Goal: Task Accomplishment & Management: Complete application form

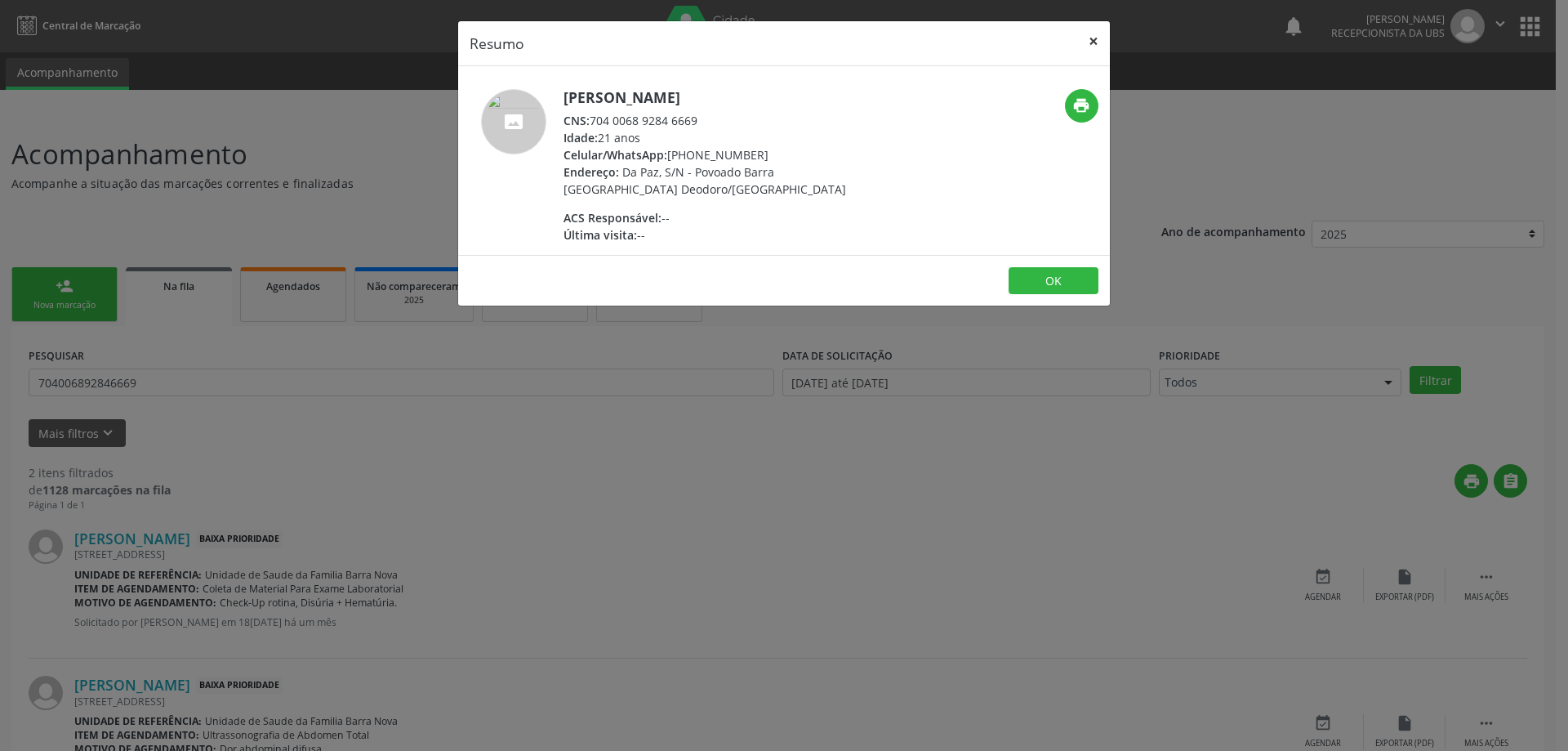
click at [1094, 38] on button "×" at bounding box center [1093, 41] width 33 height 40
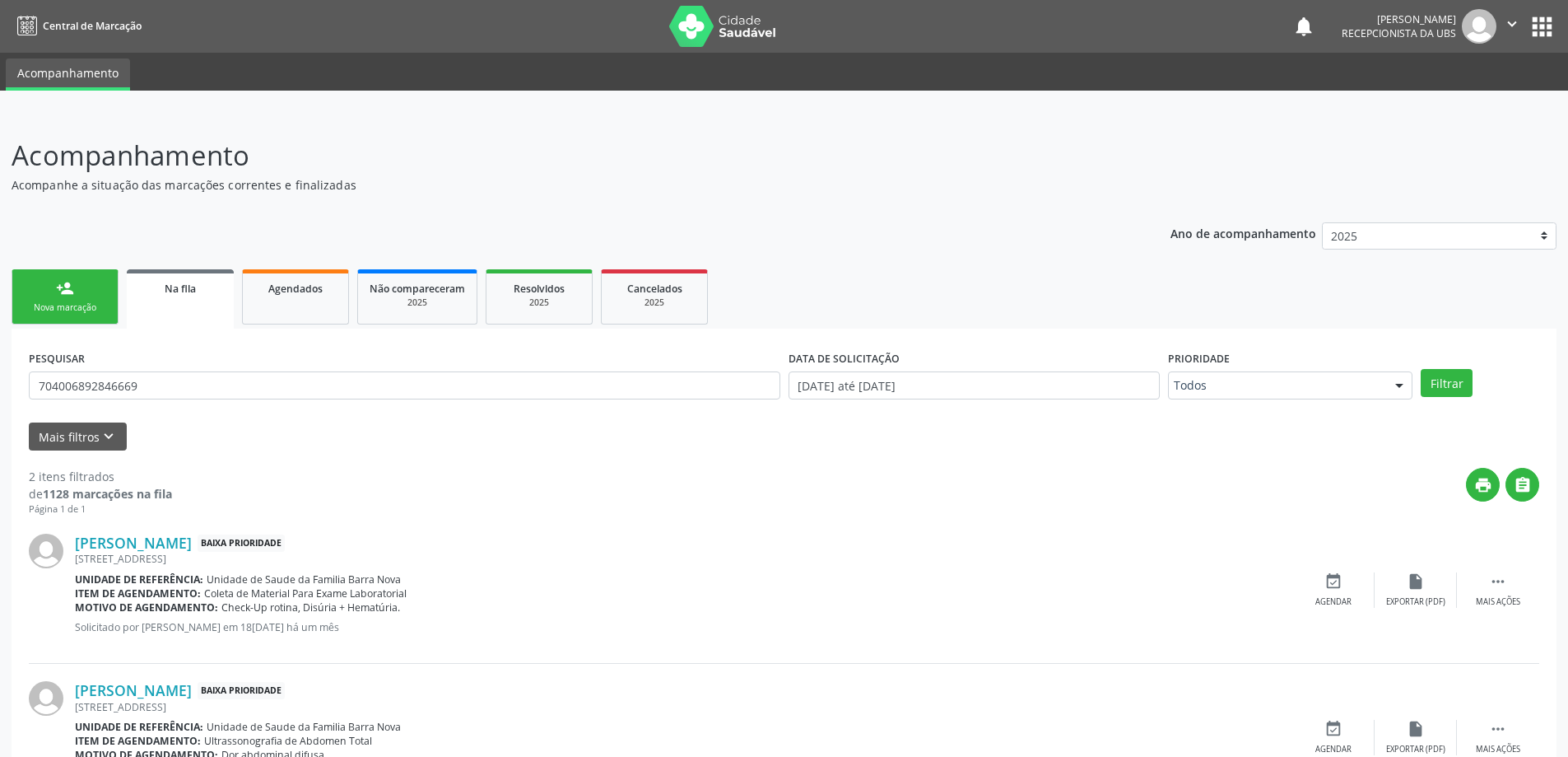
click at [56, 304] on div "Nova marcação" at bounding box center [65, 307] width 82 height 13
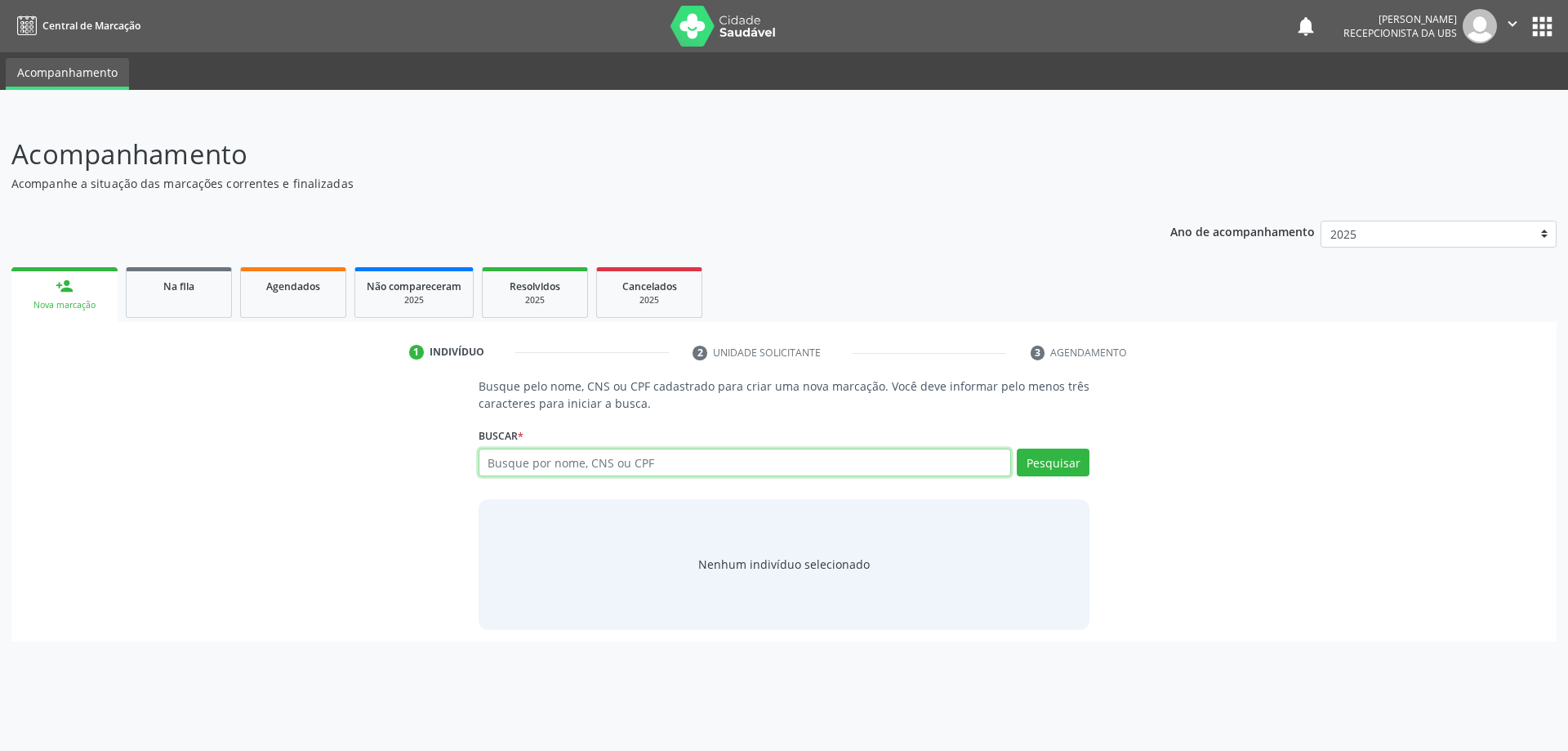
click at [533, 459] on input "text" at bounding box center [745, 462] width 534 height 28
type input "14078742416"
click at [1030, 463] on button "Pesquisar" at bounding box center [1053, 462] width 73 height 28
type input "14078742416"
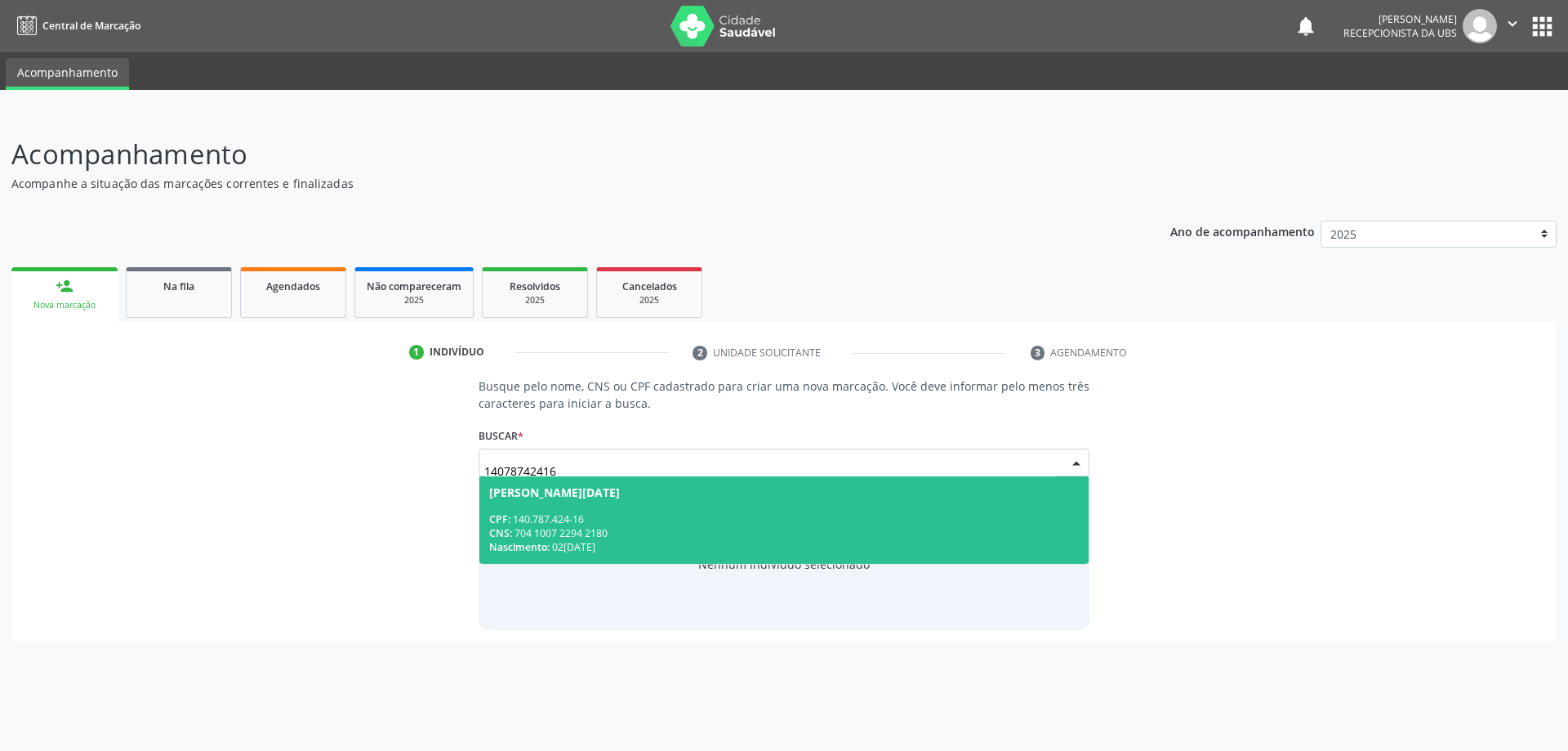
click at [664, 519] on div "CPF: 140.787.424-16" at bounding box center [784, 519] width 590 height 14
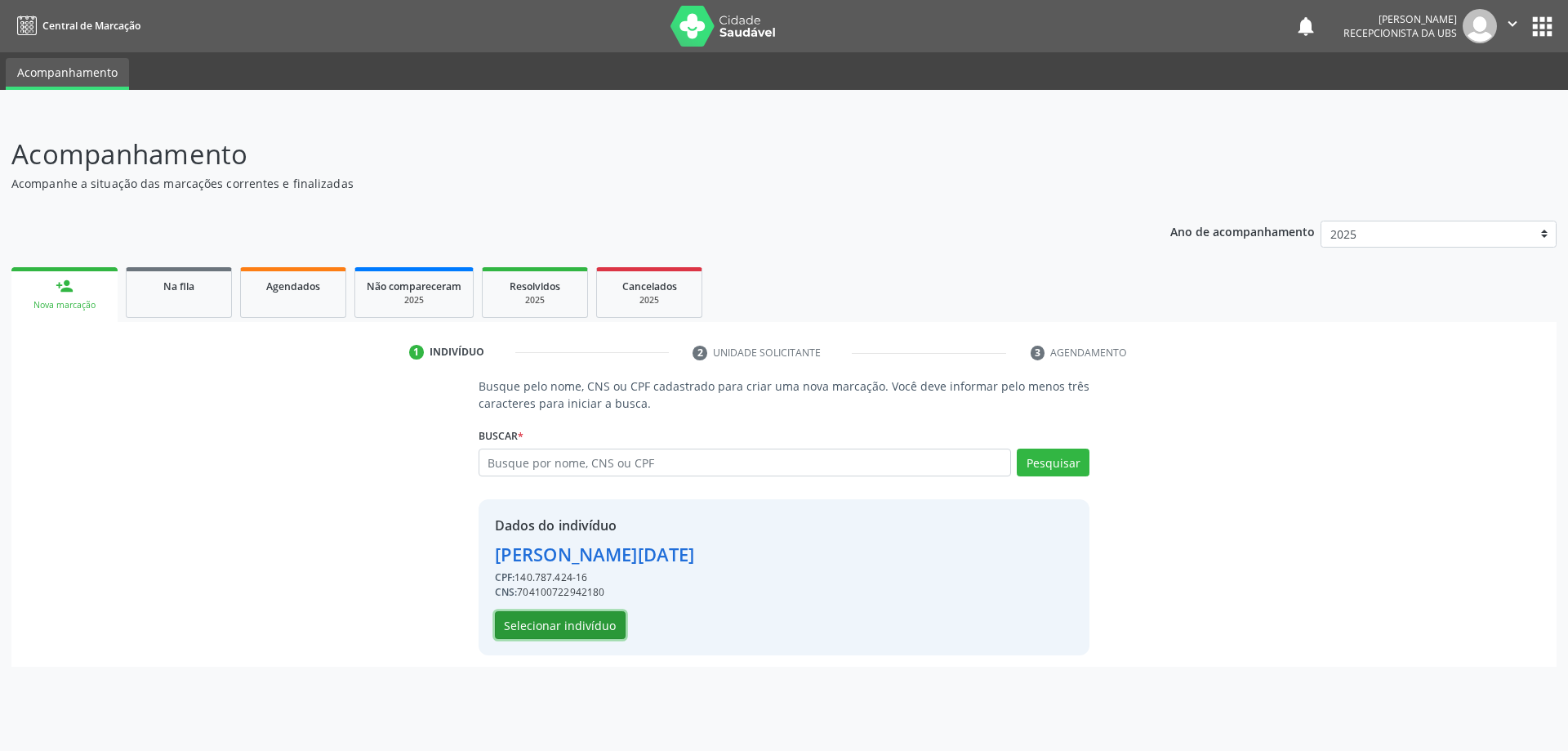
click at [579, 626] on button "Selecionar indivíduo" at bounding box center [560, 624] width 130 height 28
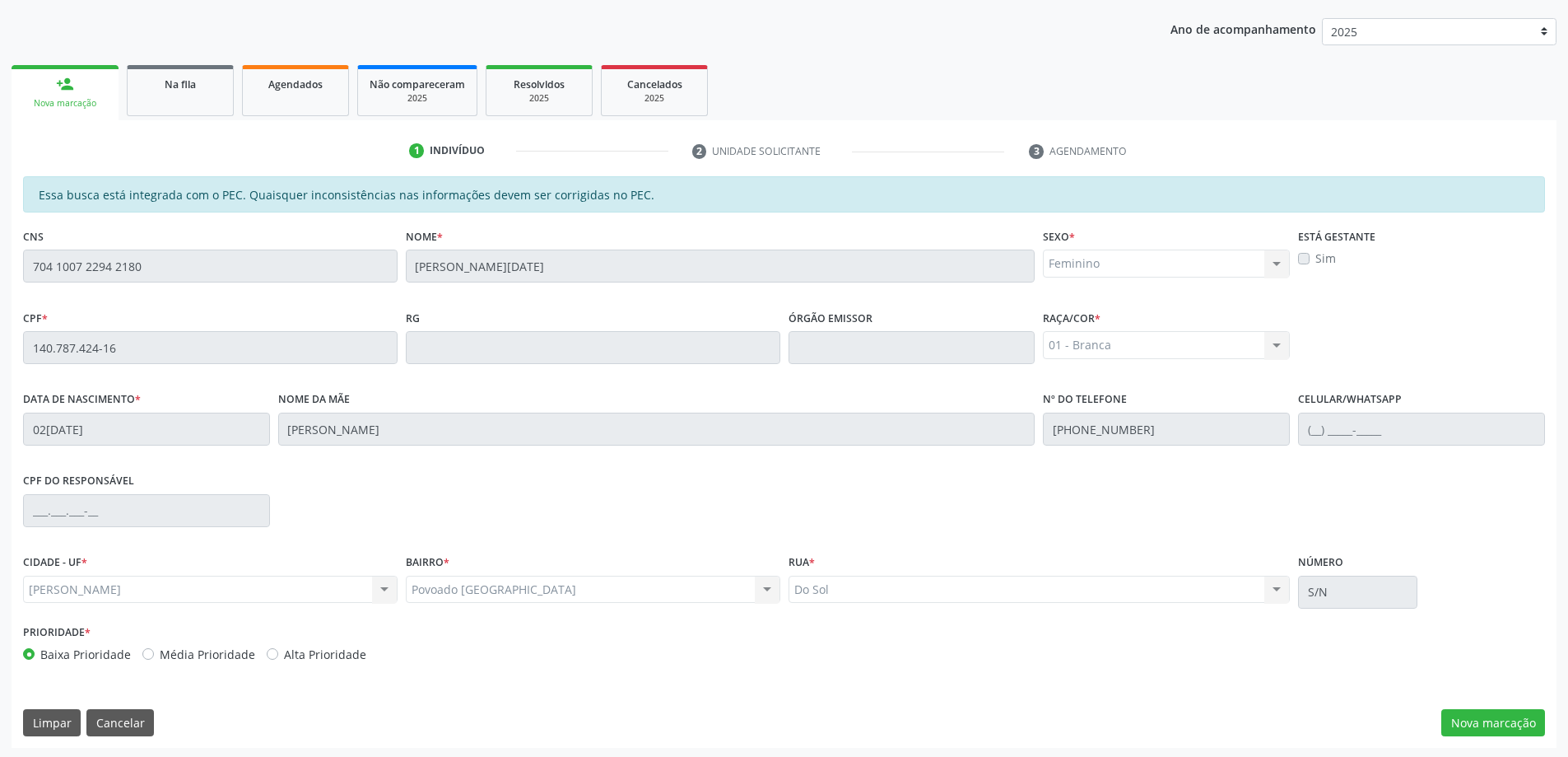
scroll to position [206, 0]
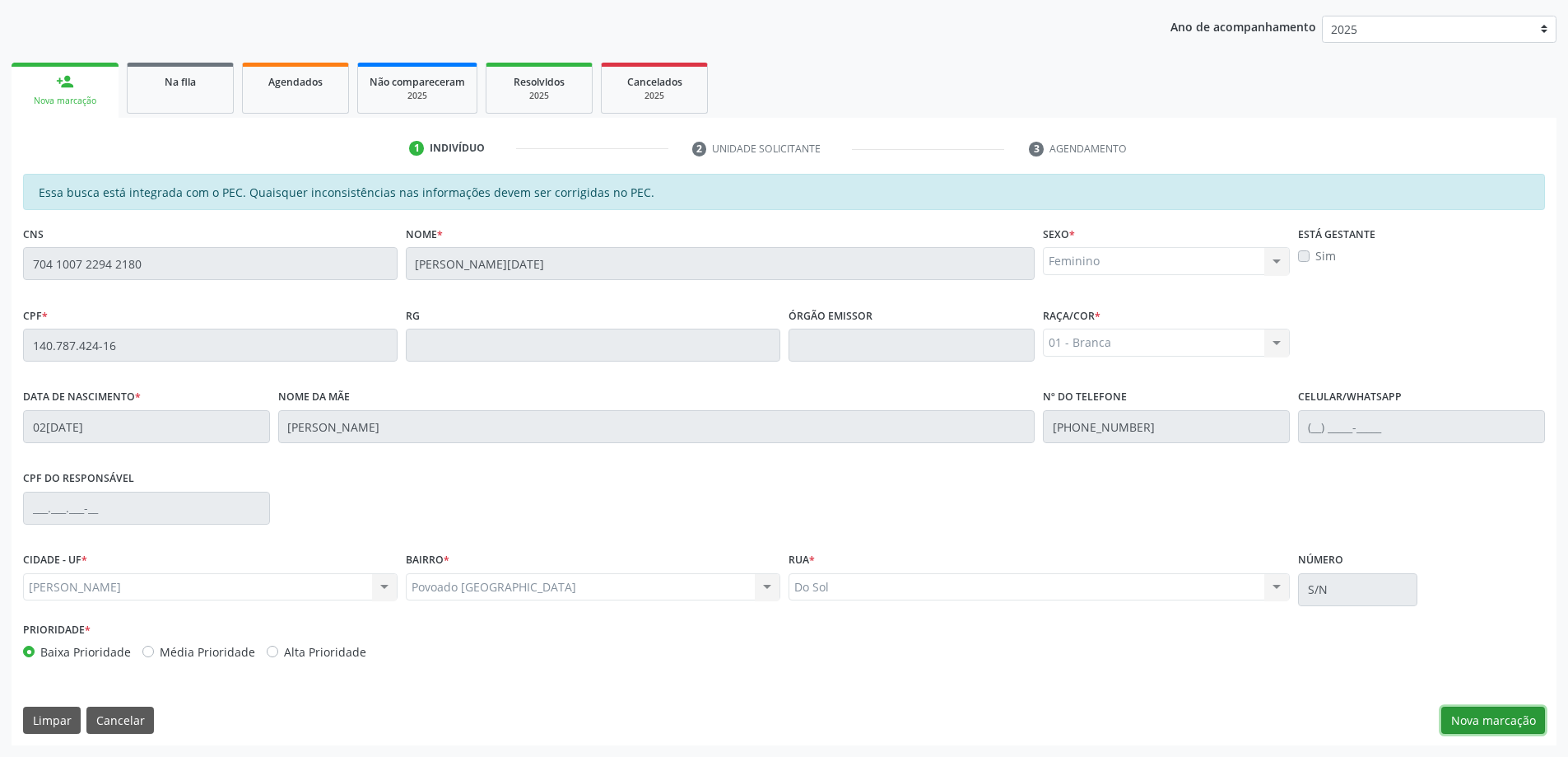
click at [1493, 723] on button "Nova marcação" at bounding box center [1492, 720] width 104 height 28
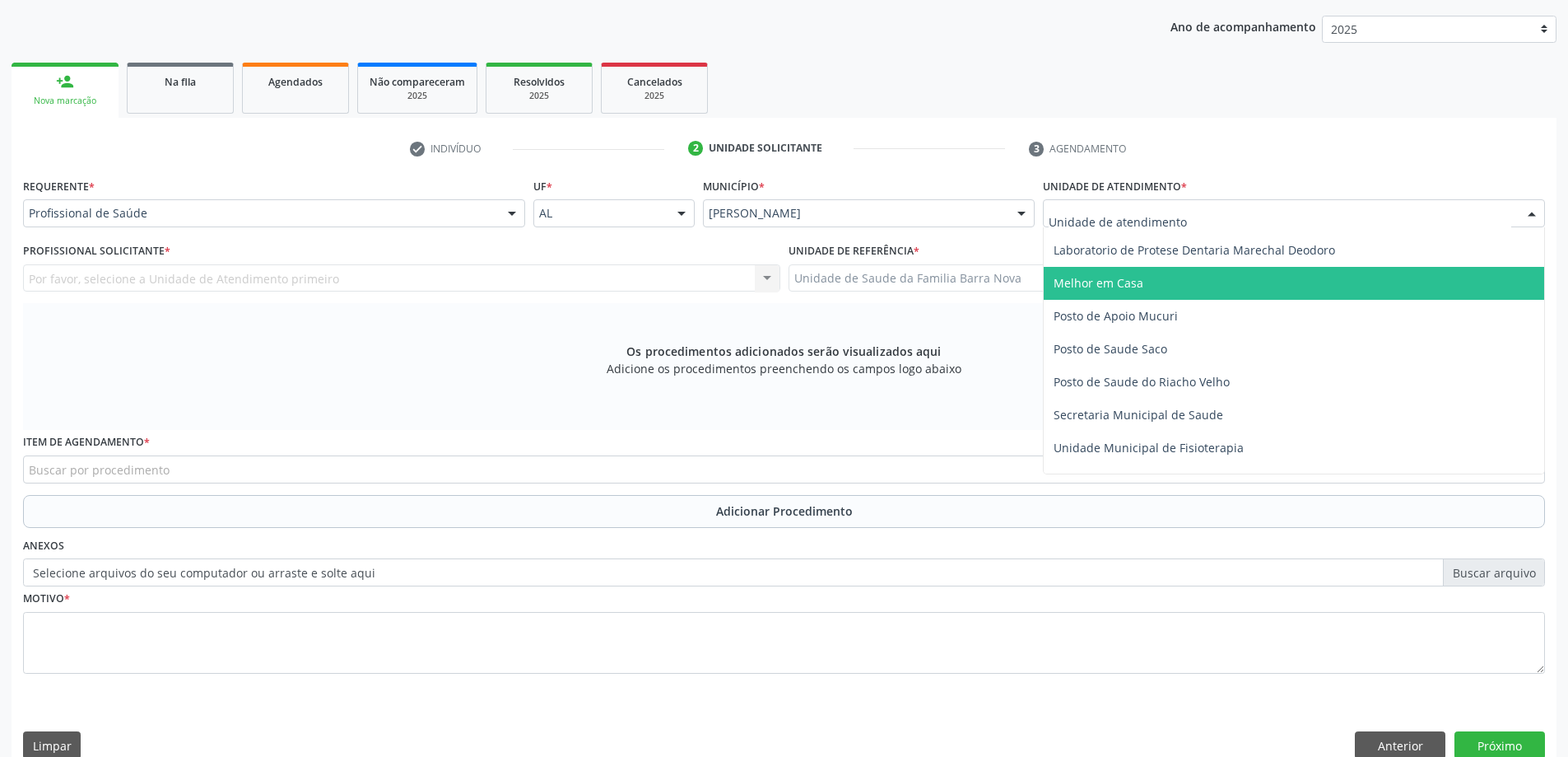
scroll to position [824, 0]
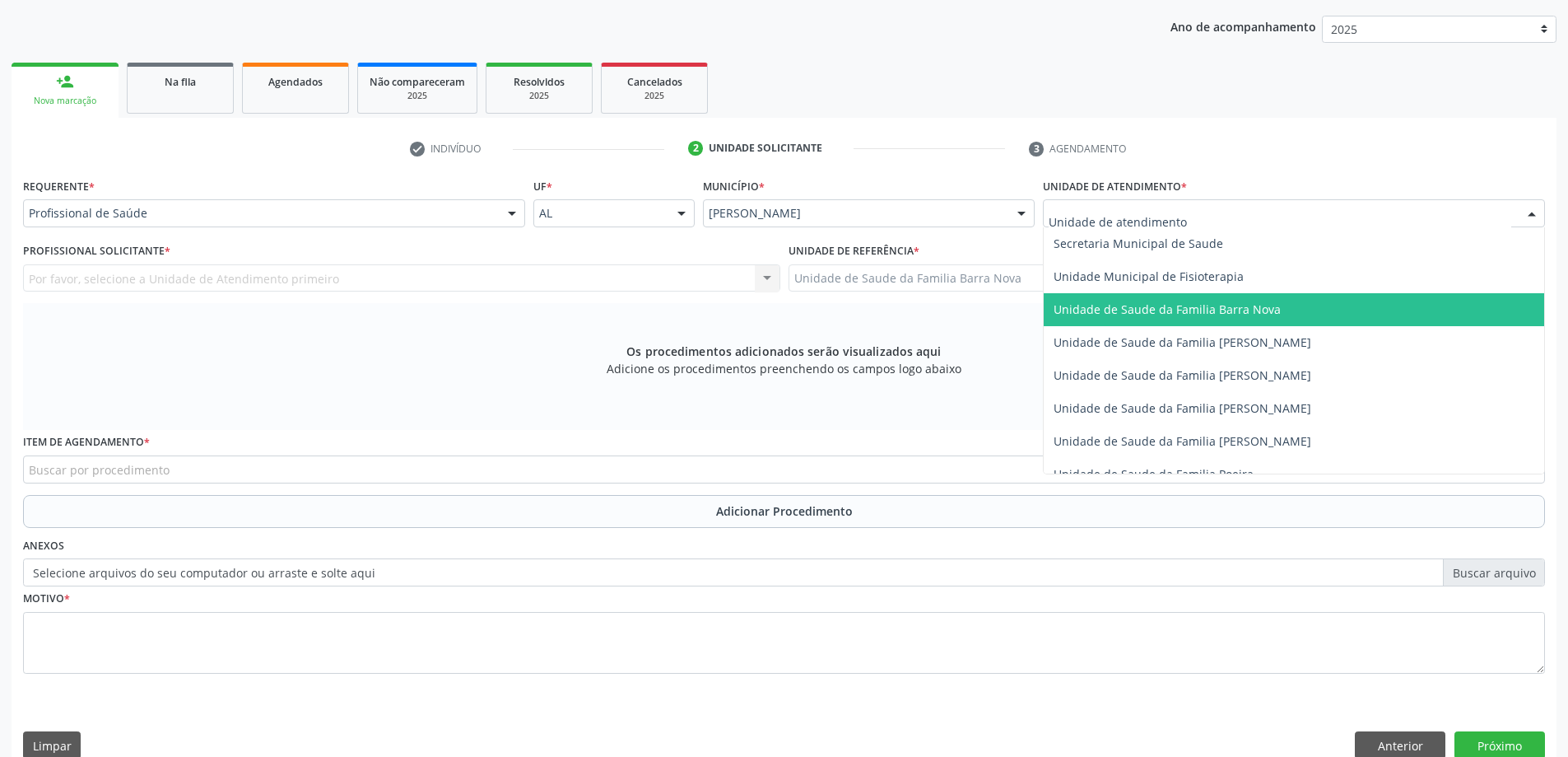
click at [1154, 317] on span "Unidade de Saude da Familia Barra Nova" at bounding box center [1294, 309] width 501 height 33
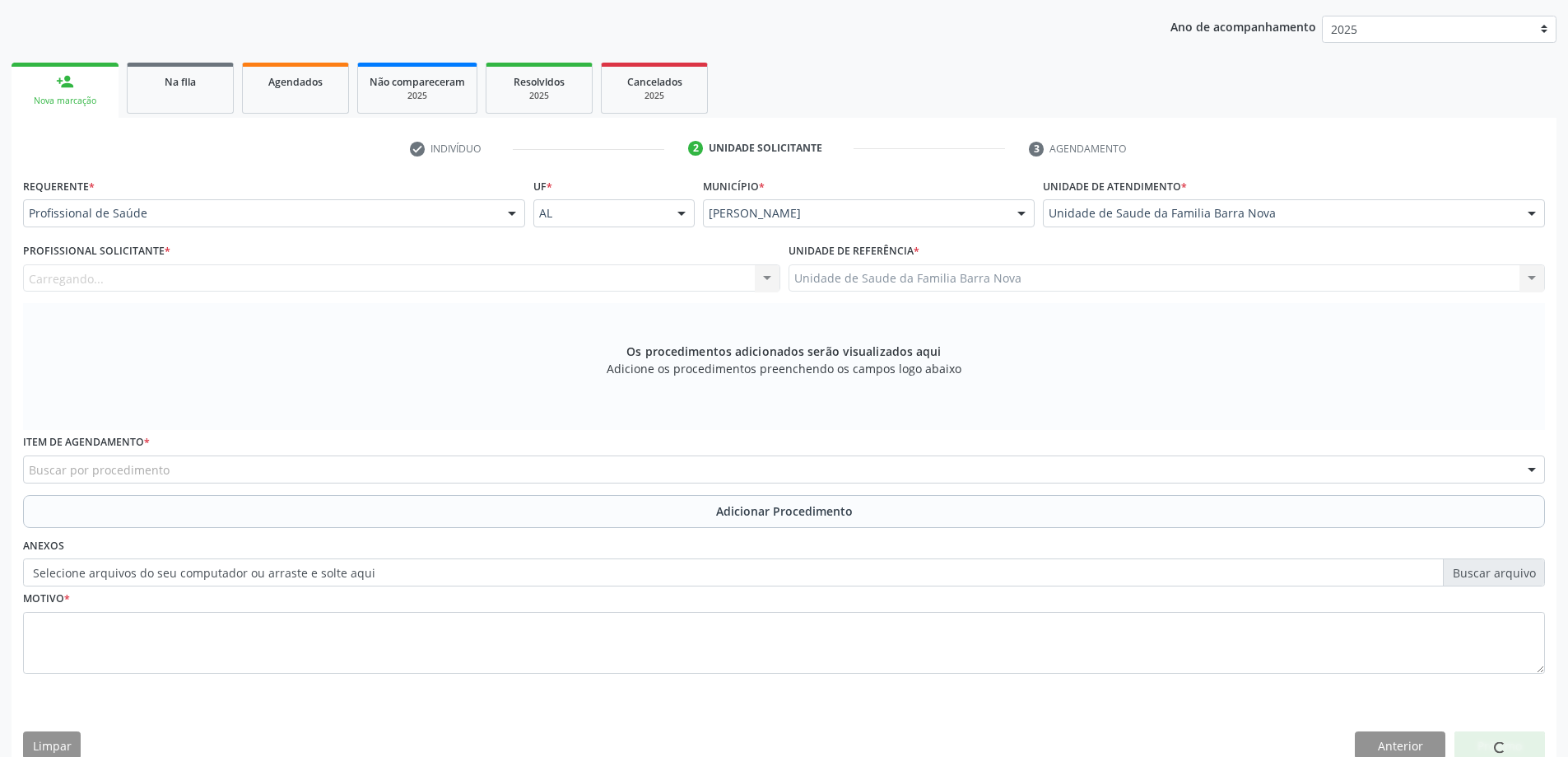
click at [580, 274] on div "Carregando... Nenhum resultado encontrado para: " " Não há nenhuma opção para s…" at bounding box center [401, 278] width 757 height 28
click at [565, 283] on div "Carregando... Nenhum resultado encontrado para: " " Não há nenhuma opção para s…" at bounding box center [401, 278] width 757 height 28
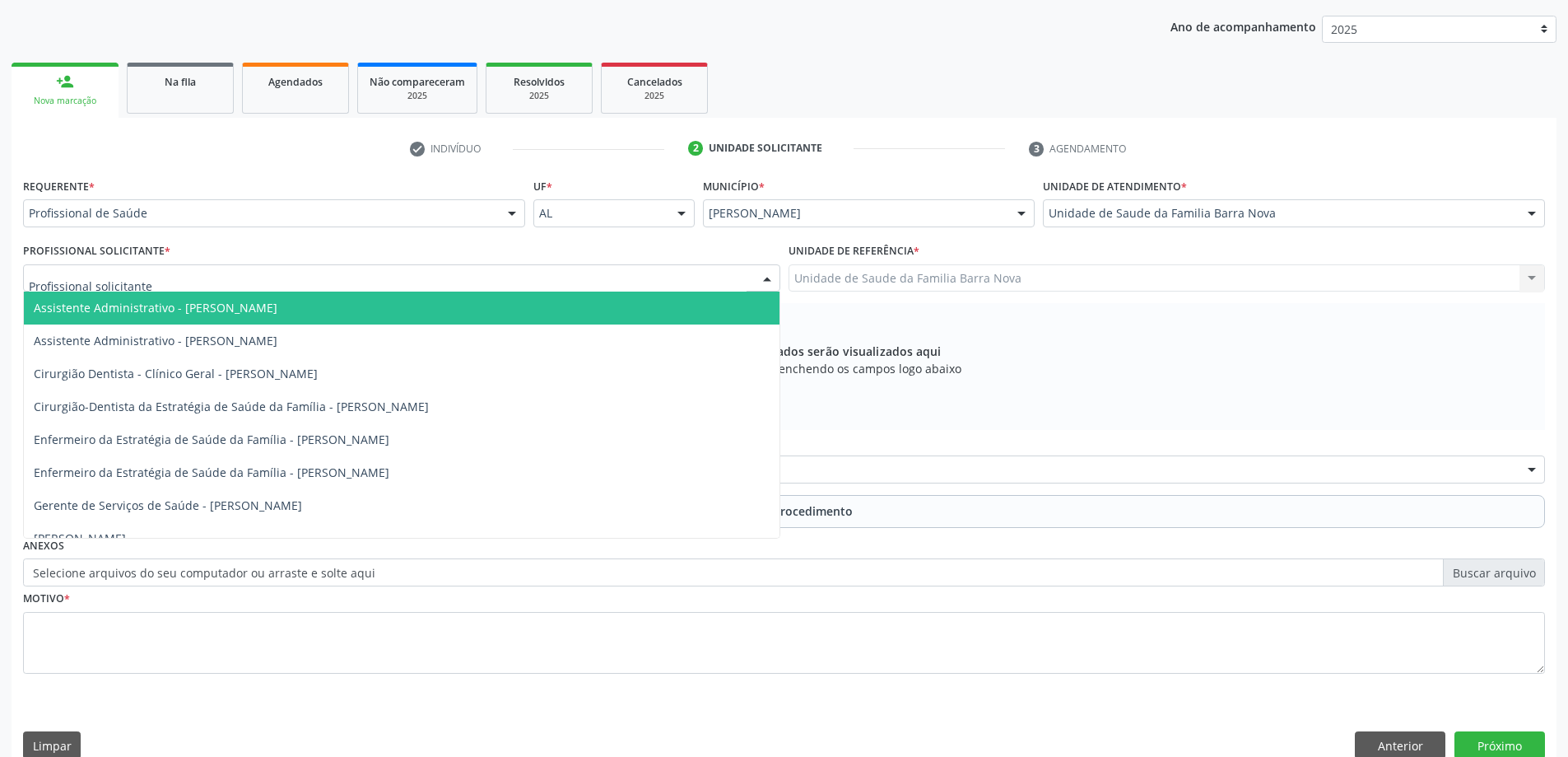
click at [565, 283] on div at bounding box center [401, 278] width 757 height 28
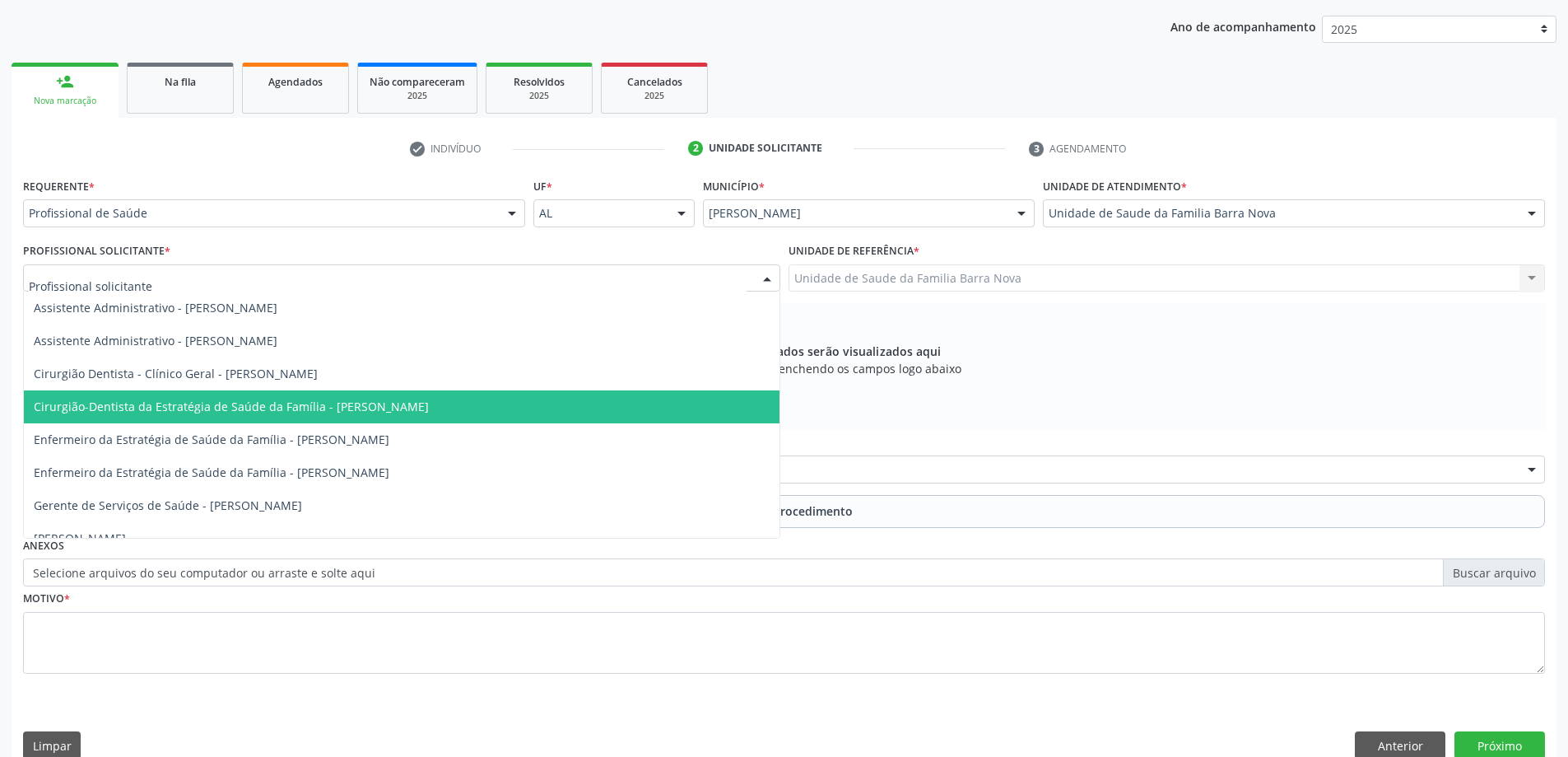
click at [429, 413] on span "Cirurgião-Dentista da Estratégia de Saúde da Família - [PERSON_NAME]" at bounding box center [231, 406] width 395 height 16
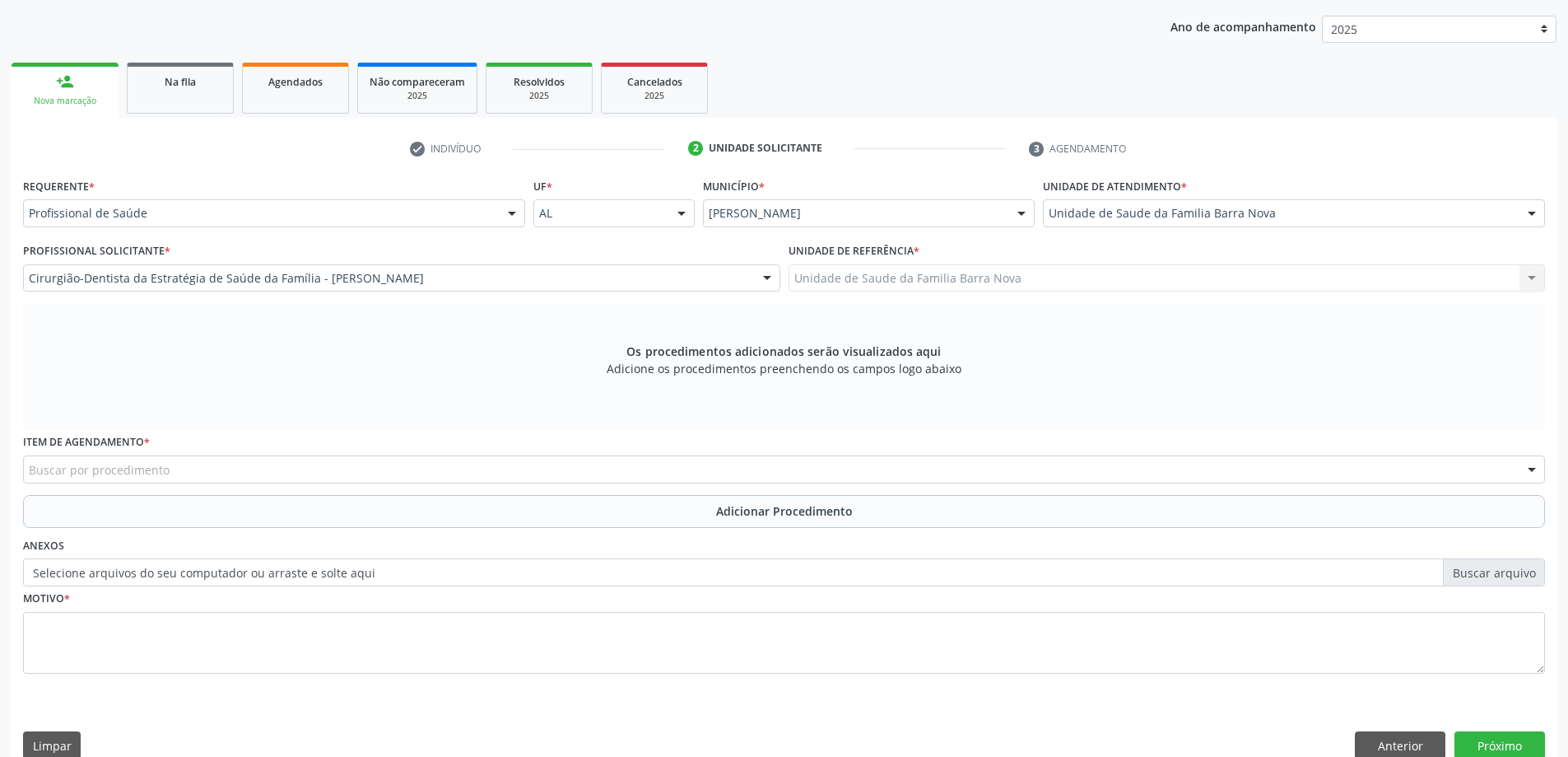
click at [356, 466] on div "Buscar por procedimento" at bounding box center [784, 469] width 1522 height 28
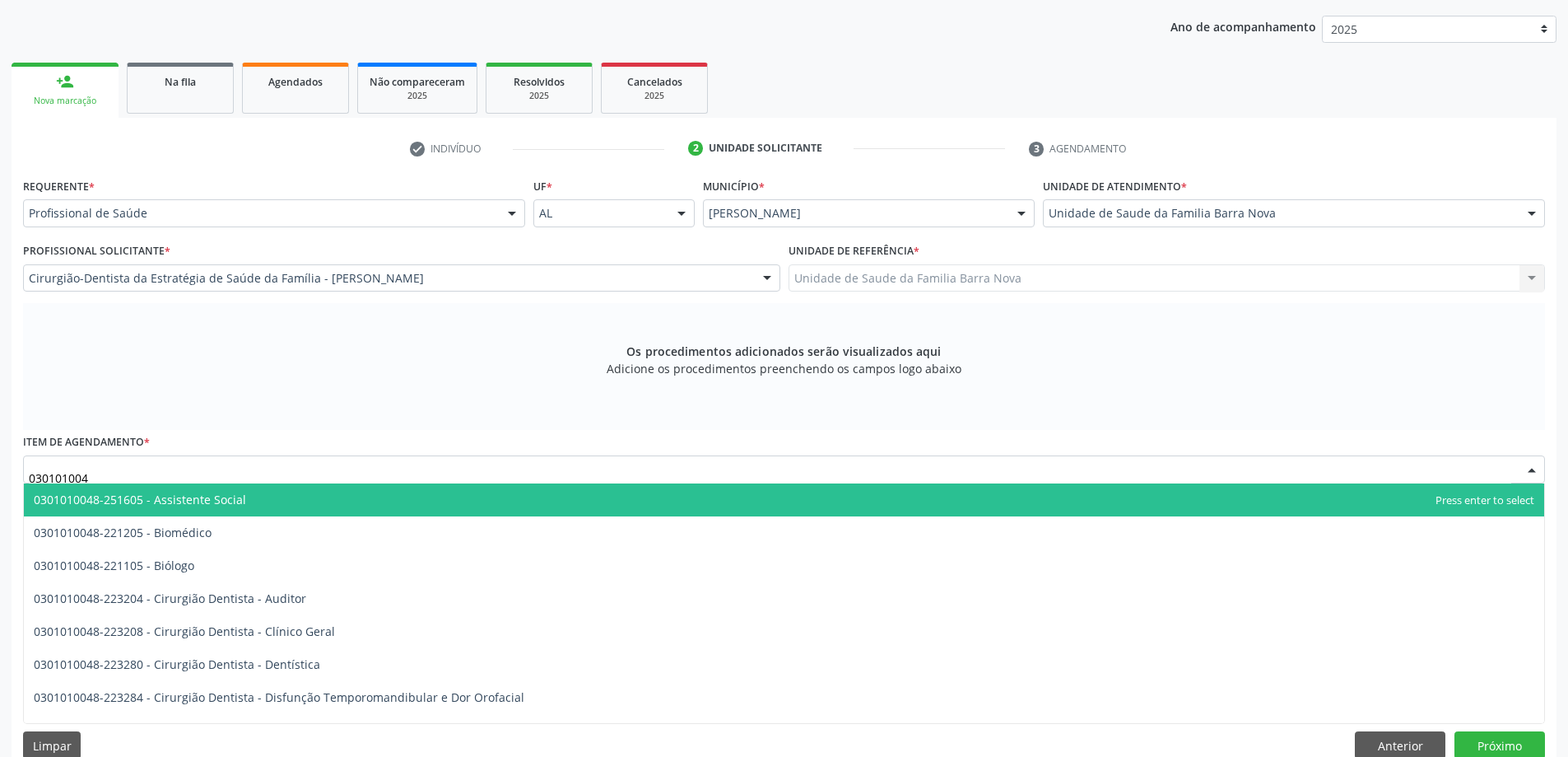
type input "0301010048"
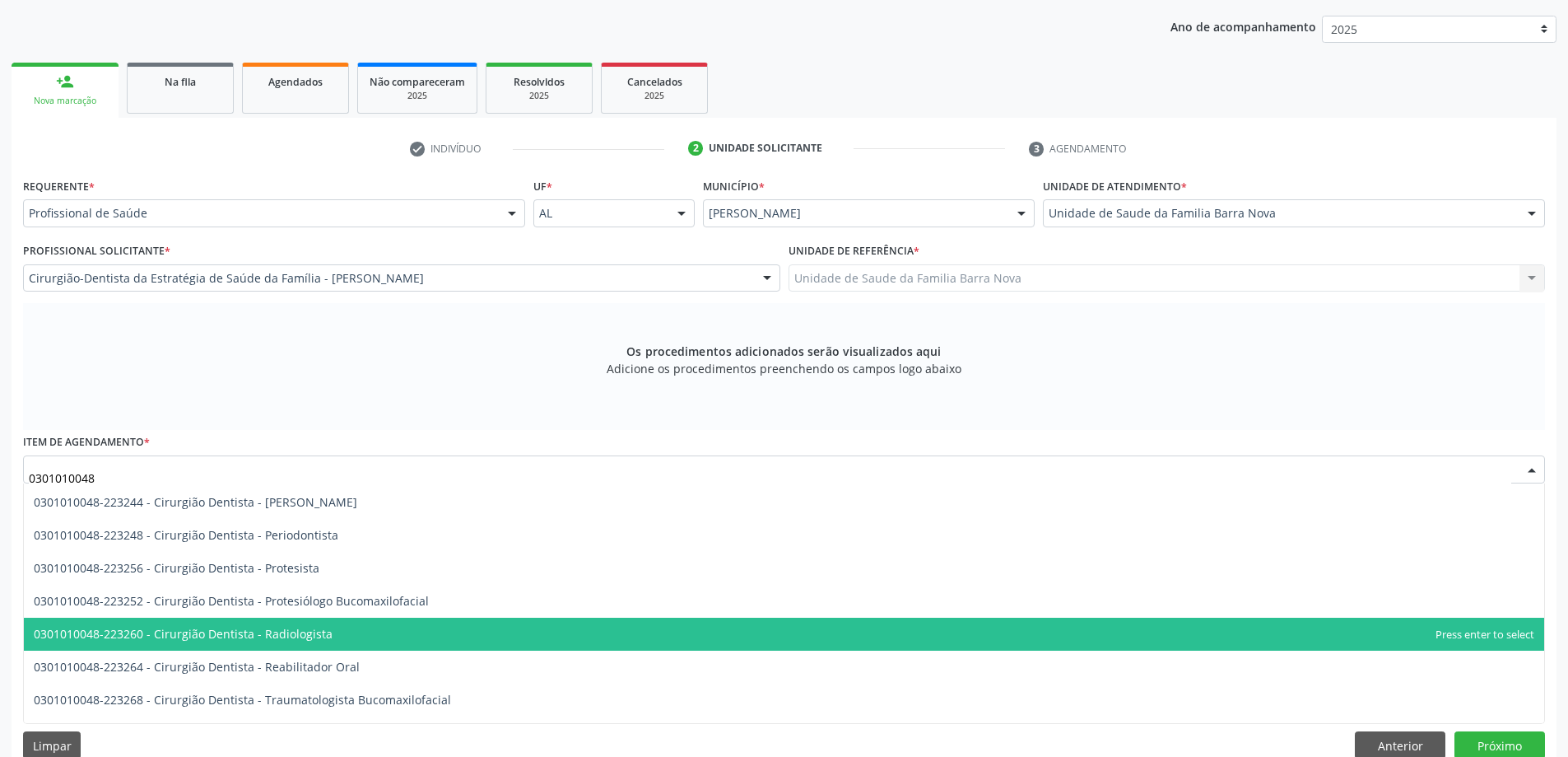
scroll to position [577, 0]
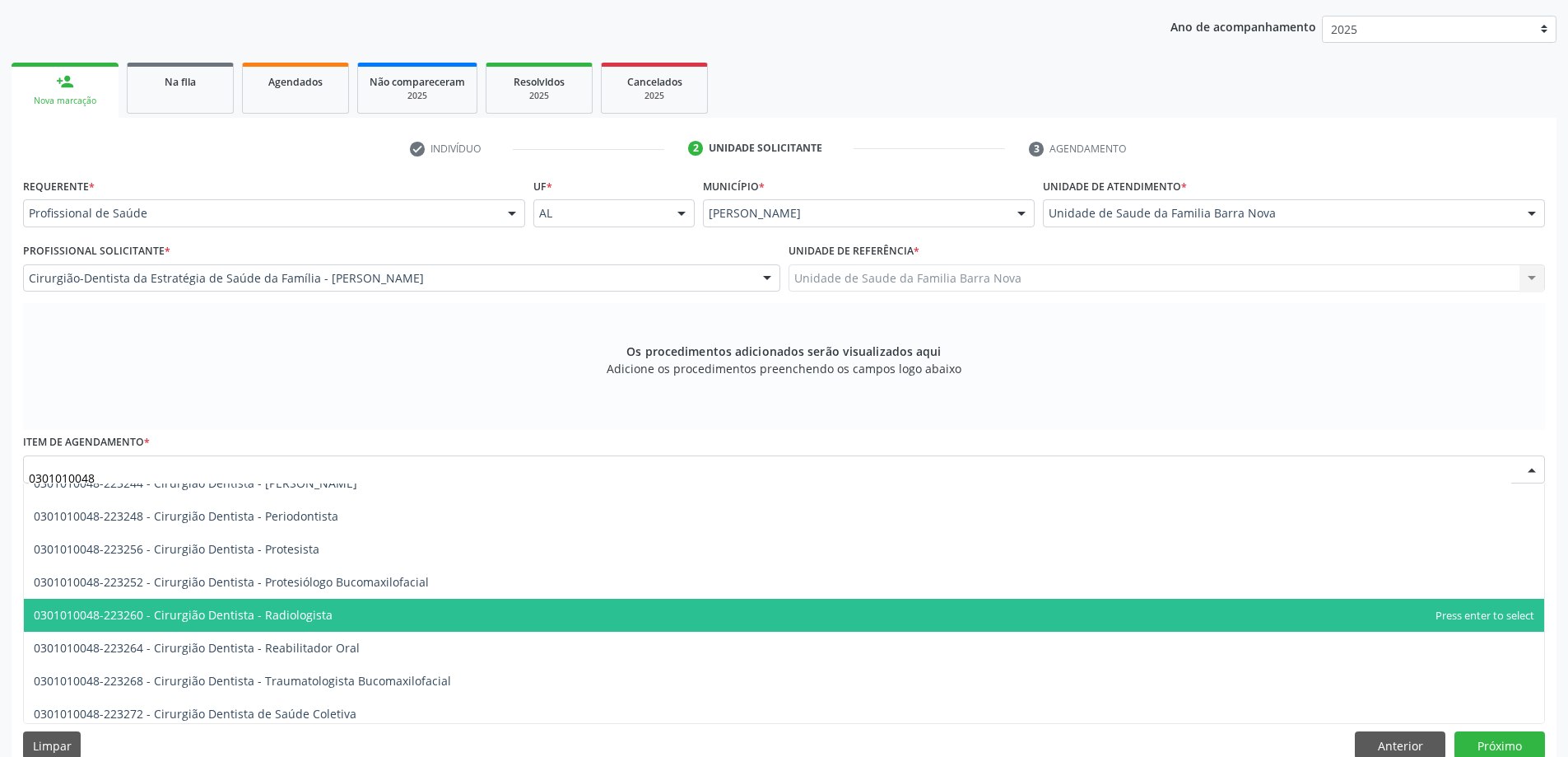
click at [380, 621] on span "0301010048-223260 - Cirurgião Dentista - Radiologista" at bounding box center [784, 615] width 1520 height 33
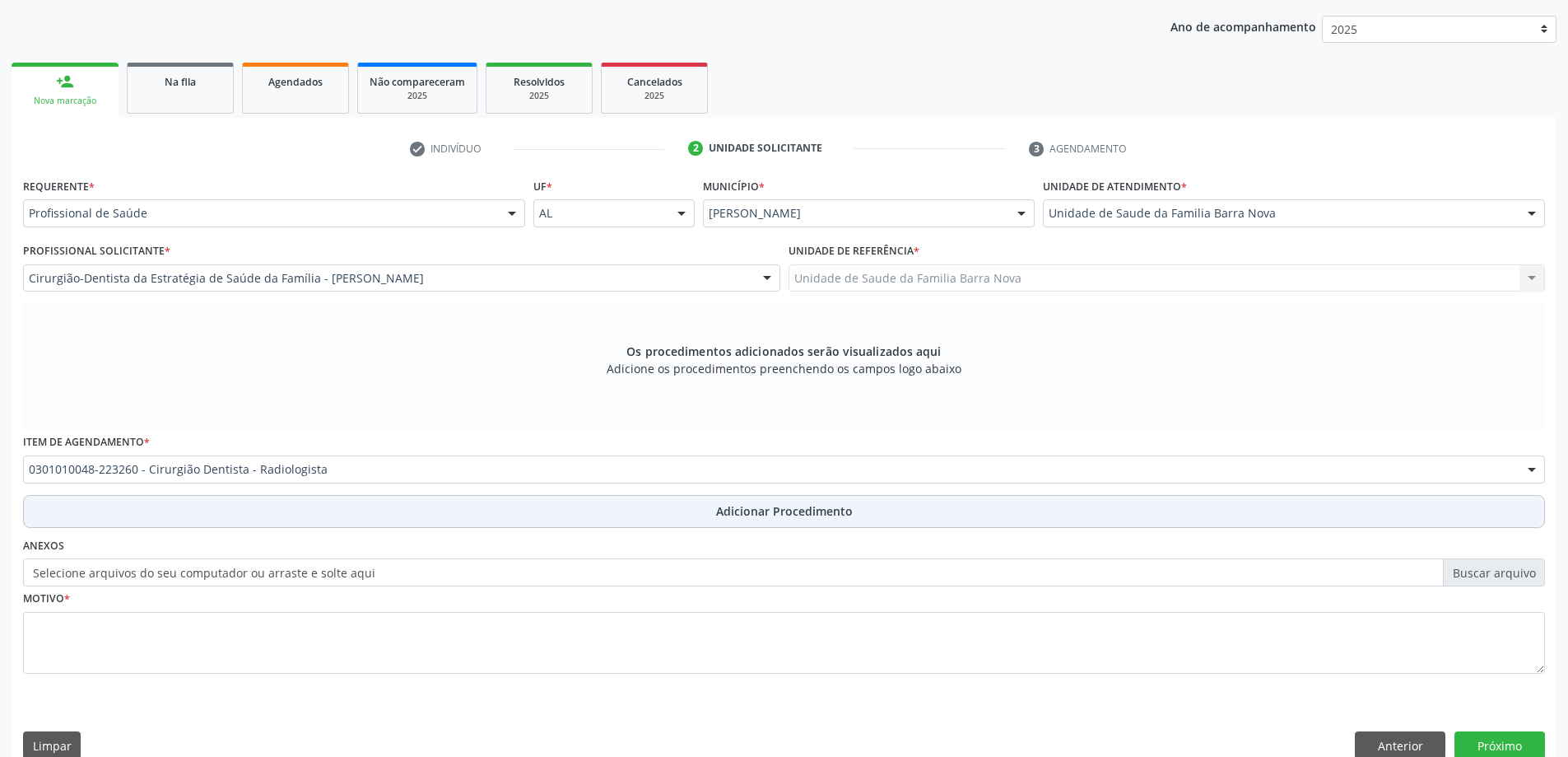
click at [753, 509] on span "Adicionar Procedimento" at bounding box center [784, 511] width 136 height 18
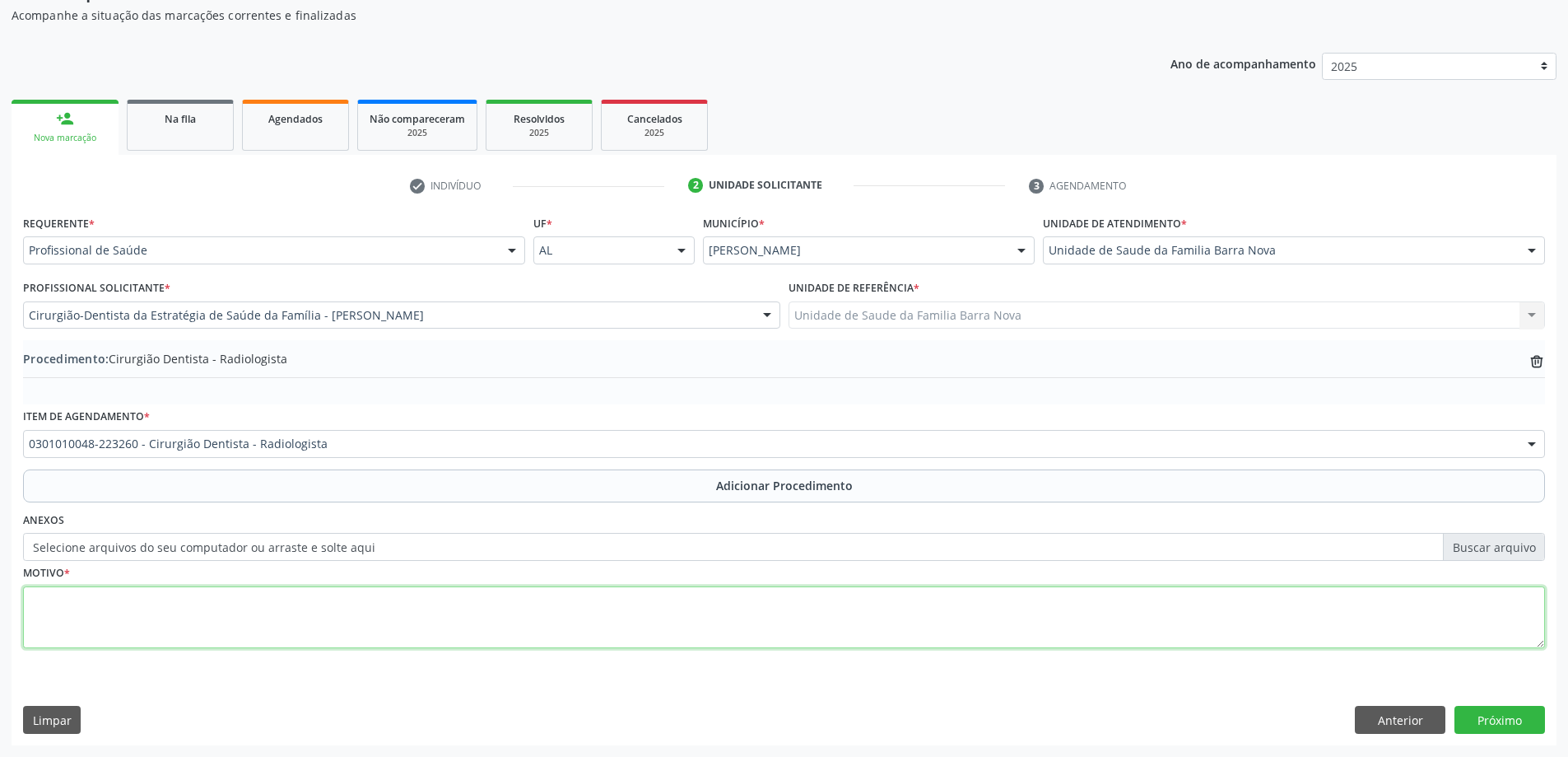
click at [353, 613] on textarea at bounding box center [784, 617] width 1522 height 62
click at [219, 607] on textarea "Raio X periapical do elemento 46" at bounding box center [784, 617] width 1522 height 62
type textarea "Raio X periapical do elemento 46."
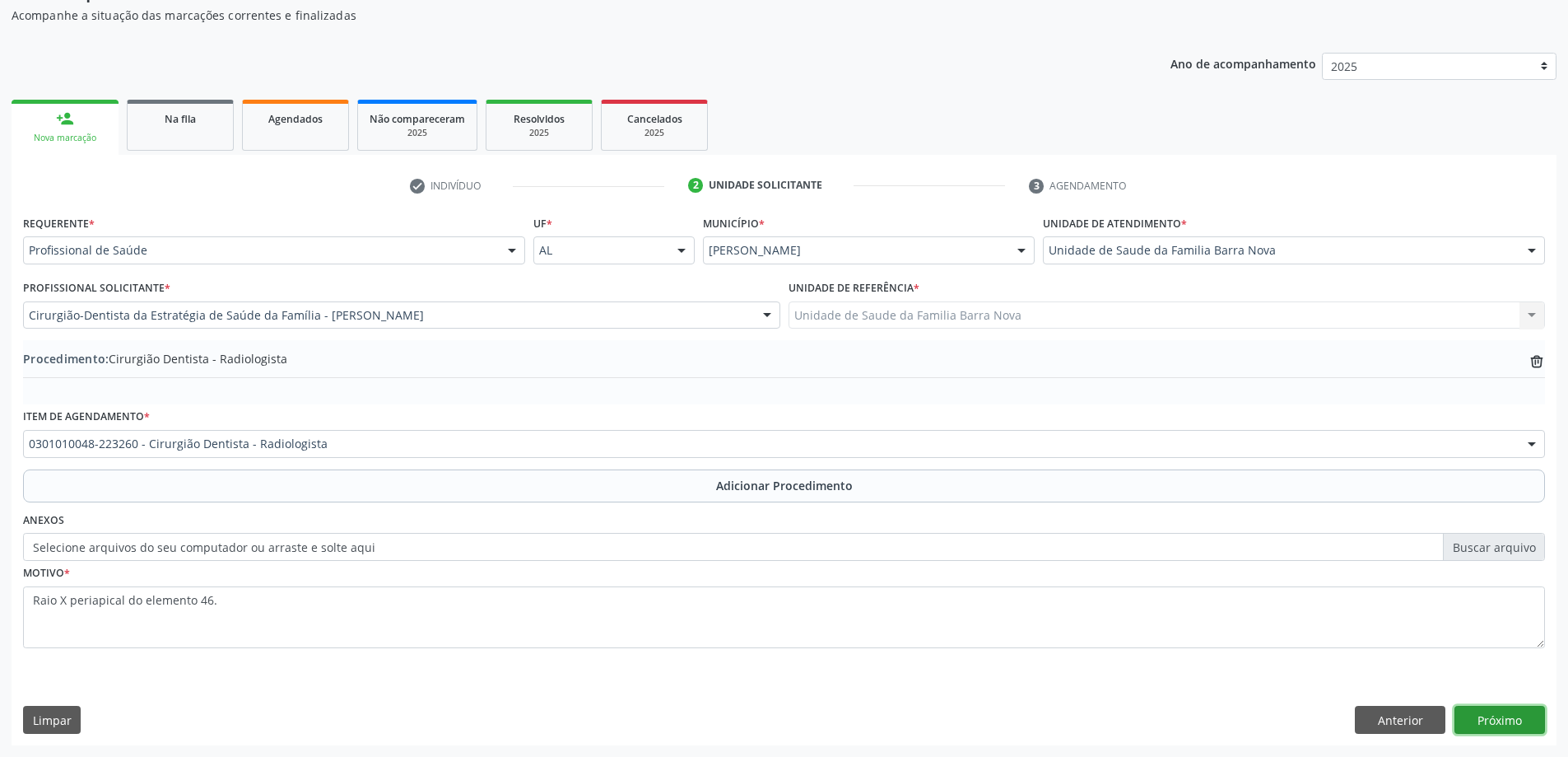
click at [1512, 728] on button "Próximo" at bounding box center [1500, 719] width 91 height 28
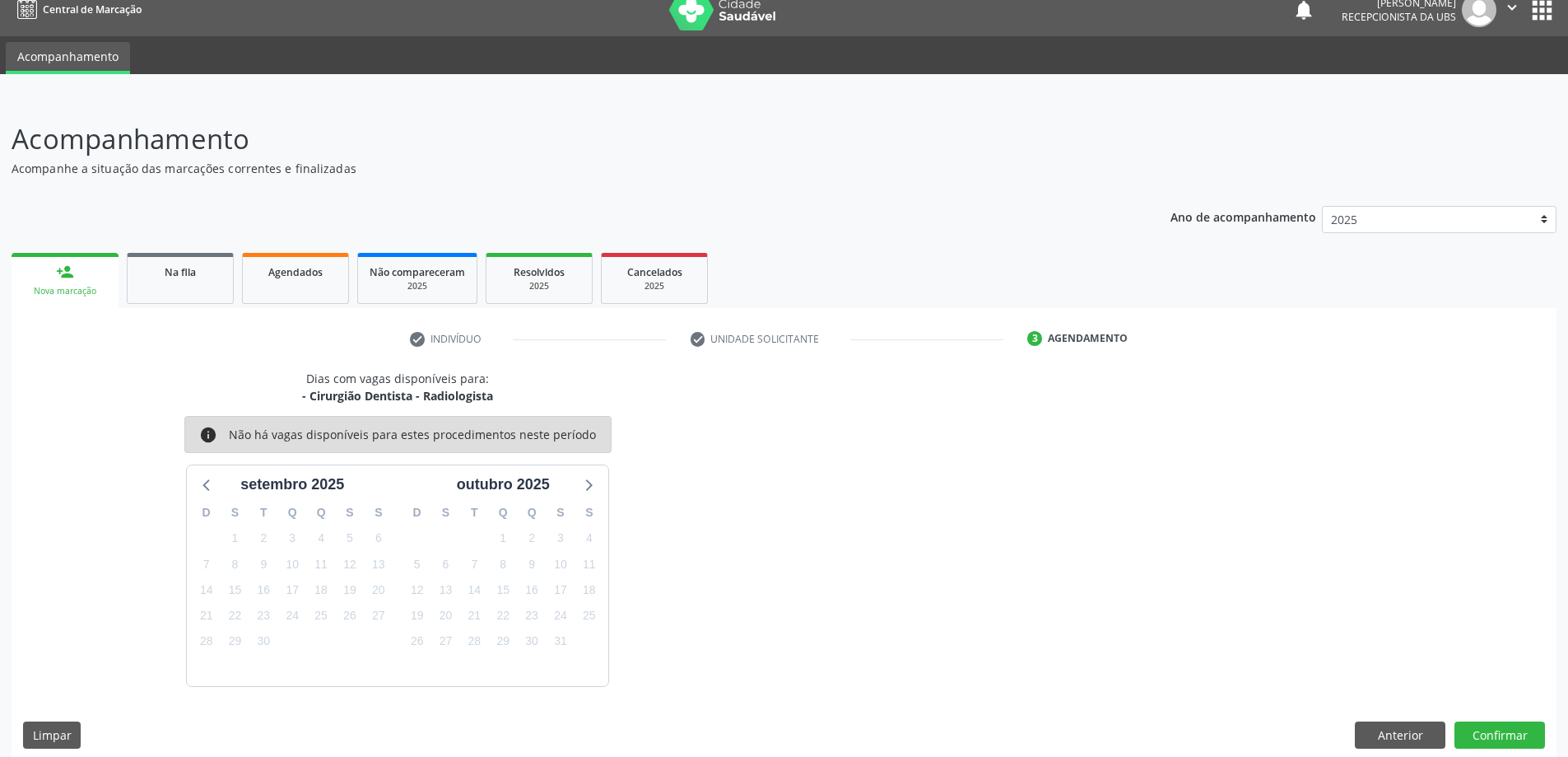
scroll to position [31, 0]
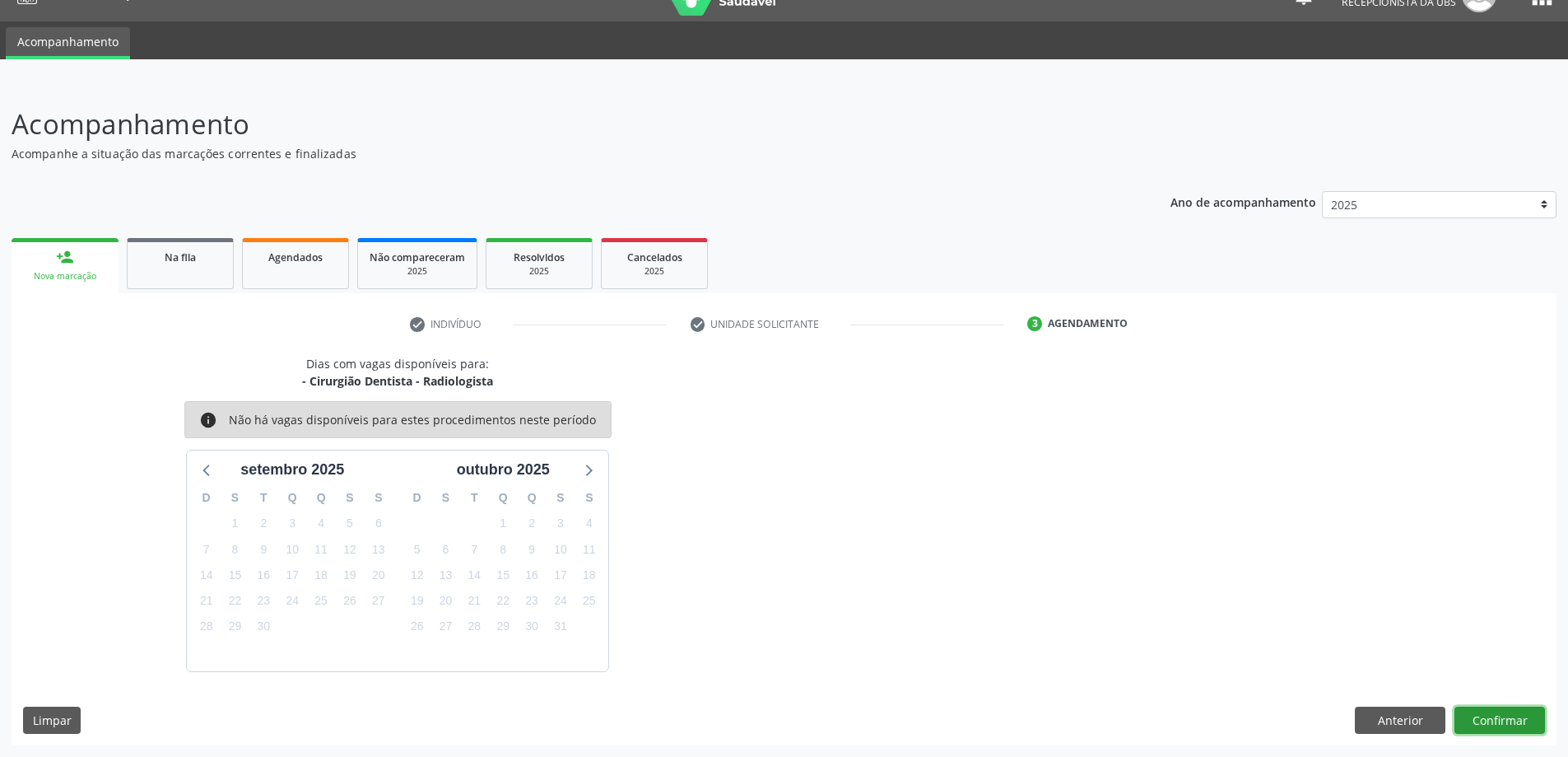
click at [1504, 726] on button "Confirmar" at bounding box center [1500, 720] width 91 height 28
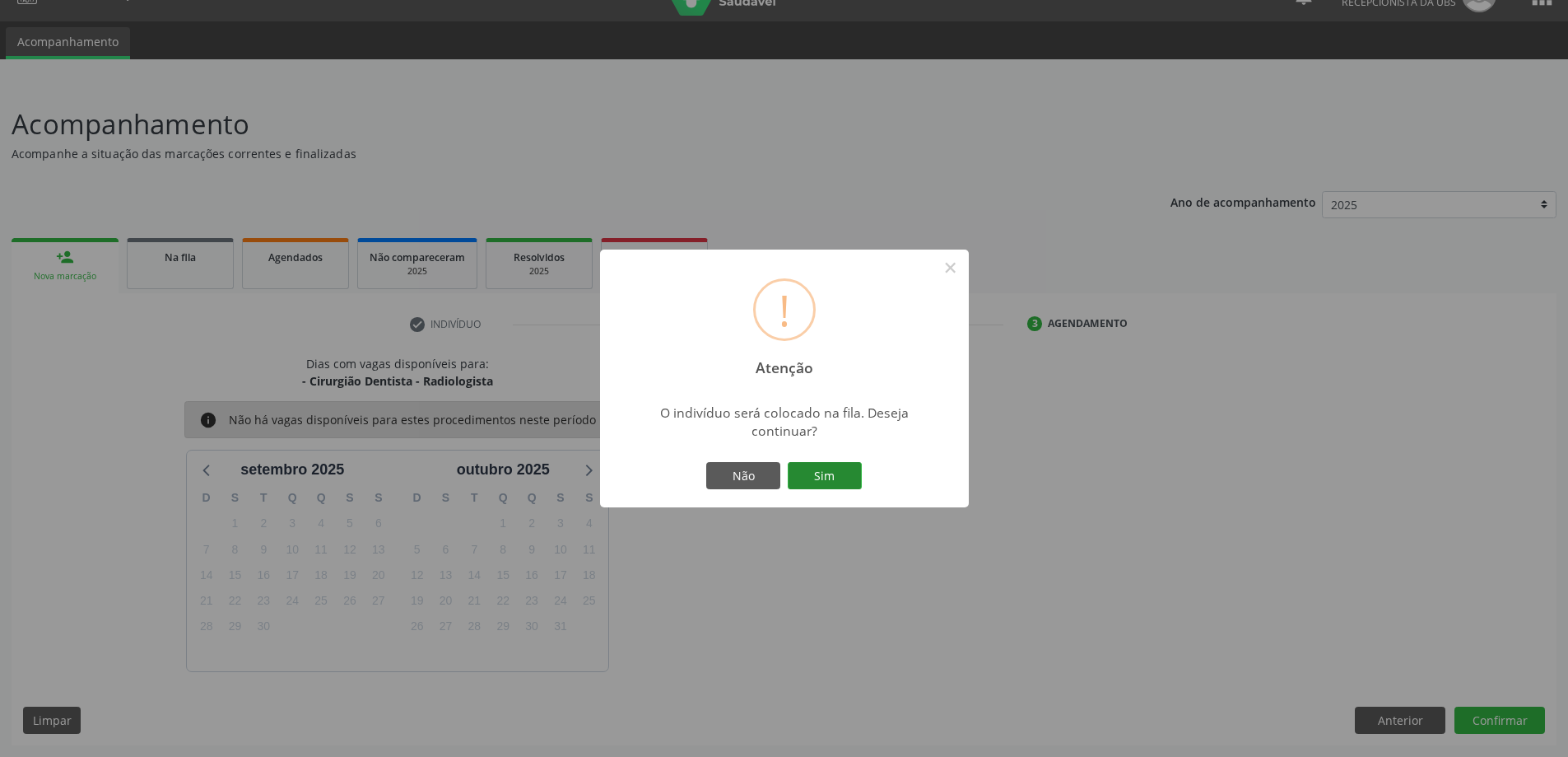
click at [838, 477] on button "Sim" at bounding box center [825, 476] width 74 height 28
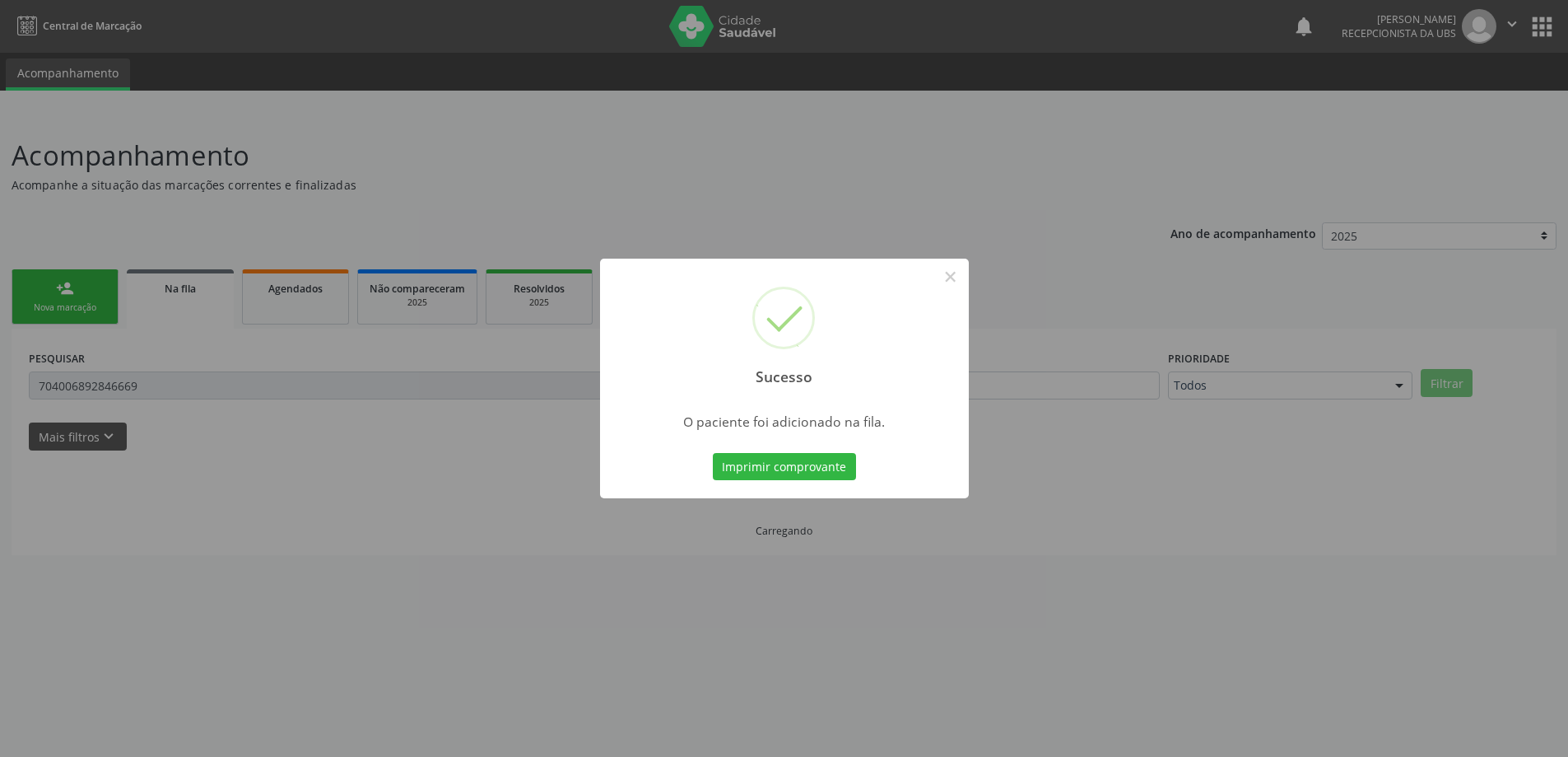
scroll to position [0, 0]
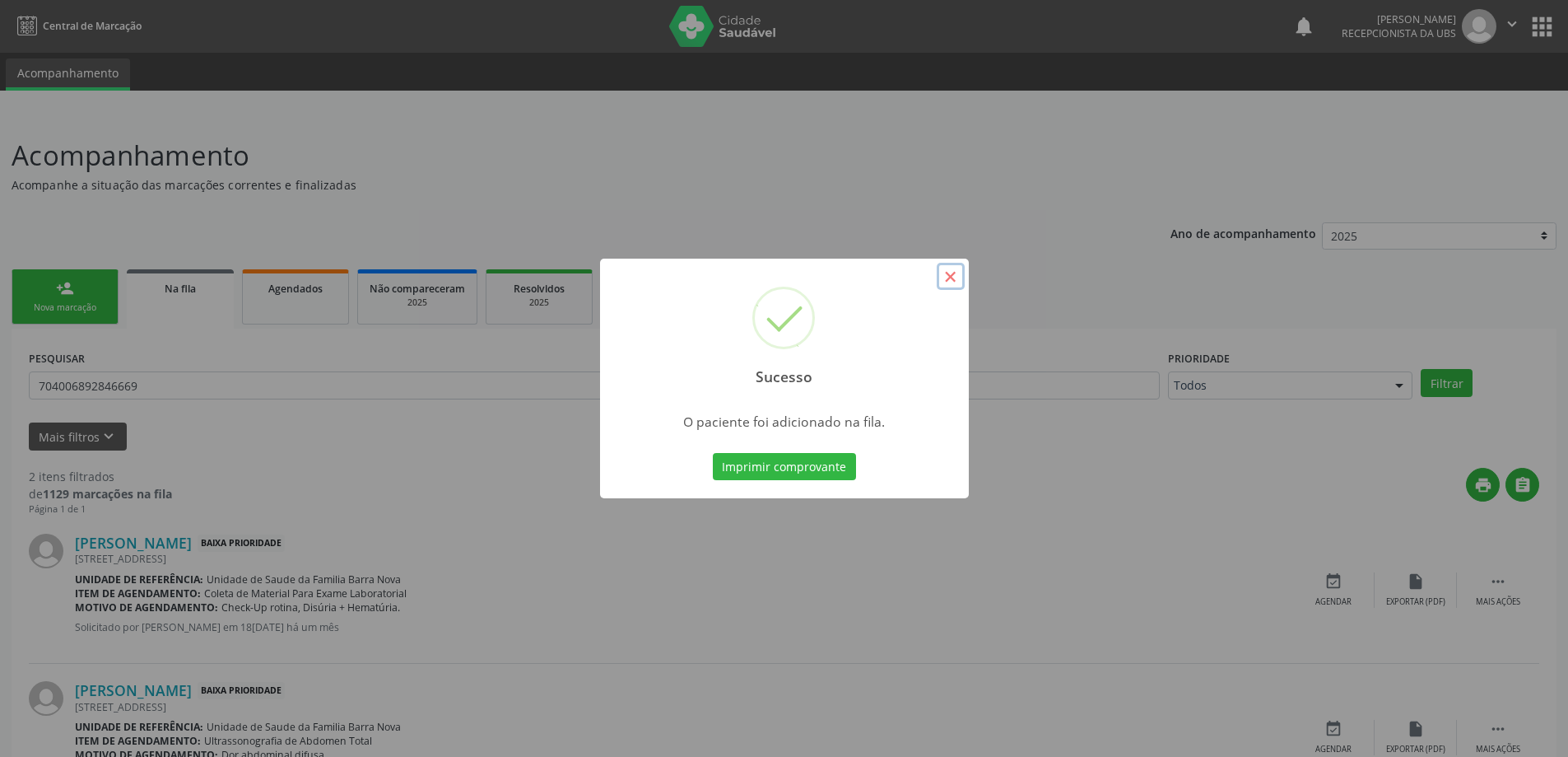
click at [942, 269] on button "×" at bounding box center [950, 276] width 28 height 28
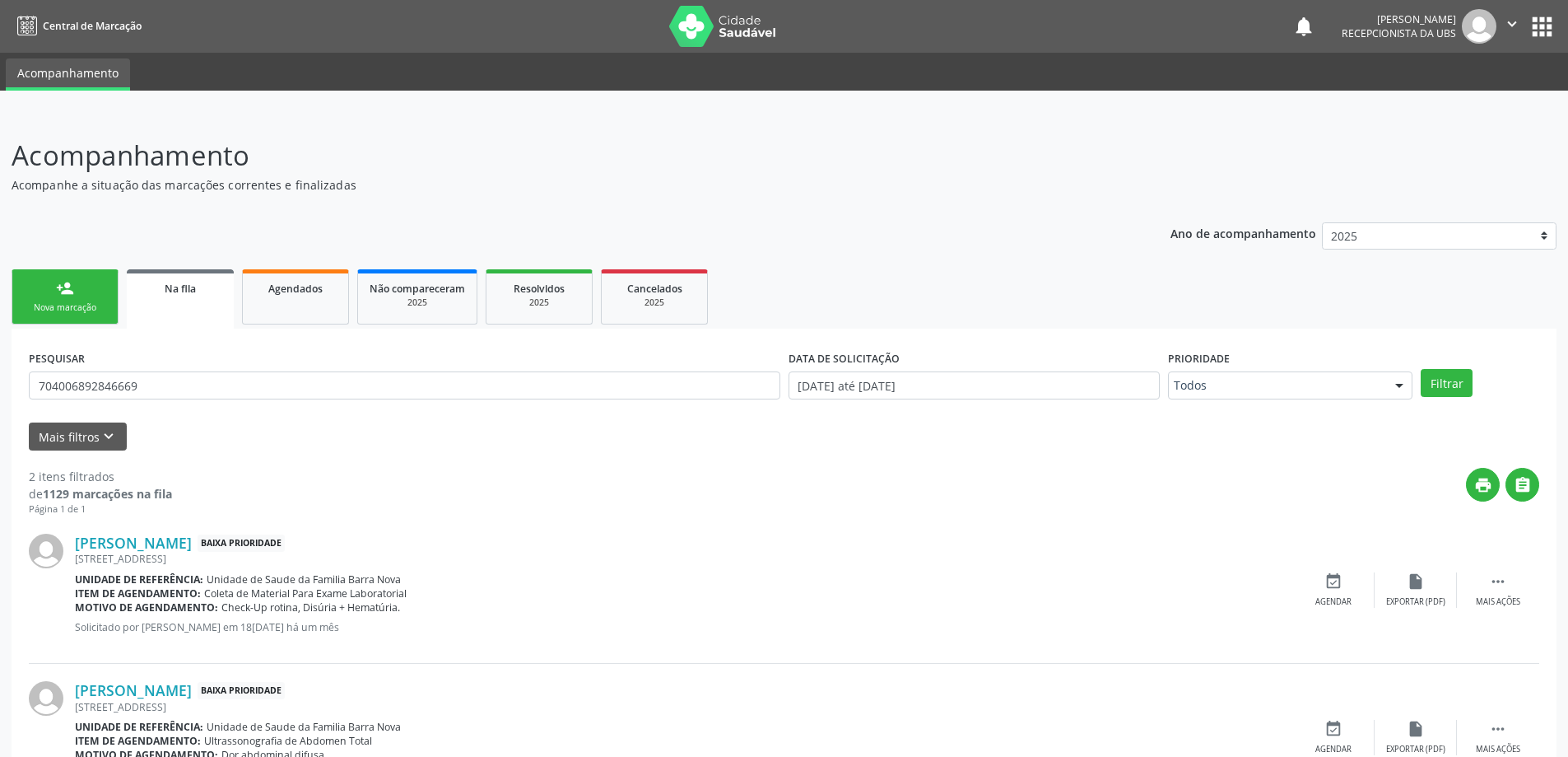
click at [143, 552] on div "Da Paz, 19, Povoado Barra Nova" at bounding box center [683, 558] width 1217 height 14
click at [185, 546] on link "Stephany Amanda Barbosa Bizerra" at bounding box center [133, 543] width 117 height 19
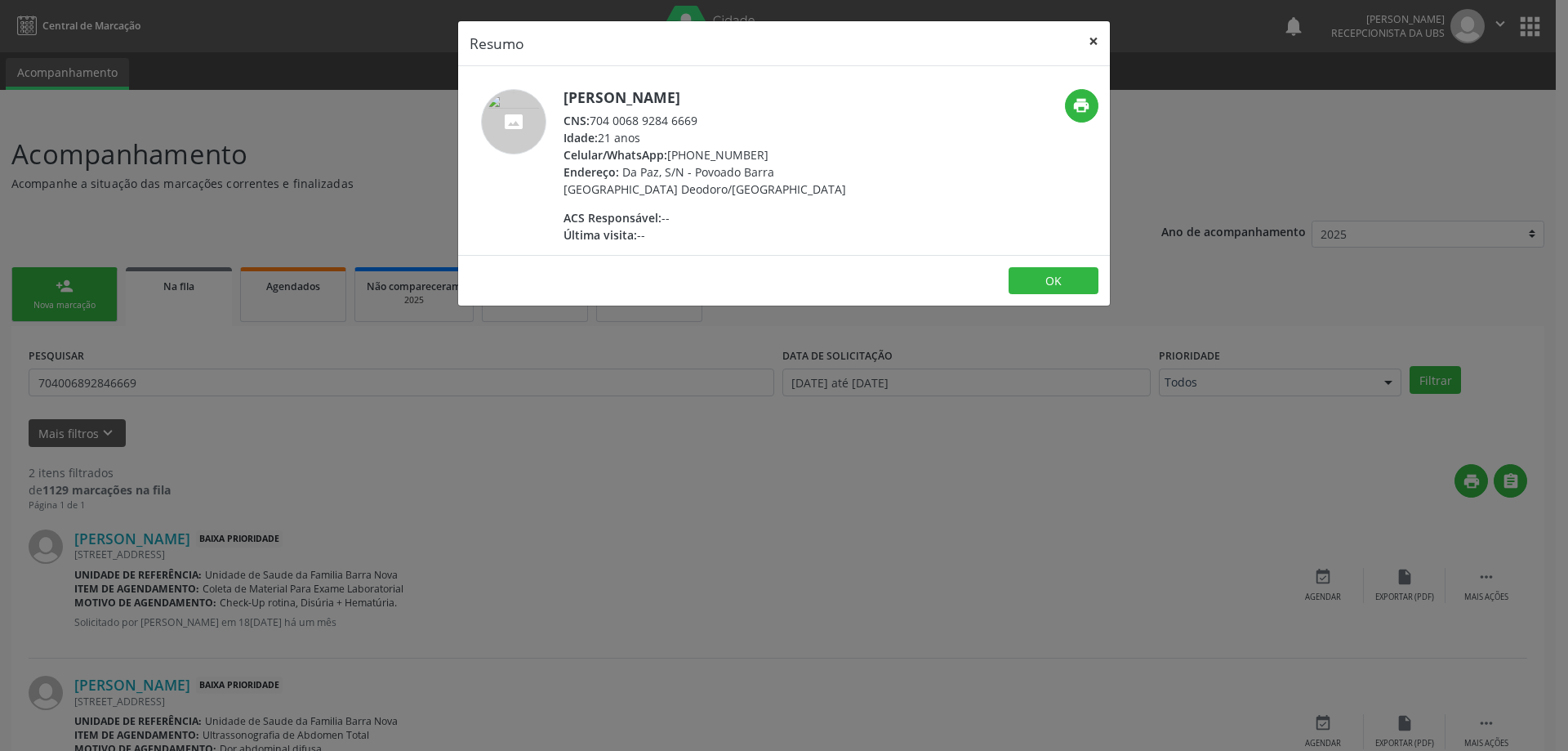
click at [1092, 45] on button "×" at bounding box center [1093, 41] width 33 height 40
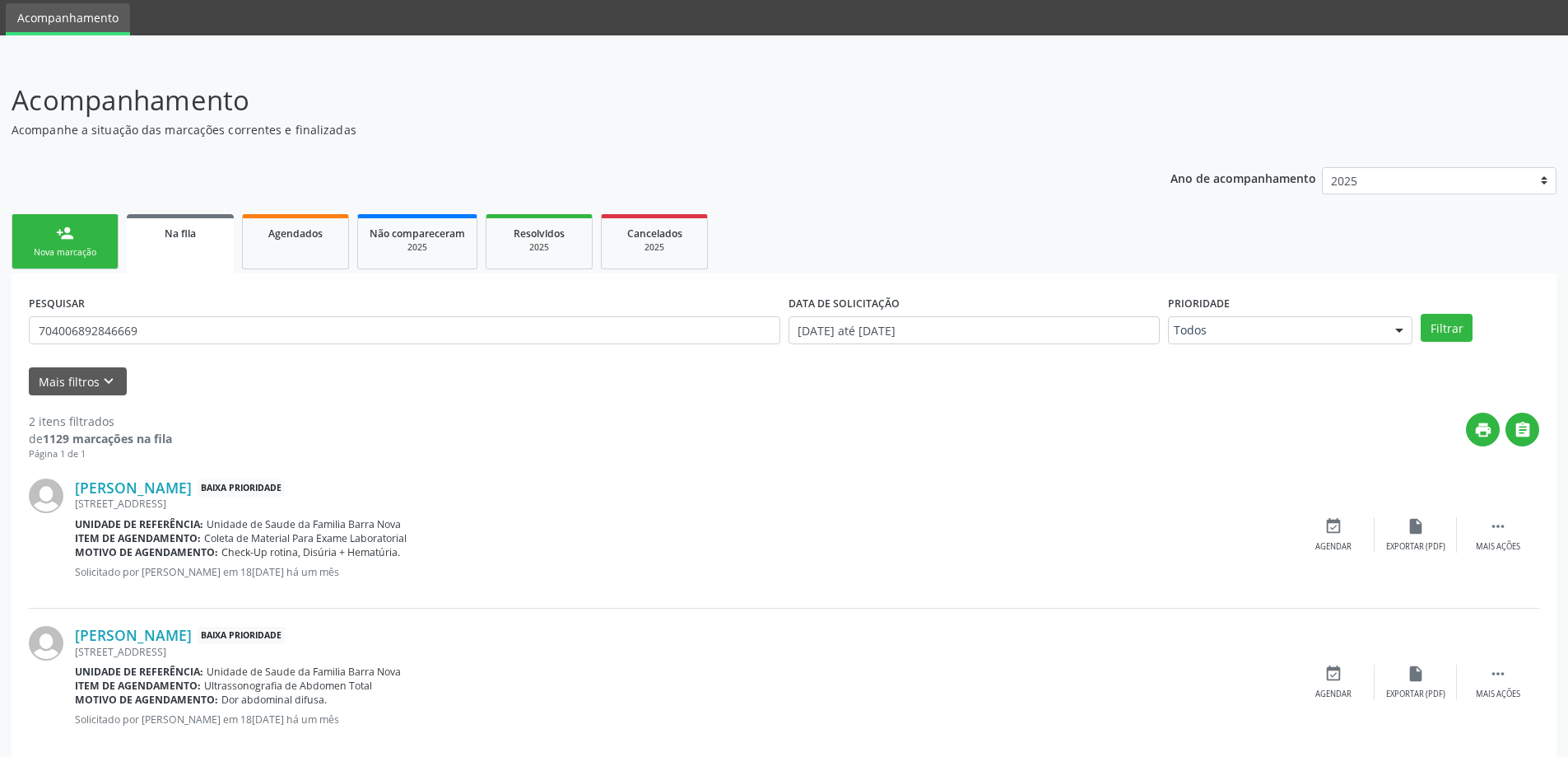
scroll to position [83, 0]
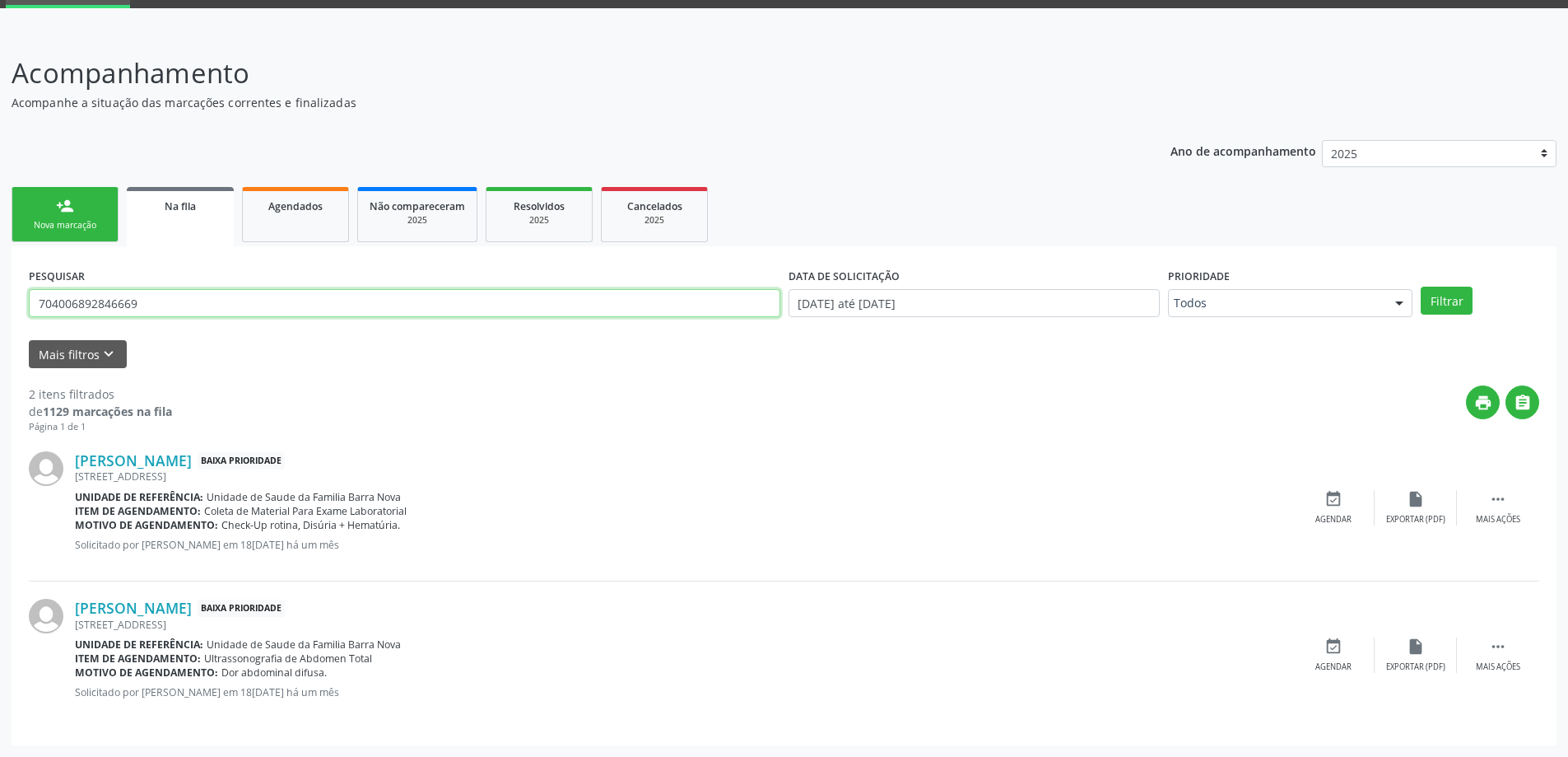
drag, startPoint x: 189, startPoint y: 307, endPoint x: 1, endPoint y: 313, distance: 188.1
click at [1, 313] on div "Acompanhamento Acompanhe a situação das marcações correntes e finalizadas Relat…" at bounding box center [784, 394] width 1568 height 726
click at [56, 209] on div "person_add" at bounding box center [65, 206] width 19 height 19
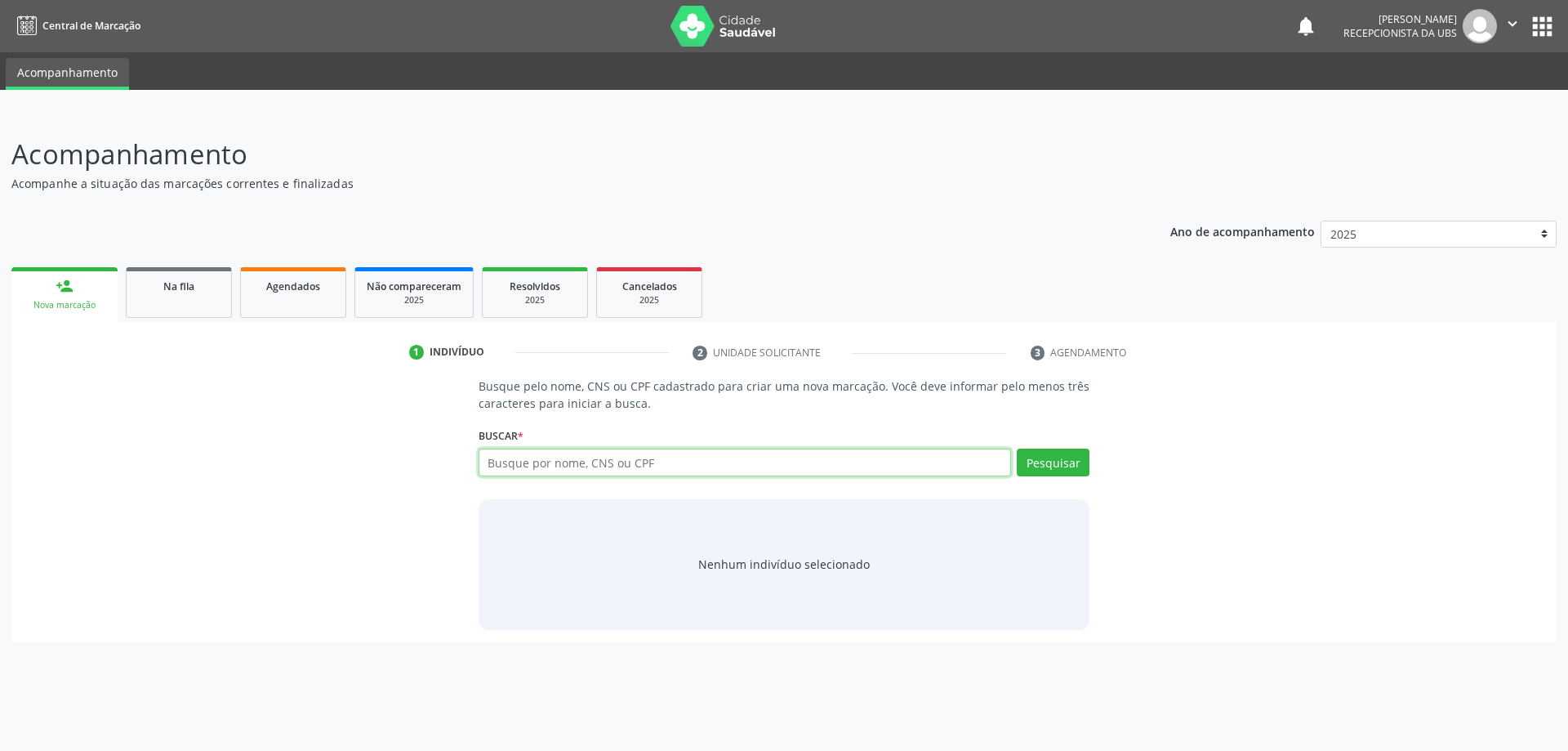
click at [517, 473] on input "text" at bounding box center [745, 462] width 534 height 28
type input "14704002438"
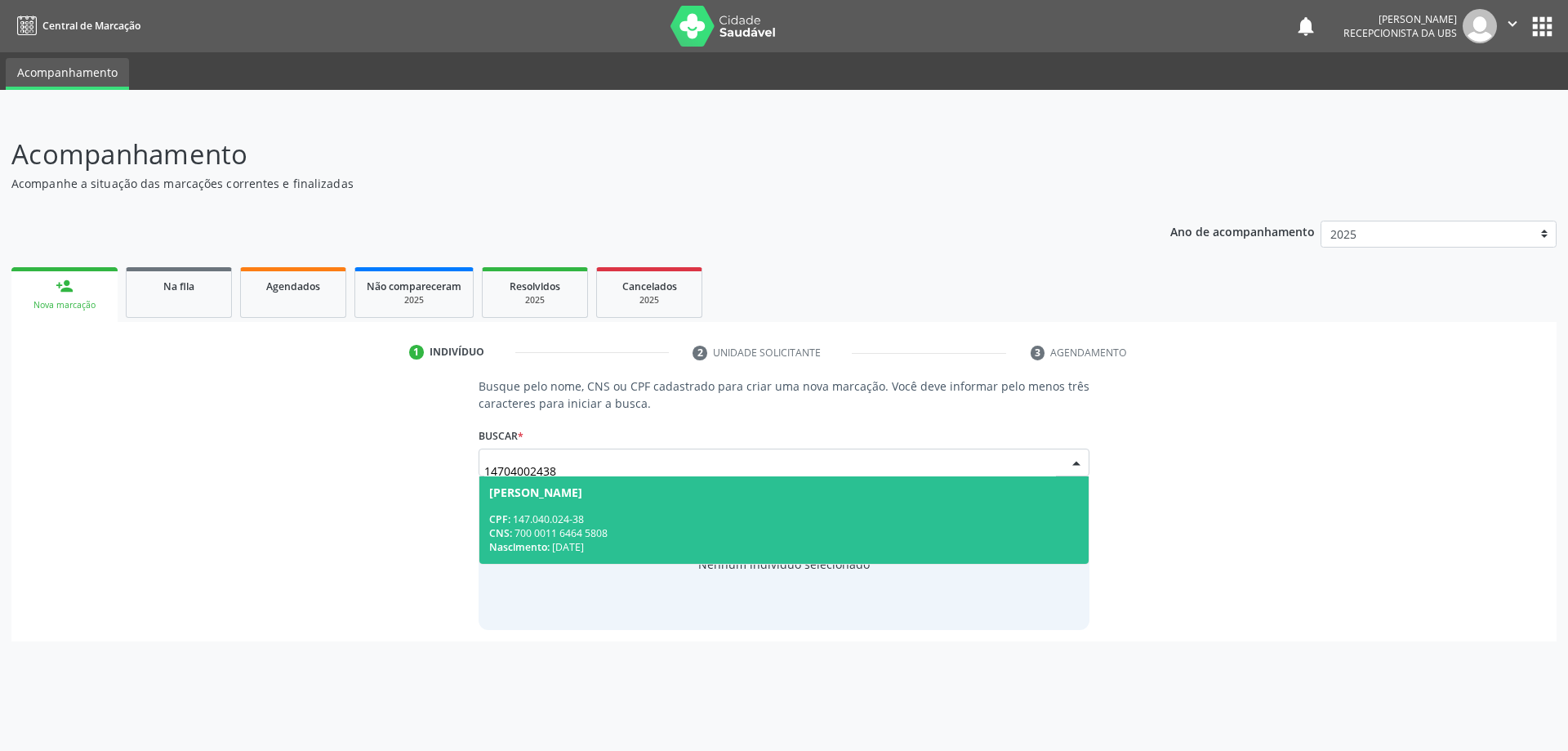
click at [729, 515] on div "CPF: 147.040.024-38" at bounding box center [784, 519] width 590 height 14
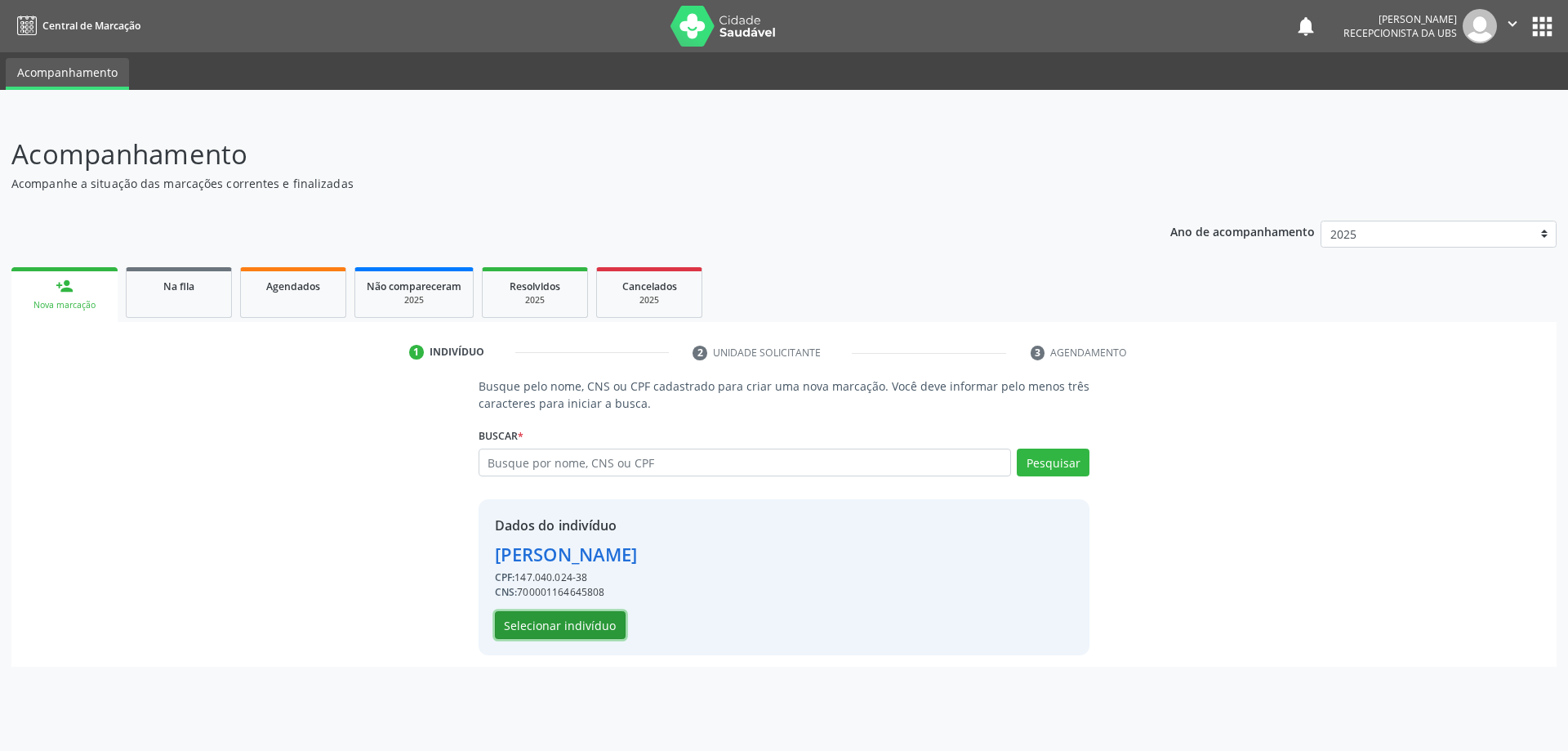
click at [564, 623] on button "Selecionar indivíduo" at bounding box center [560, 624] width 130 height 28
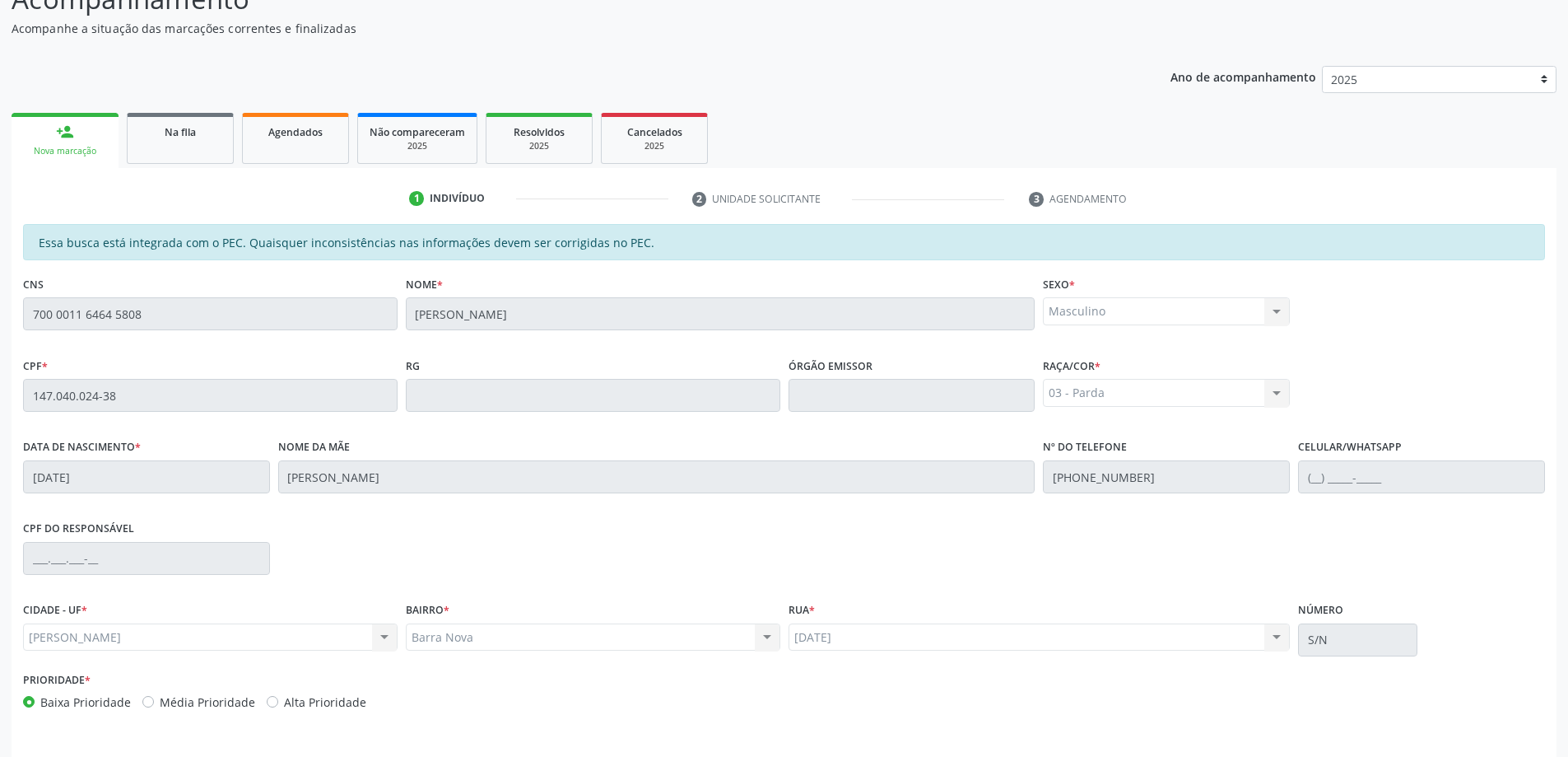
scroll to position [206, 0]
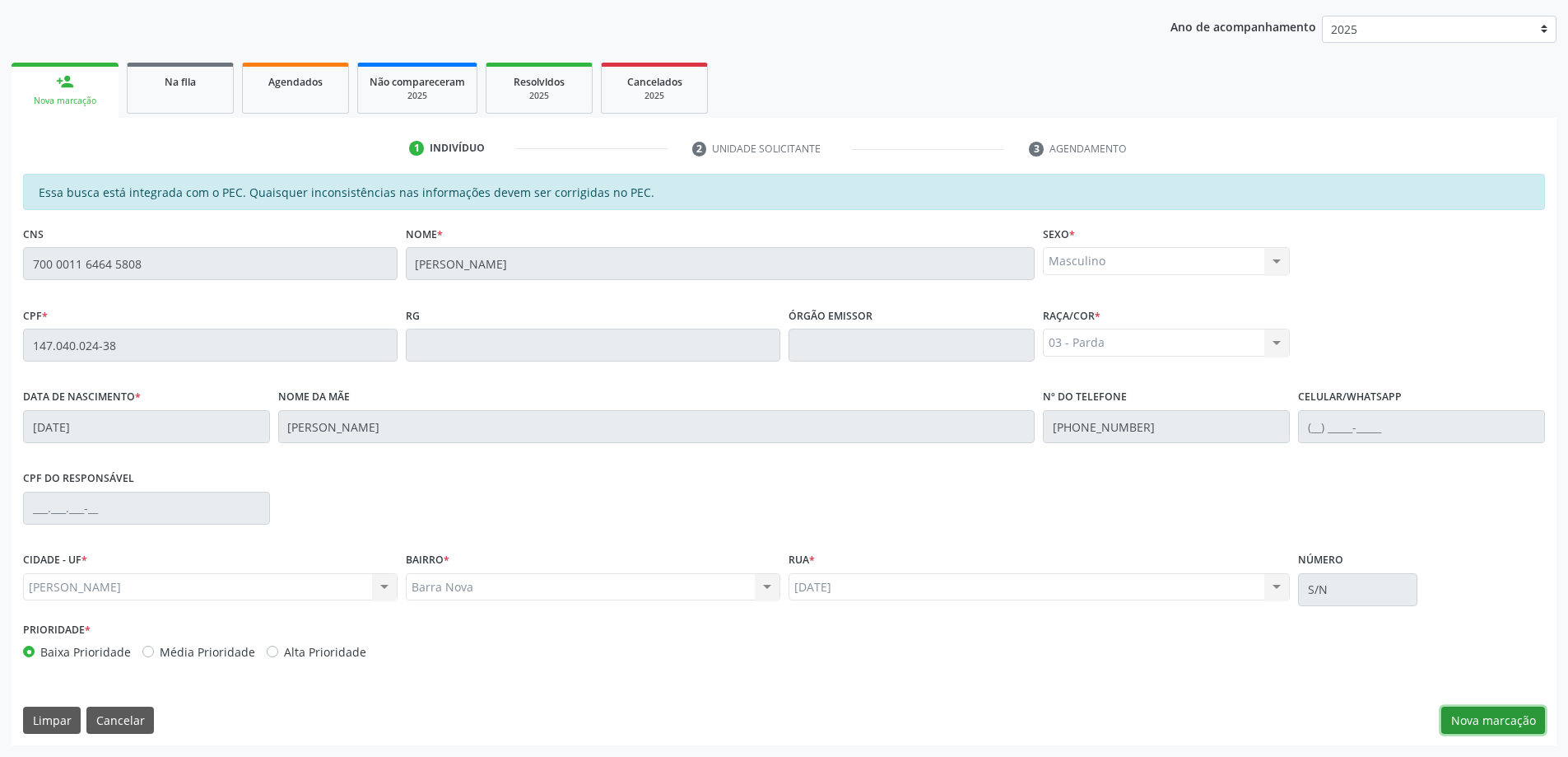
click at [1484, 718] on button "Nova marcação" at bounding box center [1492, 720] width 104 height 28
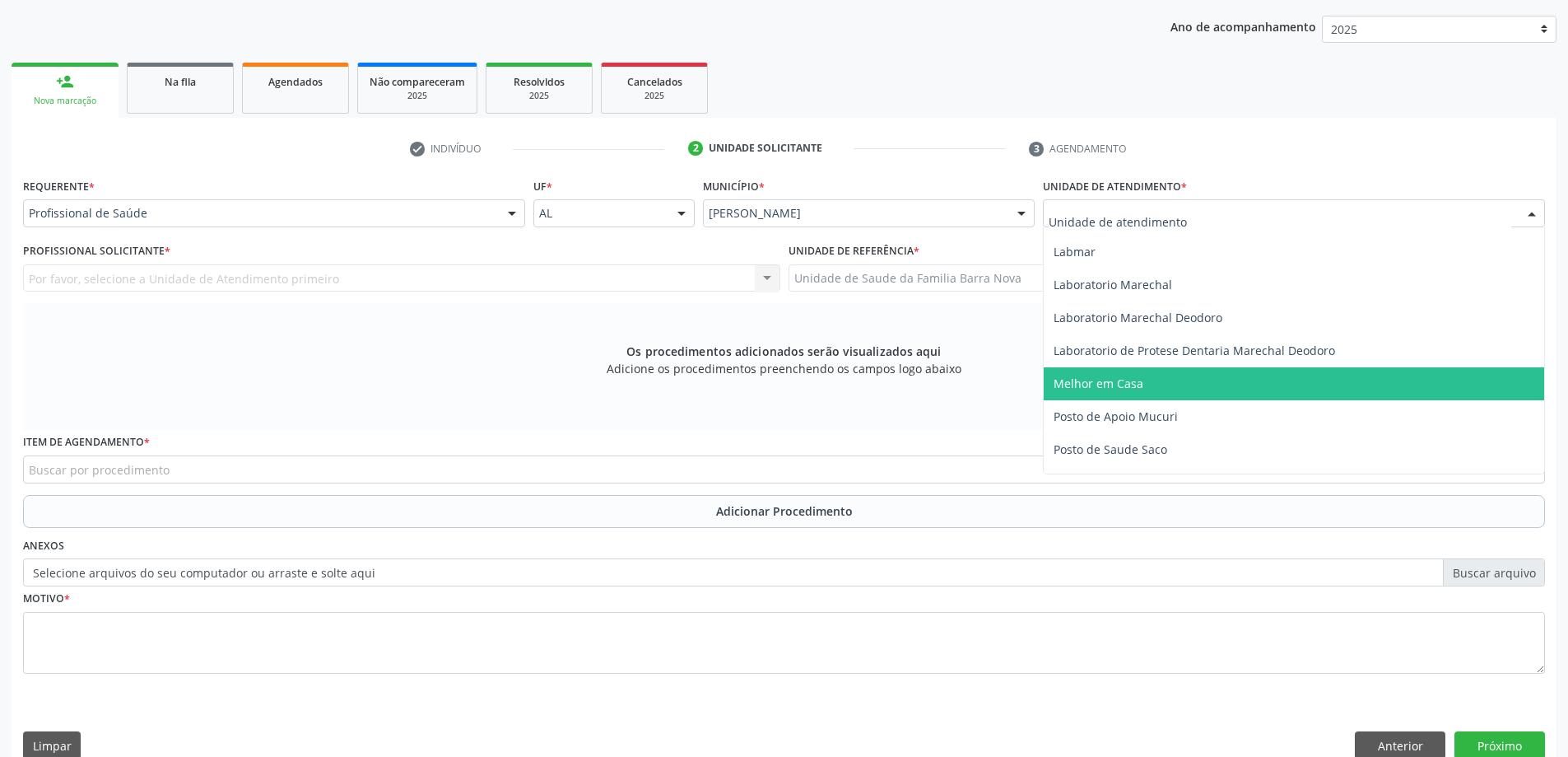
scroll to position [741, 0]
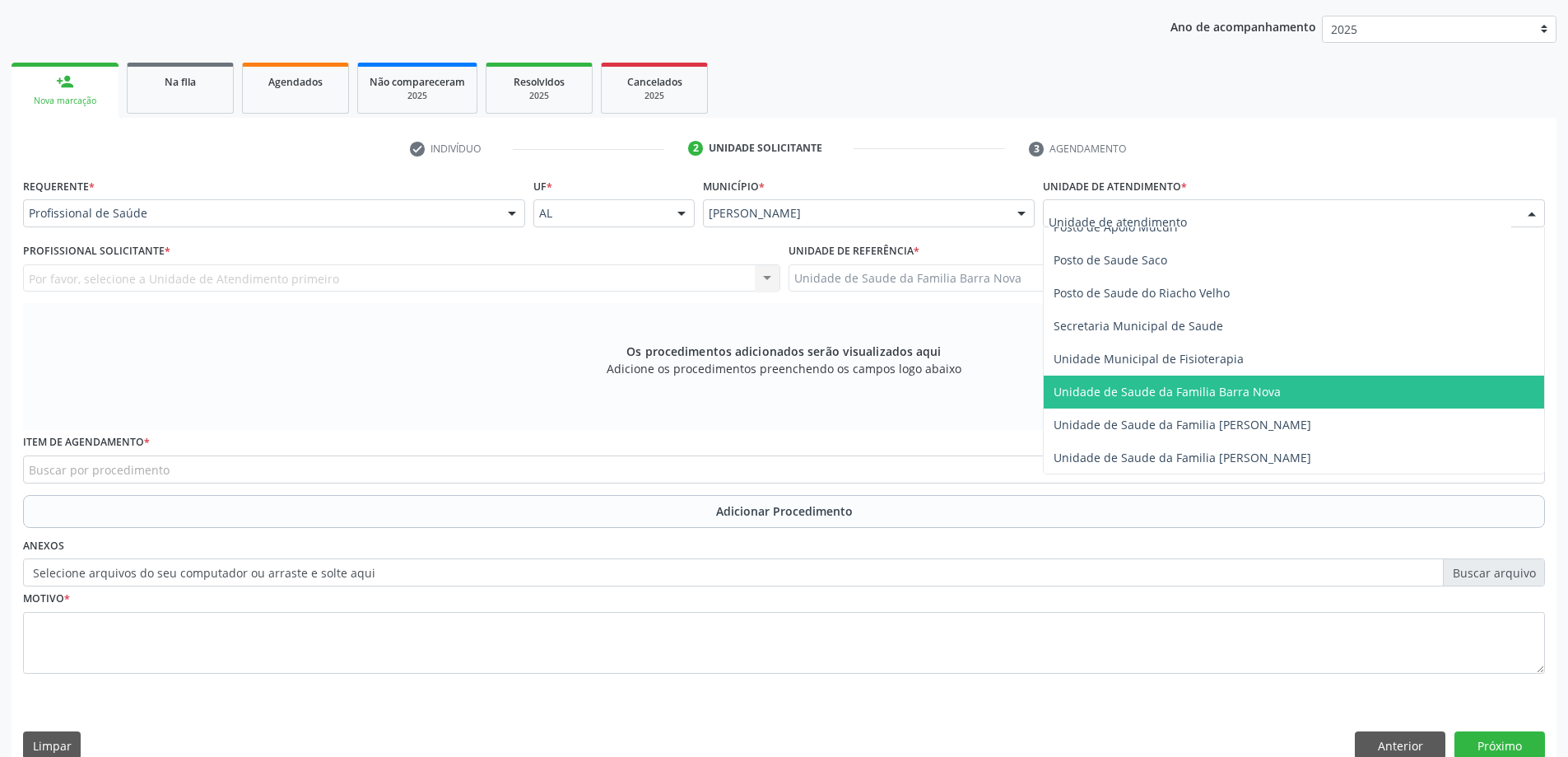
click at [1224, 405] on span "Unidade de Saude da Familia Barra Nova" at bounding box center [1294, 392] width 501 height 33
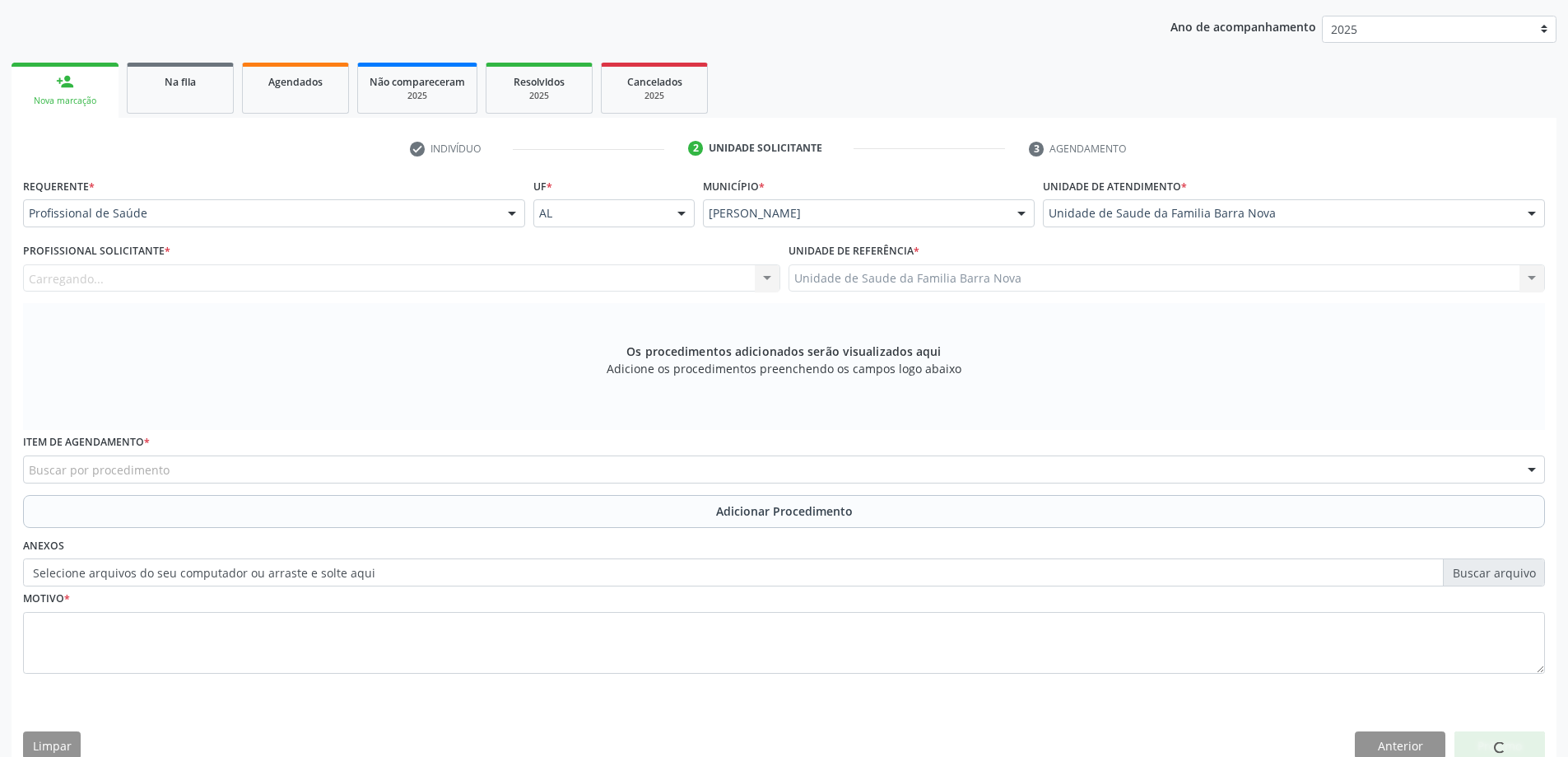
click at [603, 286] on div "Carregando... Nenhum resultado encontrado para: " " Não há nenhuma opção para s…" at bounding box center [401, 278] width 757 height 28
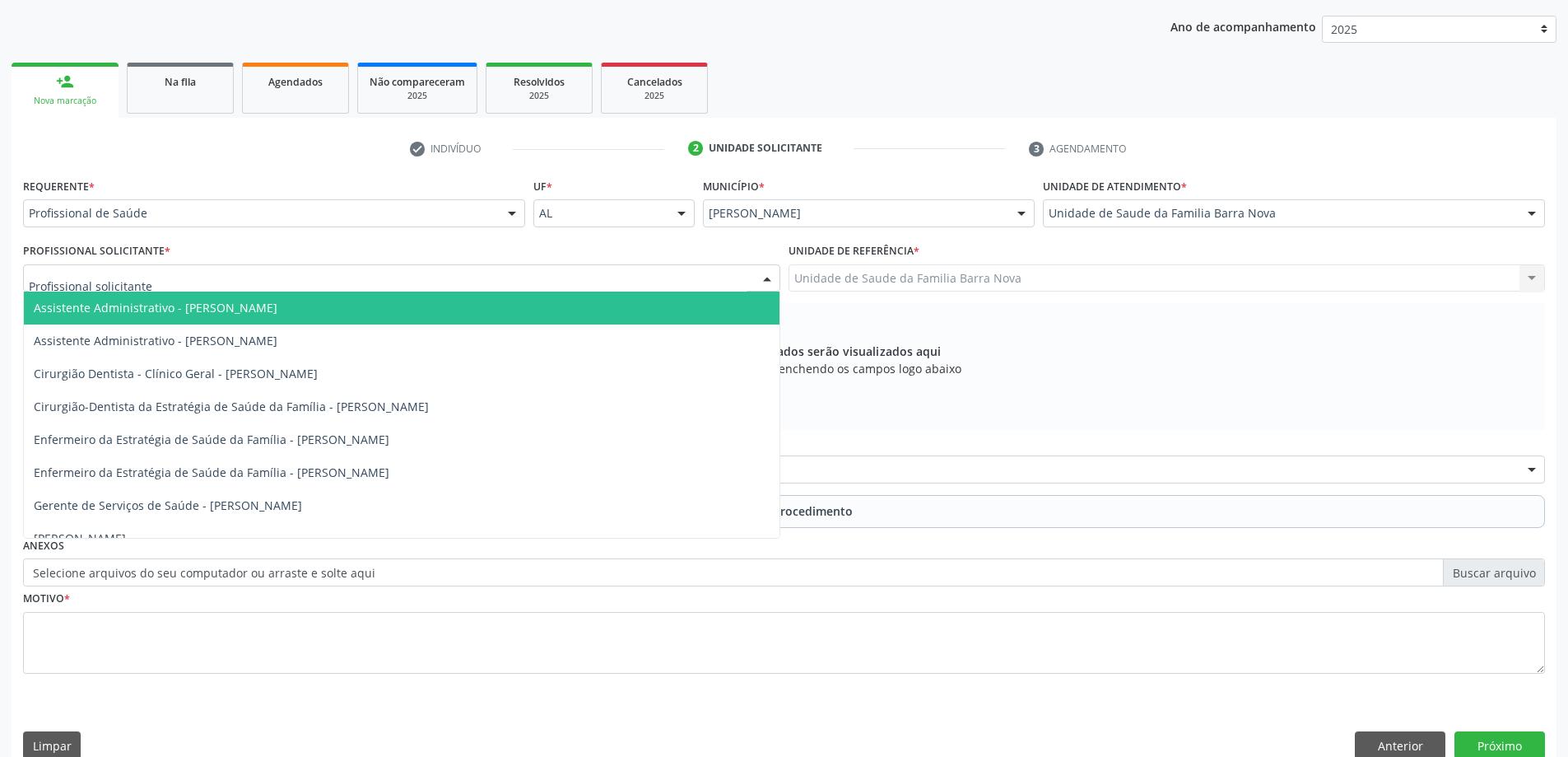
click at [604, 281] on div at bounding box center [401, 278] width 757 height 28
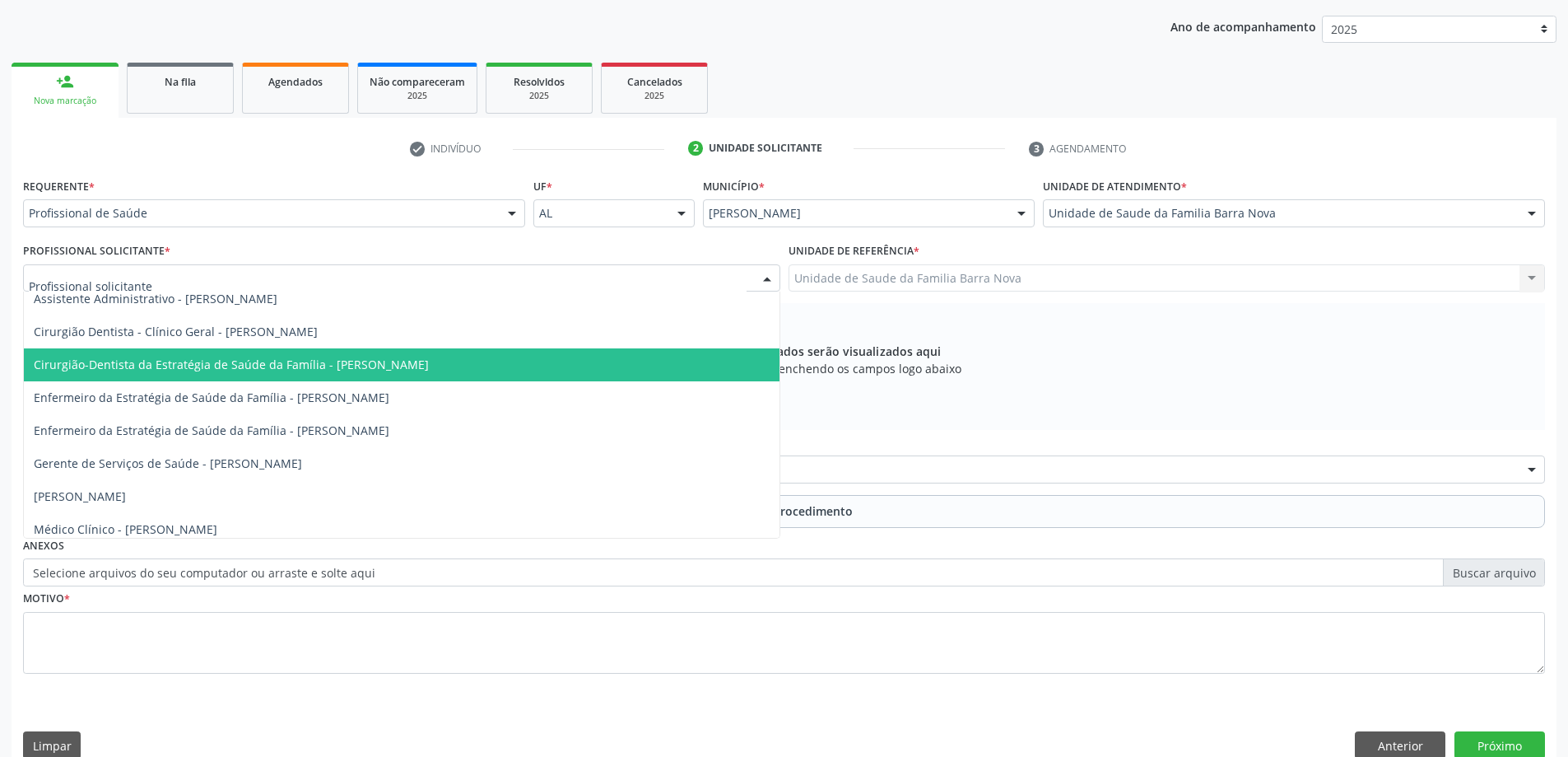
scroll to position [83, 0]
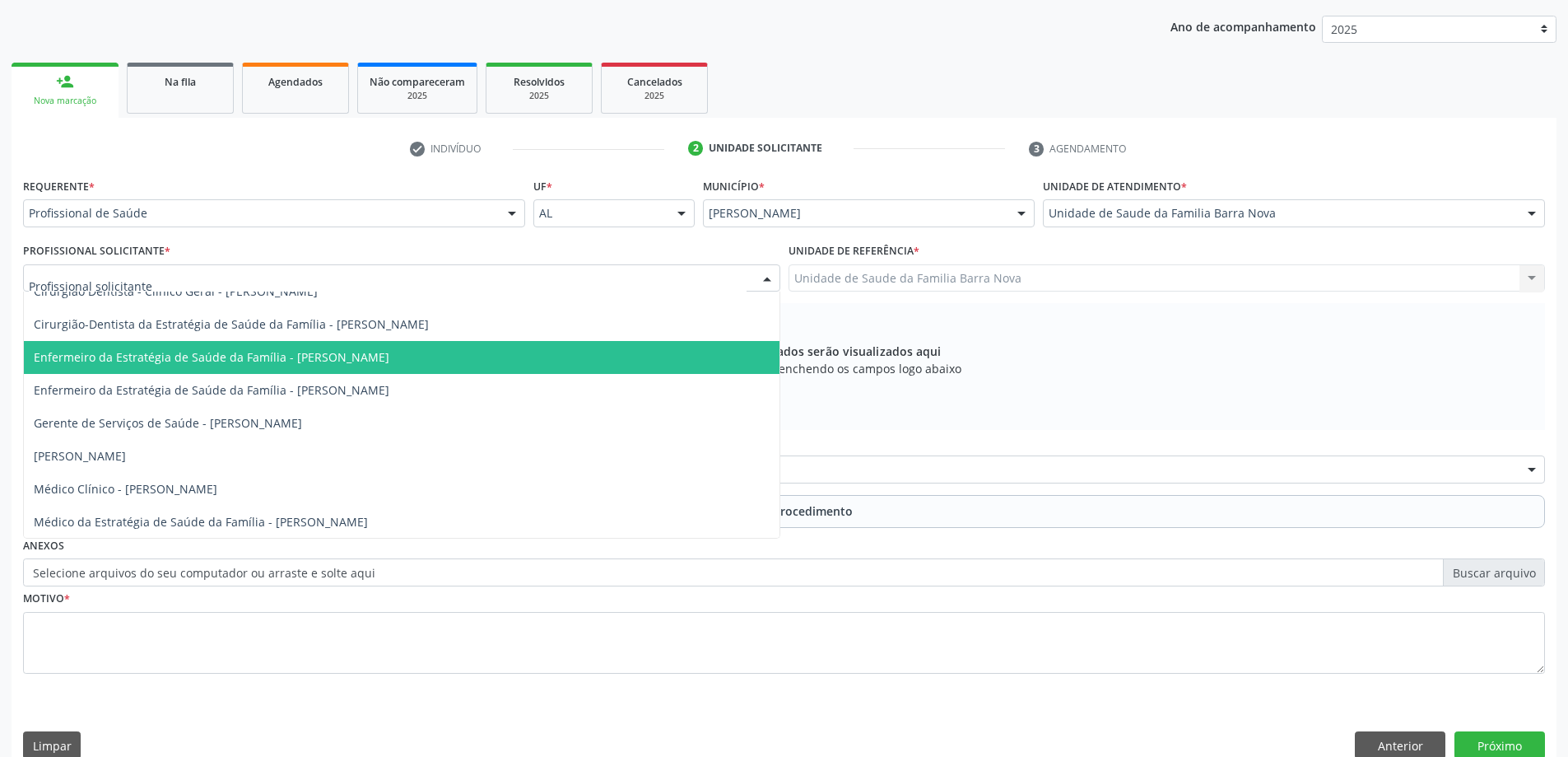
click at [486, 359] on span "Enfermeiro da Estratégia de Saúde da Família - [PERSON_NAME]" at bounding box center [401, 357] width 756 height 33
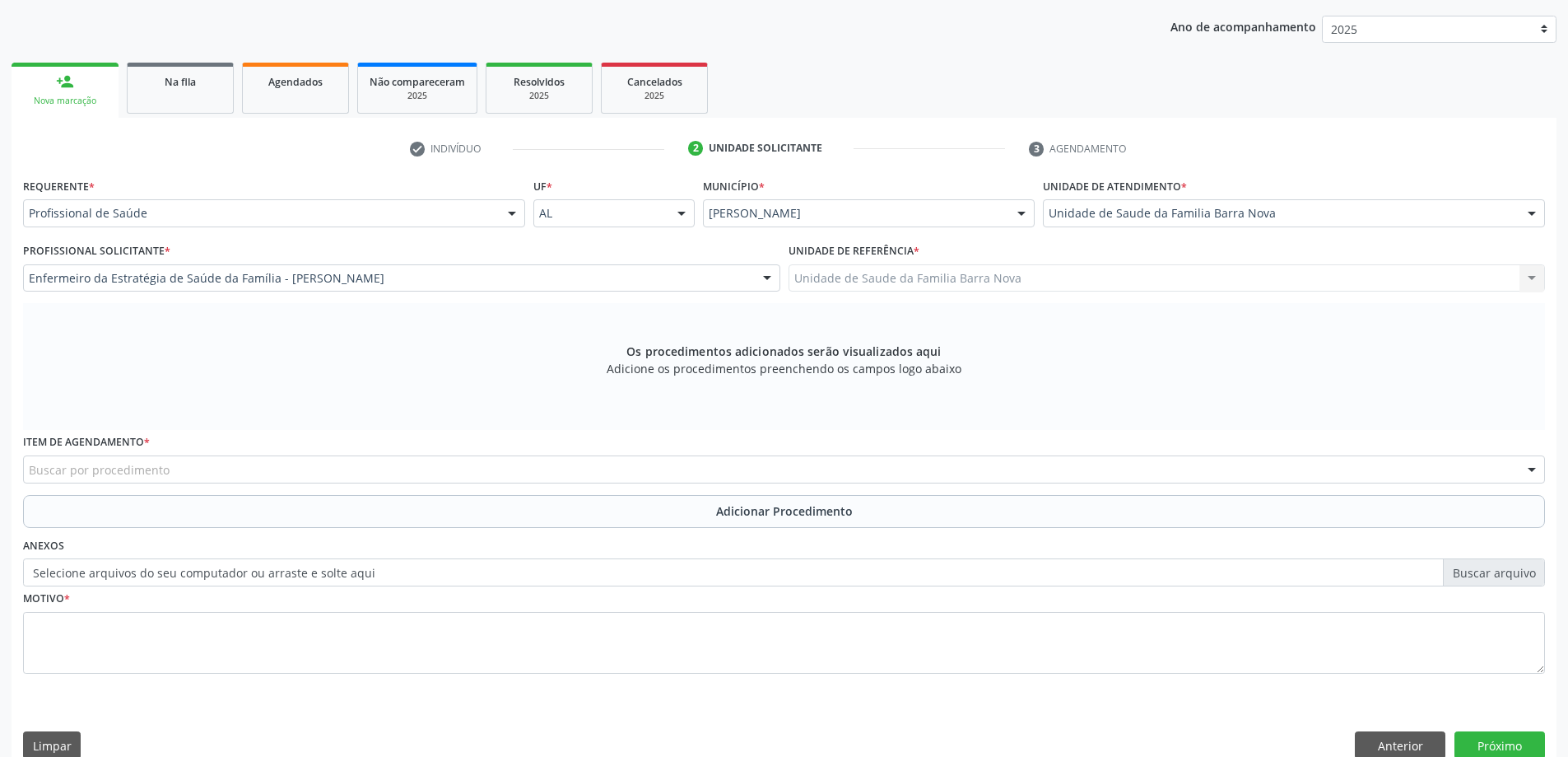
click at [524, 469] on div "Buscar por procedimento" at bounding box center [784, 469] width 1522 height 28
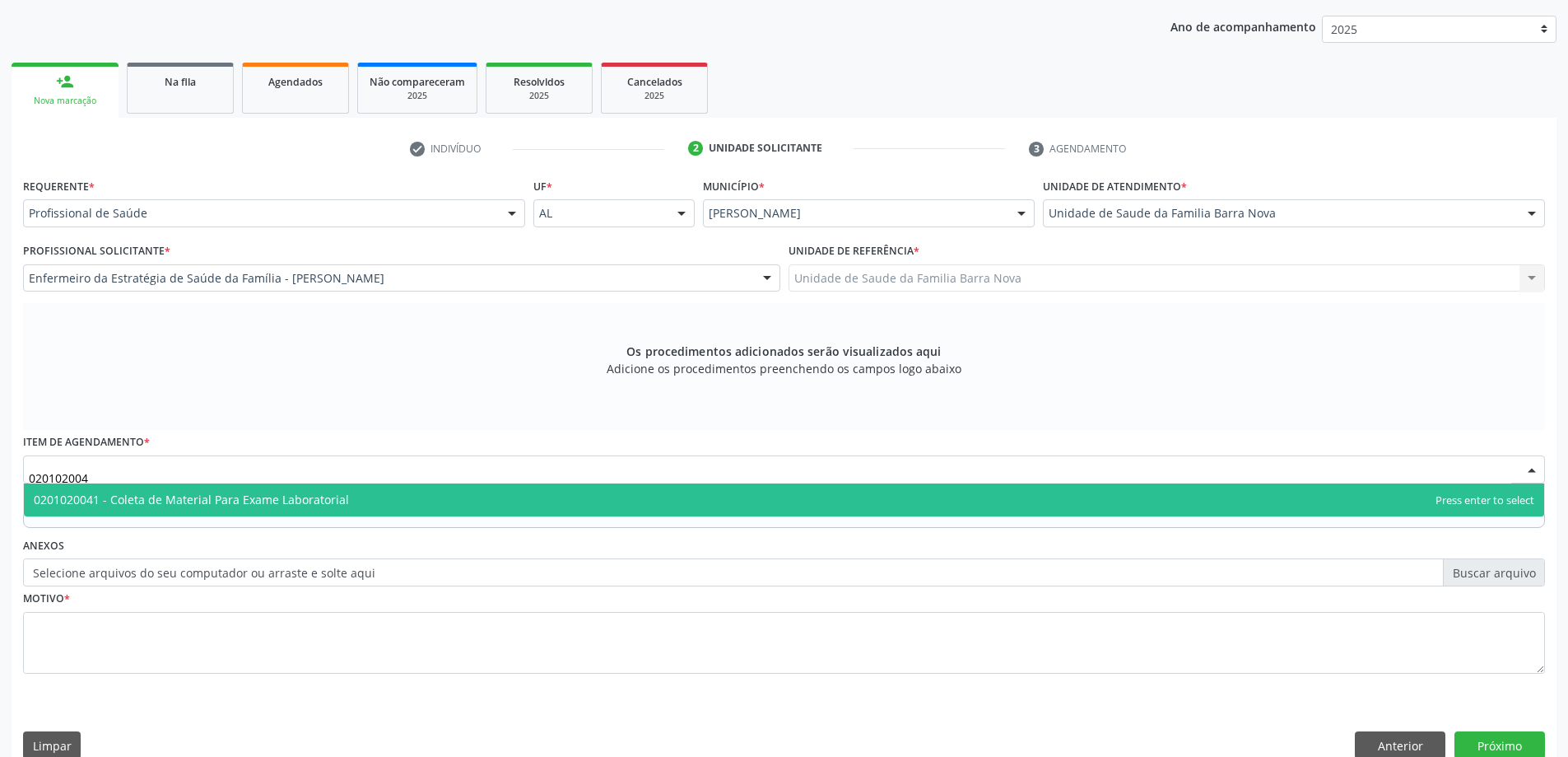
type input "0201020041"
click at [539, 502] on span "0201020041 - Coleta de Material Para Exame Laboratorial" at bounding box center [784, 499] width 1520 height 33
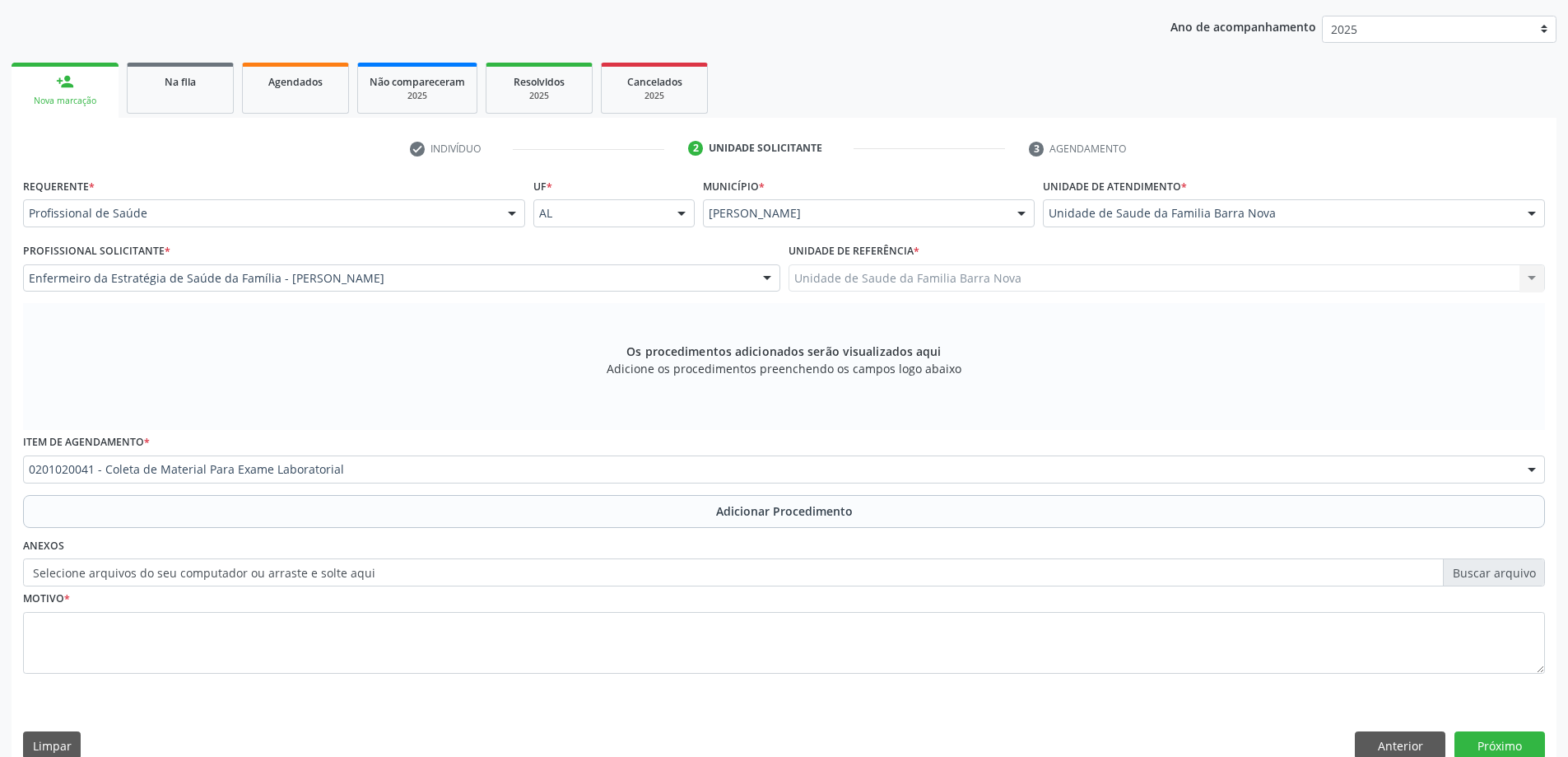
click at [457, 603] on div "Motivo *" at bounding box center [784, 630] width 1522 height 88
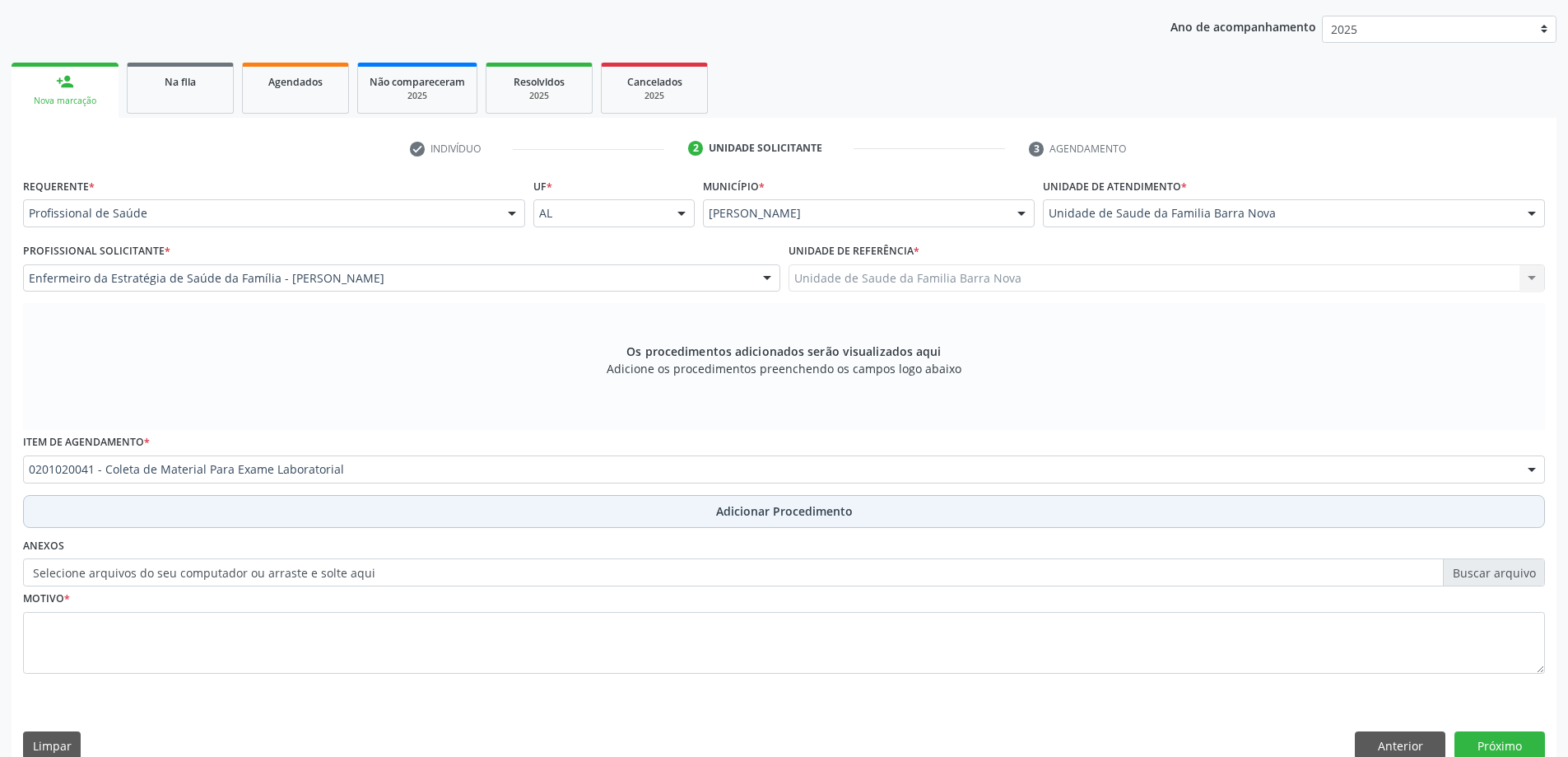
click at [759, 508] on span "Adicionar Procedimento" at bounding box center [784, 511] width 136 height 18
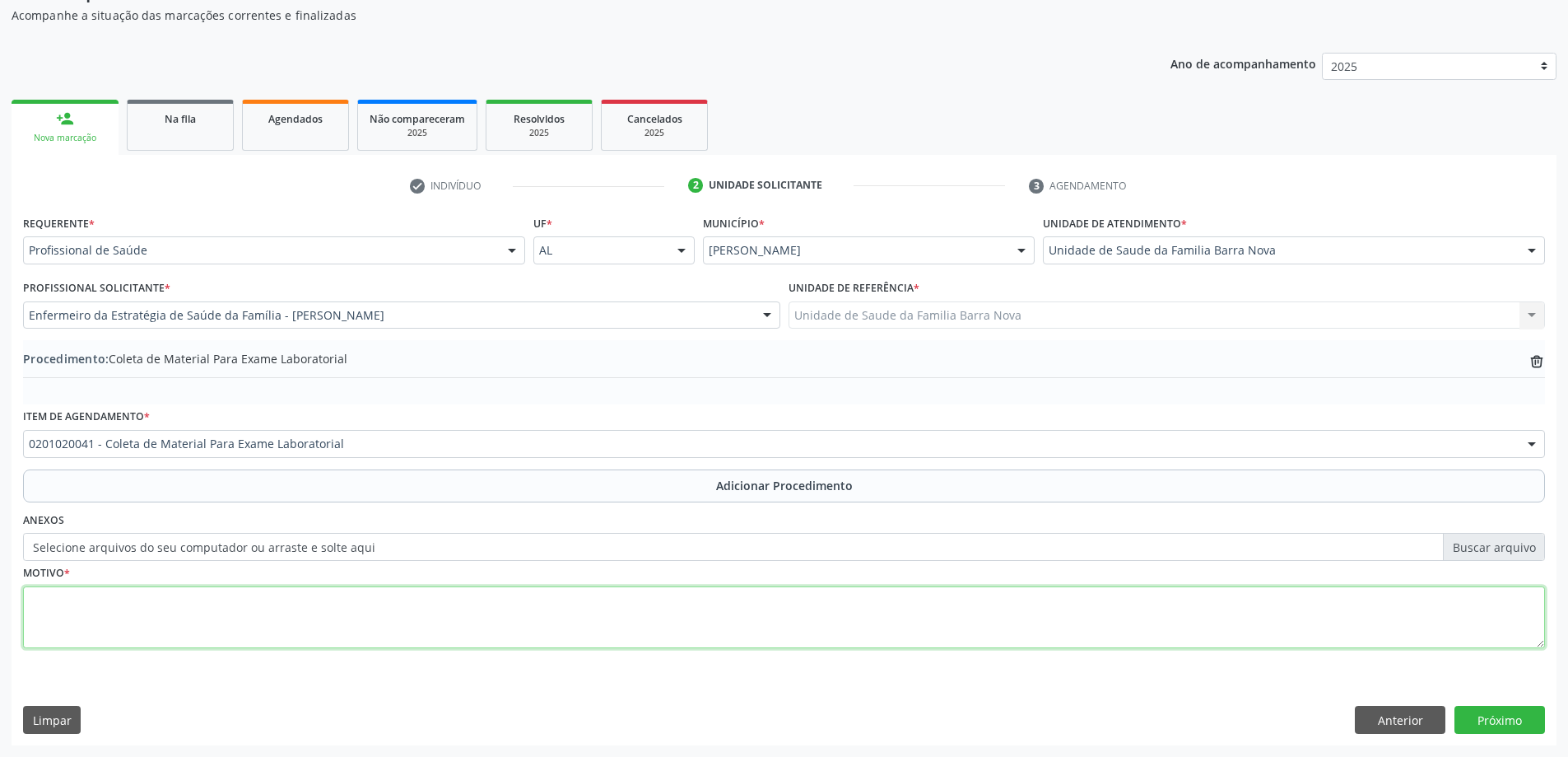
click at [115, 604] on textarea at bounding box center [784, 617] width 1522 height 62
type textarea "TR +."
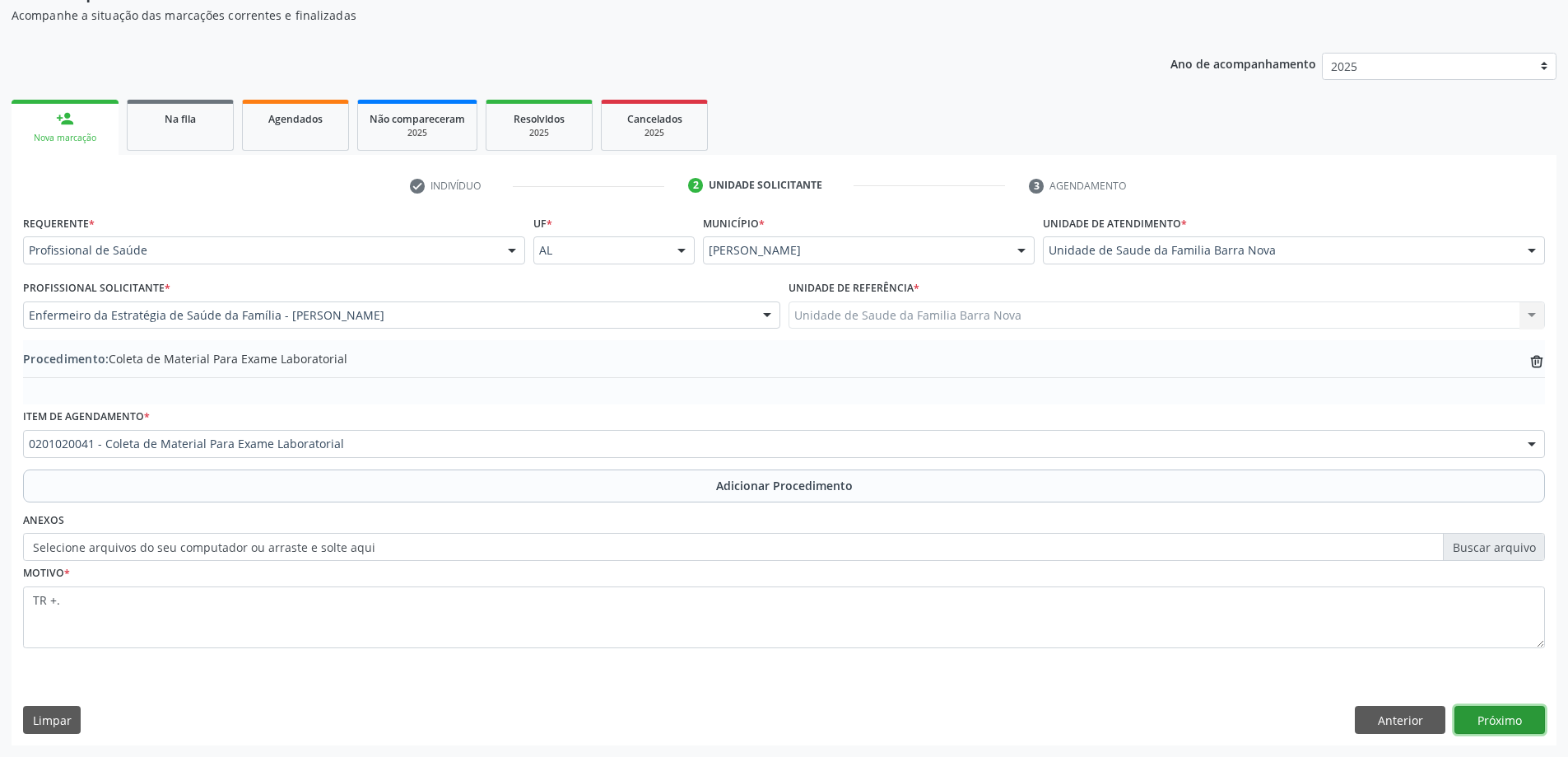
click at [1519, 717] on button "Próximo" at bounding box center [1500, 719] width 91 height 28
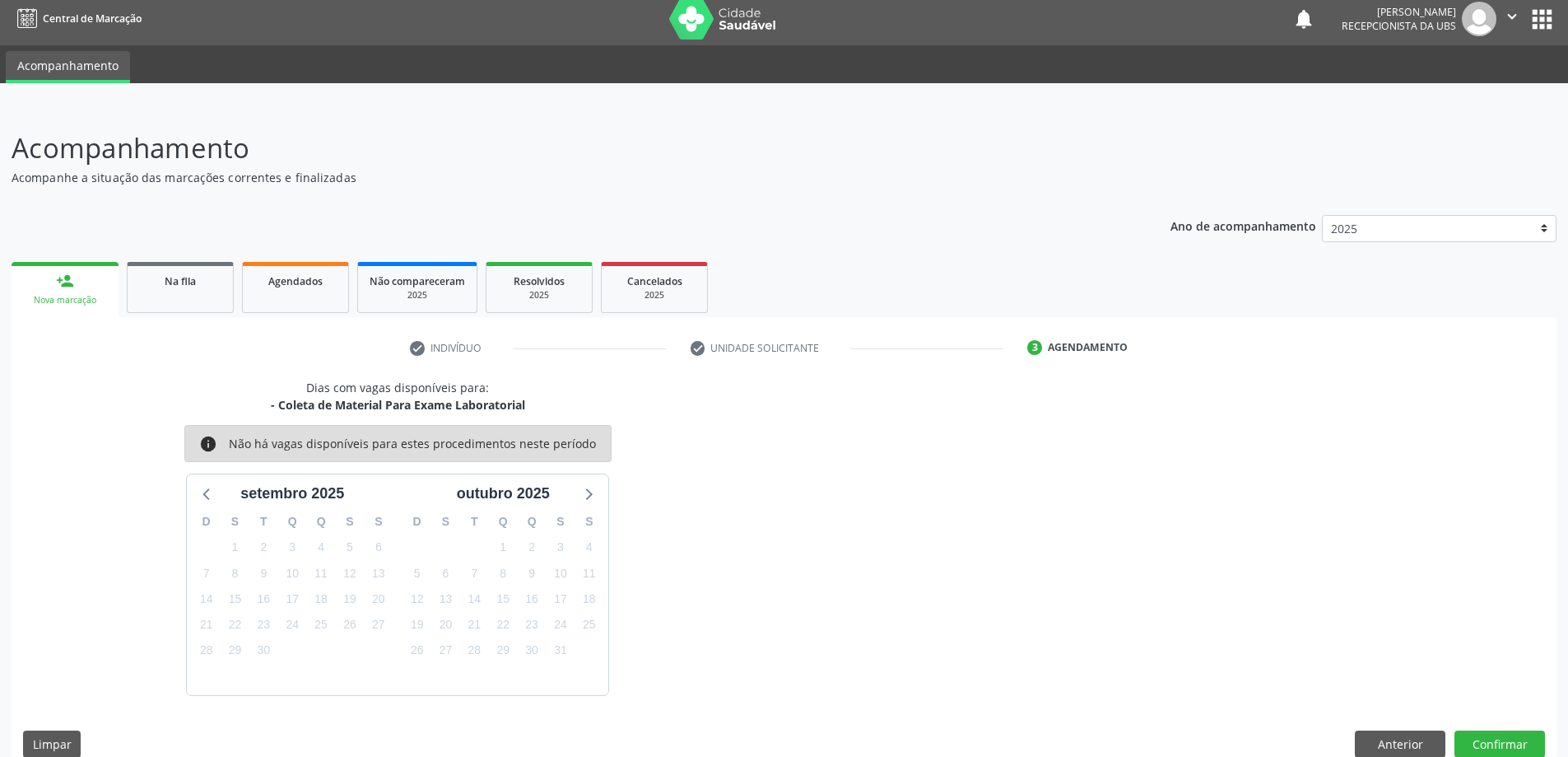
scroll to position [31, 0]
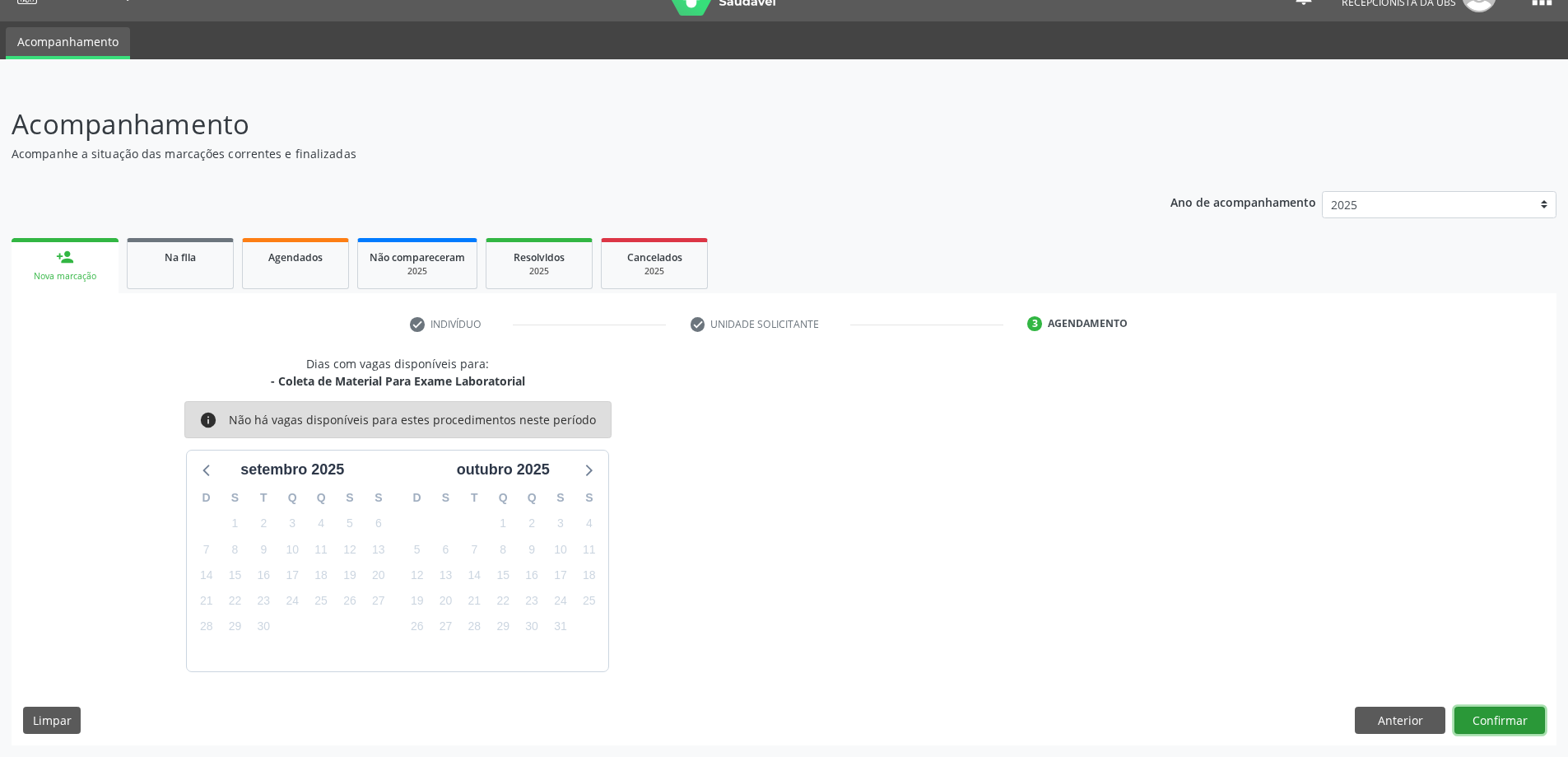
click at [1480, 718] on button "Confirmar" at bounding box center [1500, 720] width 91 height 28
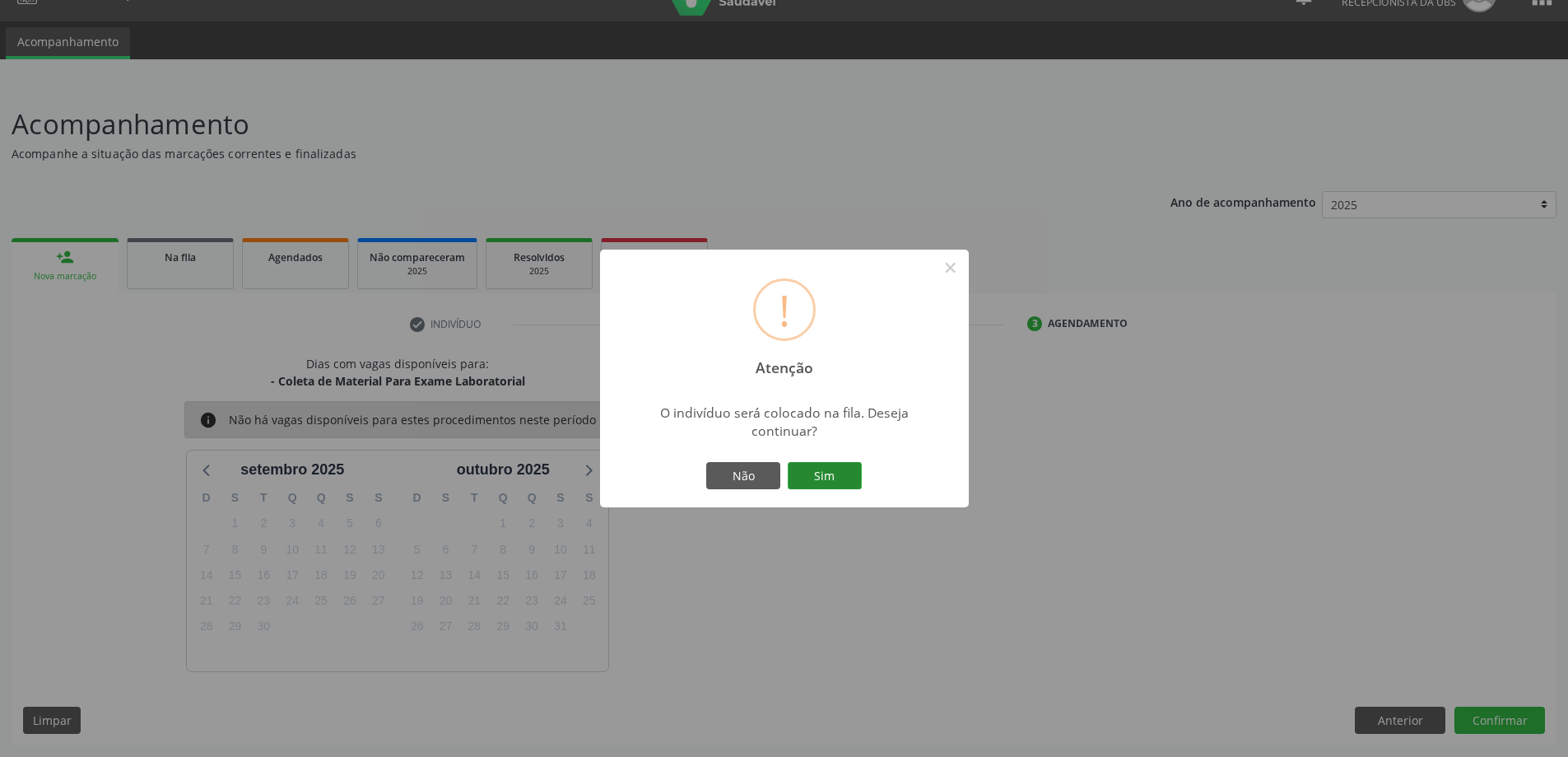
click at [834, 484] on button "Sim" at bounding box center [825, 476] width 74 height 28
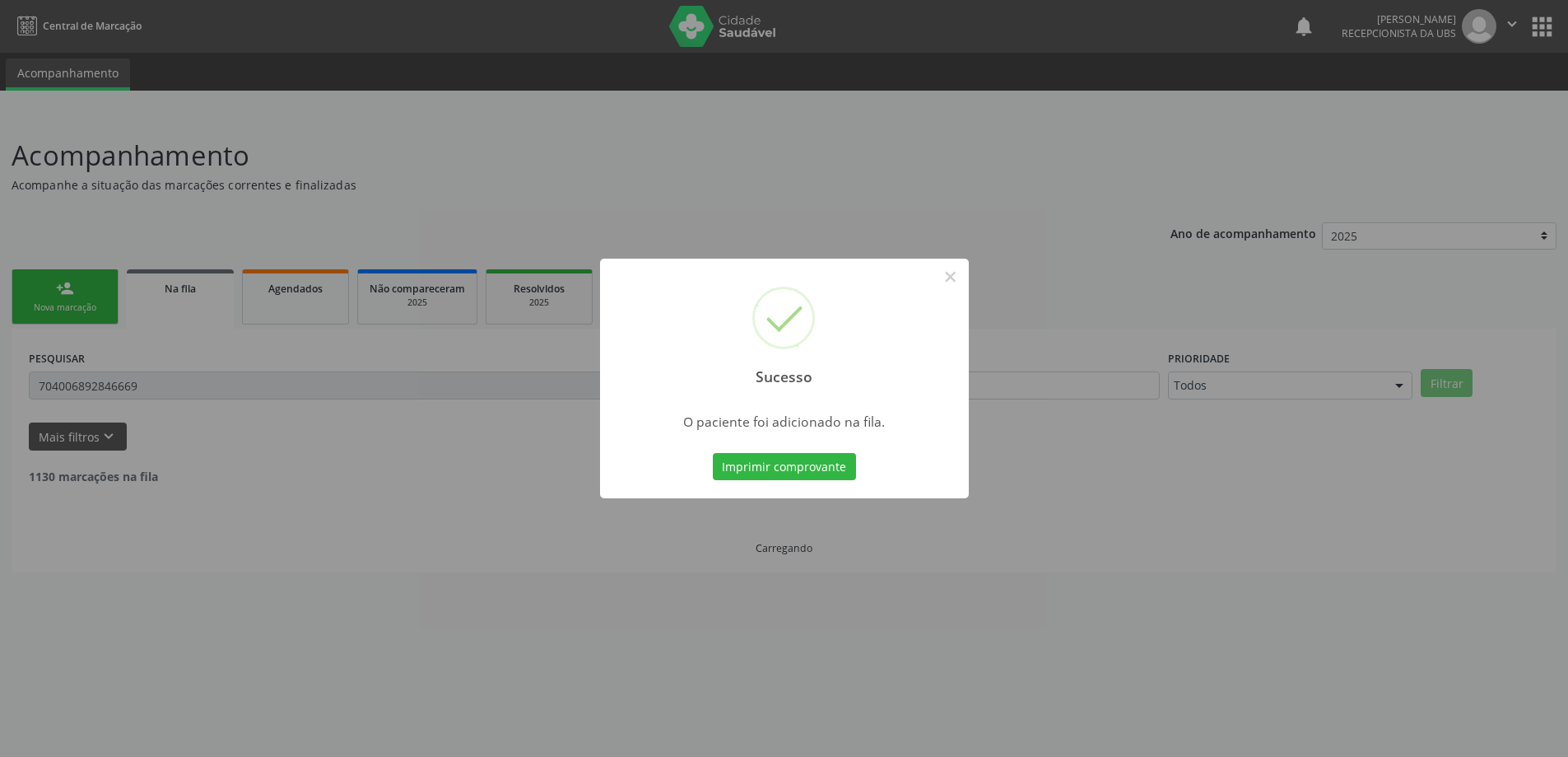
scroll to position [0, 0]
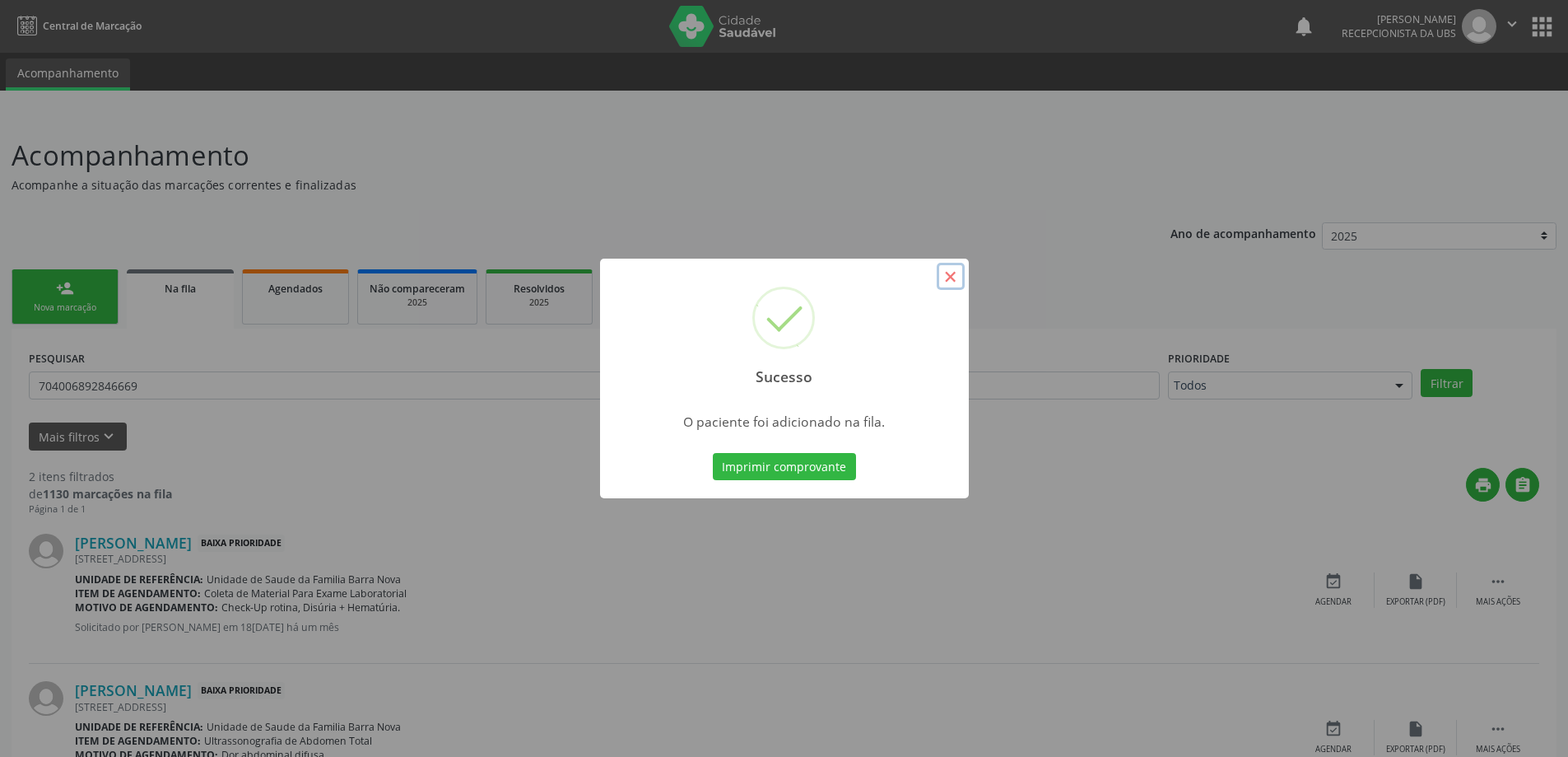
click at [954, 280] on button "×" at bounding box center [950, 276] width 28 height 28
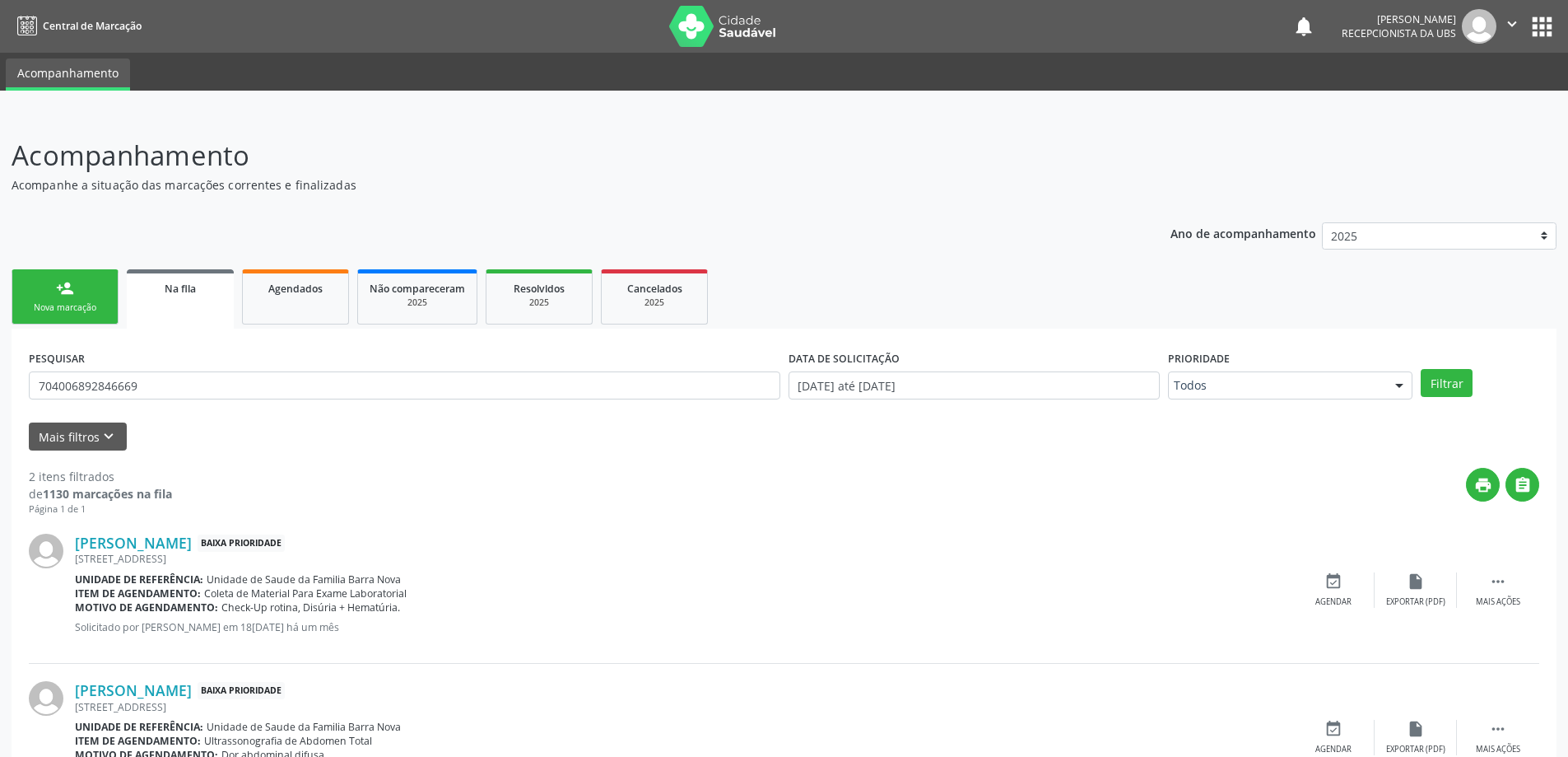
click at [68, 301] on link "person_add Nova marcação" at bounding box center [65, 297] width 107 height 56
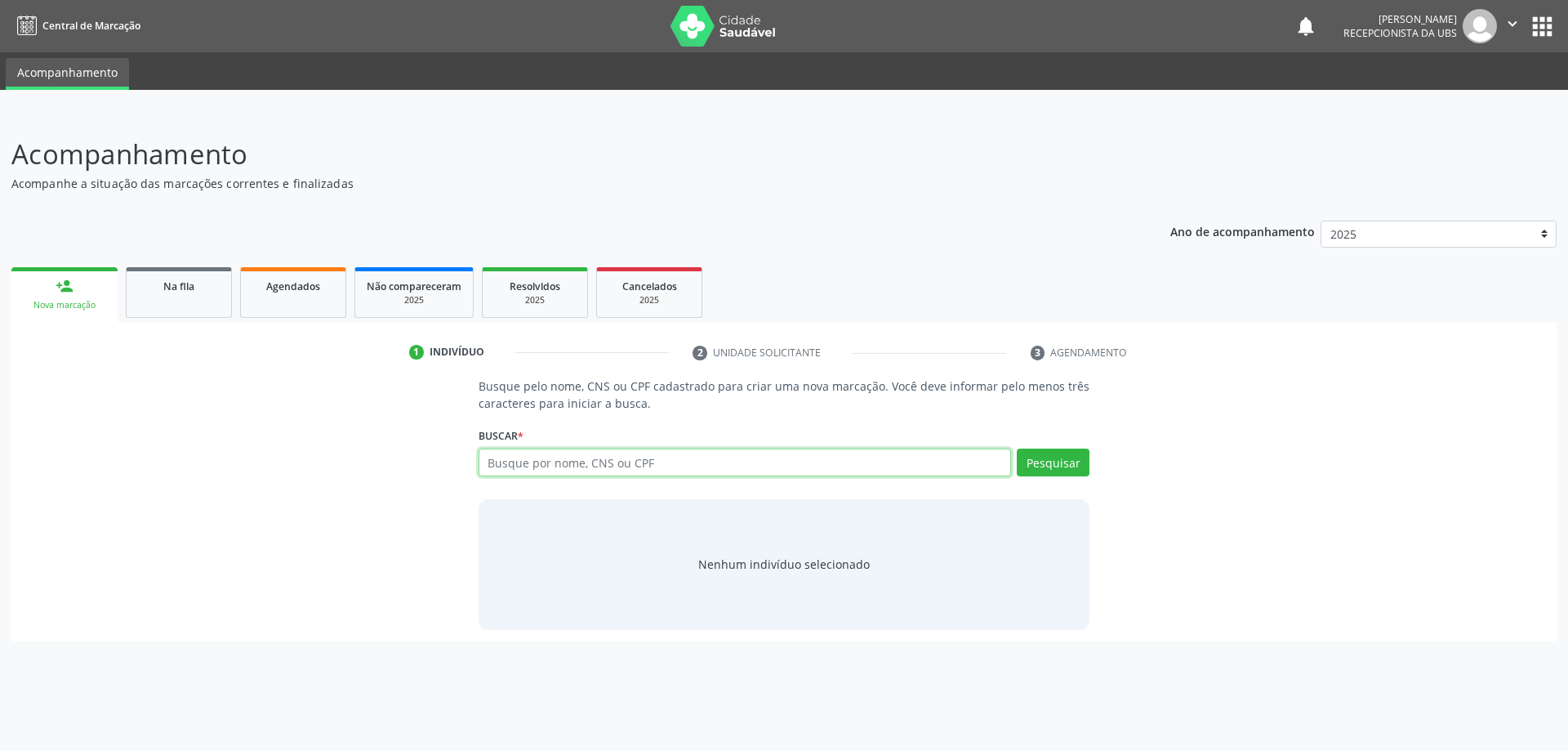
click at [524, 463] on input "text" at bounding box center [745, 462] width 534 height 28
type input "08107685504"
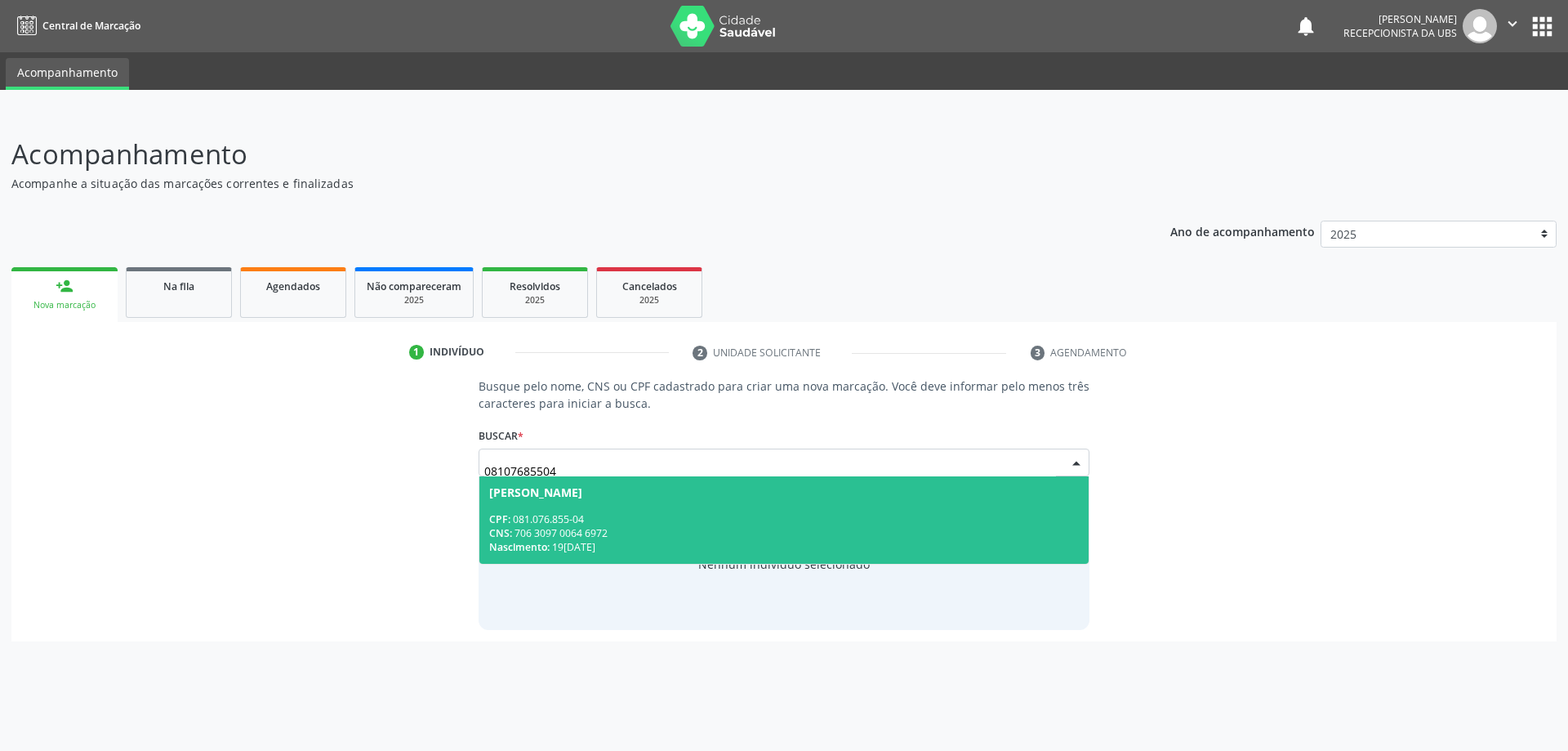
click at [687, 516] on div "CPF: 081.076.855-04" at bounding box center [784, 519] width 590 height 14
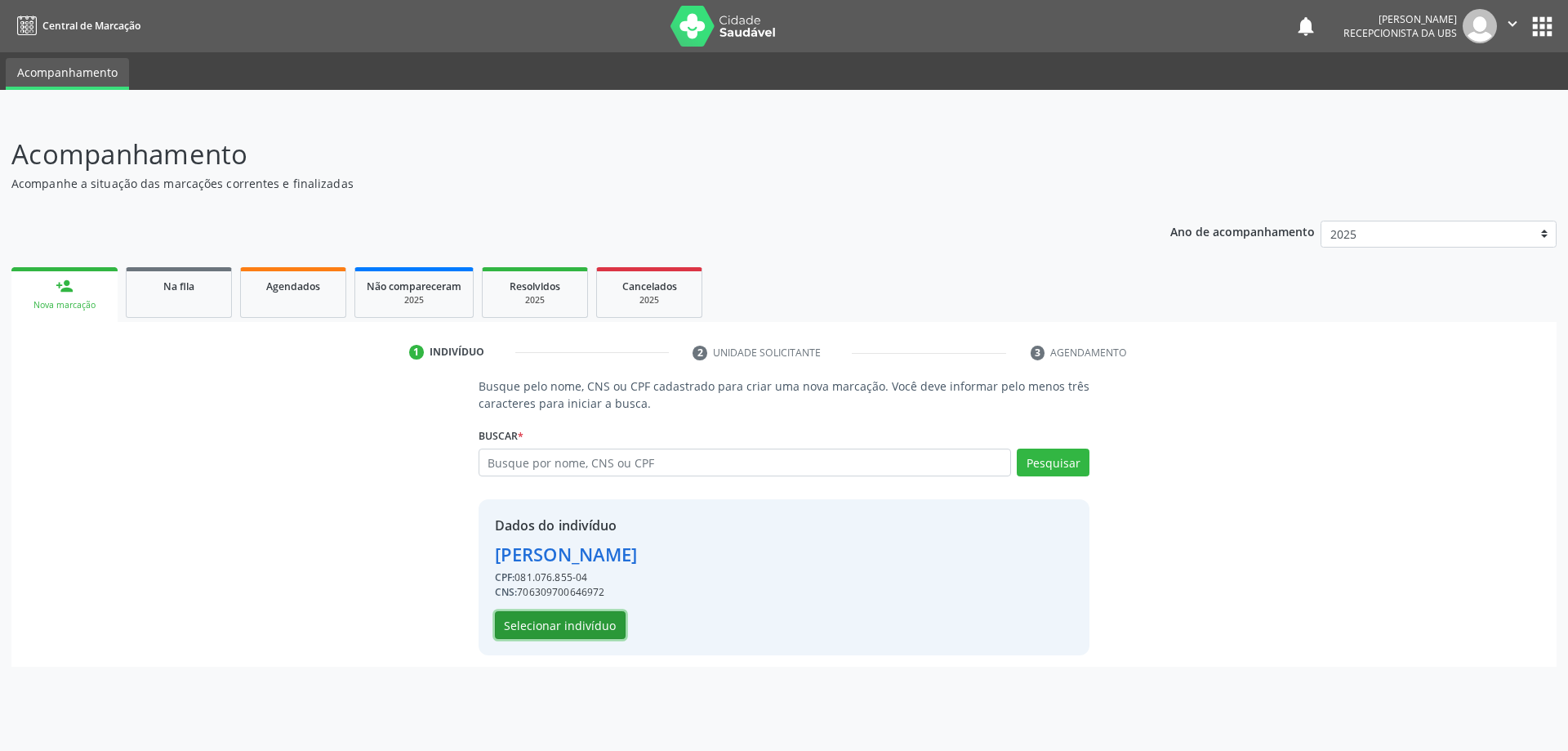
click at [579, 621] on button "Selecionar indivíduo" at bounding box center [560, 624] width 130 height 28
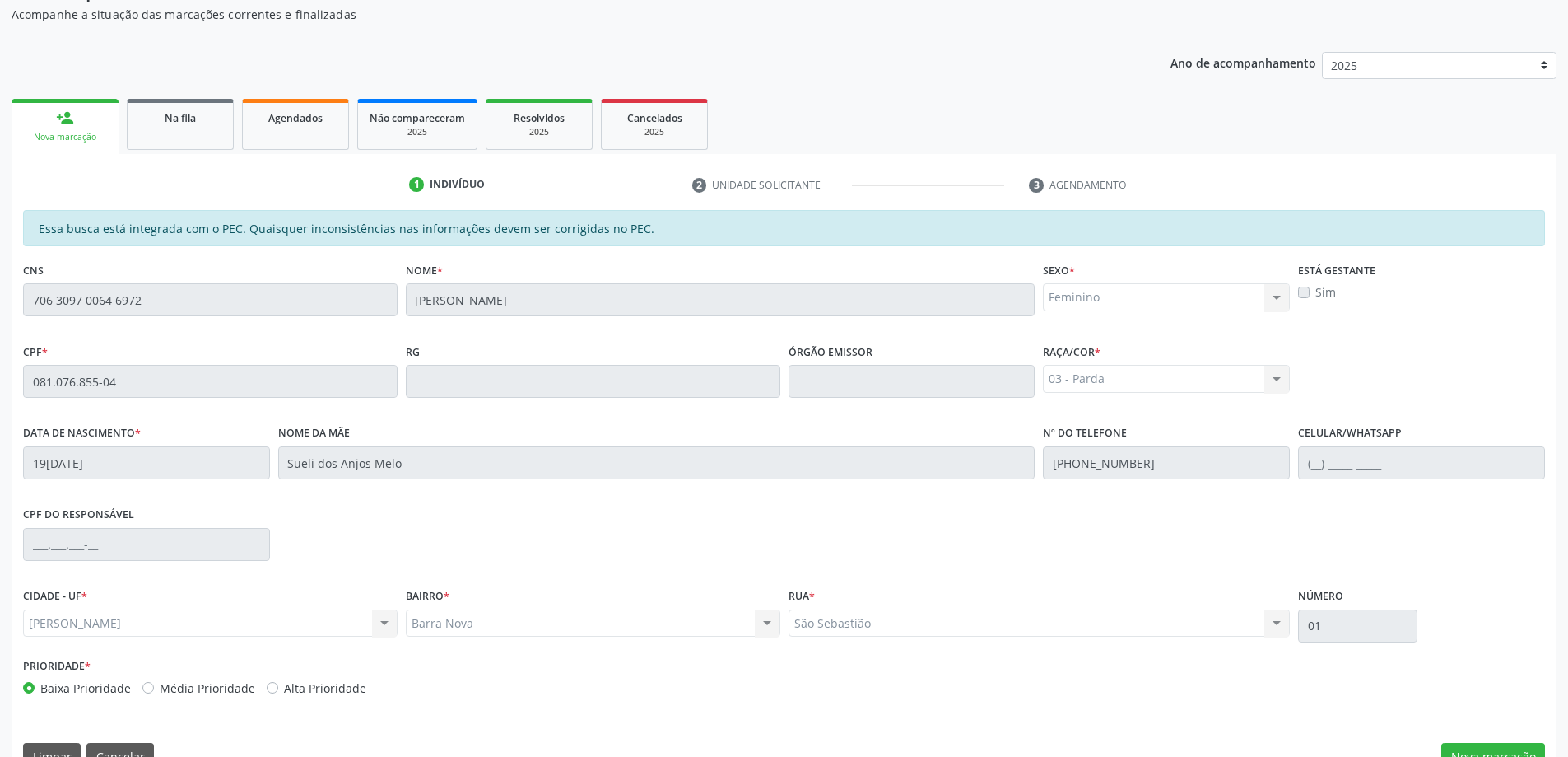
scroll to position [206, 0]
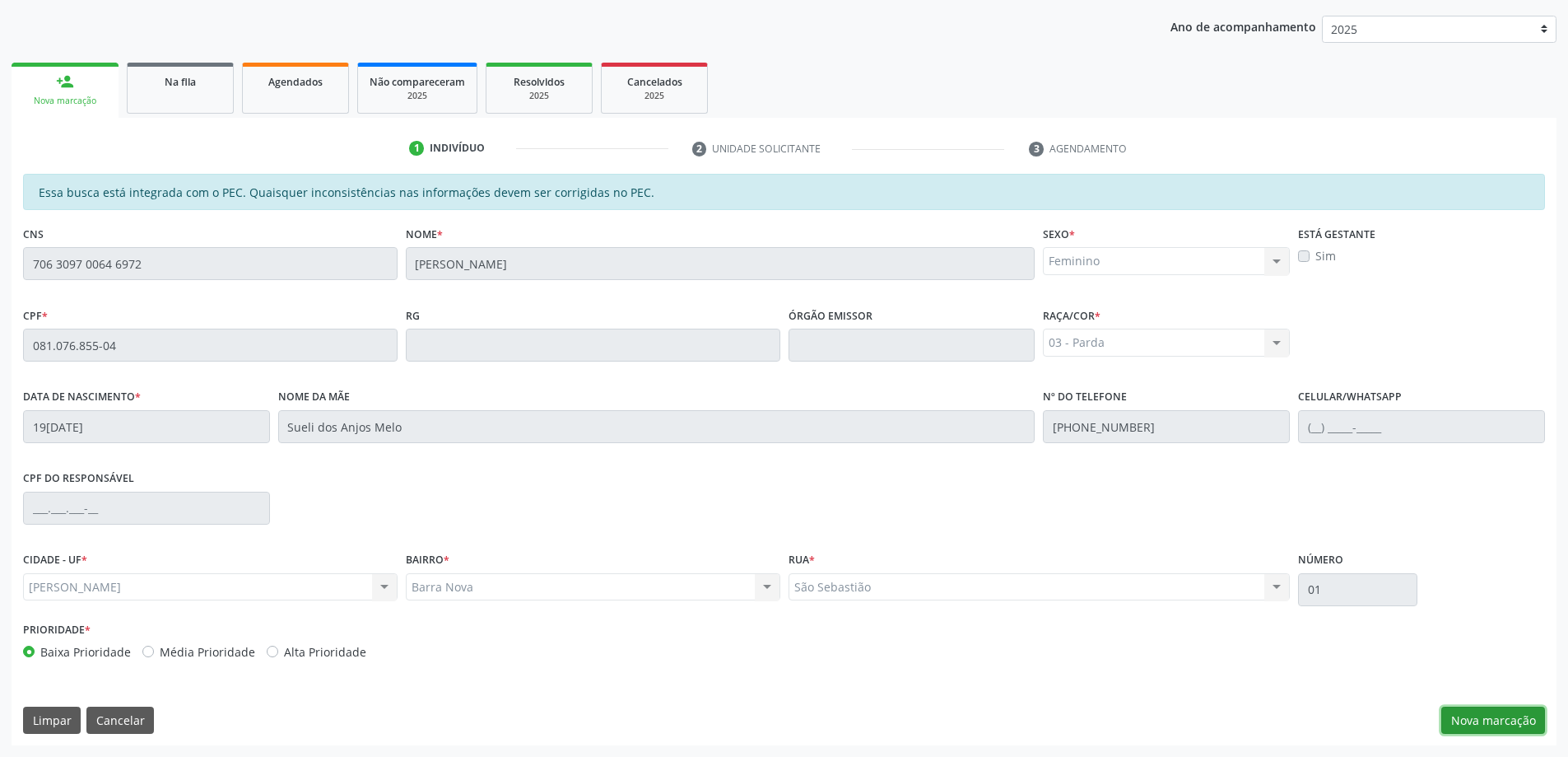
click at [1493, 716] on button "Nova marcação" at bounding box center [1492, 720] width 104 height 28
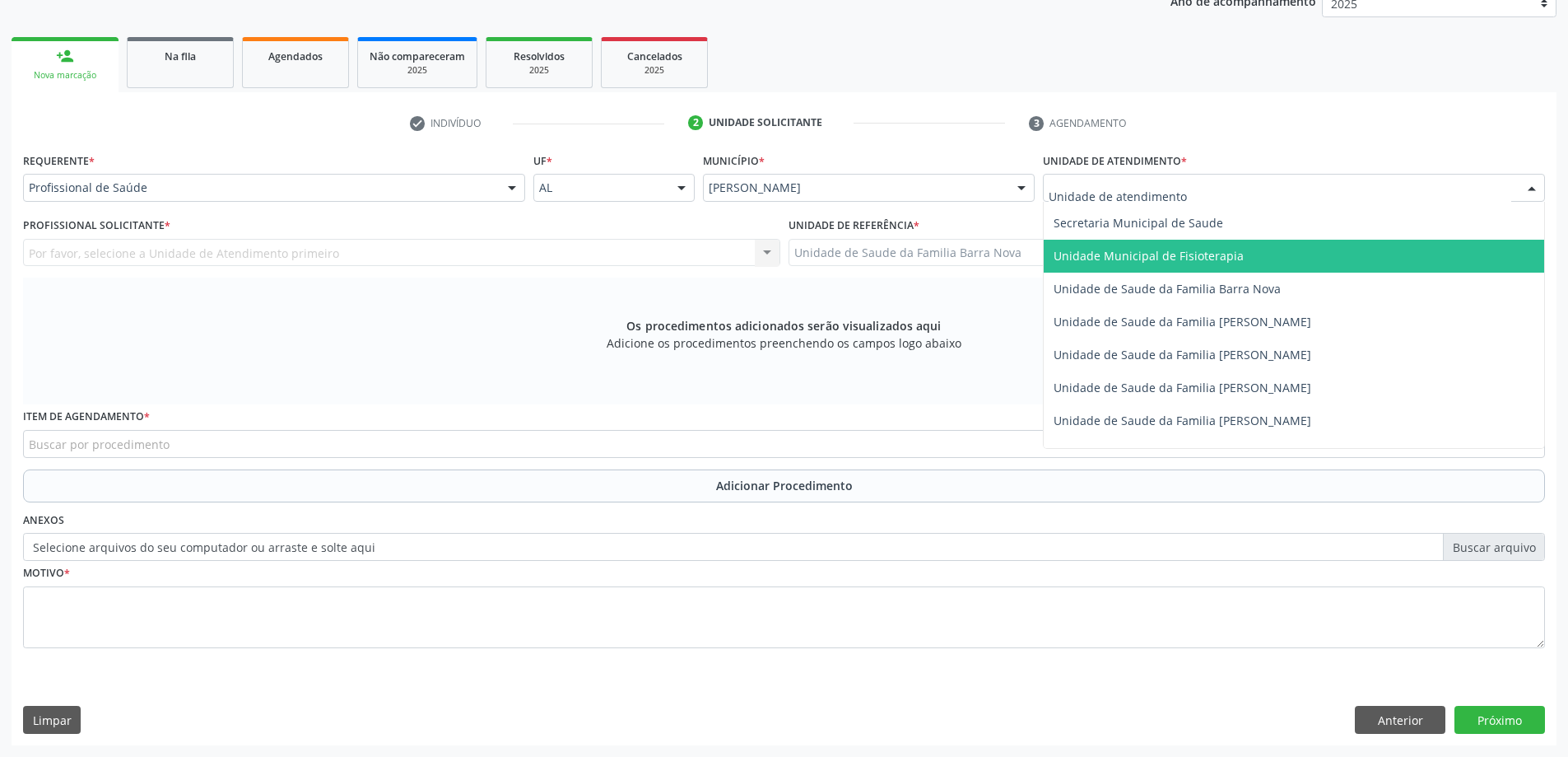
scroll to position [824, 0]
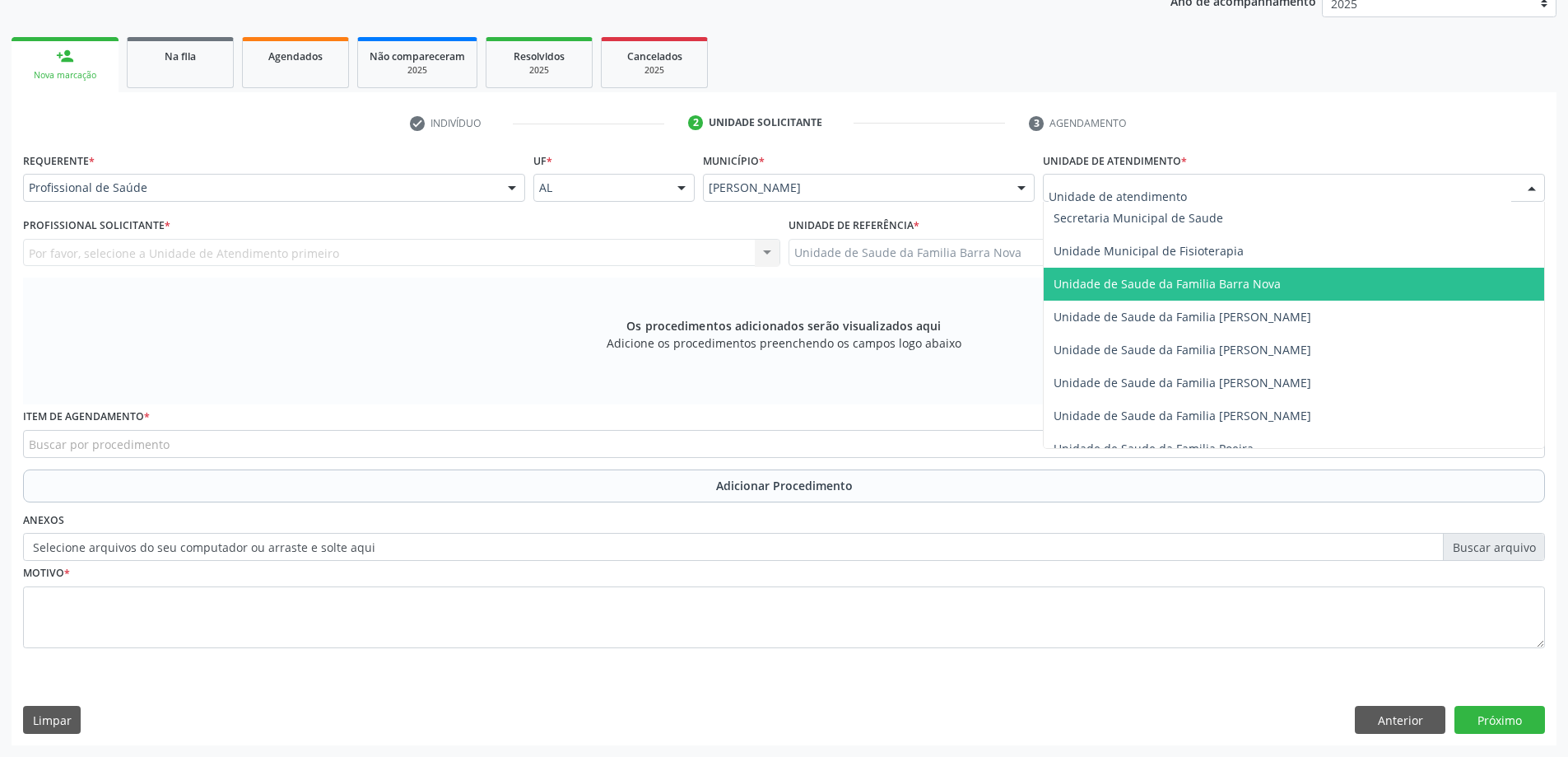
click at [1220, 281] on span "Unidade de Saude da Familia Barra Nova" at bounding box center [1167, 284] width 227 height 16
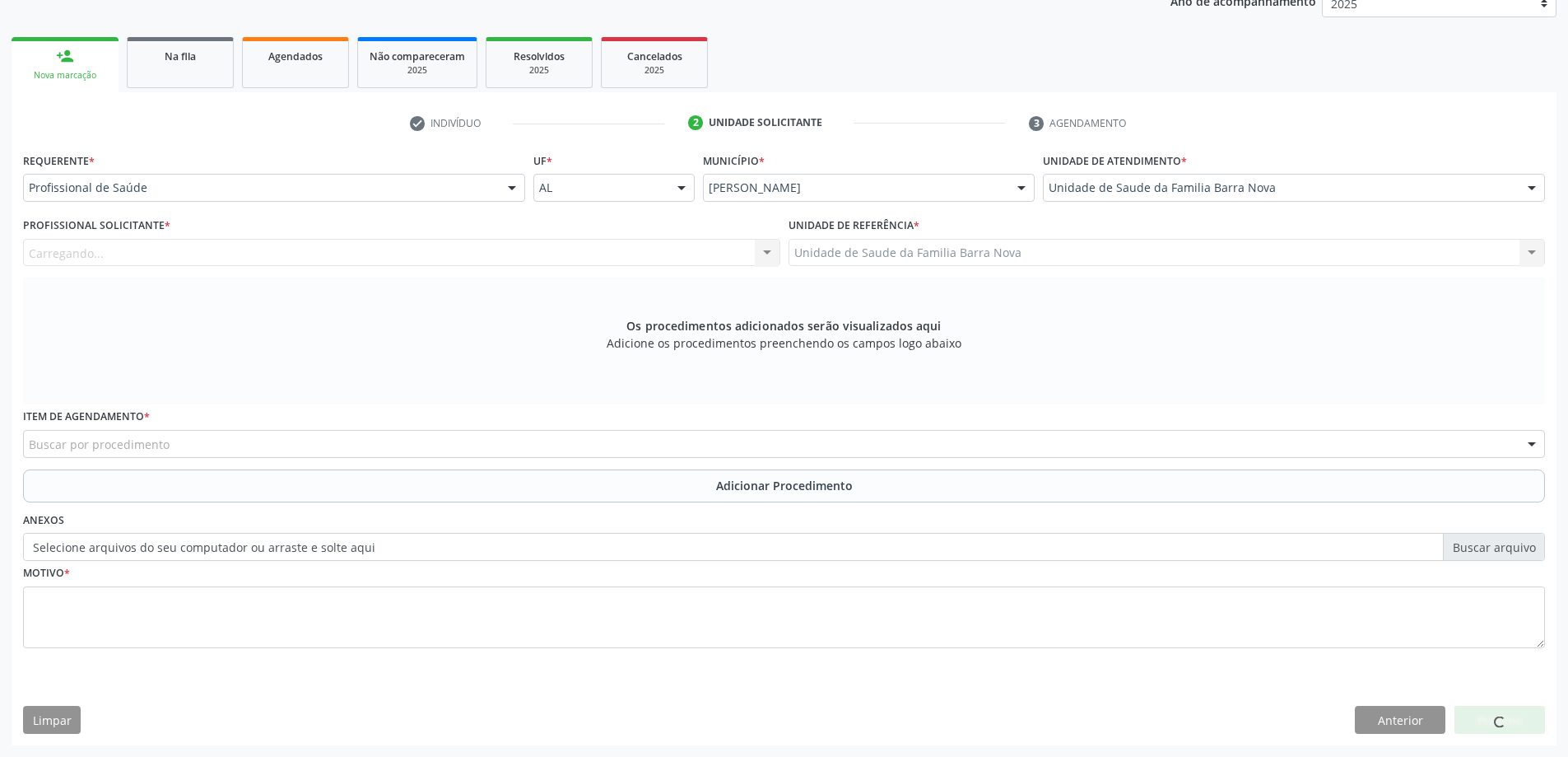
click at [479, 247] on div "Carregando... Nenhum resultado encontrado para: " " Não há nenhuma opção para s…" at bounding box center [401, 253] width 757 height 28
click at [479, 249] on div "Profissional solicitante" at bounding box center [401, 253] width 757 height 28
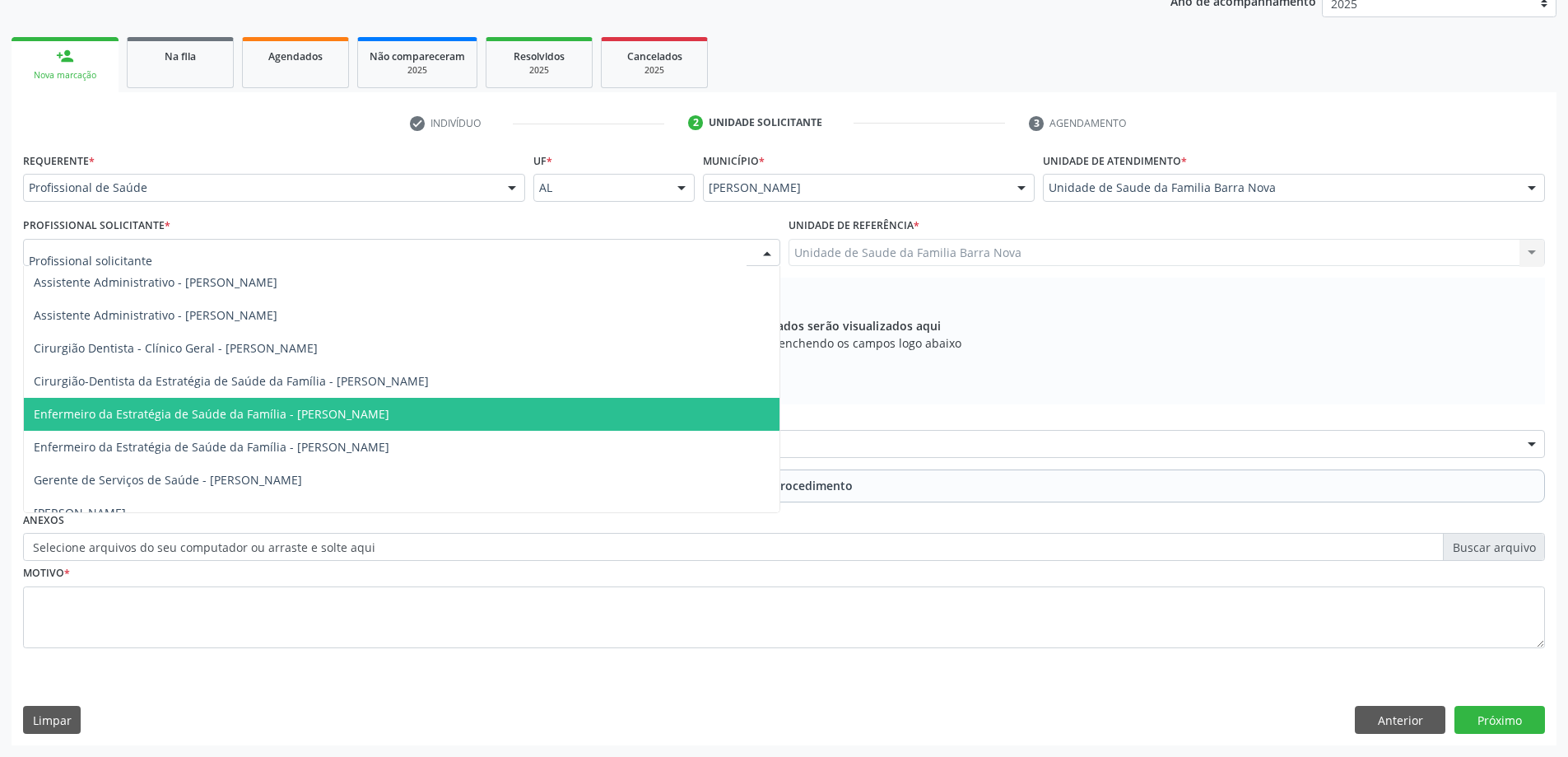
click at [390, 416] on span "Enfermeiro da Estratégia de Saúde da Família - [PERSON_NAME]" at bounding box center [211, 413] width 355 height 16
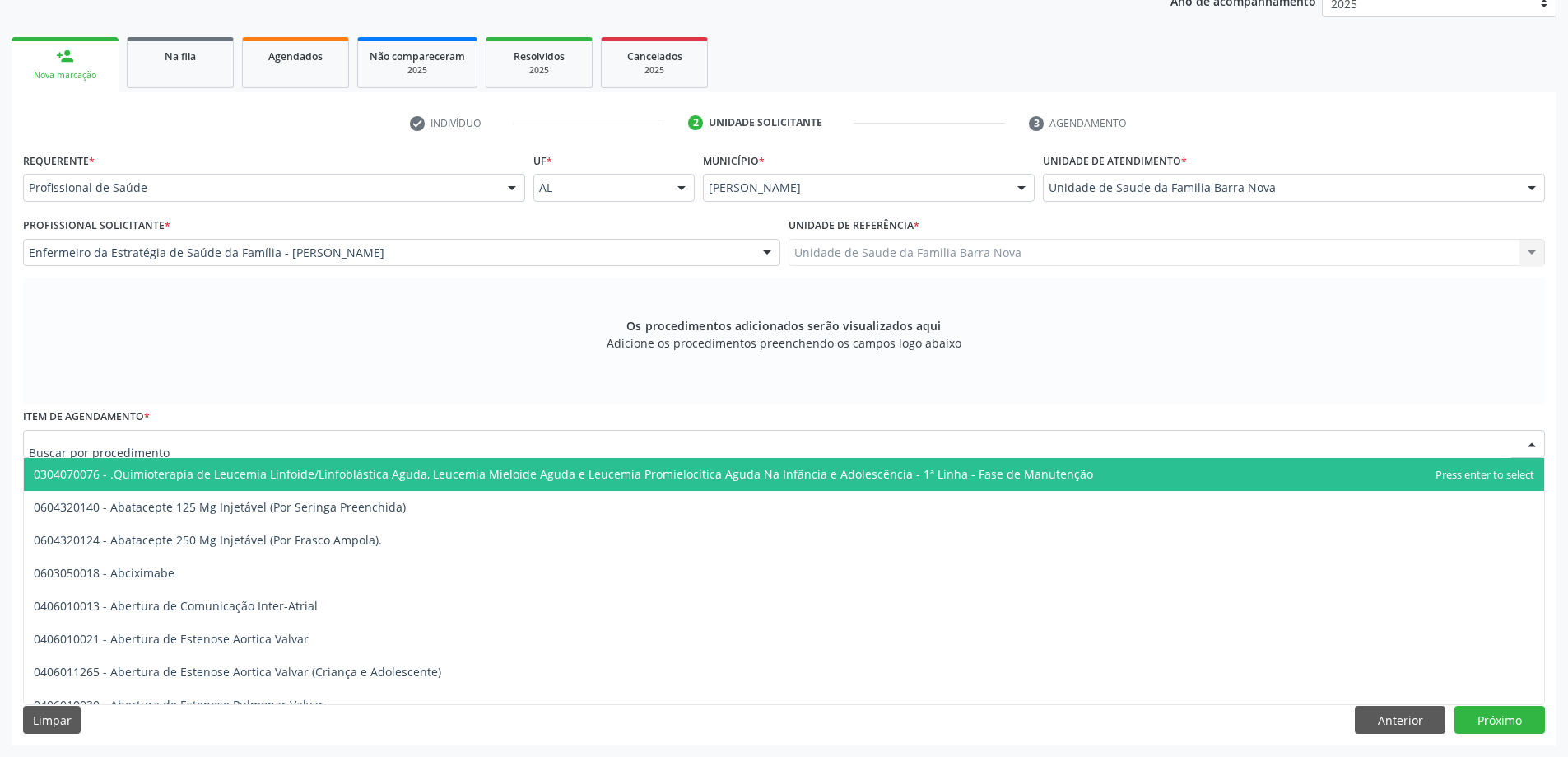
click at [617, 450] on div at bounding box center [784, 443] width 1522 height 28
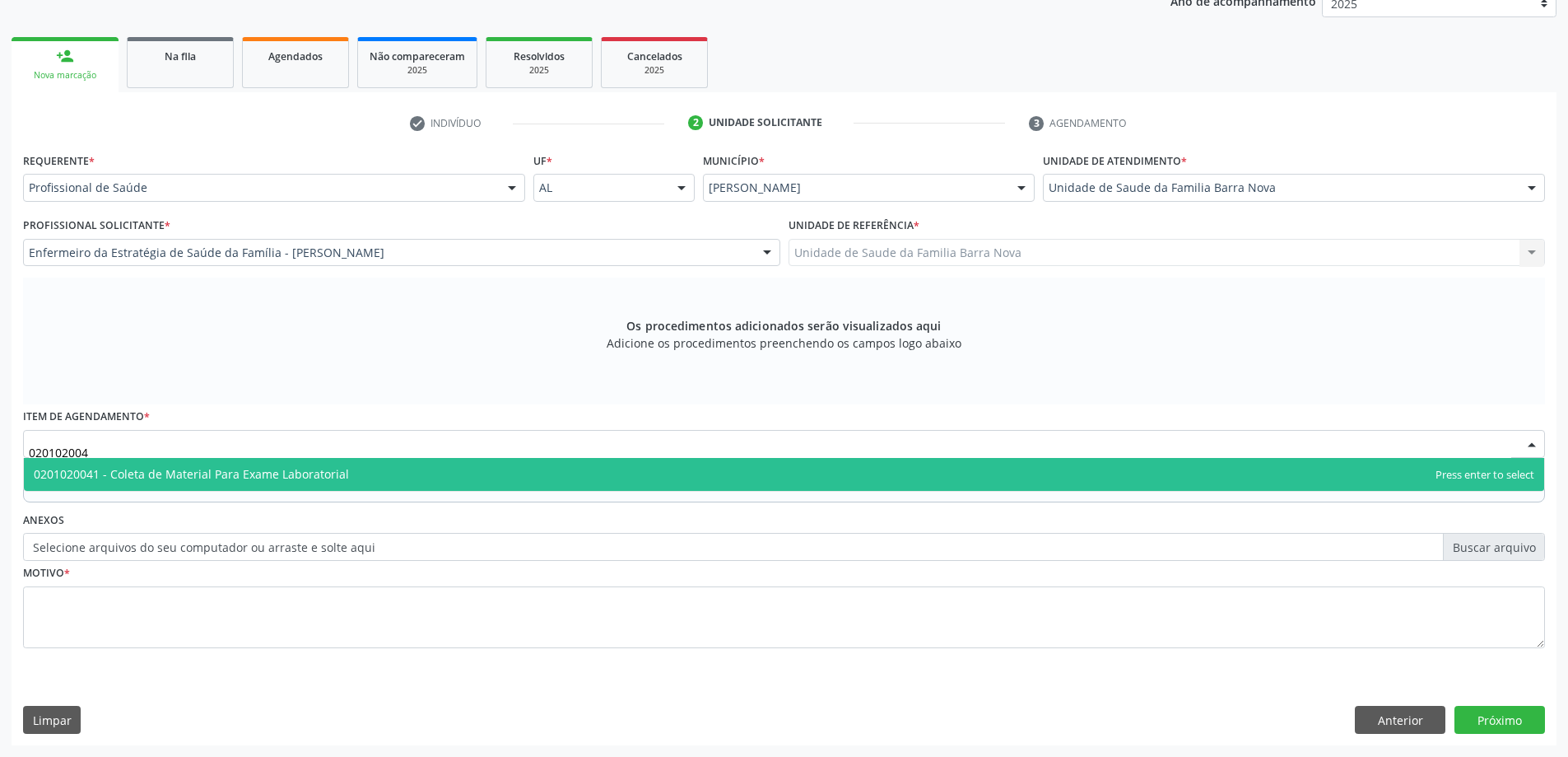
type input "0201020041"
click at [508, 466] on span "0201020041 - Coleta de Material Para Exame Laboratorial" at bounding box center [784, 474] width 1520 height 33
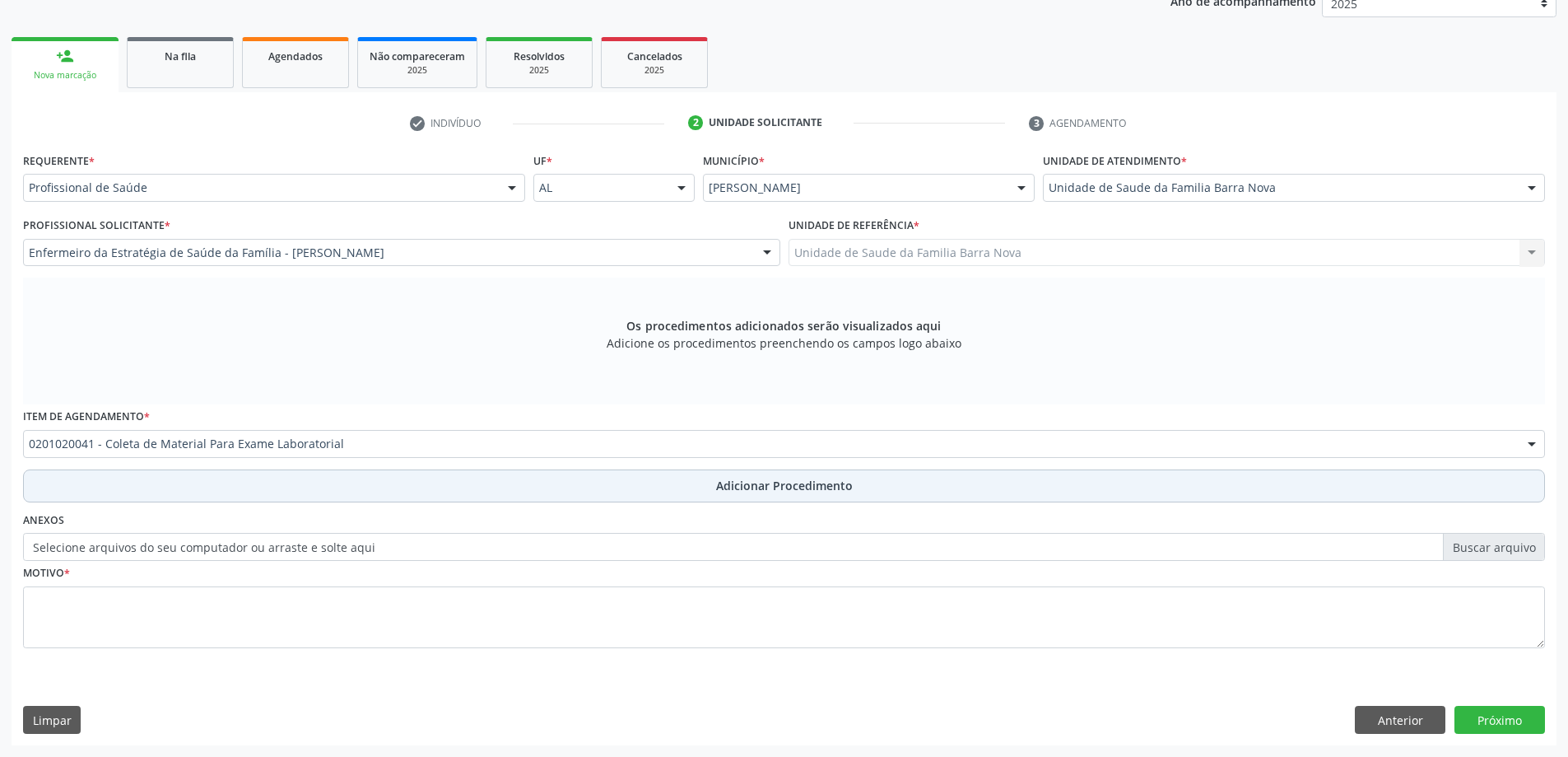
click at [771, 488] on span "Adicionar Procedimento" at bounding box center [784, 485] width 136 height 18
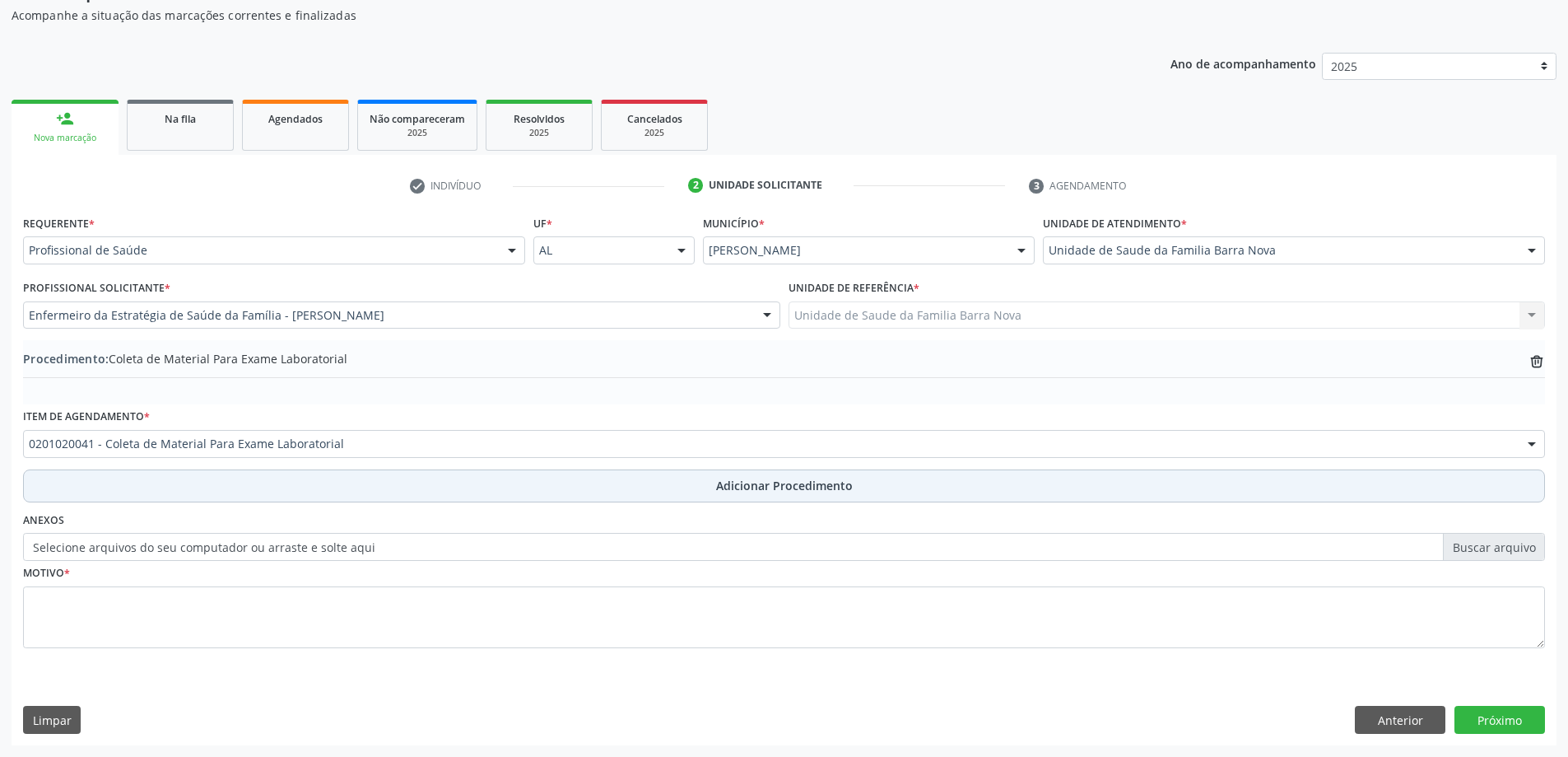
scroll to position [169, 0]
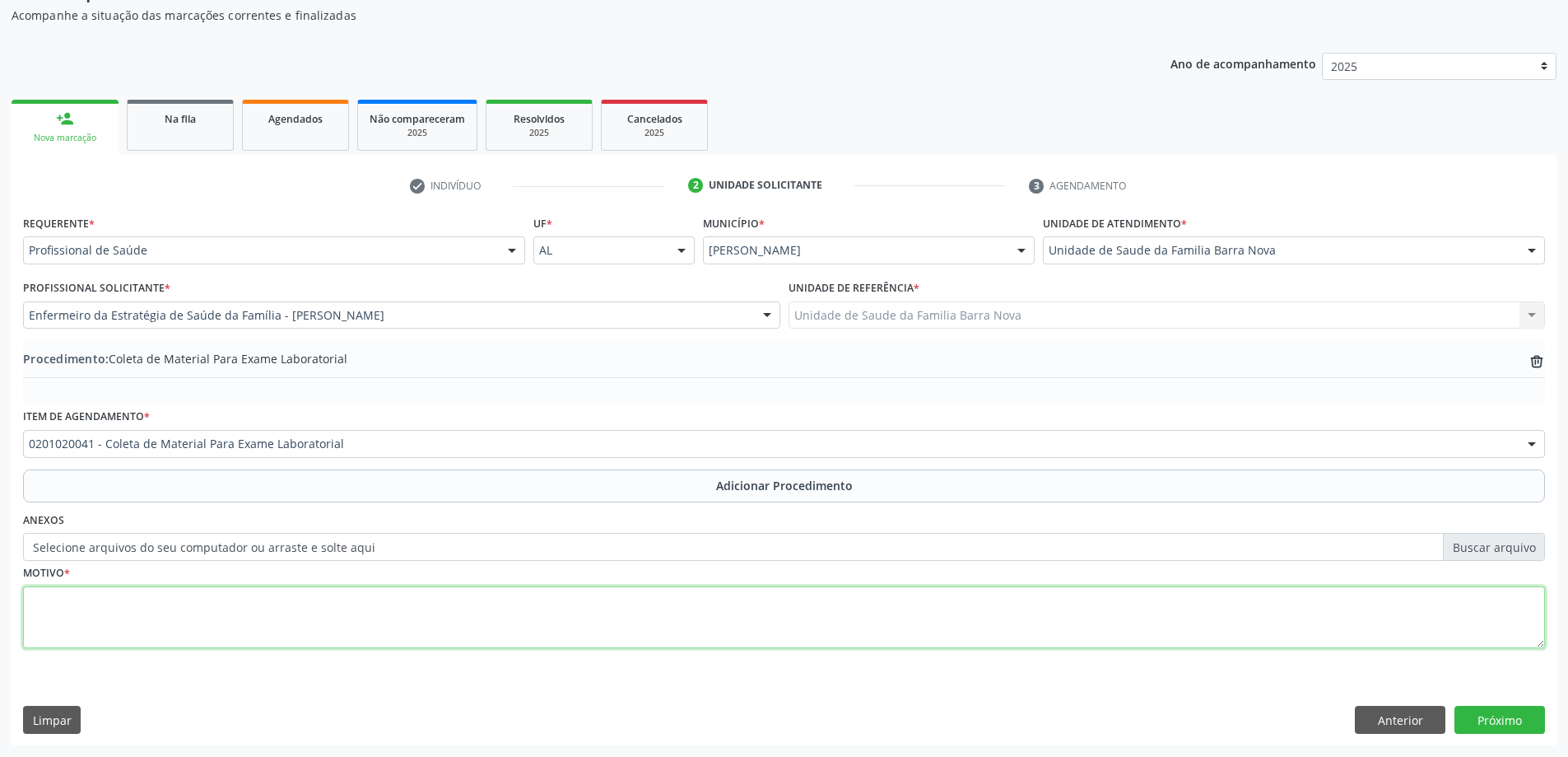
click at [309, 594] on textarea at bounding box center [784, 617] width 1522 height 62
type textarea "Rotina."
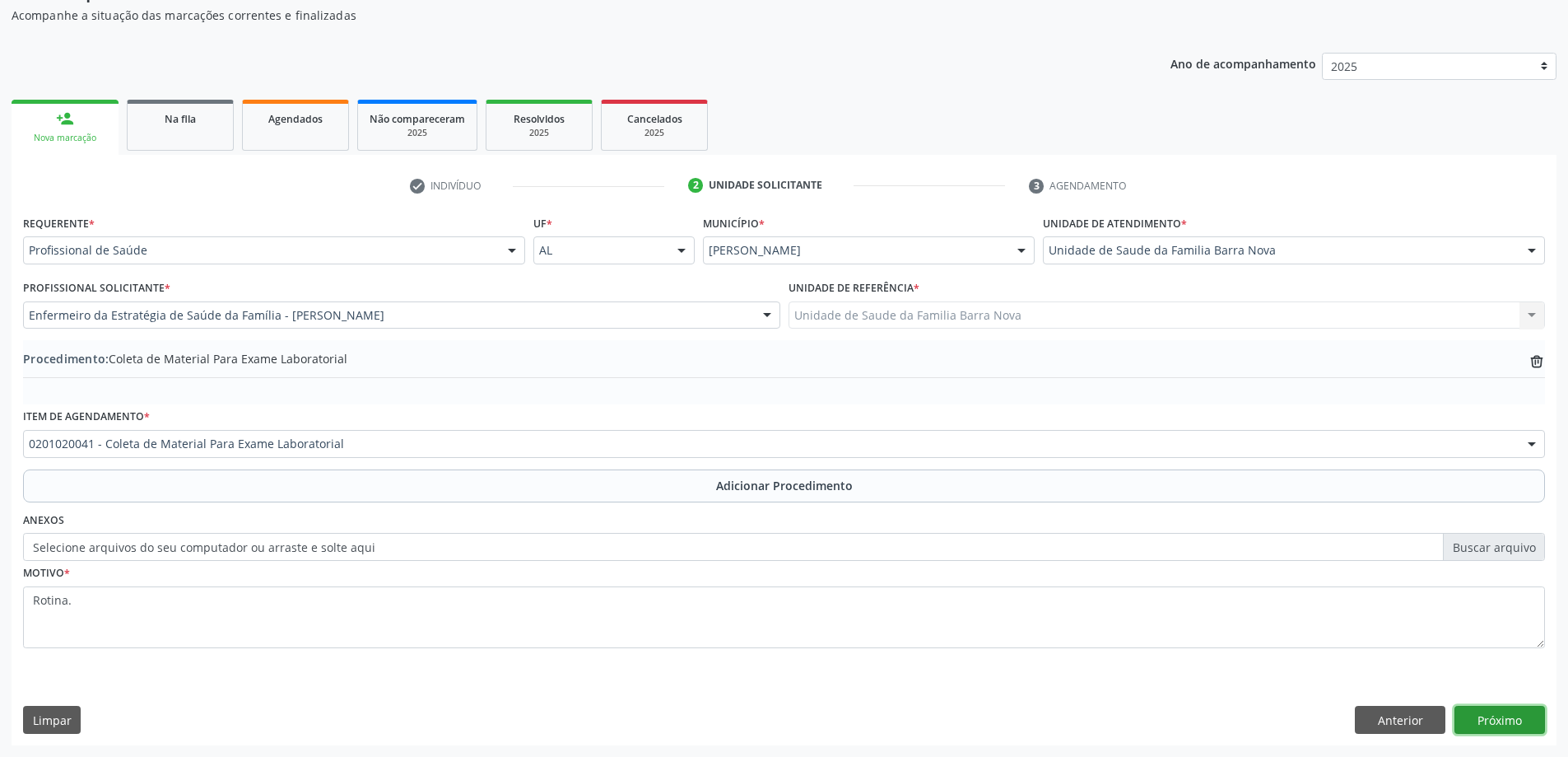
click at [1516, 720] on button "Próximo" at bounding box center [1500, 719] width 91 height 28
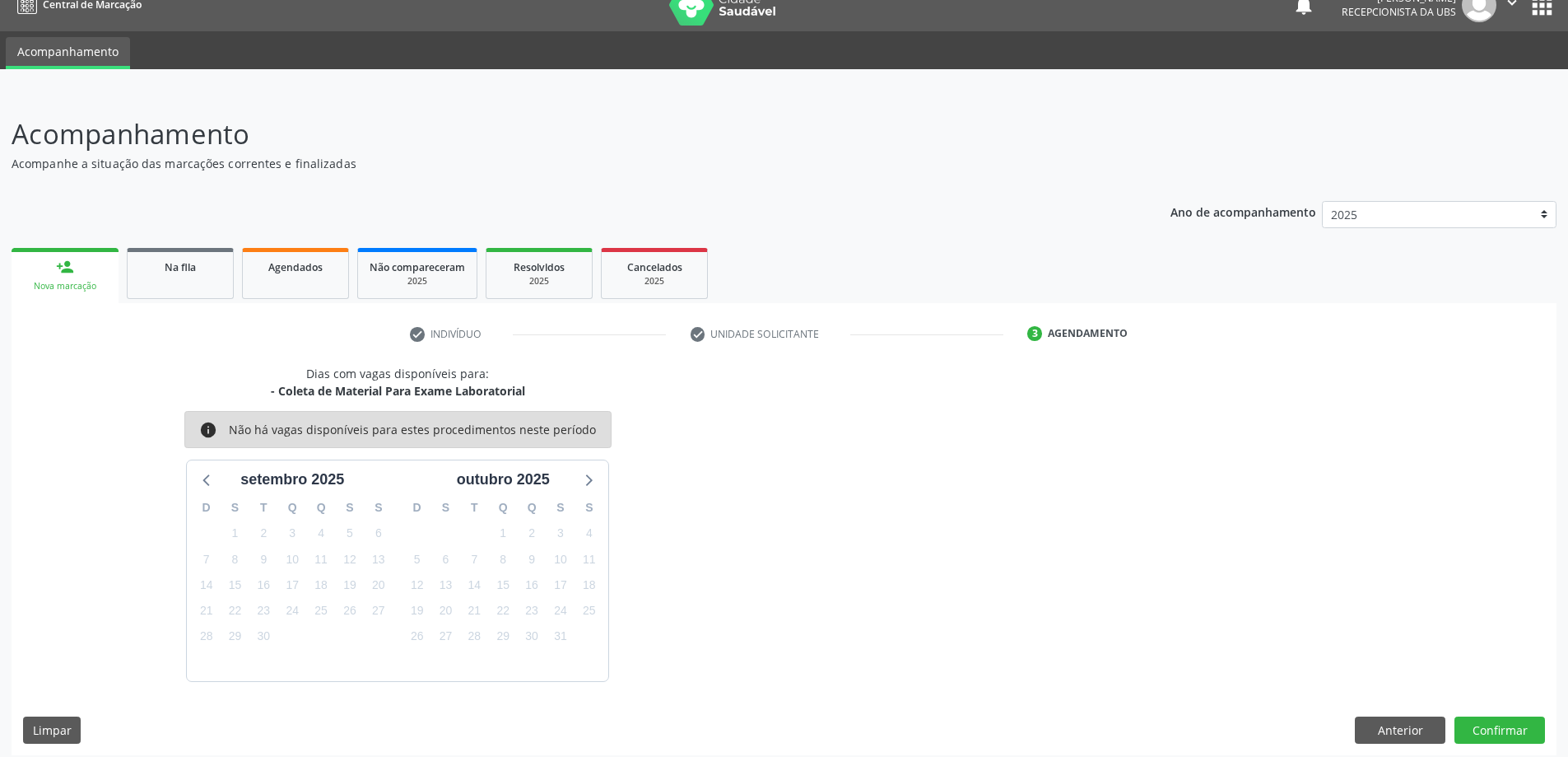
scroll to position [31, 0]
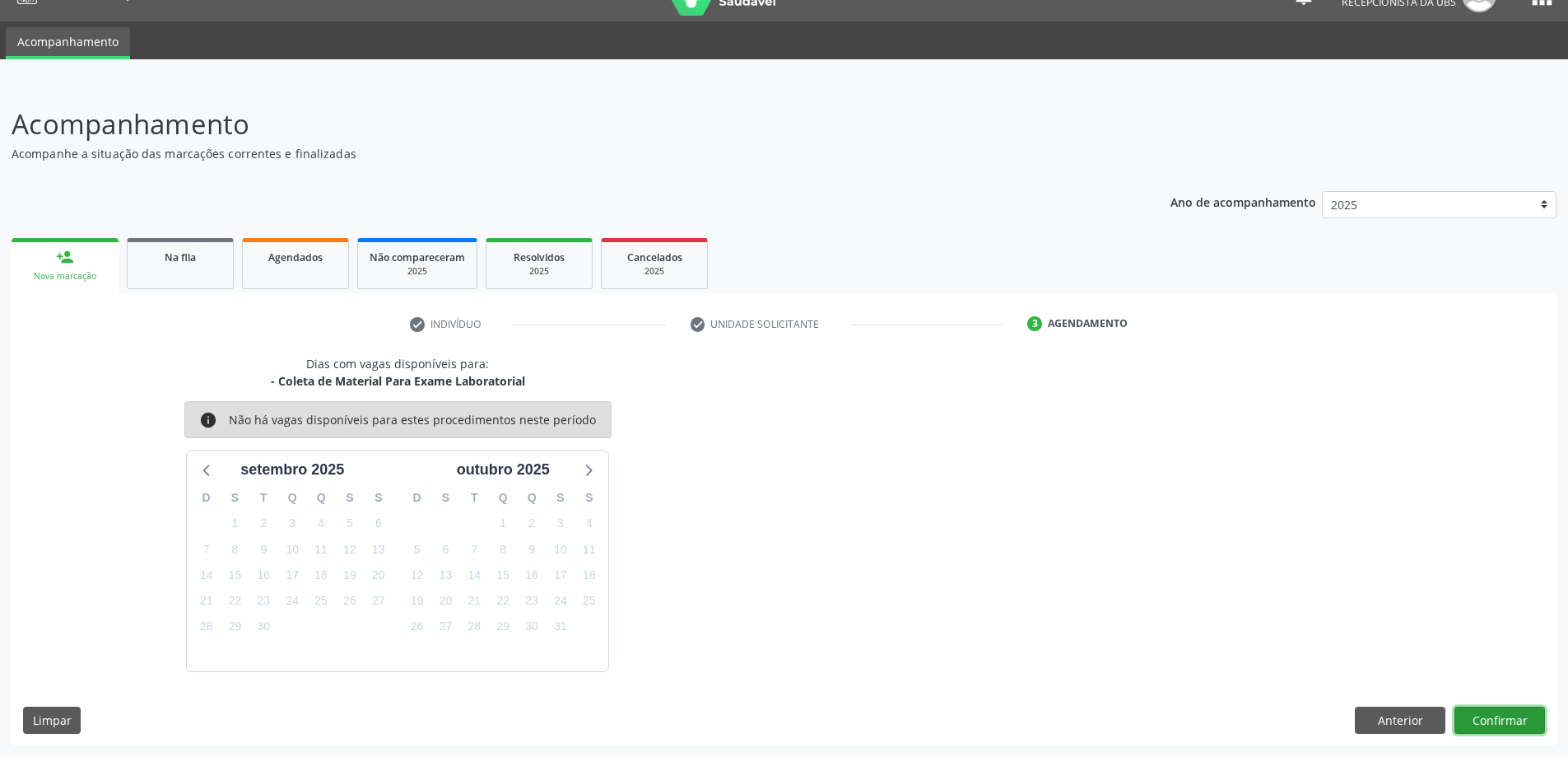
click at [1491, 715] on button "Confirmar" at bounding box center [1500, 720] width 91 height 28
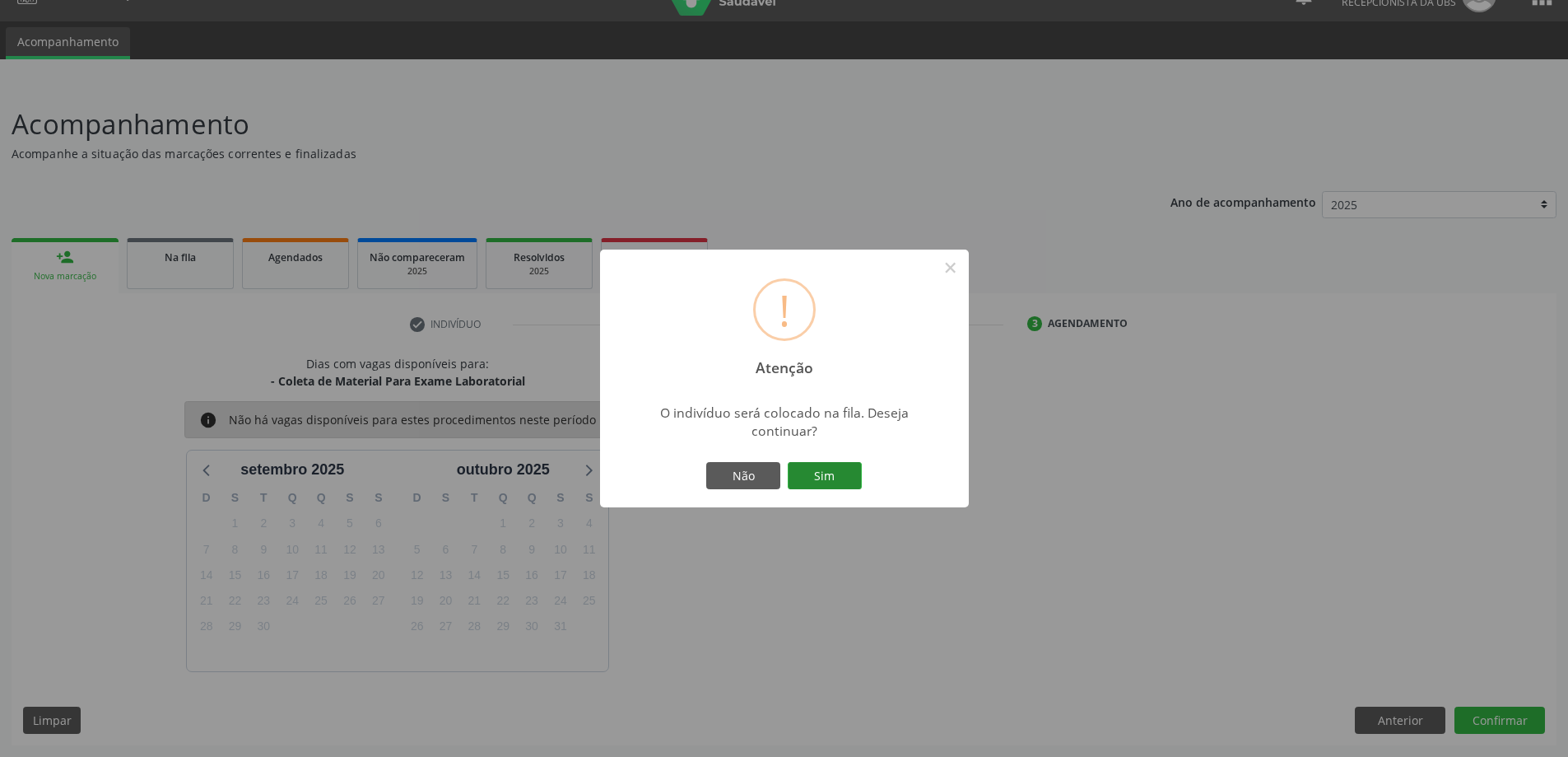
click at [836, 466] on button "Sim" at bounding box center [825, 476] width 74 height 28
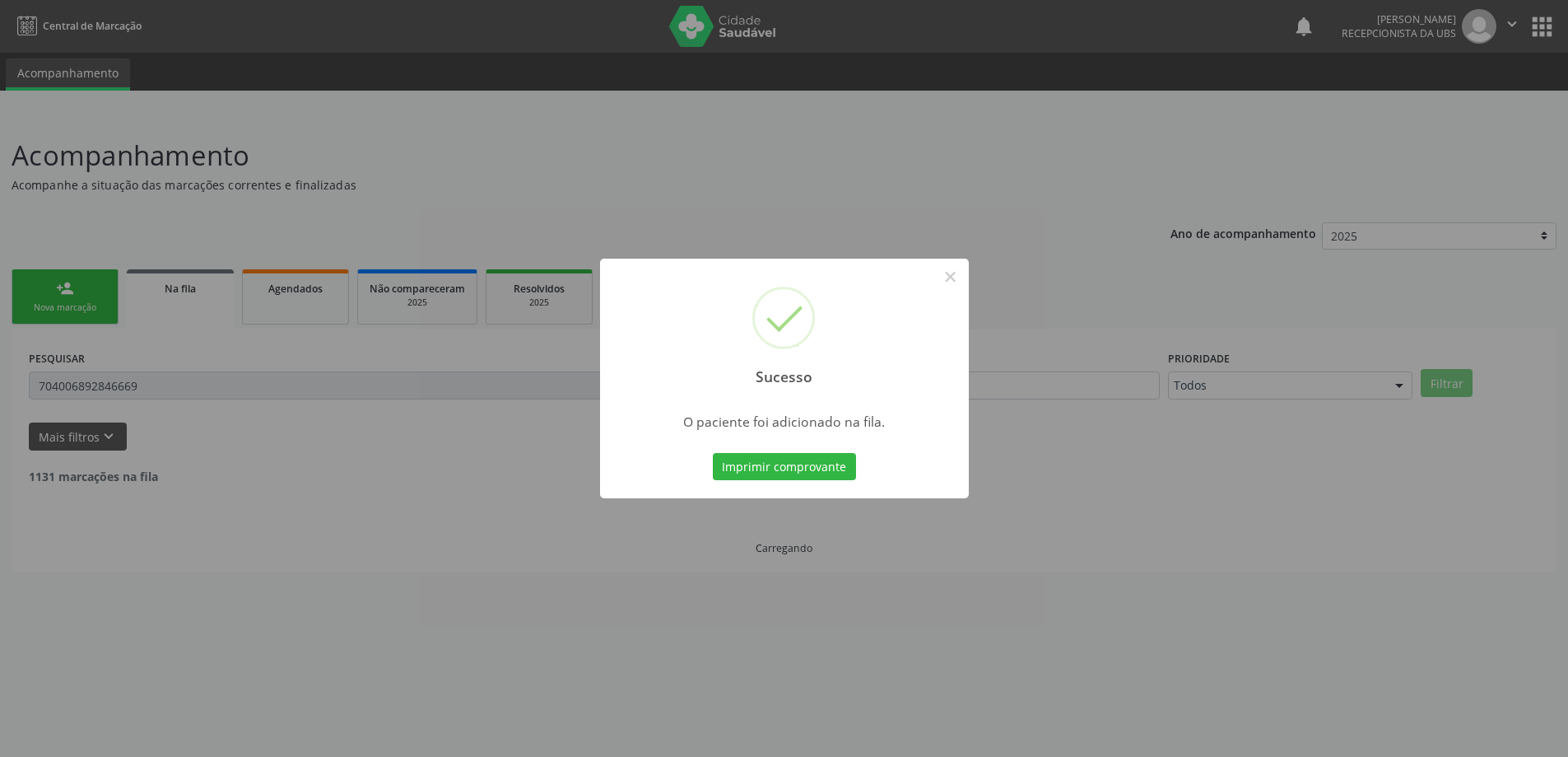
scroll to position [0, 0]
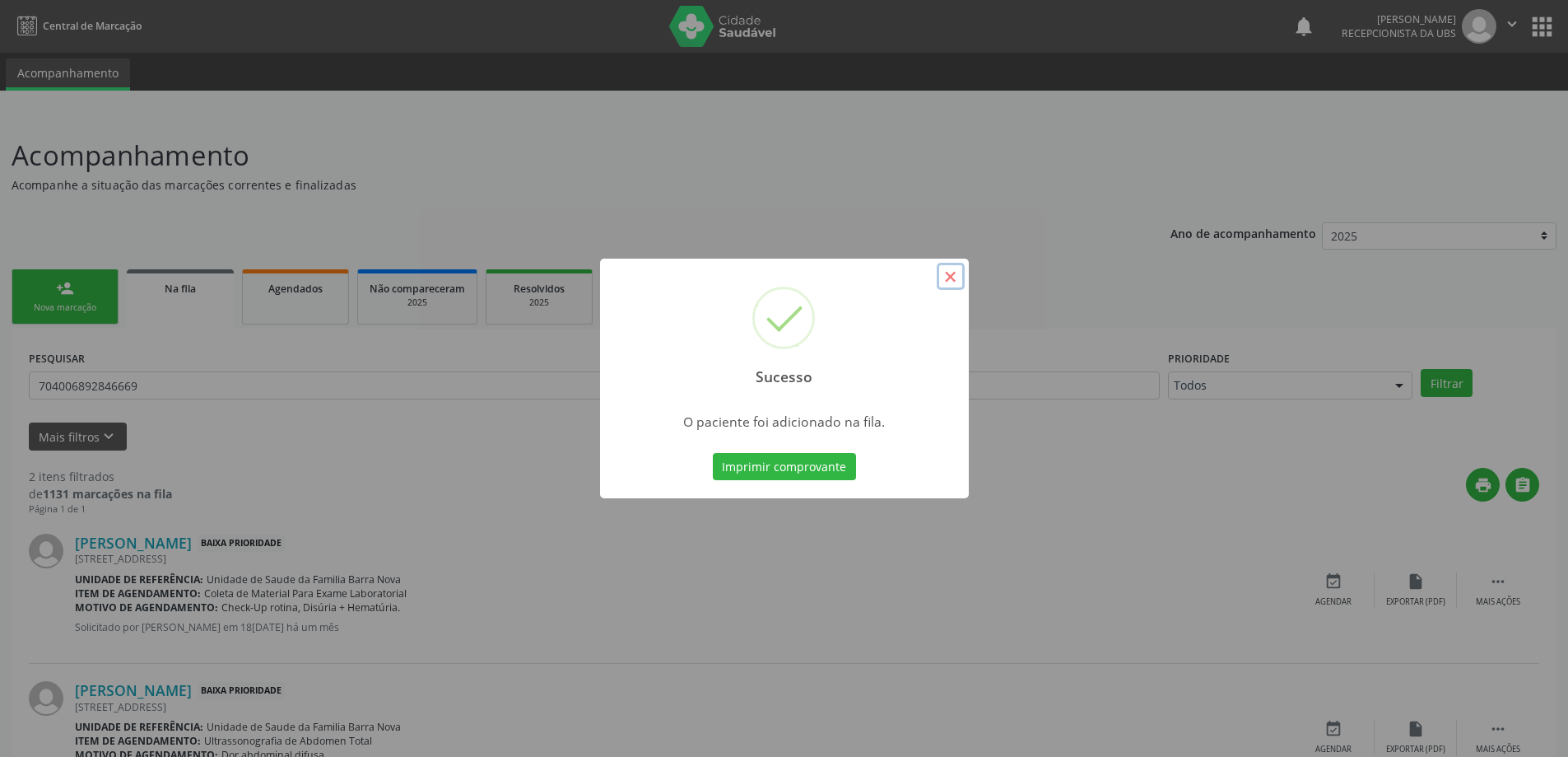
click at [951, 274] on button "×" at bounding box center [950, 276] width 28 height 28
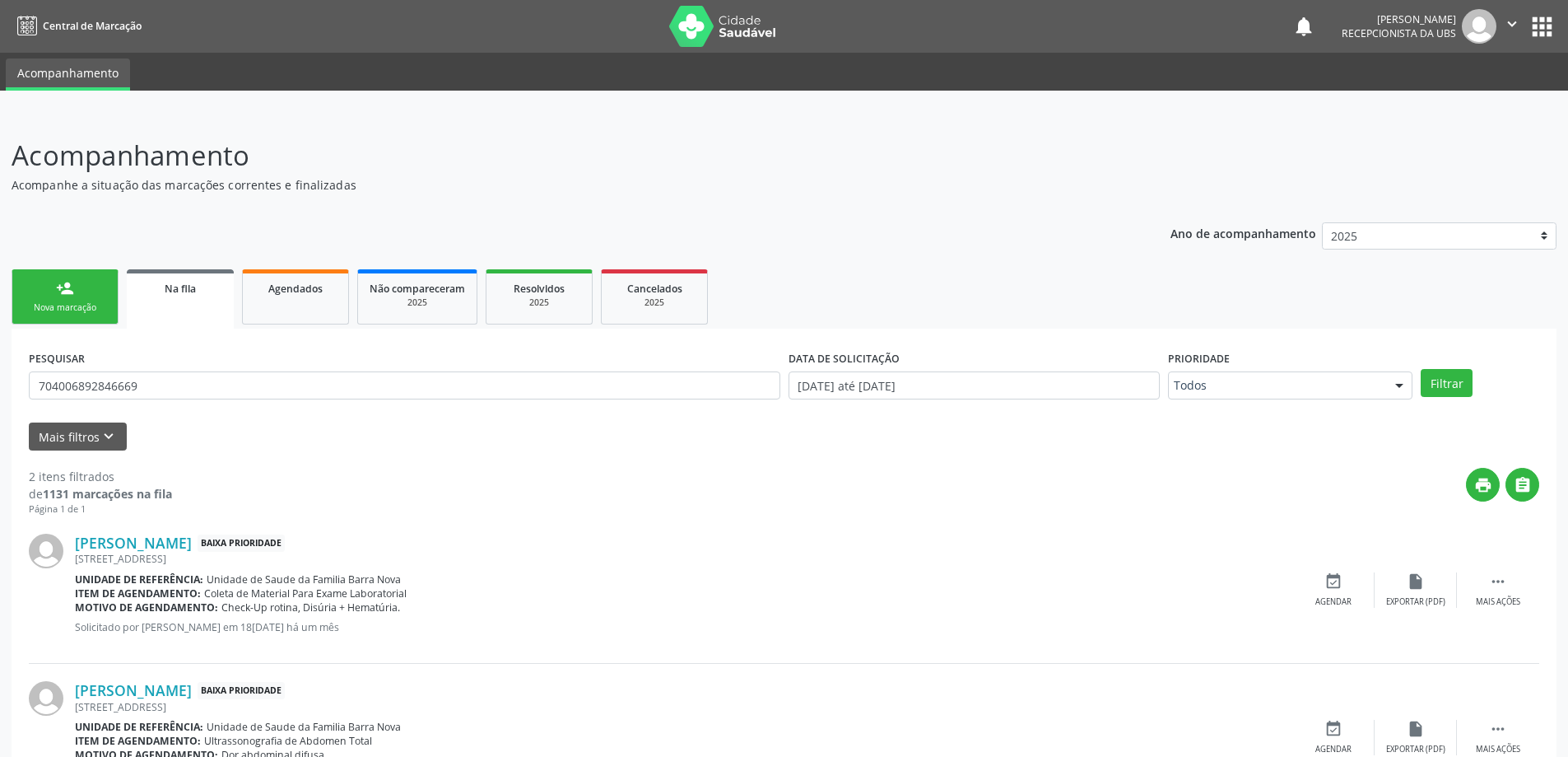
click at [78, 307] on div "Nova marcação" at bounding box center [65, 307] width 82 height 13
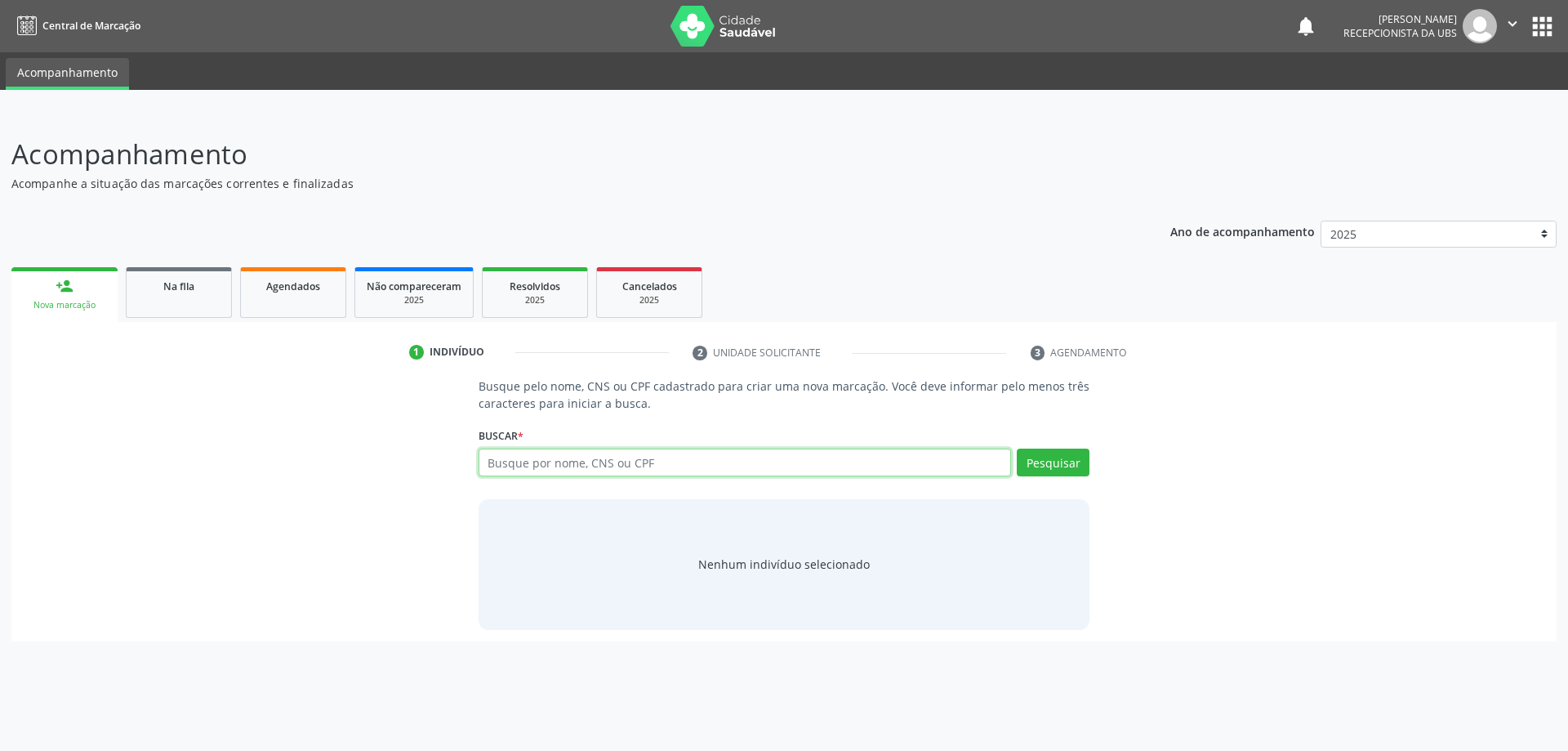
click at [596, 463] on input "text" at bounding box center [745, 462] width 534 height 28
type input "08107685504"
click at [1035, 455] on button "Pesquisar" at bounding box center [1053, 462] width 73 height 28
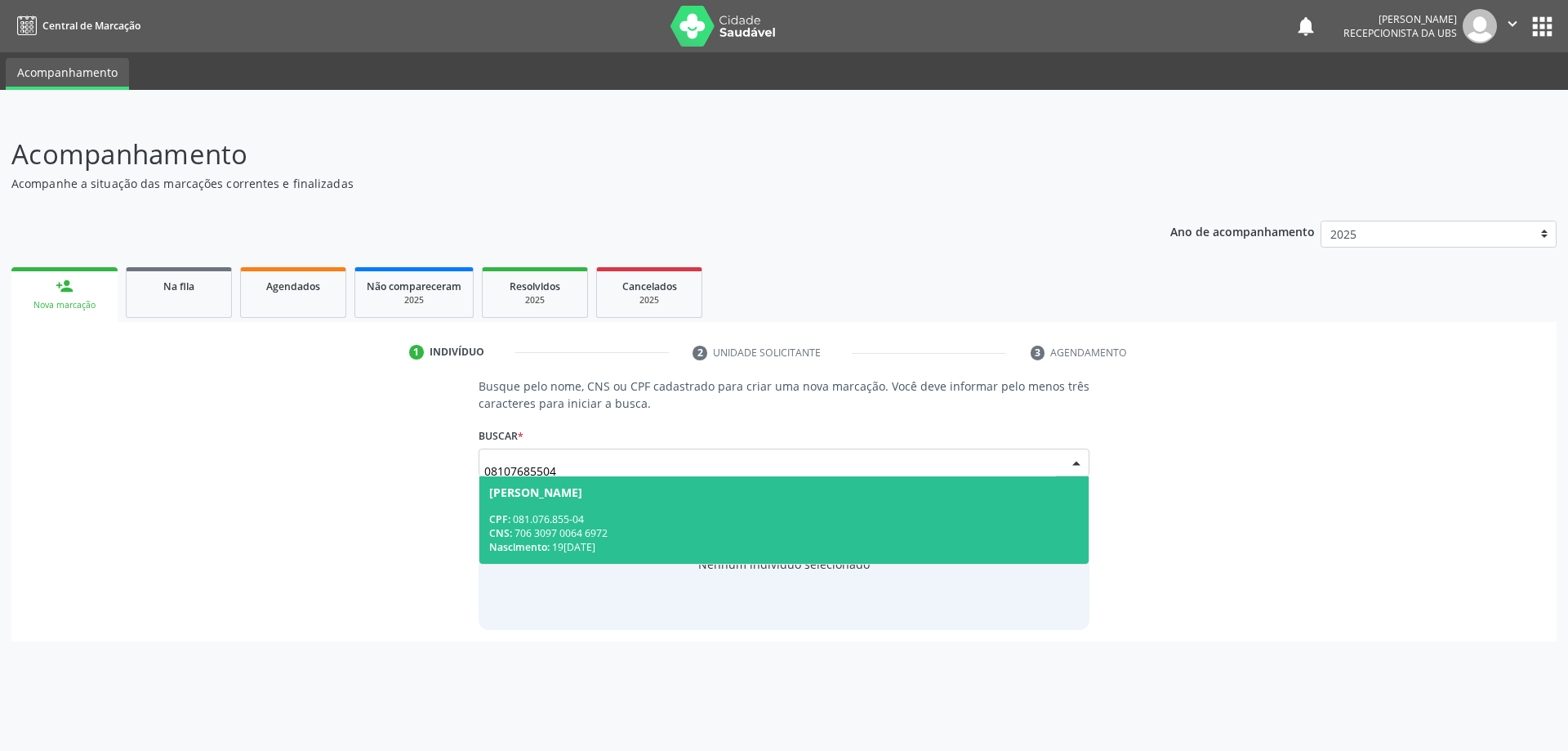
click at [717, 532] on div "CNS: 706 3097 0064 6972" at bounding box center [784, 533] width 590 height 14
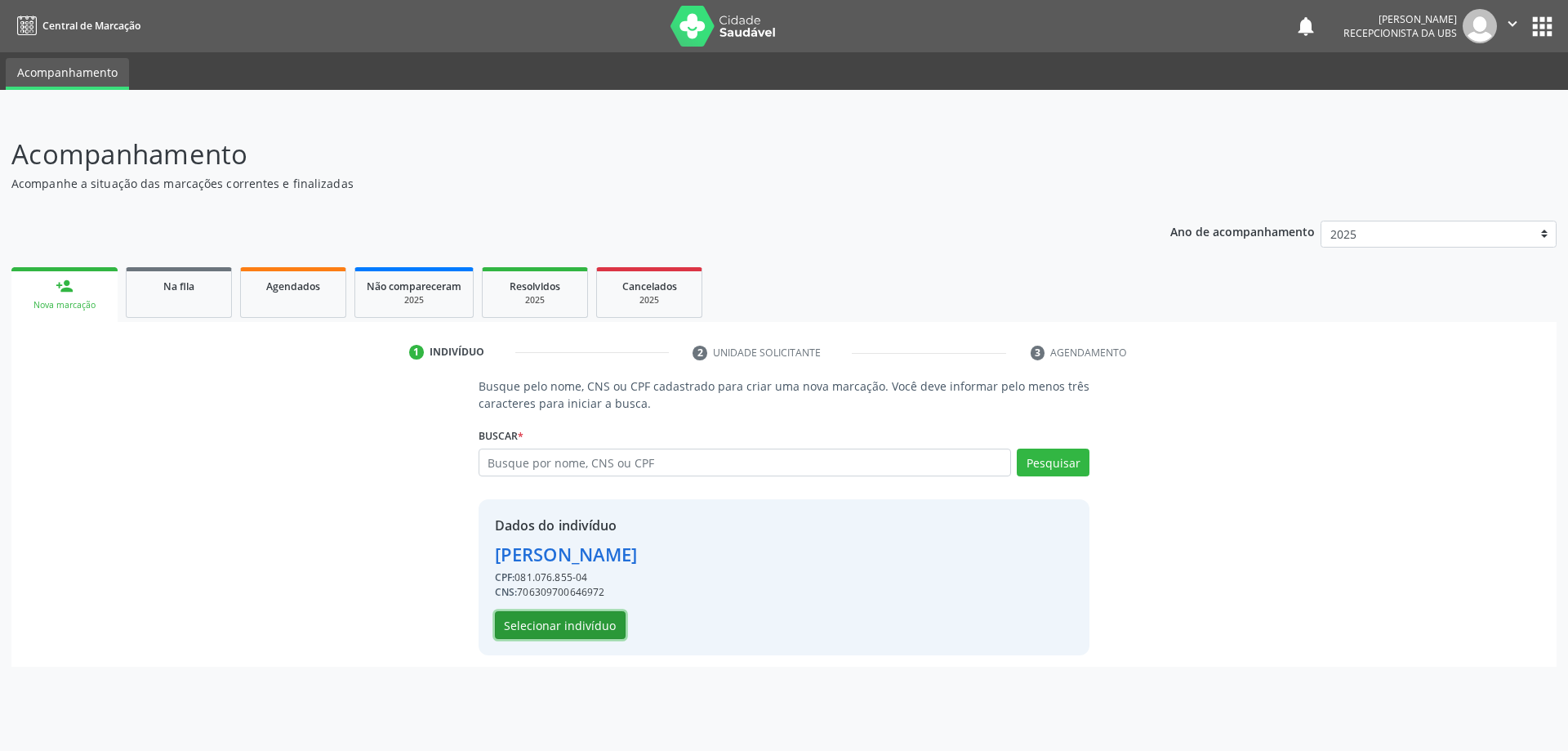
click at [567, 622] on button "Selecionar indivíduo" at bounding box center [560, 624] width 130 height 28
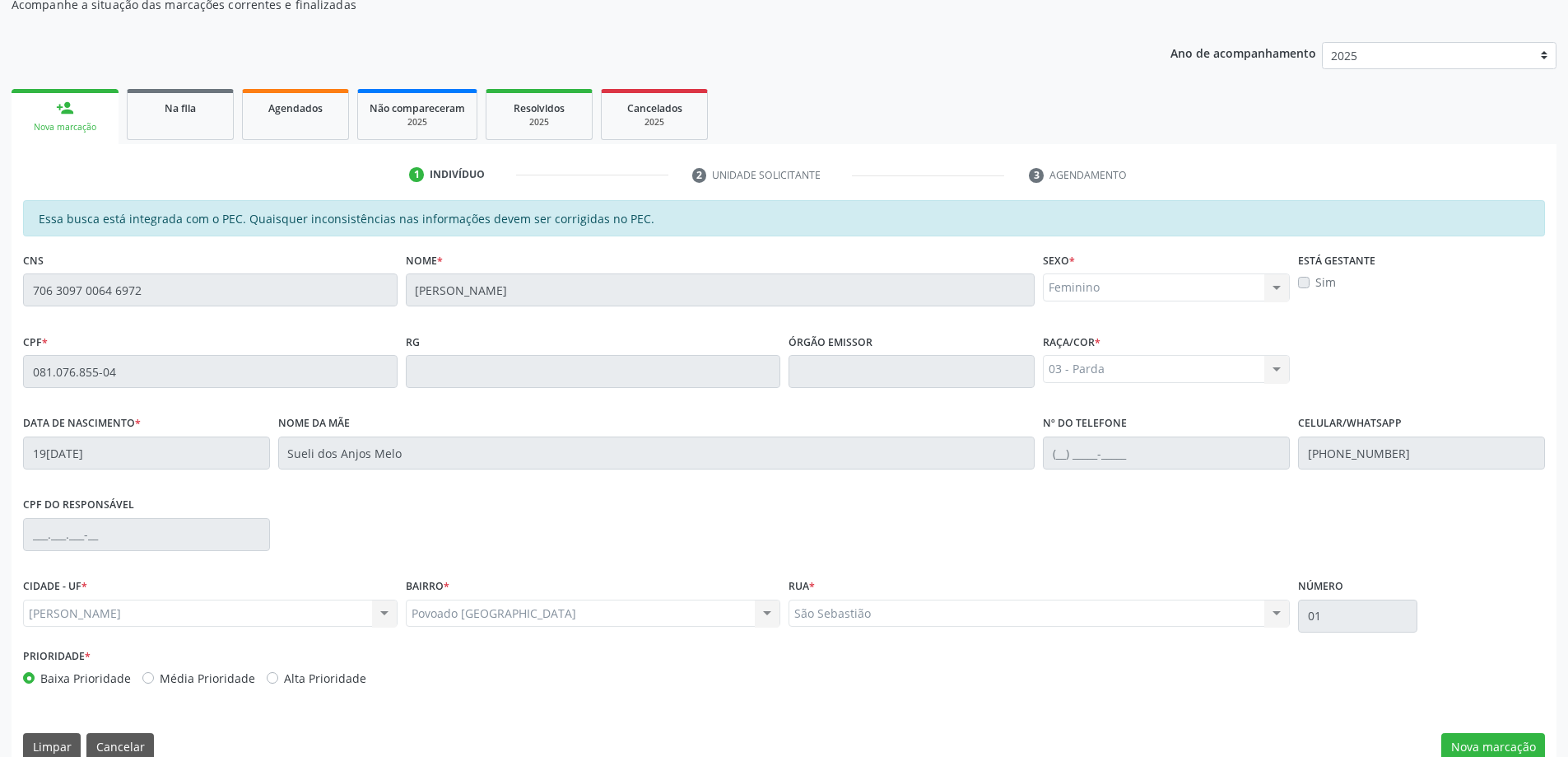
scroll to position [206, 0]
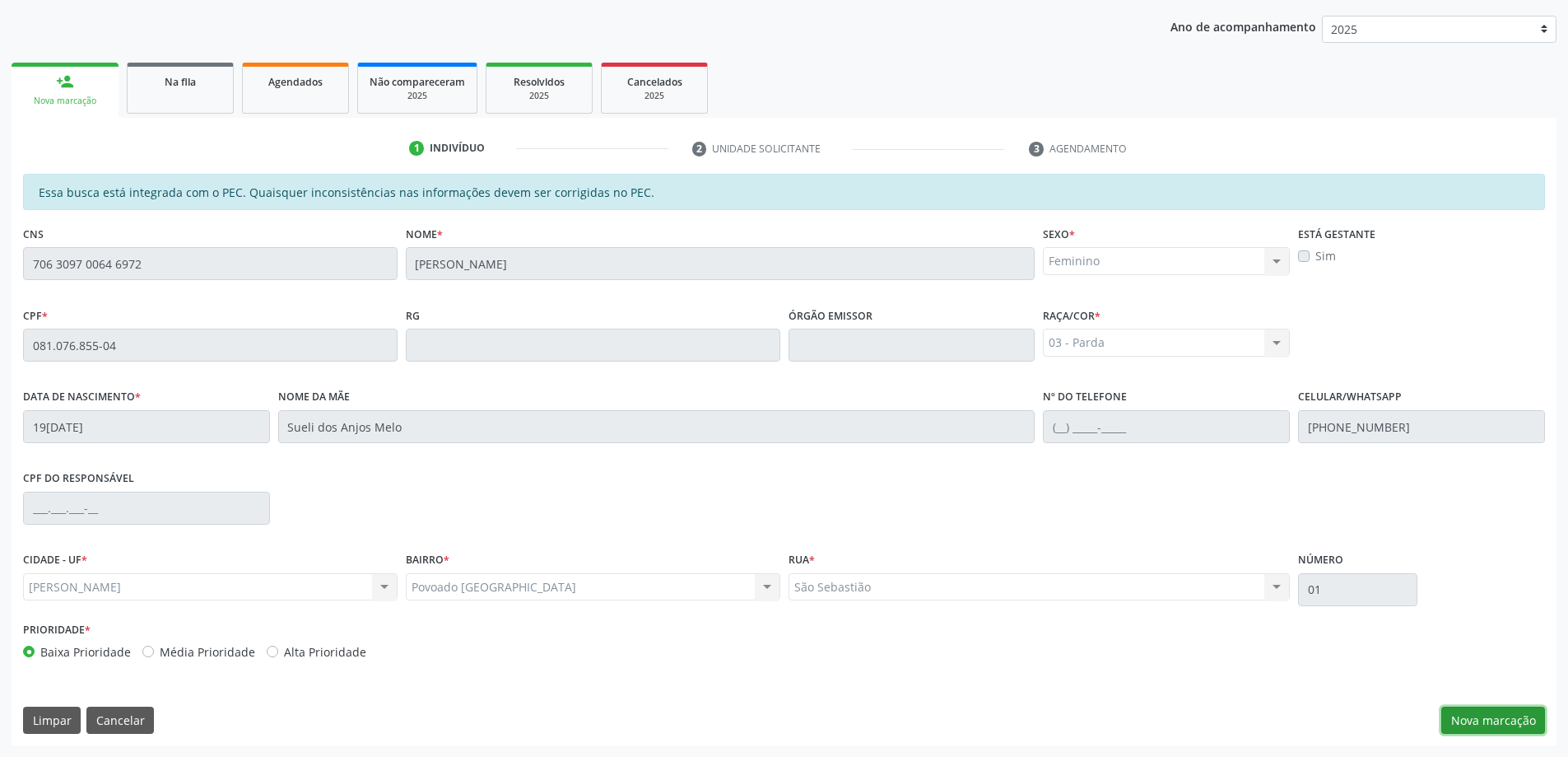
click at [1492, 726] on button "Nova marcação" at bounding box center [1492, 720] width 104 height 28
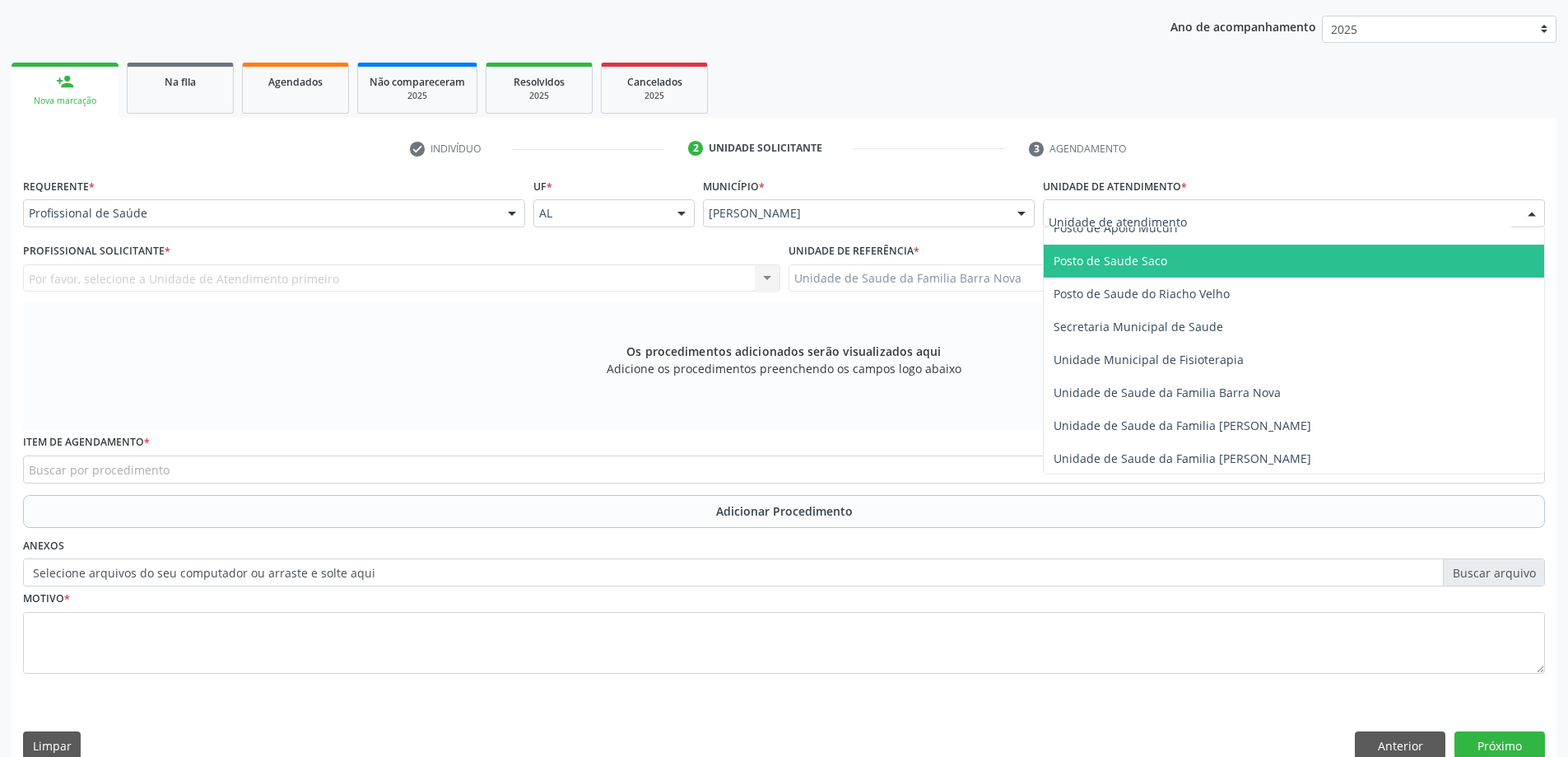
scroll to position [741, 0]
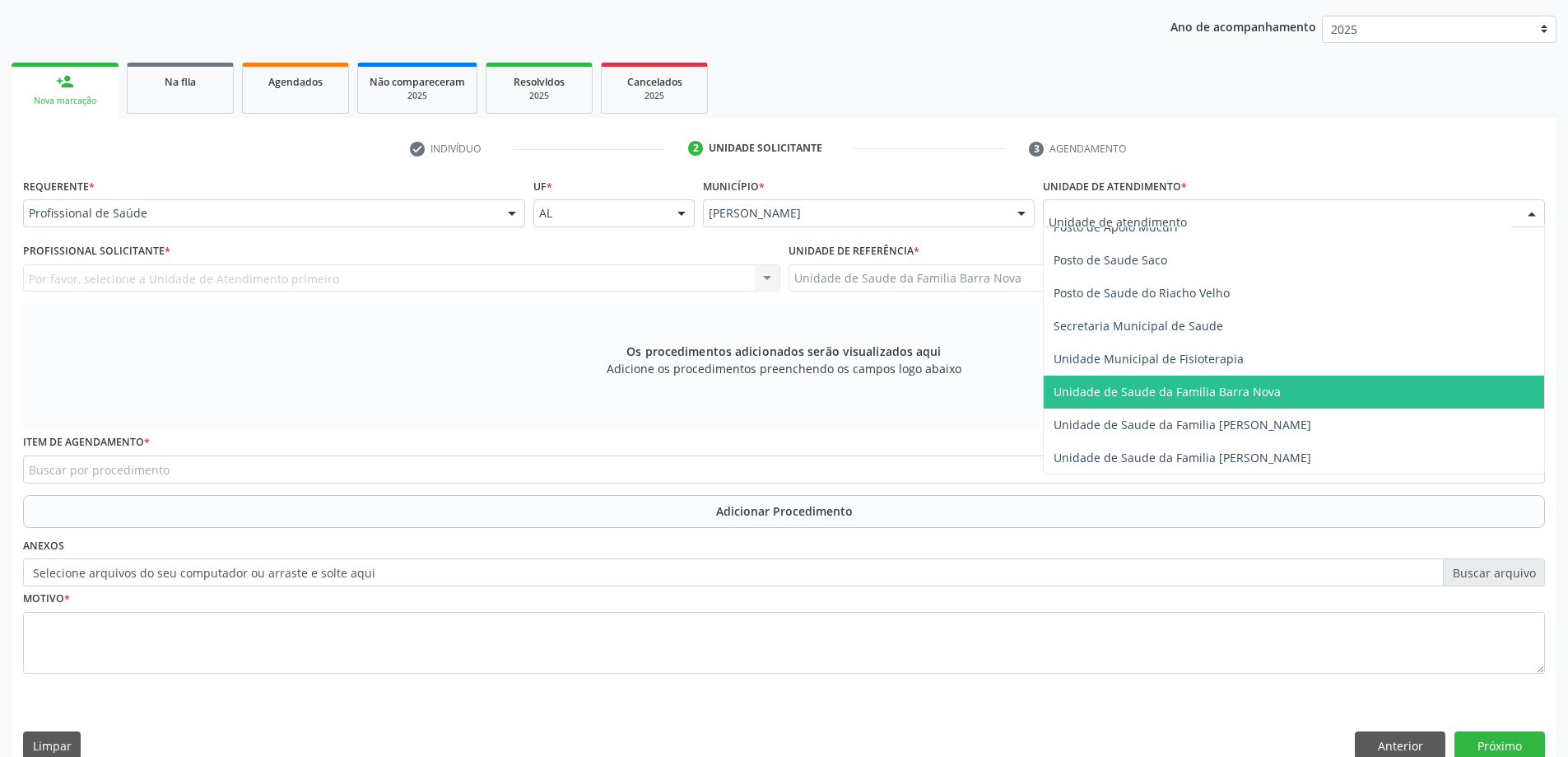
click at [1250, 395] on span "Unidade de Saude da Familia Barra Nova" at bounding box center [1167, 392] width 227 height 16
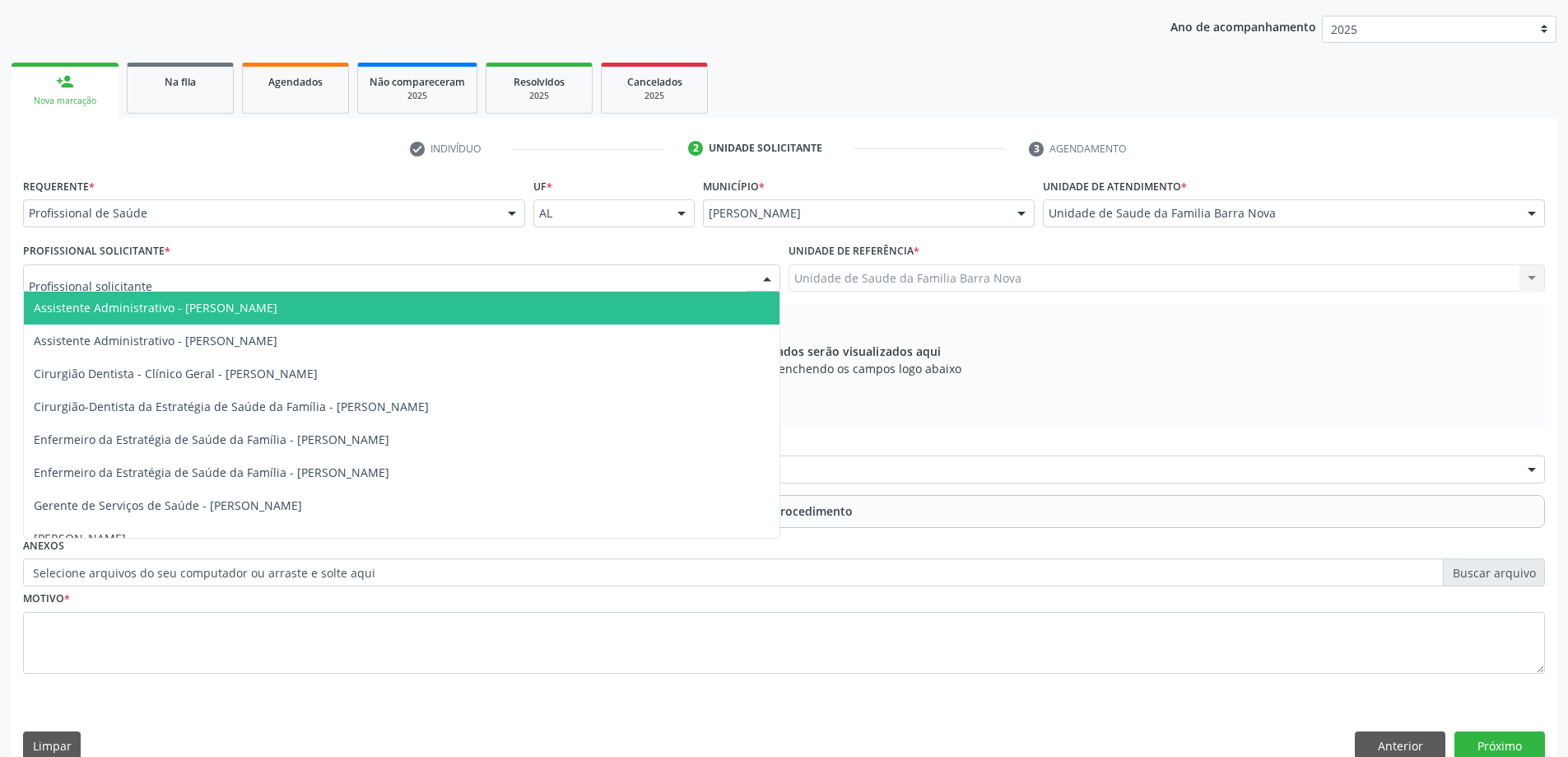
click at [409, 282] on div at bounding box center [401, 278] width 757 height 28
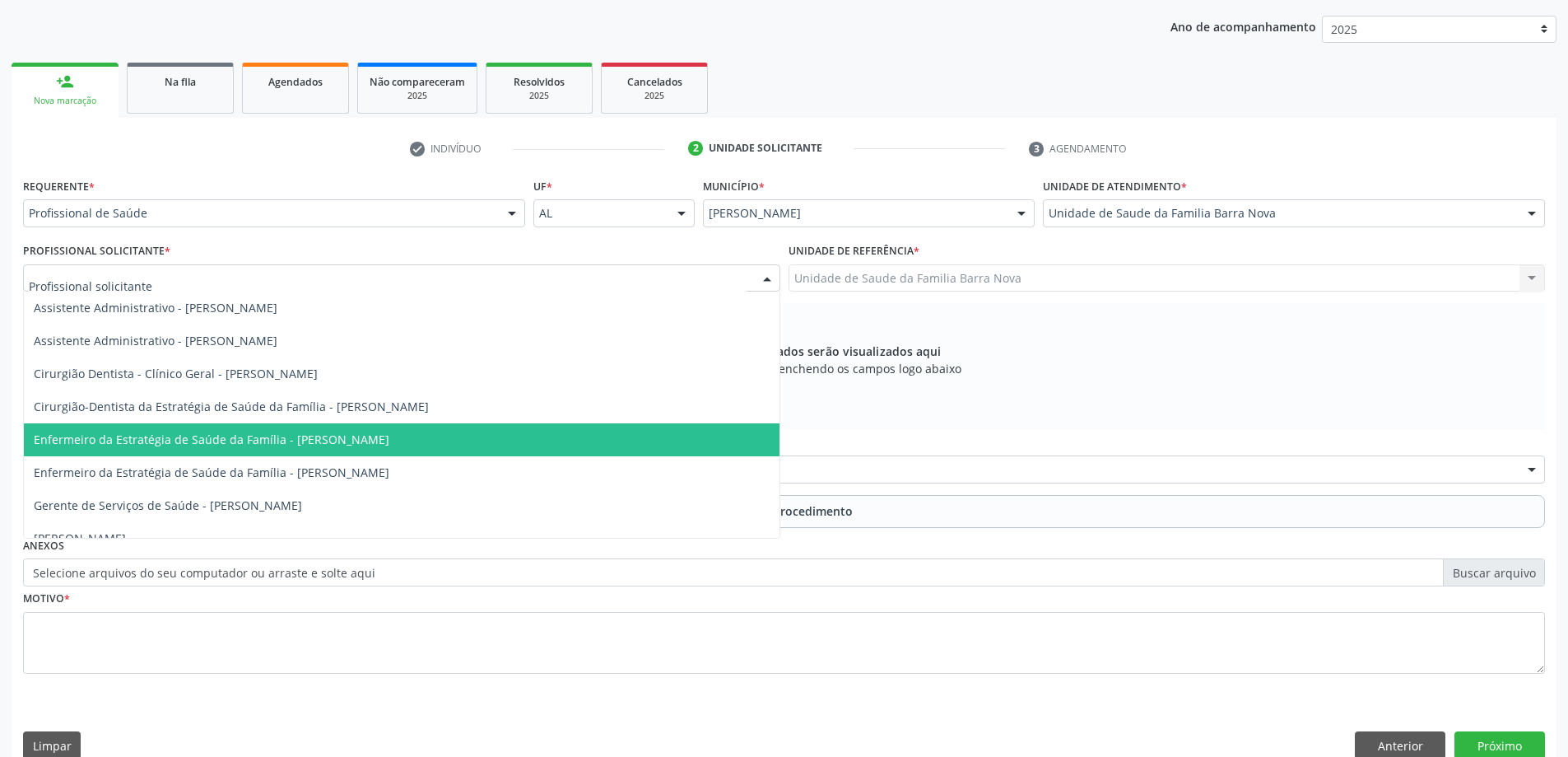
click at [390, 441] on span "Enfermeiro da Estratégia de Saúde da Família - [PERSON_NAME]" at bounding box center [211, 439] width 355 height 16
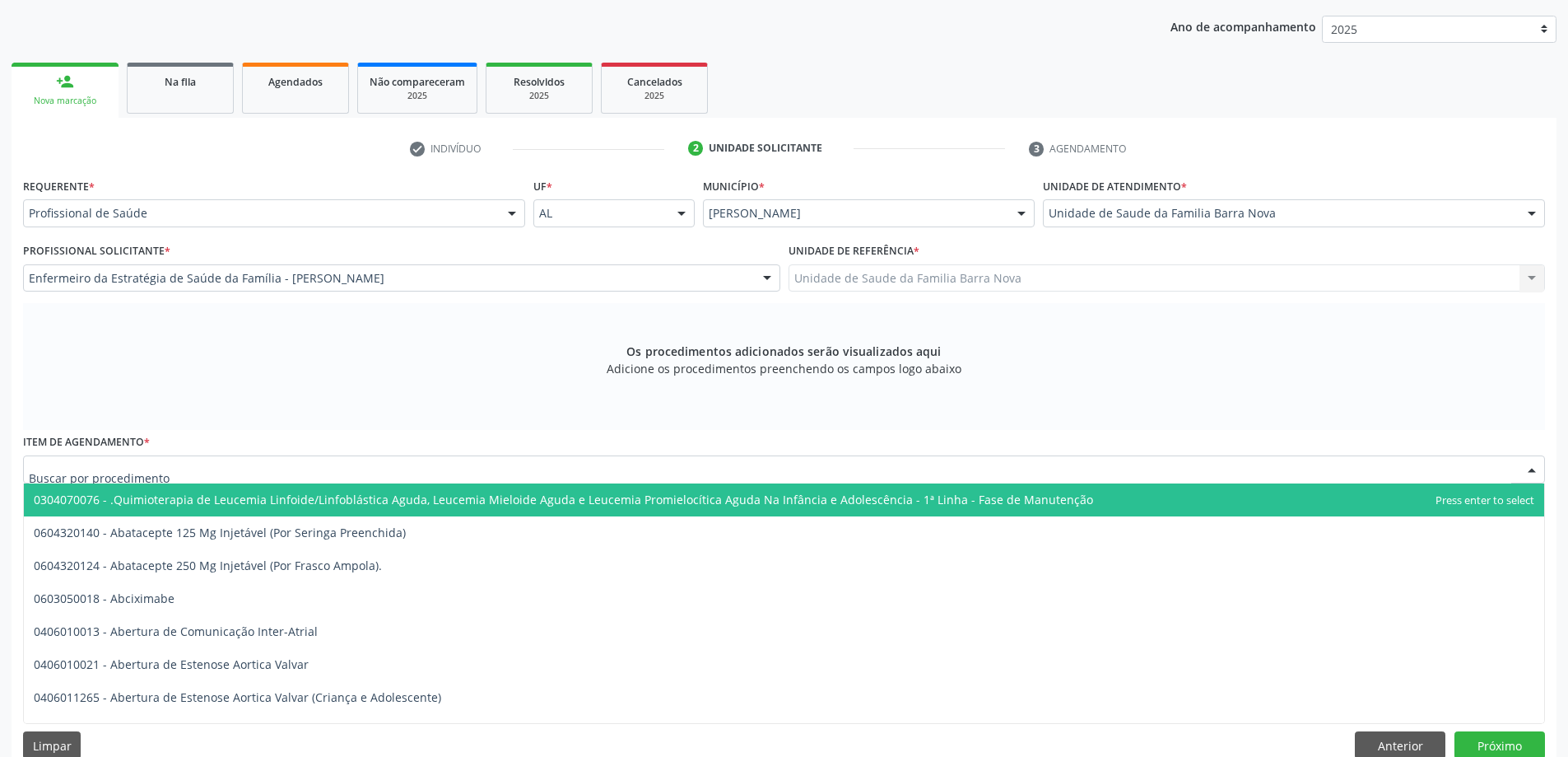
click at [726, 469] on div at bounding box center [784, 469] width 1522 height 28
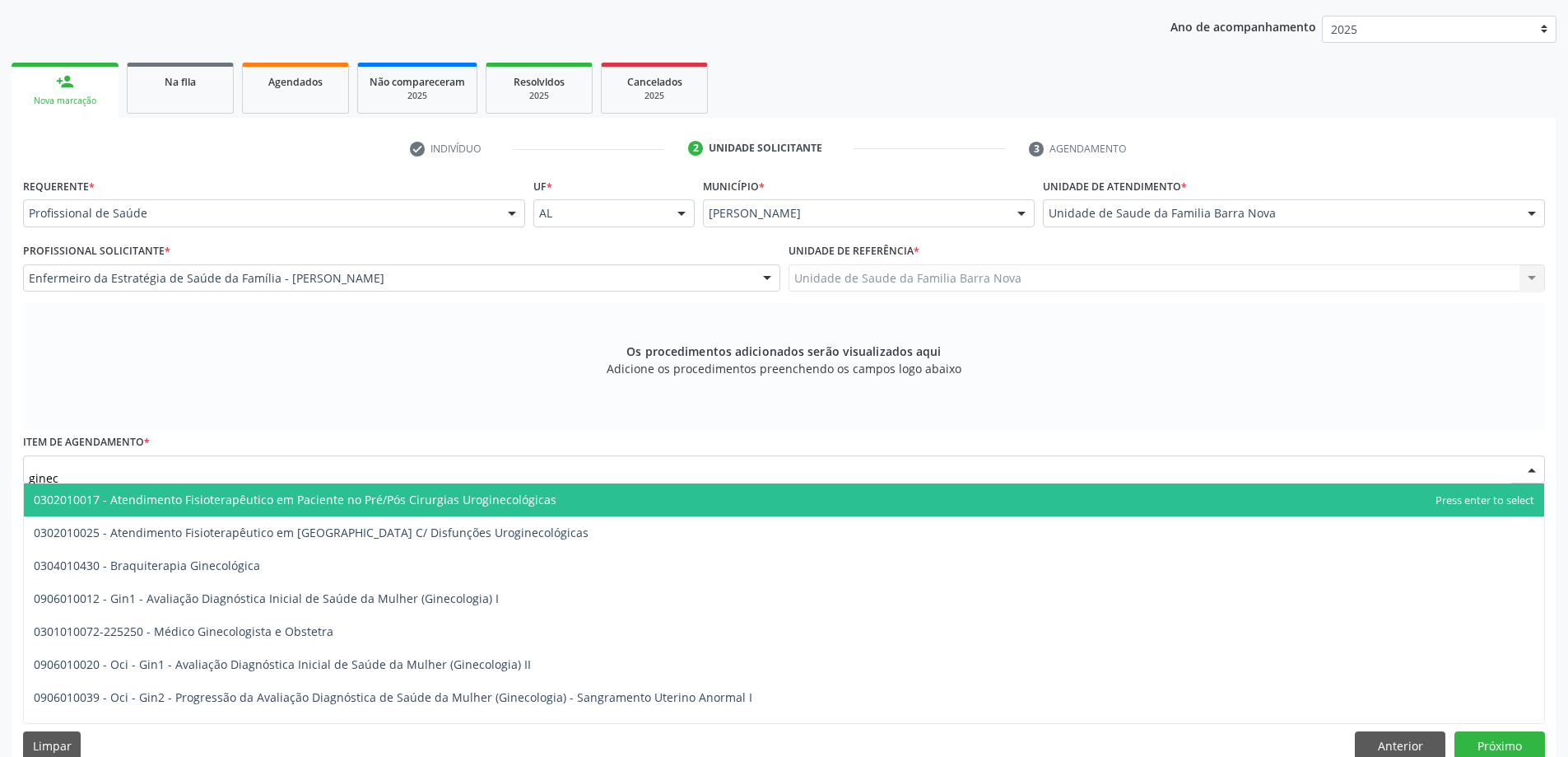
type input "gineco"
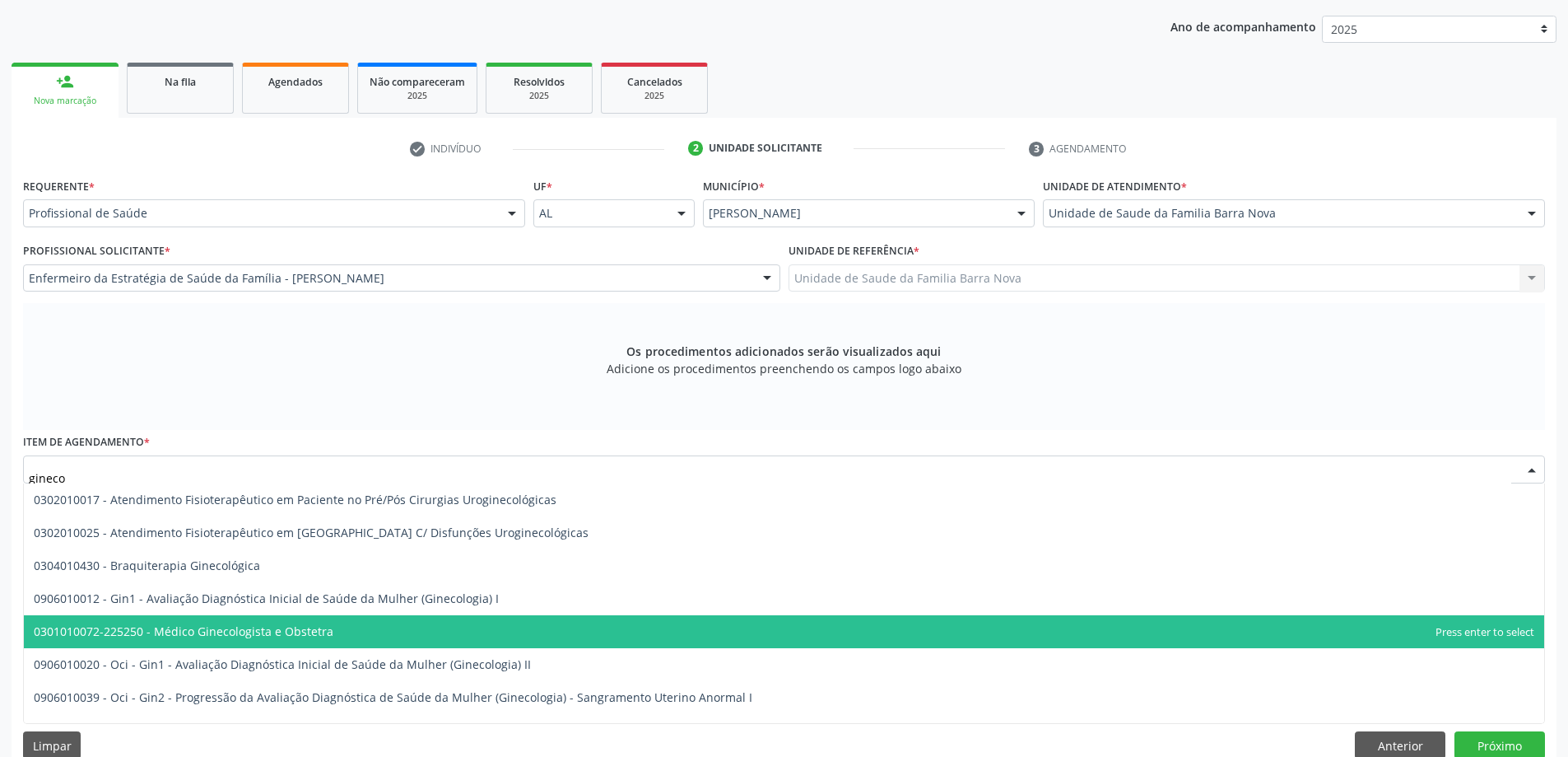
click at [470, 630] on span "0301010072-225250 - Médico Ginecologista e Obstetra" at bounding box center [784, 632] width 1520 height 33
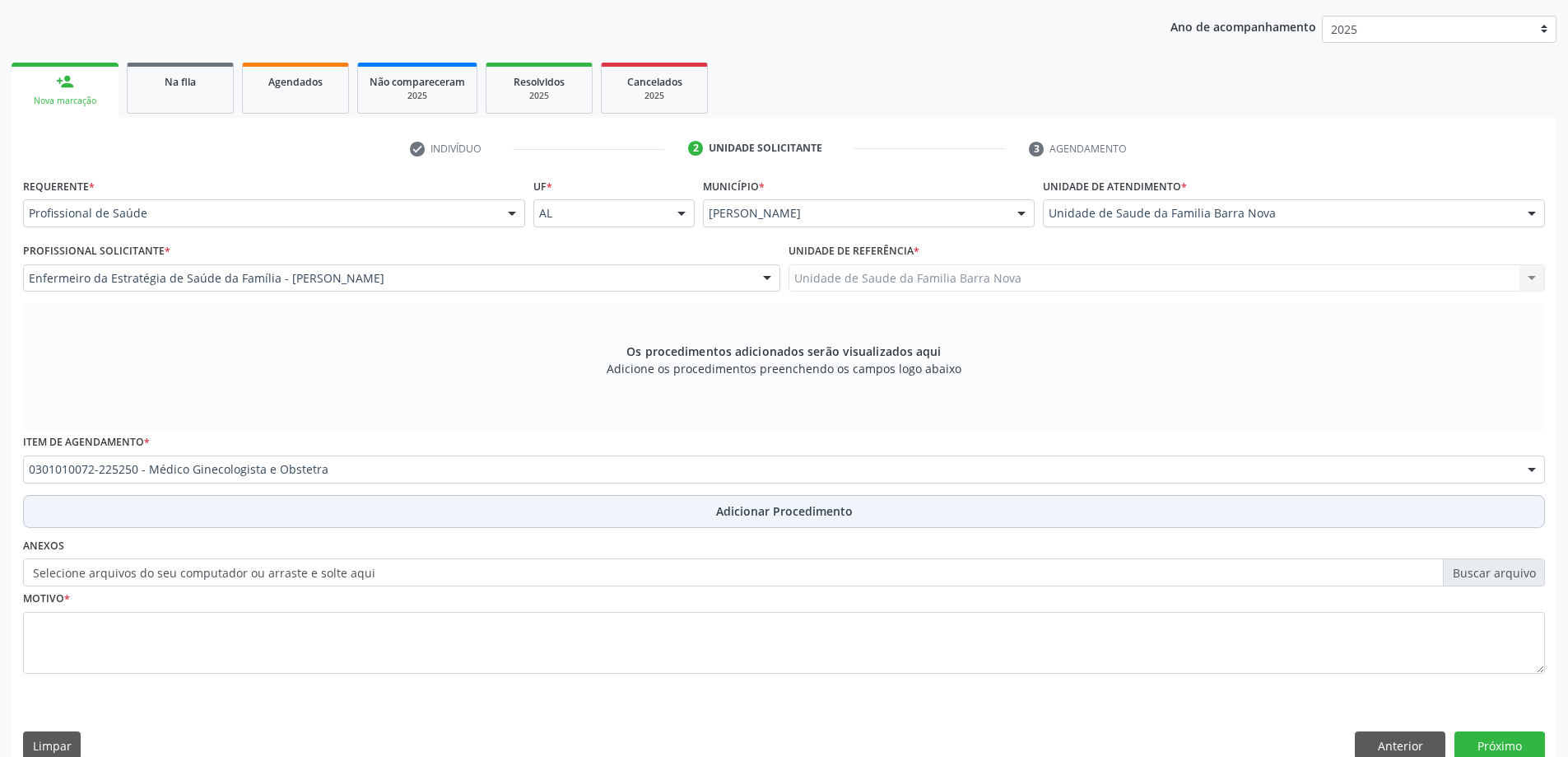
click at [756, 505] on span "Adicionar Procedimento" at bounding box center [784, 511] width 136 height 18
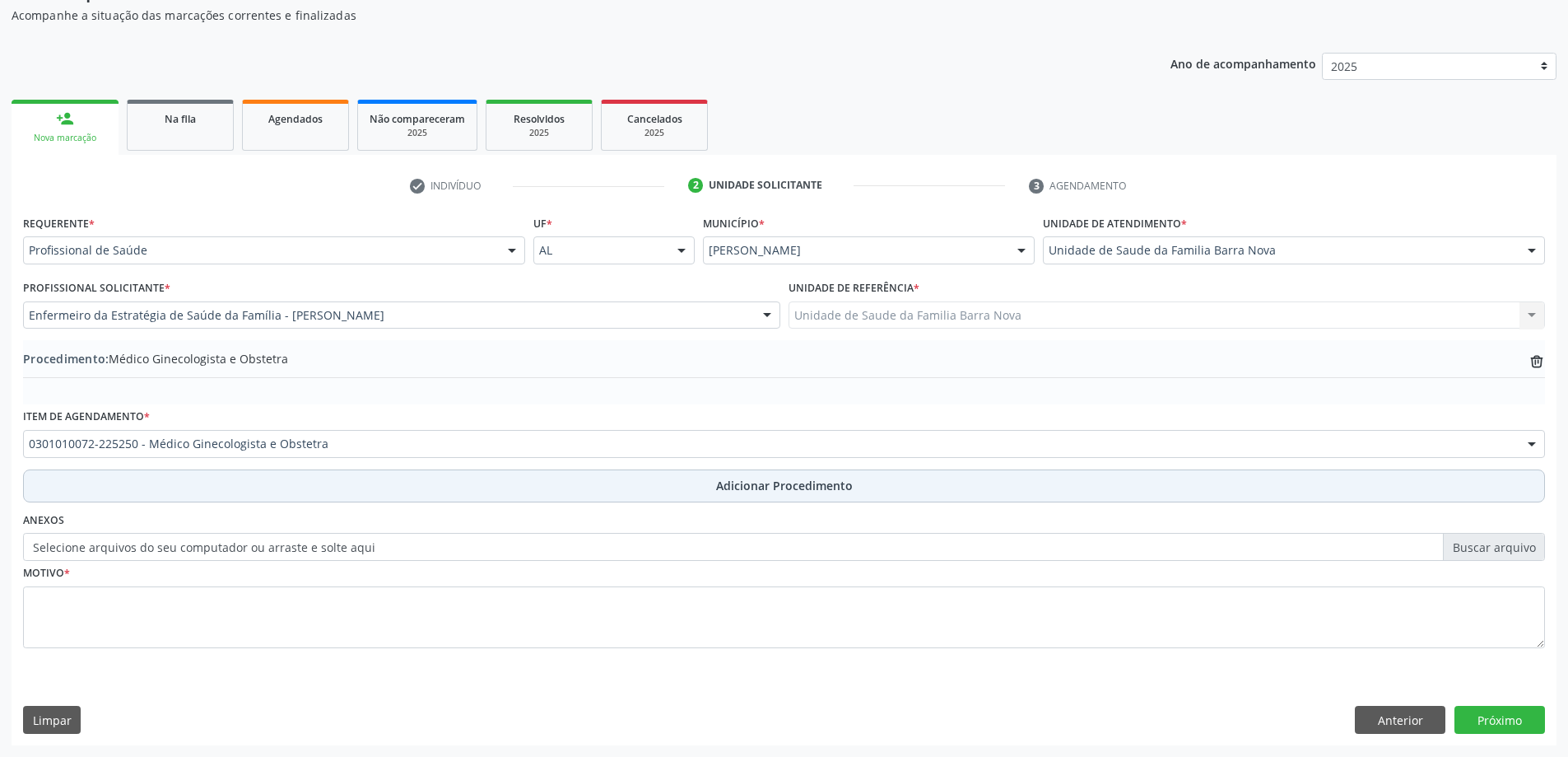
scroll to position [169, 0]
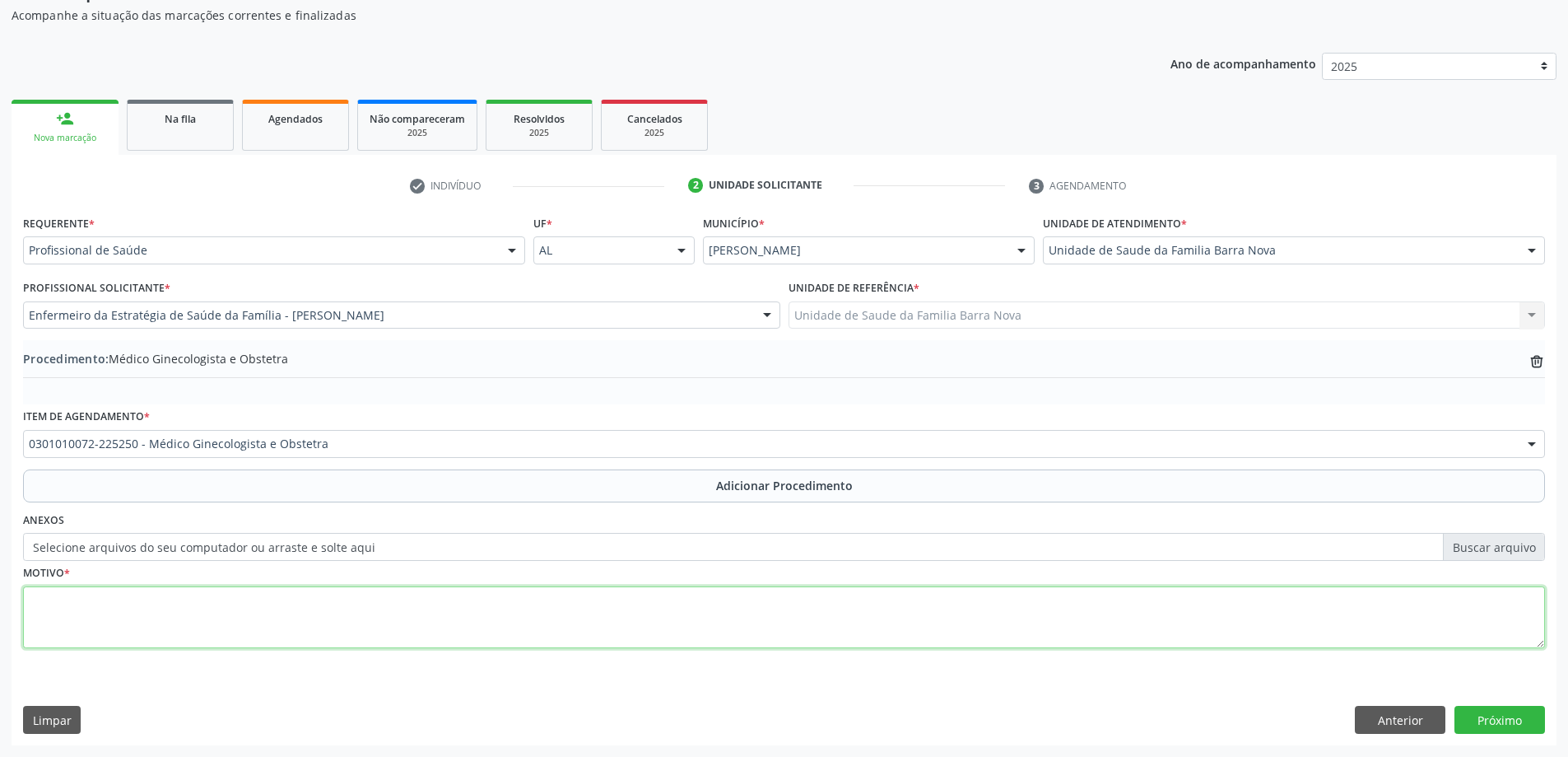
click at [276, 619] on textarea at bounding box center [784, 617] width 1522 height 62
type textarea "Avaliação ginecologica."
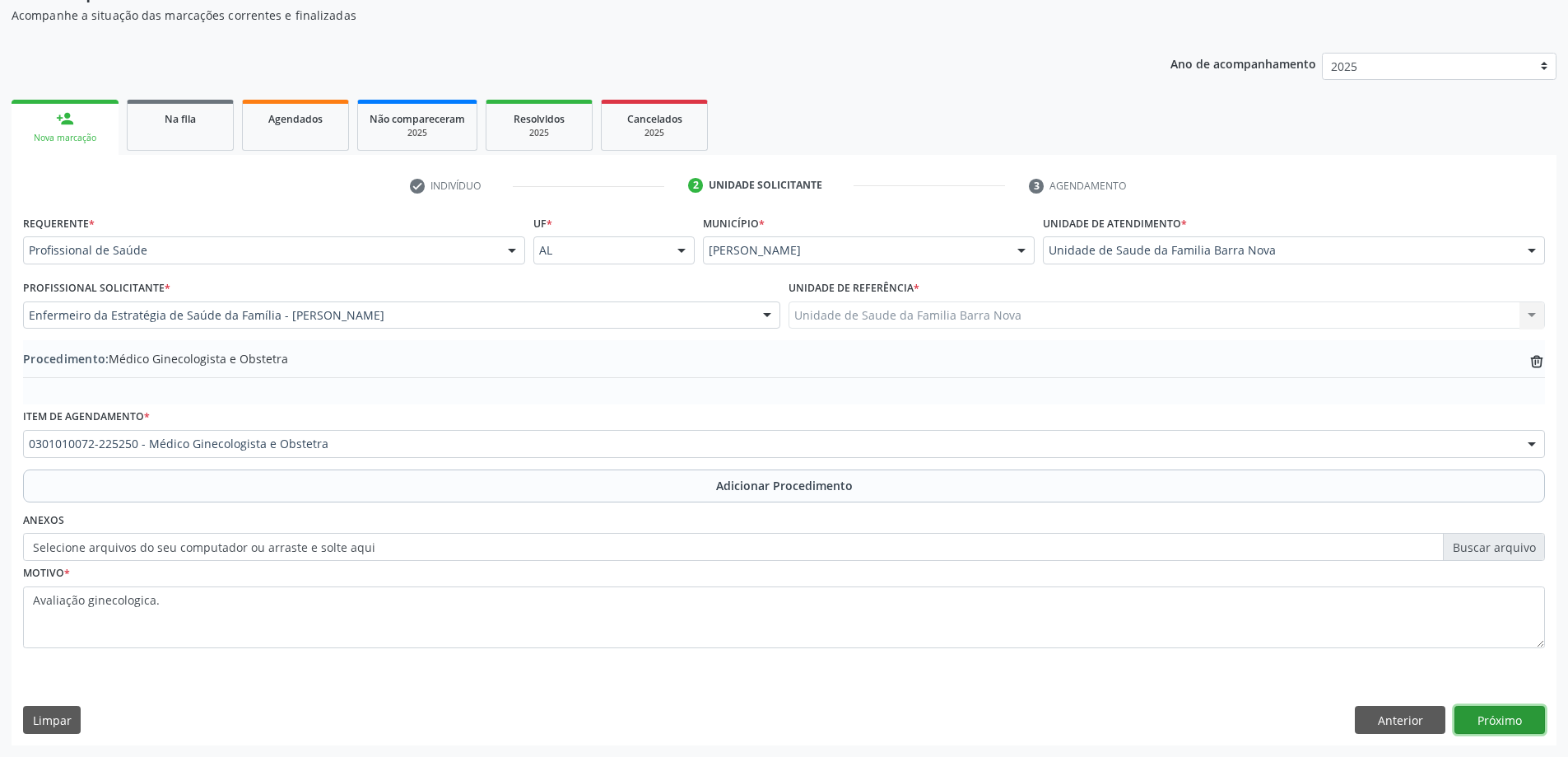
click at [1482, 715] on button "Próximo" at bounding box center [1500, 719] width 91 height 28
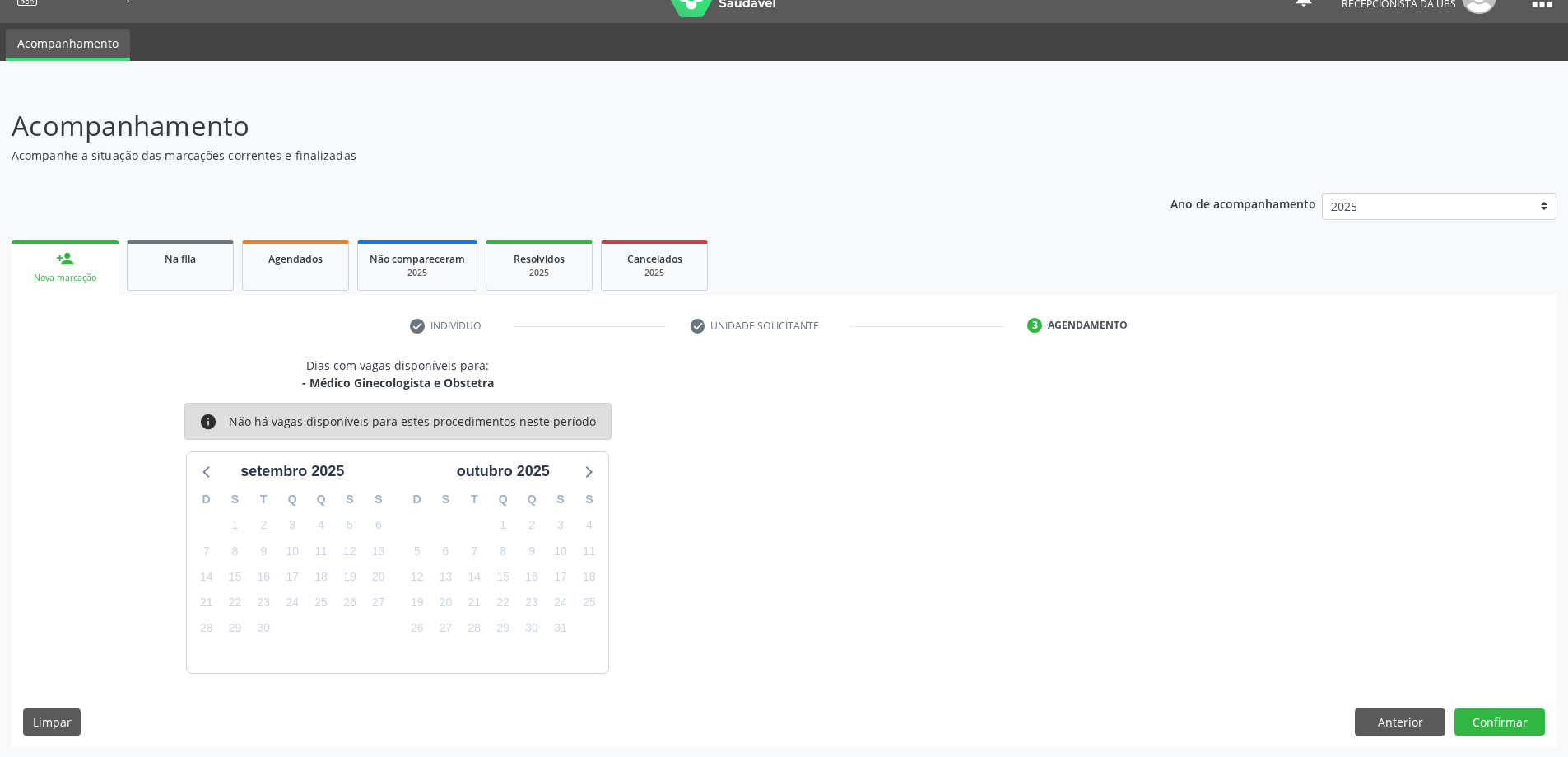
scroll to position [31, 0]
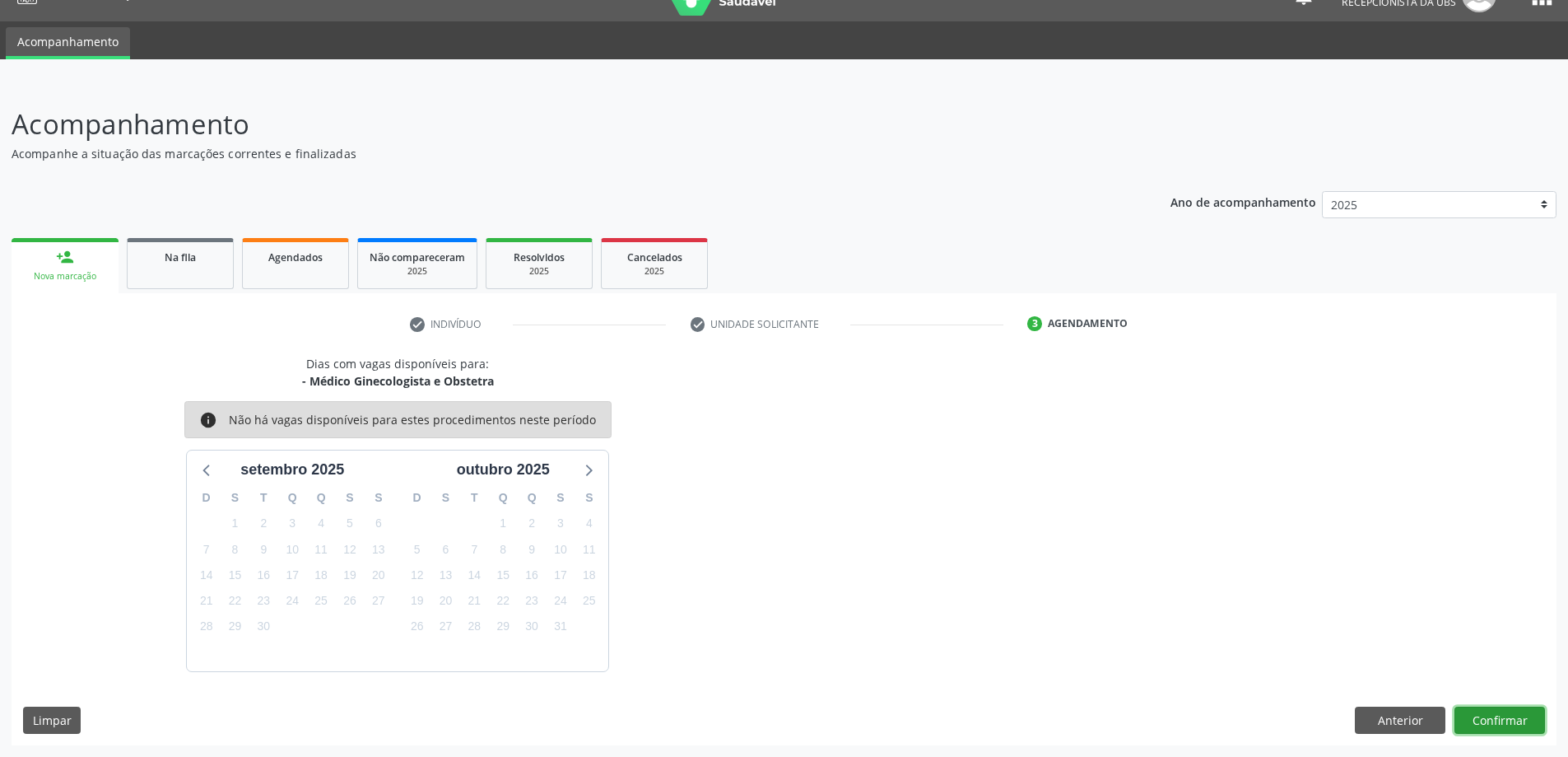
click at [1477, 719] on button "Confirmar" at bounding box center [1500, 720] width 91 height 28
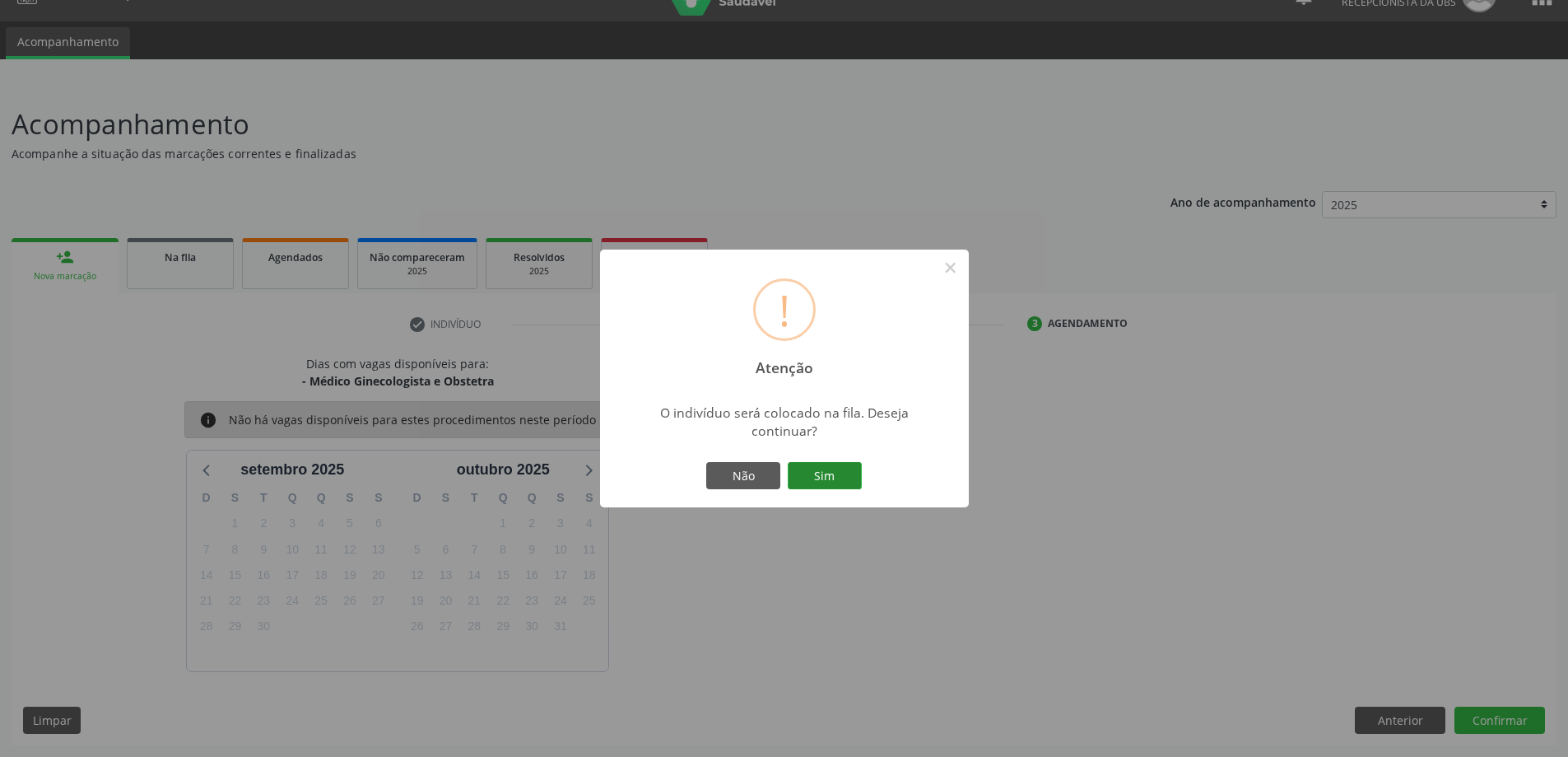
click at [817, 476] on button "Sim" at bounding box center [825, 476] width 74 height 28
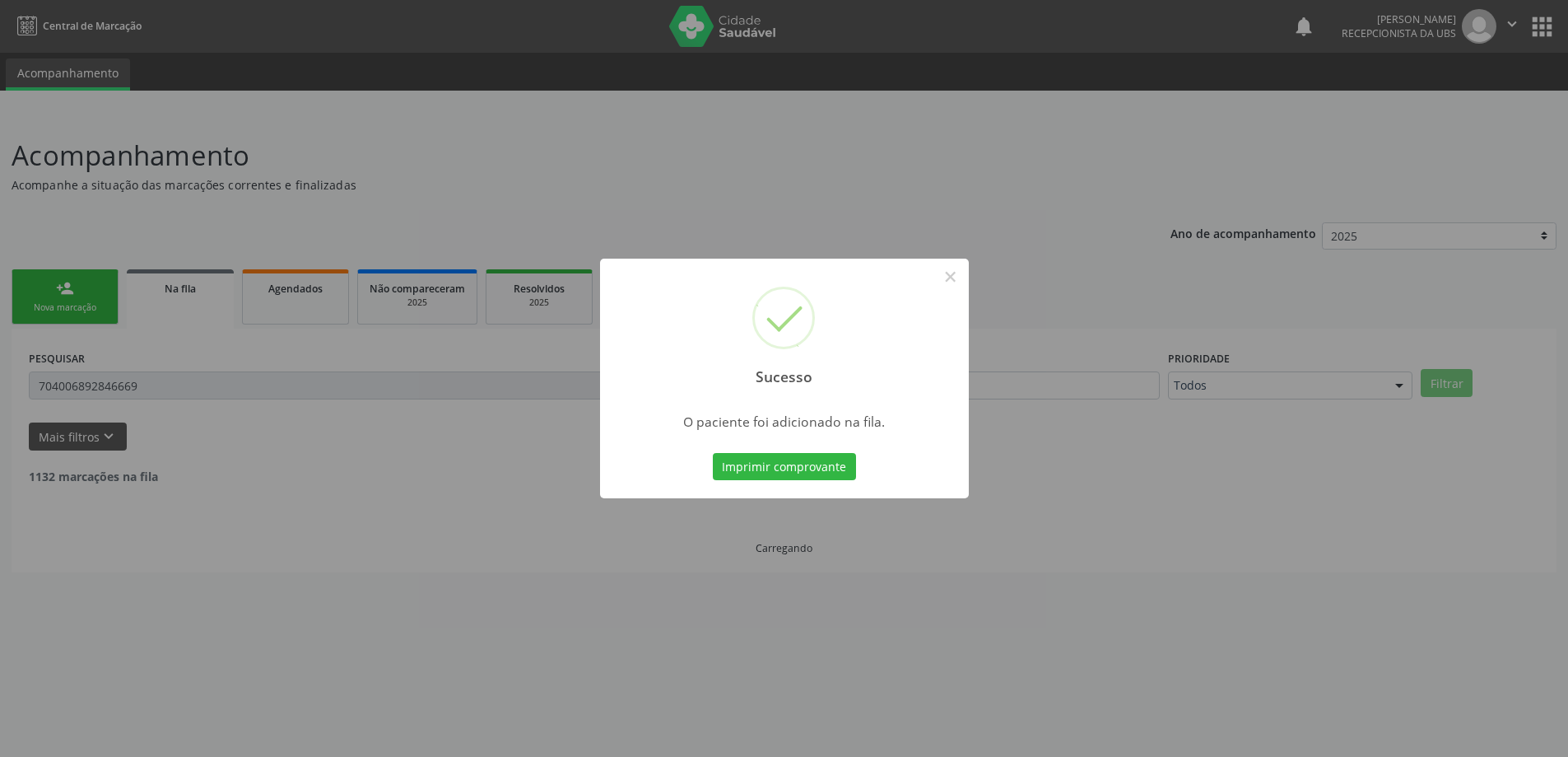
scroll to position [0, 0]
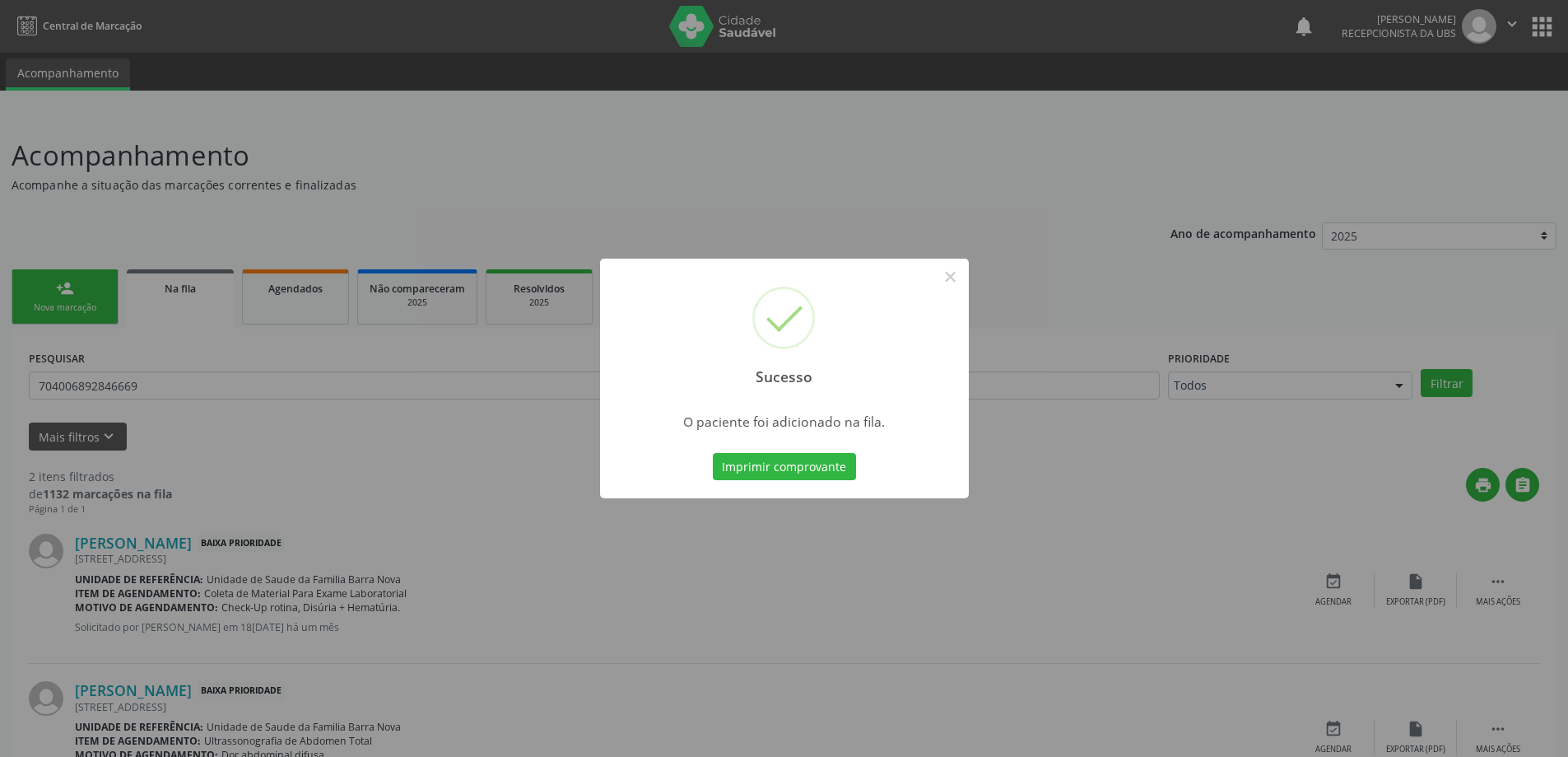
click at [66, 288] on div "Sucesso × O paciente foi adicionado na fila. Imprimir comprovante Cancel" at bounding box center [784, 378] width 1568 height 757
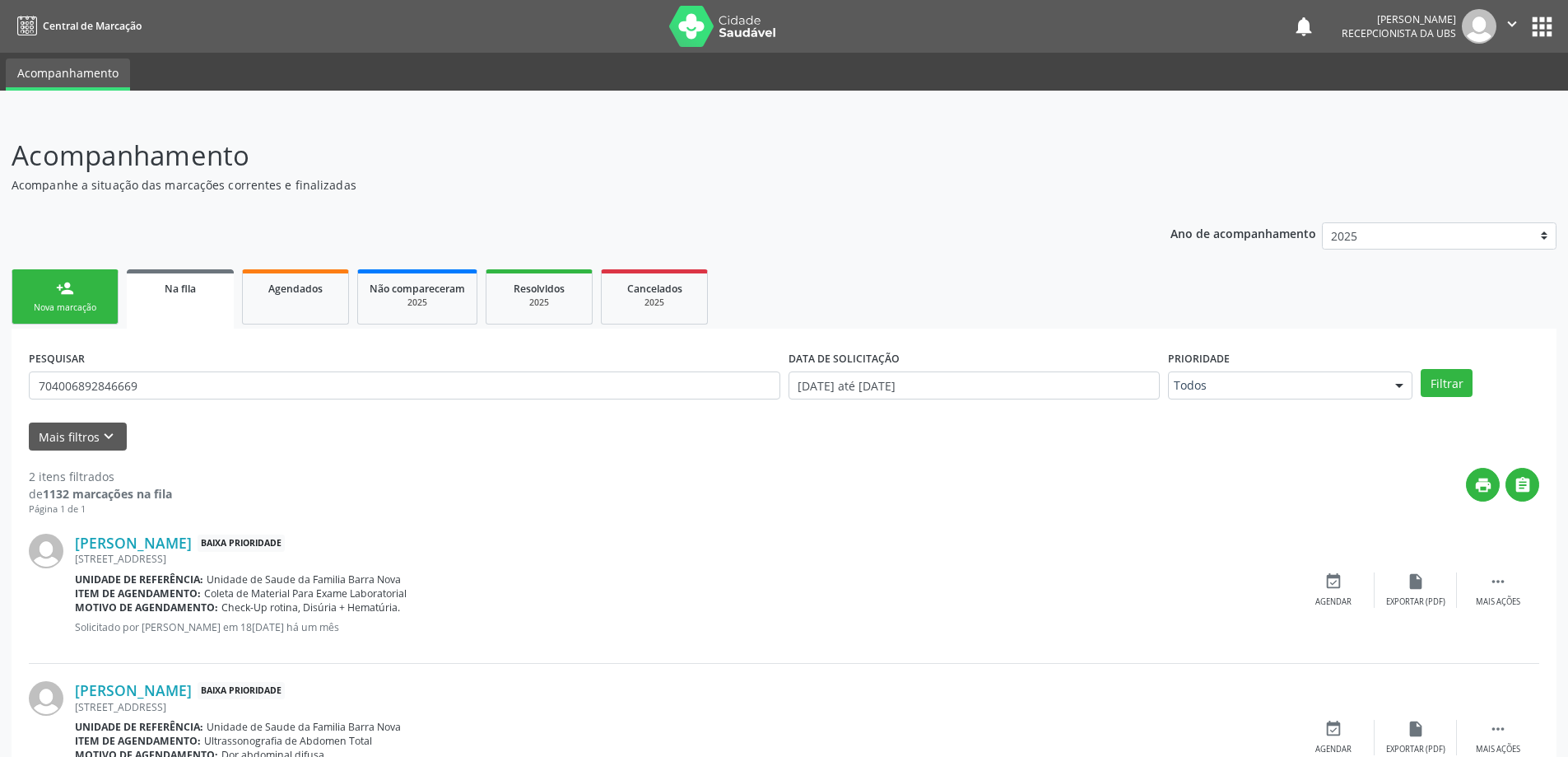
click at [88, 295] on link "person_add Nova marcação" at bounding box center [65, 297] width 107 height 56
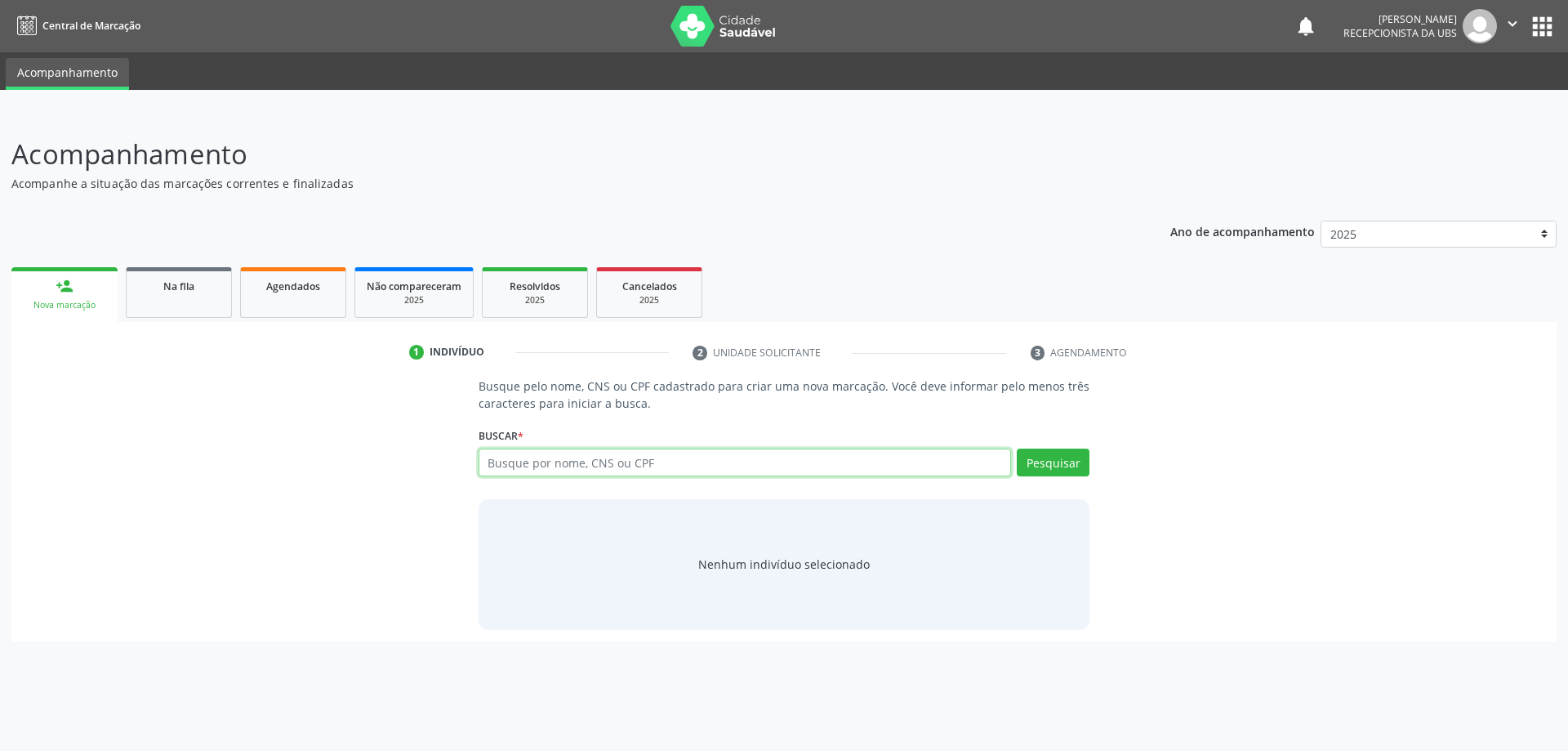
click at [602, 462] on input "text" at bounding box center [745, 462] width 534 height 28
type input "704008874003665"
click at [1062, 463] on button "Pesquisar" at bounding box center [1053, 462] width 73 height 28
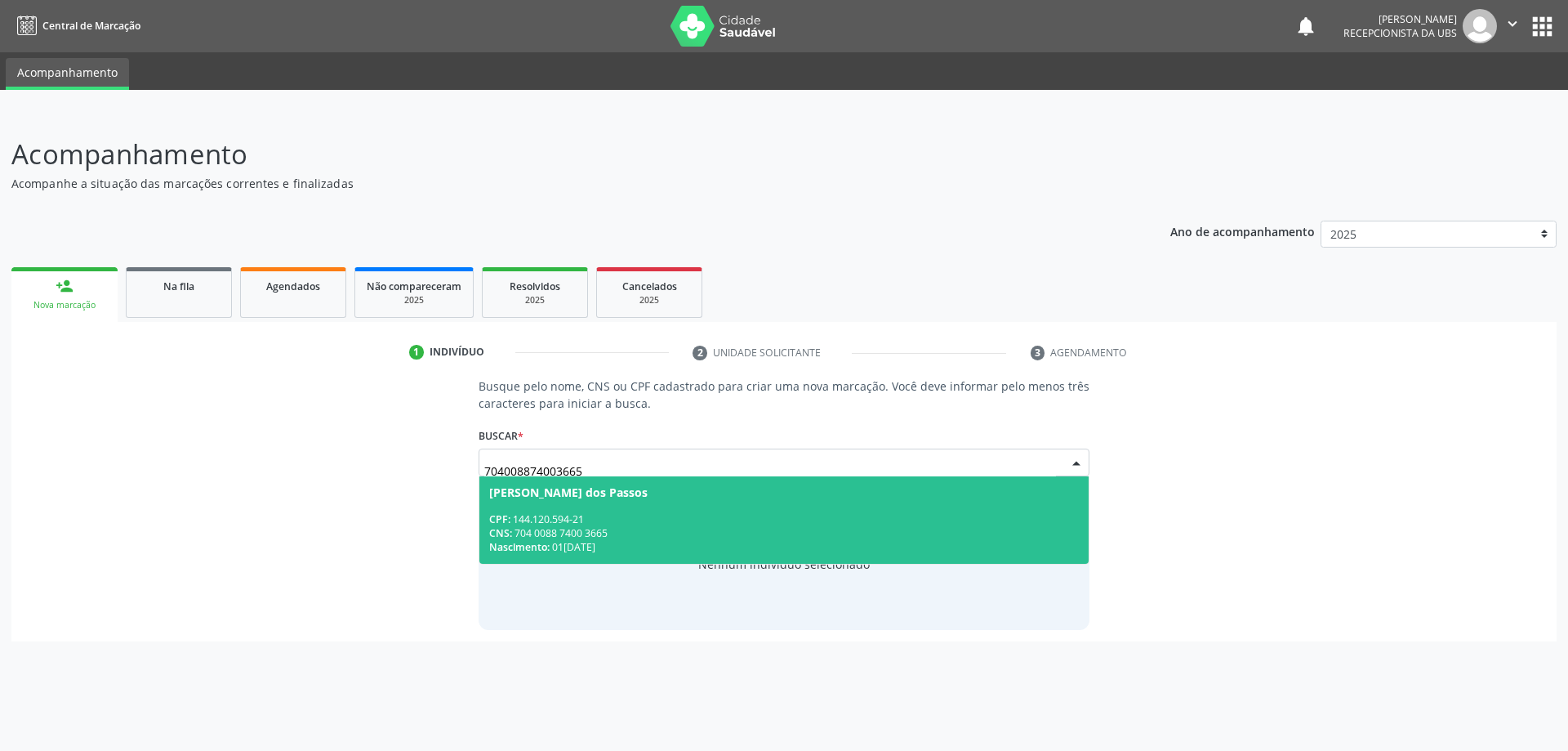
click at [755, 527] on div "CNS: 704 0088 7400 3665" at bounding box center [784, 533] width 590 height 14
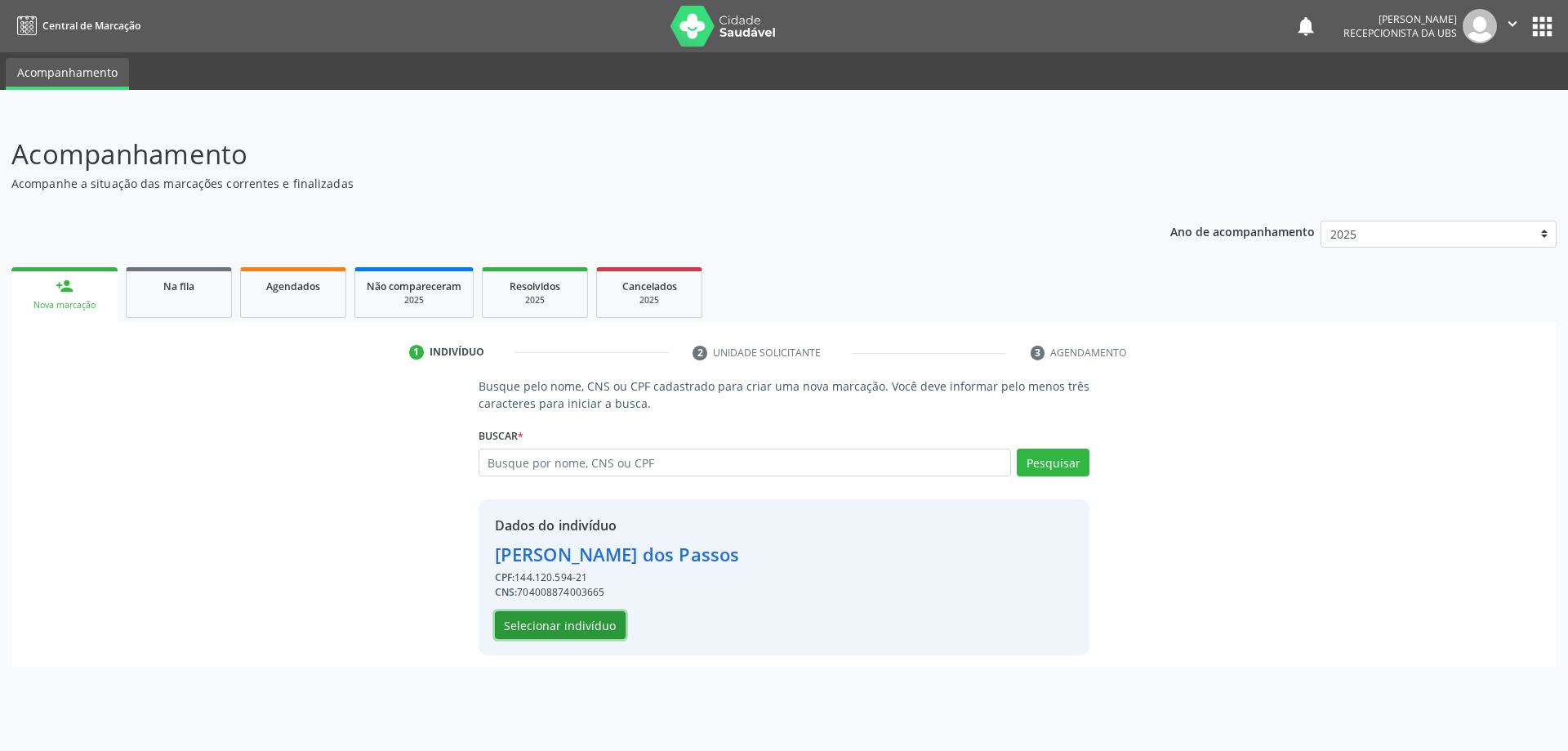
click at [555, 621] on button "Selecionar indivíduo" at bounding box center [560, 624] width 130 height 28
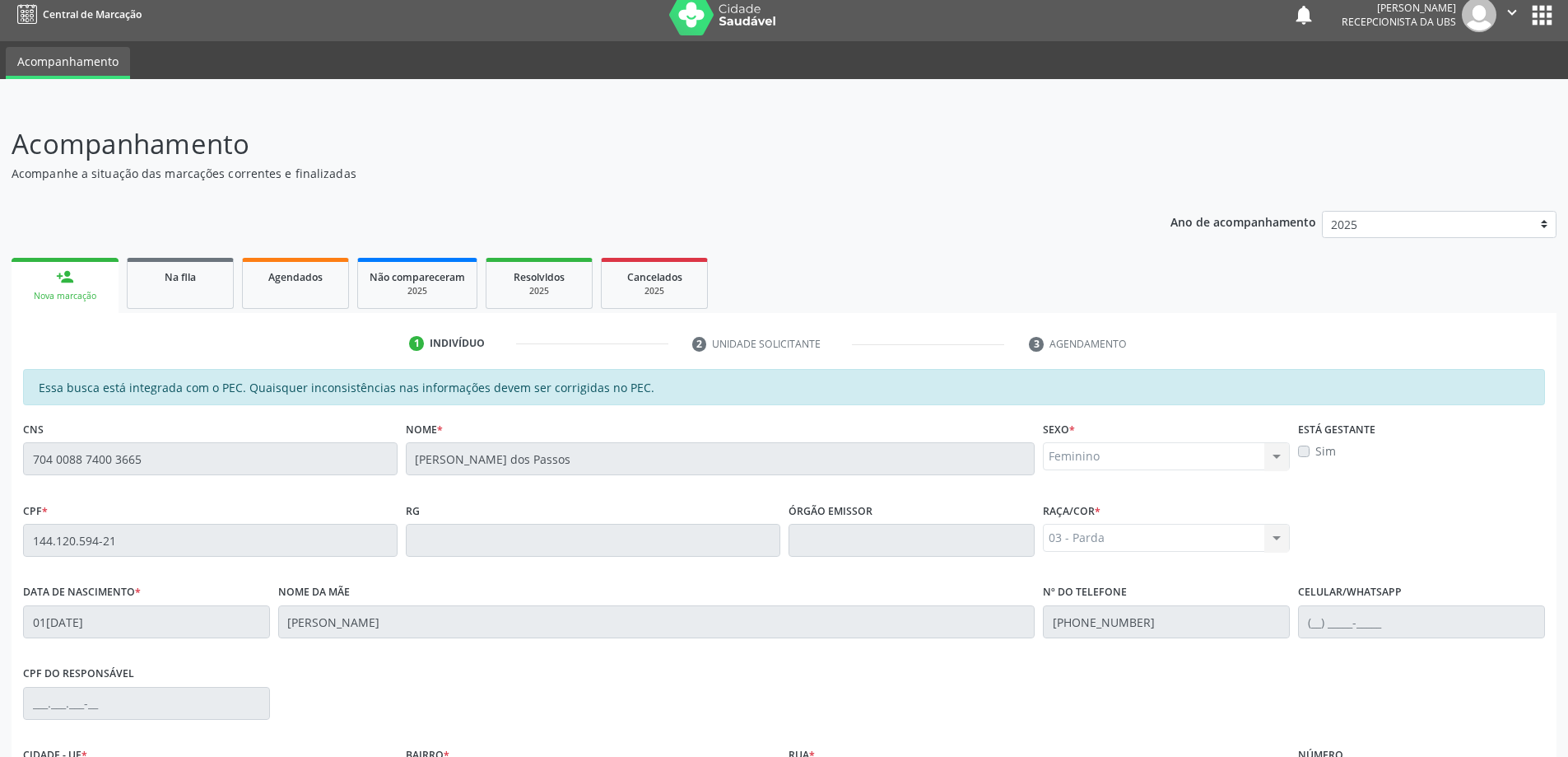
scroll to position [206, 0]
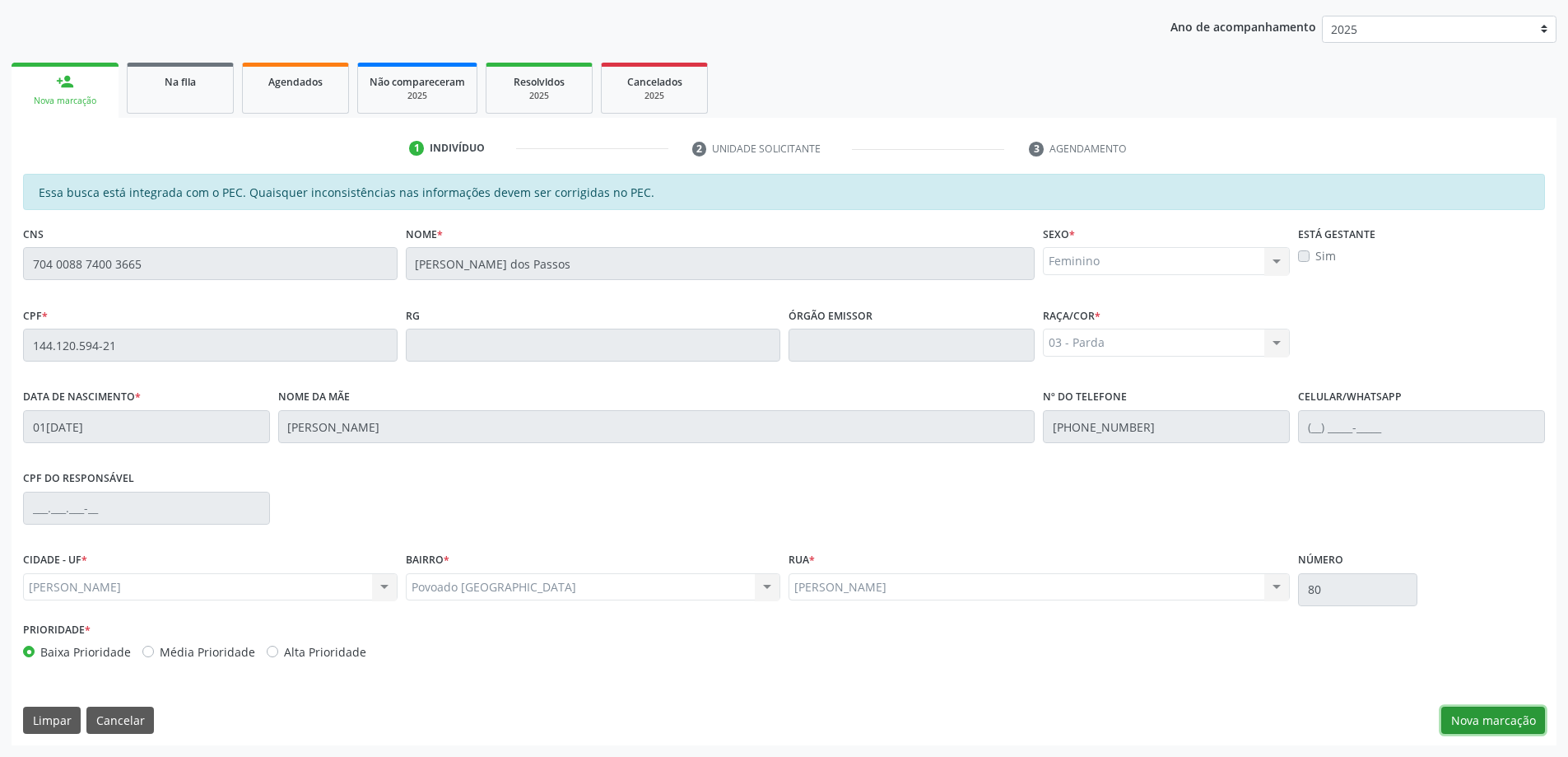
click at [1491, 722] on button "Nova marcação" at bounding box center [1492, 720] width 104 height 28
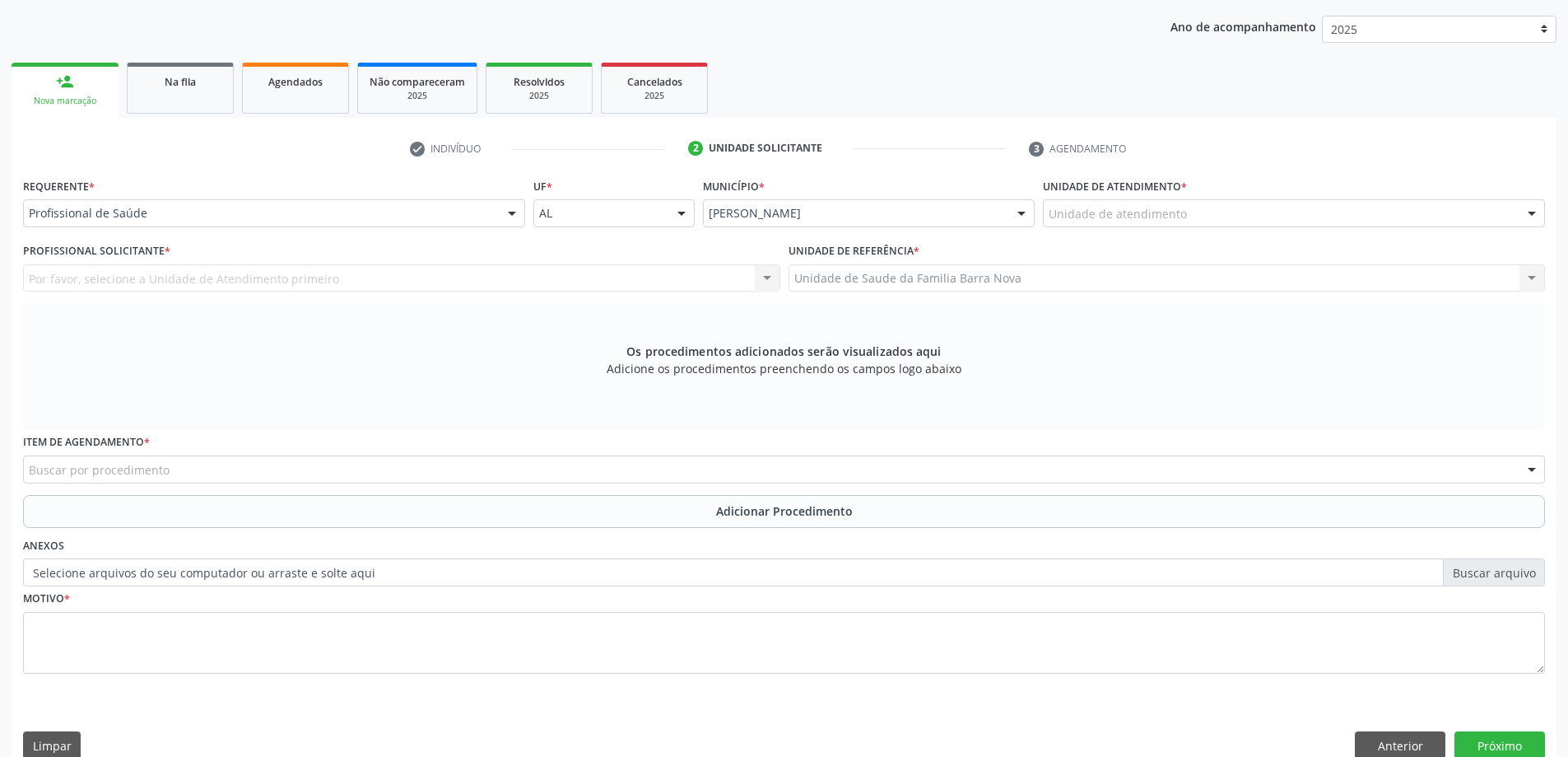
click at [1212, 220] on div "Unidade de atendimento" at bounding box center [1294, 213] width 502 height 28
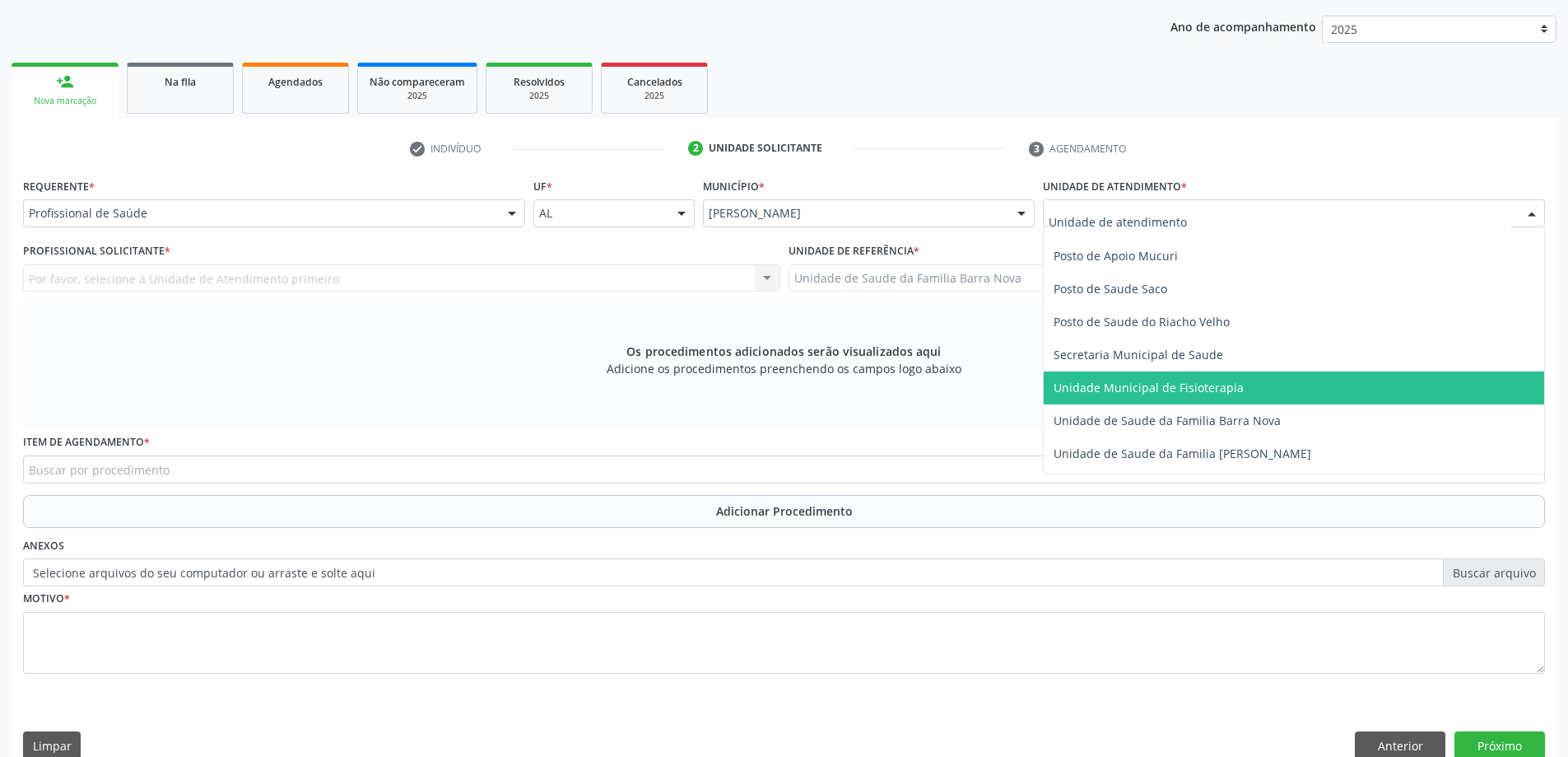
scroll to position [741, 0]
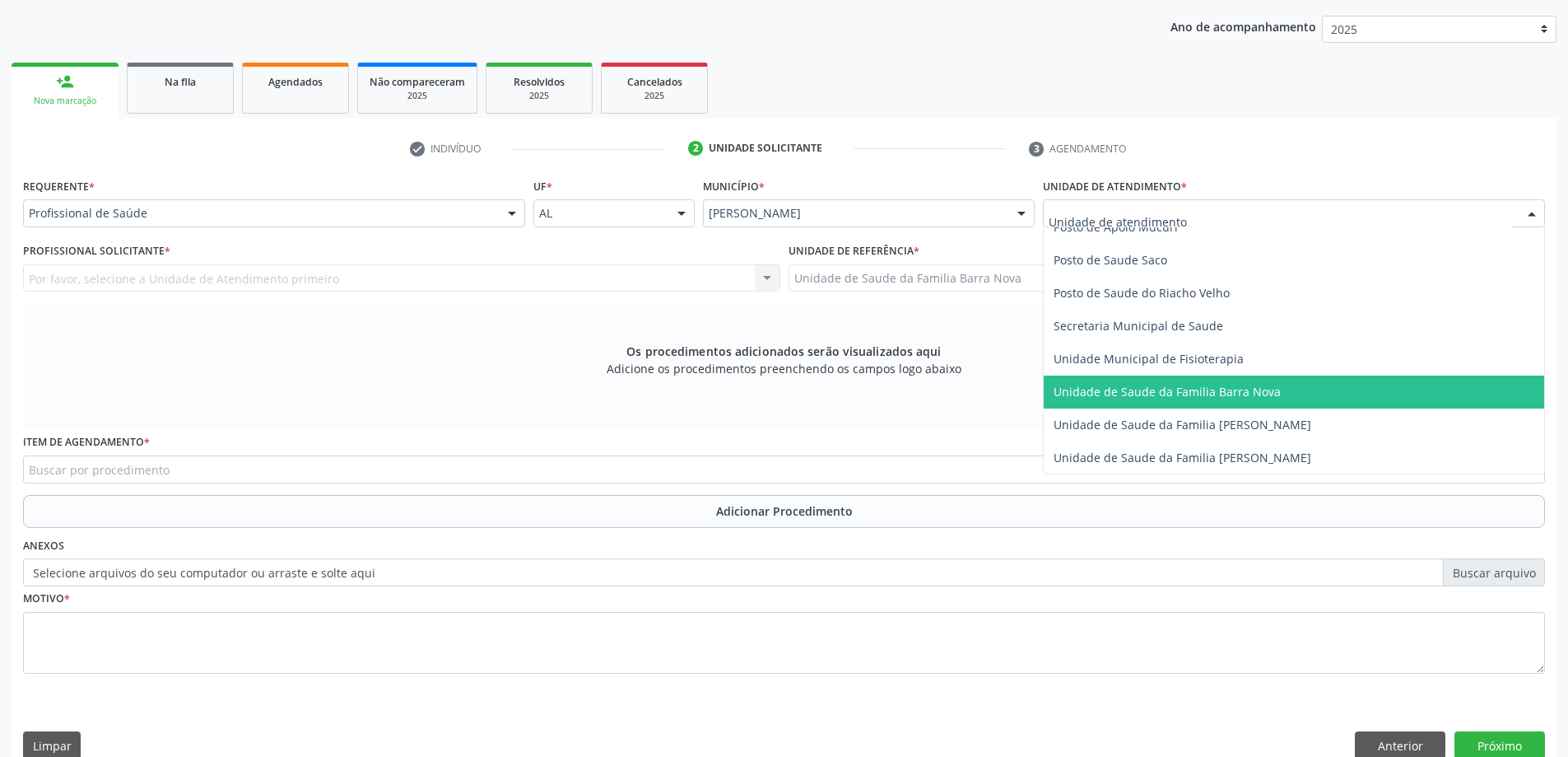
click at [1210, 396] on span "Unidade de Saude da Familia Barra Nova" at bounding box center [1167, 392] width 227 height 16
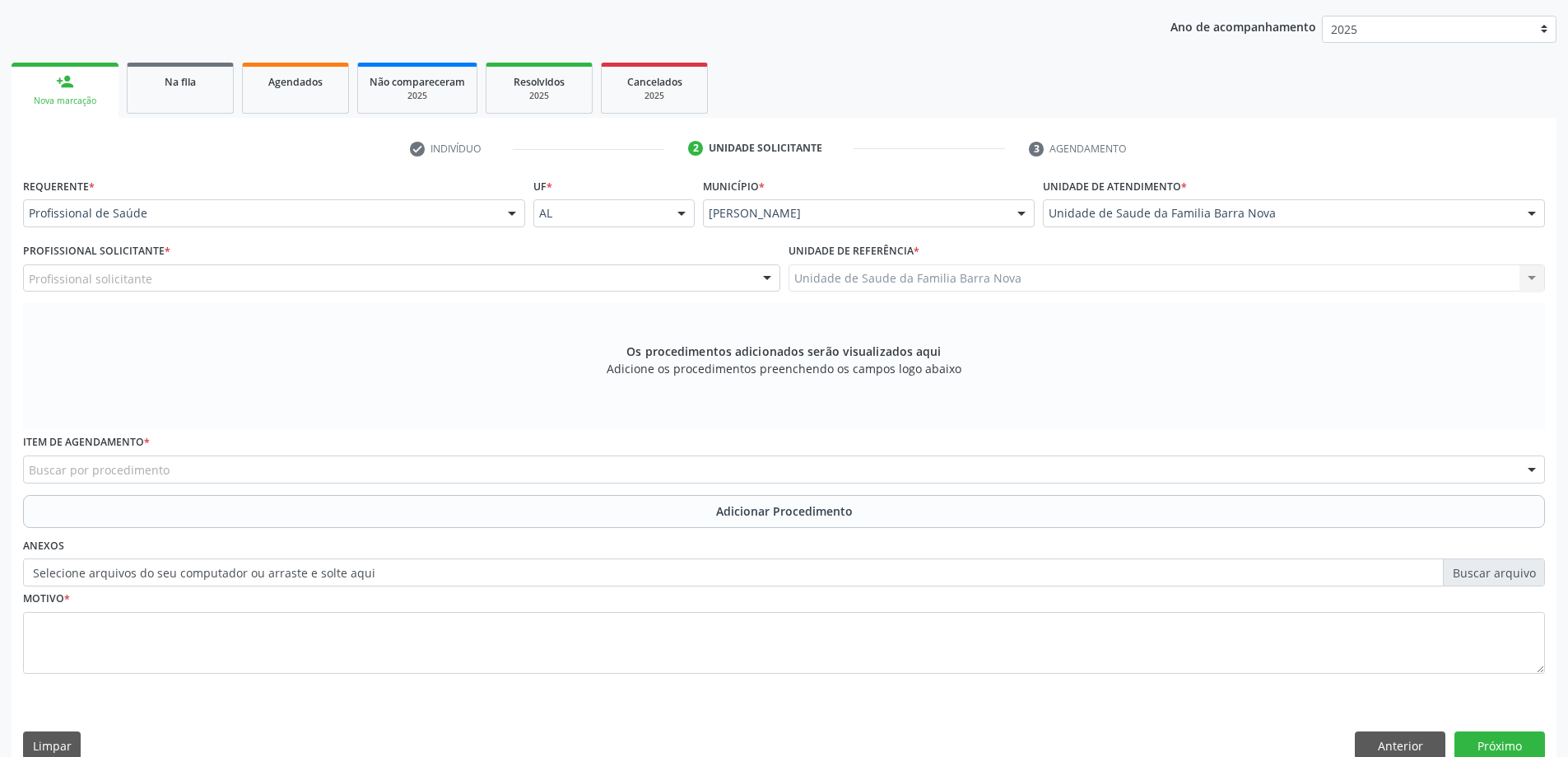
click at [623, 282] on div "Profissional solicitante" at bounding box center [401, 278] width 757 height 28
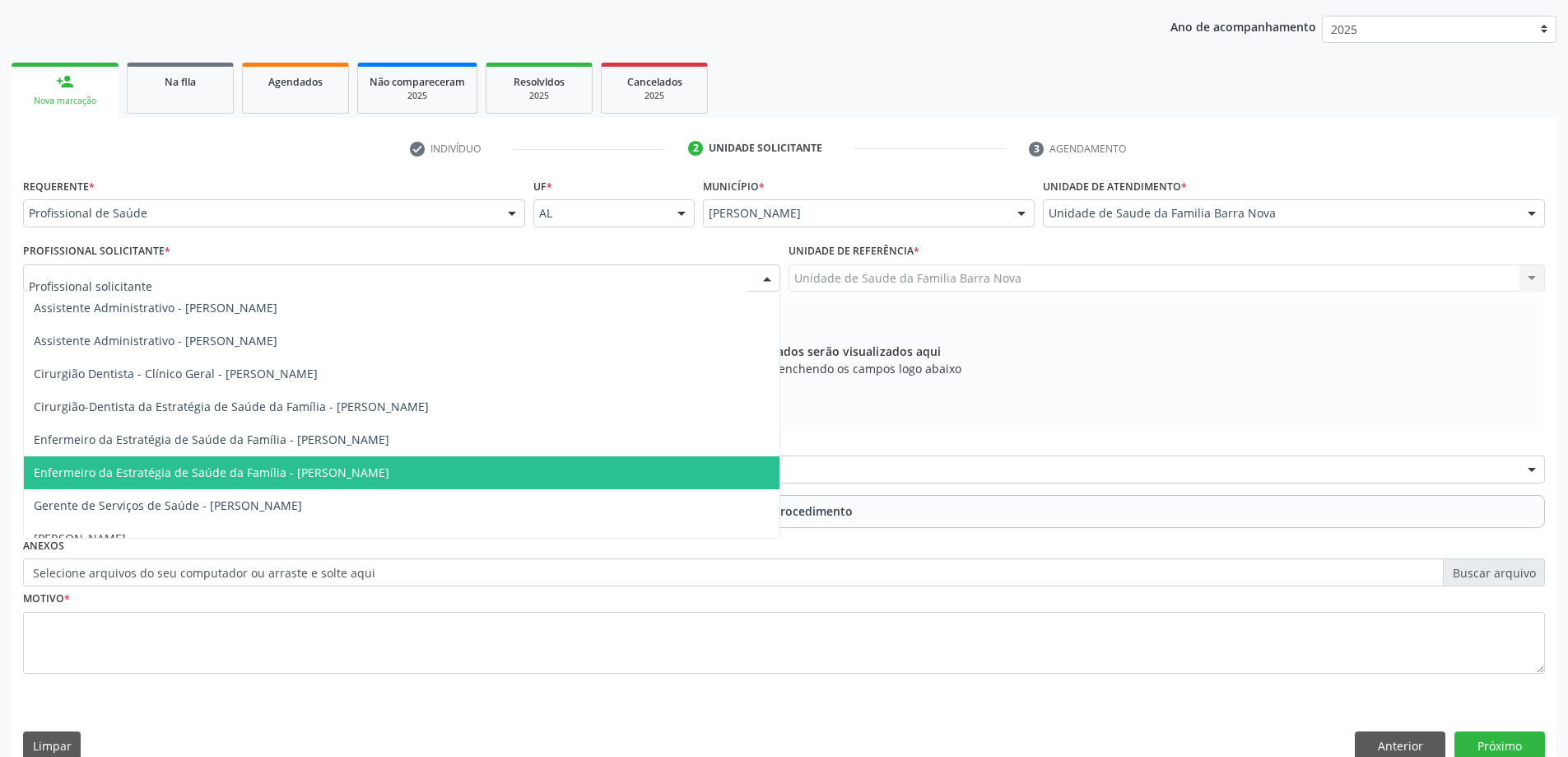
click at [516, 477] on span "Enfermeiro da Estratégia de Saúde da Família - [PERSON_NAME]" at bounding box center [401, 472] width 756 height 33
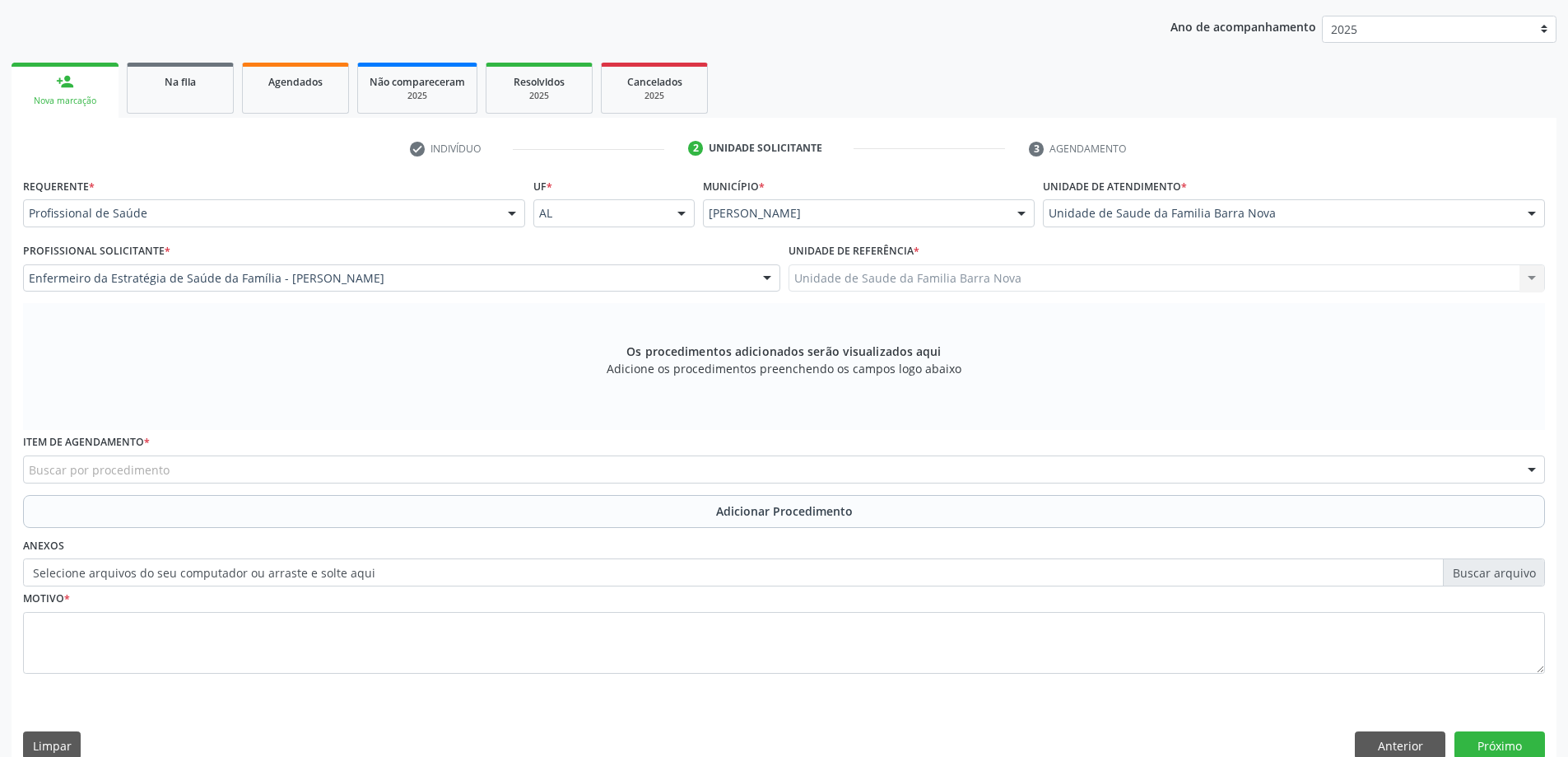
click at [629, 464] on div "Buscar por procedimento" at bounding box center [784, 469] width 1522 height 28
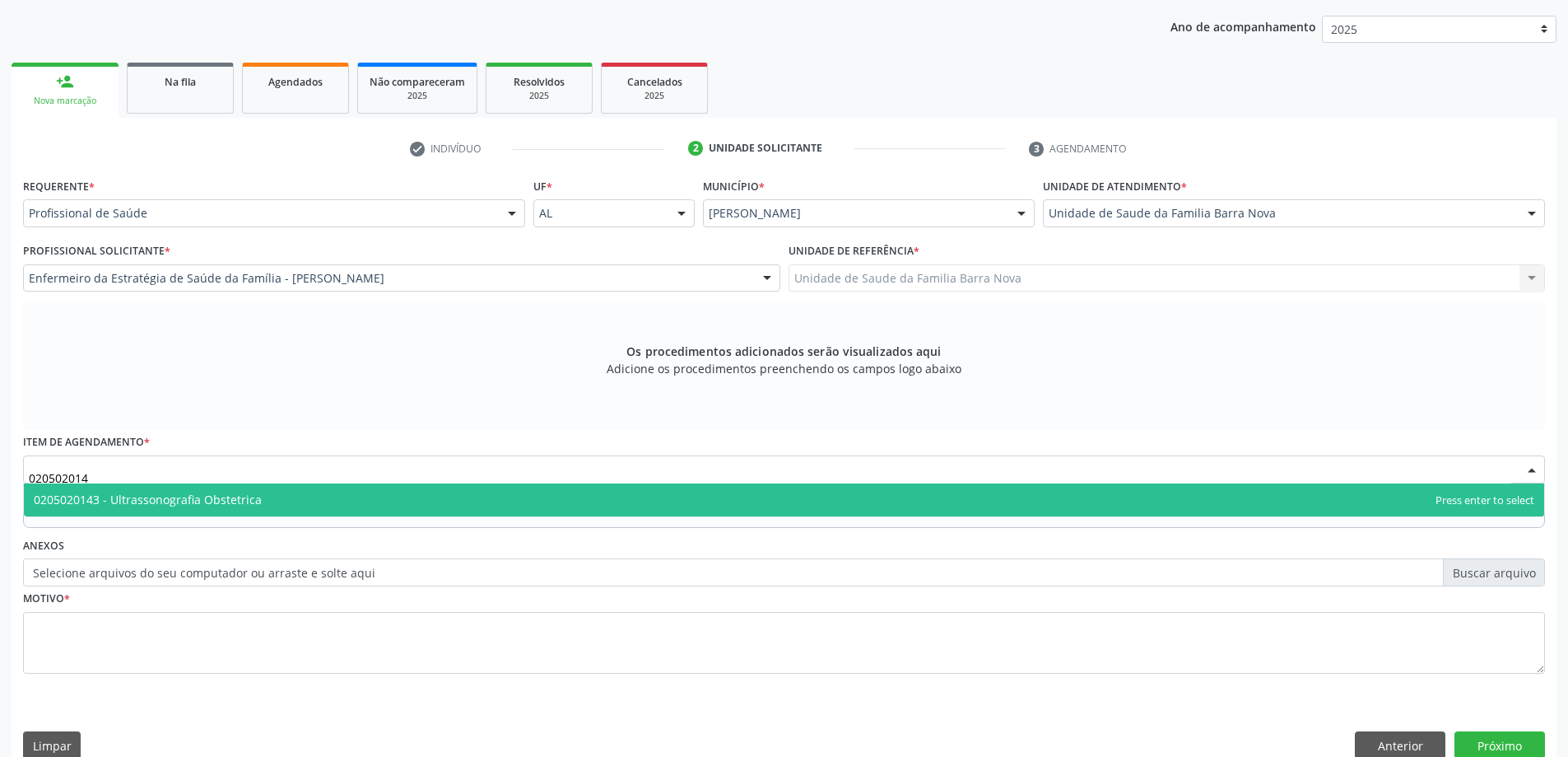
type input "0205020143"
click at [619, 502] on span "0205020143 - Ultrassonografia Obstetrica" at bounding box center [784, 499] width 1520 height 33
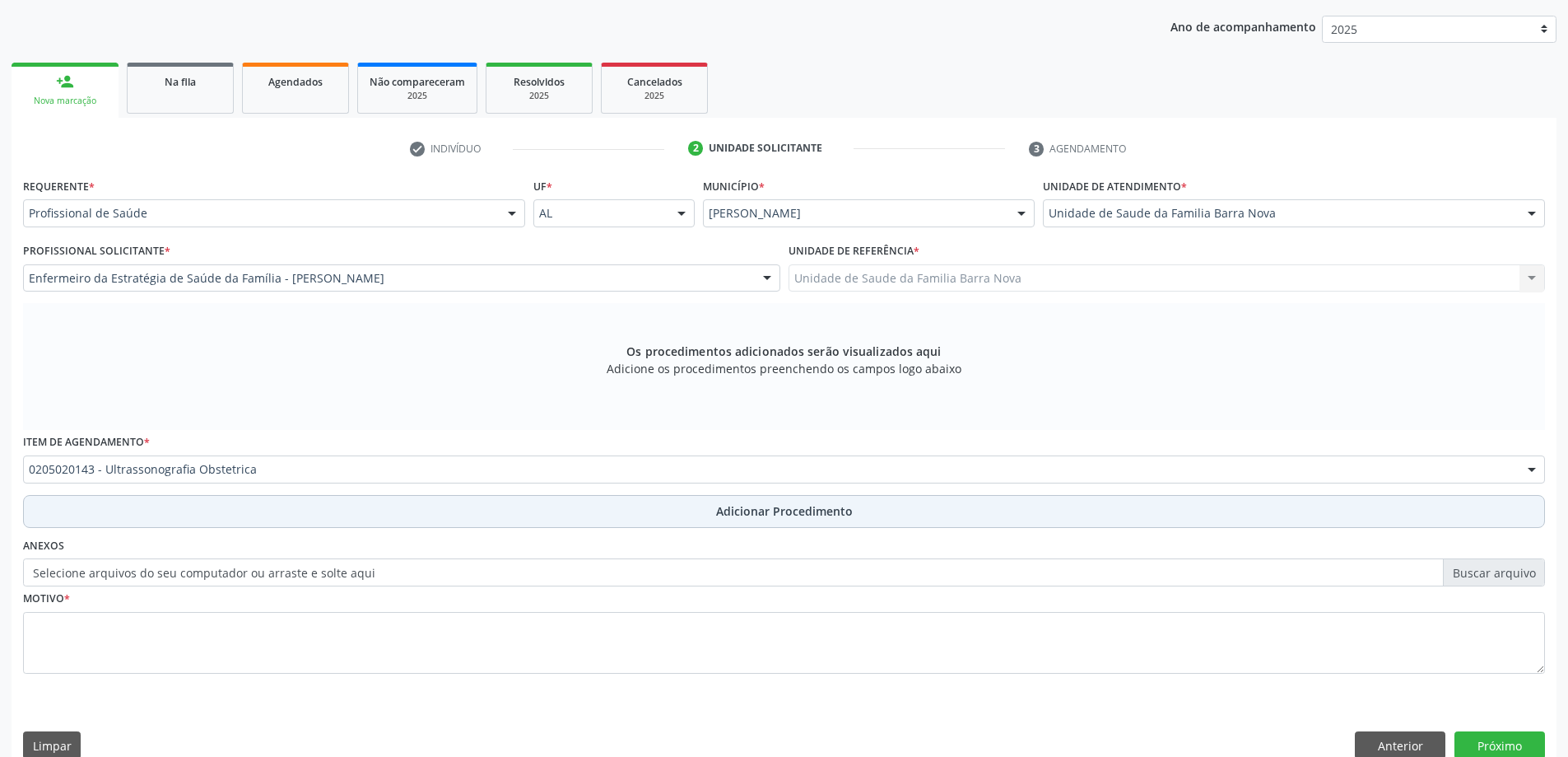
click at [869, 520] on button "Adicionar Procedimento" at bounding box center [784, 511] width 1522 height 33
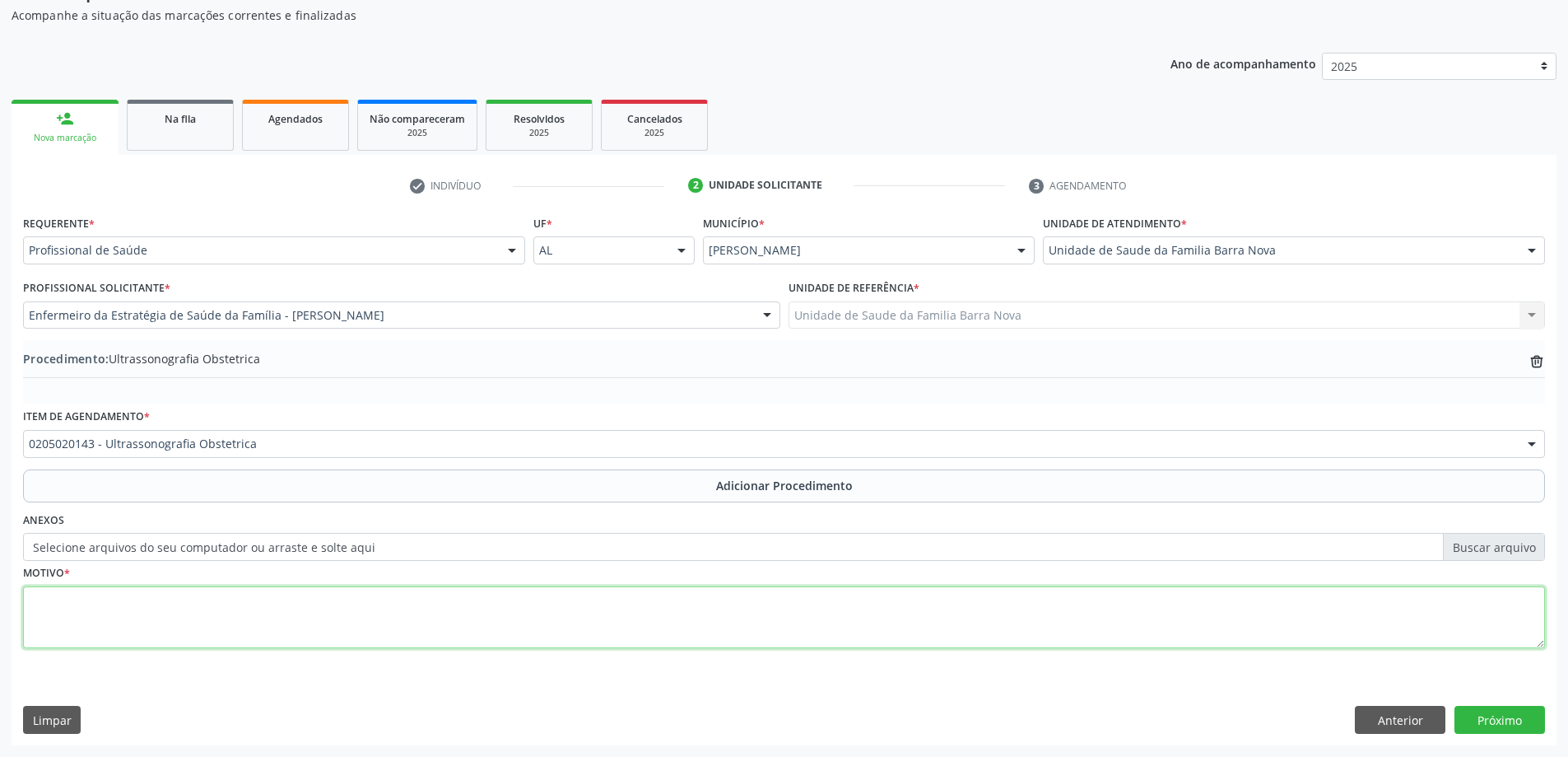
click at [242, 620] on textarea at bounding box center [784, 617] width 1522 height 62
type textarea "Rotina pré- [DATE]."
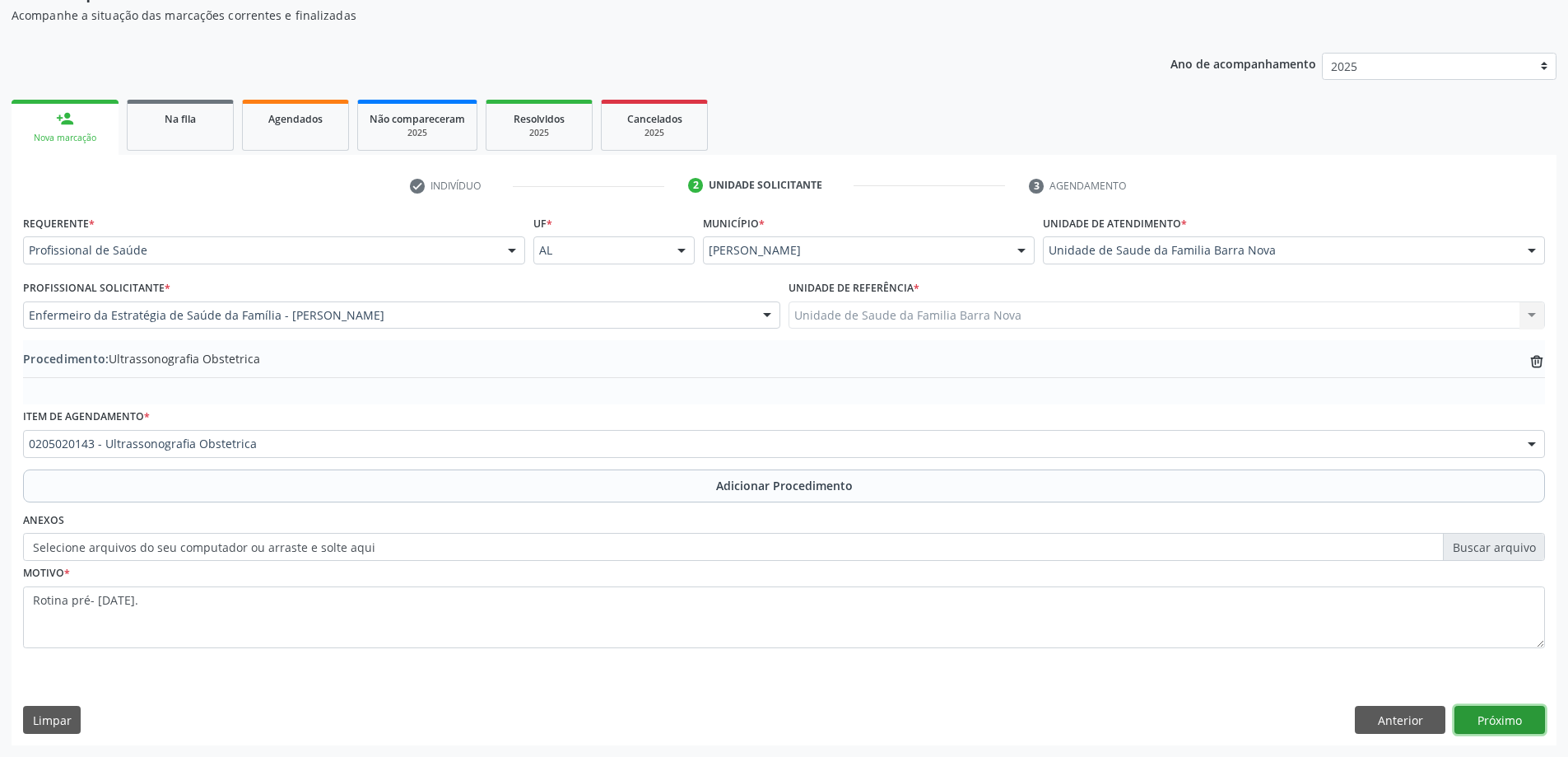
click at [1508, 722] on button "Próximo" at bounding box center [1500, 719] width 91 height 28
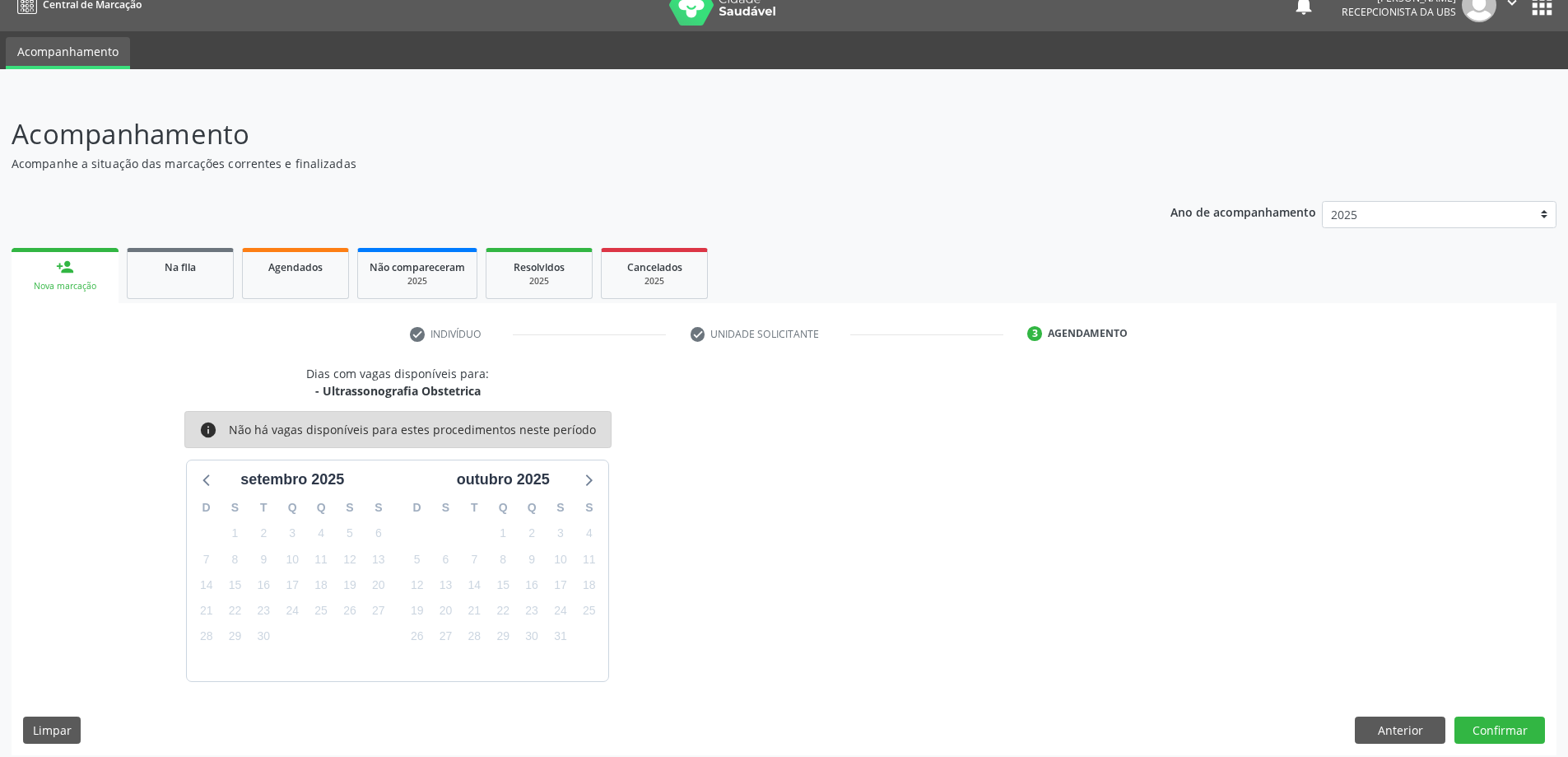
scroll to position [31, 0]
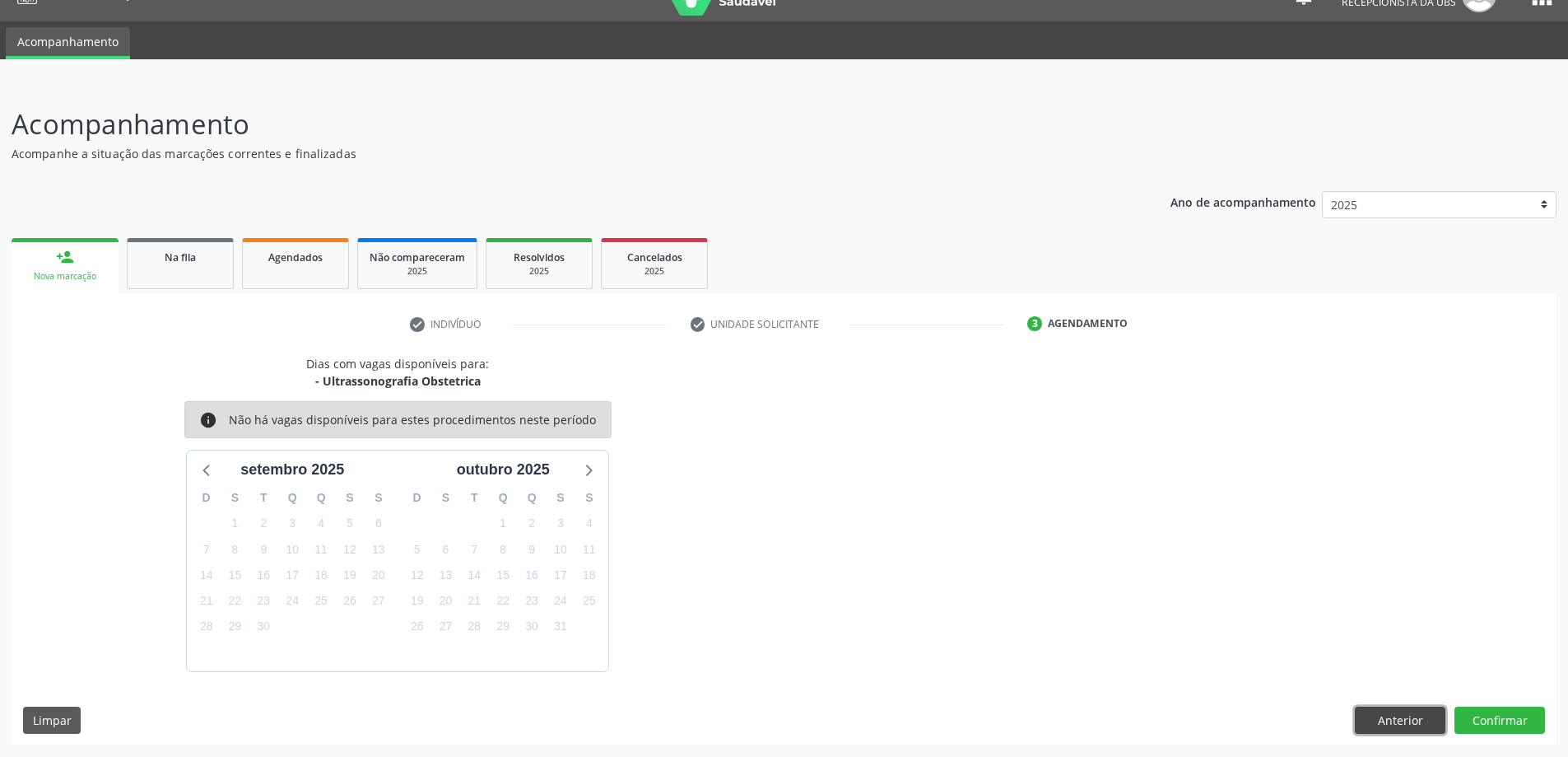
click at [1379, 722] on button "Anterior" at bounding box center [1401, 720] width 91 height 28
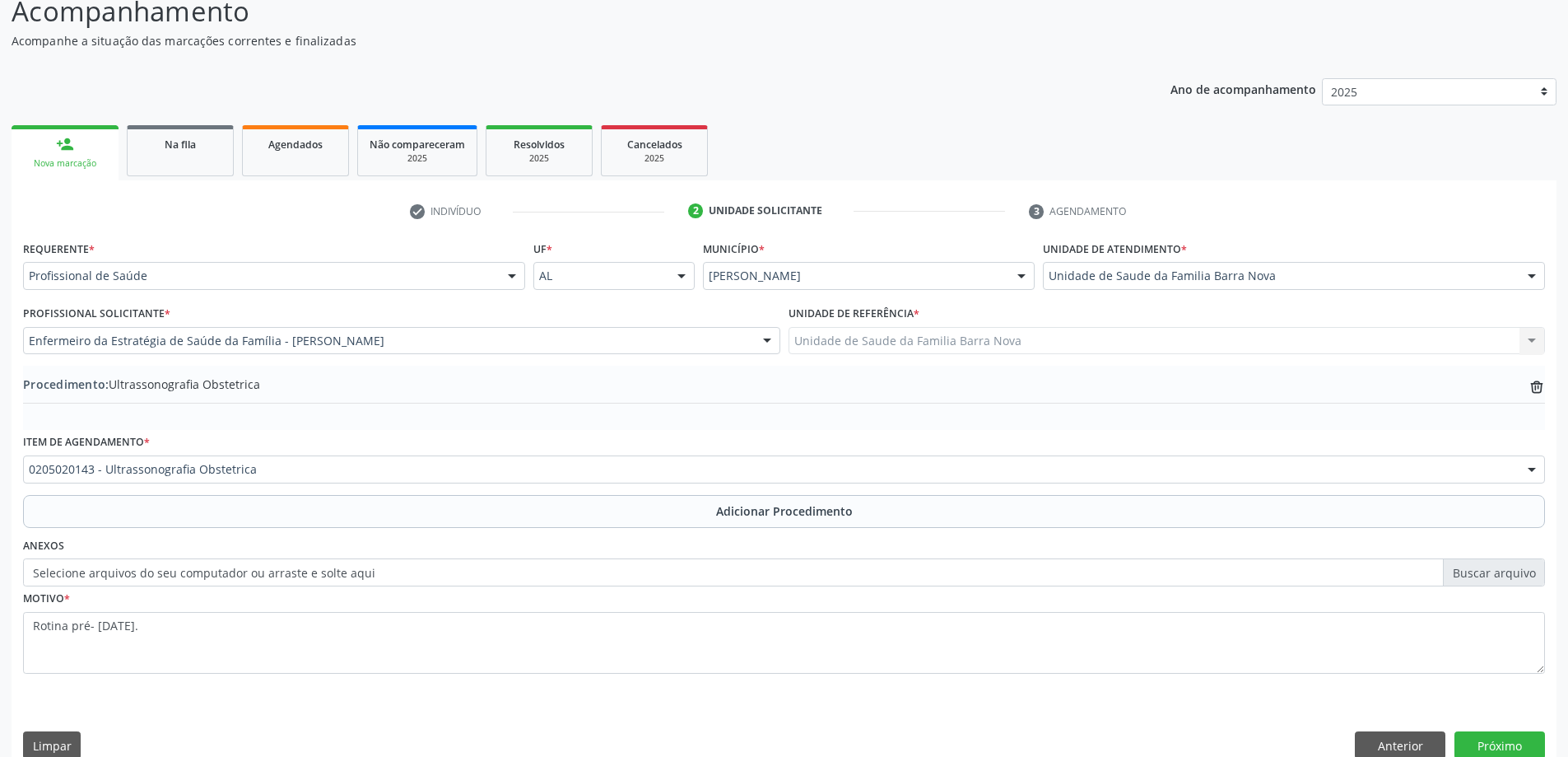
scroll to position [169, 0]
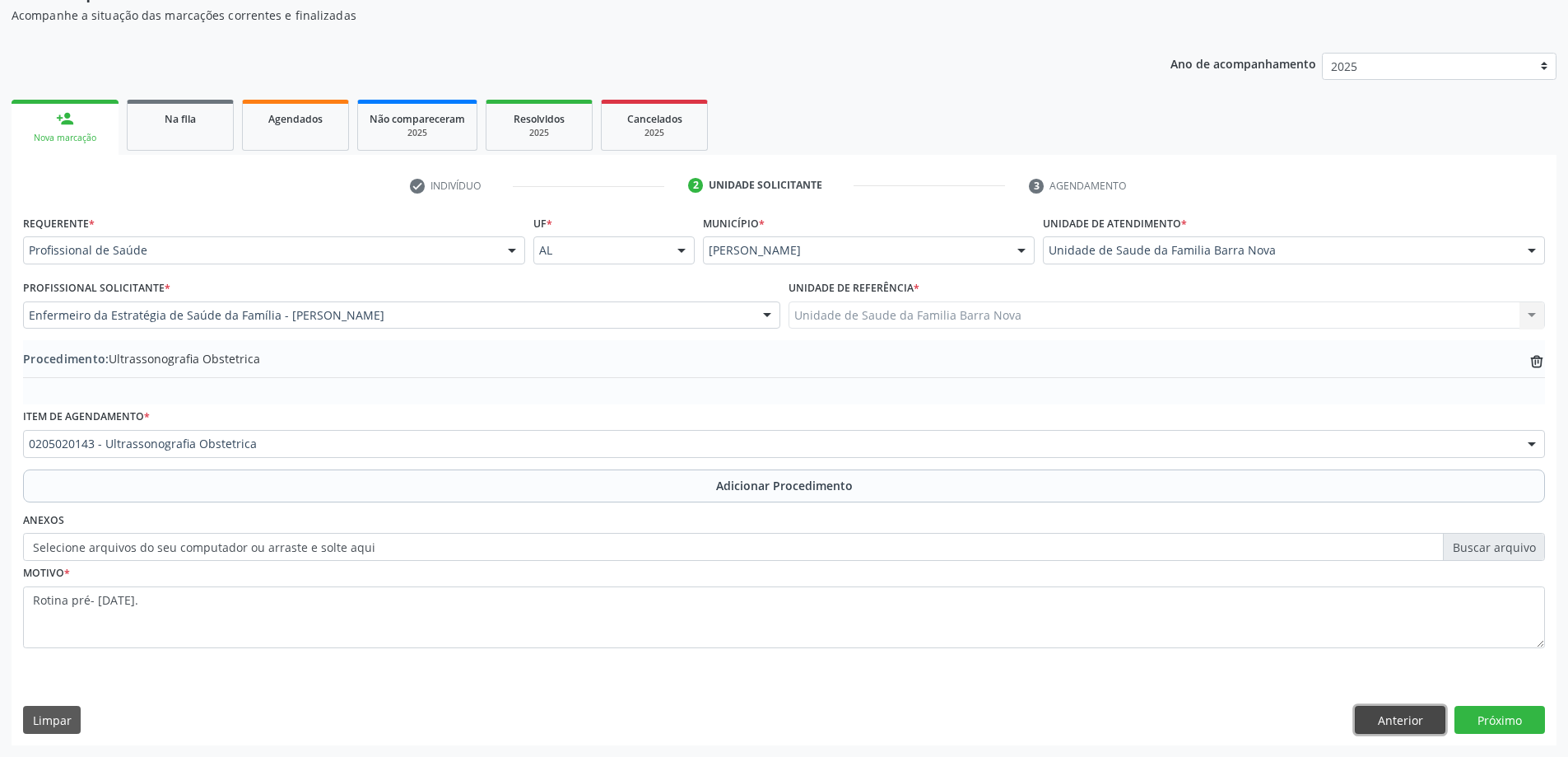
click at [1393, 718] on button "Anterior" at bounding box center [1401, 719] width 91 height 28
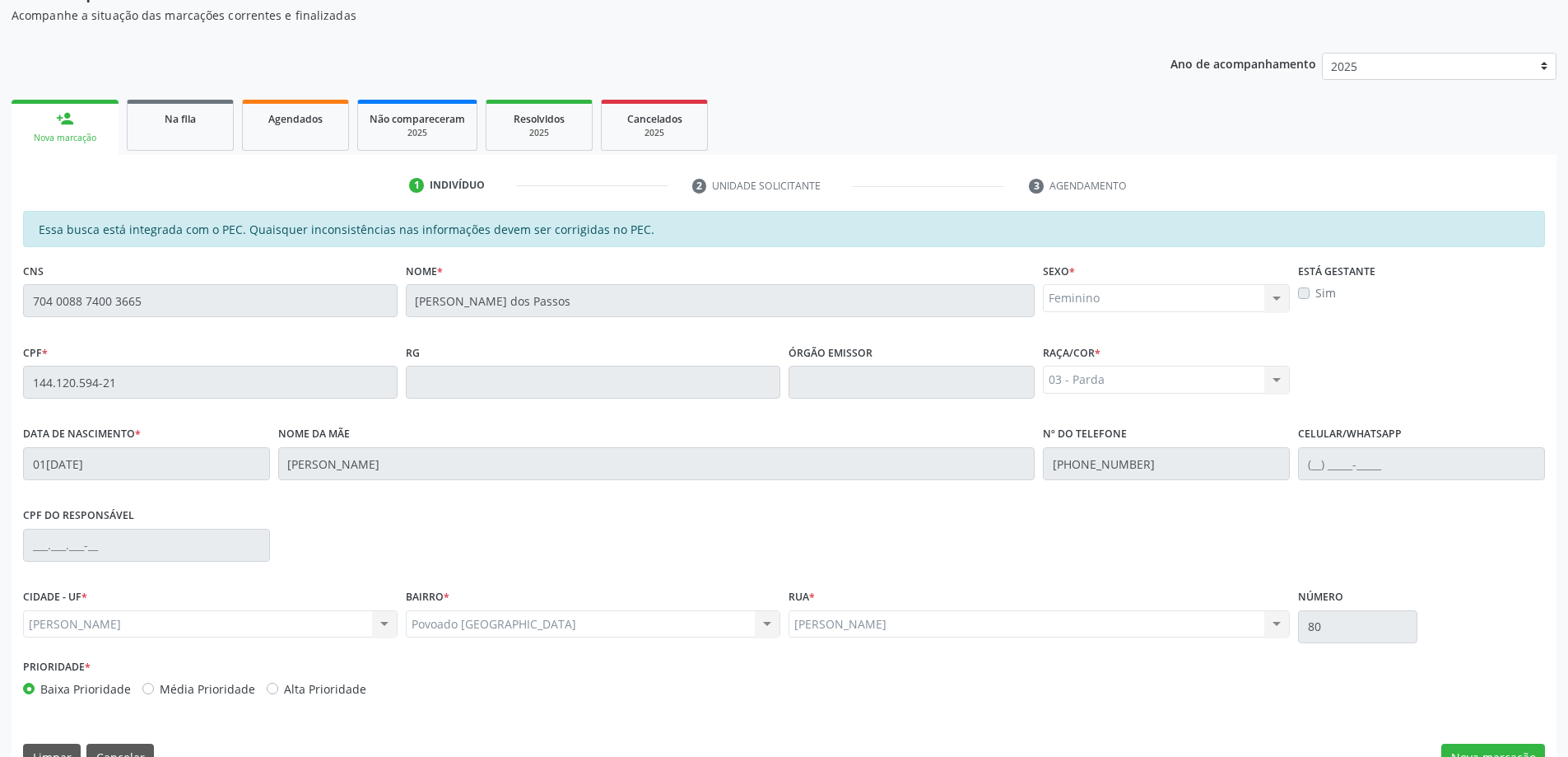
click at [1316, 293] on label "Sim" at bounding box center [1326, 292] width 20 height 18
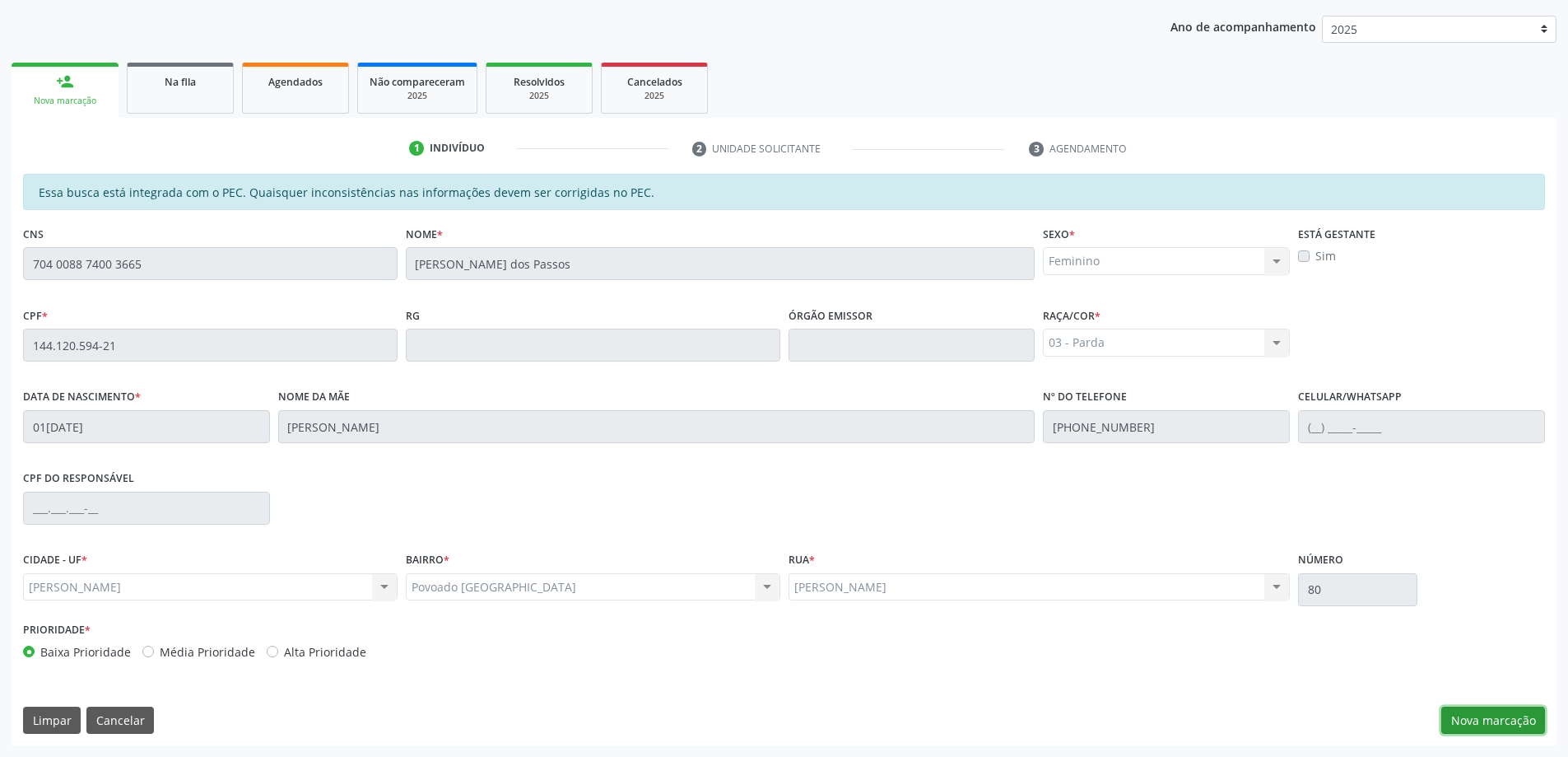
click at [1474, 721] on button "Nova marcação" at bounding box center [1492, 720] width 104 height 28
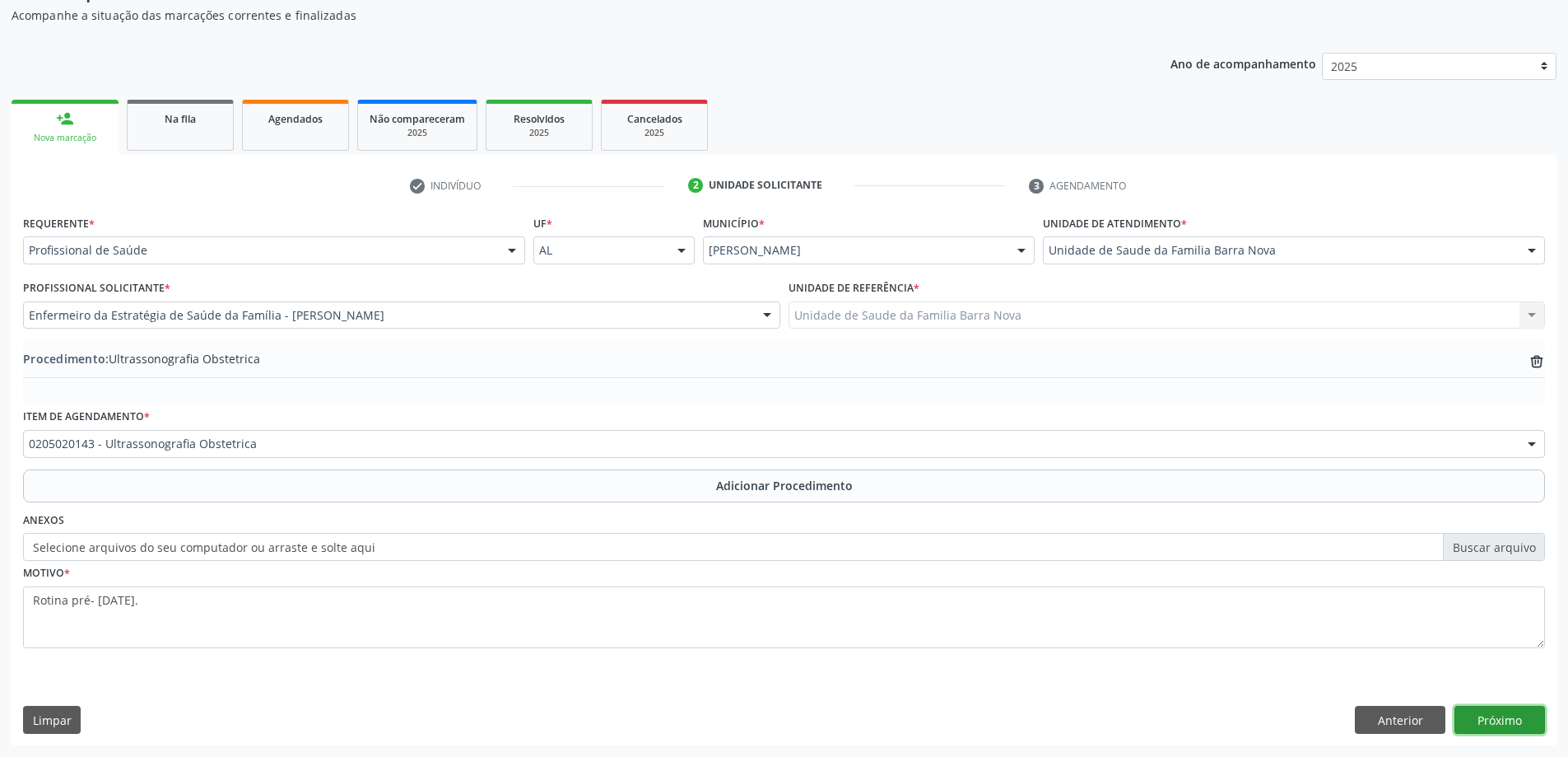
click at [1505, 716] on button "Próximo" at bounding box center [1500, 719] width 91 height 28
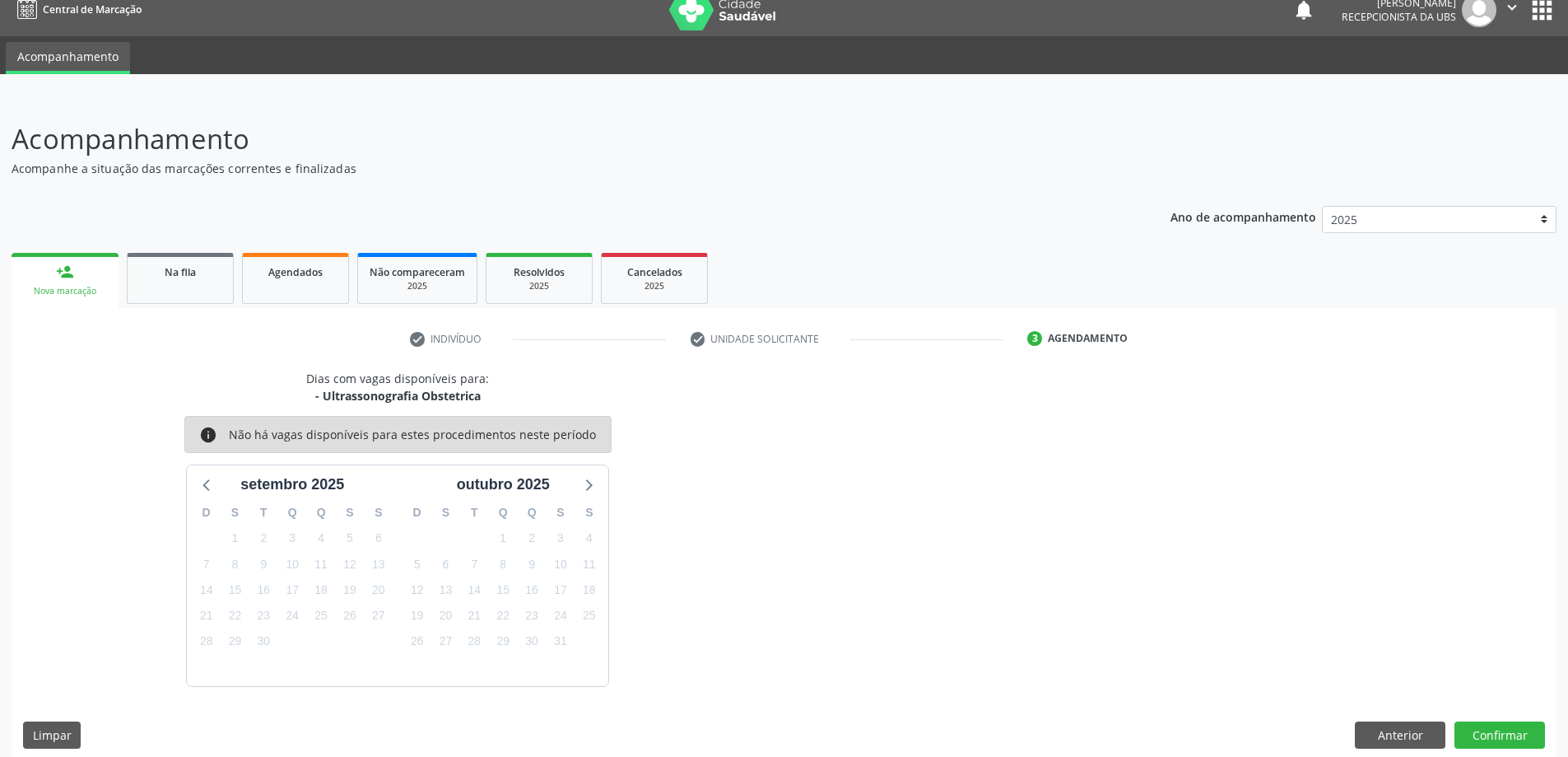
scroll to position [31, 0]
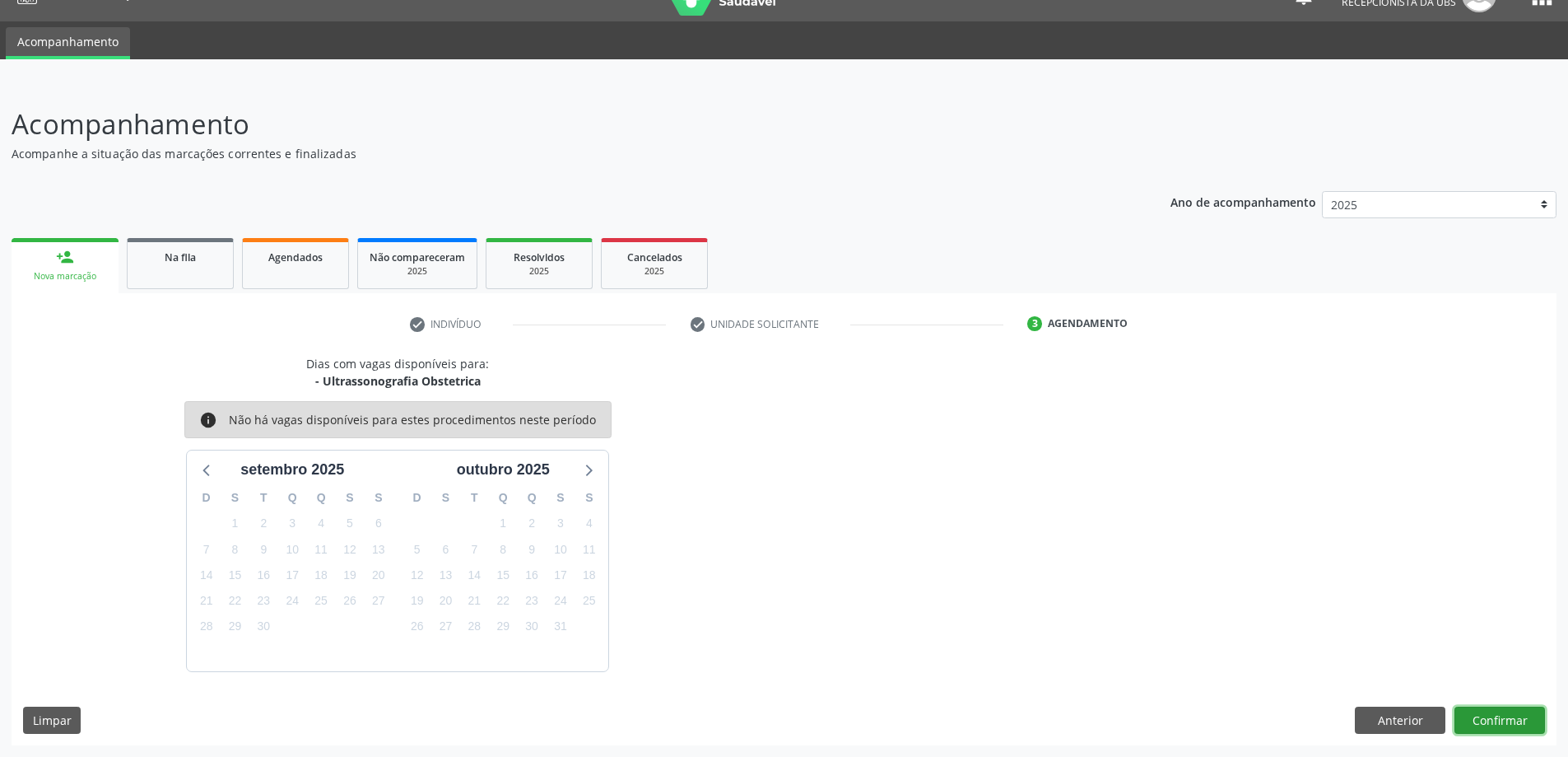
click at [1493, 715] on button "Confirmar" at bounding box center [1500, 720] width 91 height 28
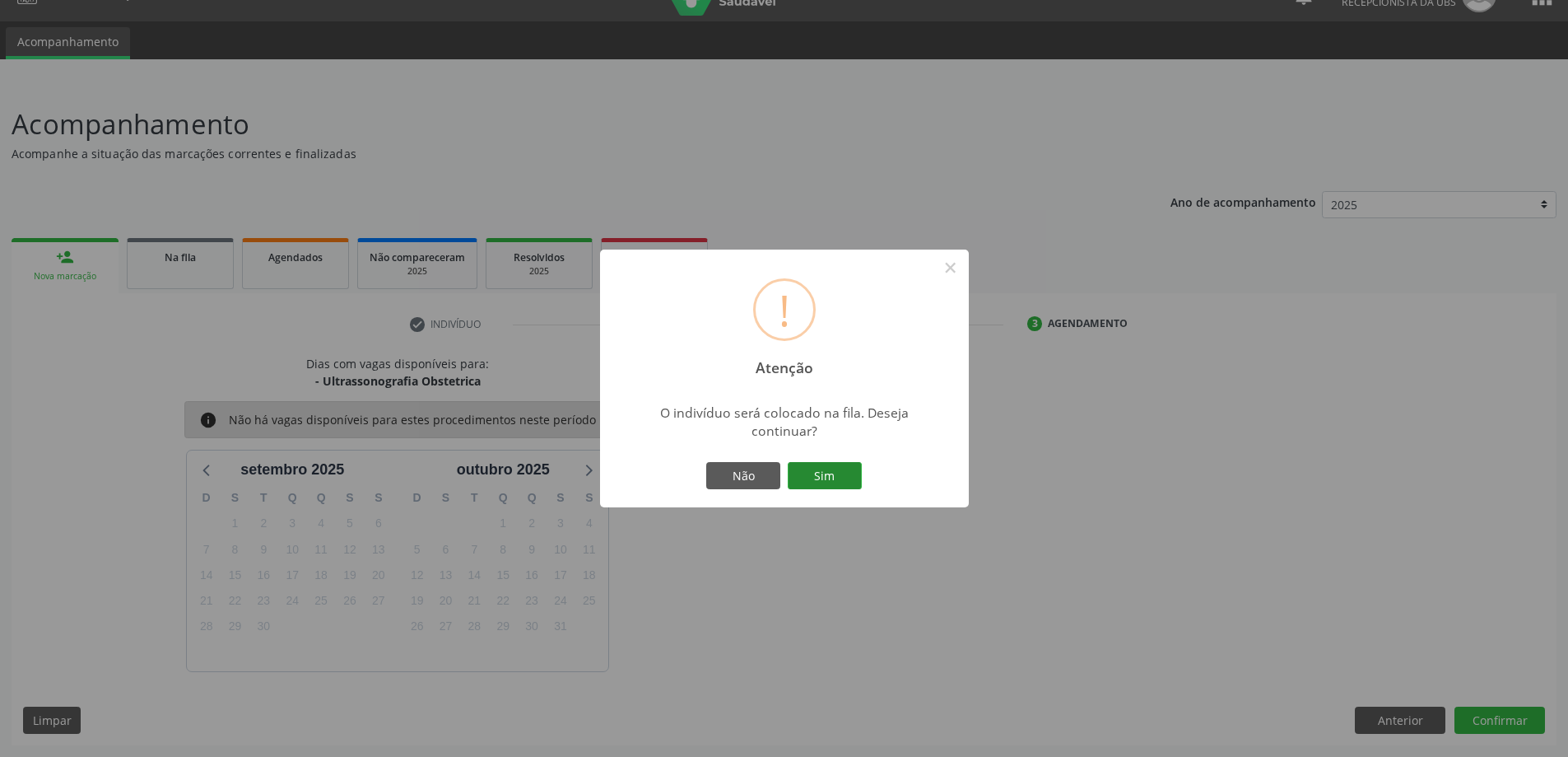
click at [817, 474] on button "Sim" at bounding box center [825, 476] width 74 height 28
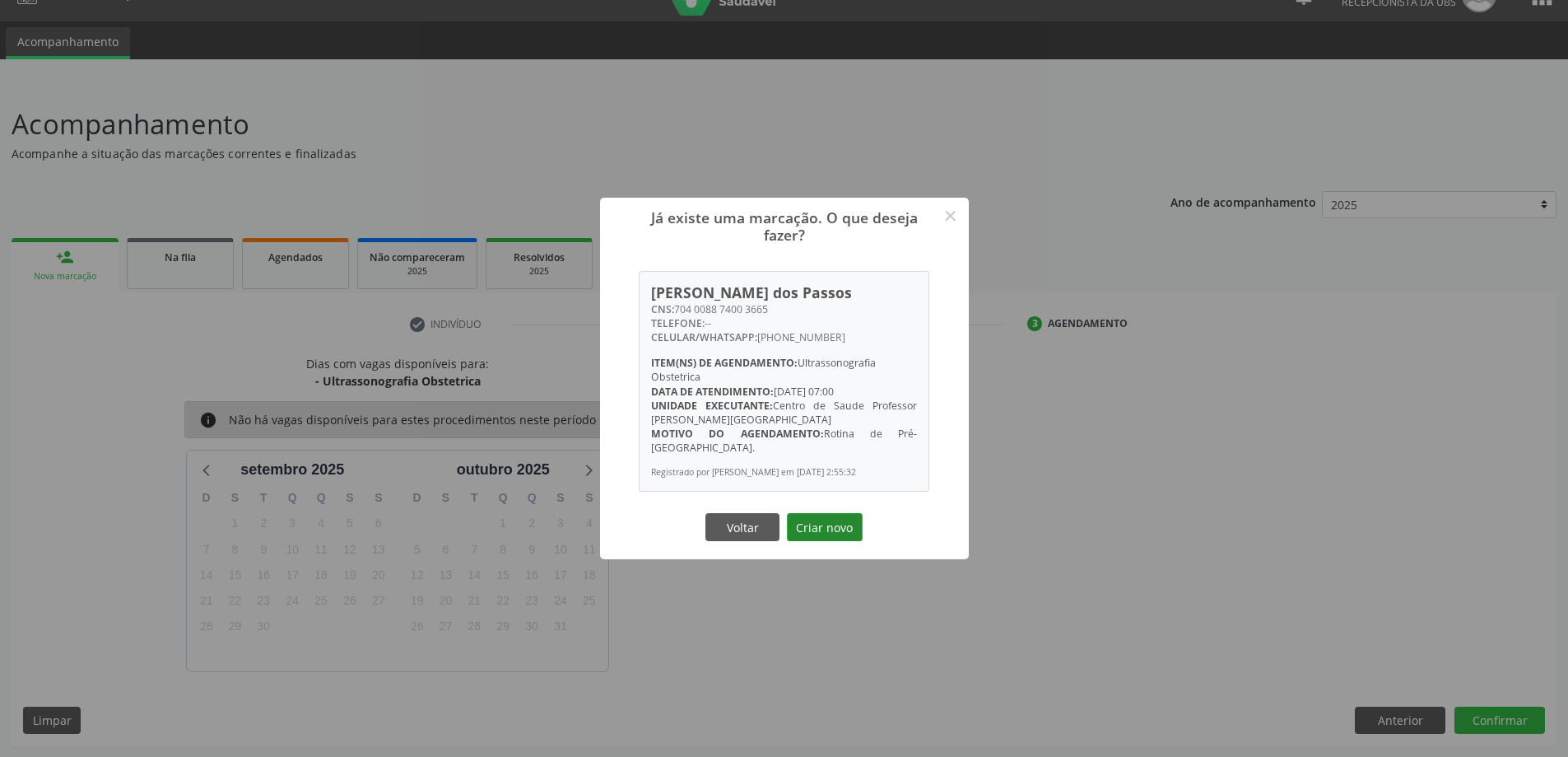
click at [832, 522] on button "Criar novo" at bounding box center [825, 526] width 76 height 28
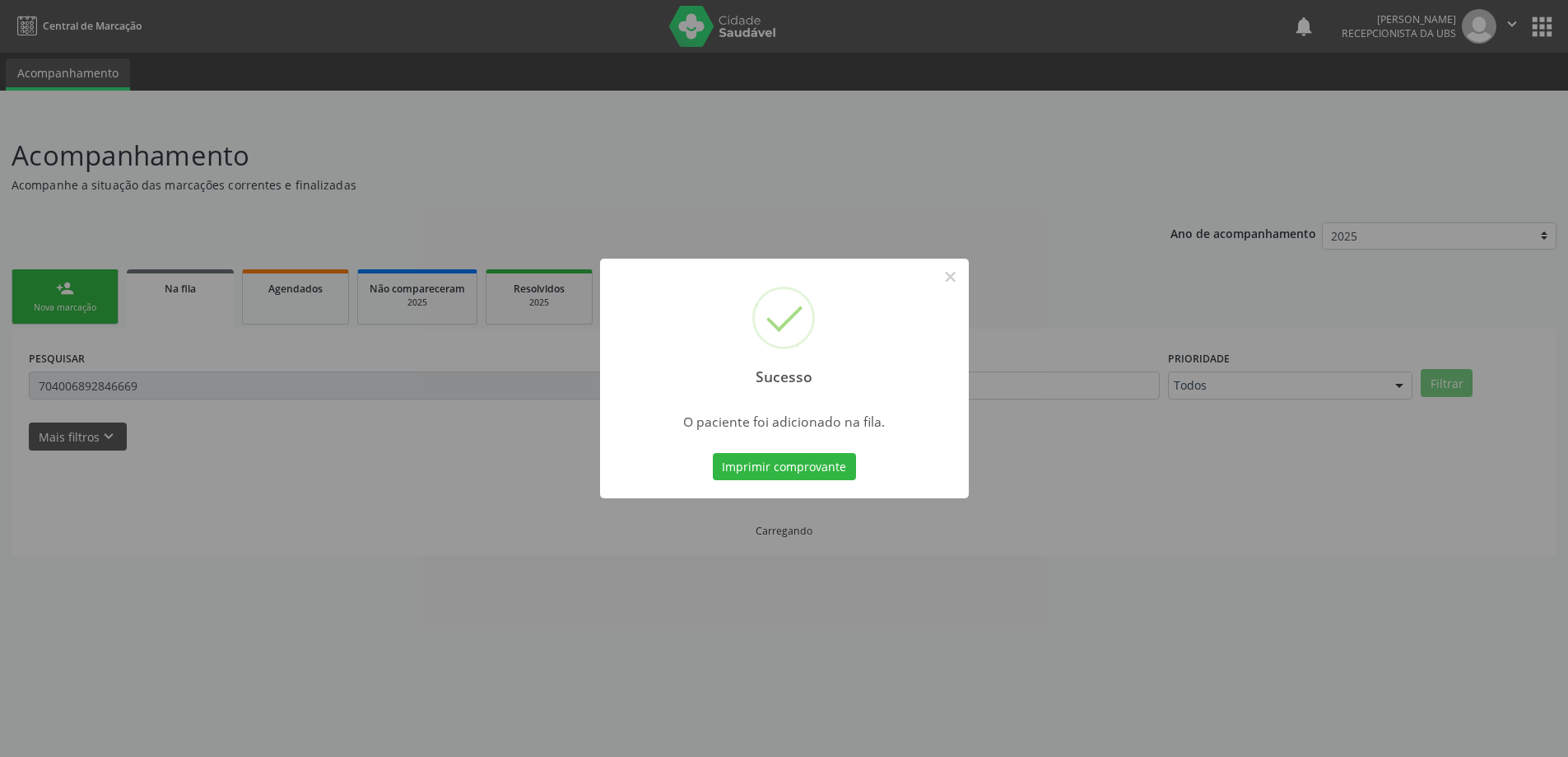
scroll to position [0, 0]
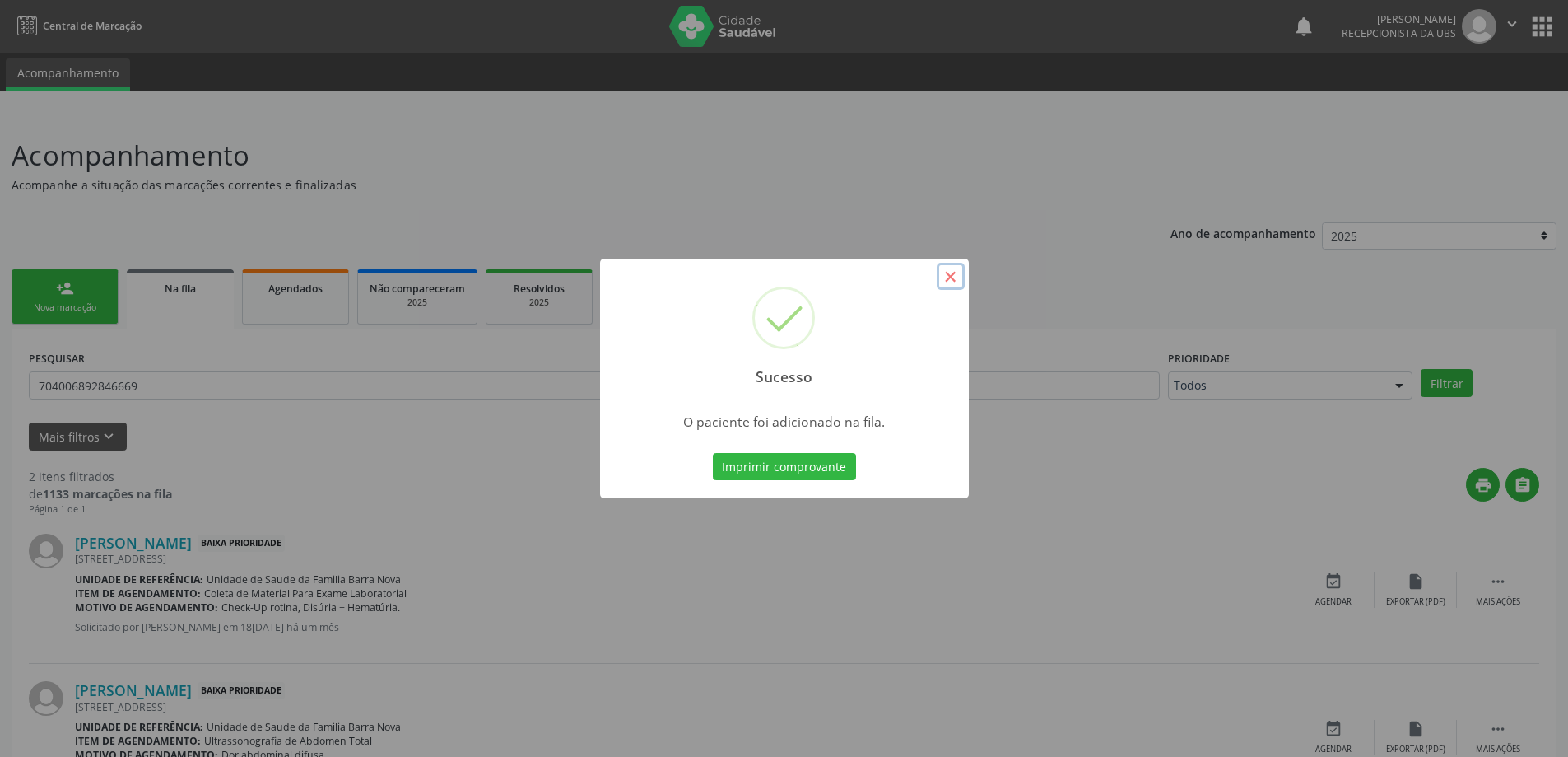
click at [949, 279] on button "×" at bounding box center [950, 276] width 28 height 28
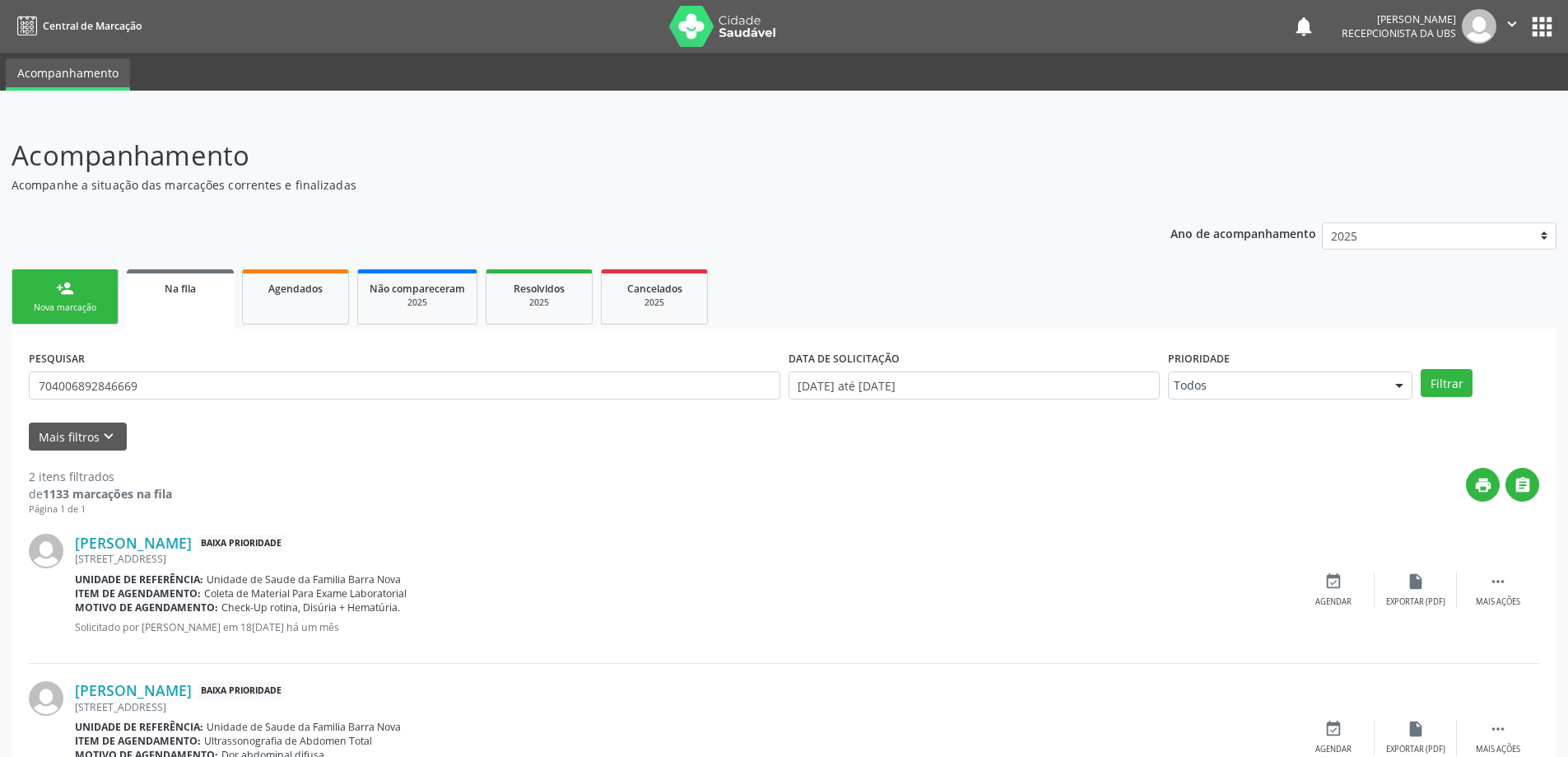
click at [114, 301] on link "person_add Nova marcação" at bounding box center [65, 297] width 107 height 56
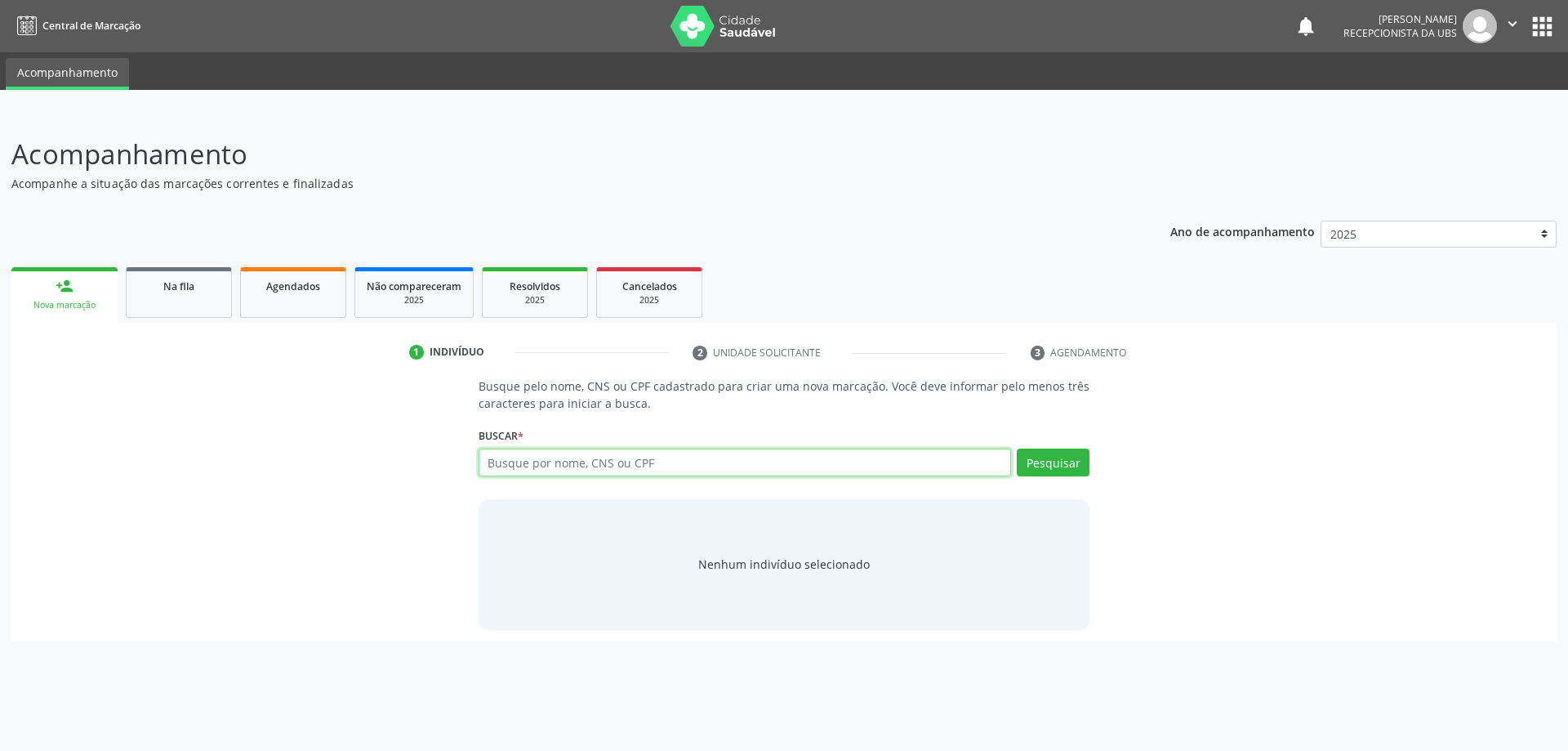
click at [640, 460] on input "text" at bounding box center [745, 462] width 534 height 28
type input "701808251695371"
click at [1075, 463] on button "Pesquisar" at bounding box center [1053, 462] width 73 height 28
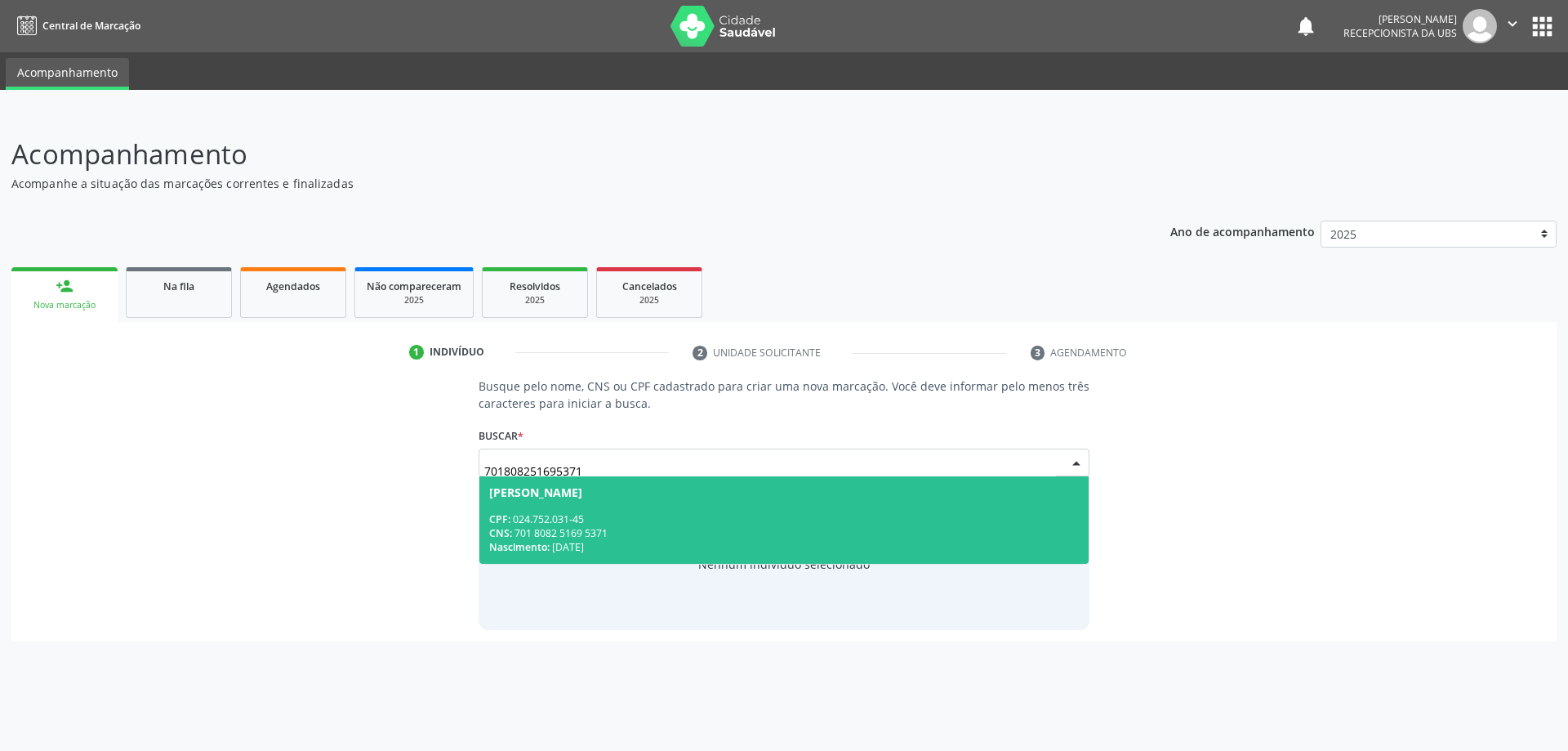
click at [708, 533] on div "CNS: 701 8082 5169 5371" at bounding box center [784, 533] width 590 height 14
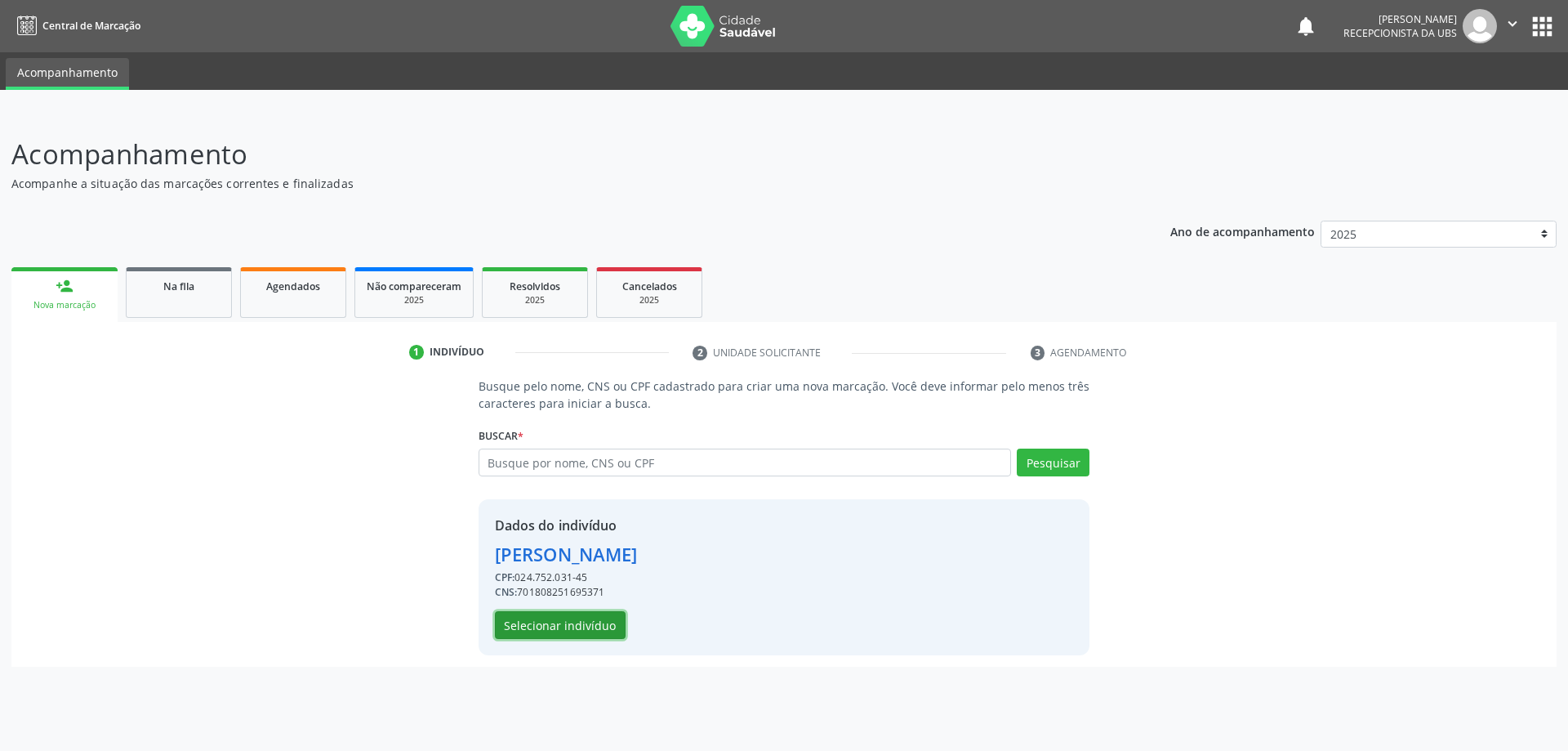
click at [593, 634] on button "Selecionar indivíduo" at bounding box center [560, 624] width 130 height 28
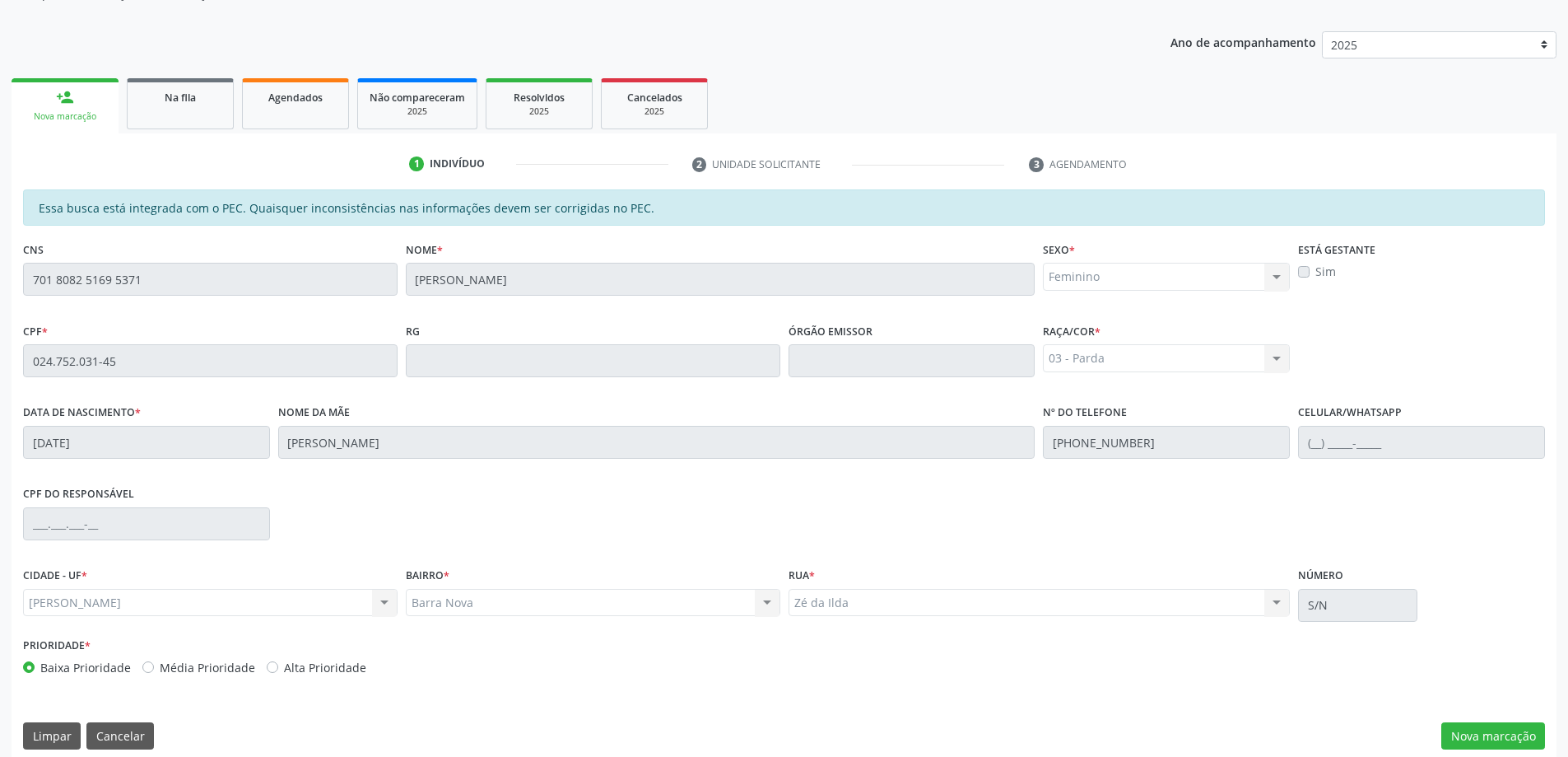
scroll to position [206, 0]
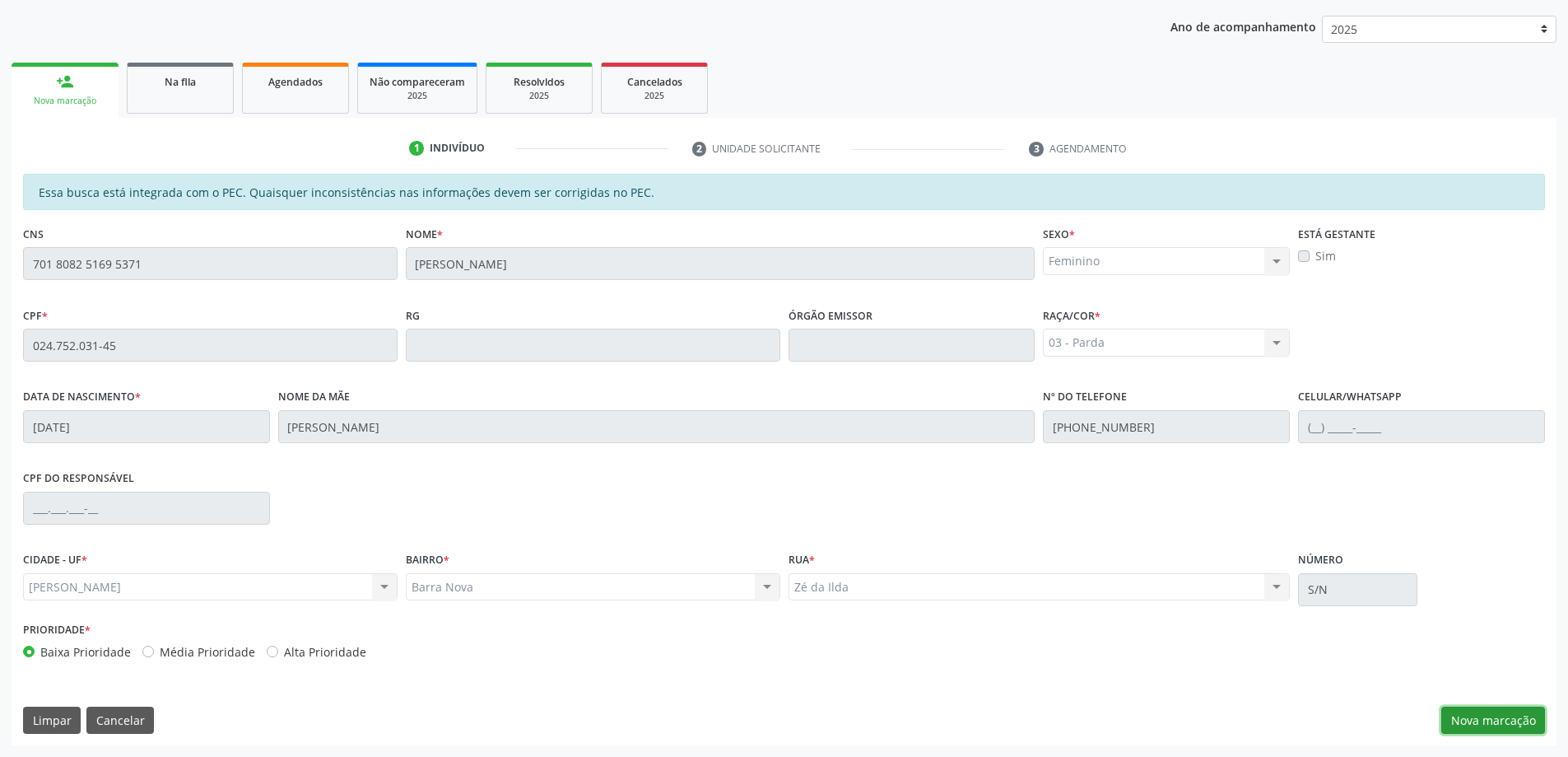
click at [1481, 722] on button "Nova marcação" at bounding box center [1492, 720] width 104 height 28
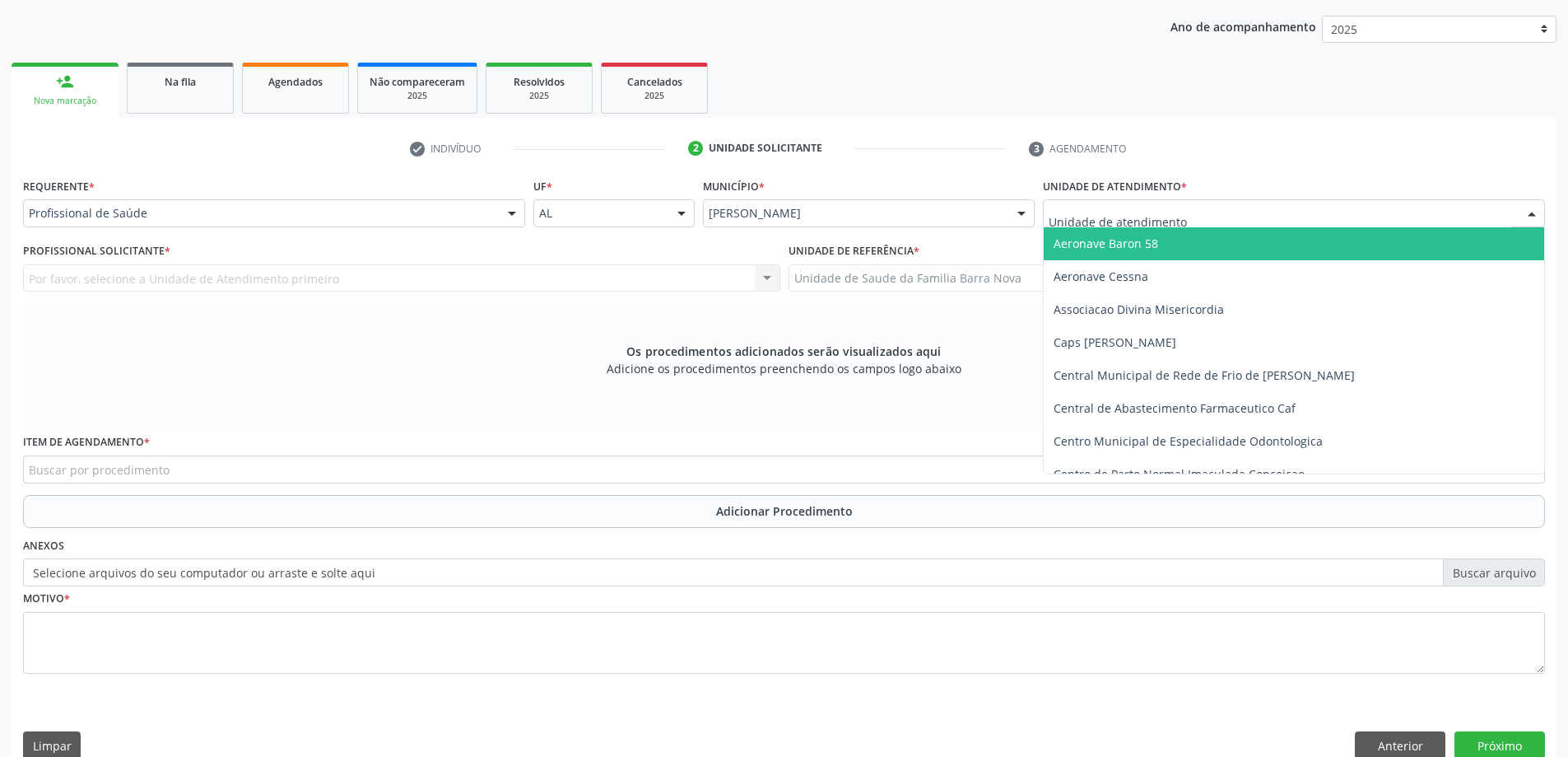
click at [1197, 219] on div at bounding box center [1294, 213] width 502 height 28
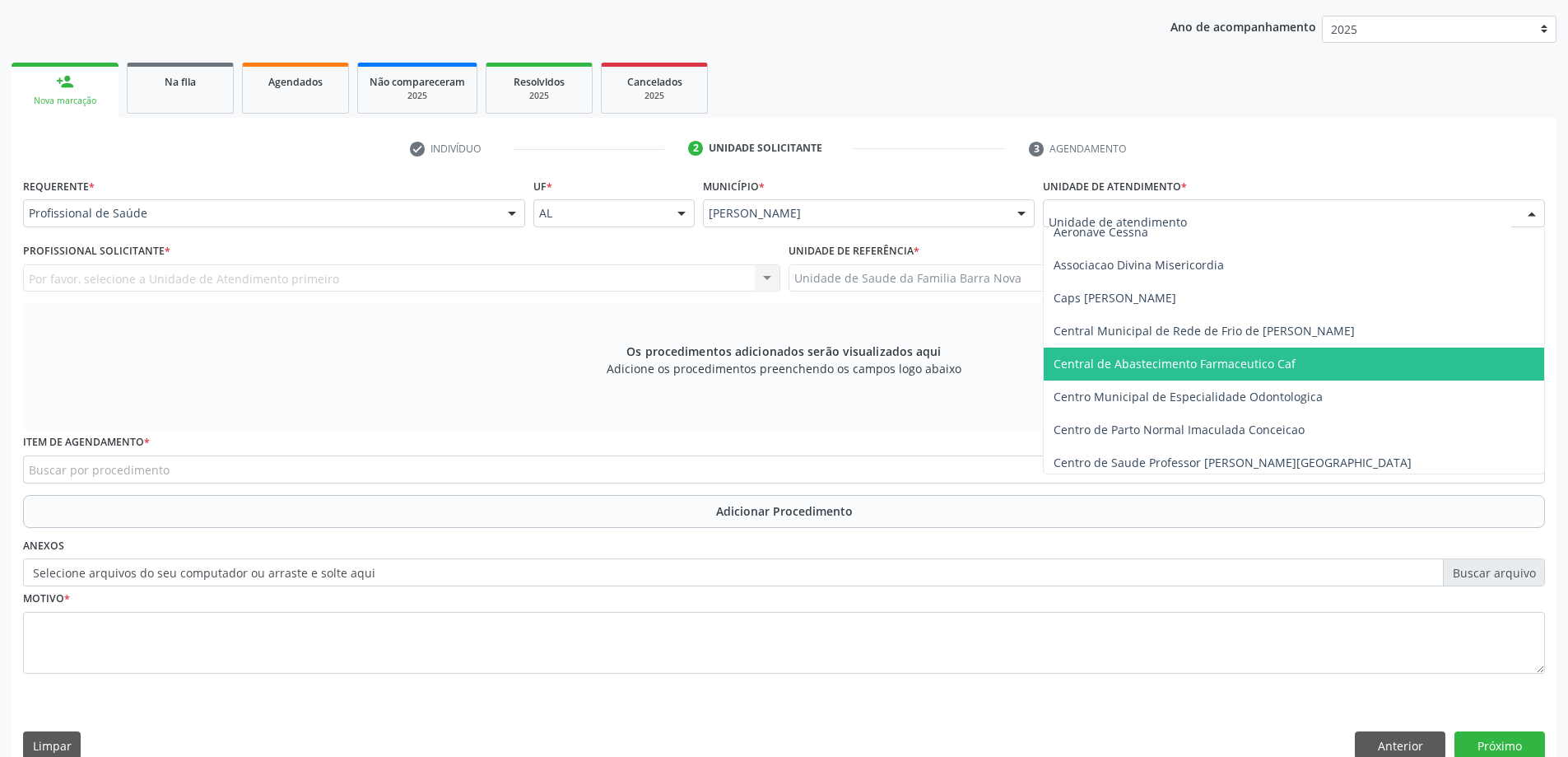
scroll to position [83, 0]
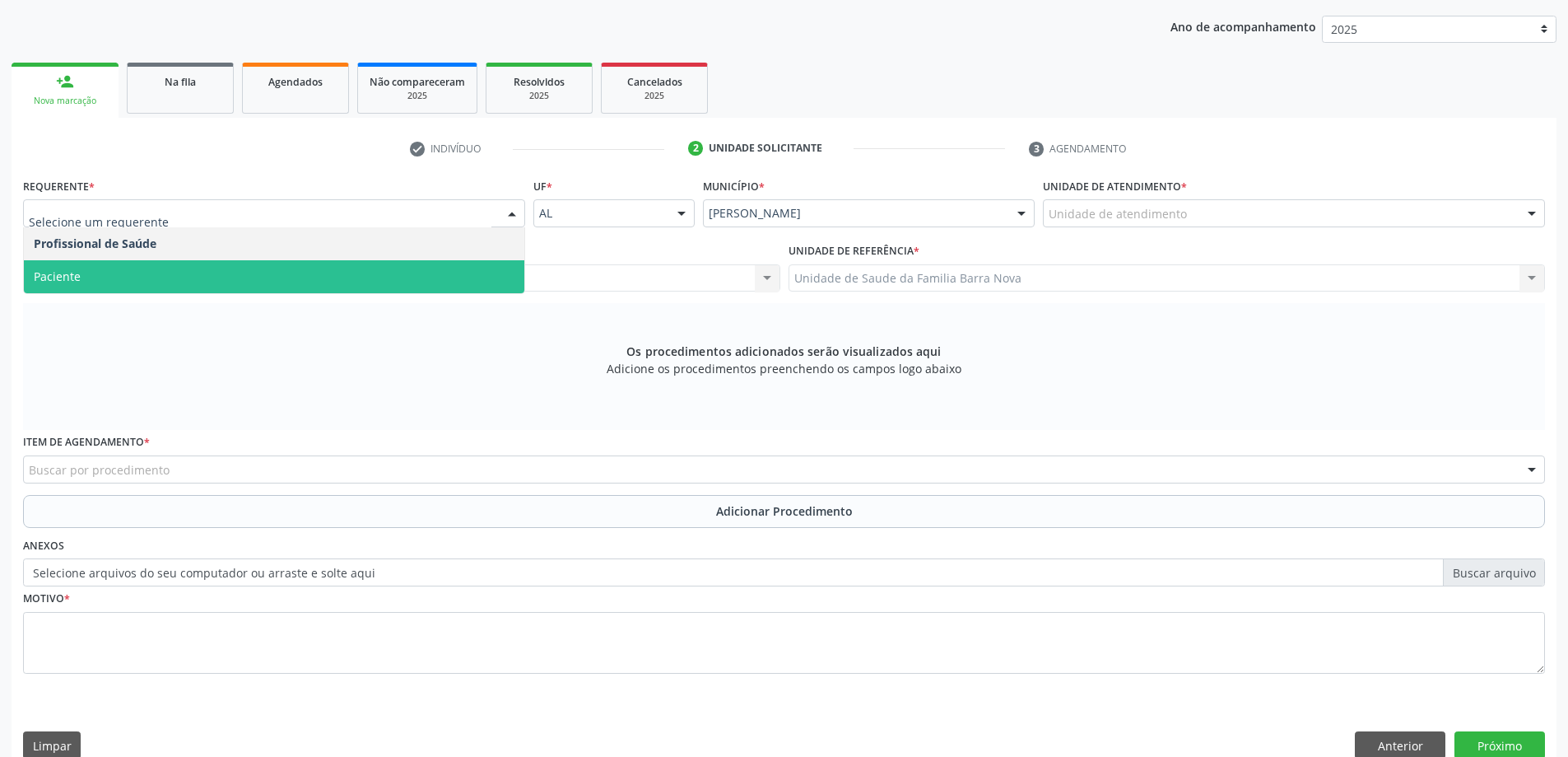
click at [184, 269] on span "Paciente" at bounding box center [274, 276] width 501 height 33
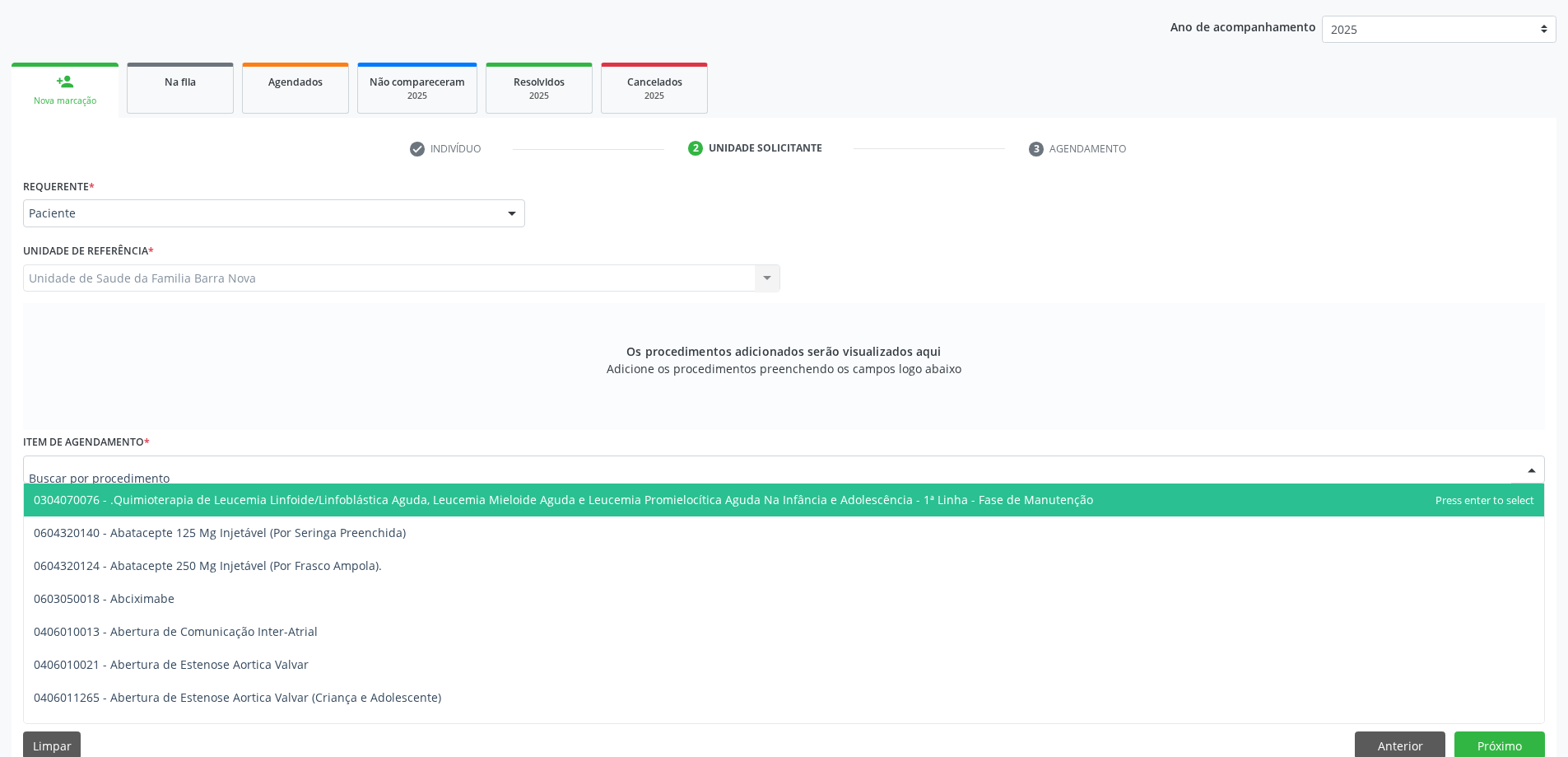
click at [261, 471] on div at bounding box center [784, 469] width 1522 height 28
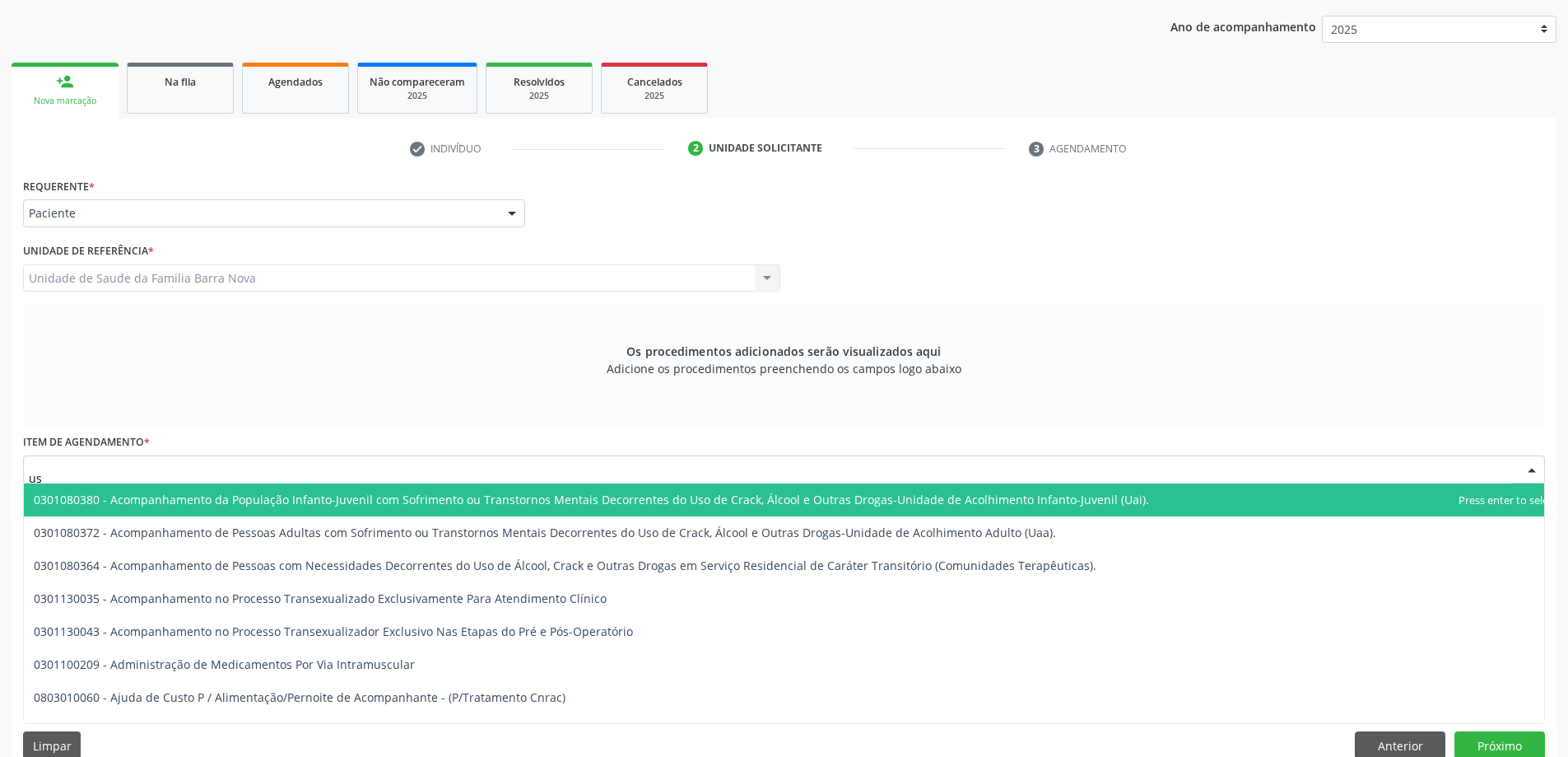
type input "usg"
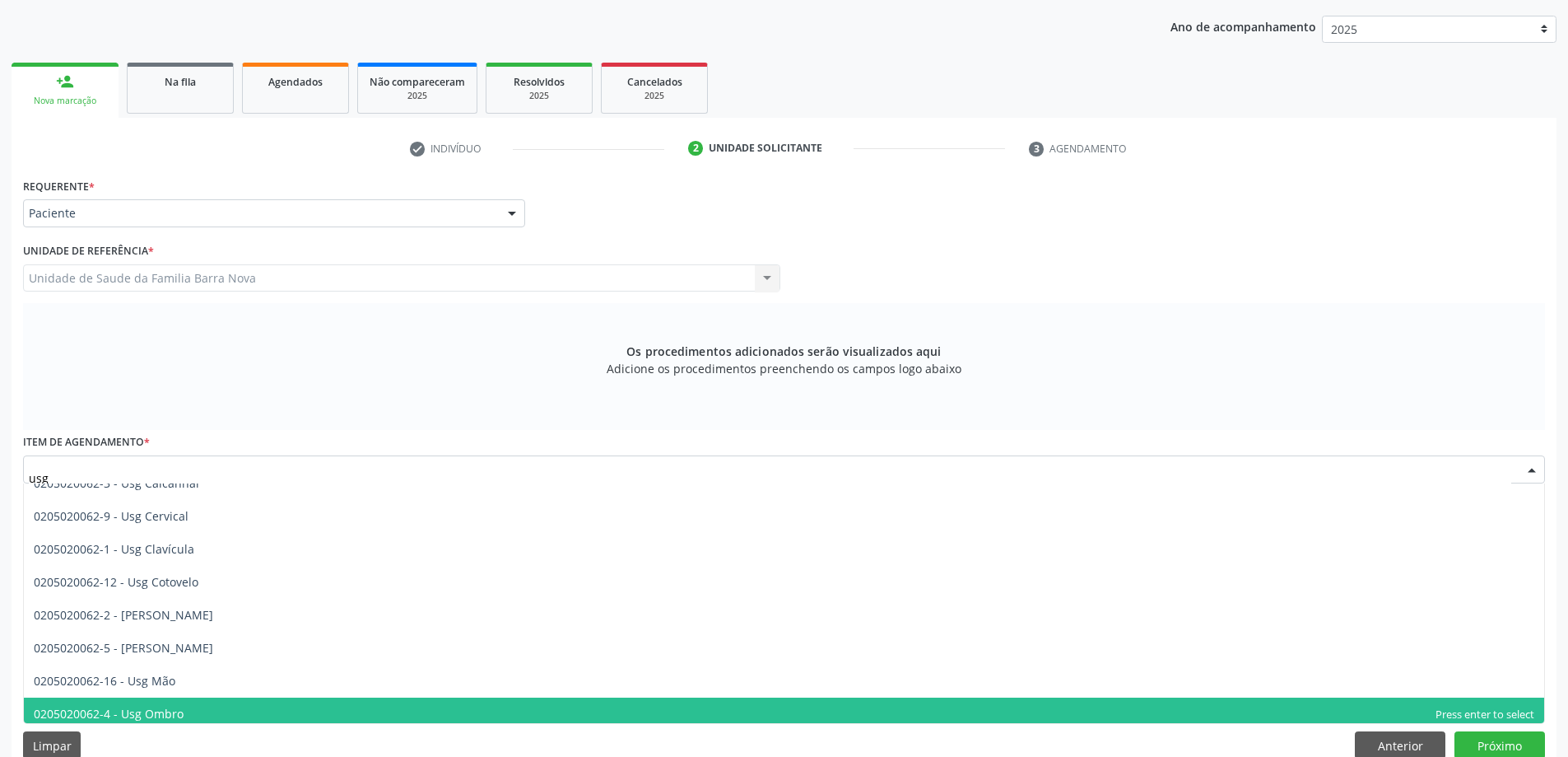
click at [184, 714] on span "0205020062-4 - Usg Ombro" at bounding box center [784, 713] width 1520 height 33
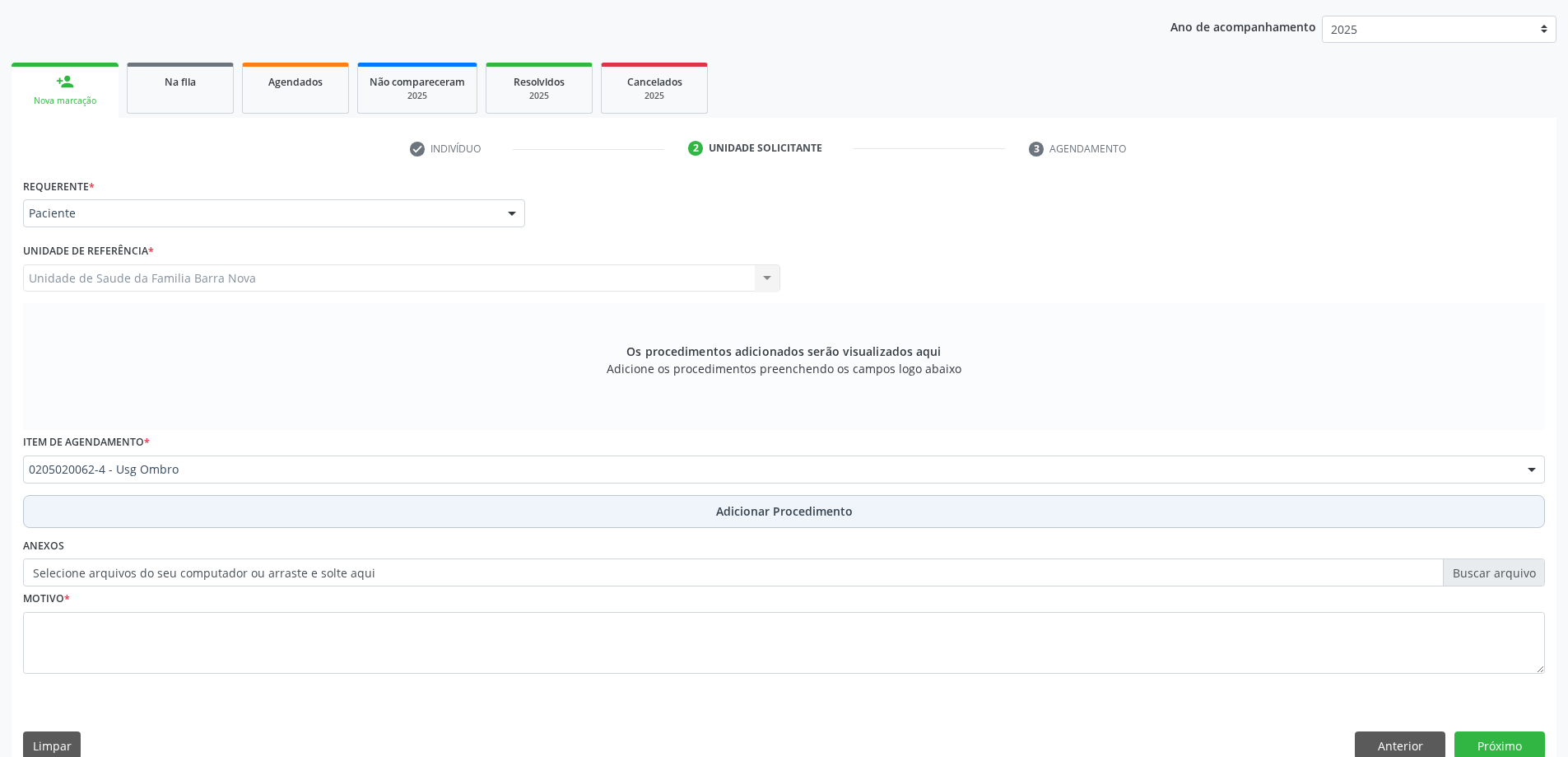
click at [742, 509] on span "Adicionar Procedimento" at bounding box center [784, 511] width 136 height 18
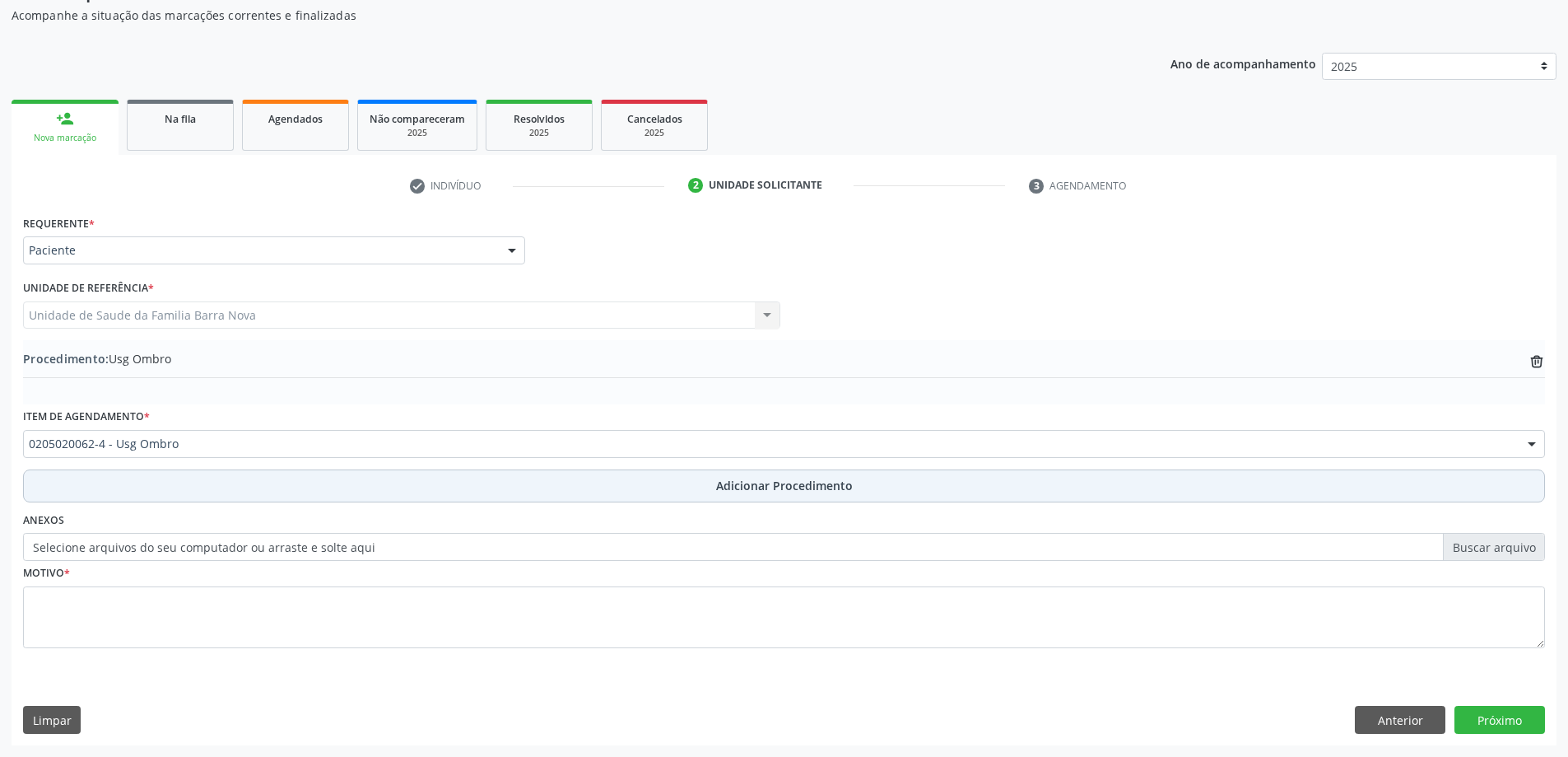
scroll to position [169, 0]
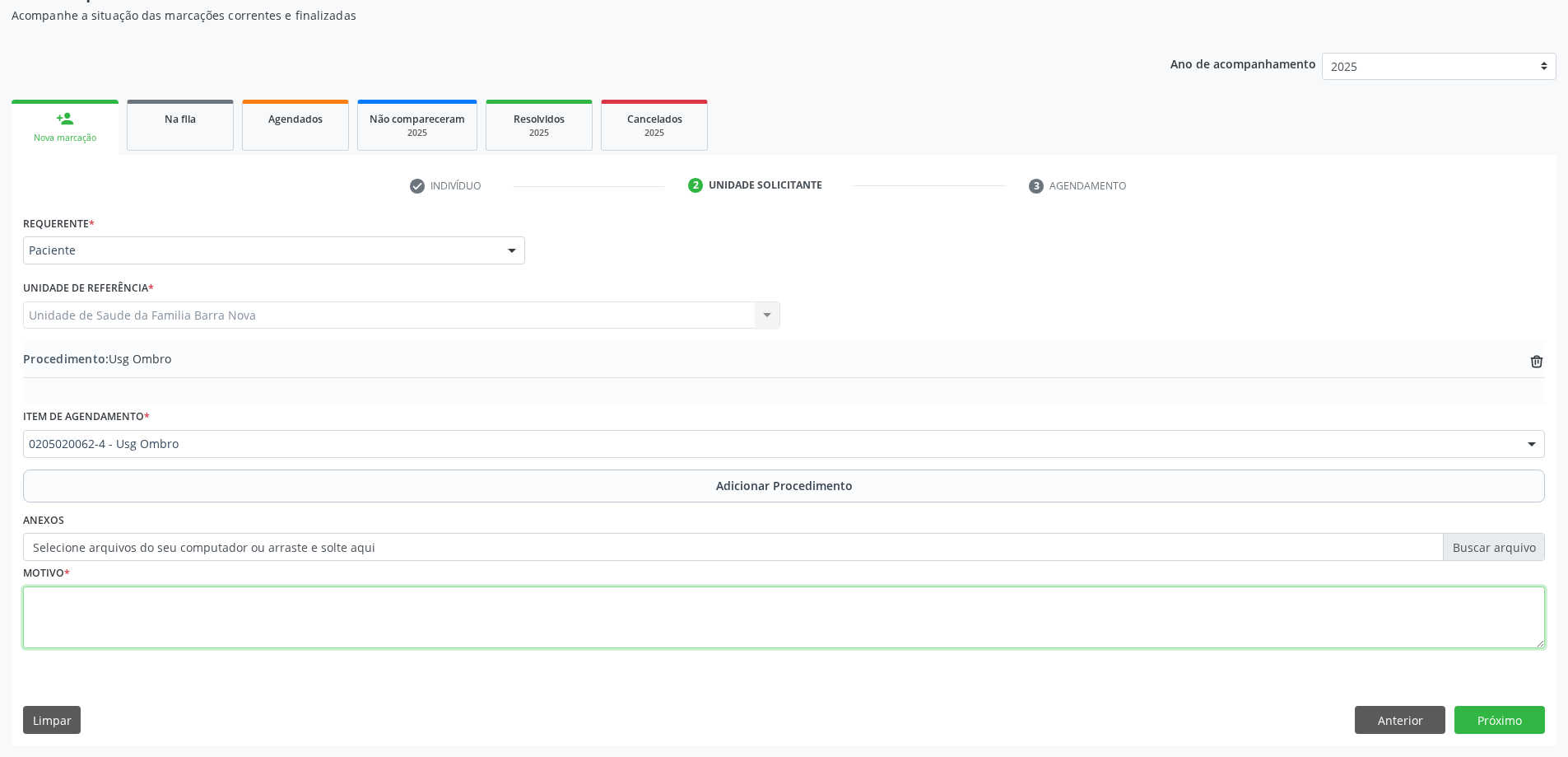
click at [183, 606] on textarea at bounding box center [784, 617] width 1522 height 62
type textarea "Usg de ombros direito e esquerdo, bursite."
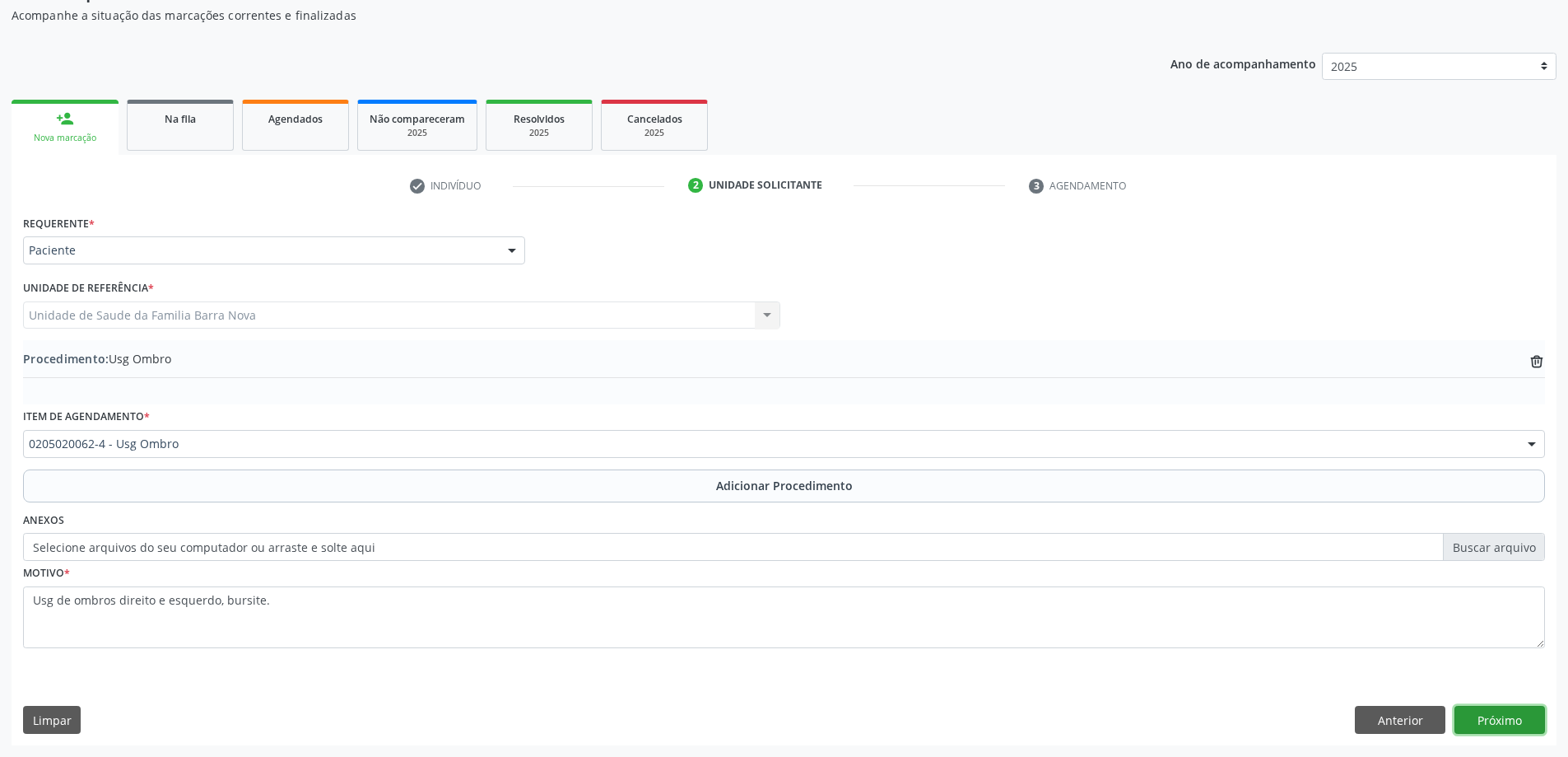
click at [1506, 728] on button "Próximo" at bounding box center [1500, 719] width 91 height 28
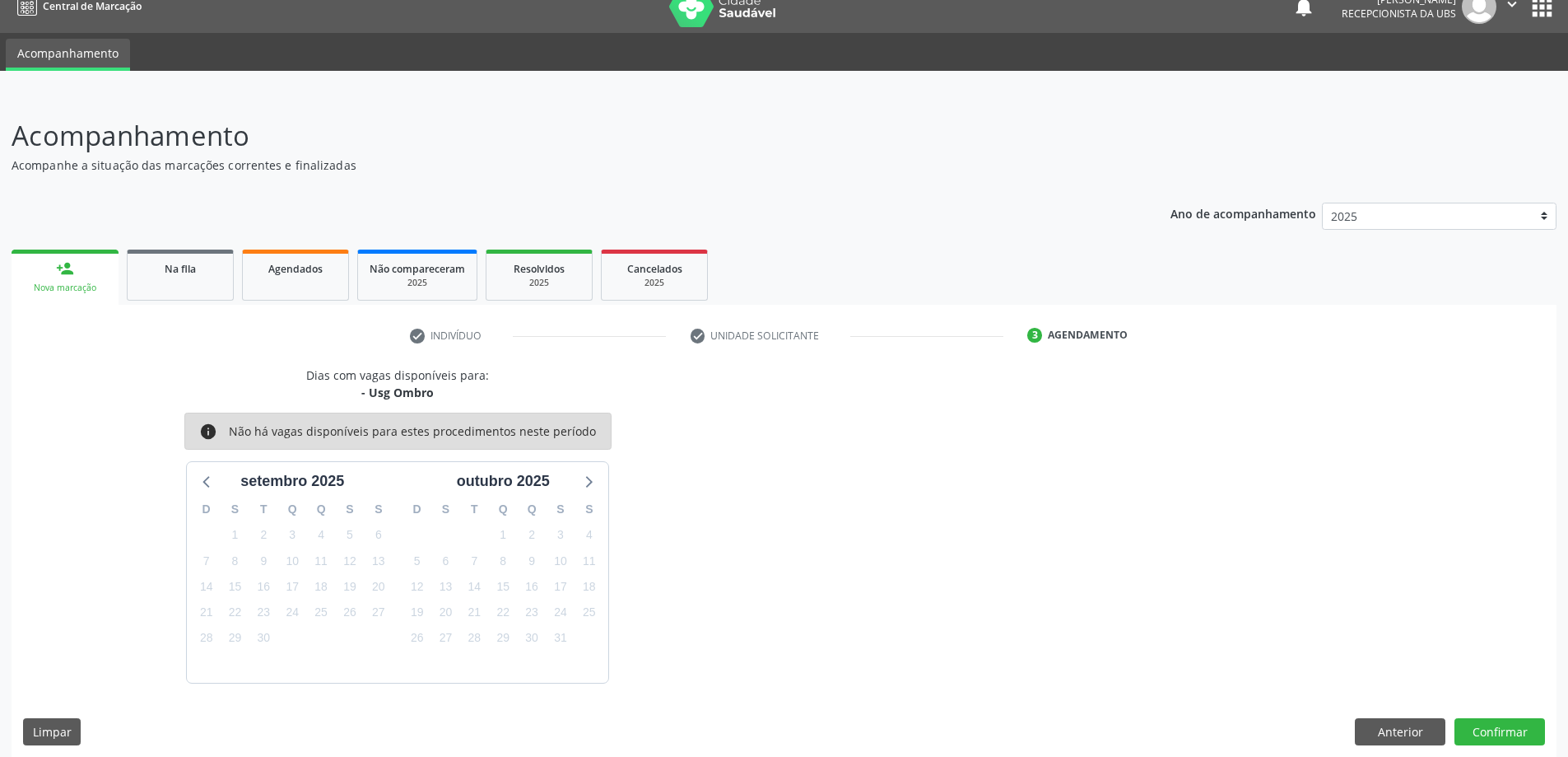
scroll to position [31, 0]
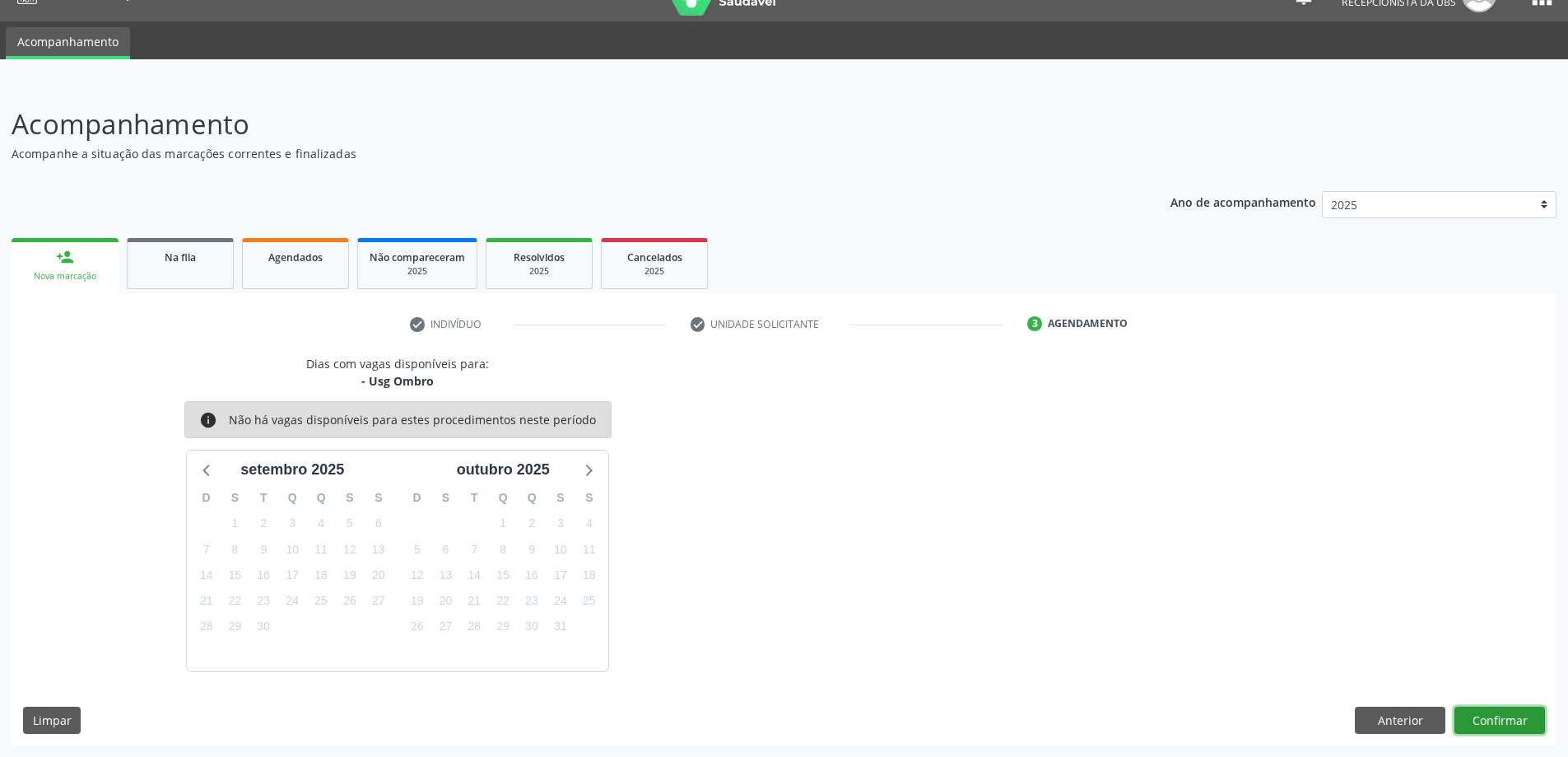
click at [1503, 715] on button "Confirmar" at bounding box center [1500, 720] width 91 height 28
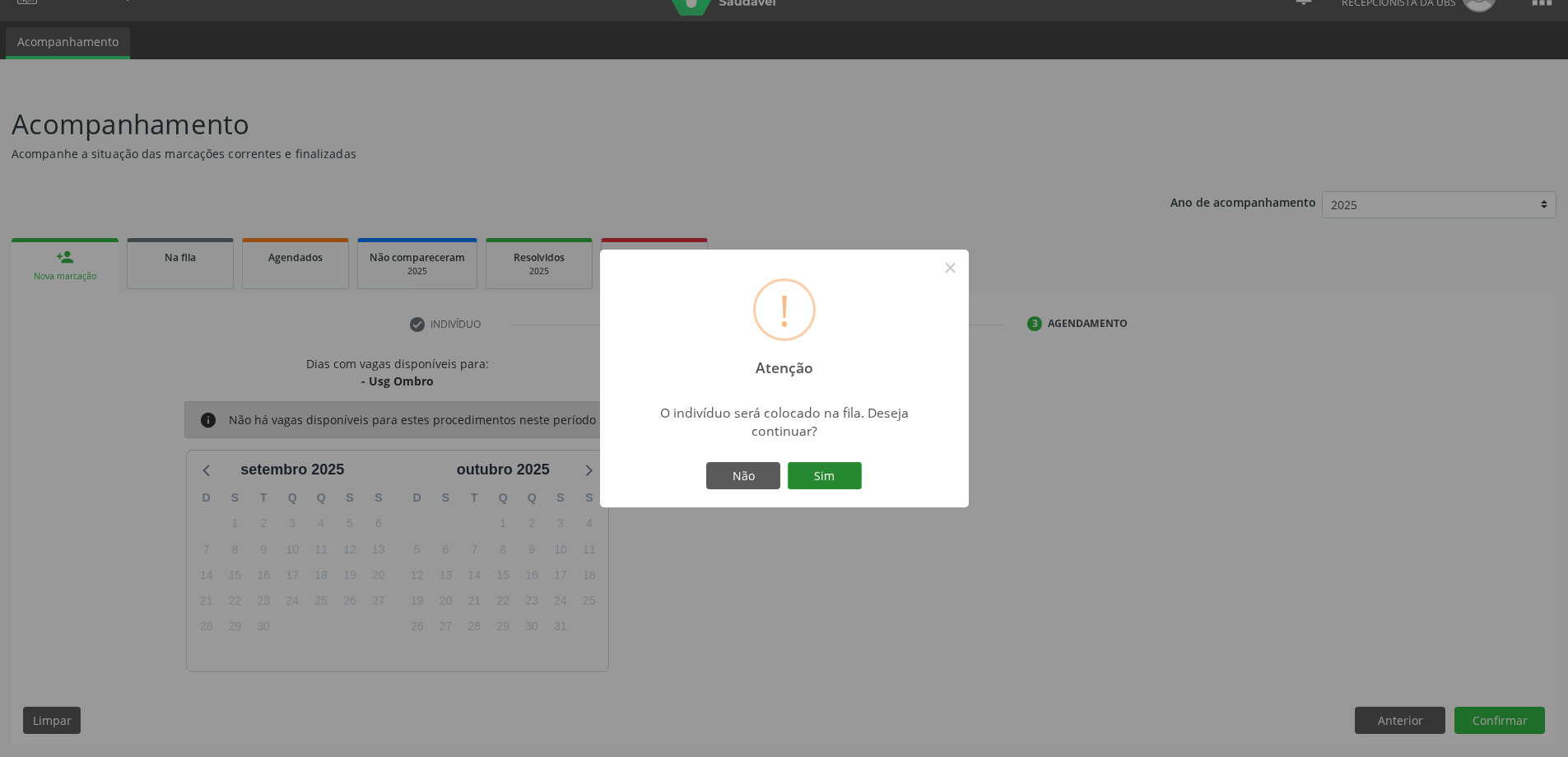
click at [814, 477] on button "Sim" at bounding box center [825, 476] width 74 height 28
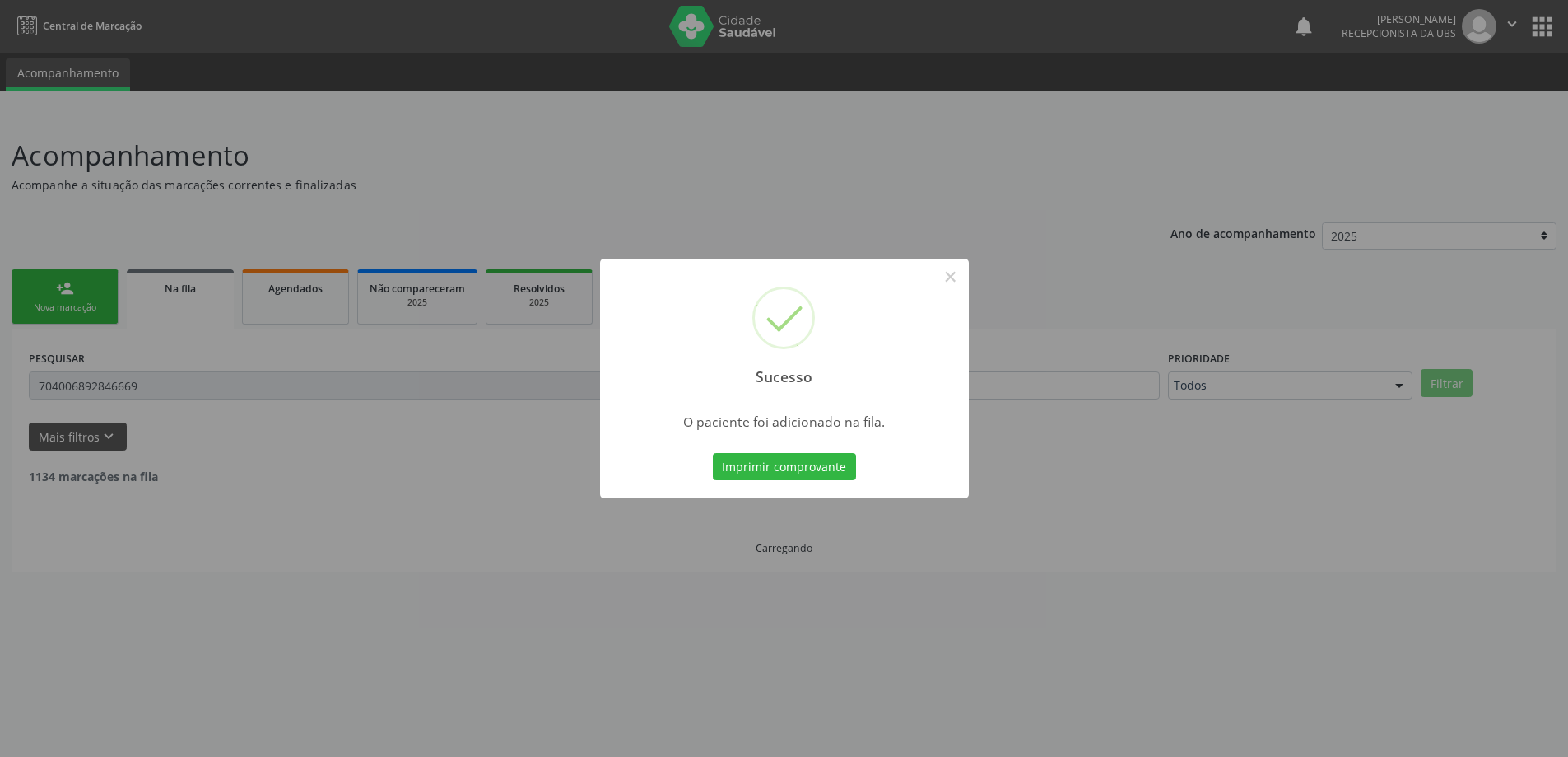
scroll to position [0, 0]
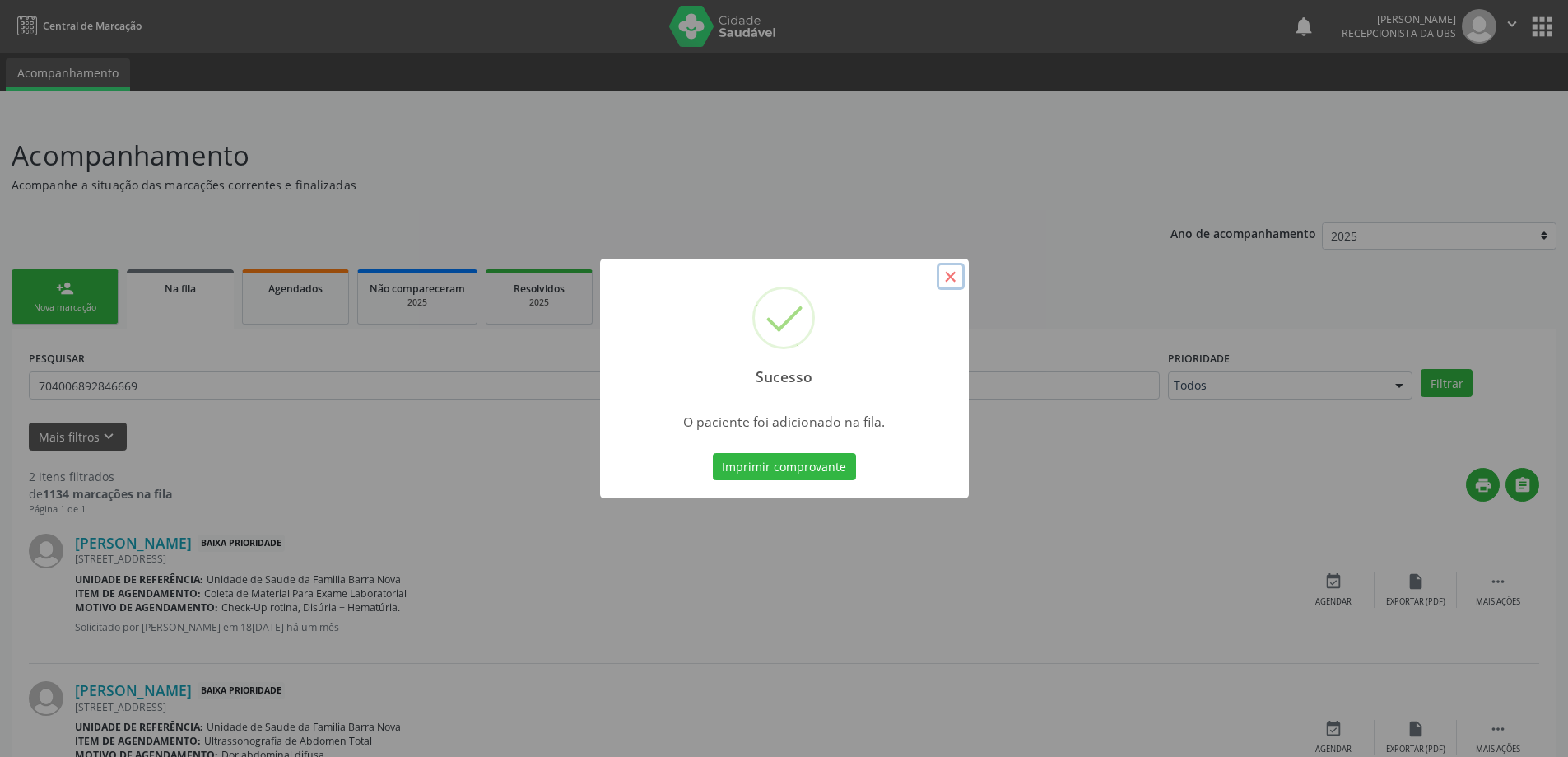
click at [947, 277] on button "×" at bounding box center [950, 276] width 28 height 28
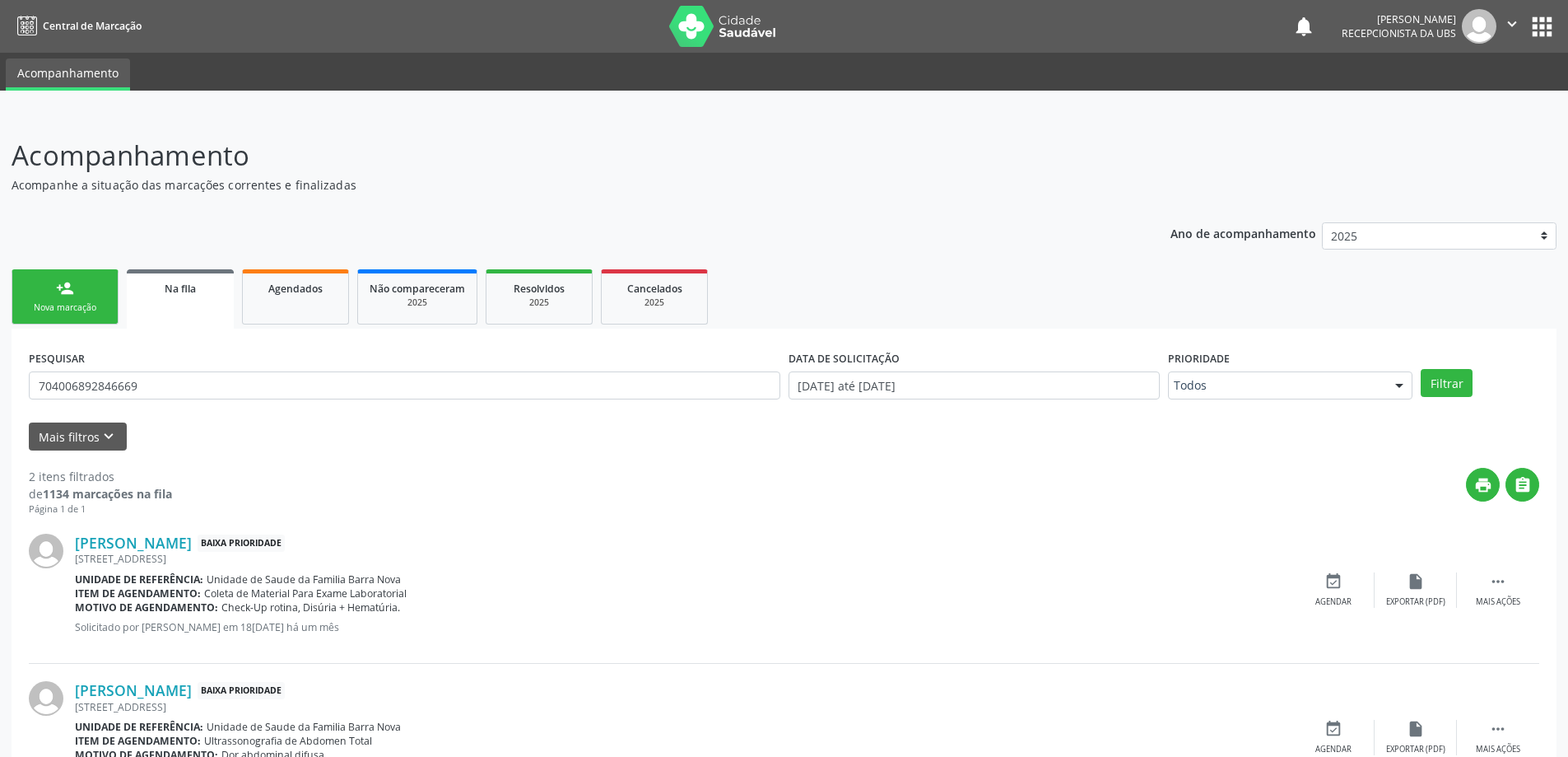
click at [67, 310] on div "Nova marcação" at bounding box center [65, 307] width 82 height 13
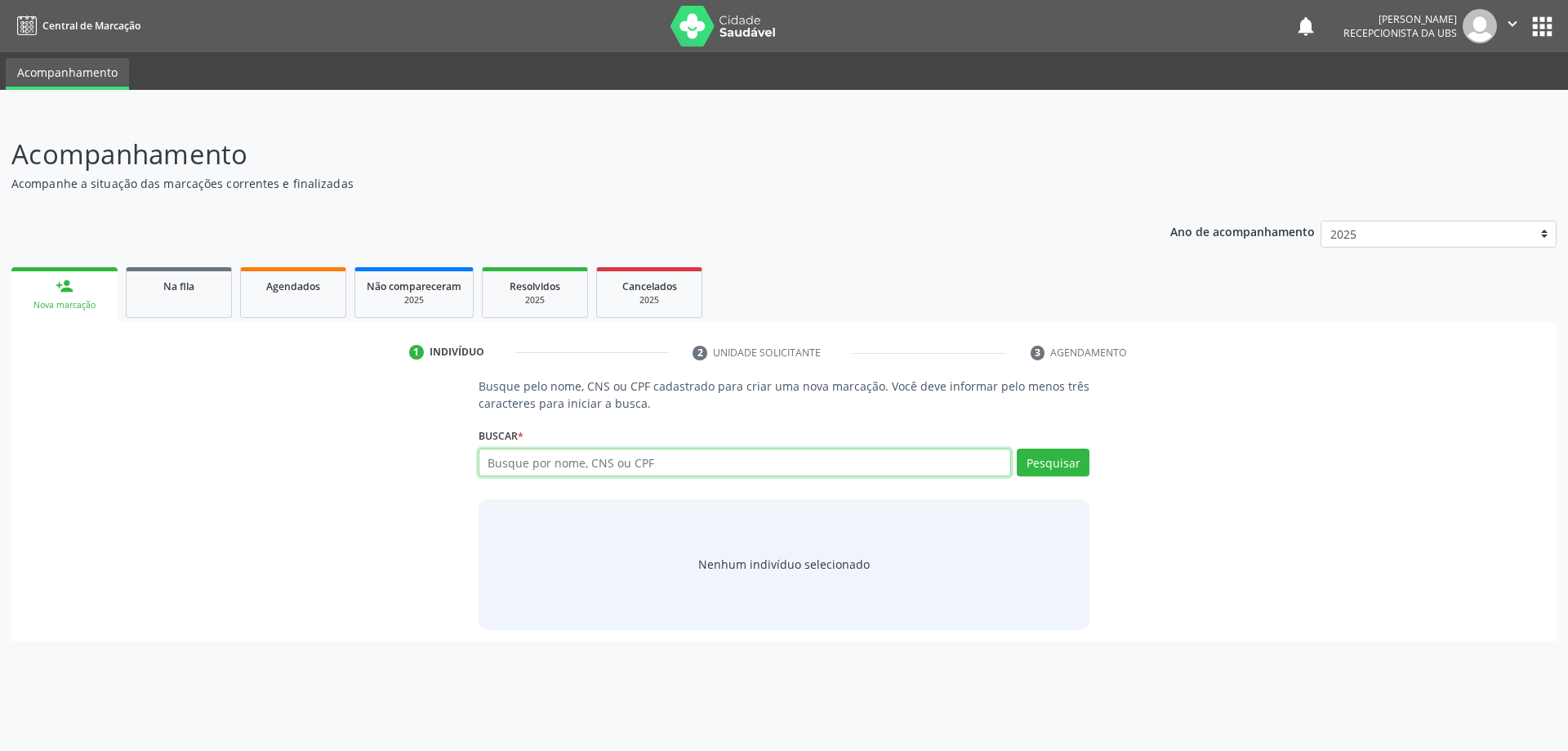
click at [568, 469] on input "text" at bounding box center [745, 462] width 534 height 28
type input "701808251695371"
click at [1055, 454] on button "Pesquisar" at bounding box center [1053, 462] width 73 height 28
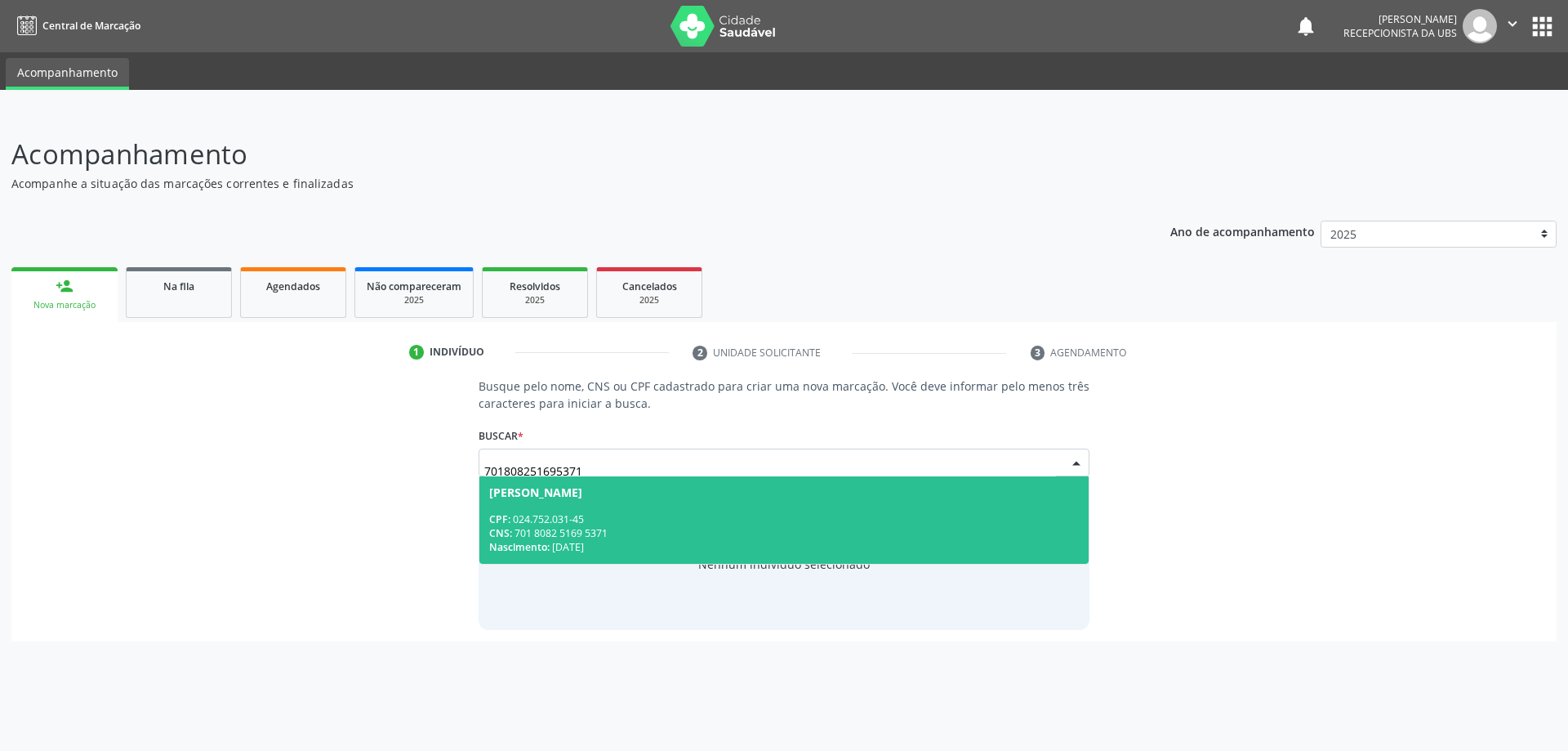
click at [715, 515] on div "CPF: 024.752.031-45" at bounding box center [784, 519] width 590 height 14
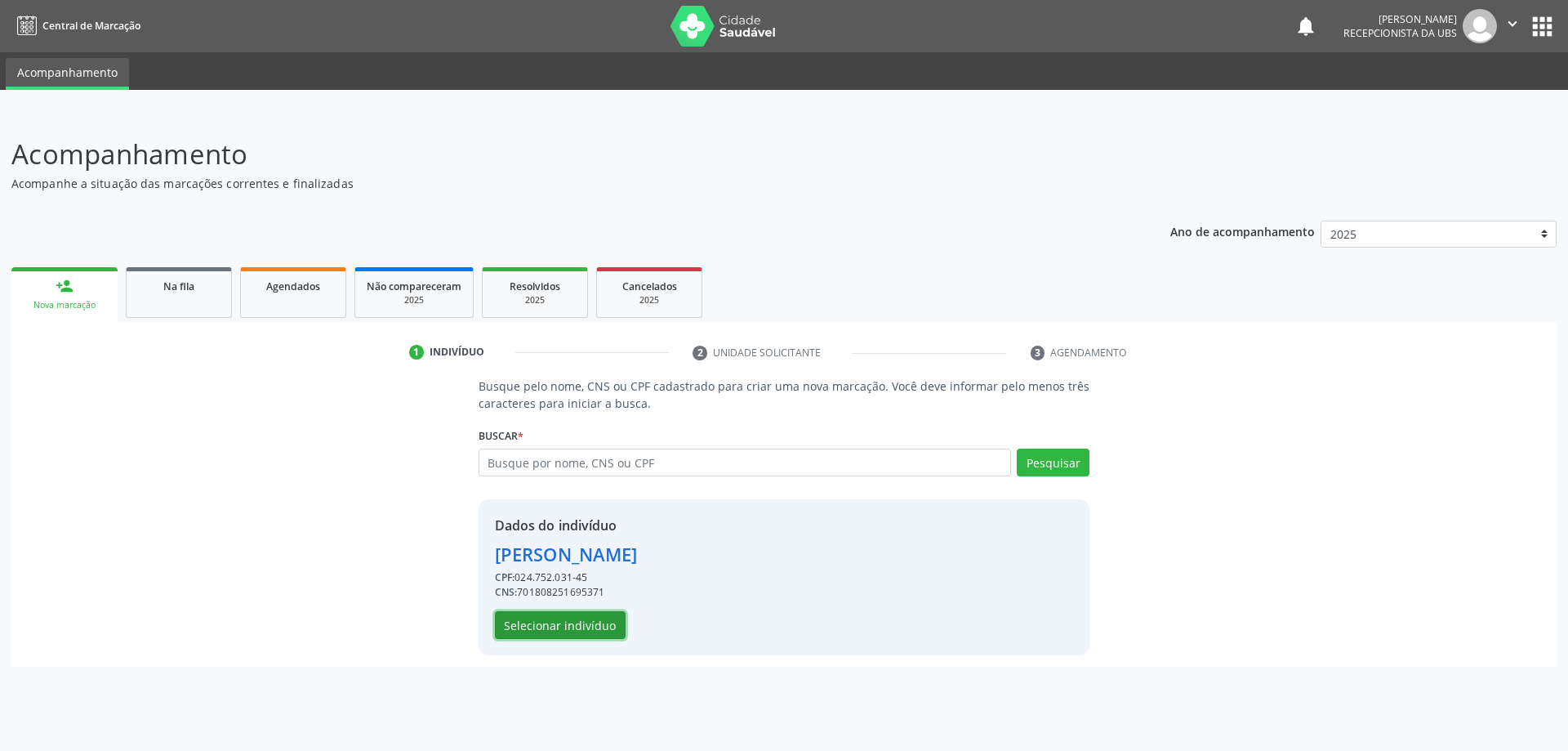
click at [569, 626] on button "Selecionar indivíduo" at bounding box center [560, 624] width 130 height 28
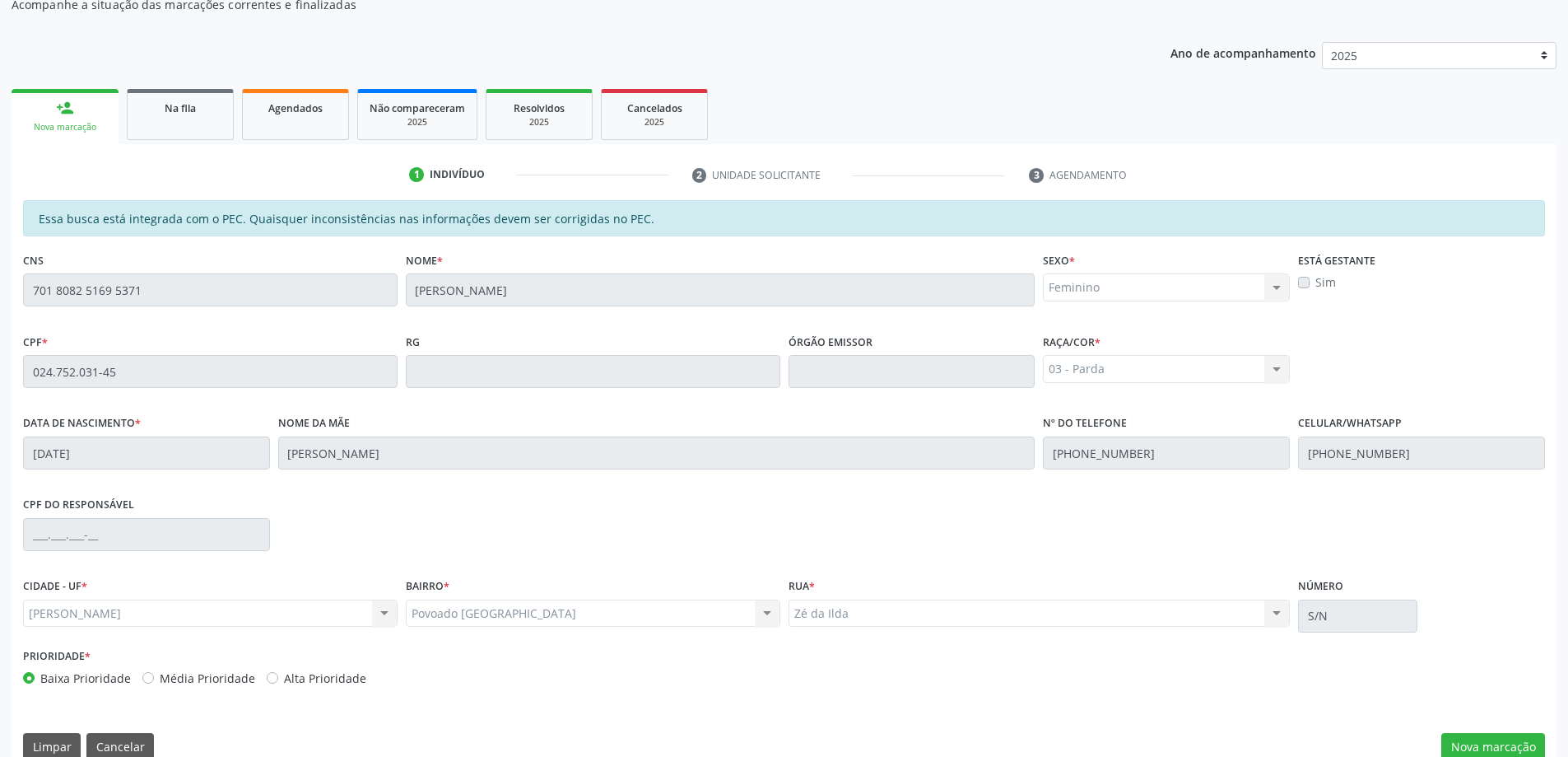
scroll to position [206, 0]
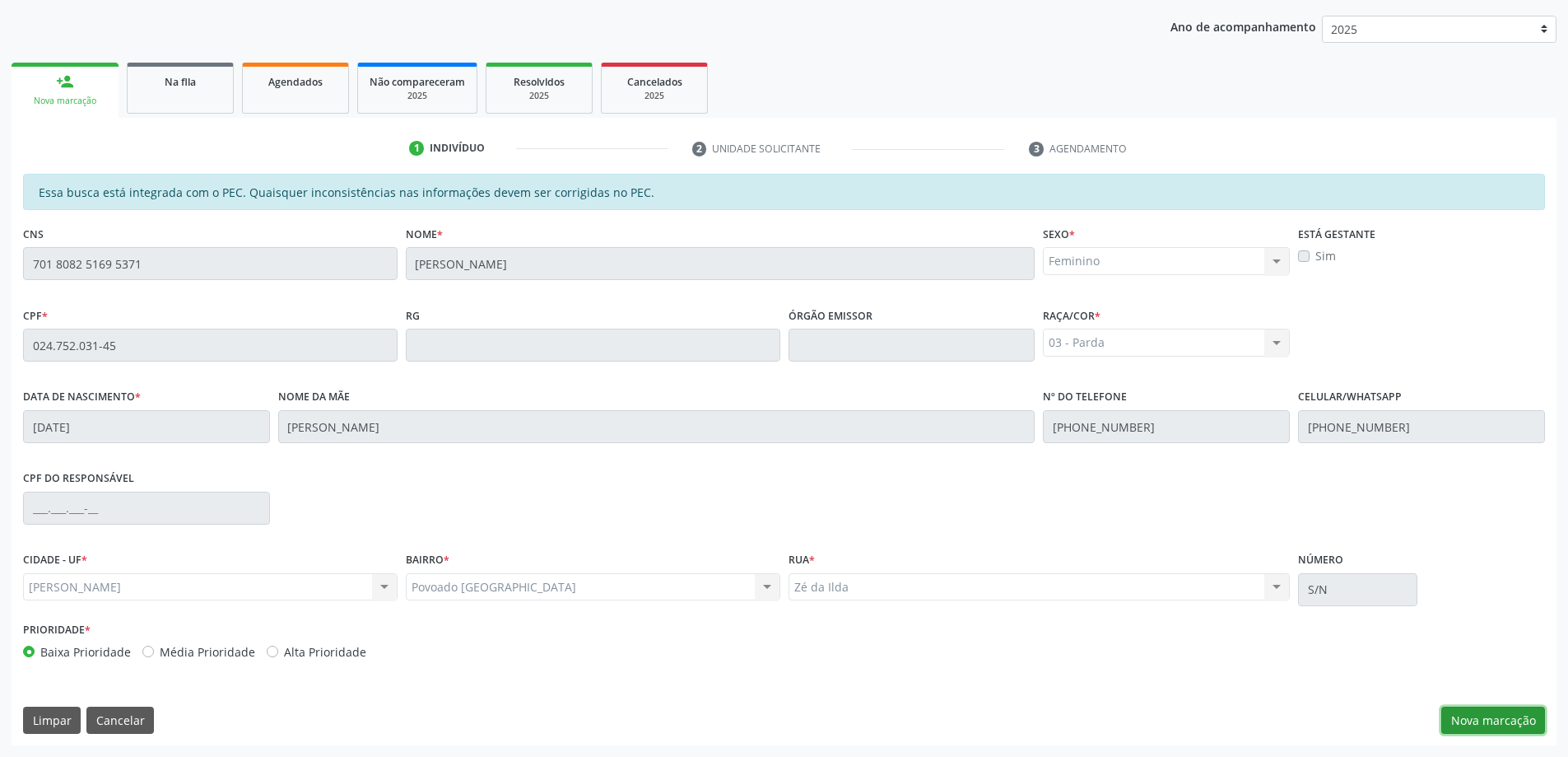
click at [1508, 724] on button "Nova marcação" at bounding box center [1492, 720] width 104 height 28
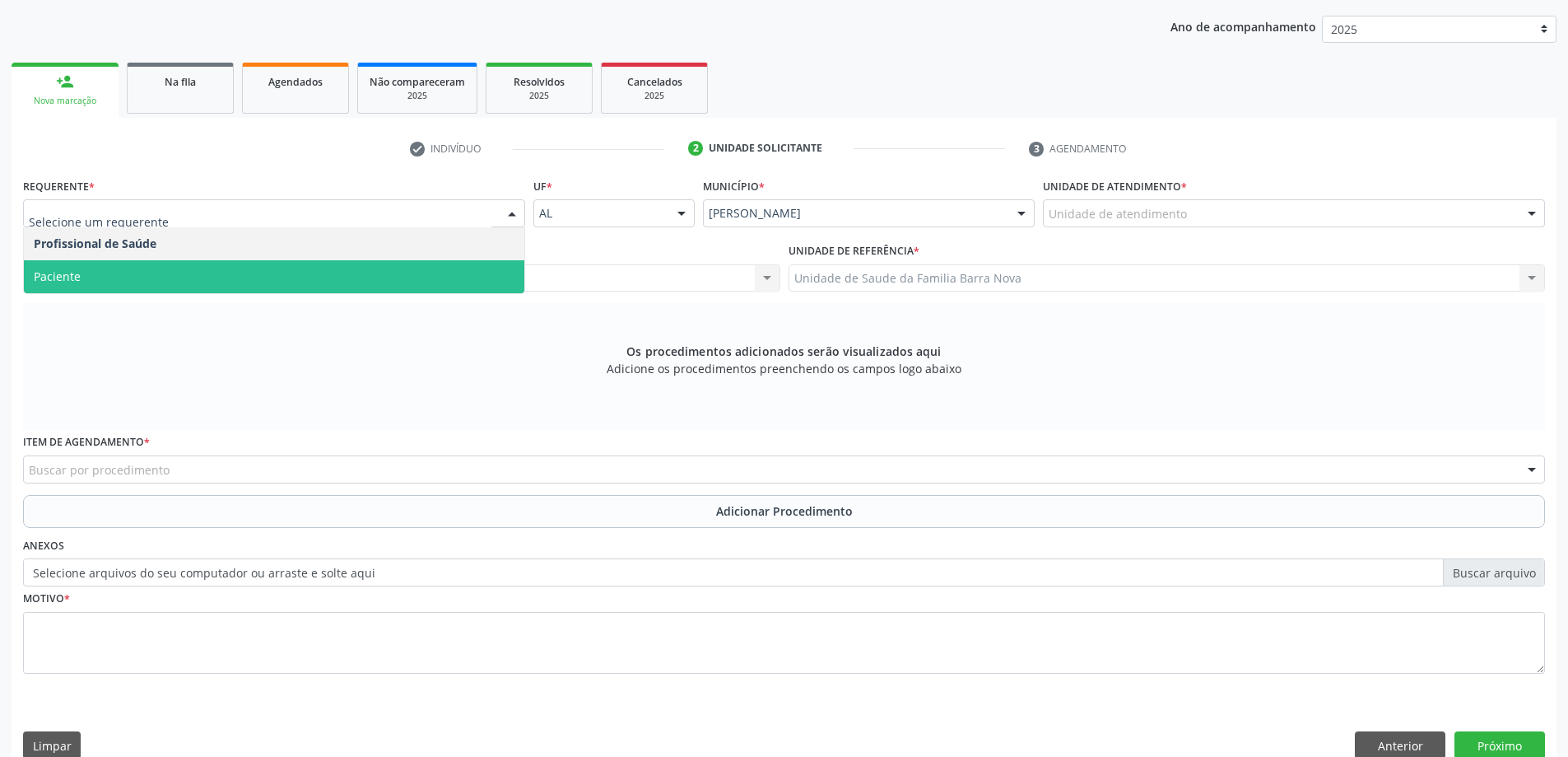
click at [312, 285] on span "Paciente" at bounding box center [274, 276] width 501 height 33
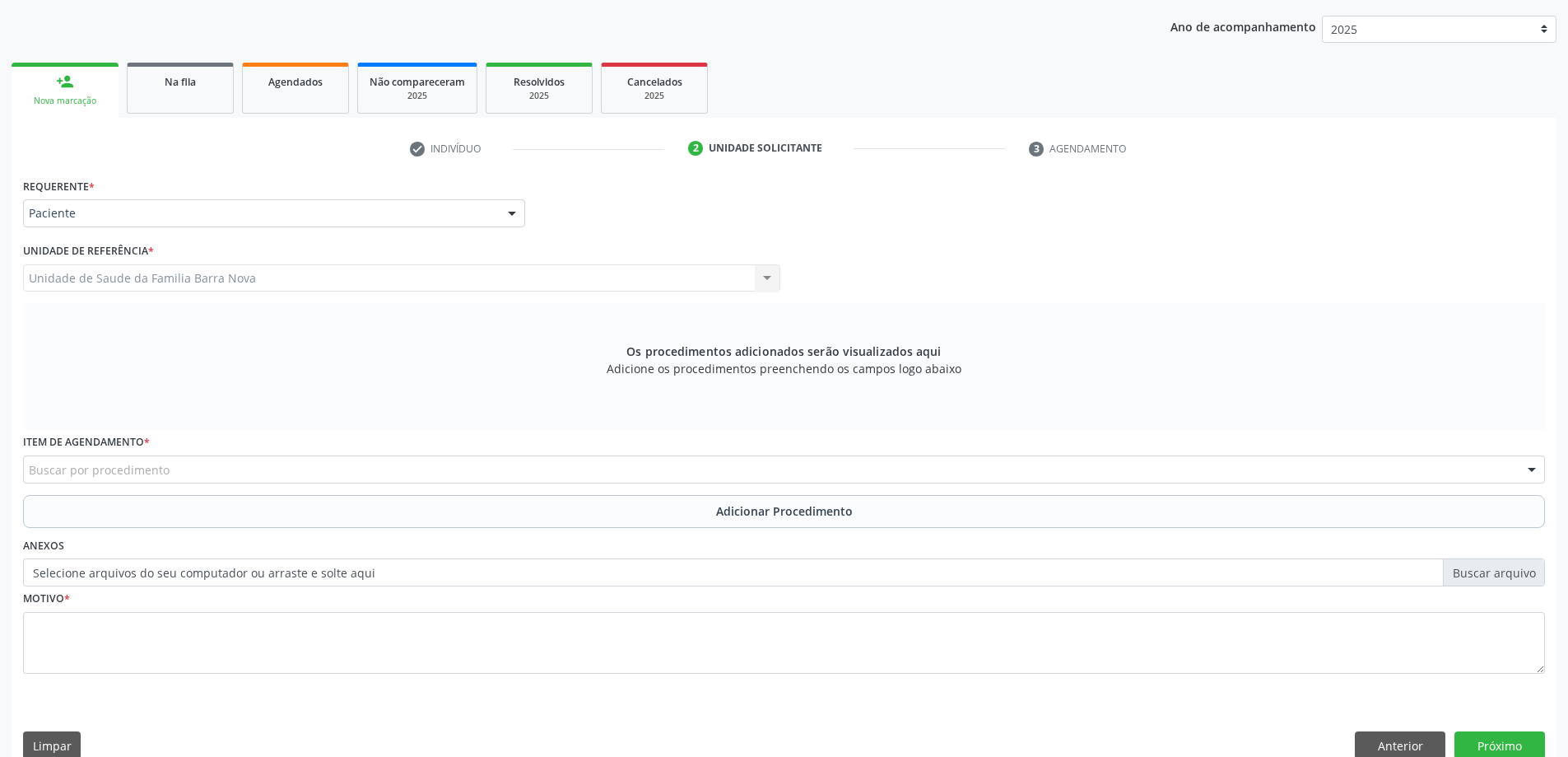
click at [331, 470] on div "Buscar por procedimento" at bounding box center [784, 469] width 1522 height 28
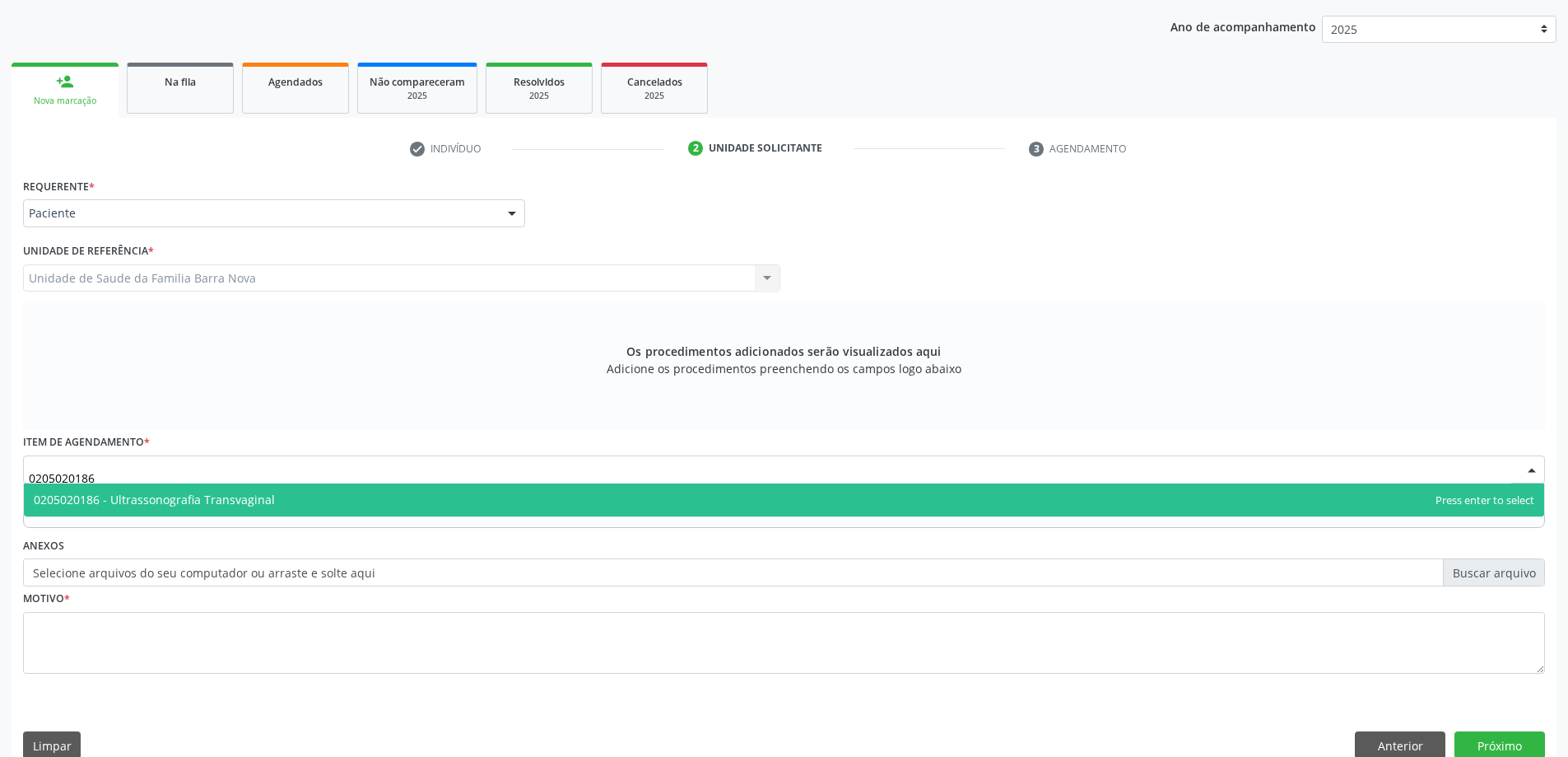
click at [456, 501] on span "0205020186 - Ultrassonografia Transvaginal" at bounding box center [784, 499] width 1520 height 33
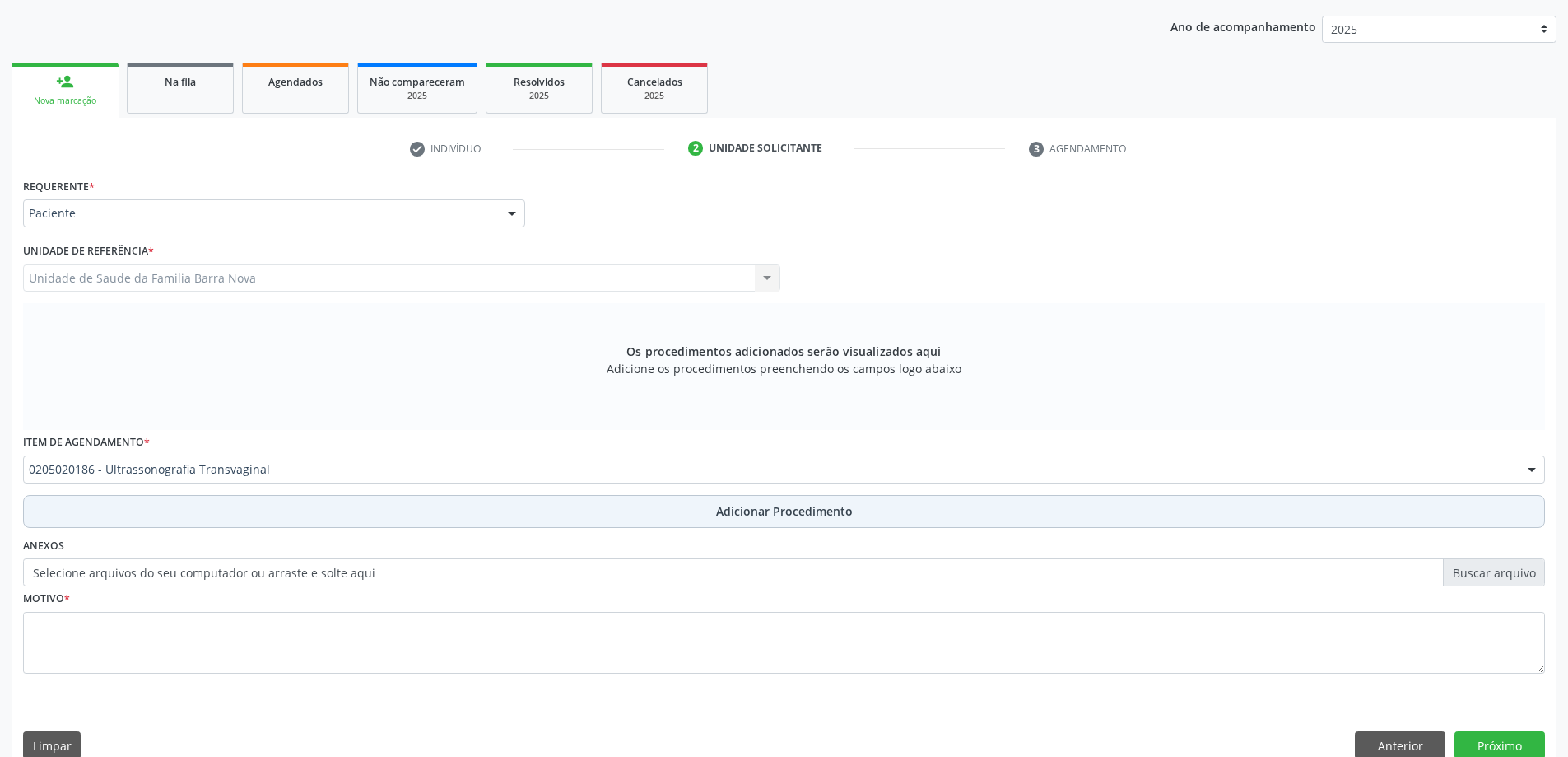
click at [778, 516] on span "Adicionar Procedimento" at bounding box center [784, 511] width 136 height 18
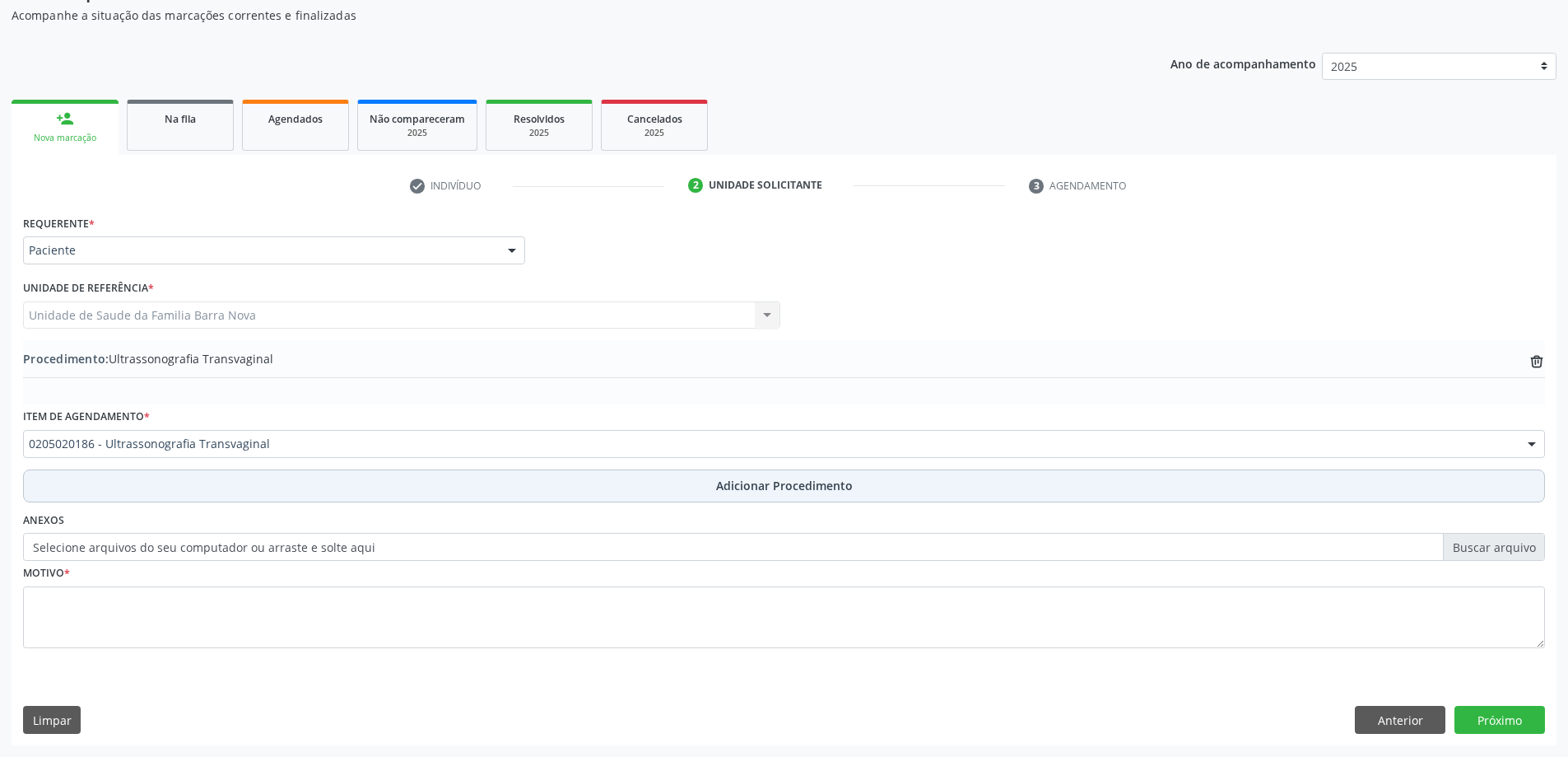
scroll to position [169, 0]
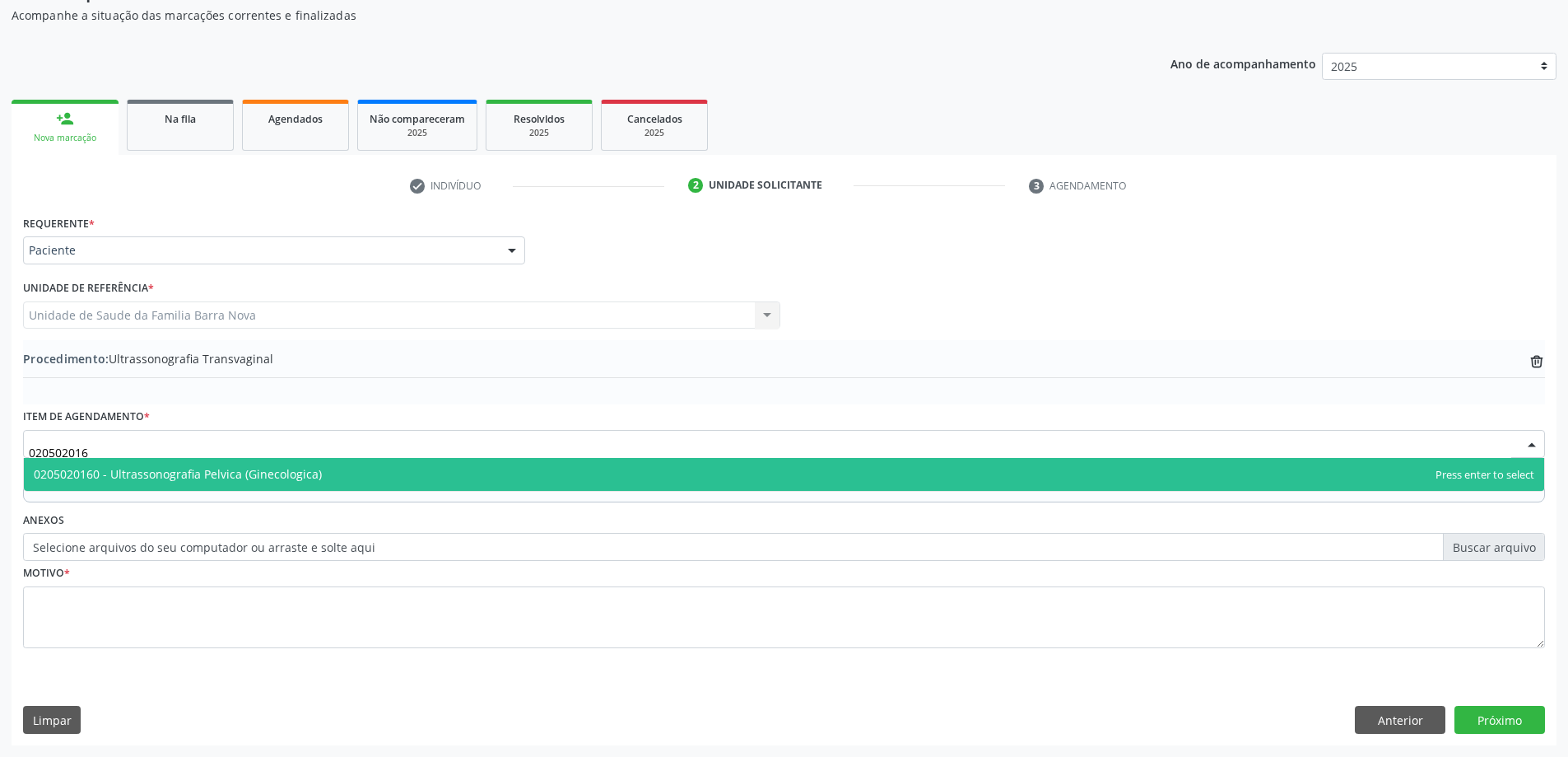
type input "0205020160"
click at [312, 471] on span "0205020160 - Ultrassonografia Pelvica (Ginecologica)" at bounding box center [178, 474] width 288 height 16
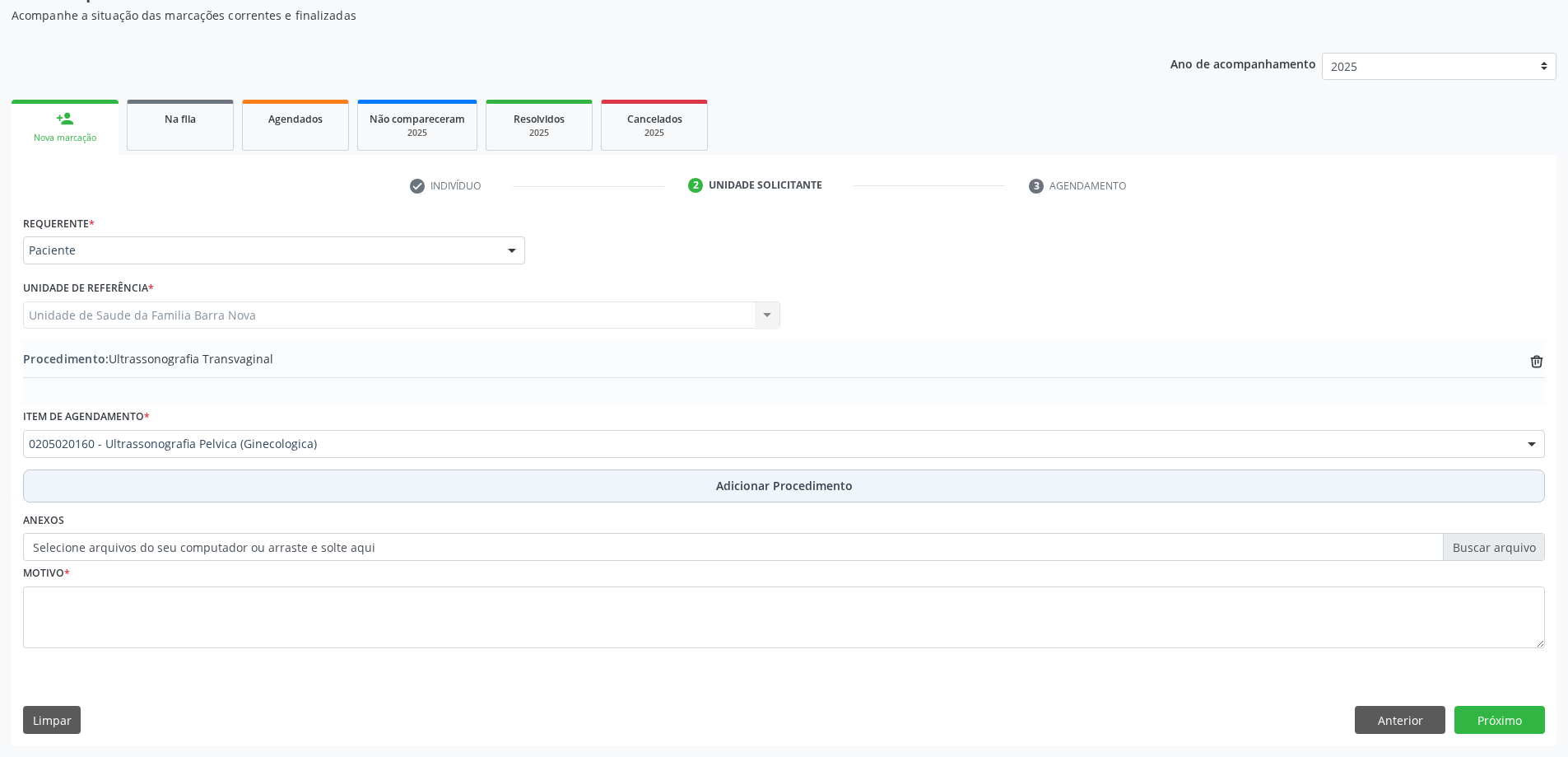
click at [709, 488] on button "Adicionar Procedimento" at bounding box center [784, 485] width 1522 height 33
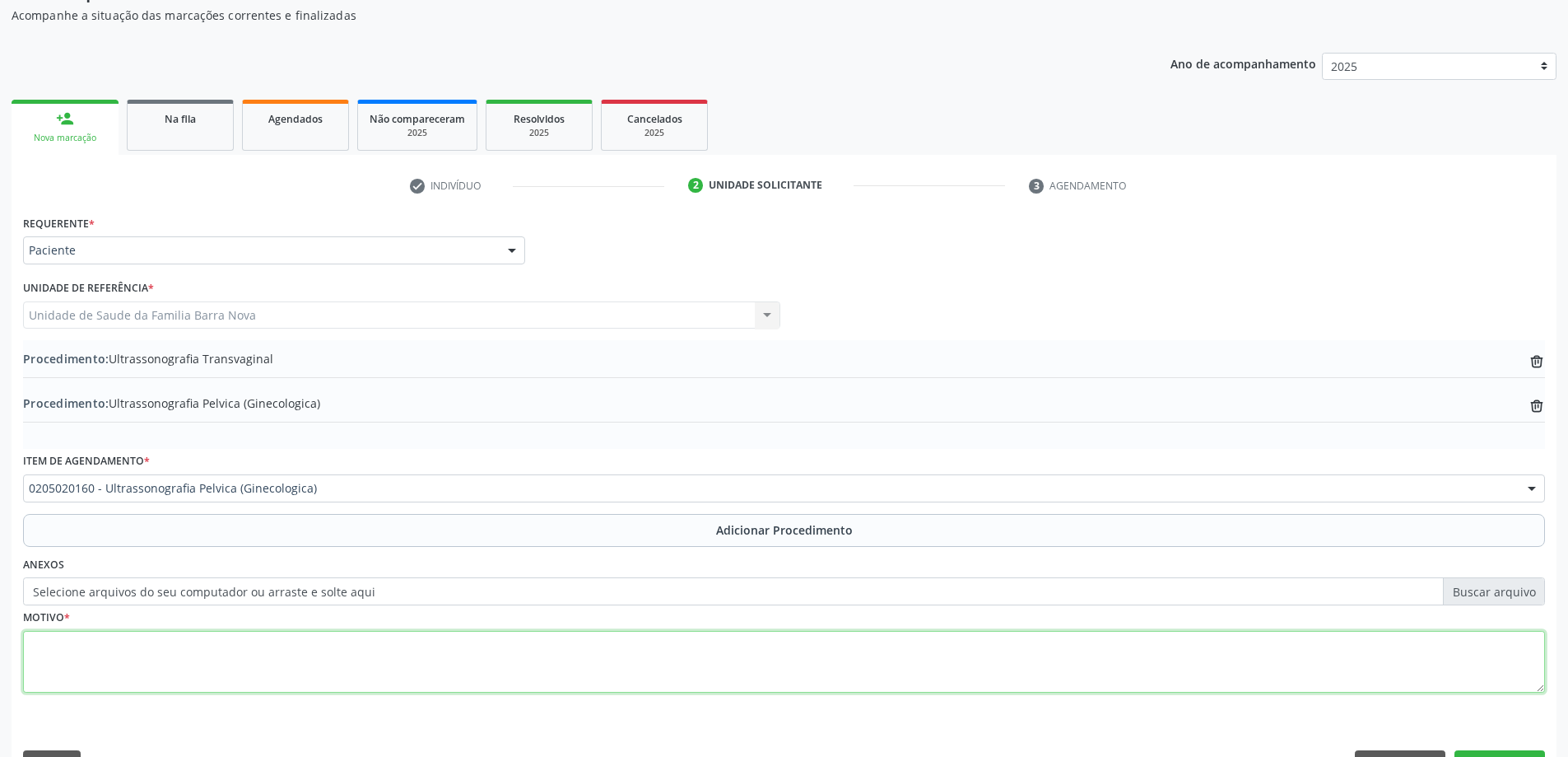
click at [271, 648] on textarea at bounding box center [784, 662] width 1522 height 62
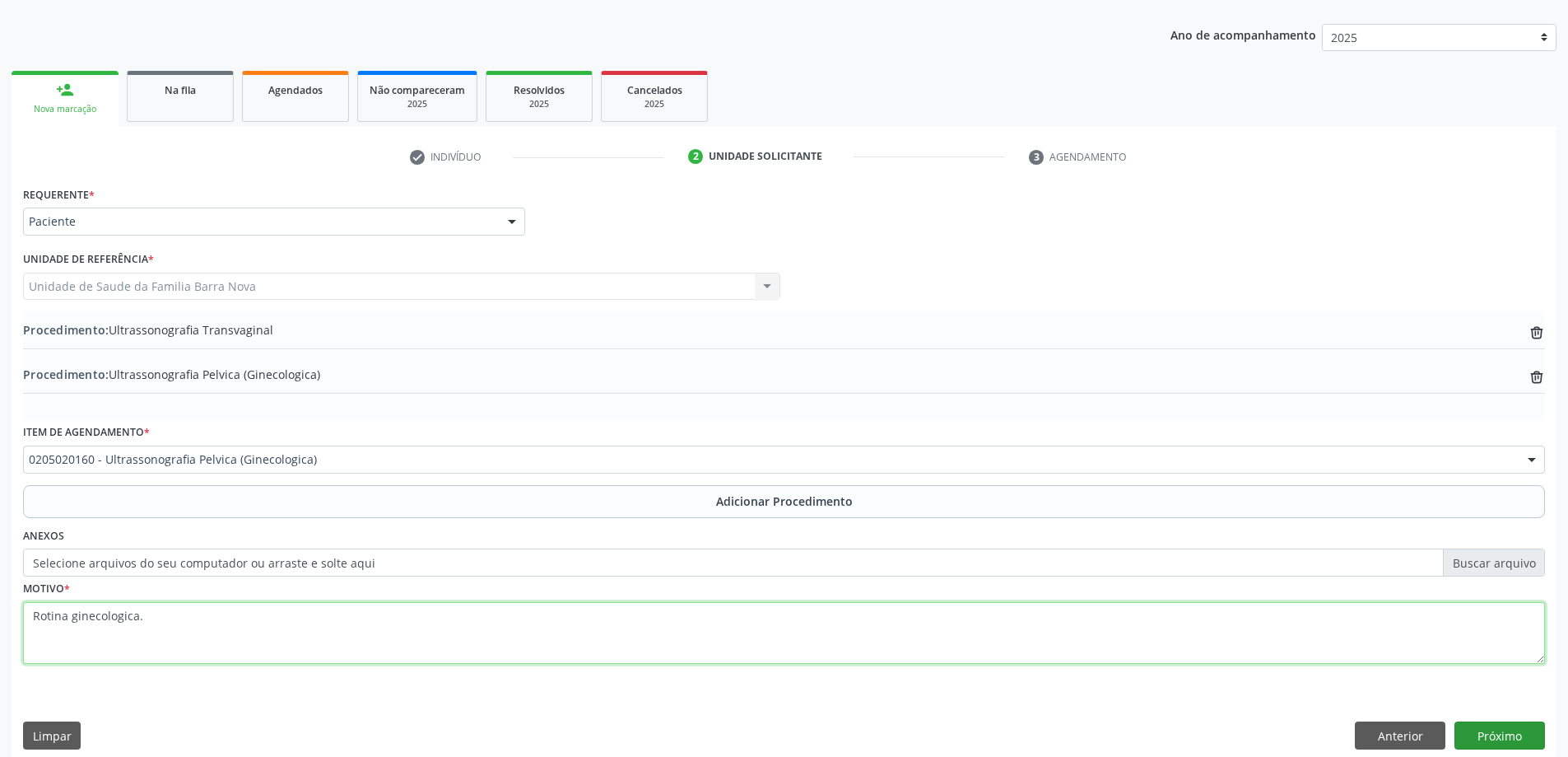
scroll to position [214, 0]
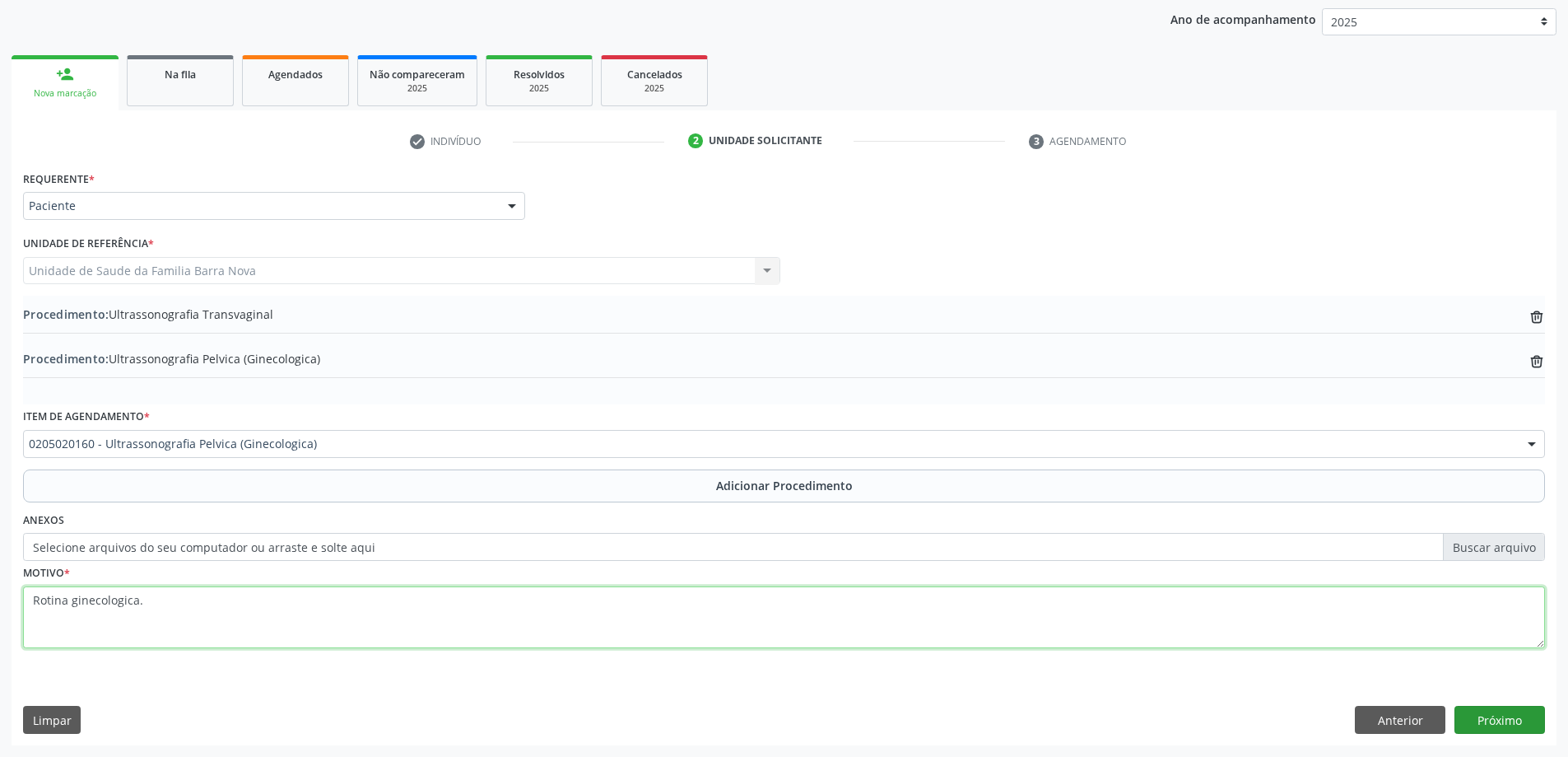
type textarea "Rotina ginecologica."
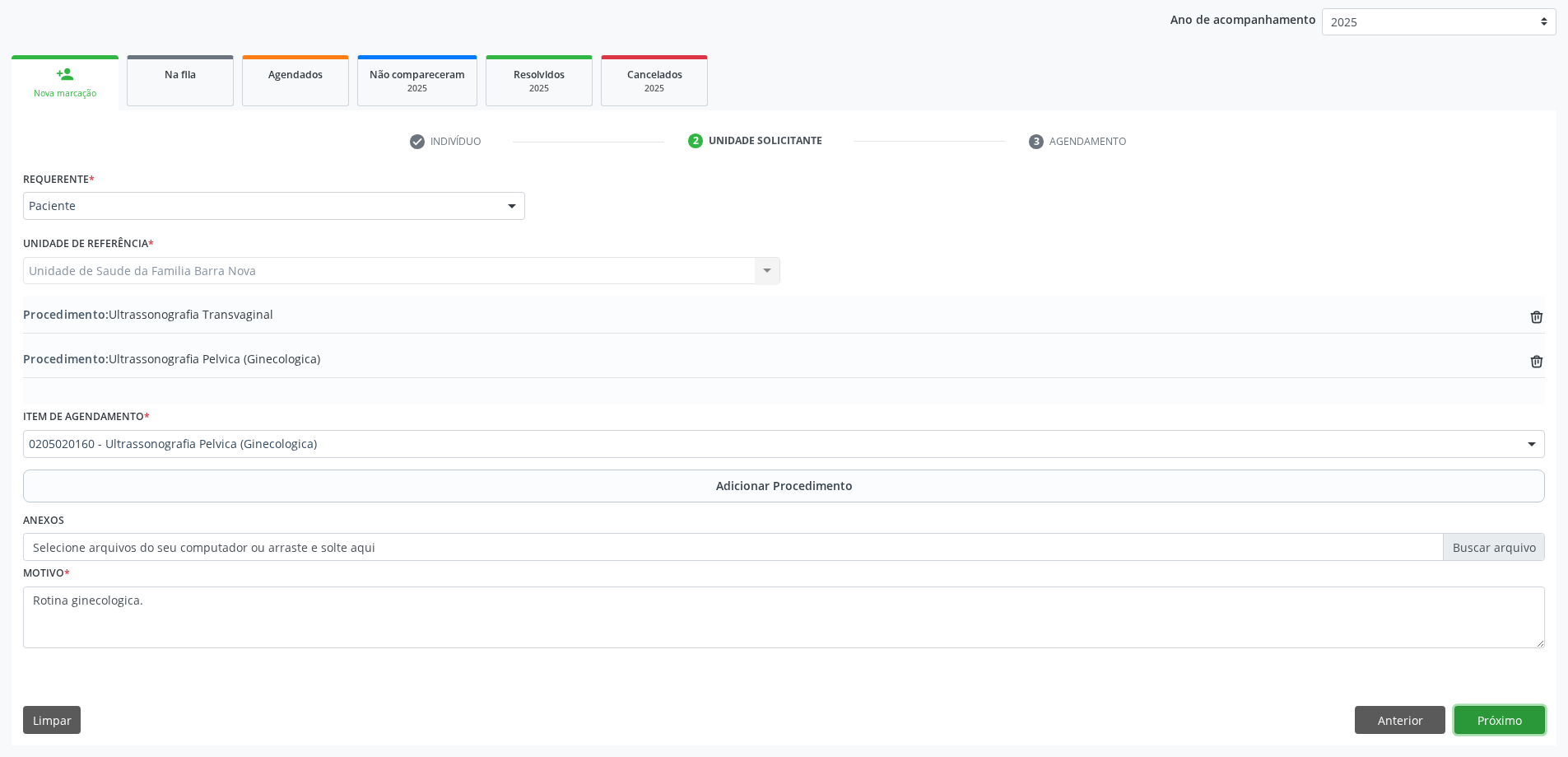
click at [1504, 721] on button "Próximo" at bounding box center [1500, 719] width 91 height 28
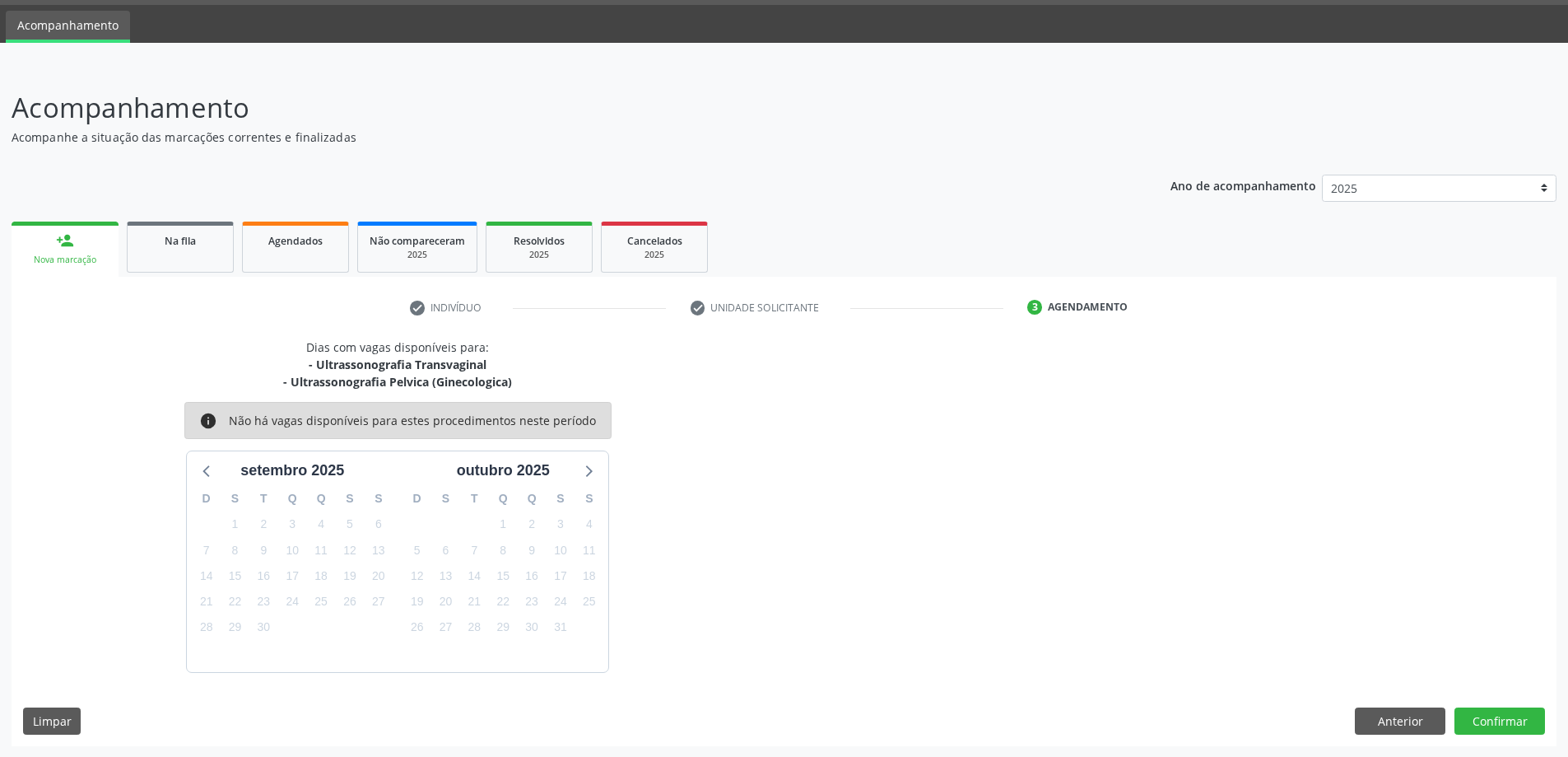
scroll to position [49, 0]
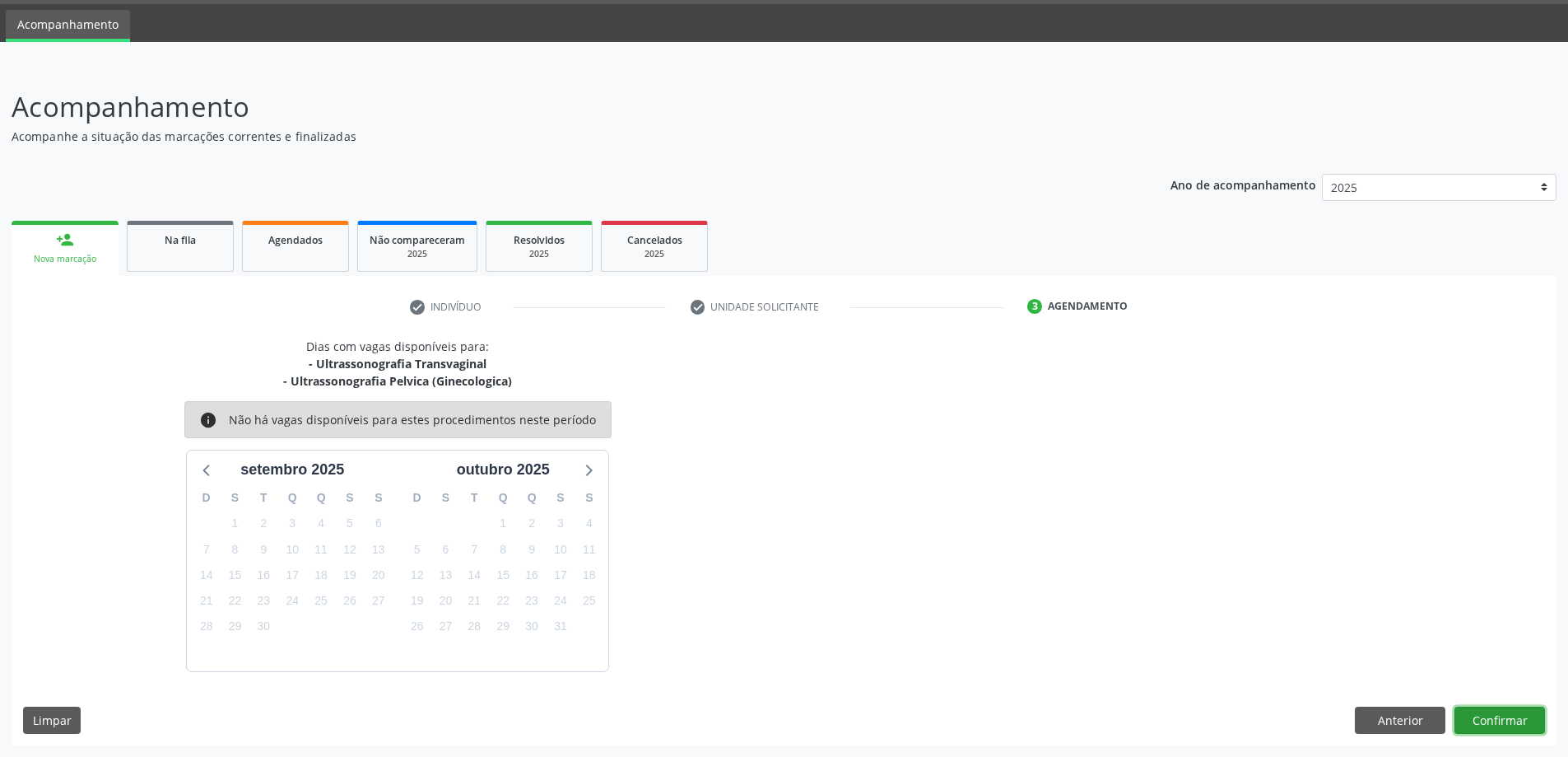
click at [1494, 719] on button "Confirmar" at bounding box center [1500, 720] width 91 height 28
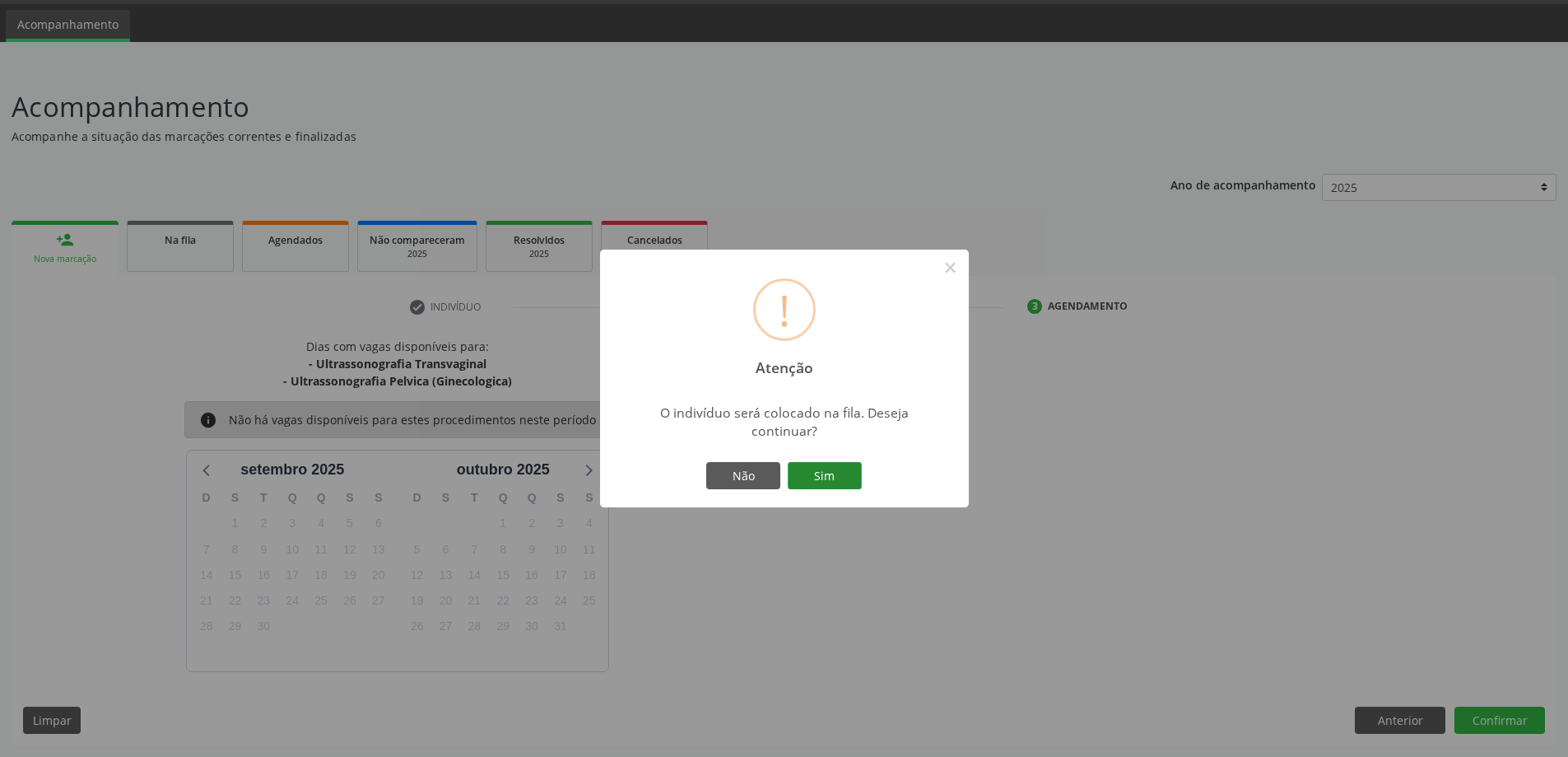
click at [834, 469] on button "Sim" at bounding box center [825, 476] width 74 height 28
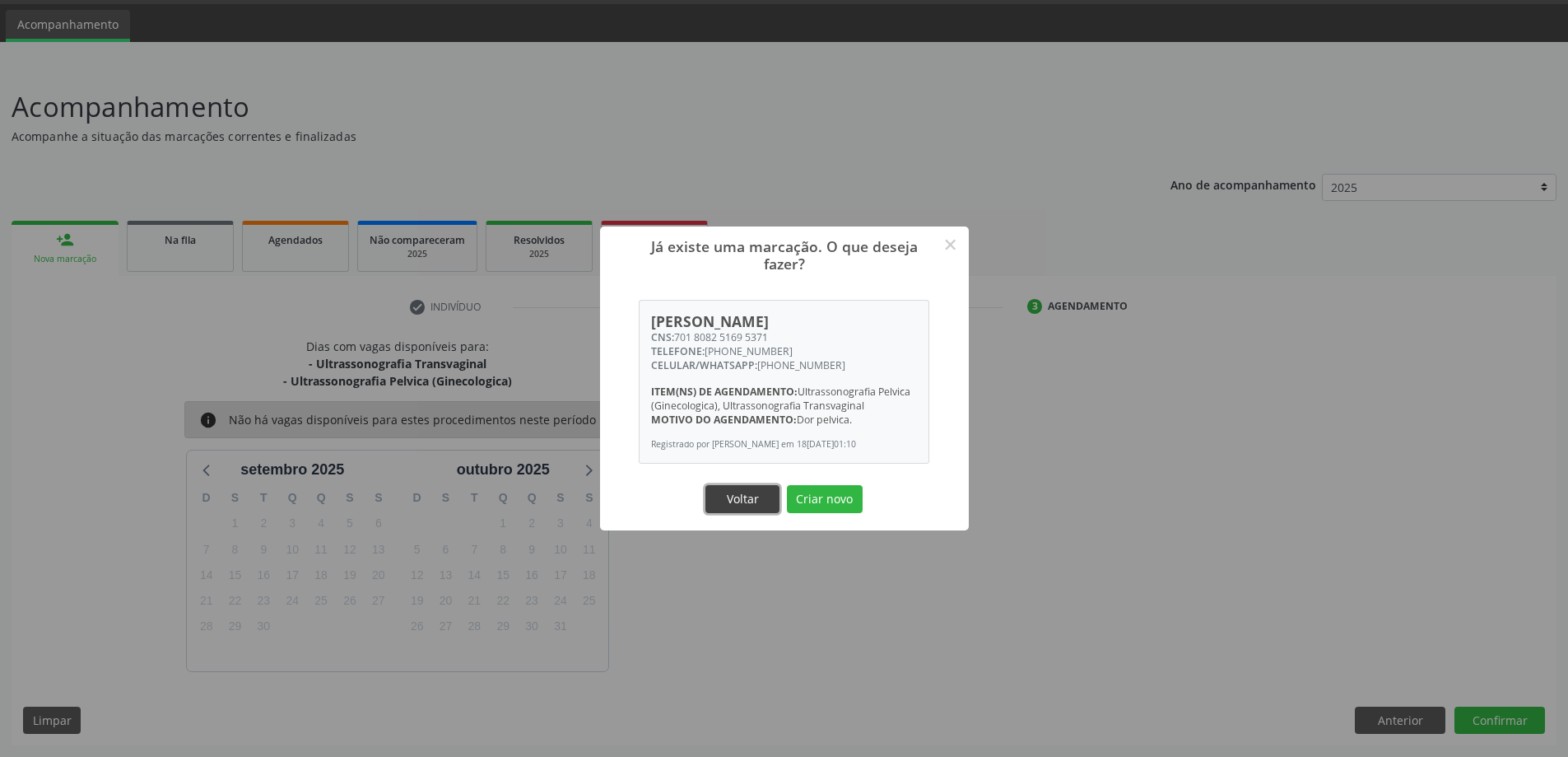
click at [756, 500] on button "Voltar" at bounding box center [742, 498] width 74 height 28
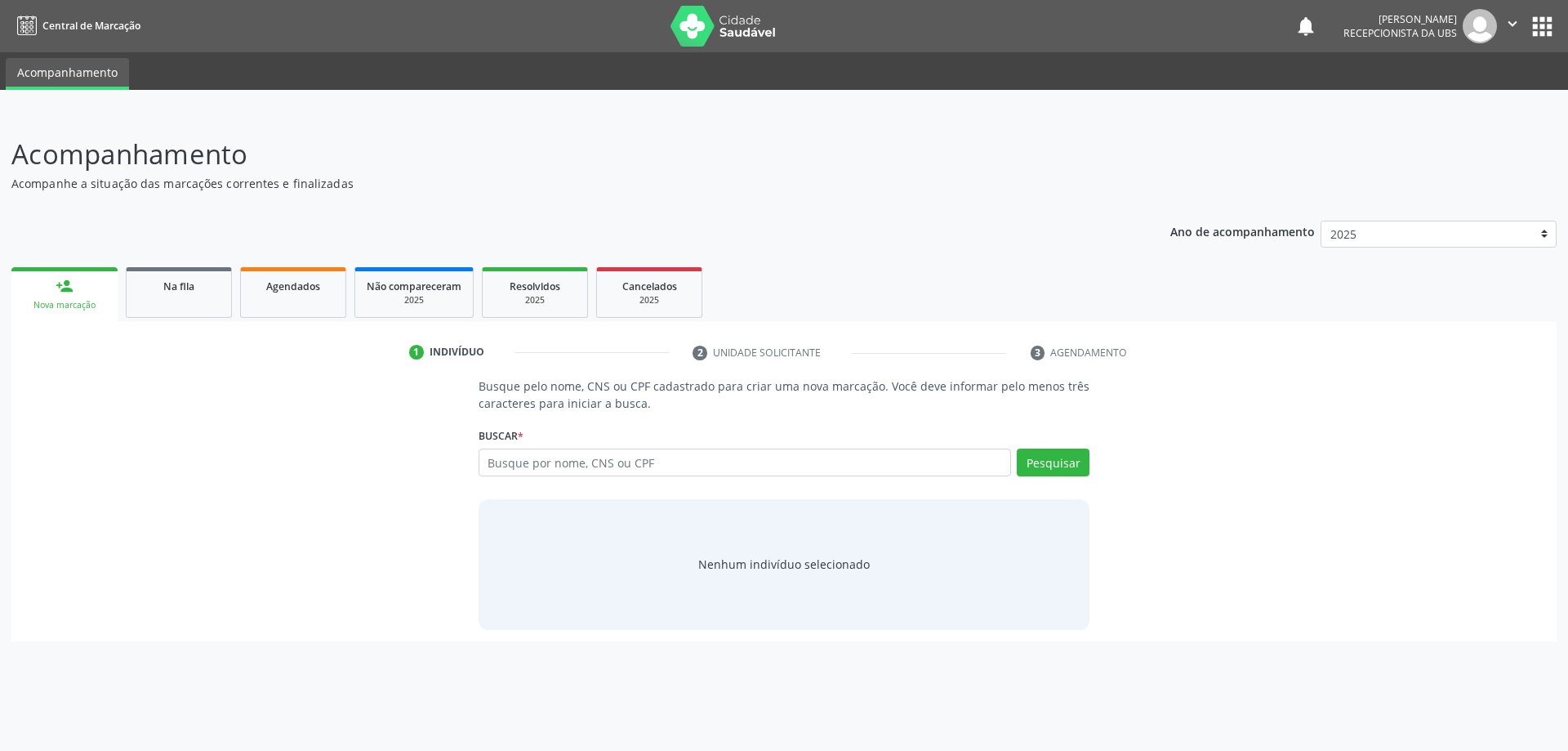
click at [606, 462] on input "text" at bounding box center [745, 462] width 534 height 28
type input "10925310417"
click at [1054, 474] on button "Pesquisar" at bounding box center [1053, 462] width 73 height 28
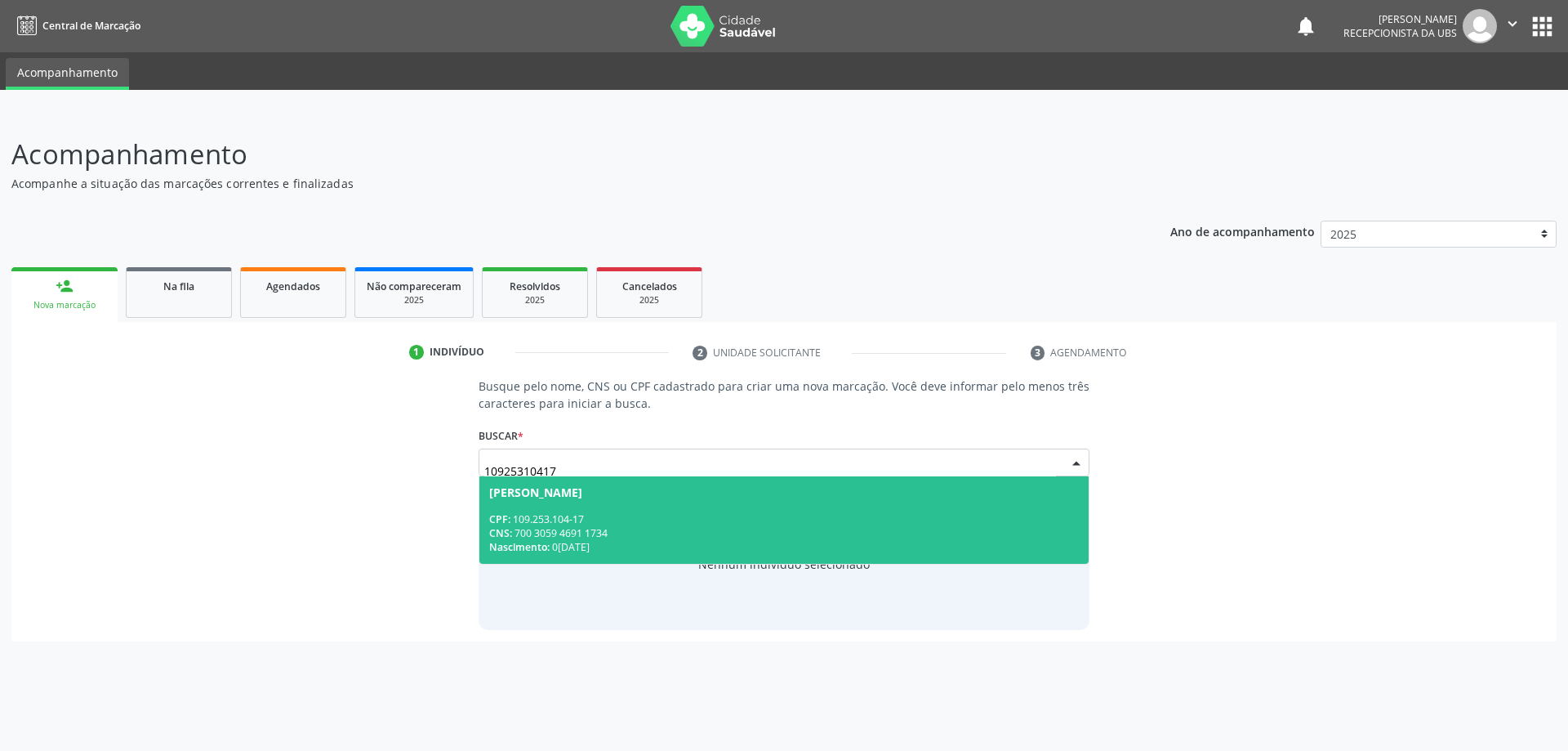
click at [682, 537] on div "CNS: 700 3059 4691 1734" at bounding box center [784, 533] width 590 height 14
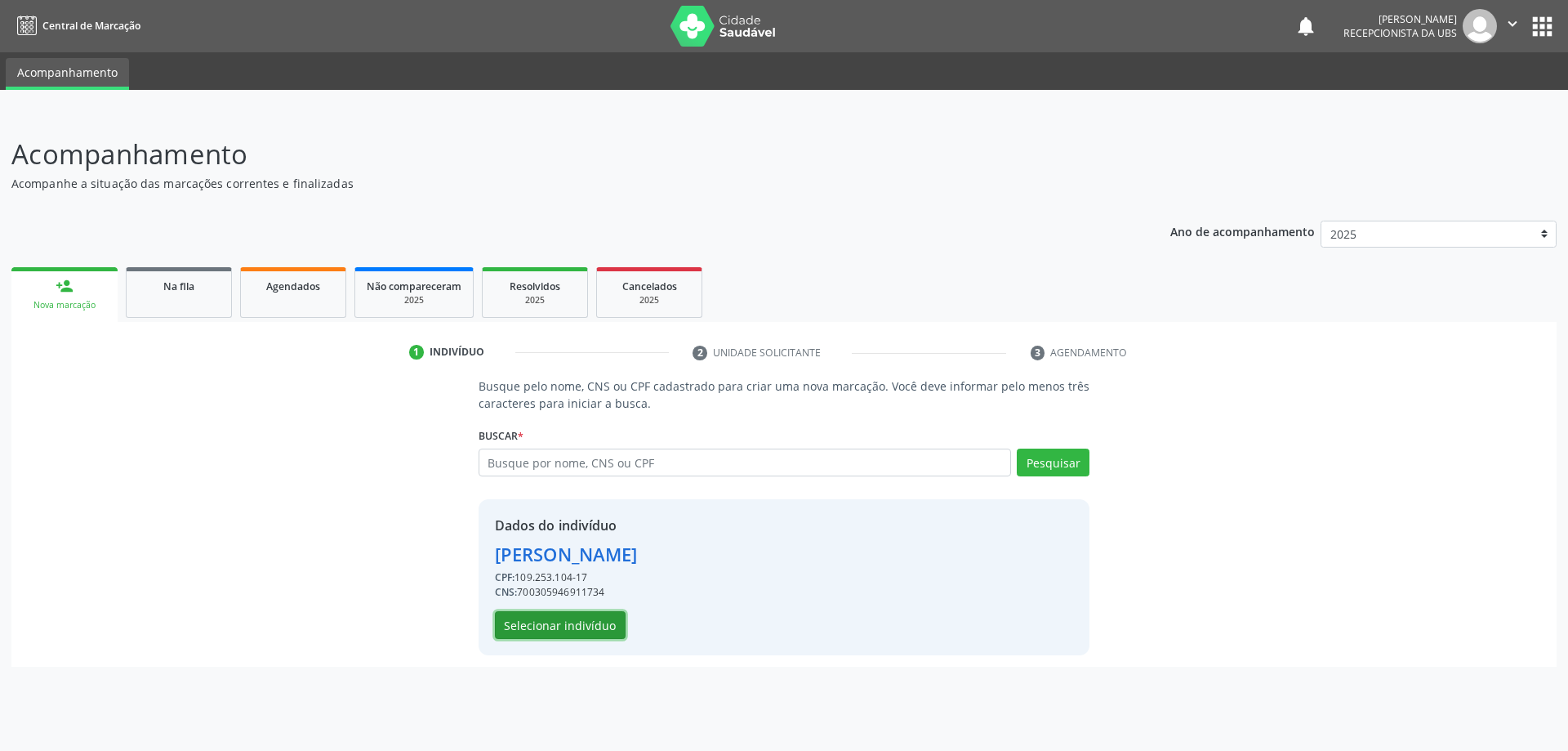
click at [579, 626] on button "Selecionar indivíduo" at bounding box center [560, 624] width 130 height 28
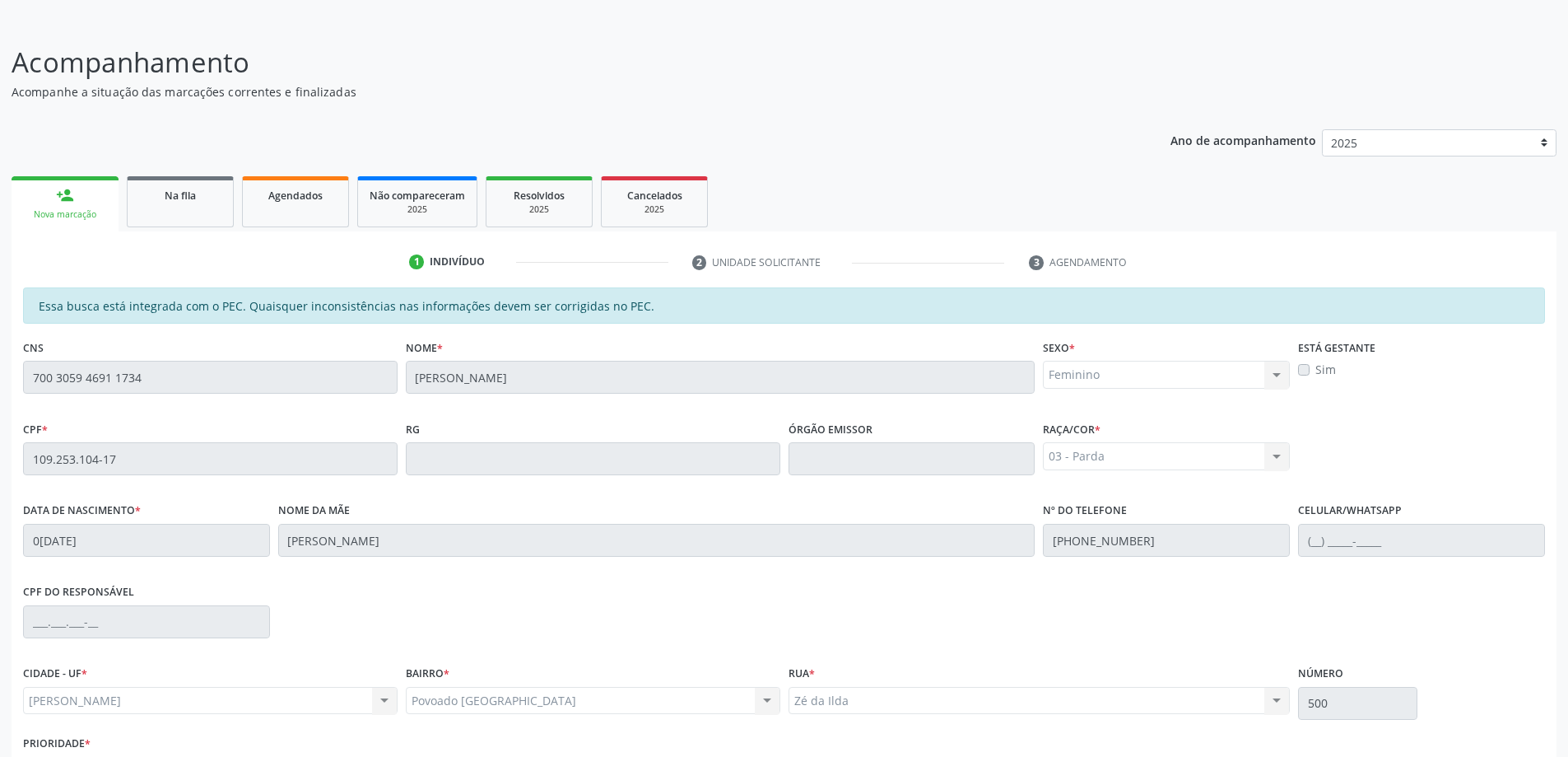
scroll to position [206, 0]
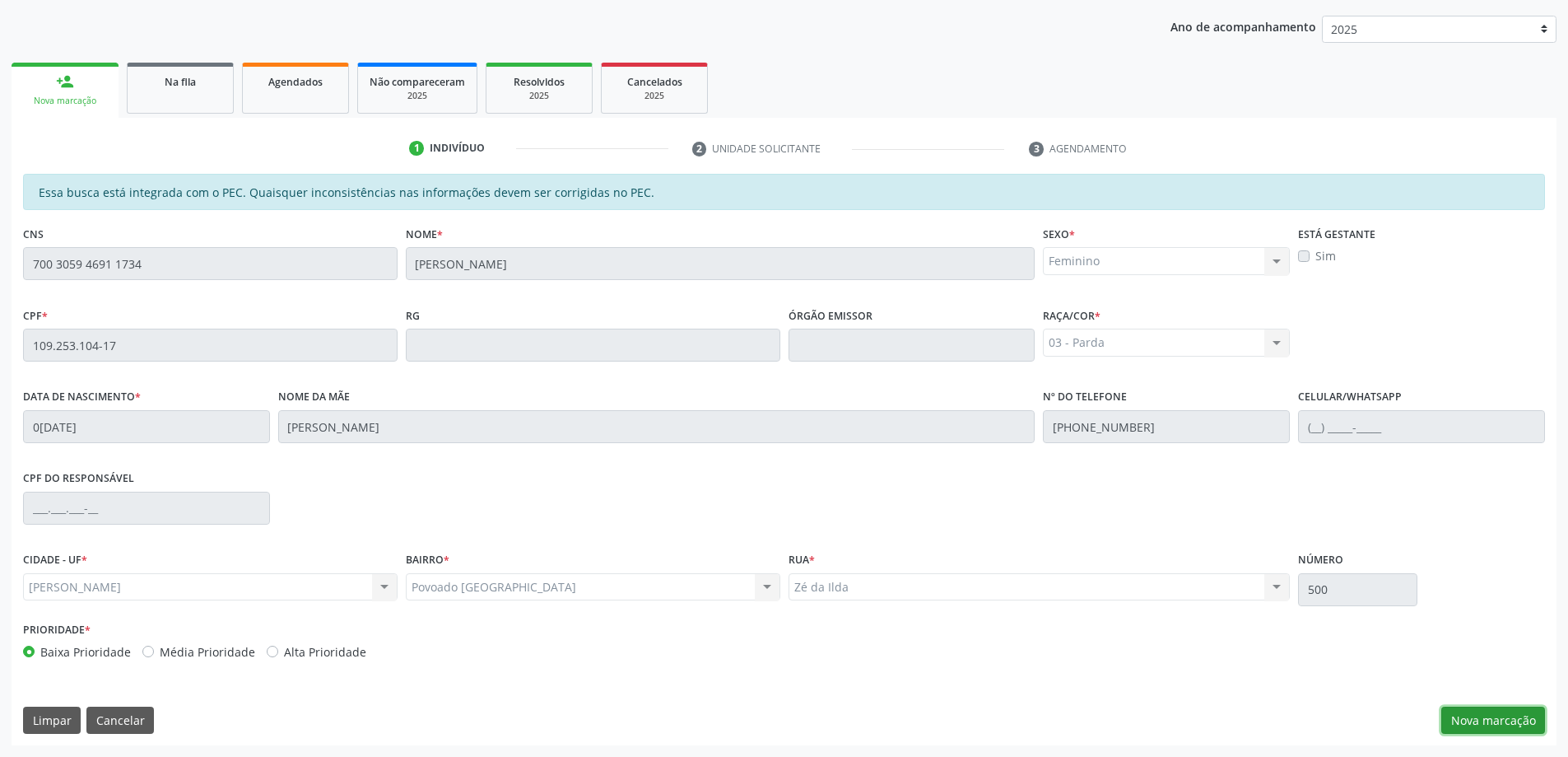
click at [1484, 713] on button "Nova marcação" at bounding box center [1492, 720] width 104 height 28
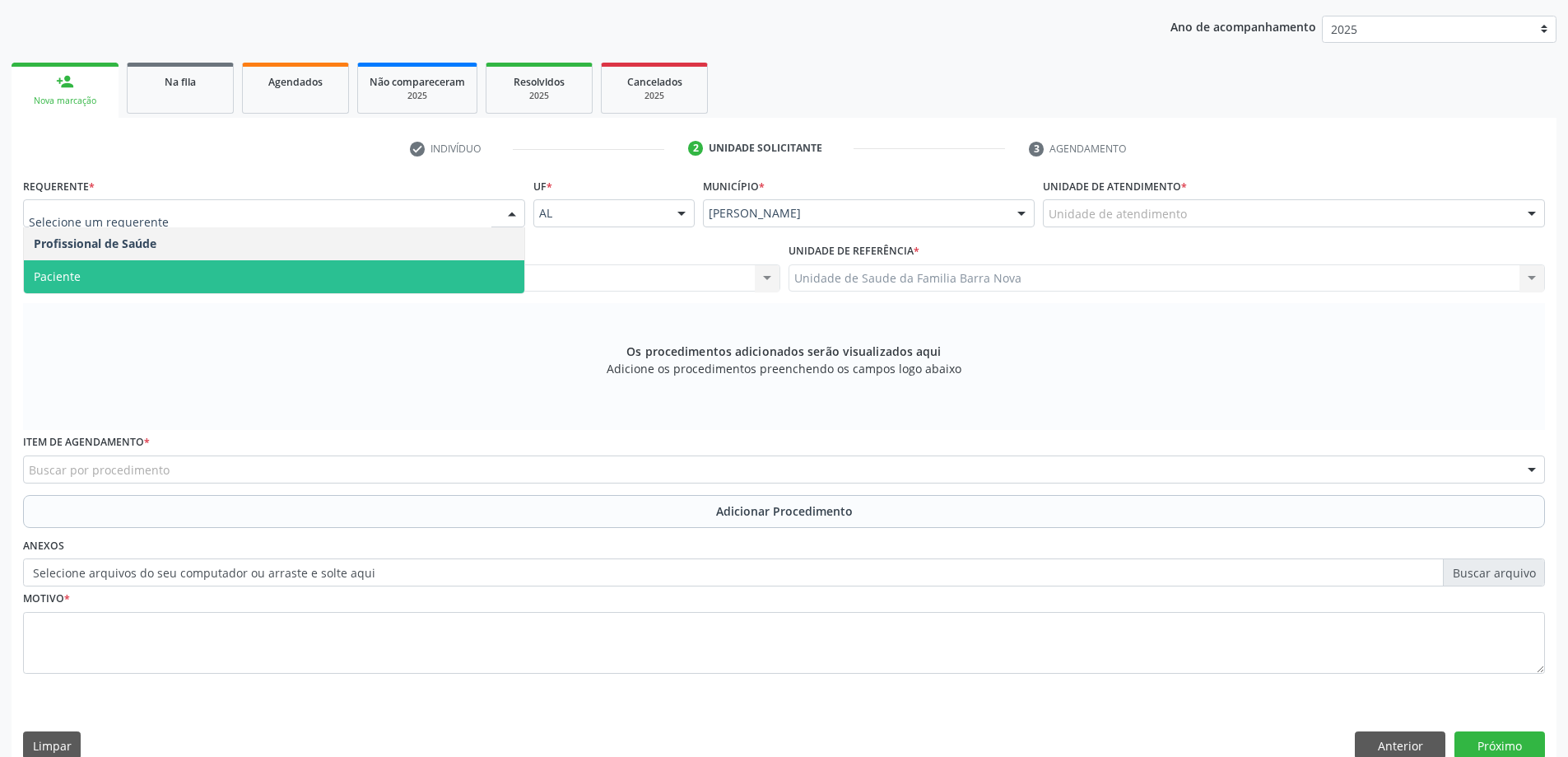
click at [253, 275] on span "Paciente" at bounding box center [274, 276] width 501 height 33
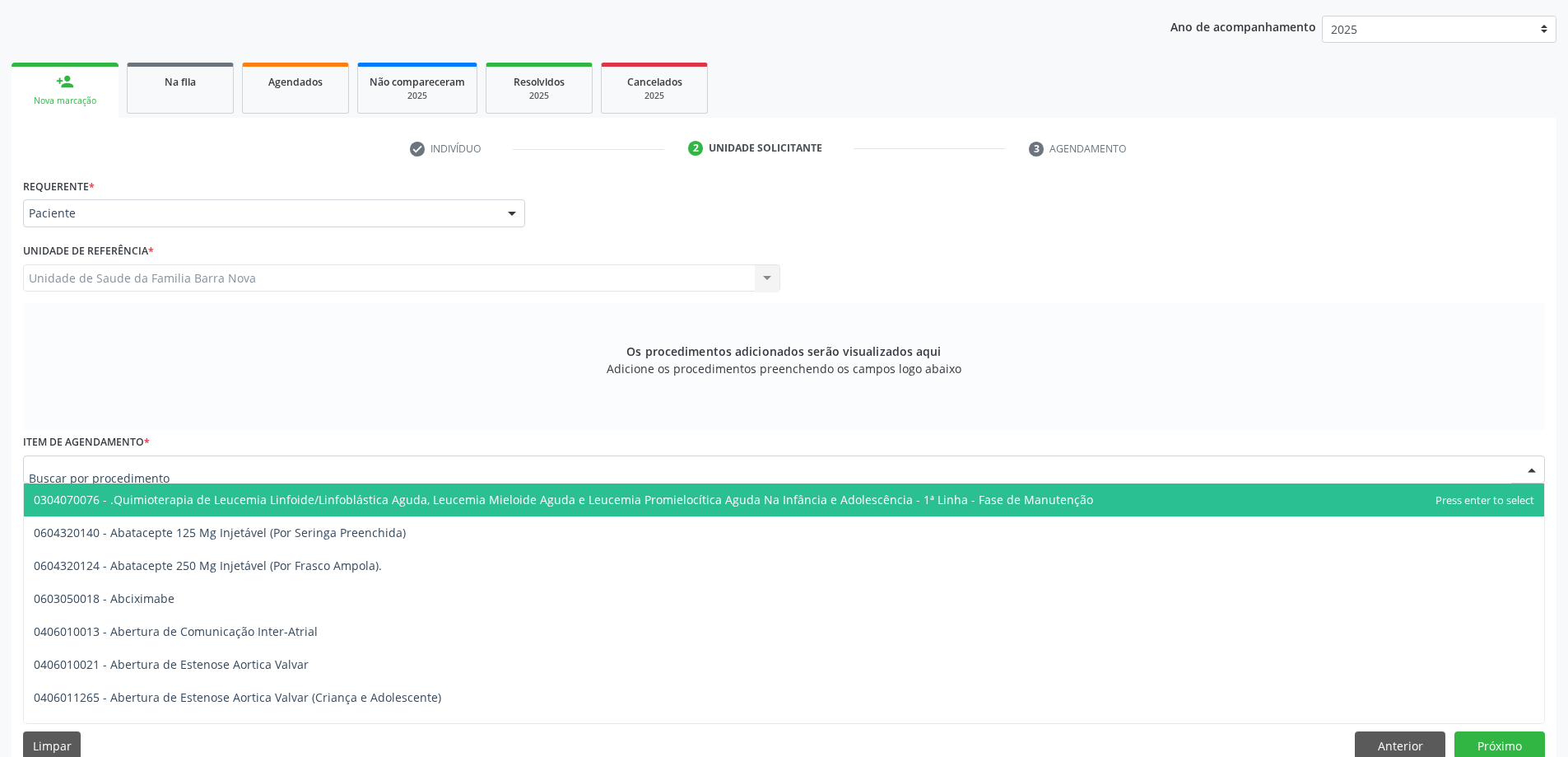
click at [650, 477] on div at bounding box center [784, 469] width 1522 height 28
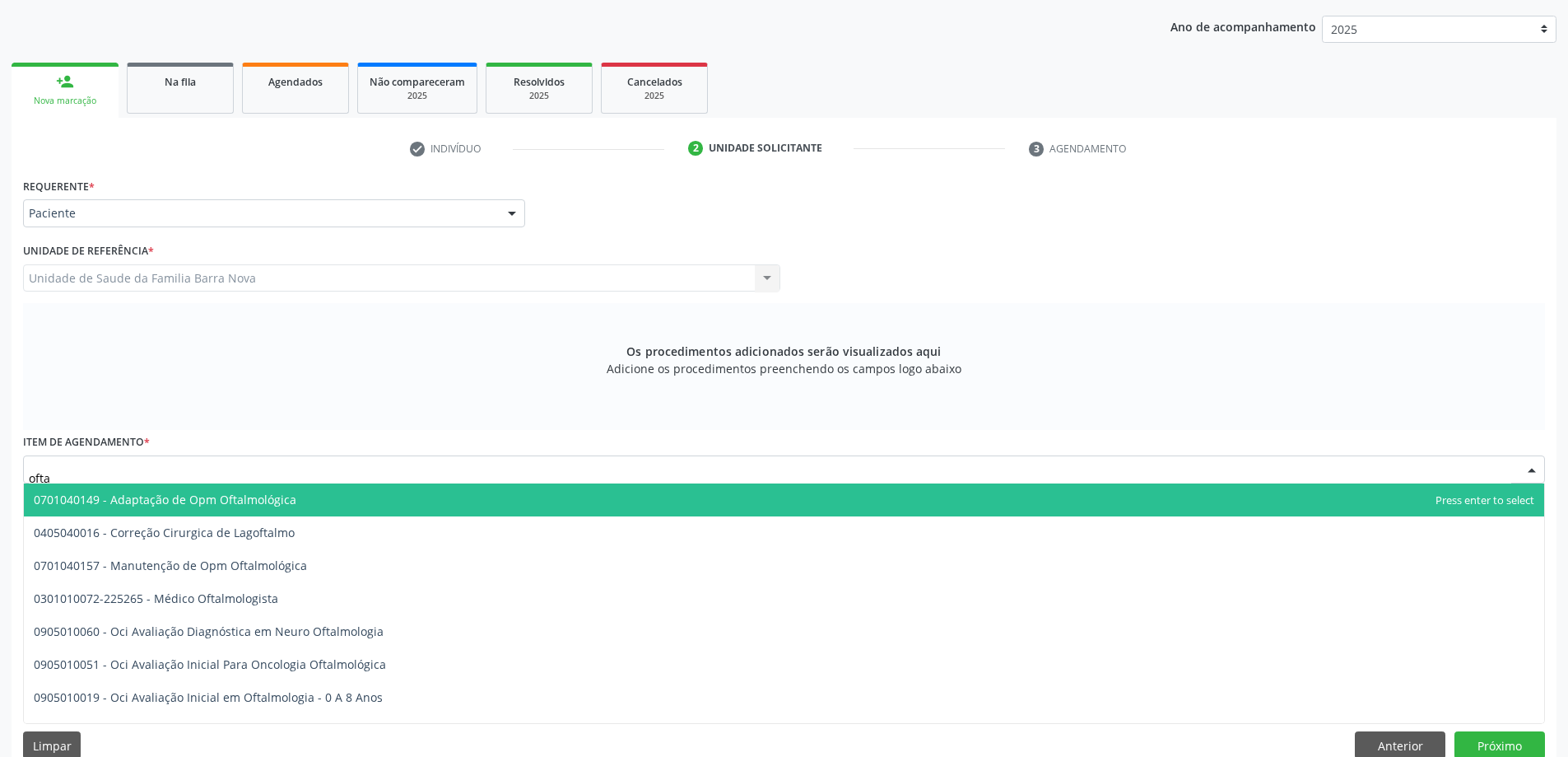
type input "oftal"
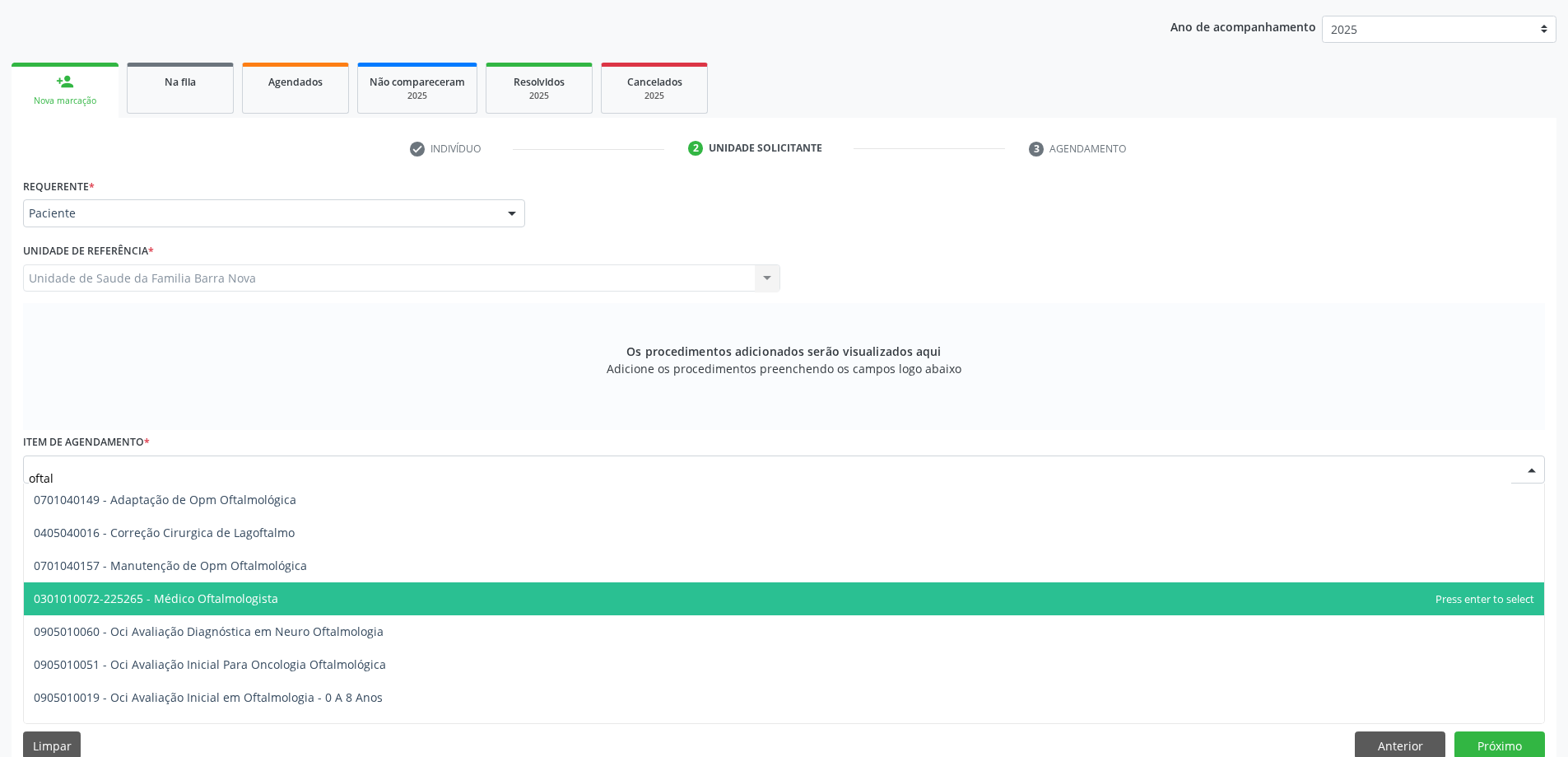
click at [863, 593] on span "0301010072-225265 - Médico Oftalmologista" at bounding box center [784, 598] width 1520 height 33
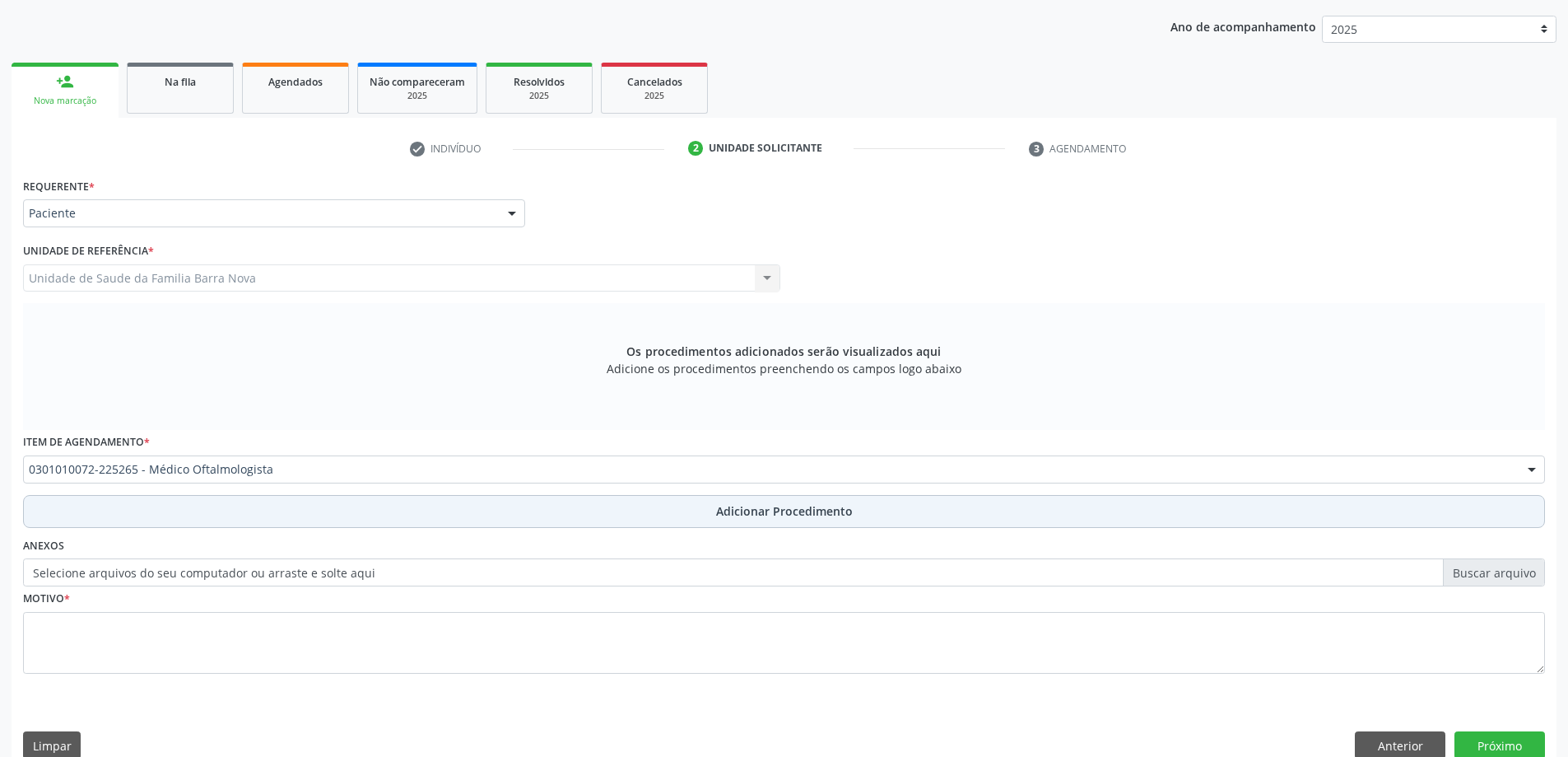
click at [842, 516] on span "Adicionar Procedimento" at bounding box center [784, 511] width 136 height 18
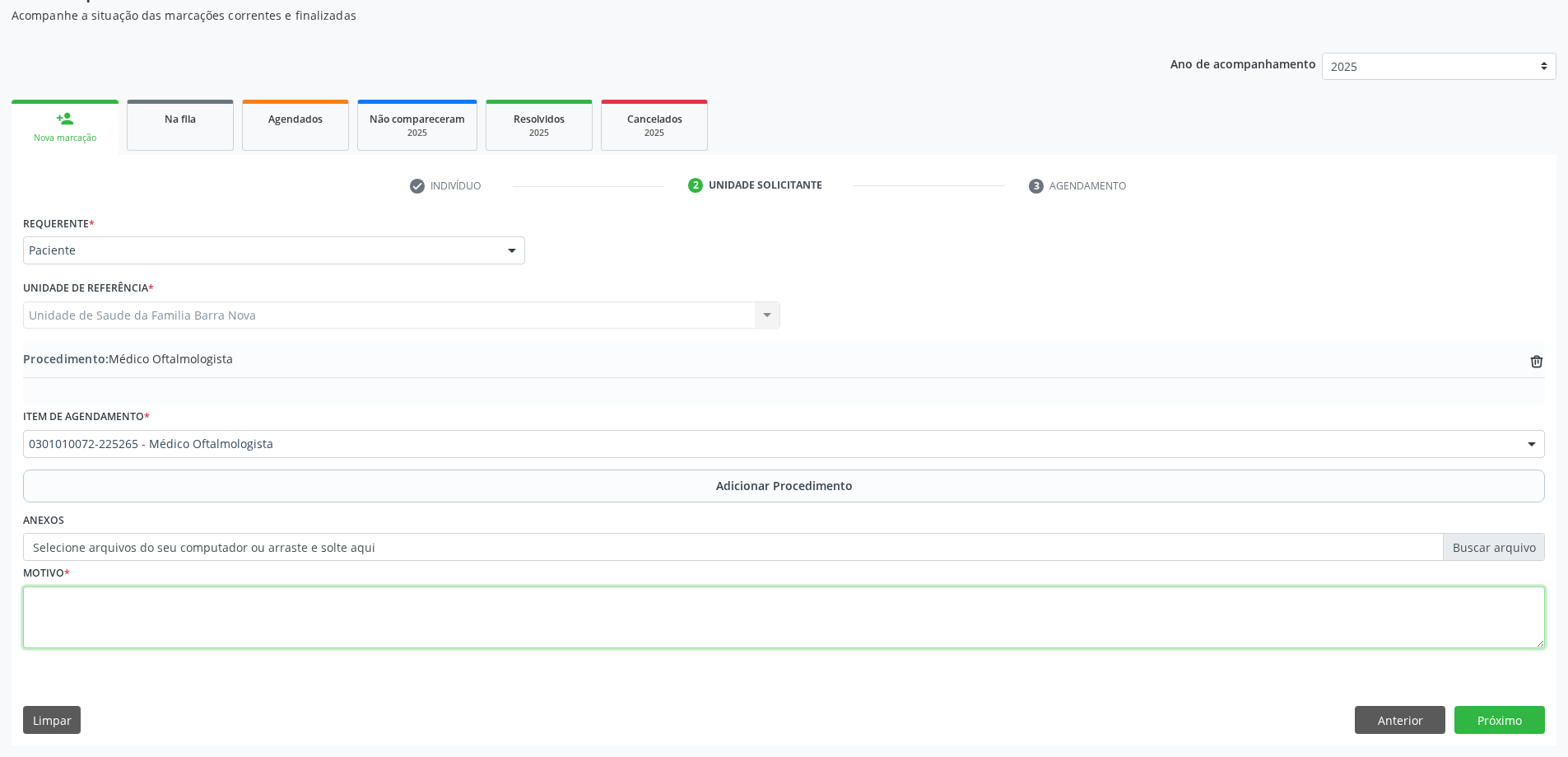
click at [494, 614] on textarea at bounding box center [784, 617] width 1522 height 62
type textarea "Pterígio."
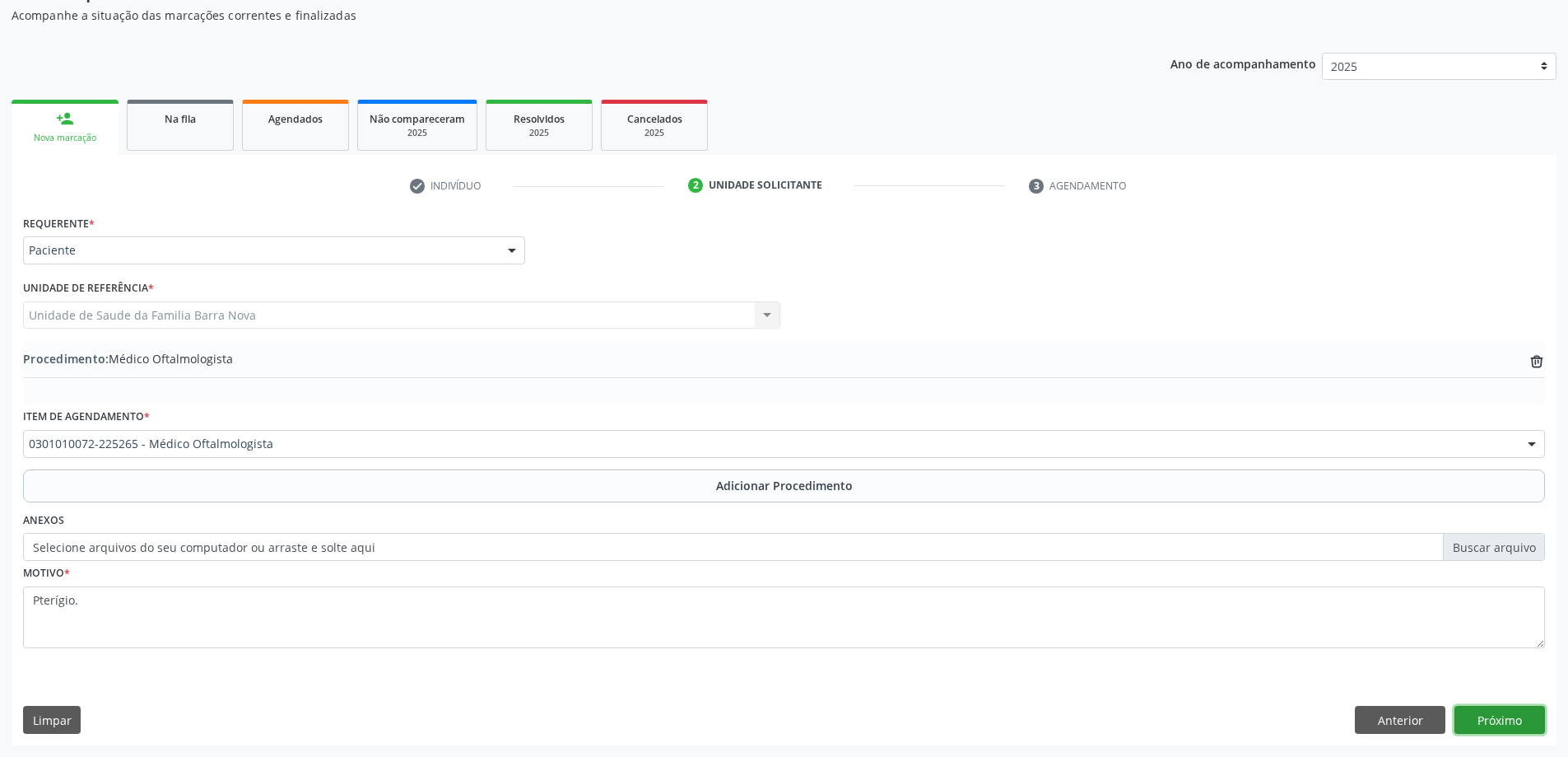
click at [1510, 722] on button "Próximo" at bounding box center [1500, 719] width 91 height 28
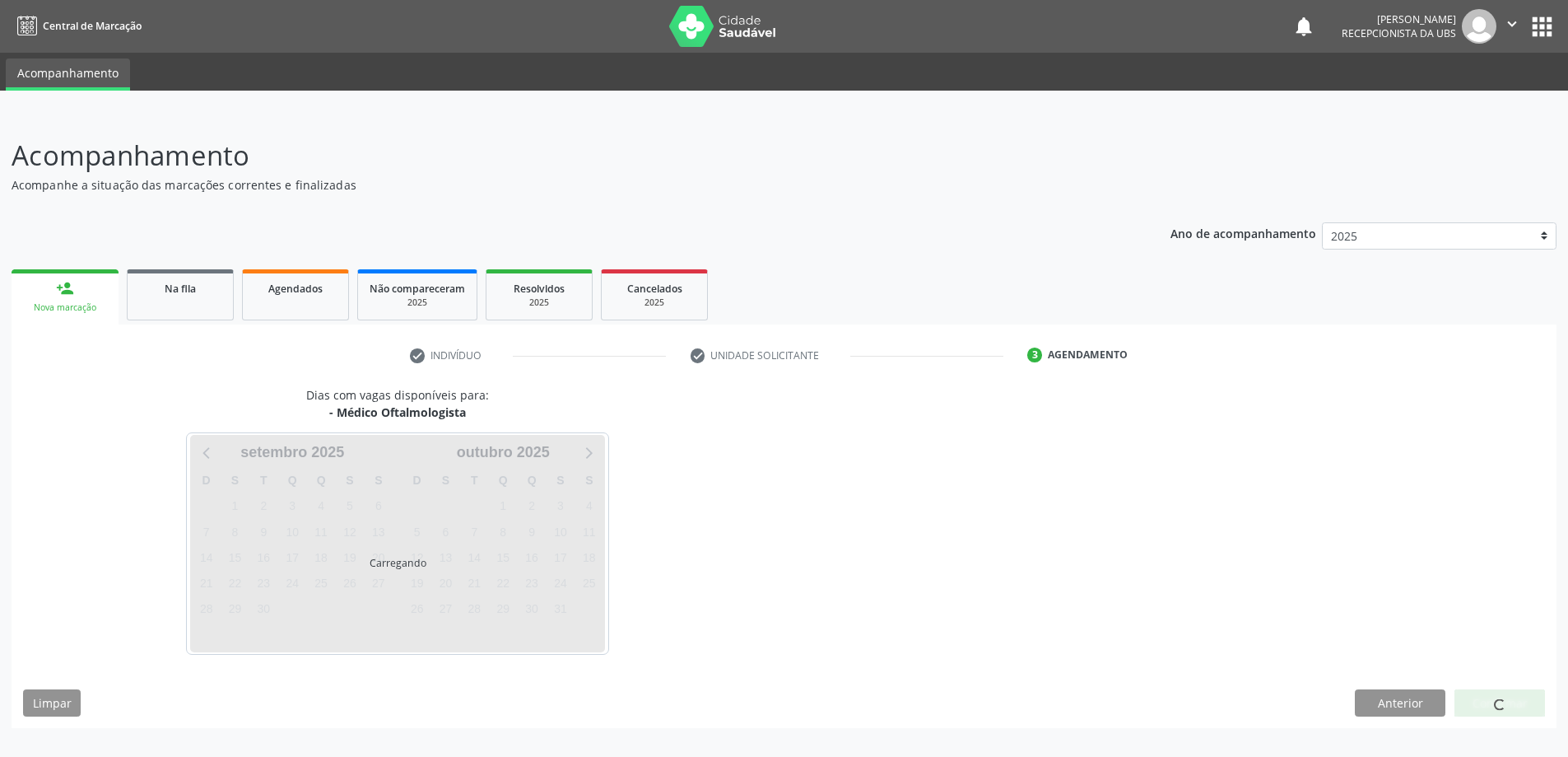
scroll to position [0, 0]
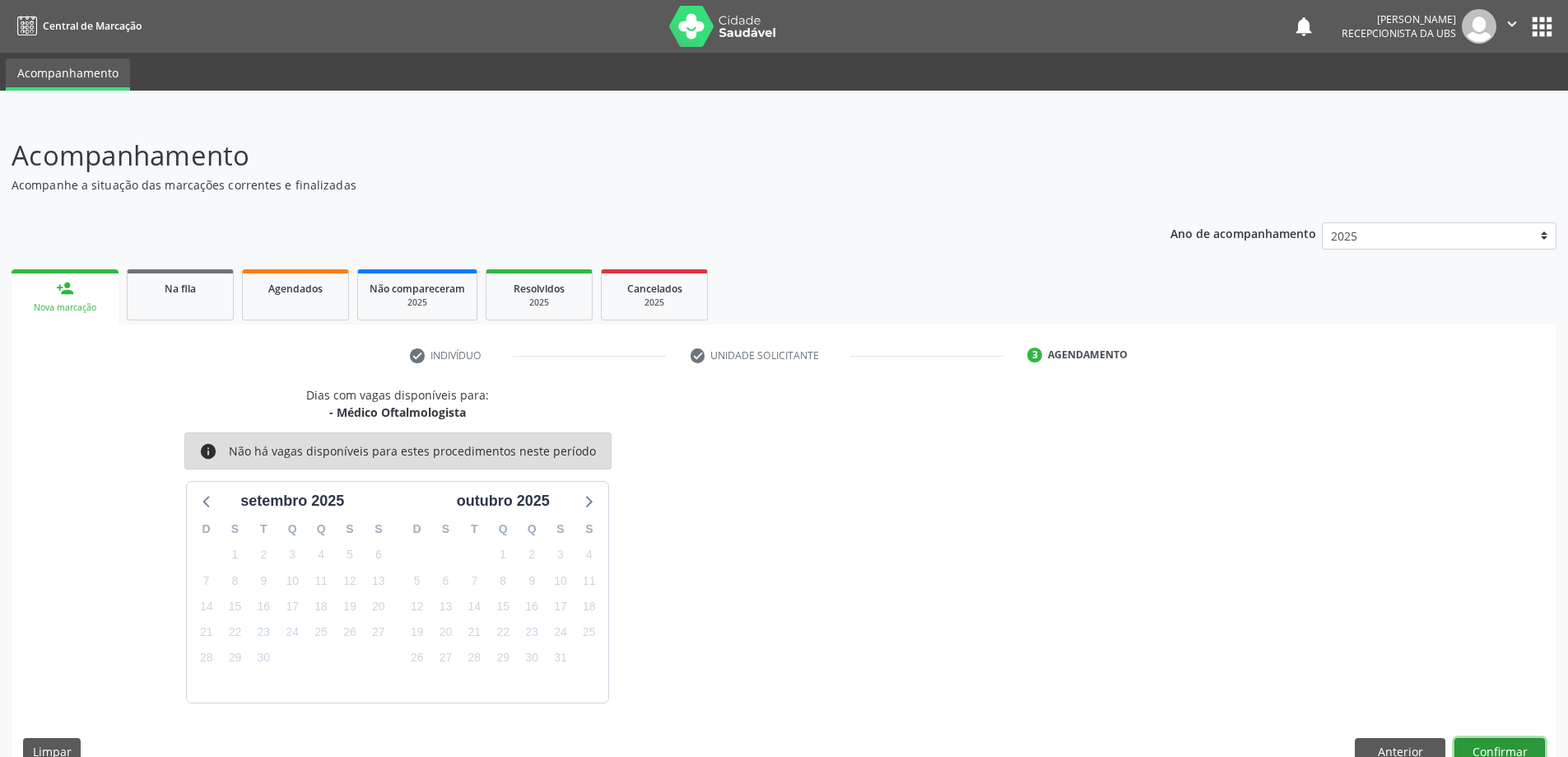
click at [1500, 748] on button "Confirmar" at bounding box center [1500, 751] width 91 height 28
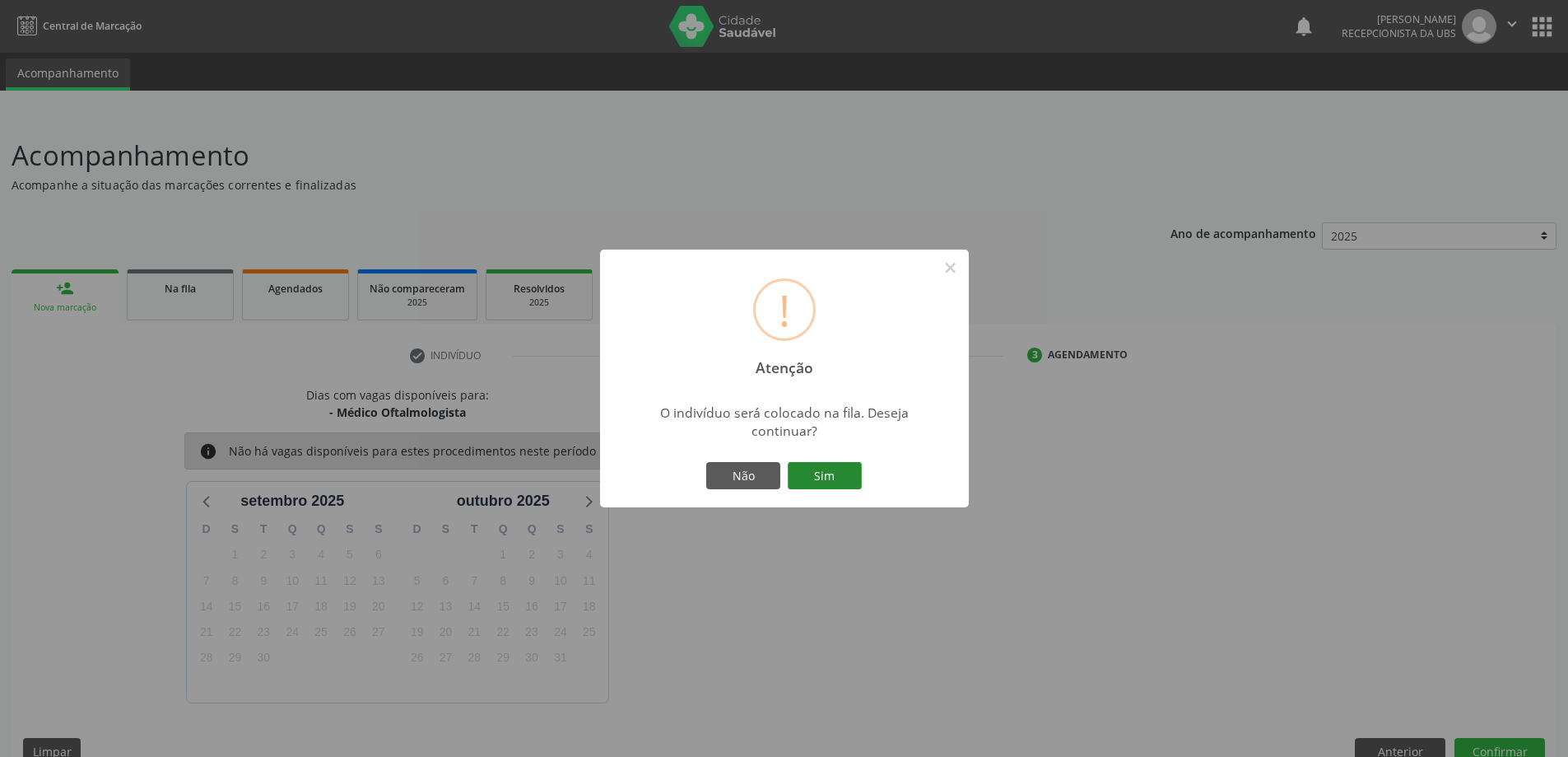
click at [824, 468] on button "Sim" at bounding box center [825, 476] width 74 height 28
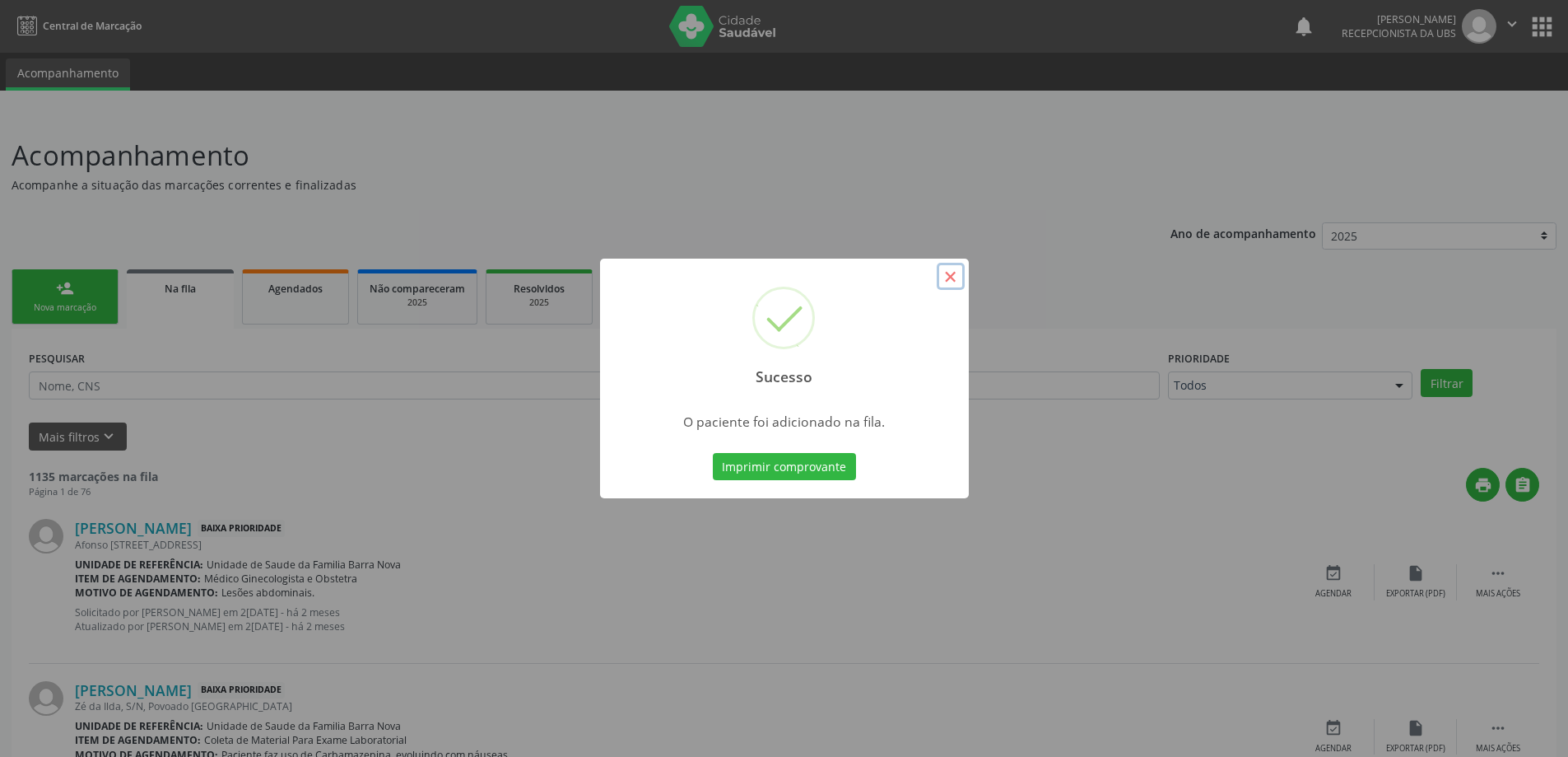
click at [951, 280] on button "×" at bounding box center [950, 276] width 28 height 28
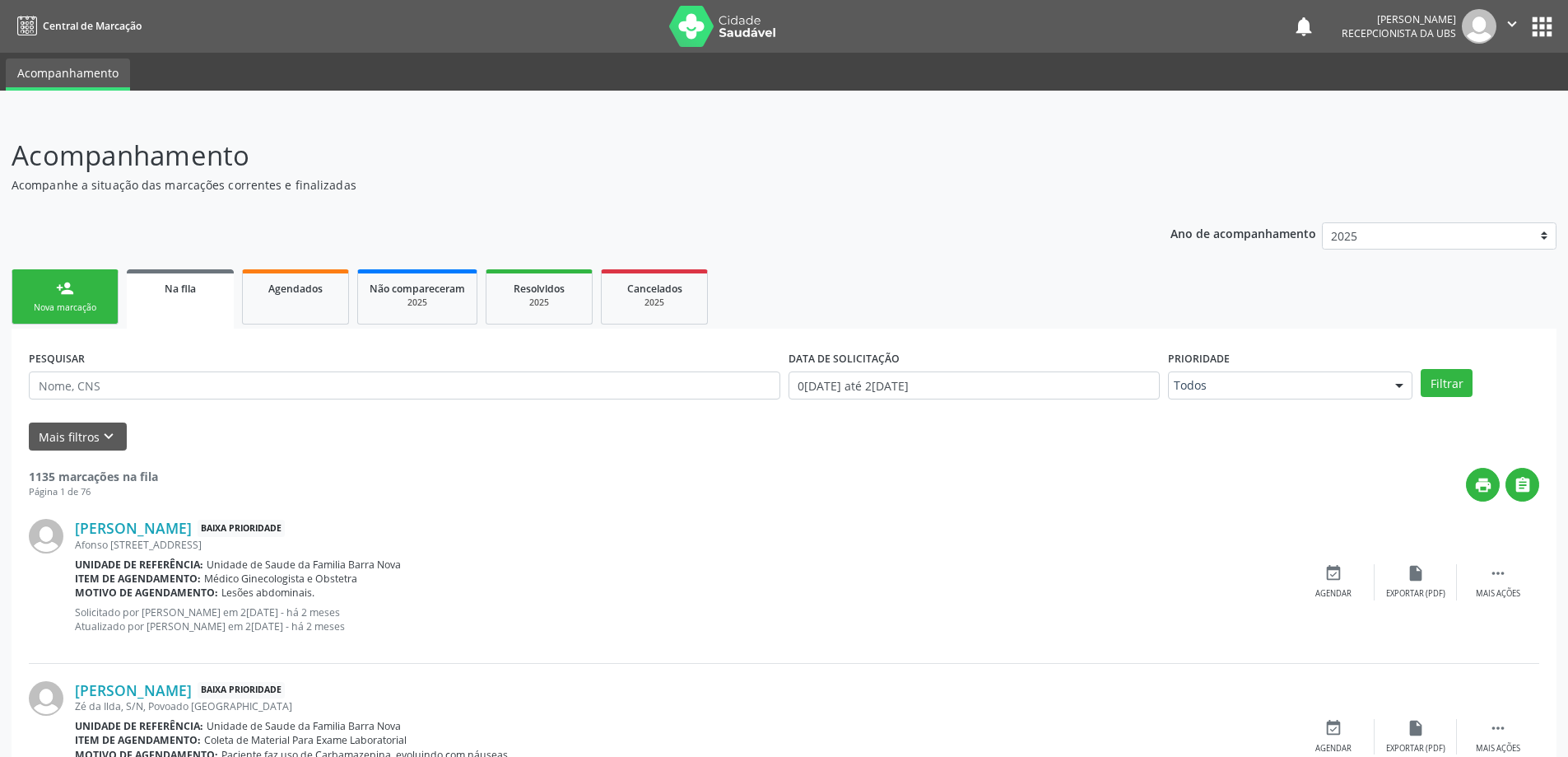
click at [57, 291] on div "person_add" at bounding box center [65, 289] width 19 height 19
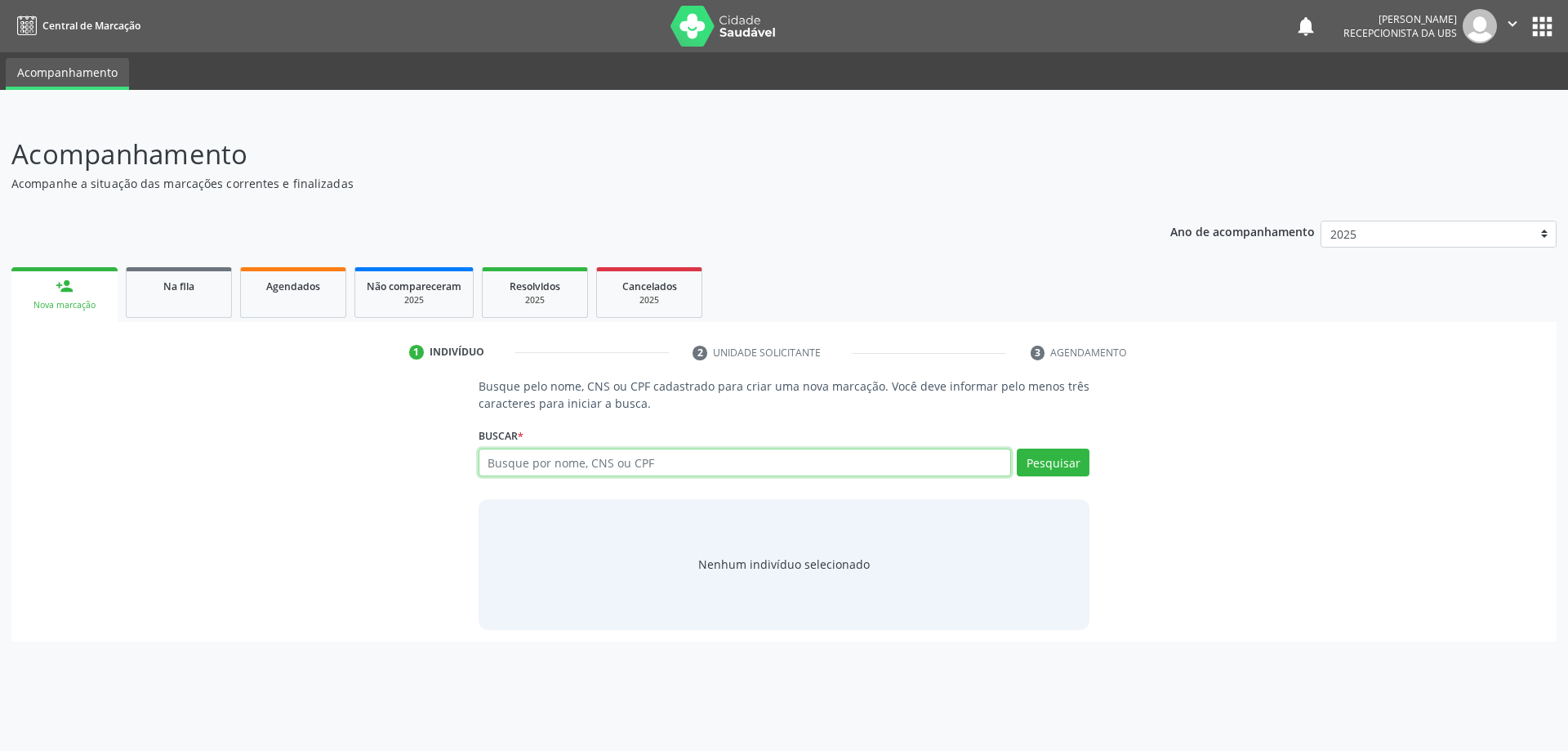
click at [507, 455] on input "text" at bounding box center [745, 462] width 534 height 28
type input "03336358418"
click at [1048, 452] on button "Pesquisar" at bounding box center [1053, 462] width 73 height 28
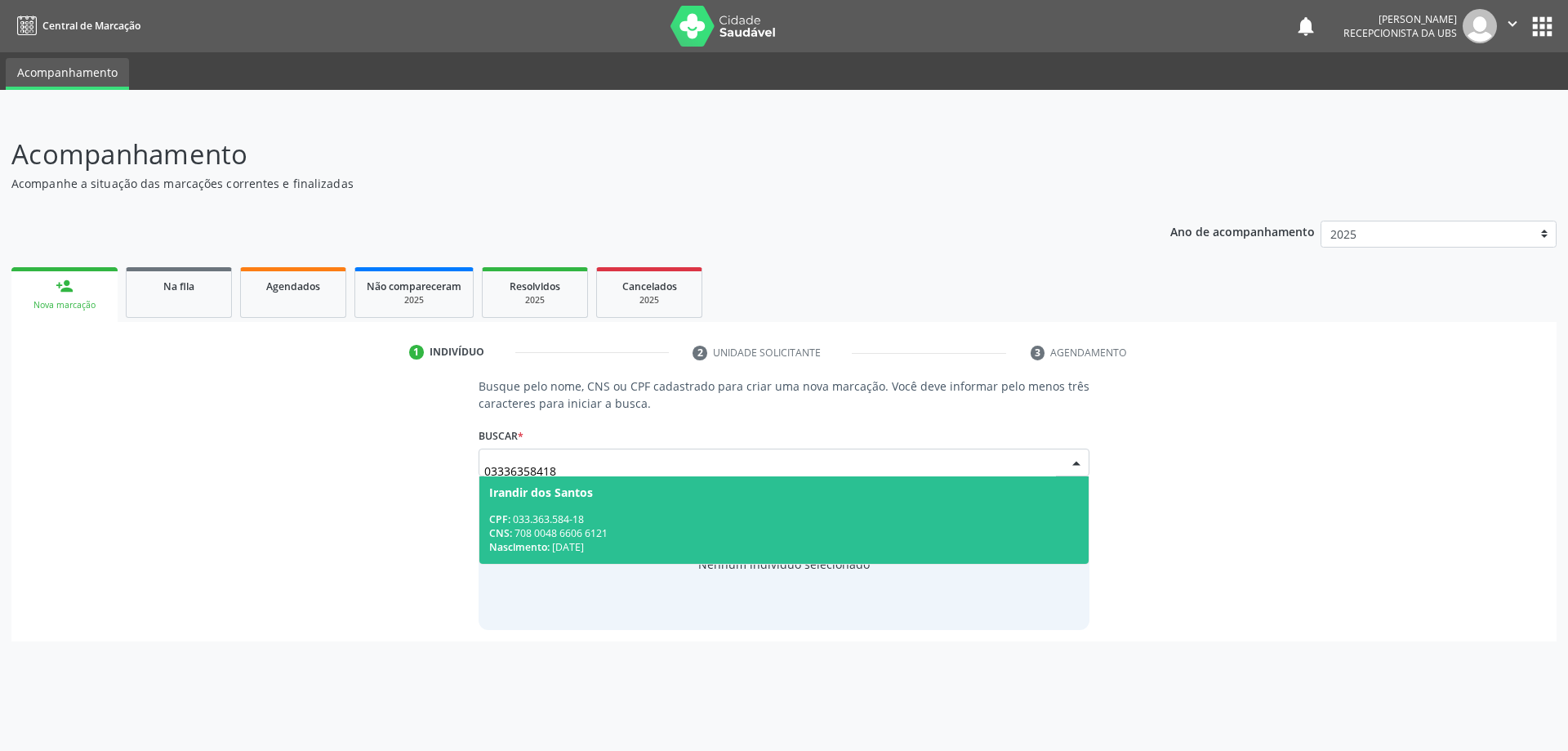
click at [787, 504] on span "Irandir dos Santos CPF: 033.363.584-18 CNS: 708 0048 6606 6121 Nascimento: [DAT…" at bounding box center [784, 520] width 610 height 88
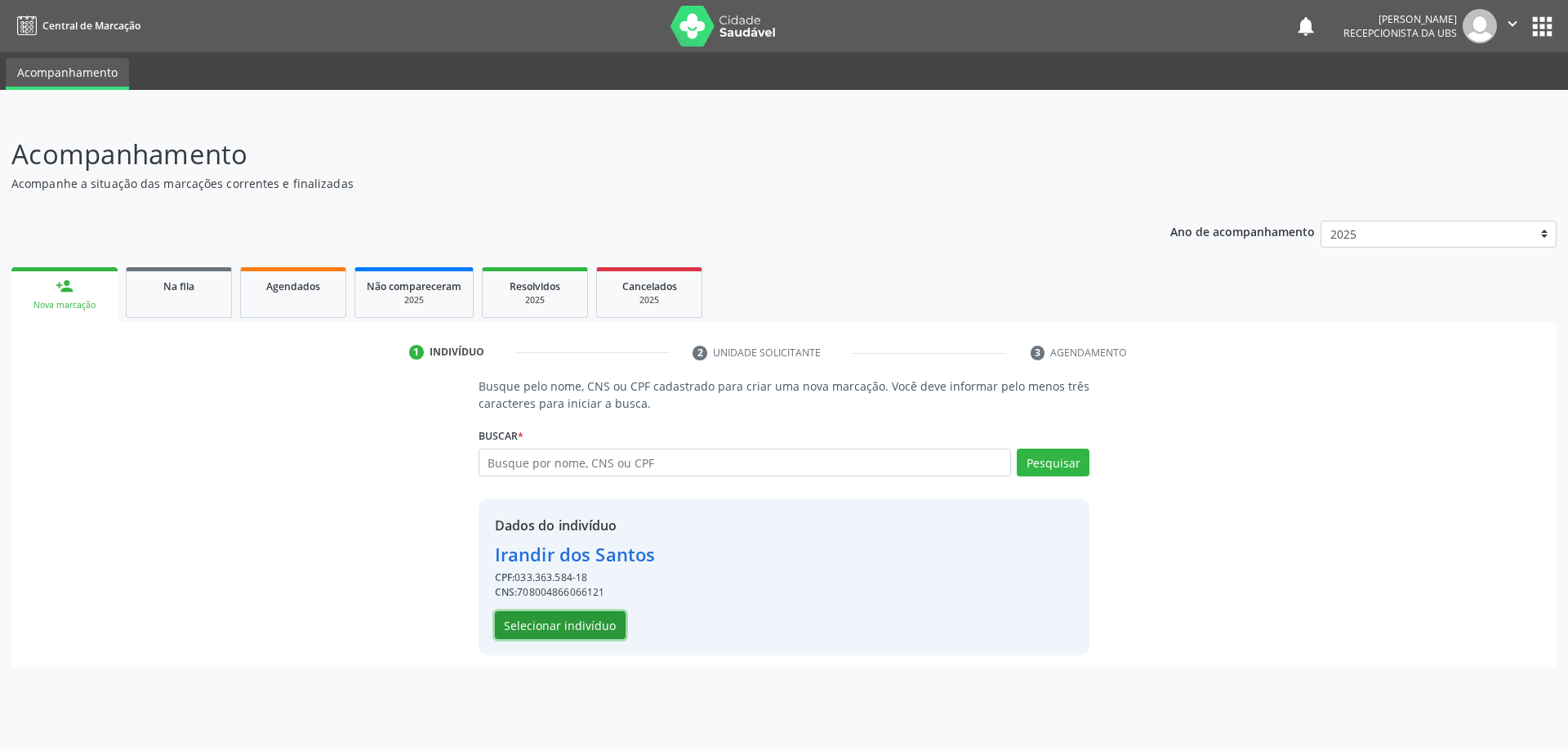
click at [565, 619] on button "Selecionar indivíduo" at bounding box center [560, 624] width 130 height 28
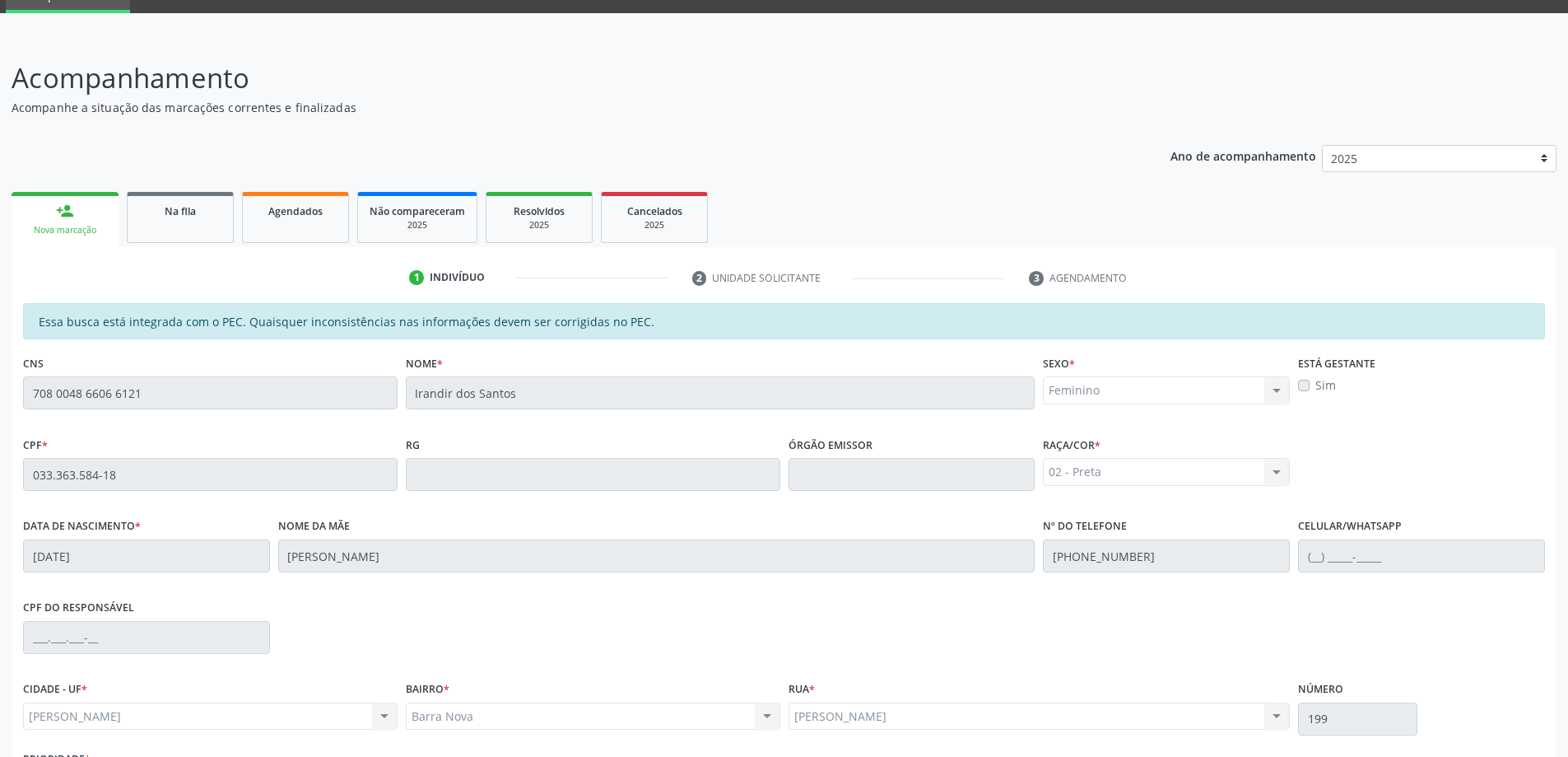
scroll to position [206, 0]
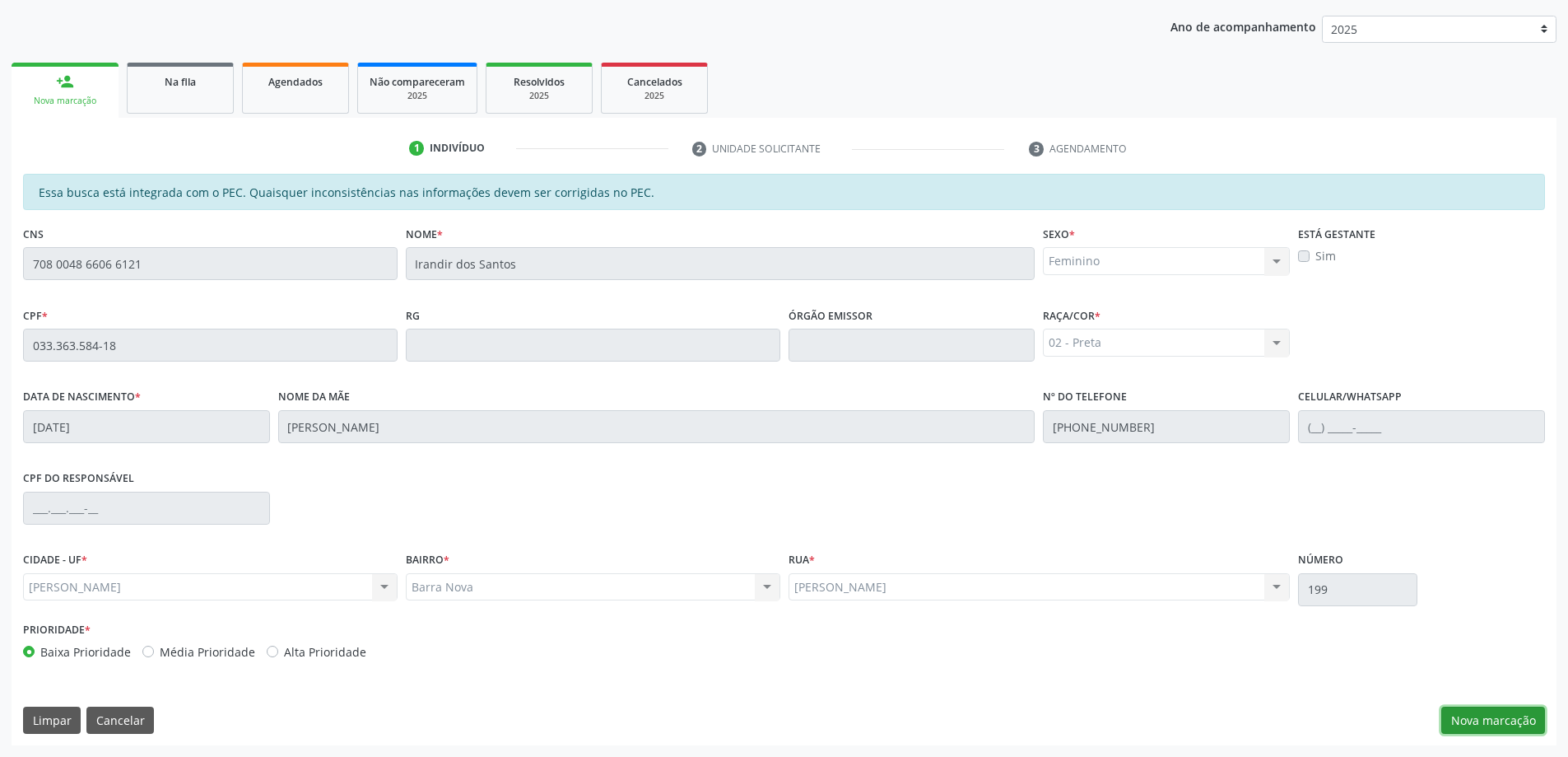
click at [1489, 711] on button "Nova marcação" at bounding box center [1492, 720] width 104 height 28
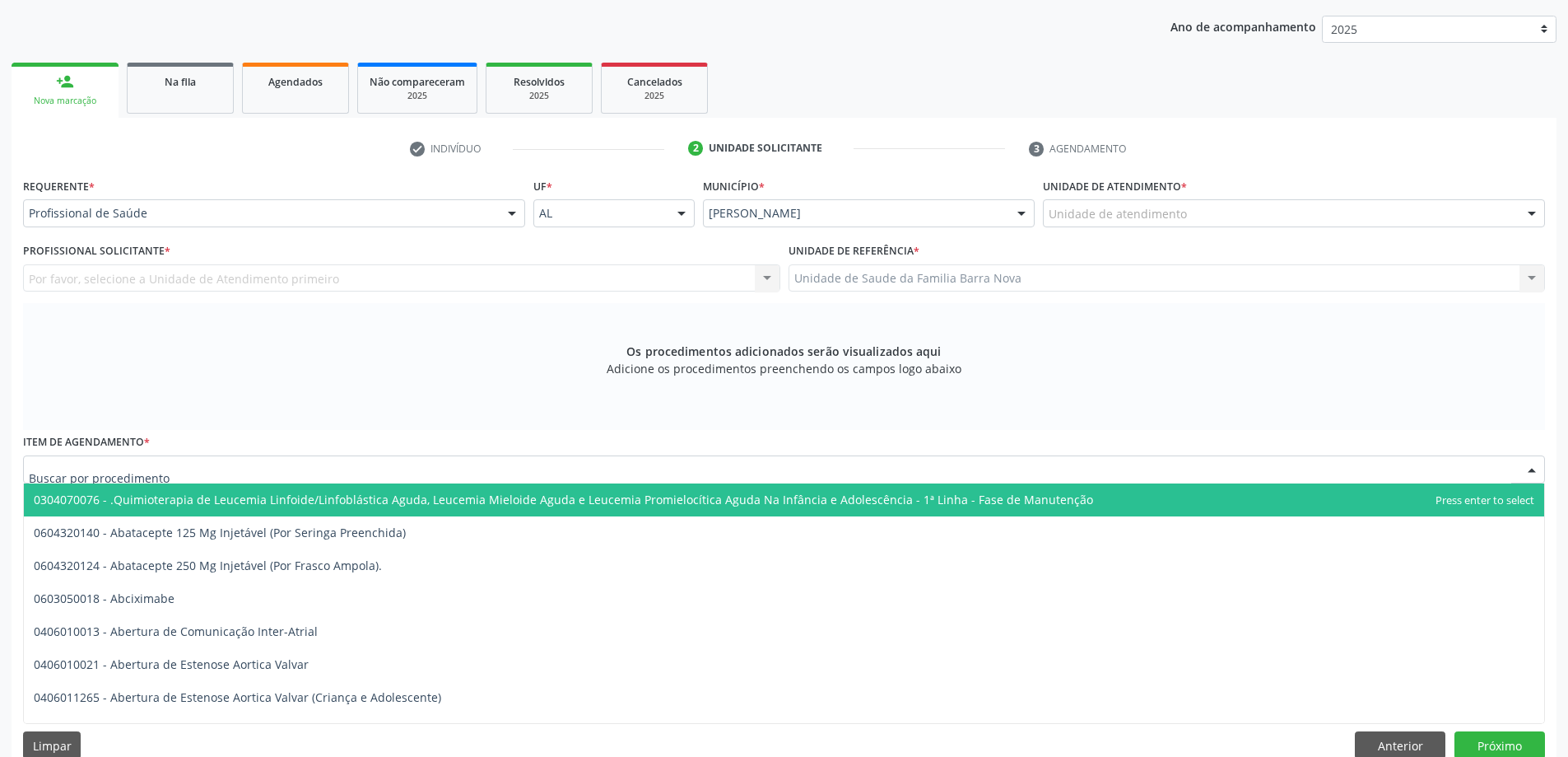
click at [316, 466] on div at bounding box center [784, 469] width 1522 height 28
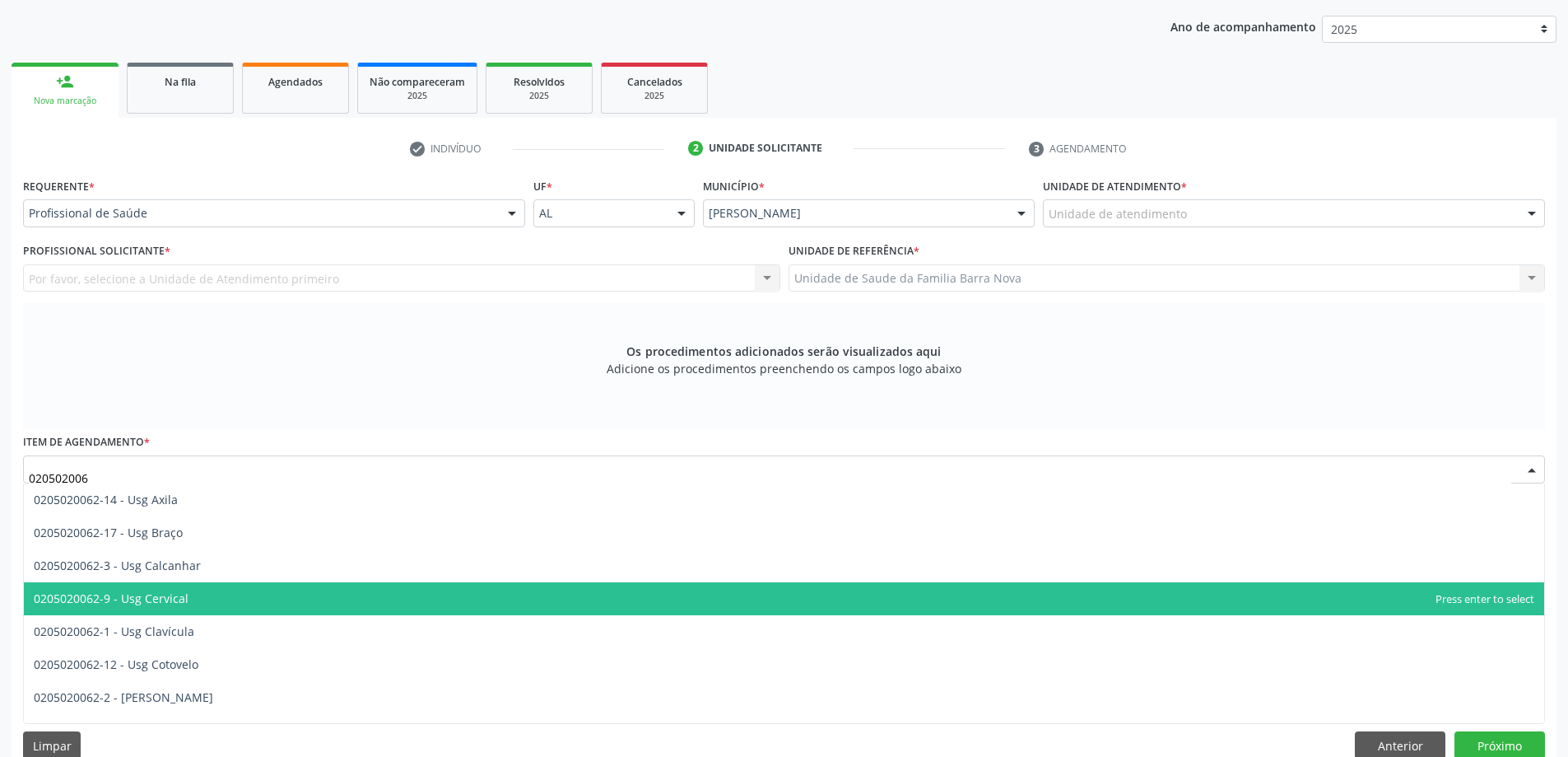
type input "0205020062"
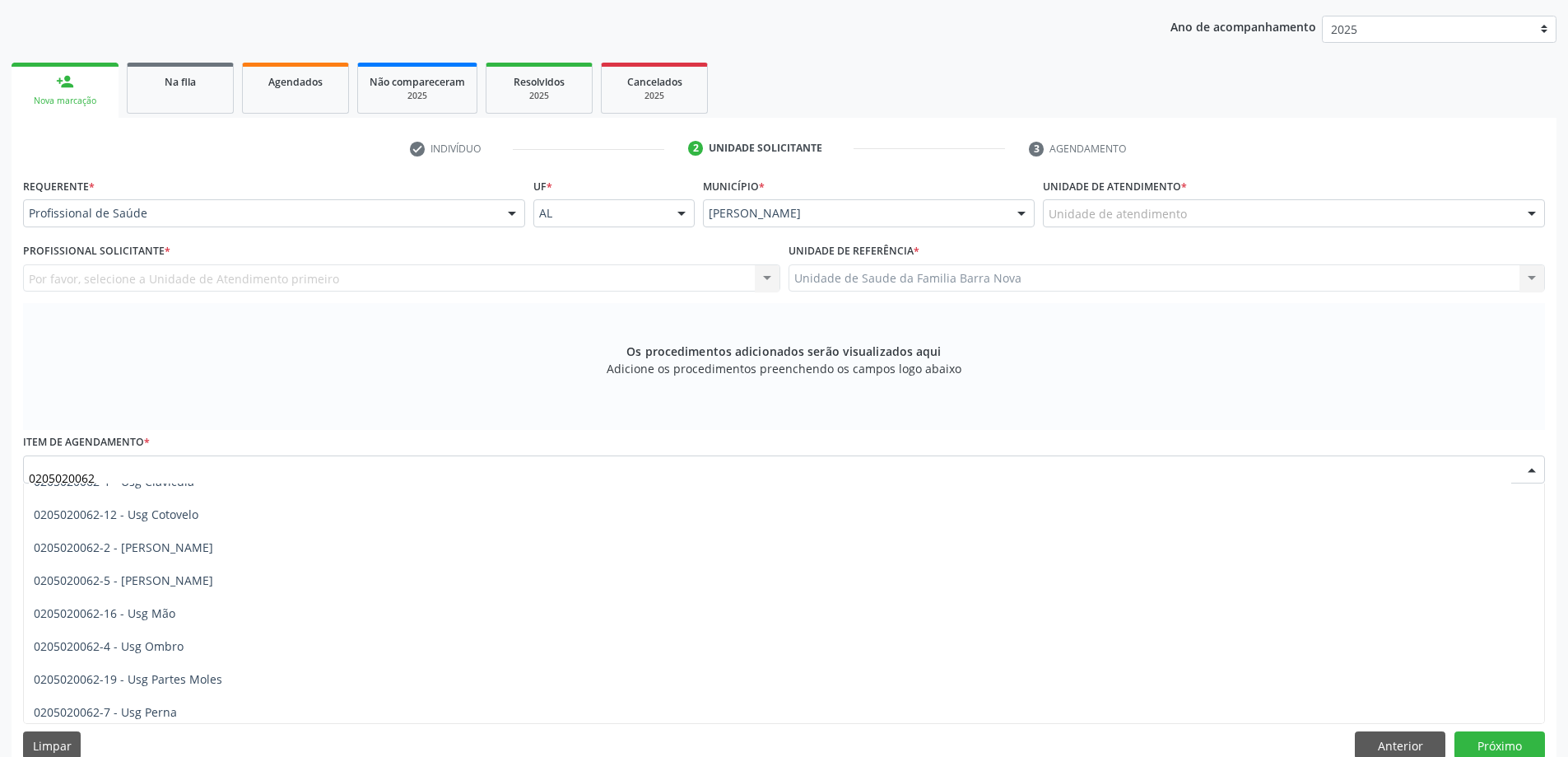
scroll to position [165, 0]
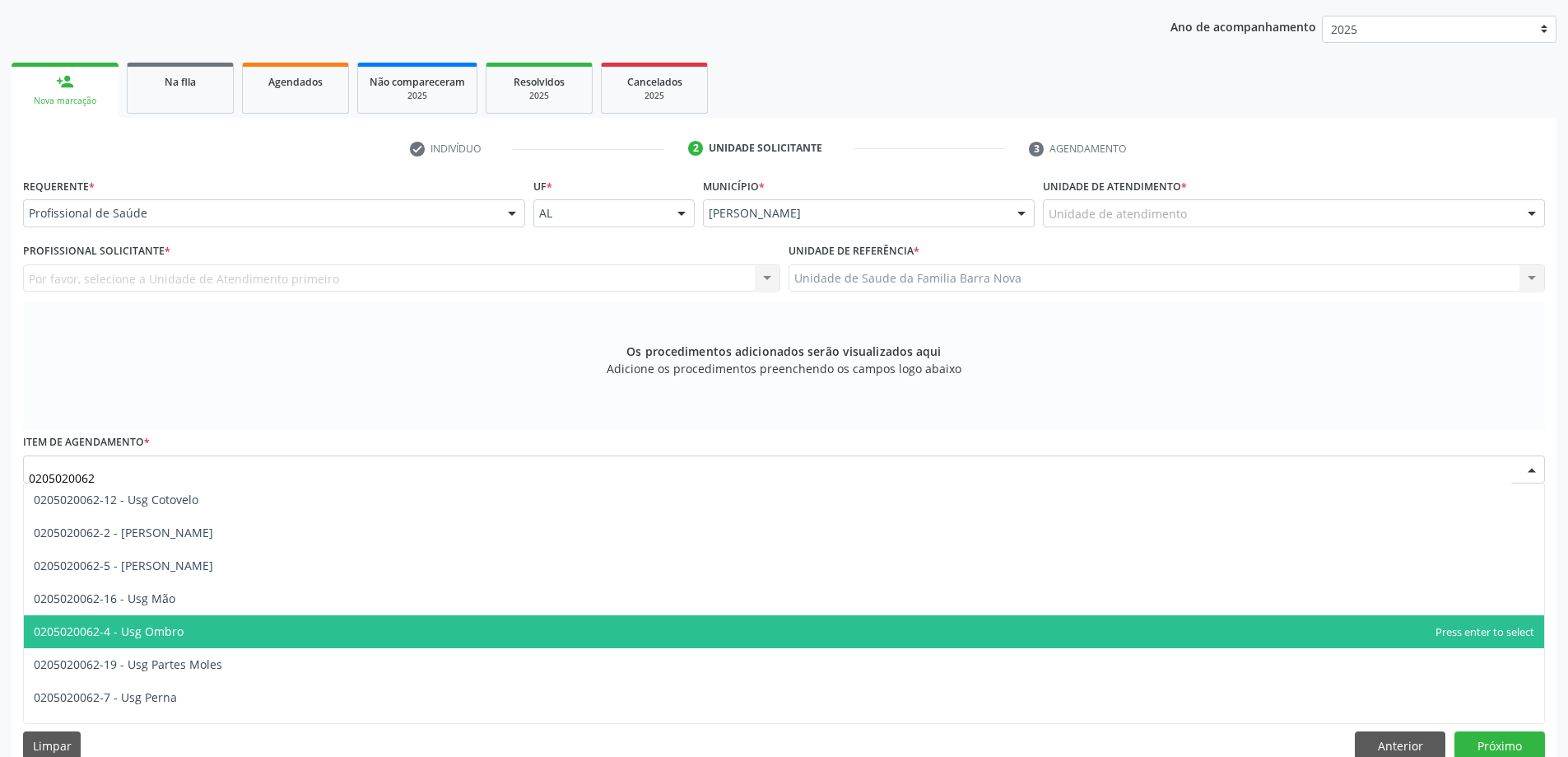
click at [451, 635] on span "0205020062-4 - Usg Ombro" at bounding box center [784, 632] width 1520 height 33
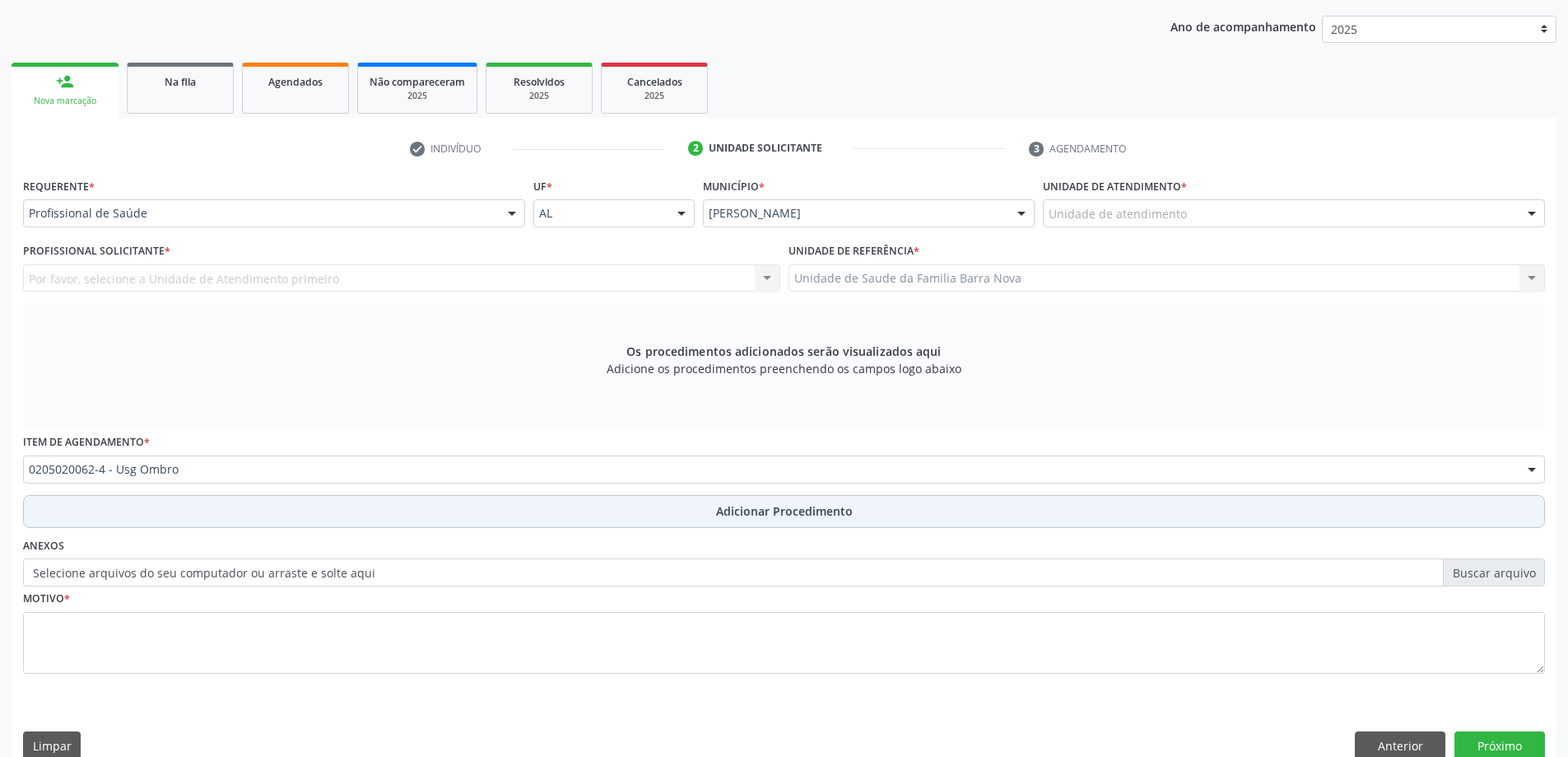
click at [793, 514] on span "Adicionar Procedimento" at bounding box center [784, 511] width 136 height 18
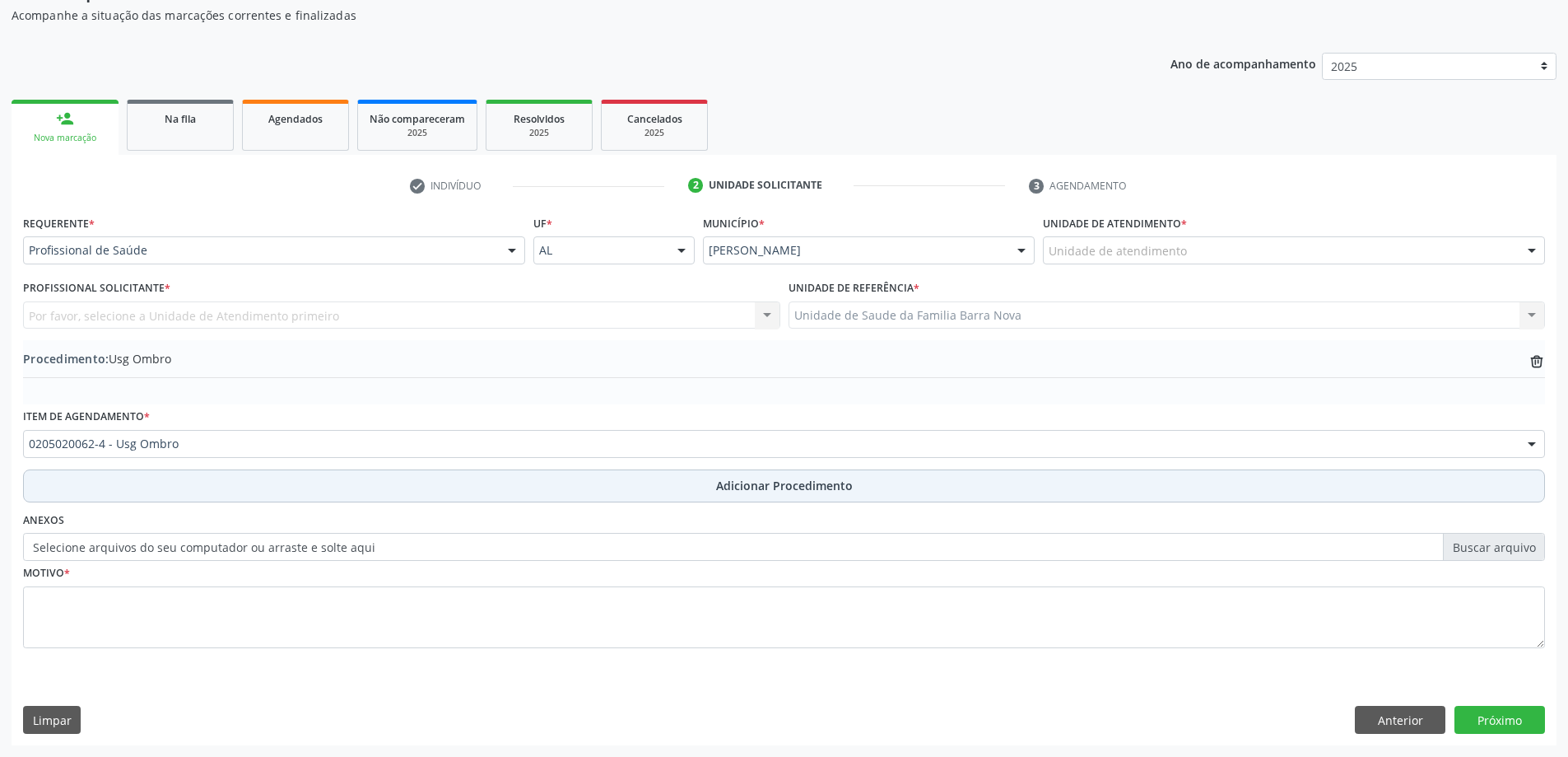
scroll to position [169, 0]
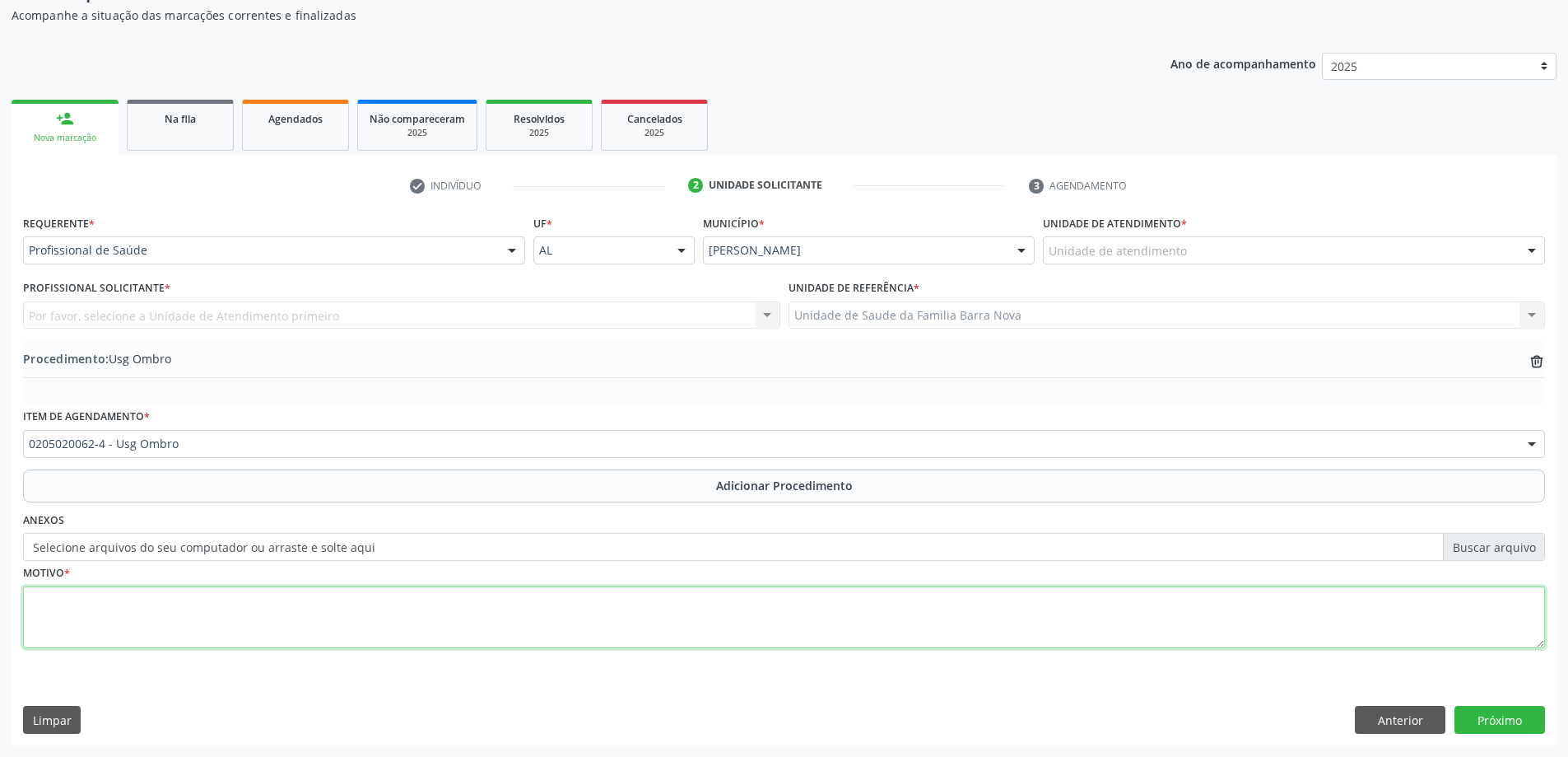
click at [149, 605] on textarea at bounding box center [784, 617] width 1522 height 62
type textarea "Oxiuríase, região do ombro direito."
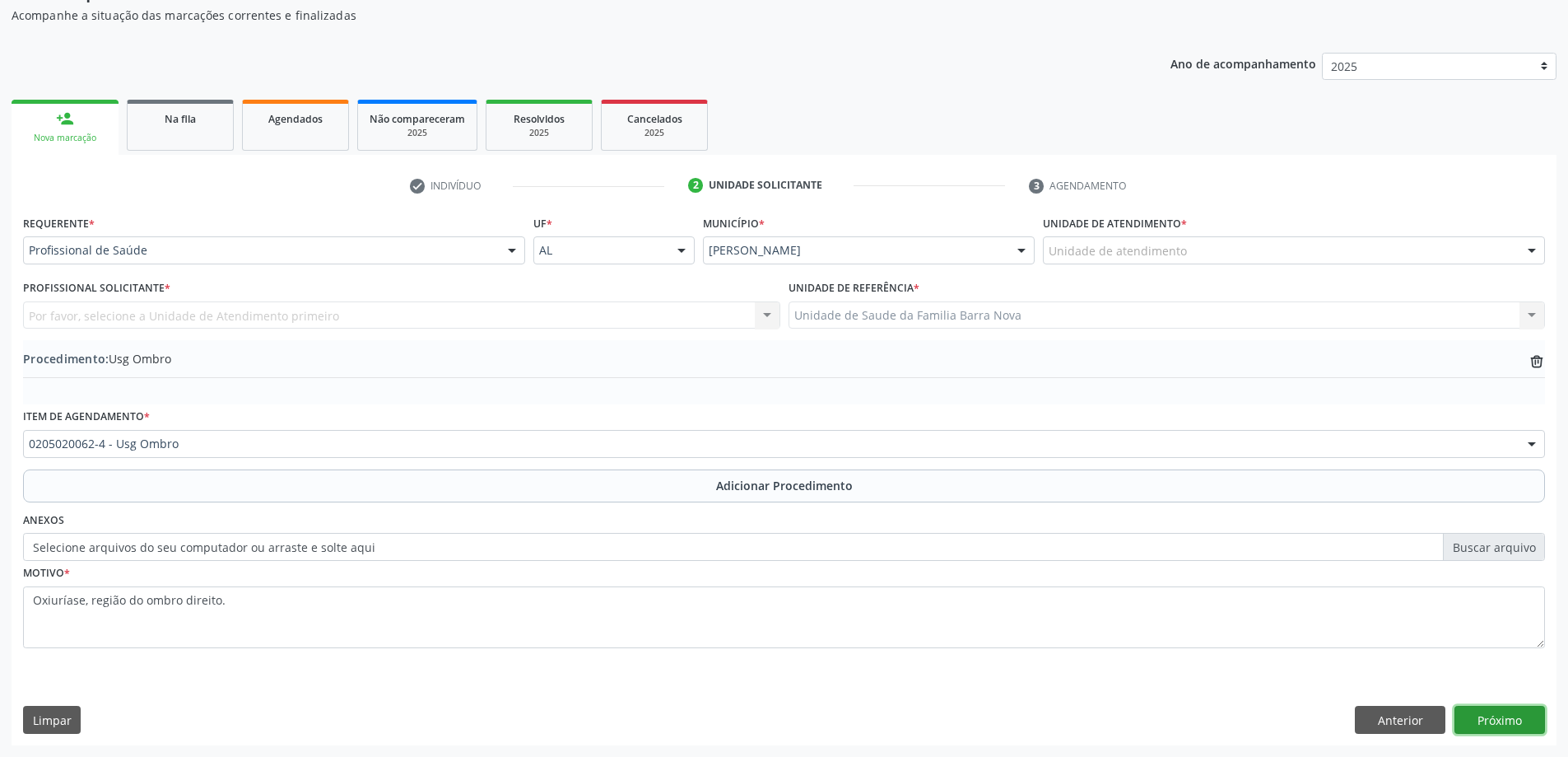
click at [1497, 728] on button "Próximo" at bounding box center [1500, 719] width 91 height 28
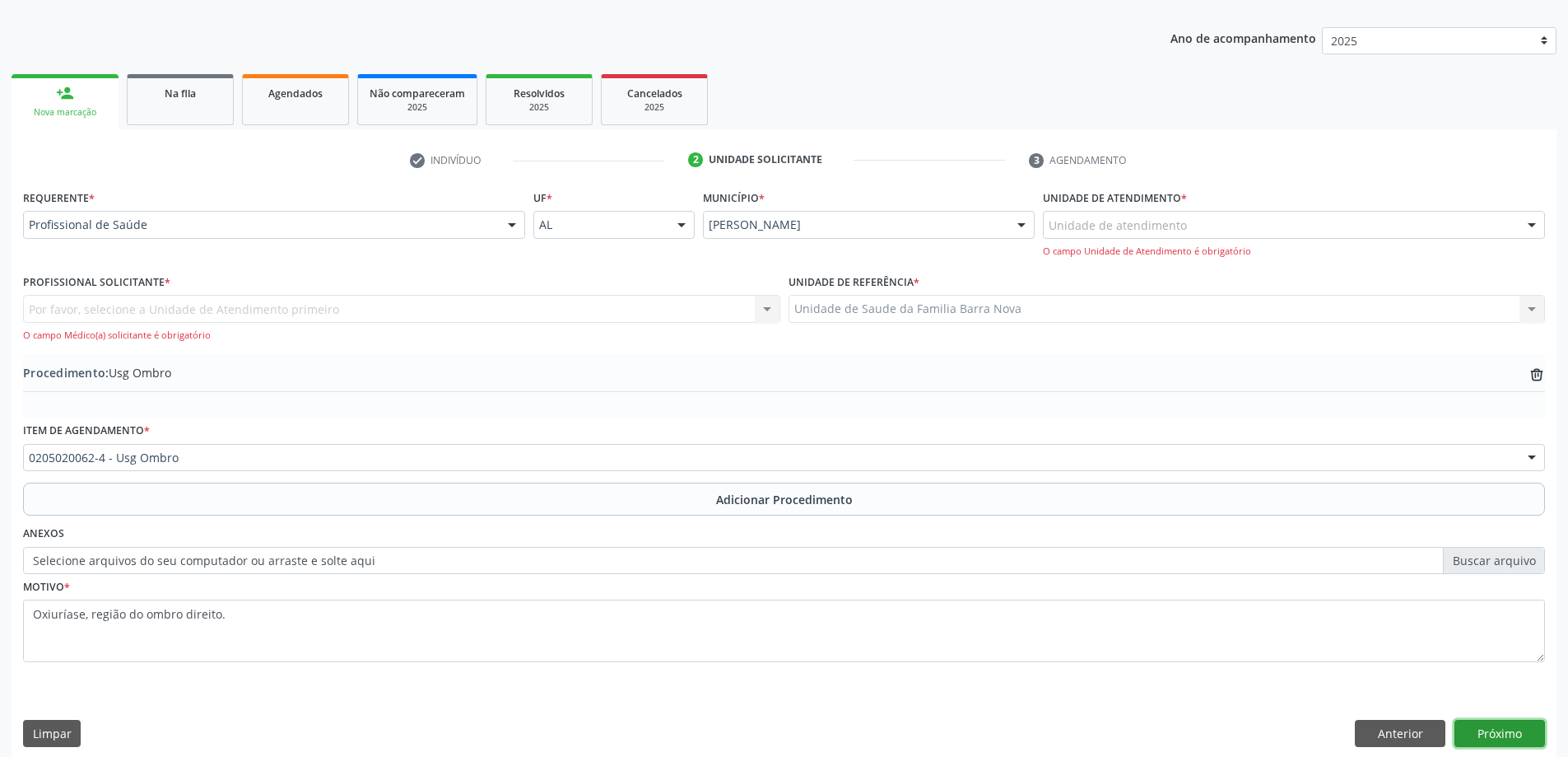
scroll to position [208, 0]
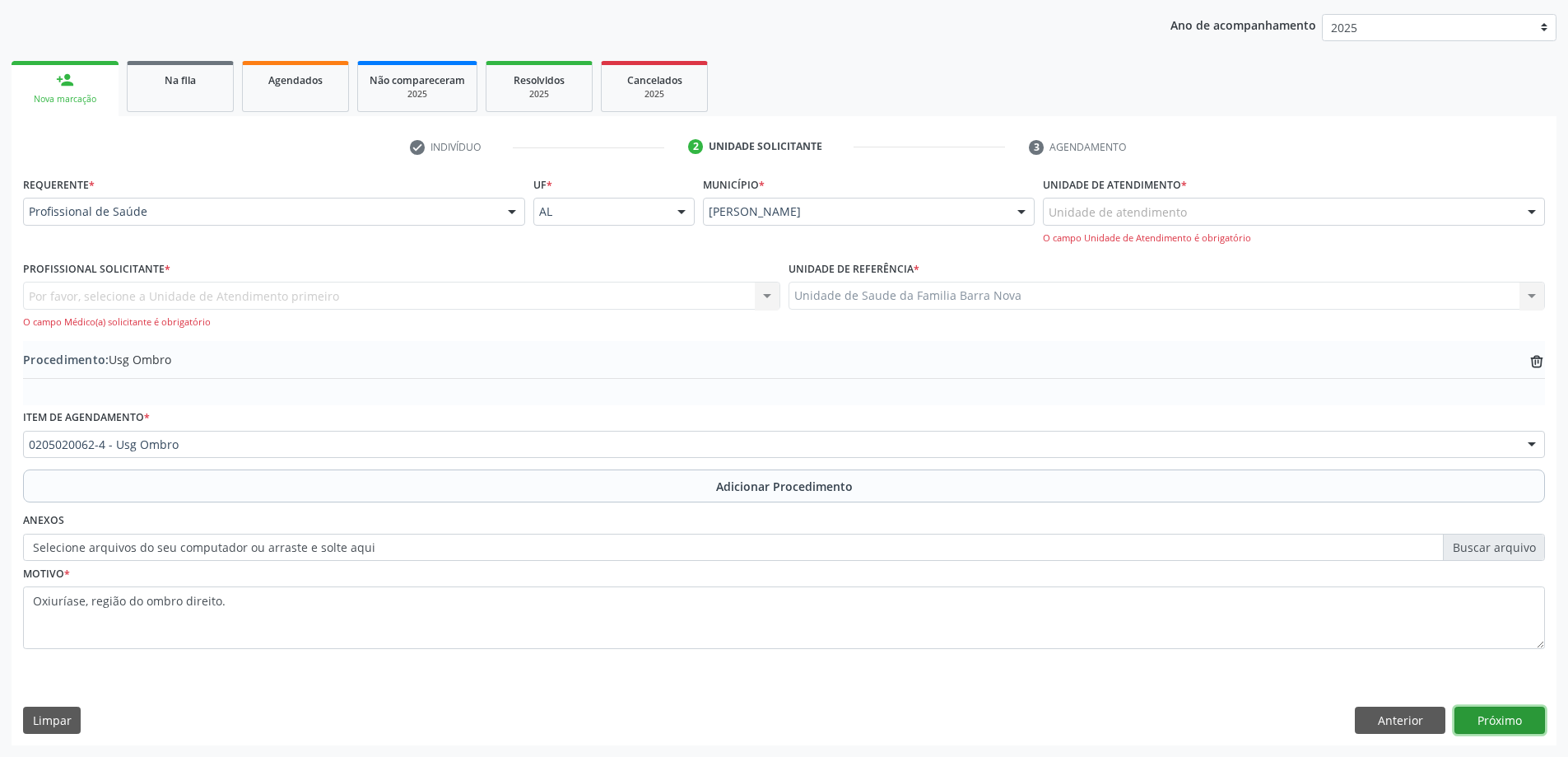
click at [1496, 717] on button "Próximo" at bounding box center [1500, 720] width 91 height 28
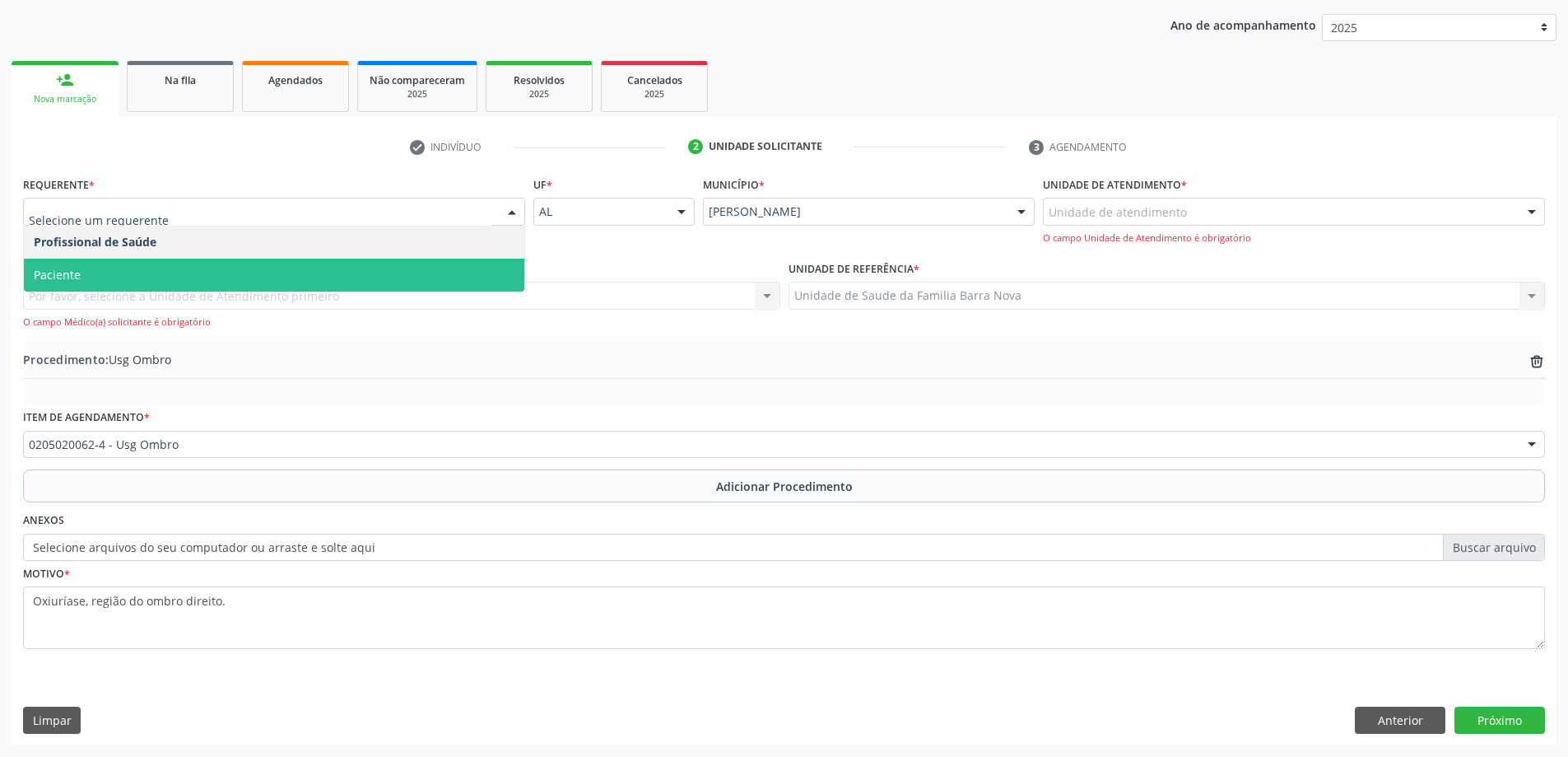
click at [327, 273] on span "Paciente" at bounding box center [274, 275] width 501 height 33
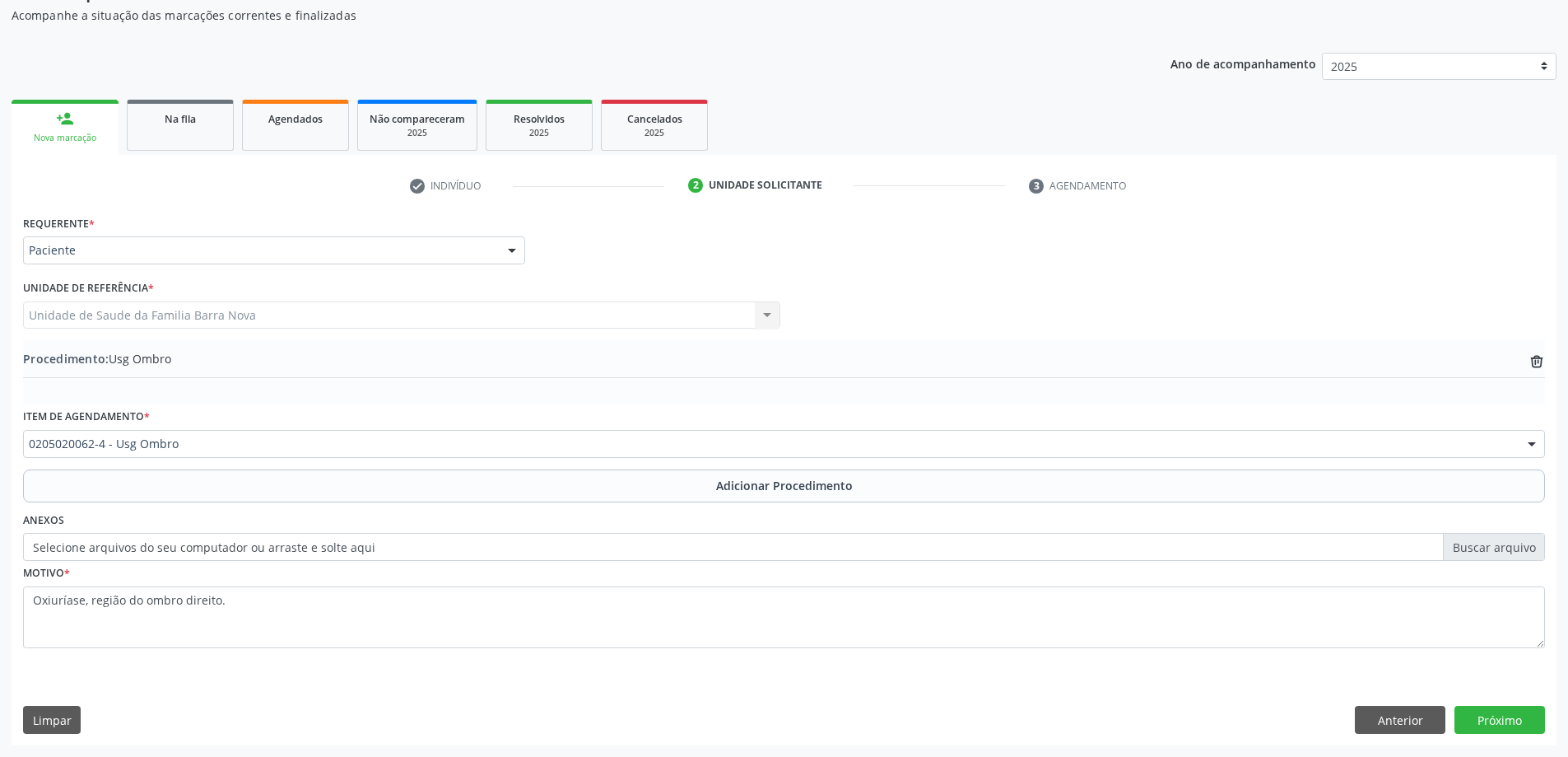
scroll to position [169, 0]
click at [1496, 717] on button "Próximo" at bounding box center [1500, 719] width 91 height 28
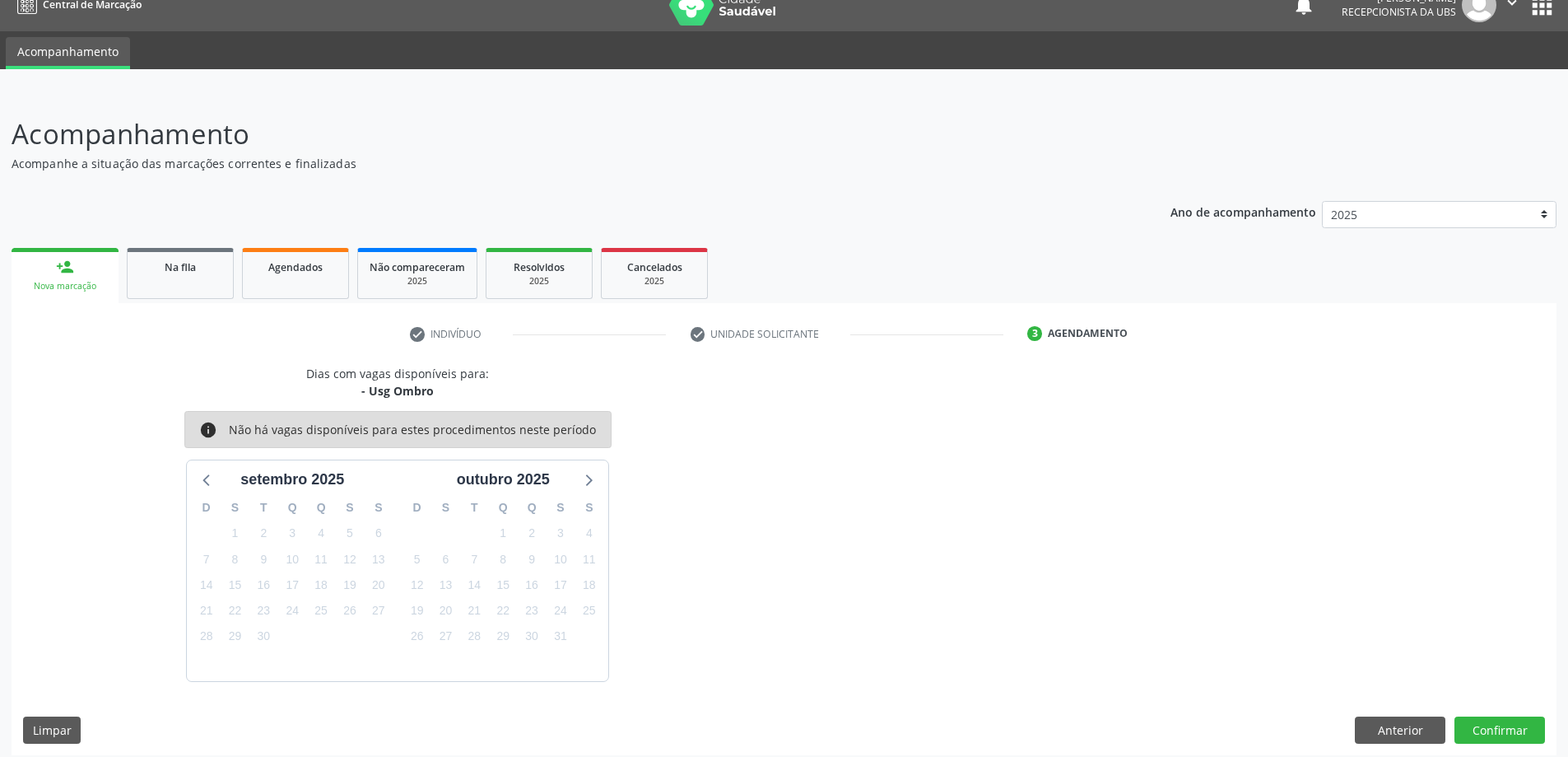
scroll to position [31, 0]
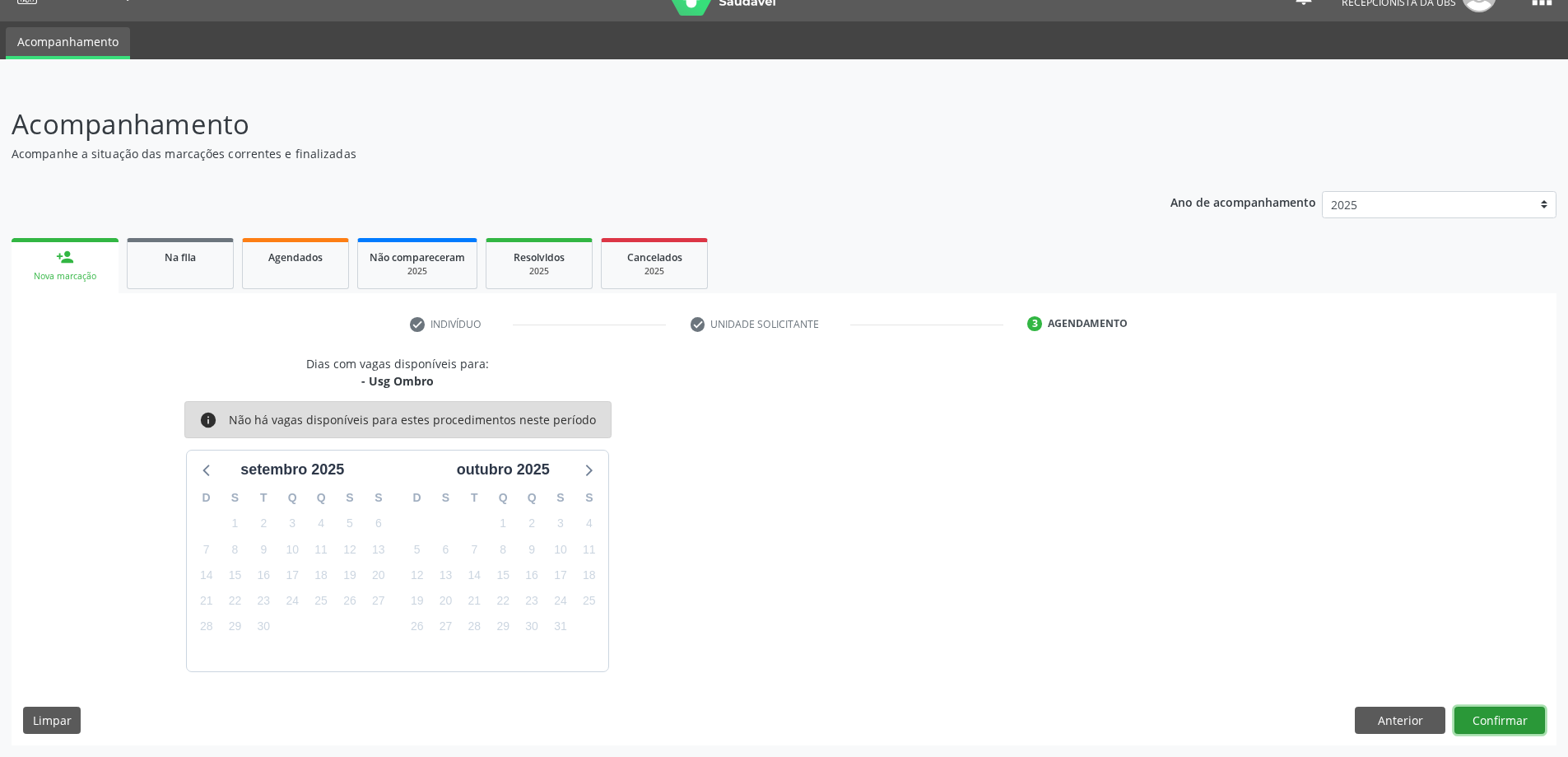
click at [1496, 715] on button "Confirmar" at bounding box center [1500, 720] width 91 height 28
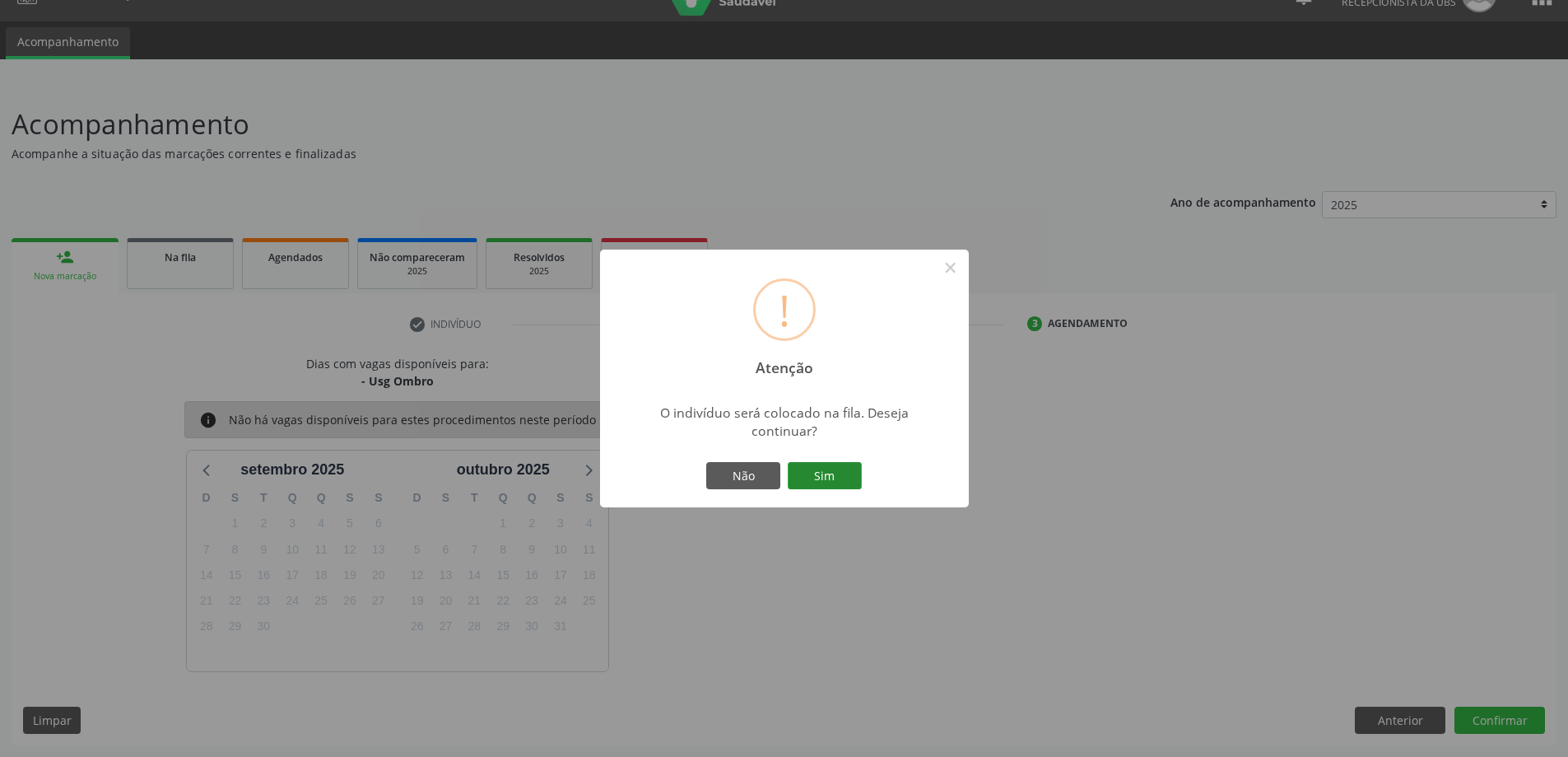
click at [826, 479] on button "Sim" at bounding box center [825, 476] width 74 height 28
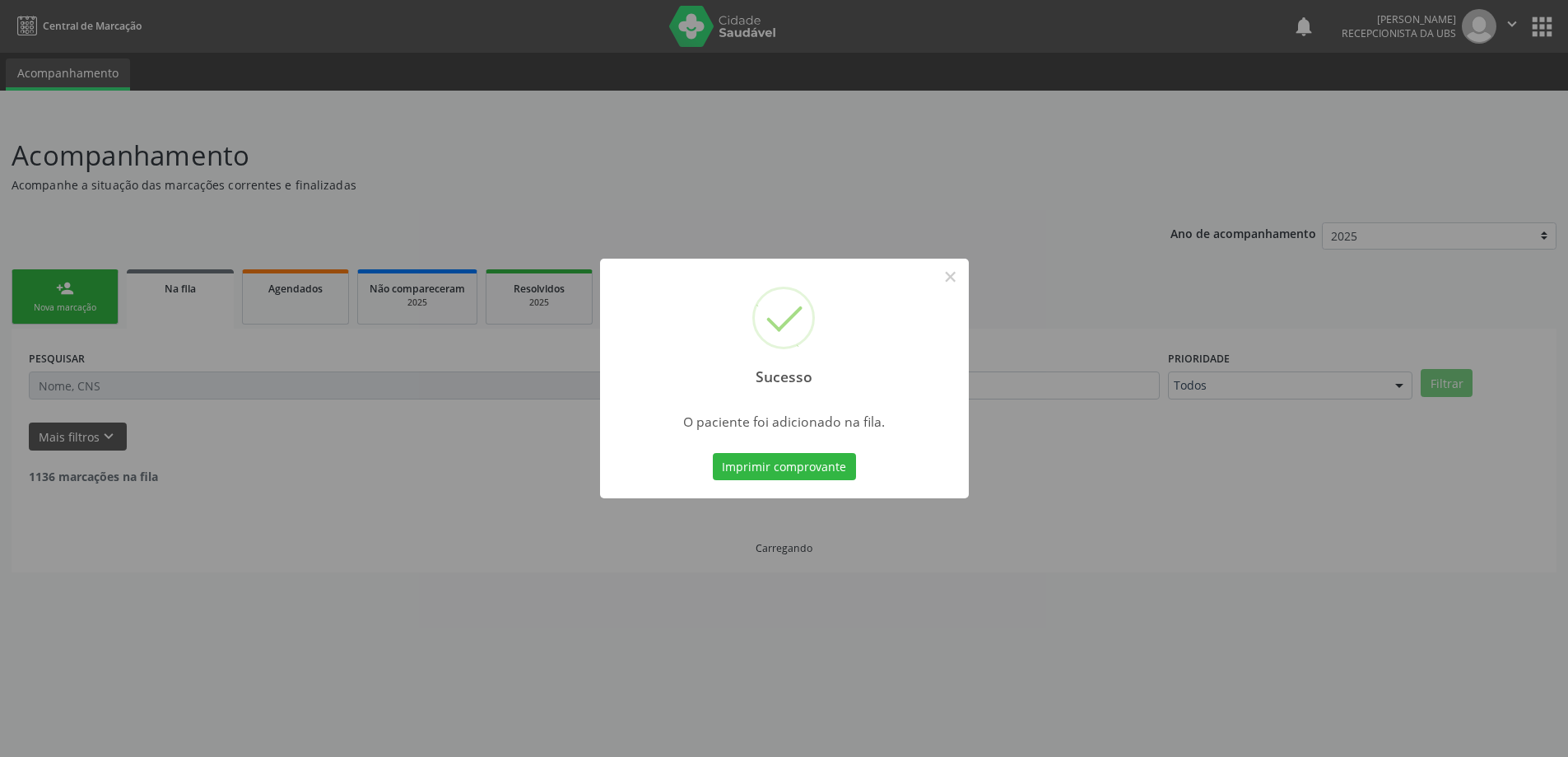
scroll to position [0, 0]
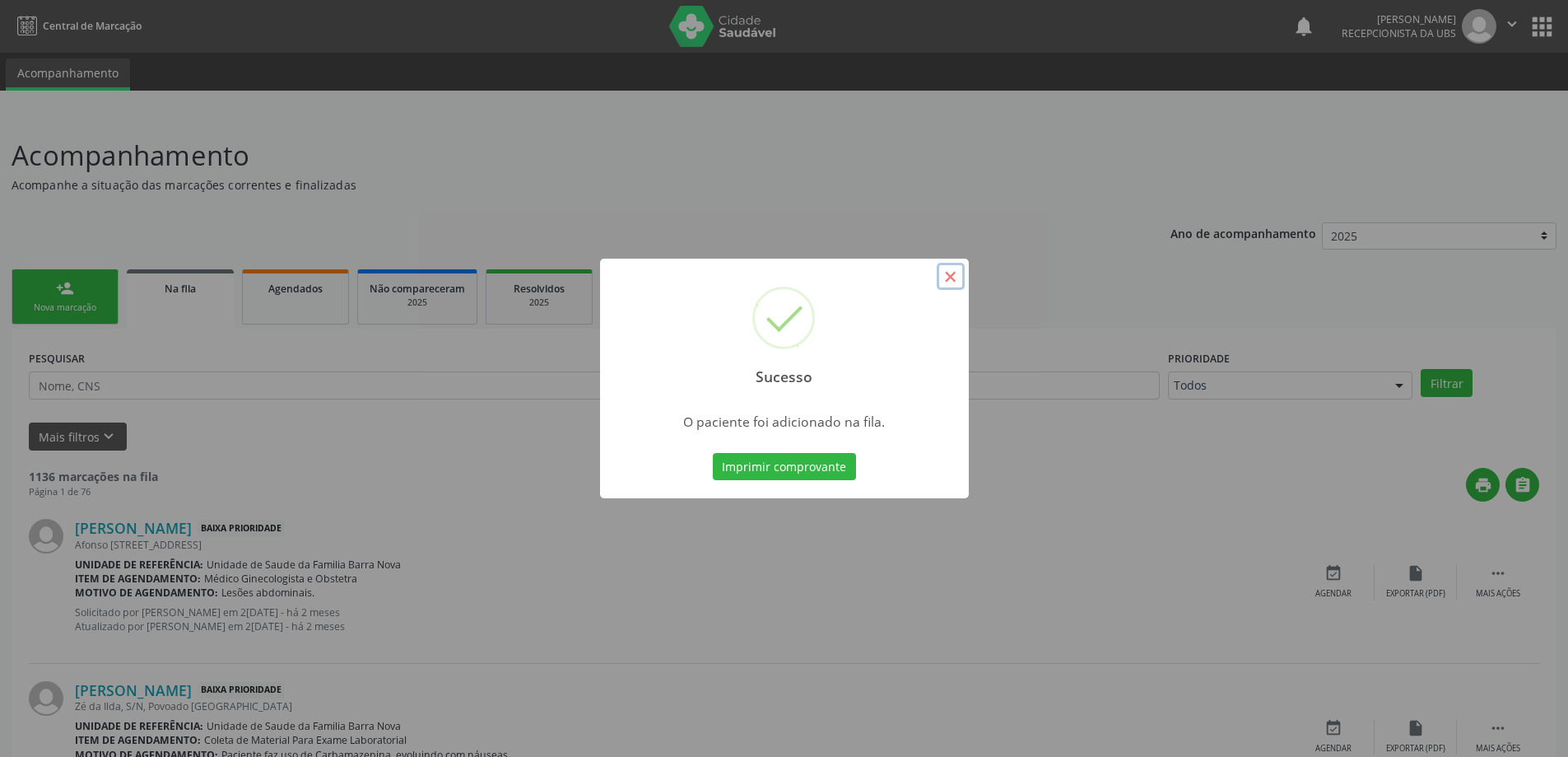
click at [949, 277] on button "×" at bounding box center [950, 276] width 28 height 28
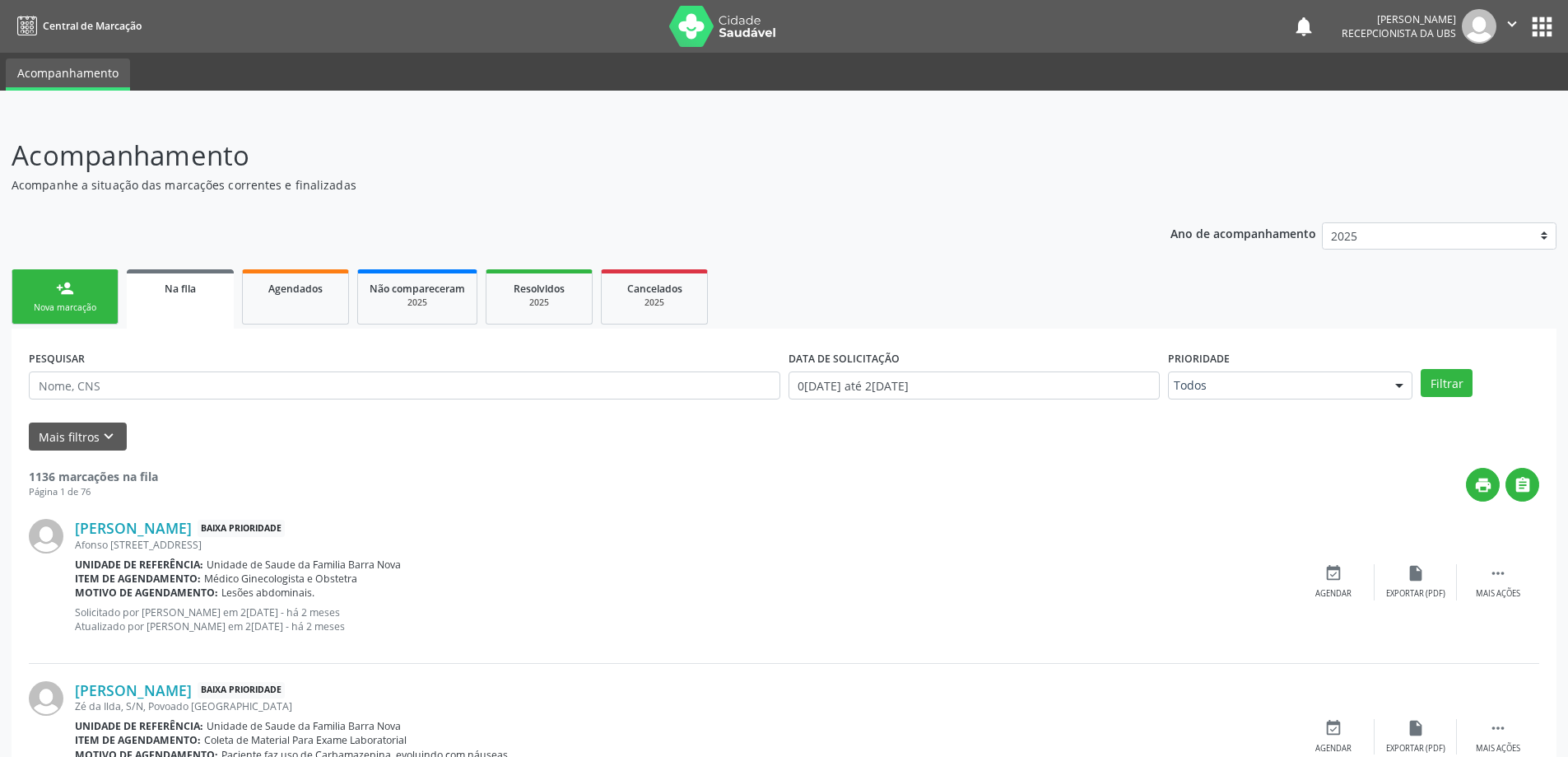
click at [79, 285] on link "person_add Nova marcação" at bounding box center [65, 297] width 107 height 56
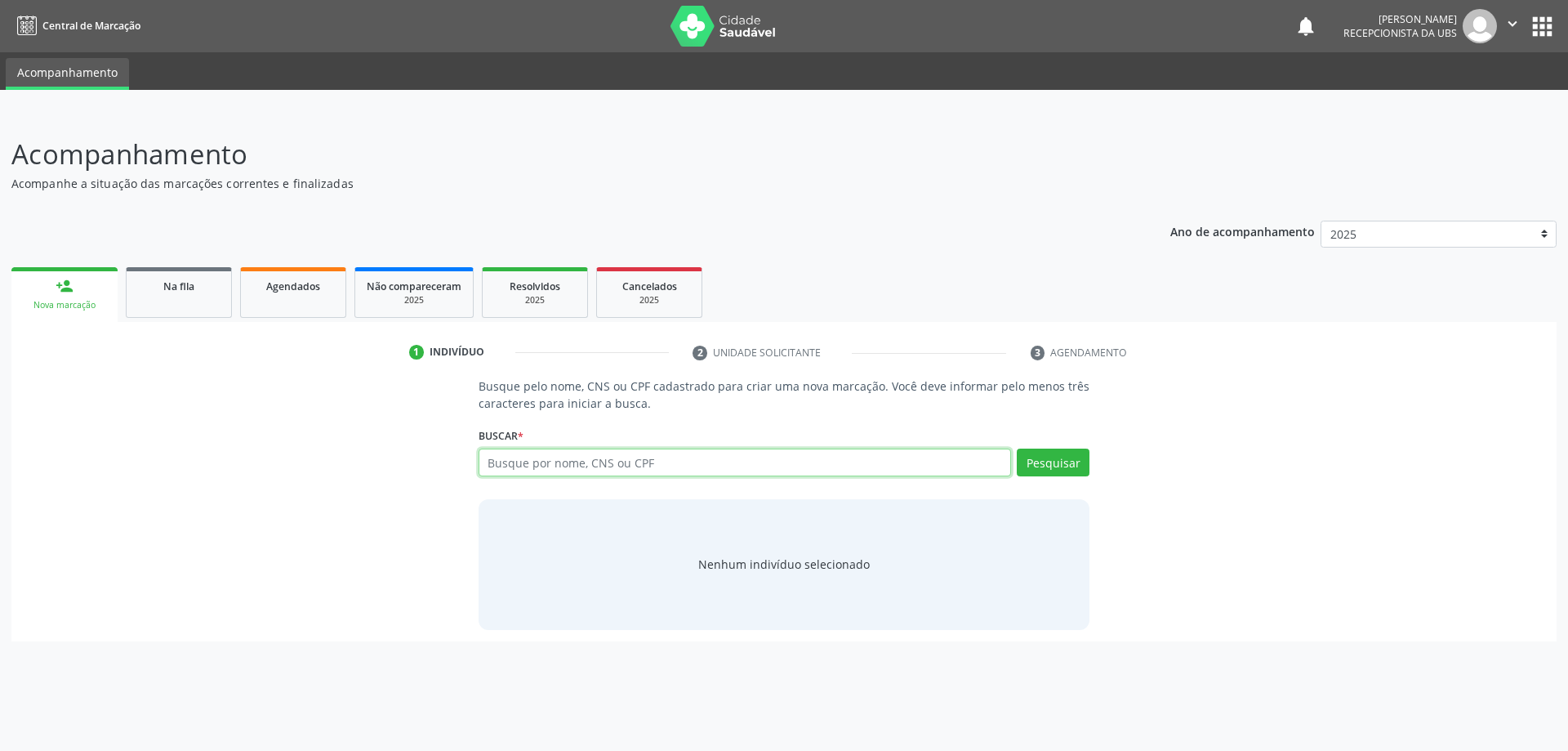
click at [546, 463] on input "text" at bounding box center [745, 462] width 534 height 28
type input "07993982766"
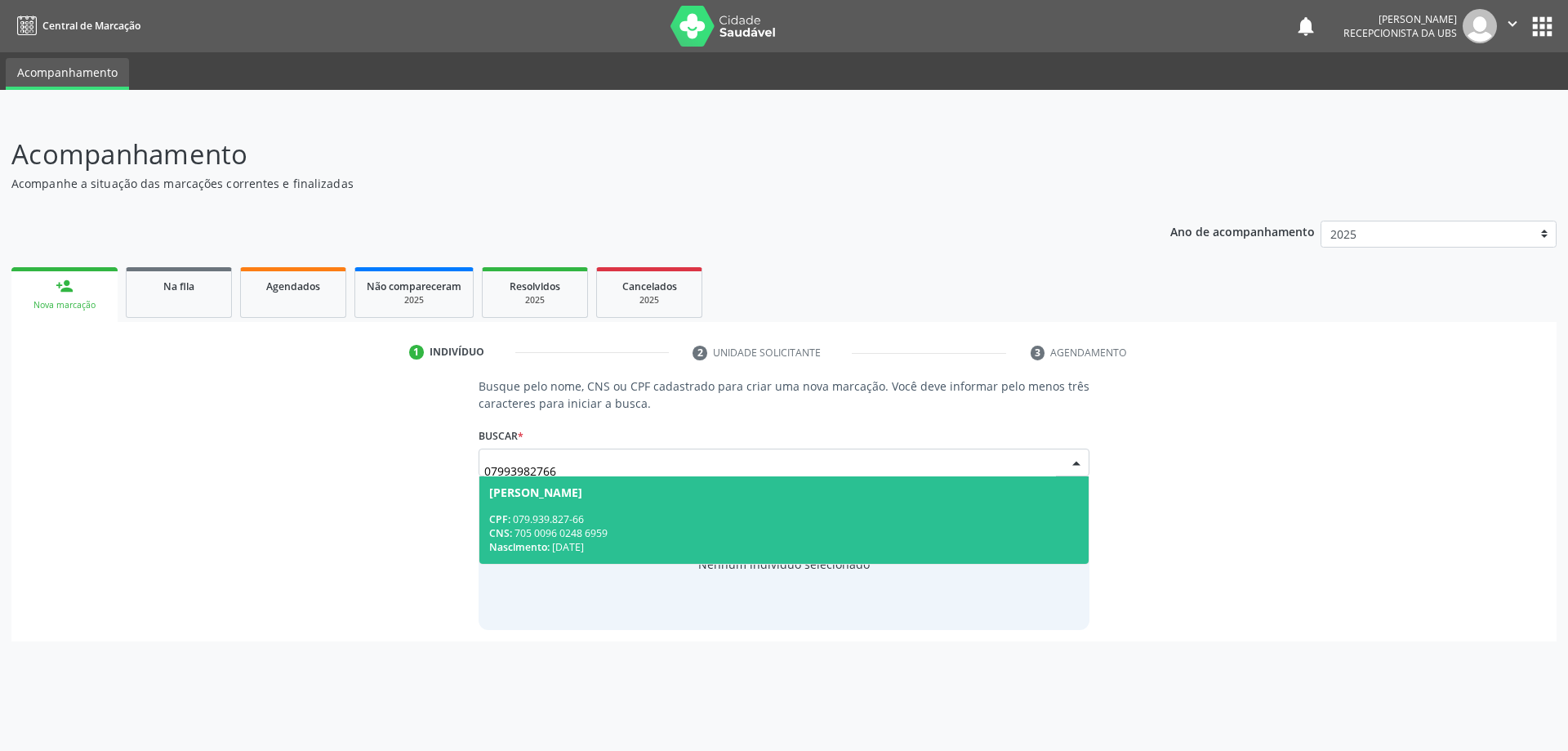
click at [724, 521] on div "CPF: 079.939.827-66" at bounding box center [784, 519] width 590 height 14
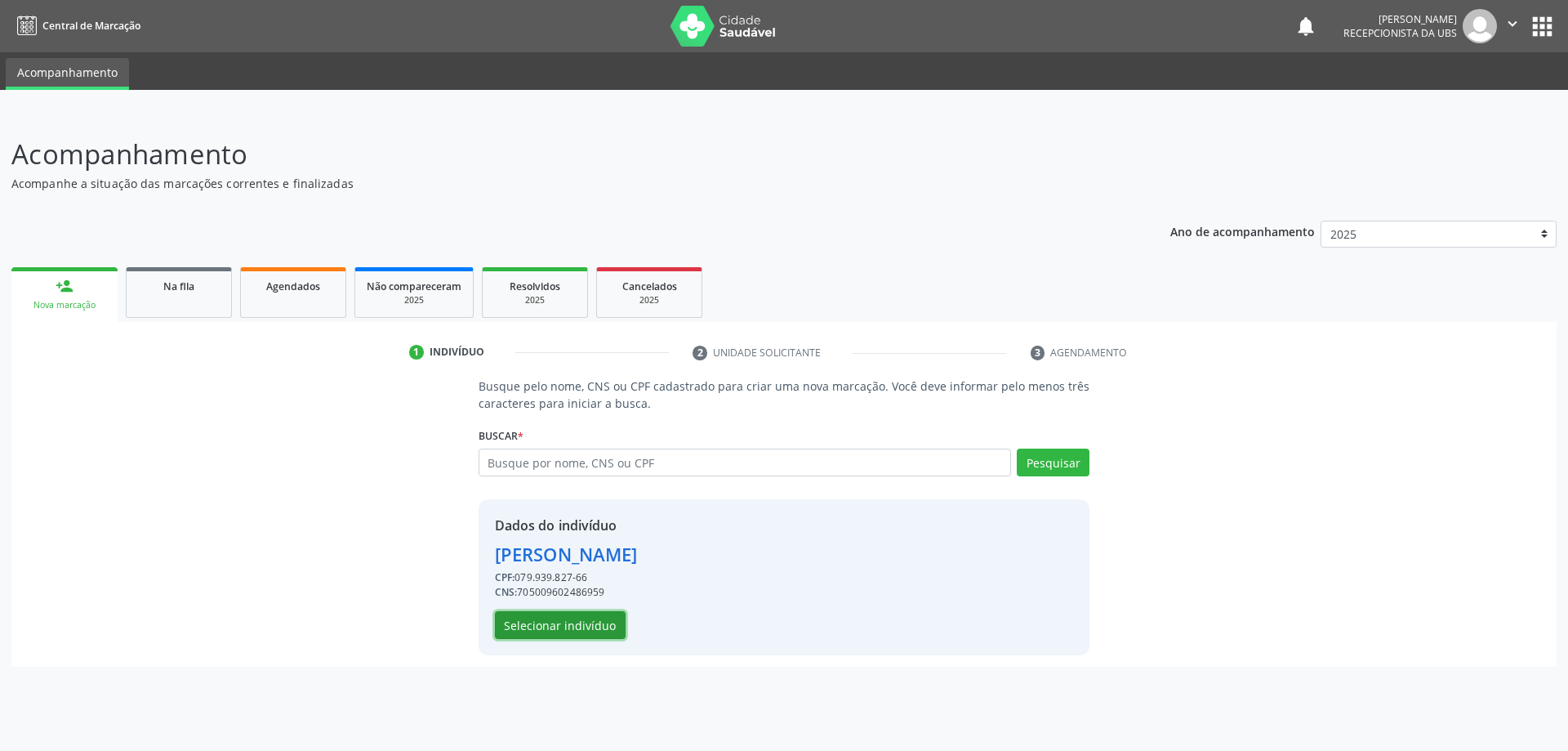
click at [569, 625] on button "Selecionar indivíduo" at bounding box center [560, 624] width 130 height 28
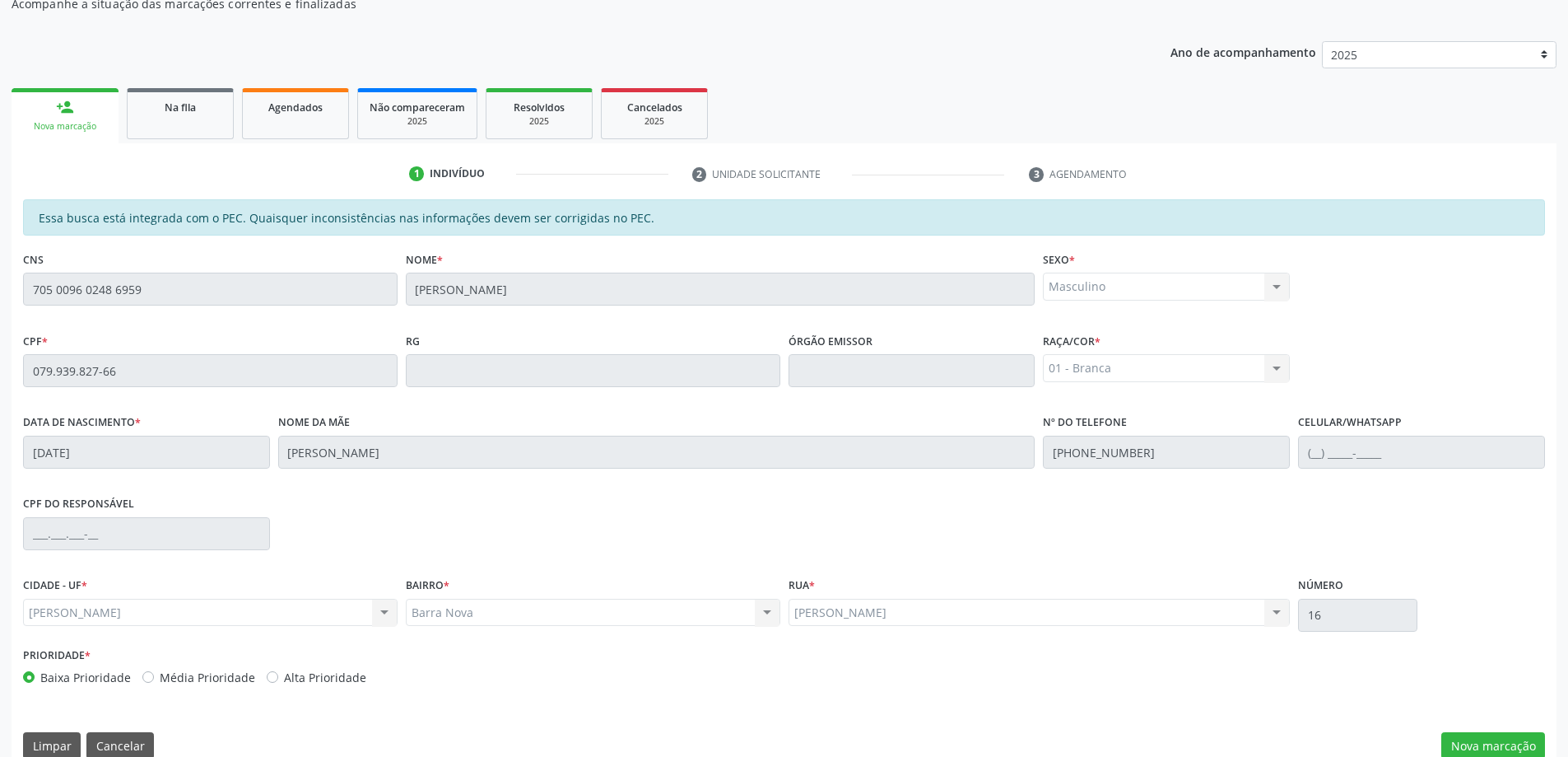
scroll to position [206, 0]
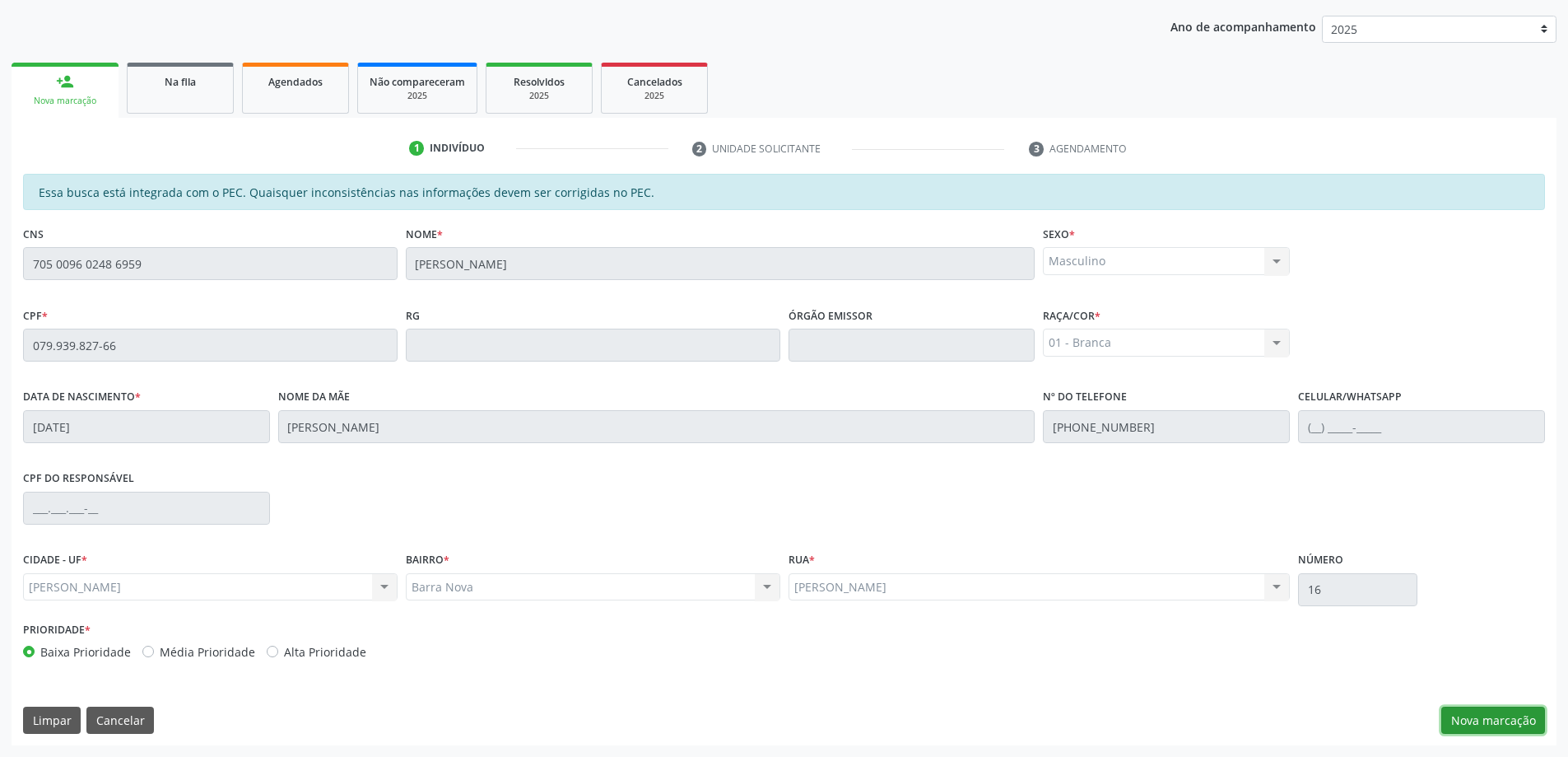
click at [1488, 718] on button "Nova marcação" at bounding box center [1492, 720] width 104 height 28
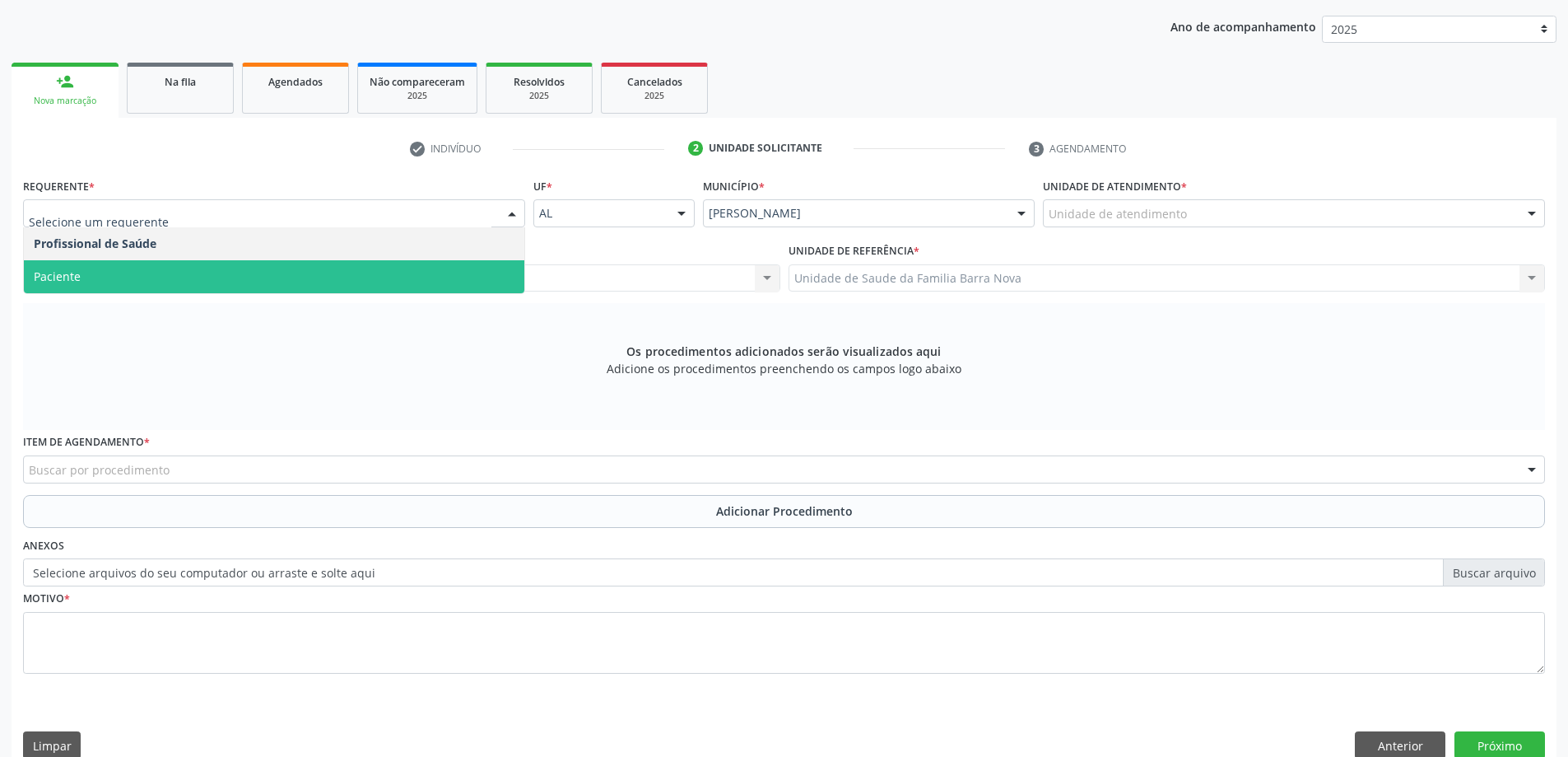
click at [210, 281] on span "Paciente" at bounding box center [274, 276] width 501 height 33
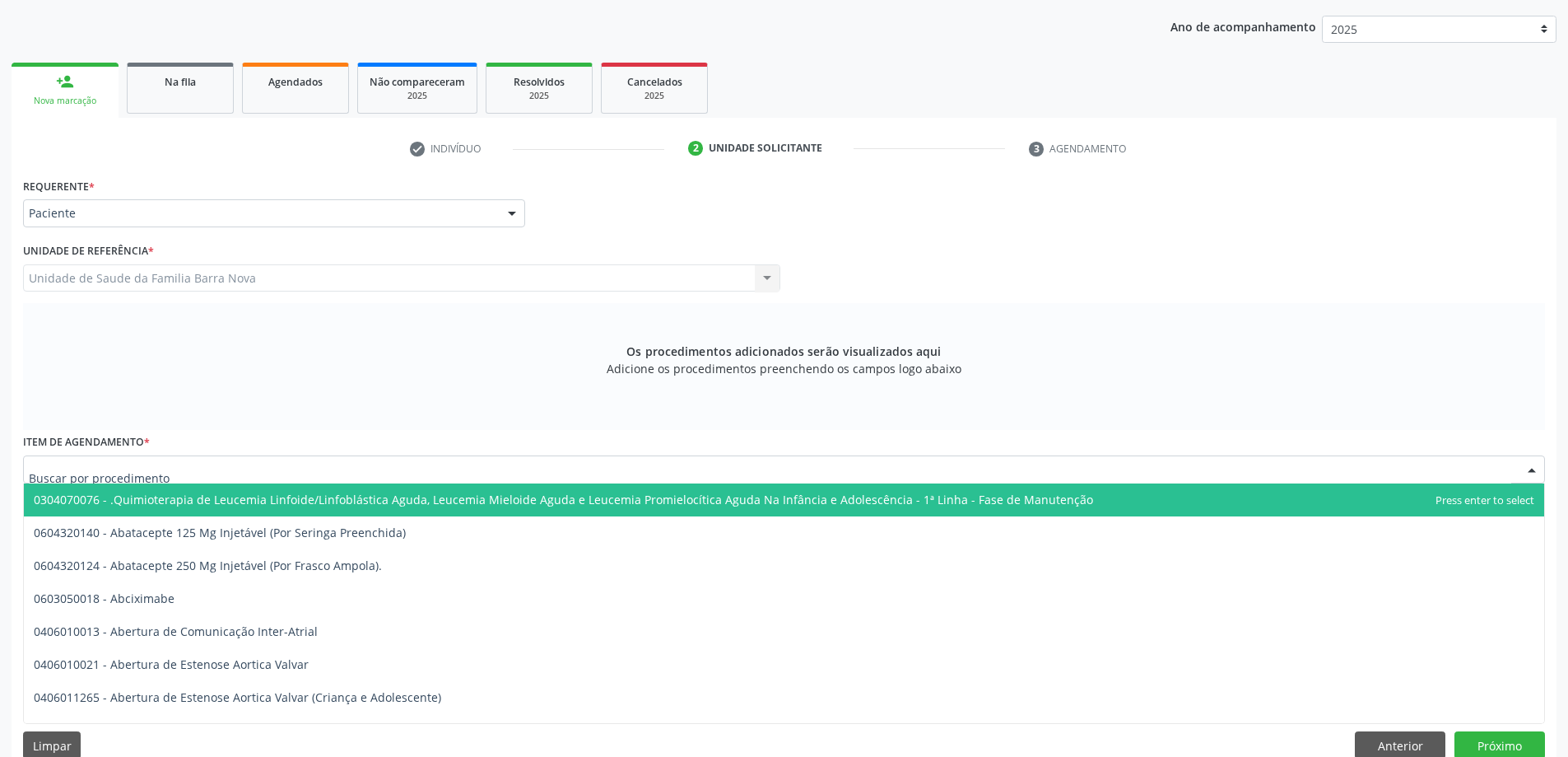
click at [460, 479] on div at bounding box center [784, 469] width 1522 height 28
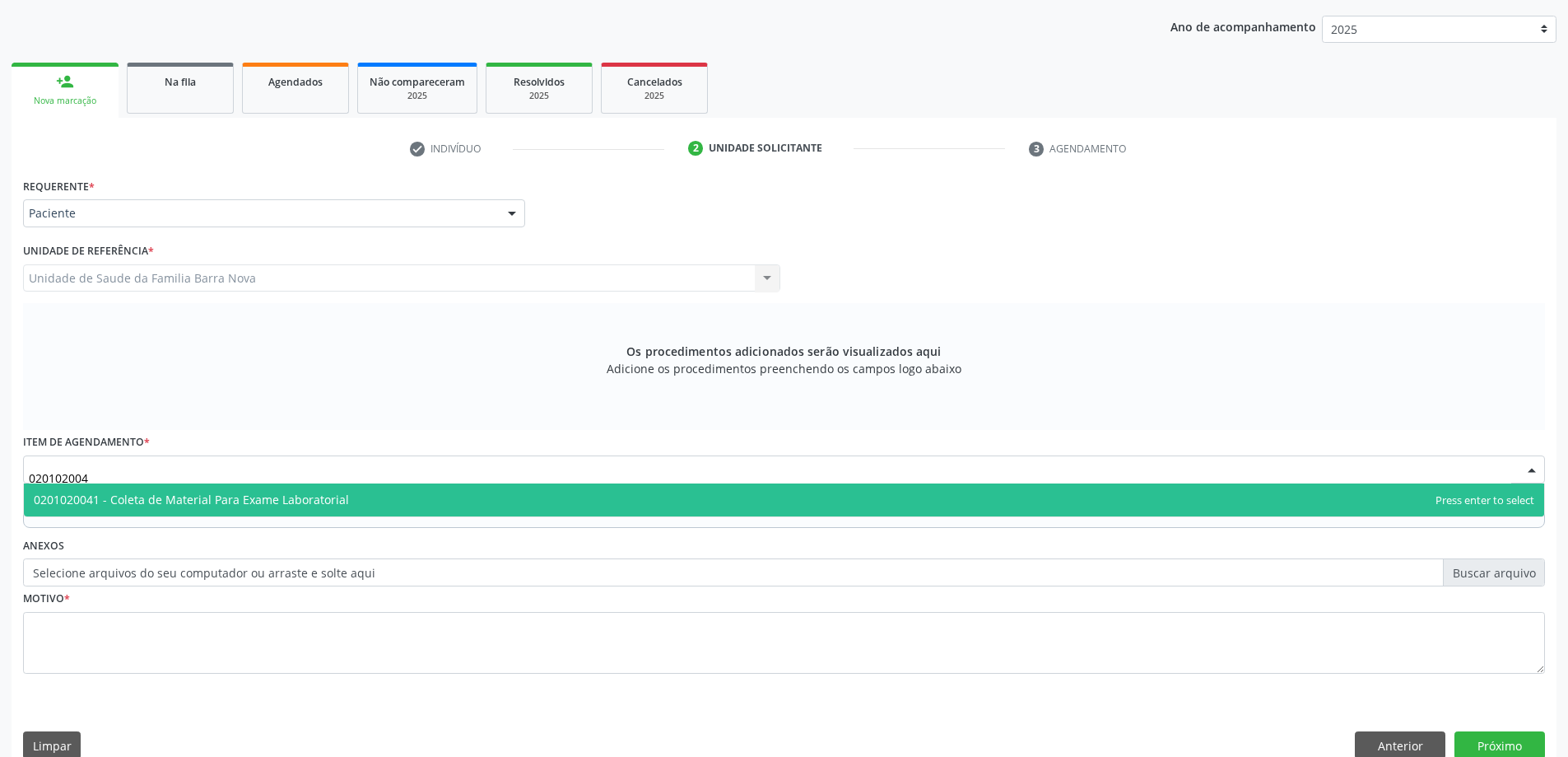
type input "0201020041"
click at [470, 498] on span "0201020041 - Coleta de Material Para Exame Laboratorial" at bounding box center [784, 499] width 1520 height 33
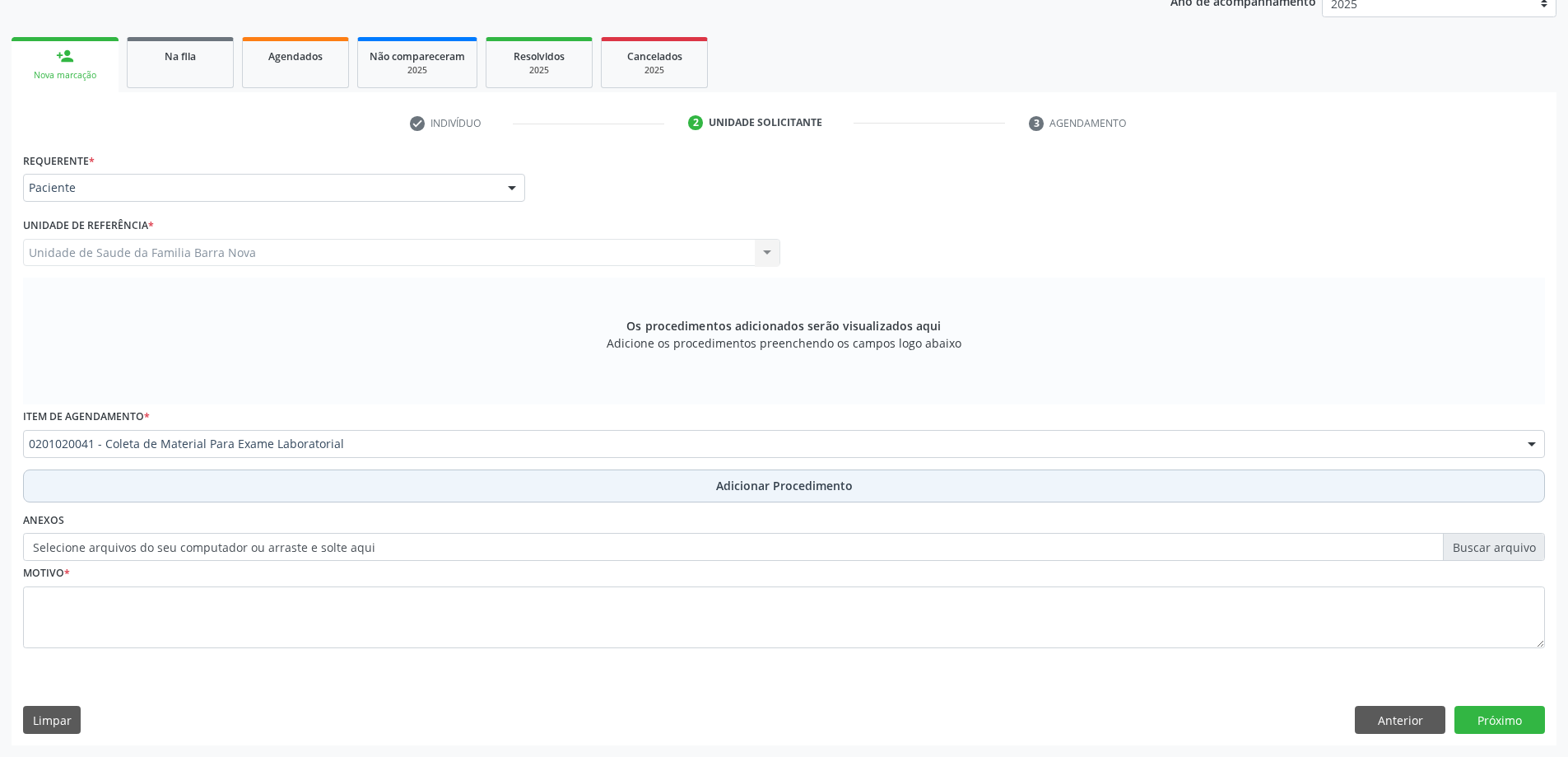
click at [842, 492] on span "Adicionar Procedimento" at bounding box center [784, 485] width 136 height 18
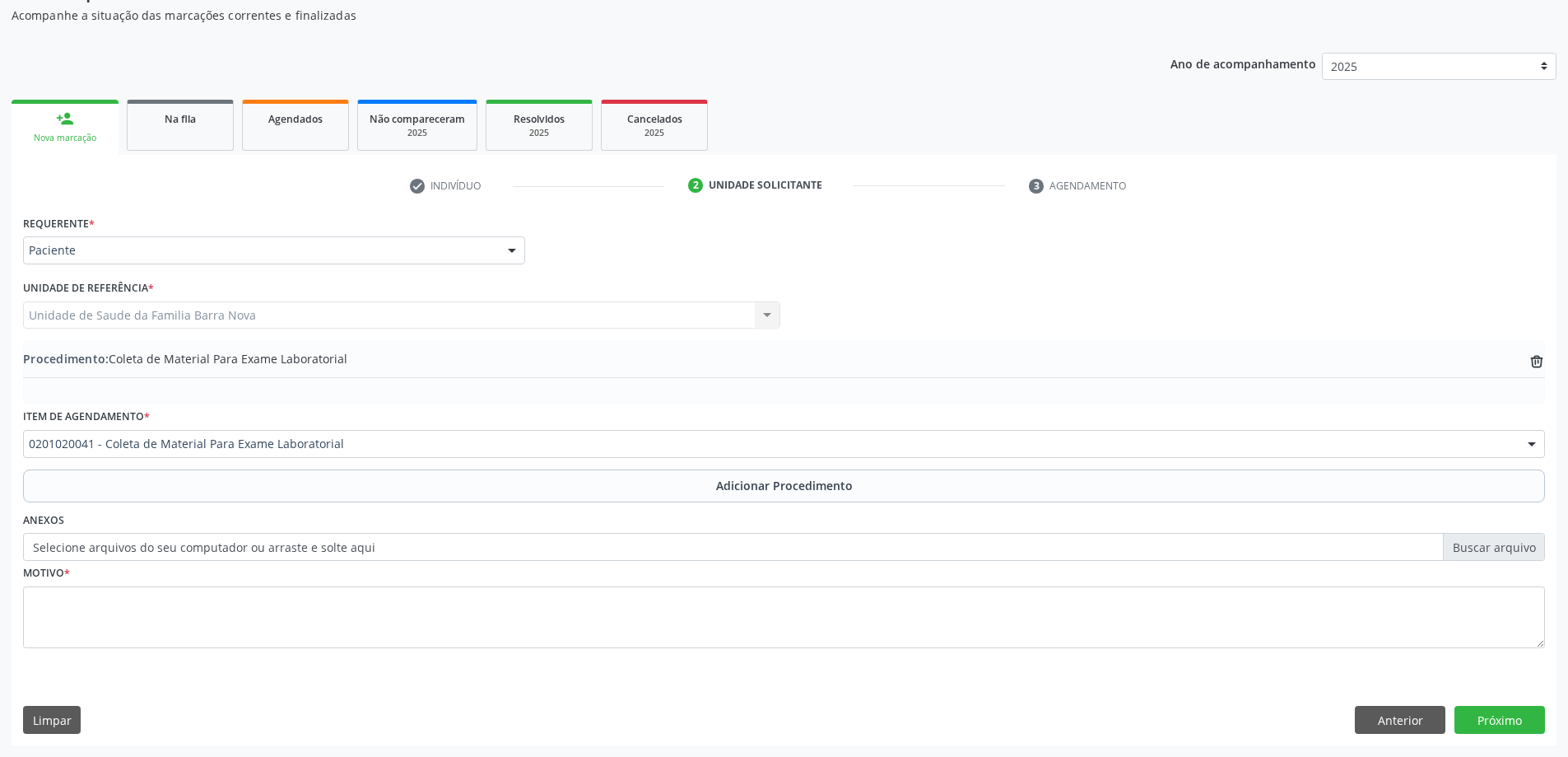
click at [23, 469] on button "Adicionar Procedimento" at bounding box center [784, 485] width 1522 height 33
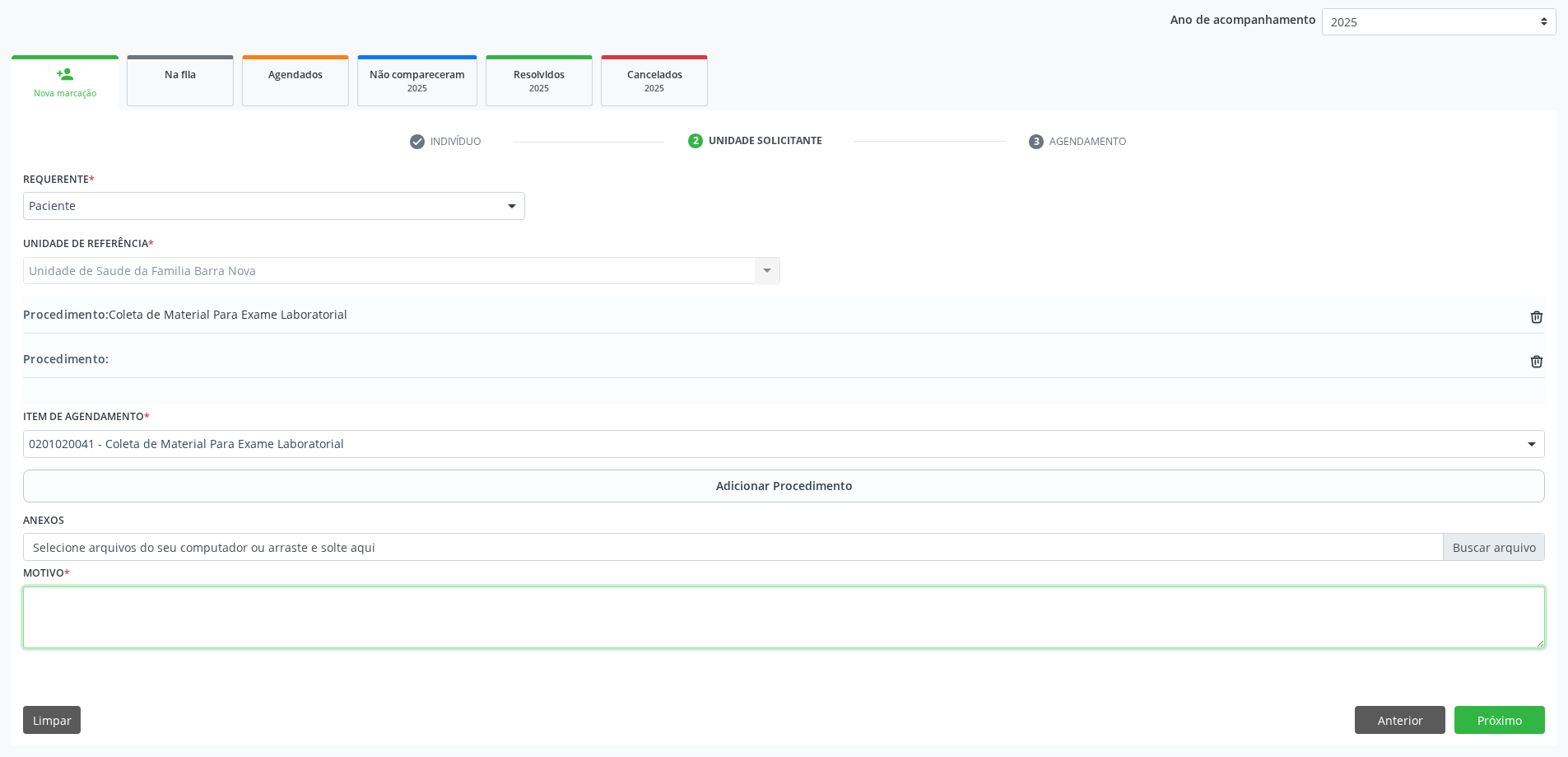
click at [328, 607] on textarea at bounding box center [784, 617] width 1522 height 62
type textarea "Rotina laboratorial."
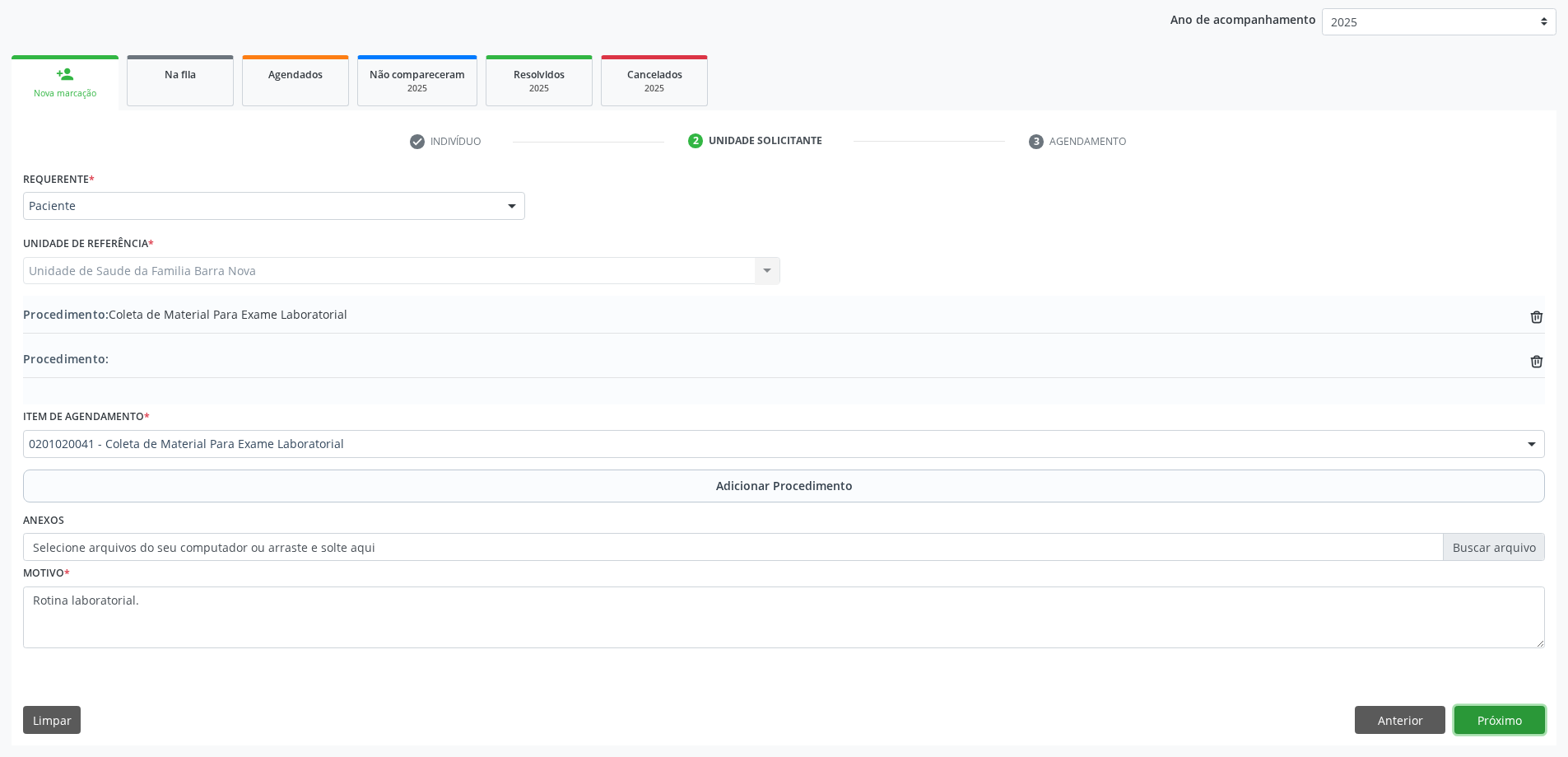
click at [1490, 721] on button "Próximo" at bounding box center [1500, 719] width 91 height 28
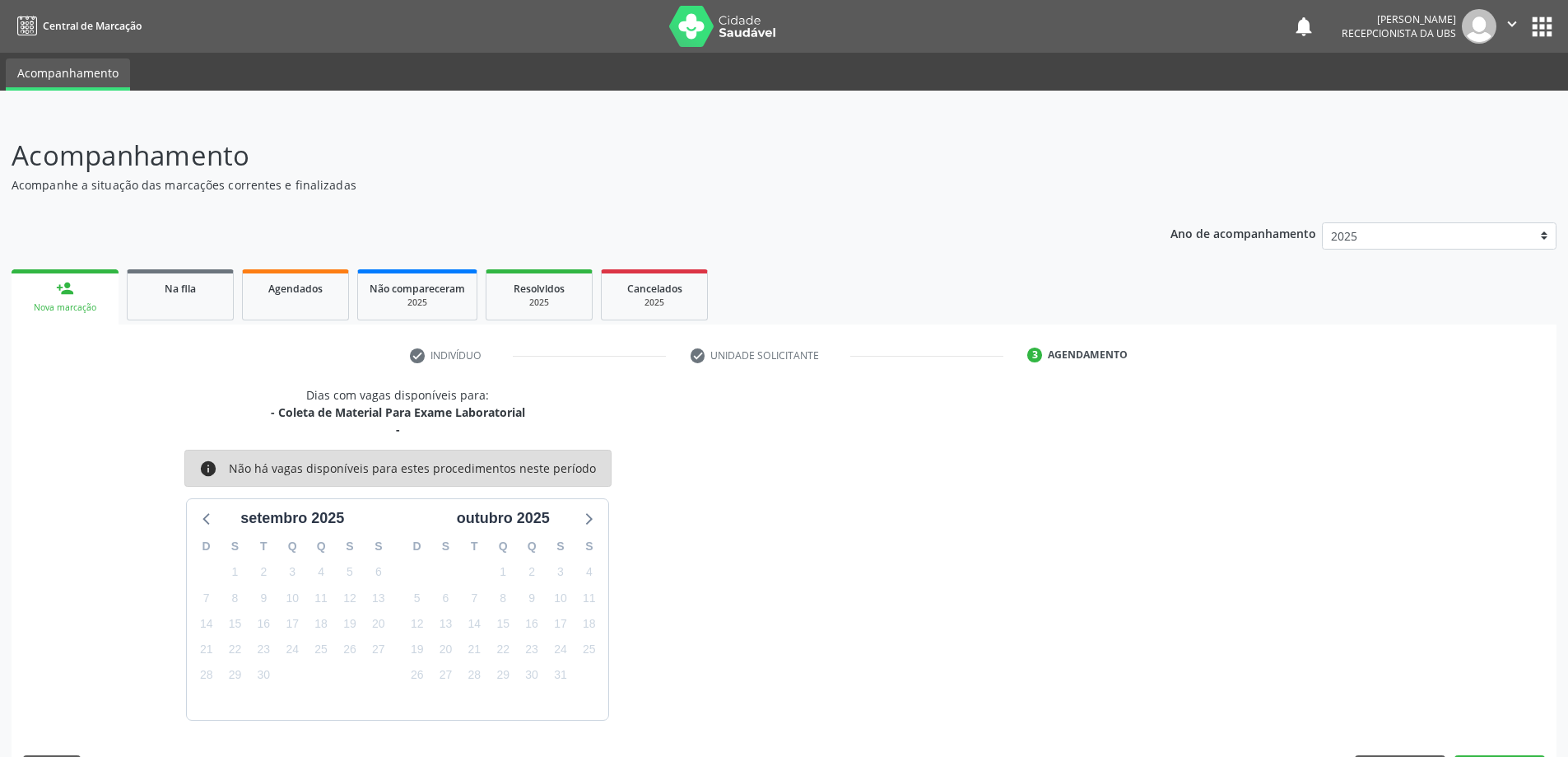
scroll to position [49, 0]
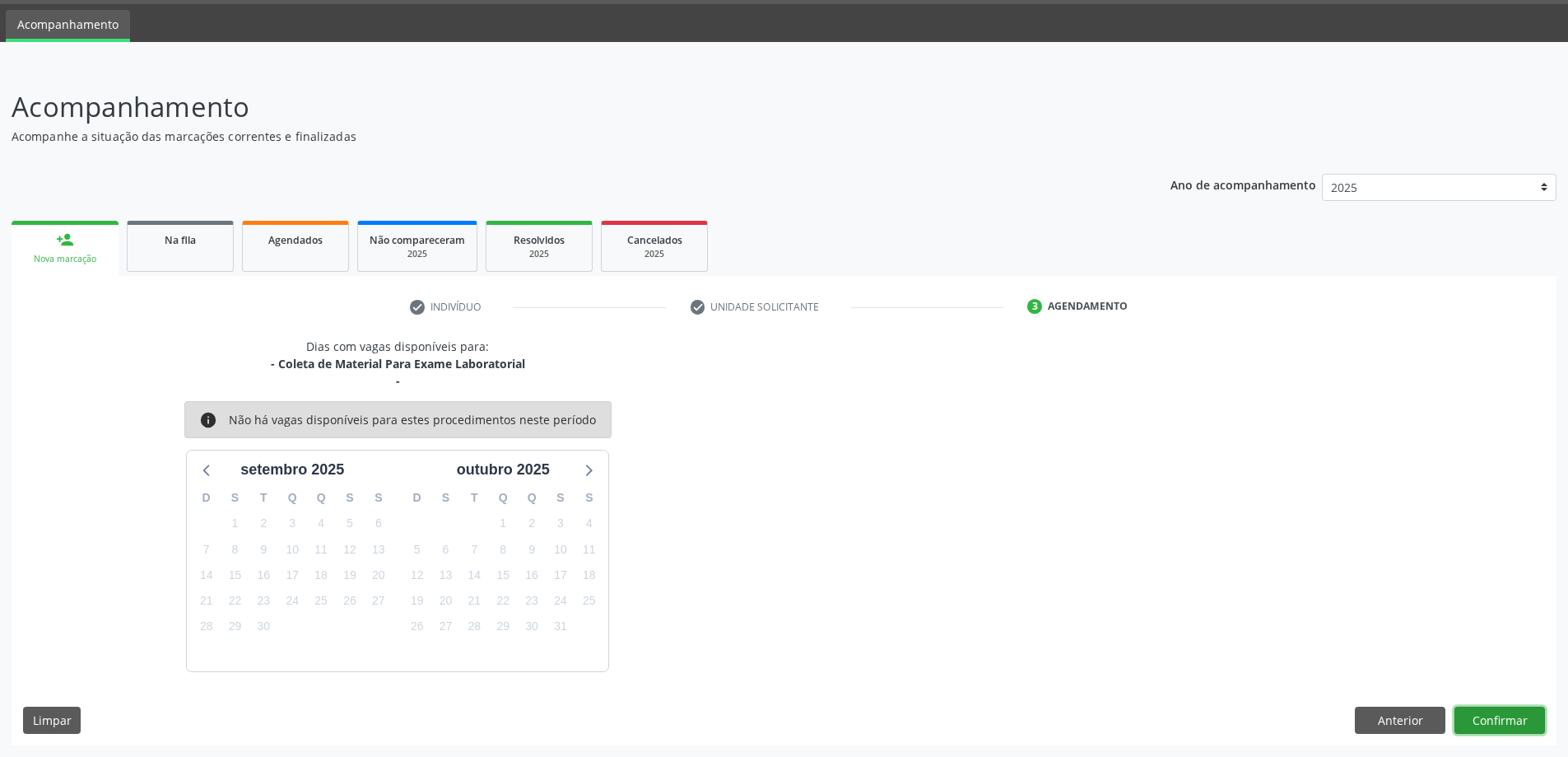
click at [1502, 719] on button "Confirmar" at bounding box center [1500, 720] width 91 height 28
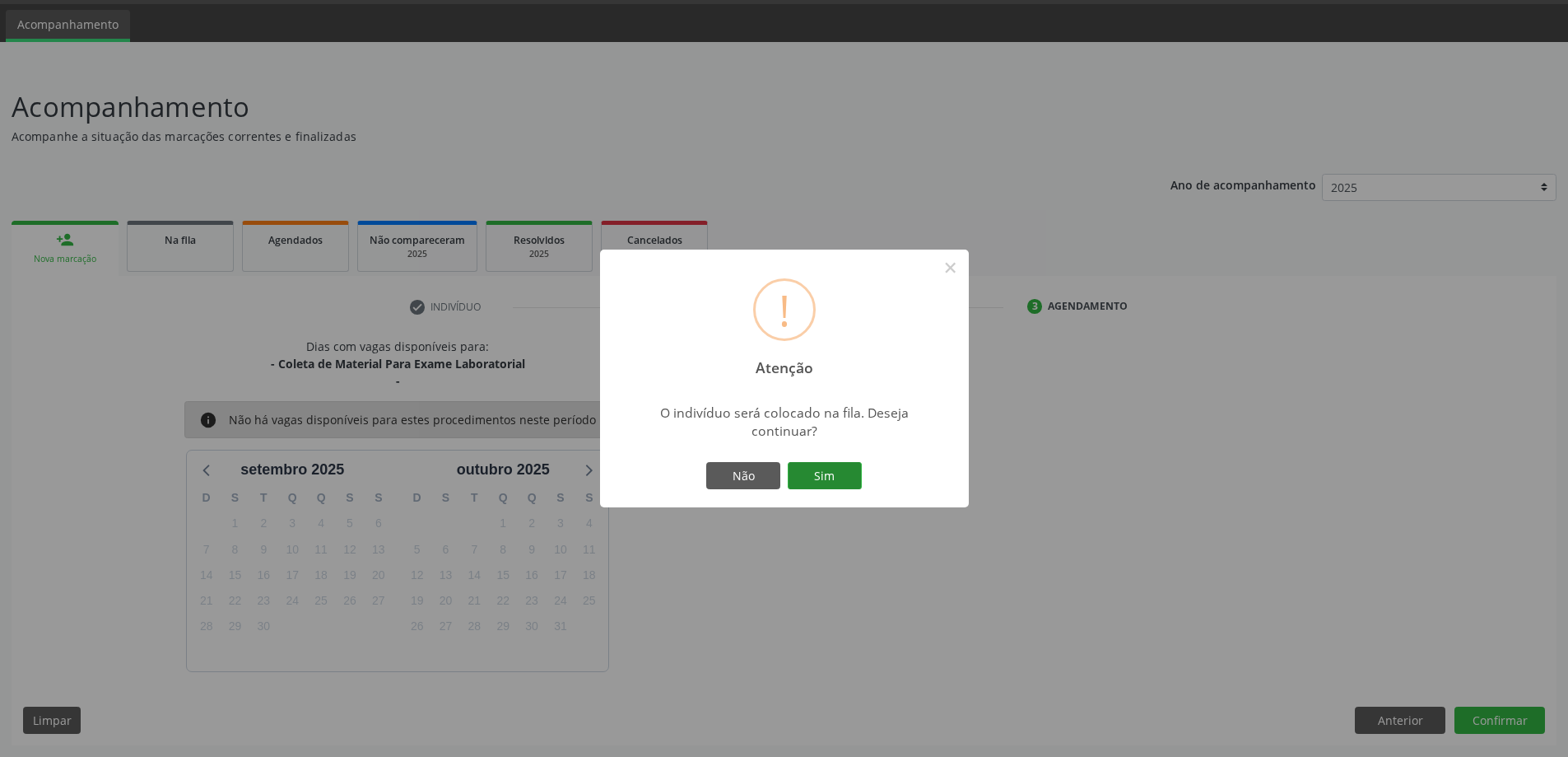
click at [827, 469] on button "Sim" at bounding box center [825, 476] width 74 height 28
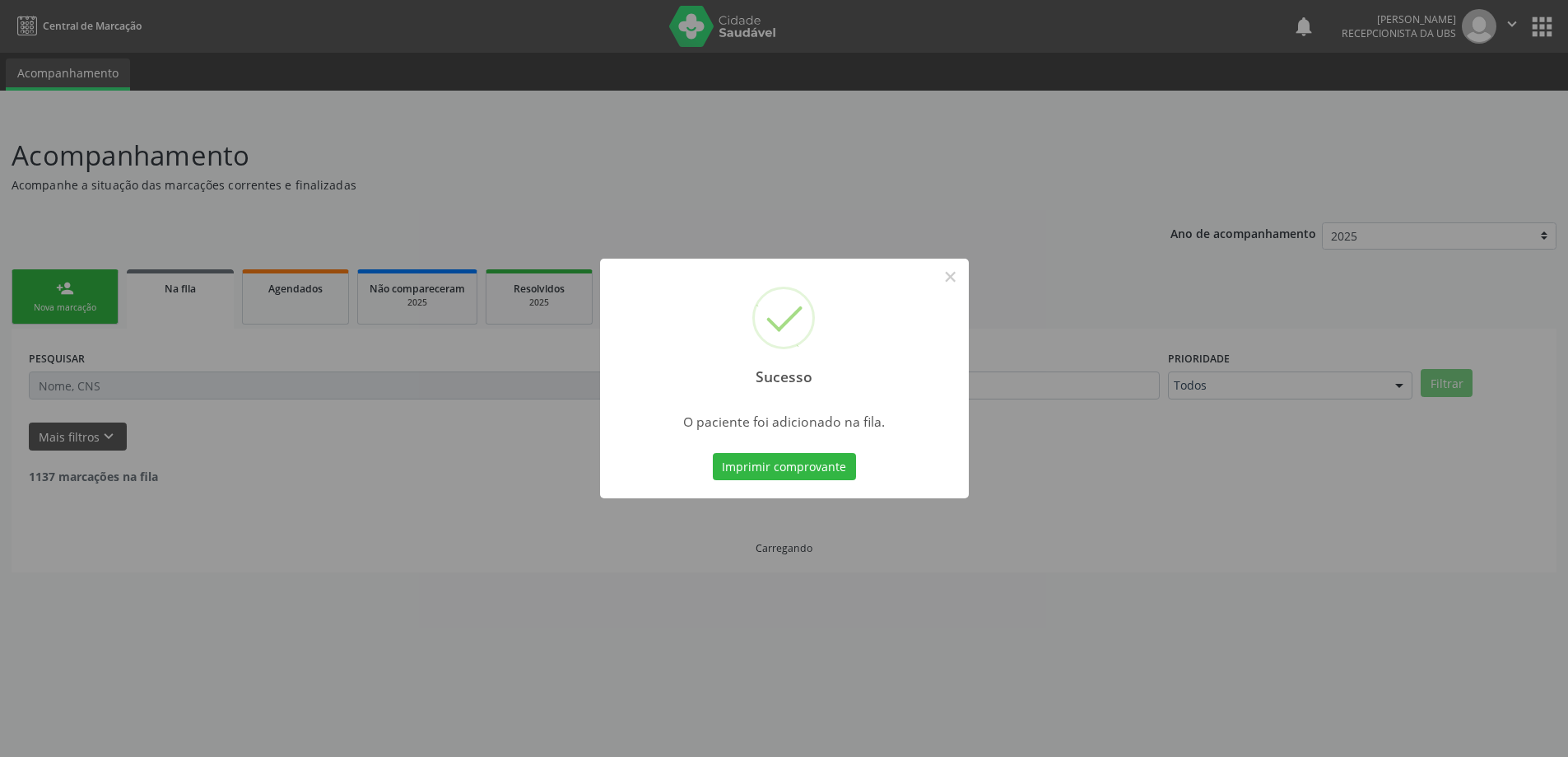
scroll to position [0, 0]
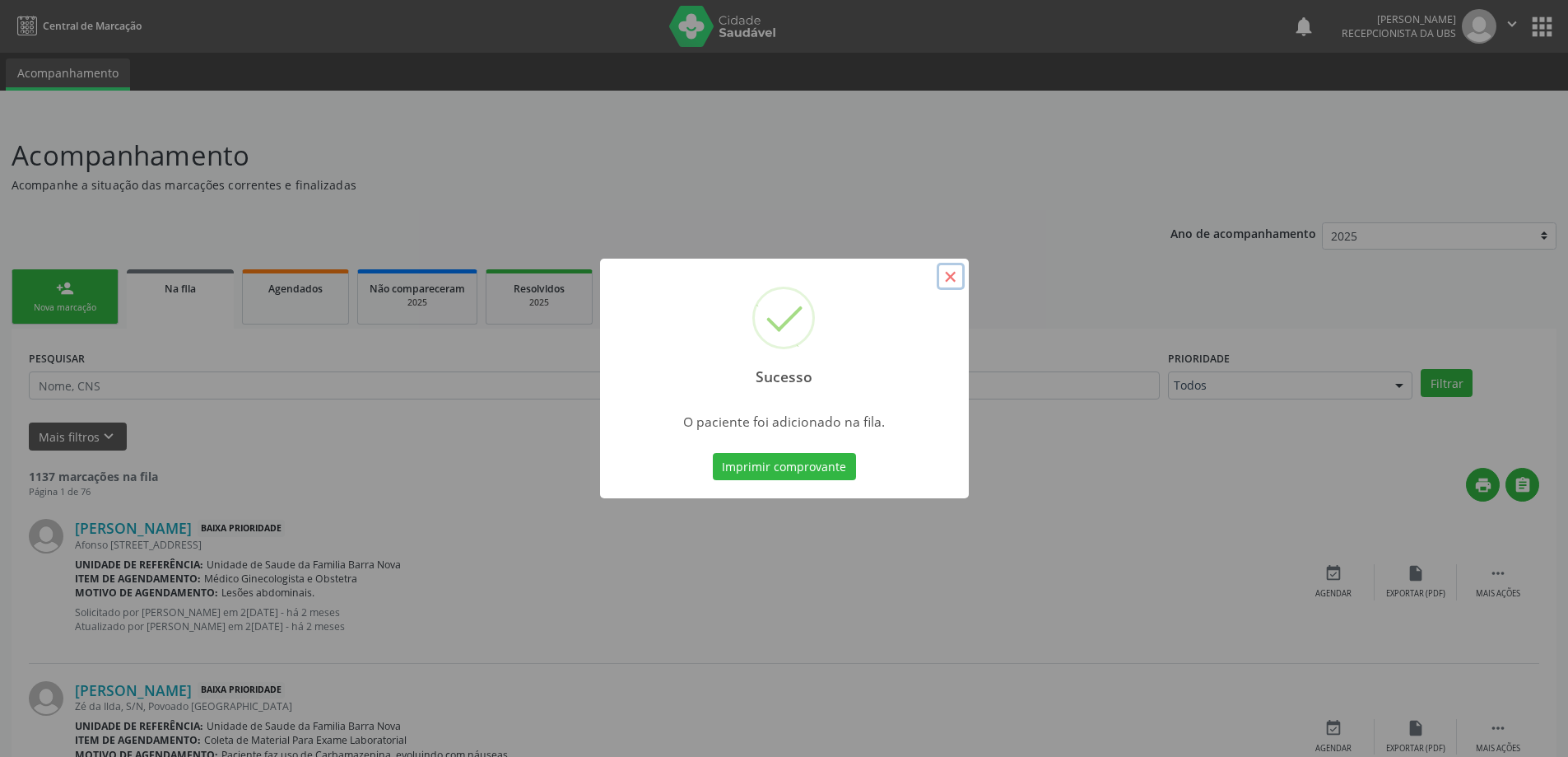
click at [947, 272] on button "×" at bounding box center [950, 276] width 28 height 28
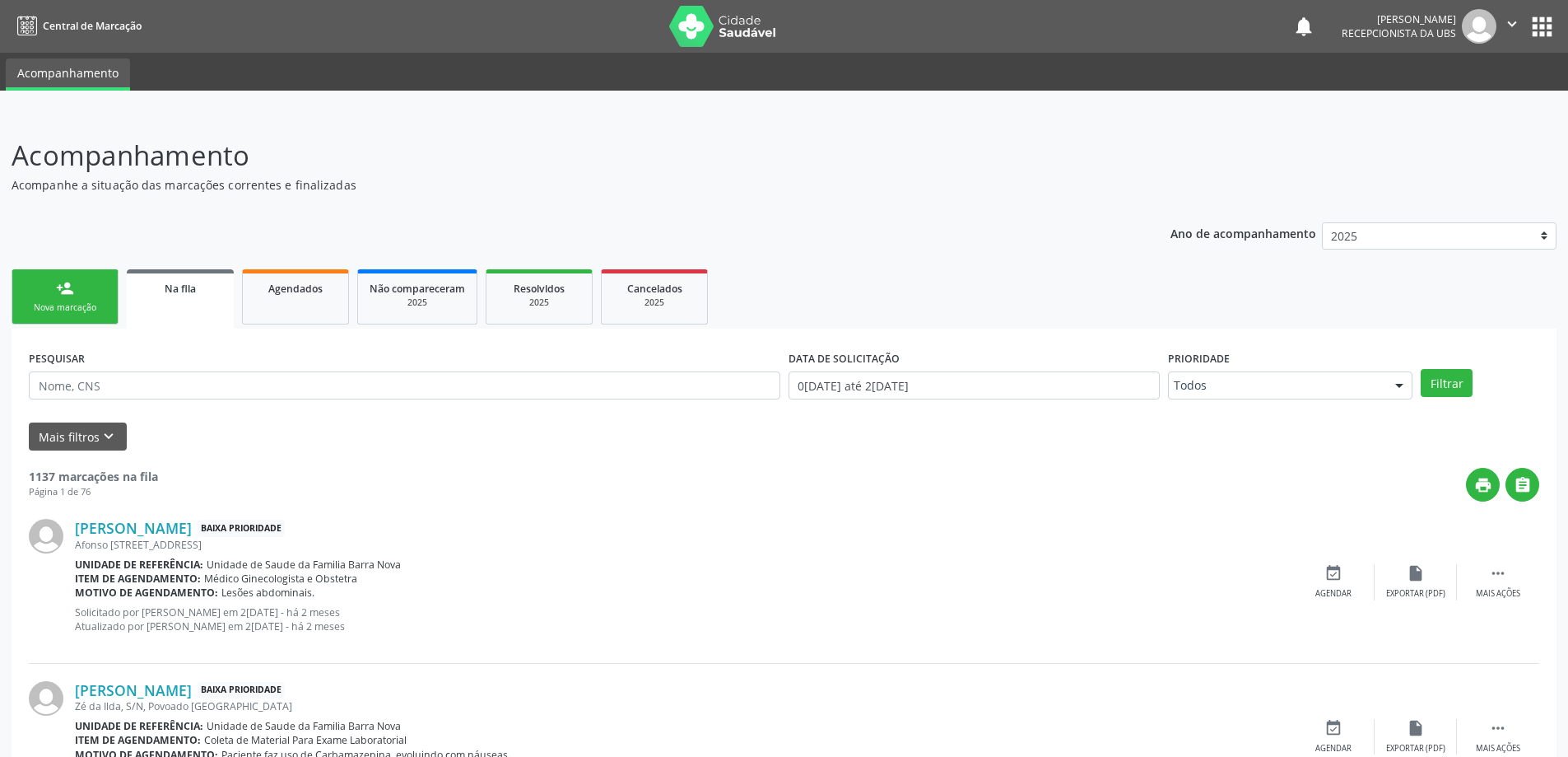
click at [49, 285] on link "person_add Nova marcação" at bounding box center [65, 297] width 107 height 56
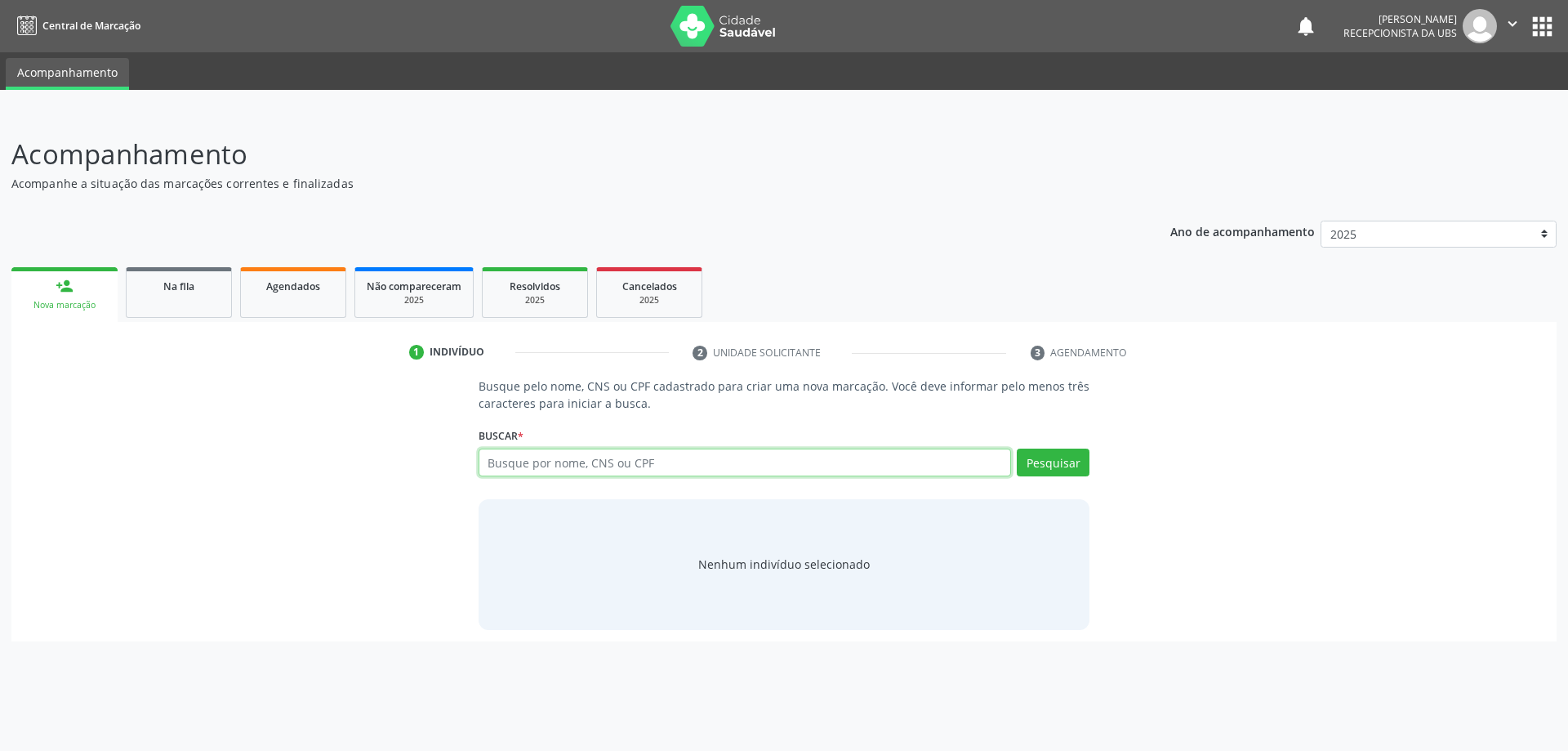
click at [599, 459] on input "text" at bounding box center [745, 462] width 534 height 28
type input "07993982766"
click at [1065, 458] on button "Pesquisar" at bounding box center [1053, 462] width 73 height 28
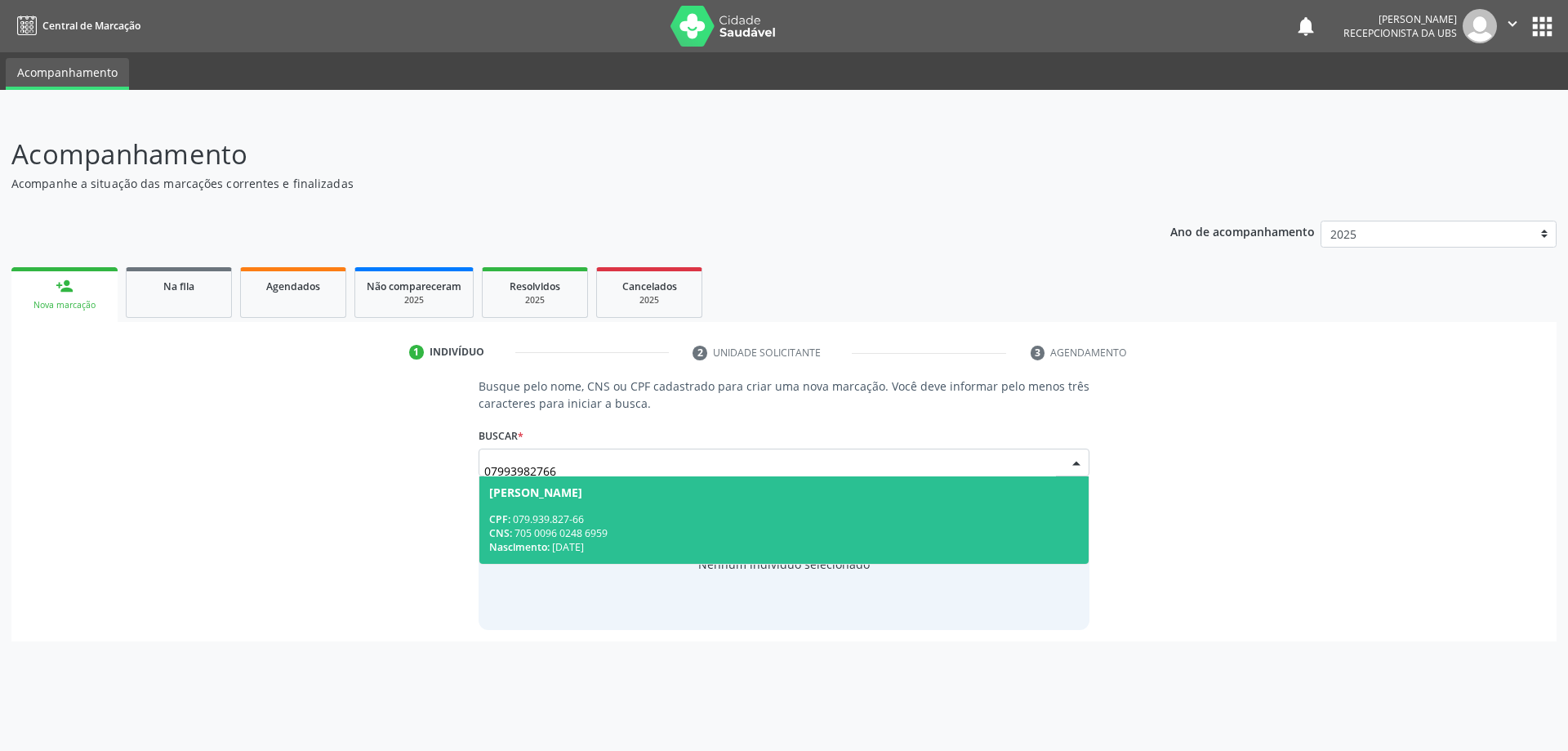
click at [623, 529] on div "CNS: 705 0096 0248 6959" at bounding box center [784, 533] width 590 height 14
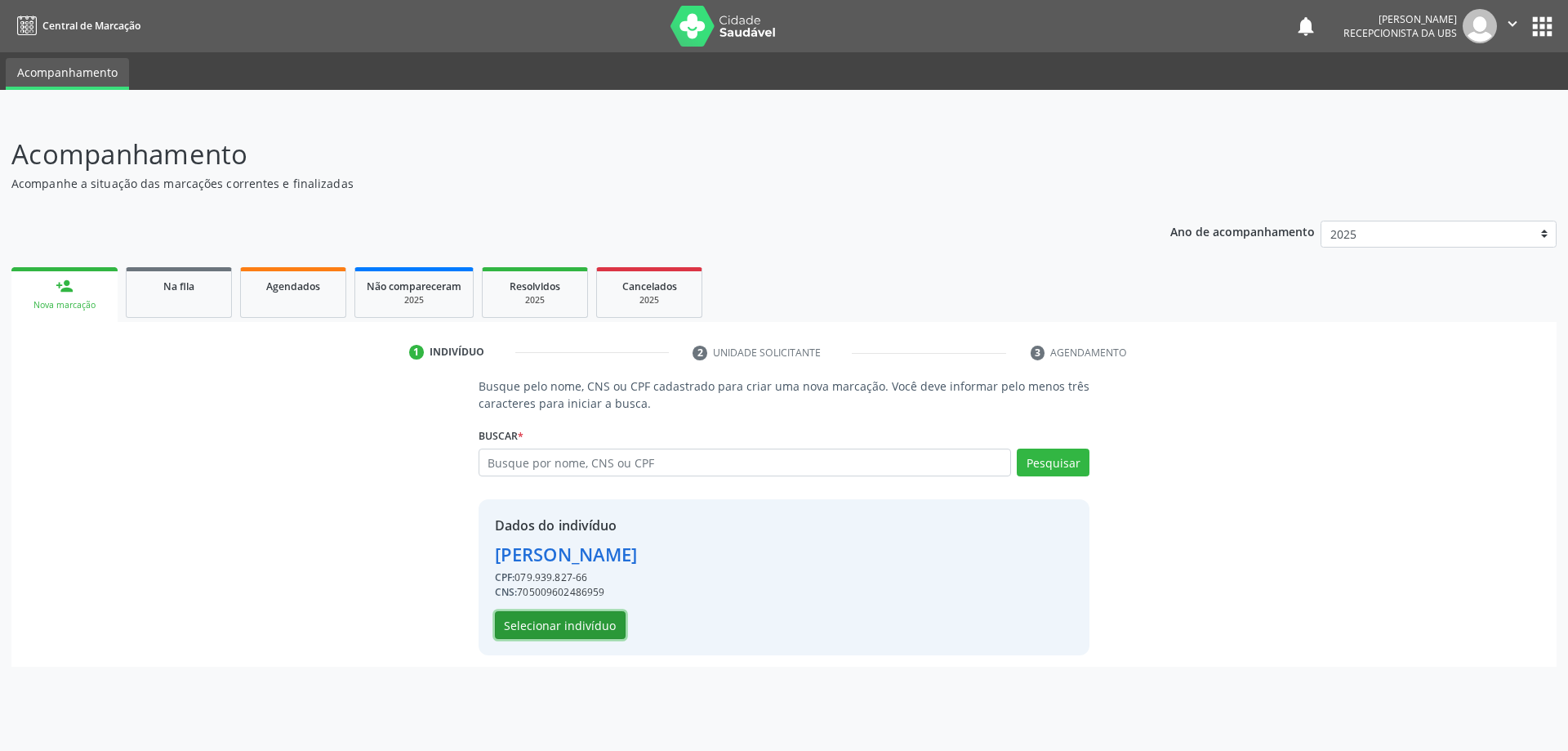
click at [569, 625] on button "Selecionar indivíduo" at bounding box center [560, 624] width 130 height 28
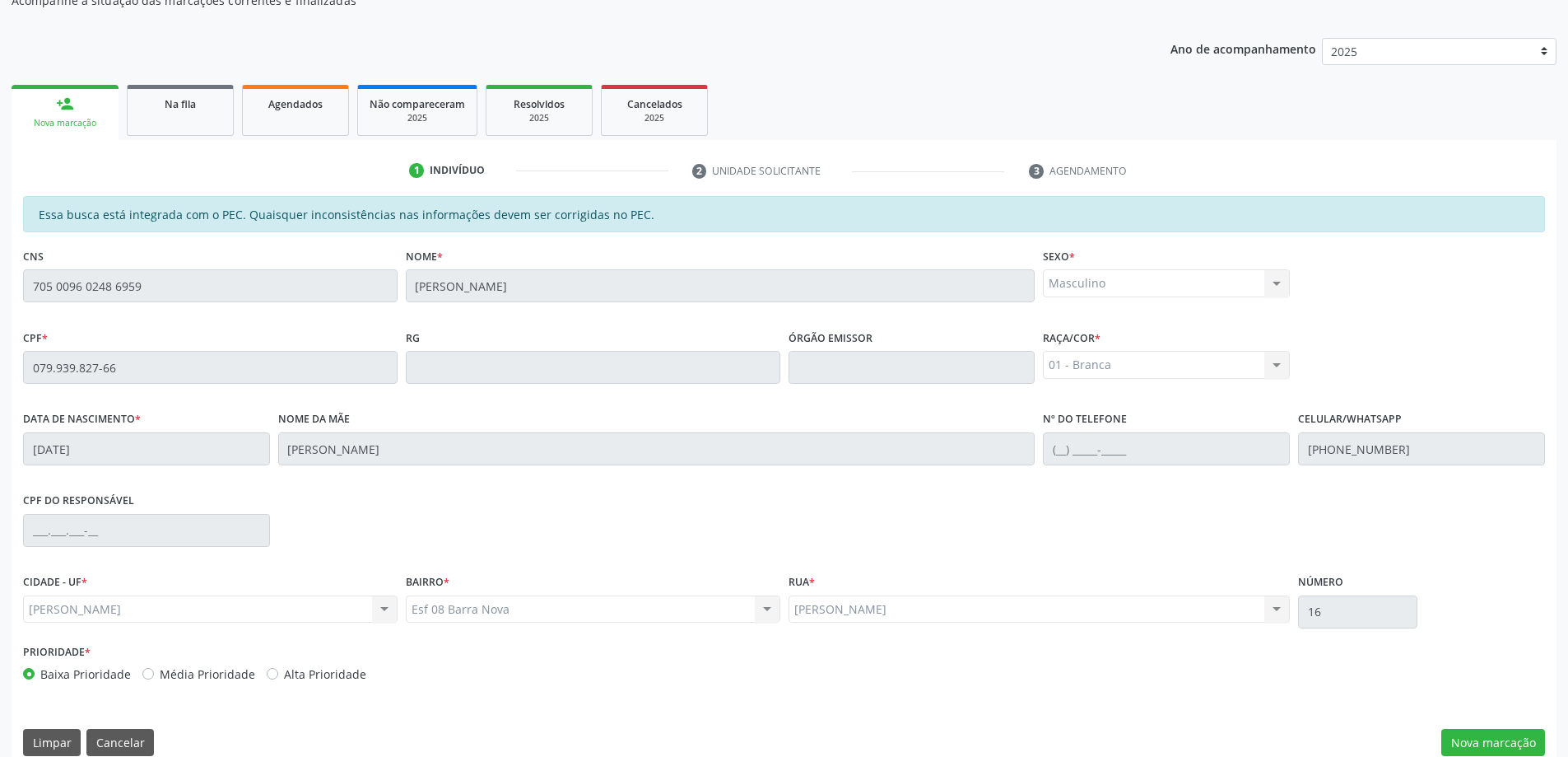
scroll to position [206, 0]
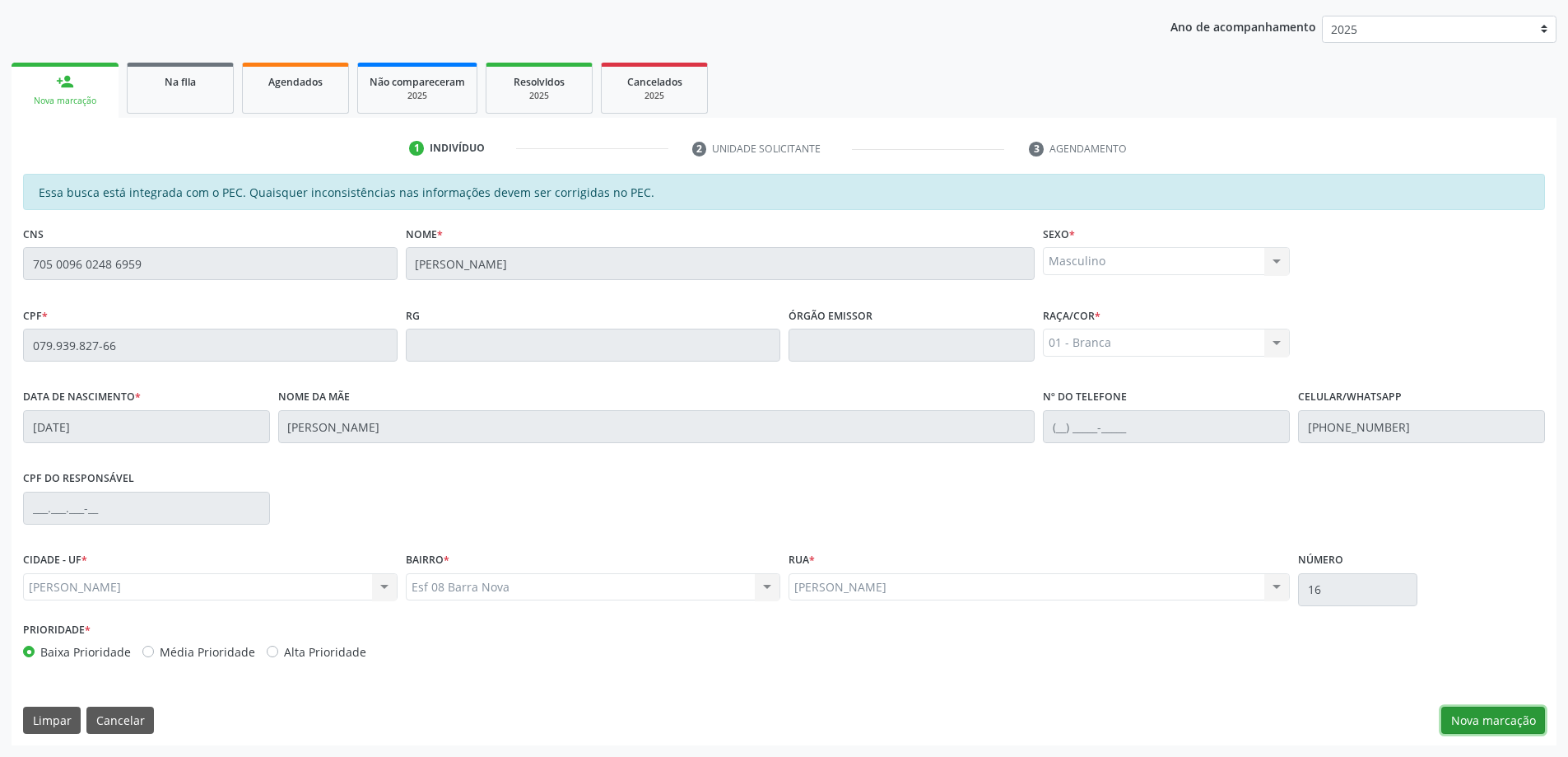
click at [1475, 716] on button "Nova marcação" at bounding box center [1492, 720] width 104 height 28
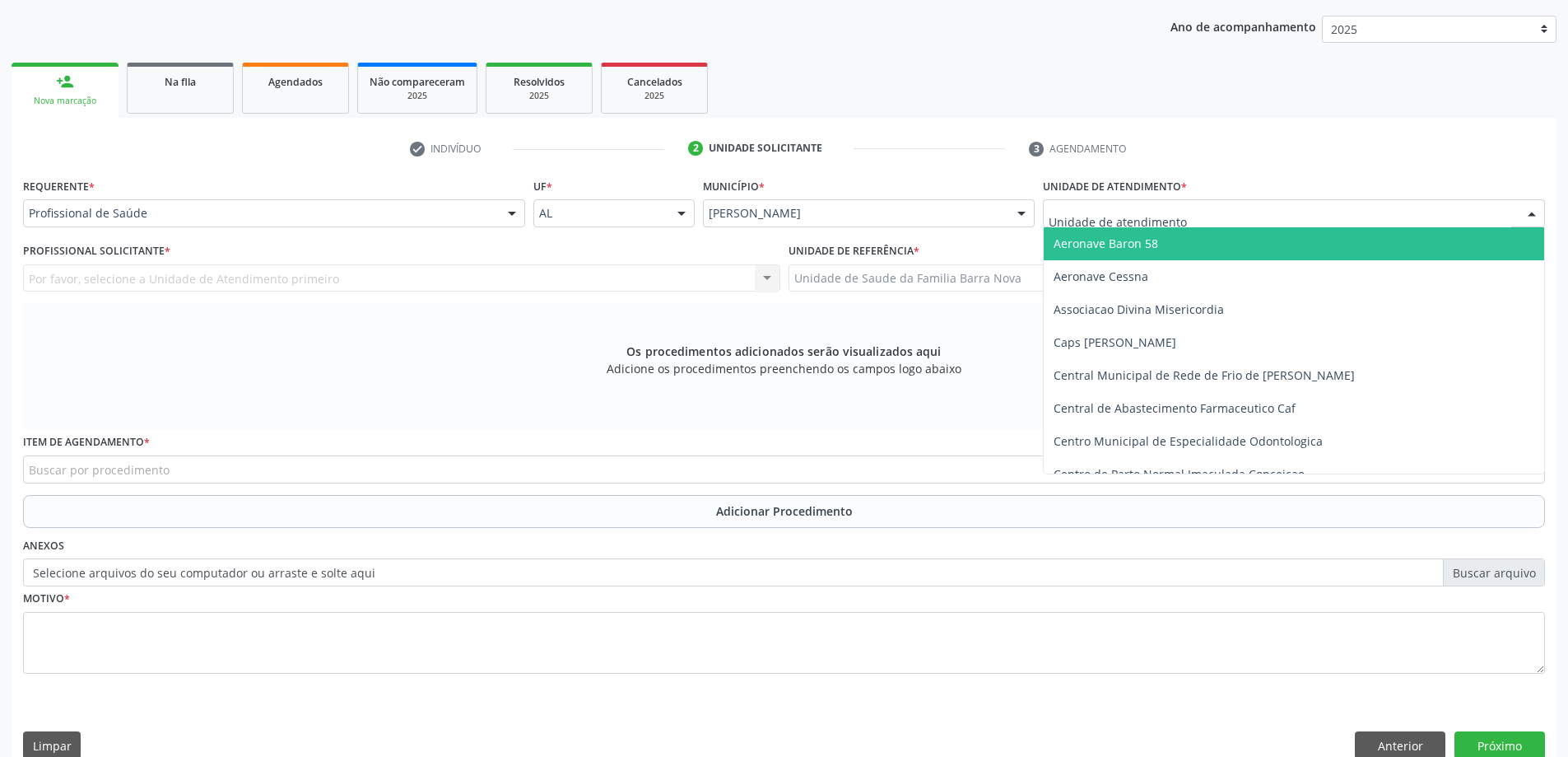
click at [1215, 217] on div at bounding box center [1294, 213] width 502 height 28
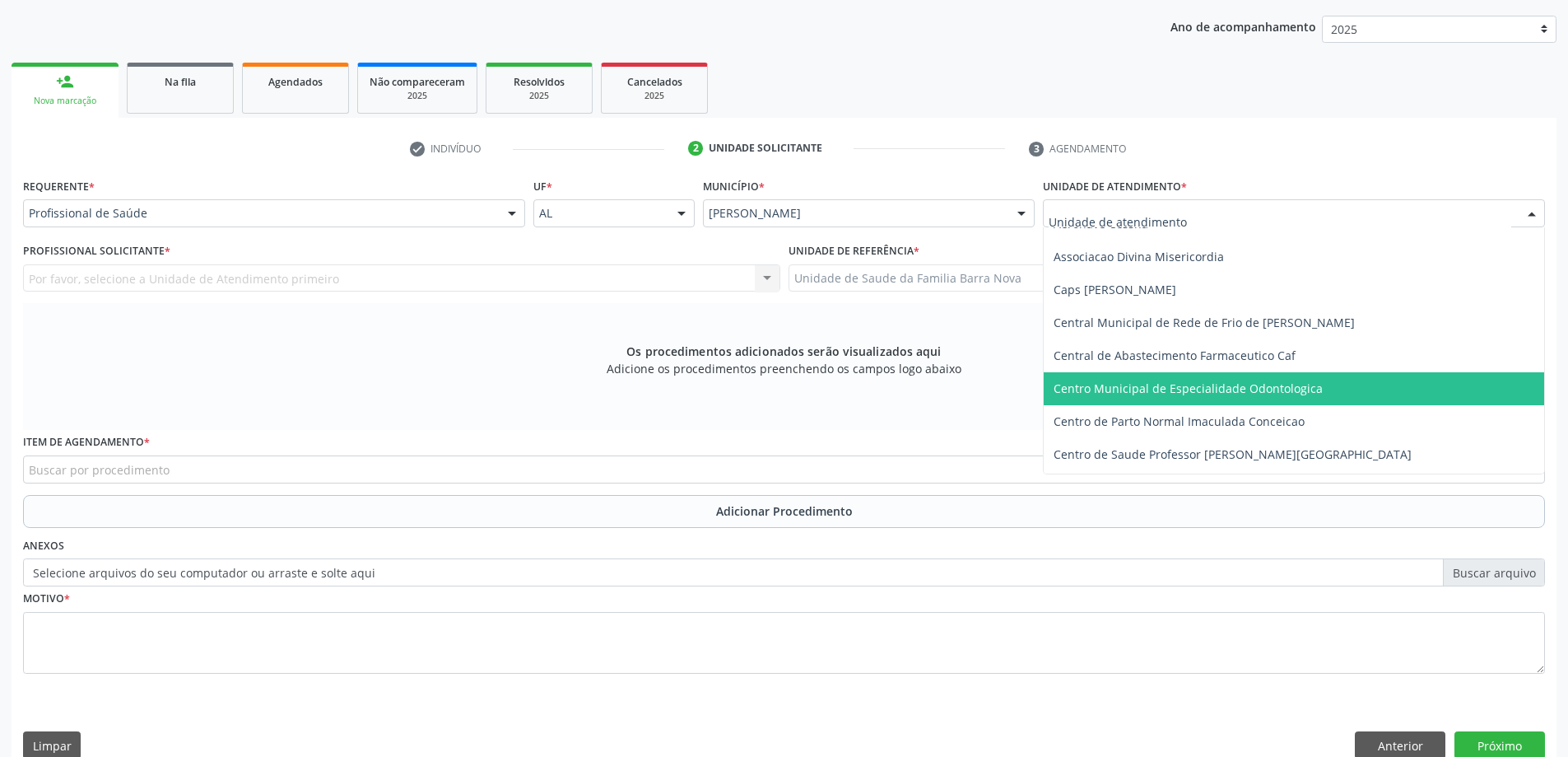
scroll to position [83, 0]
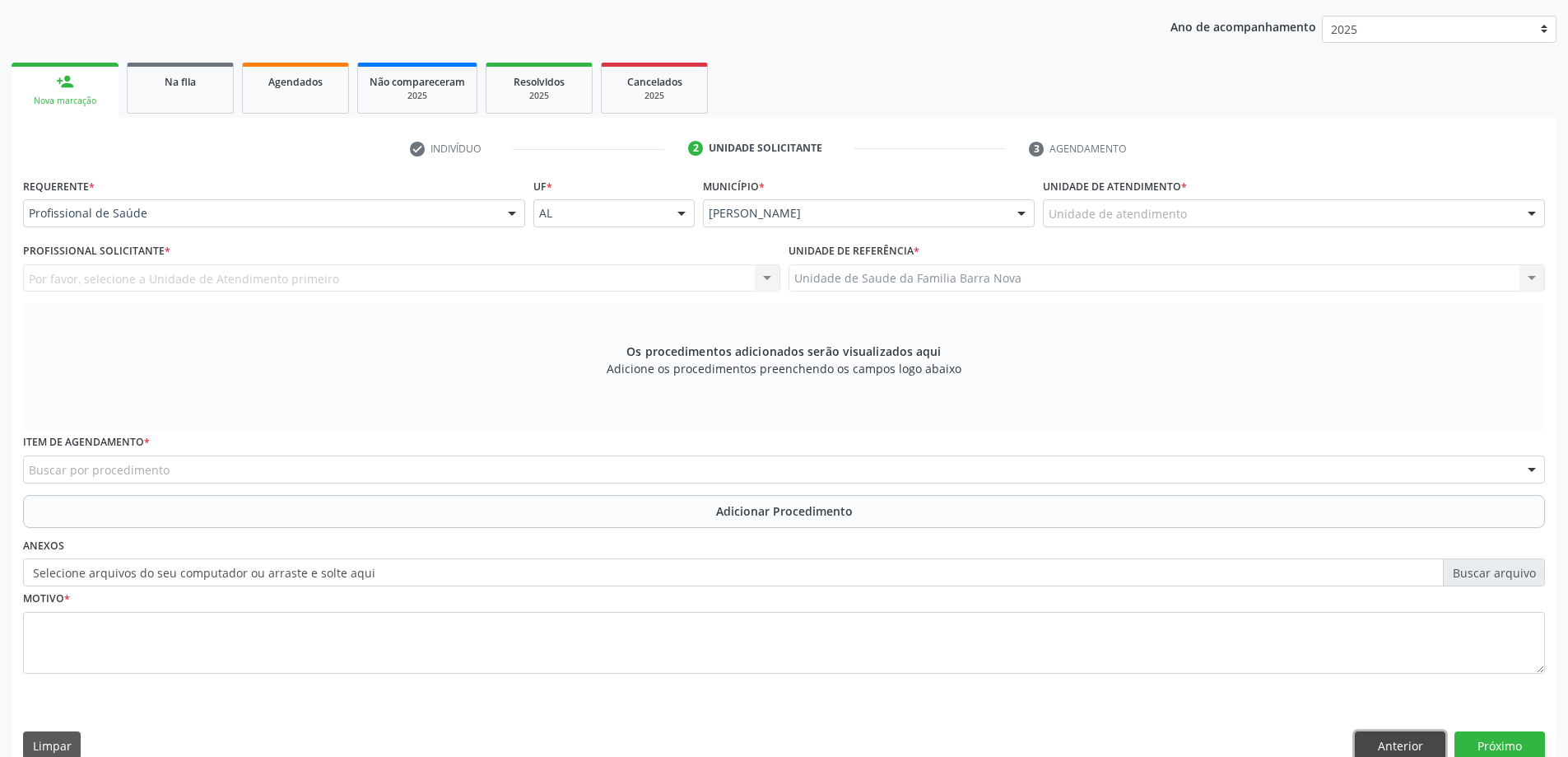
click at [1405, 736] on button "Anterior" at bounding box center [1401, 744] width 91 height 28
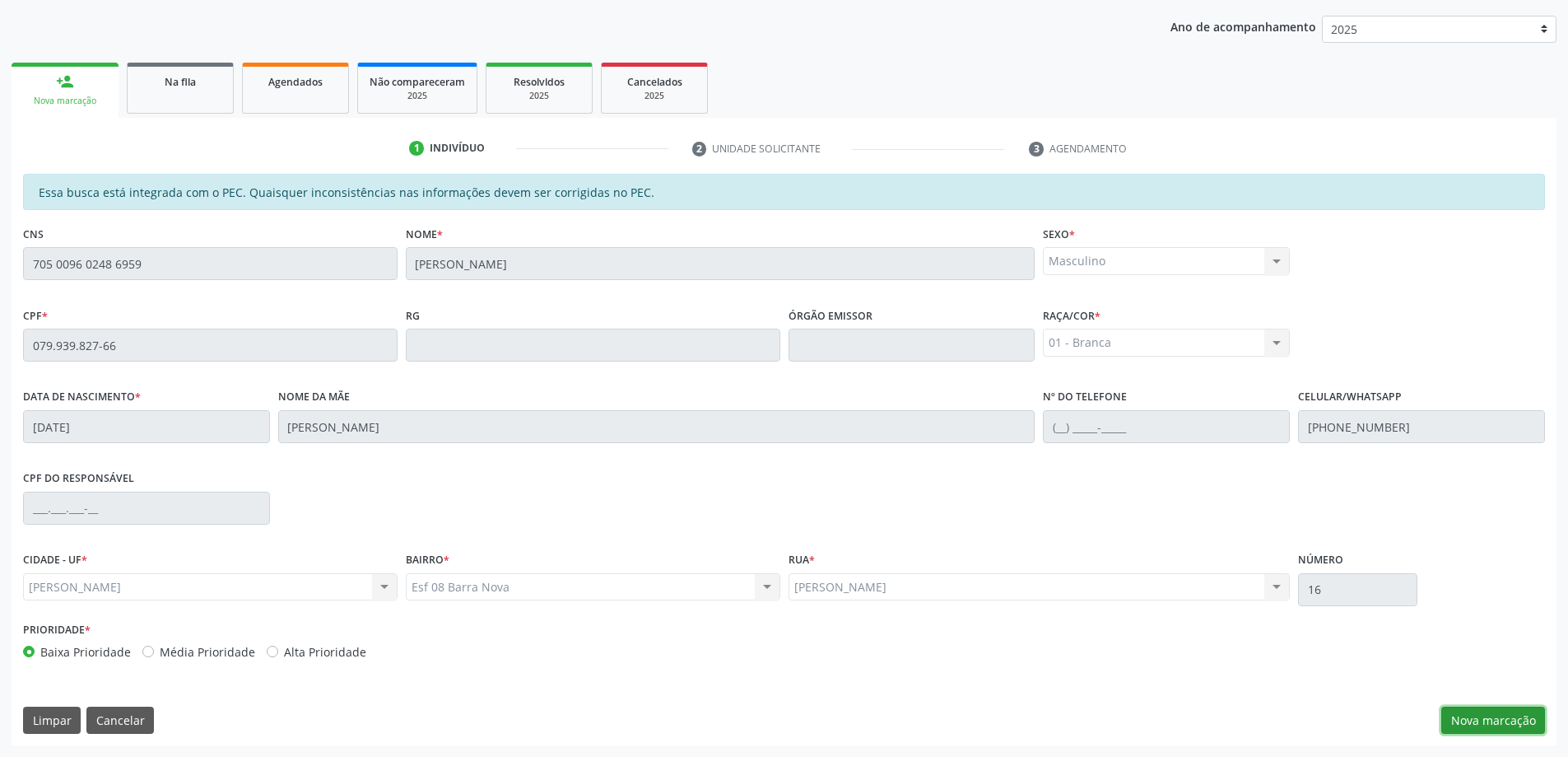
click at [1486, 716] on button "Nova marcação" at bounding box center [1492, 720] width 104 height 28
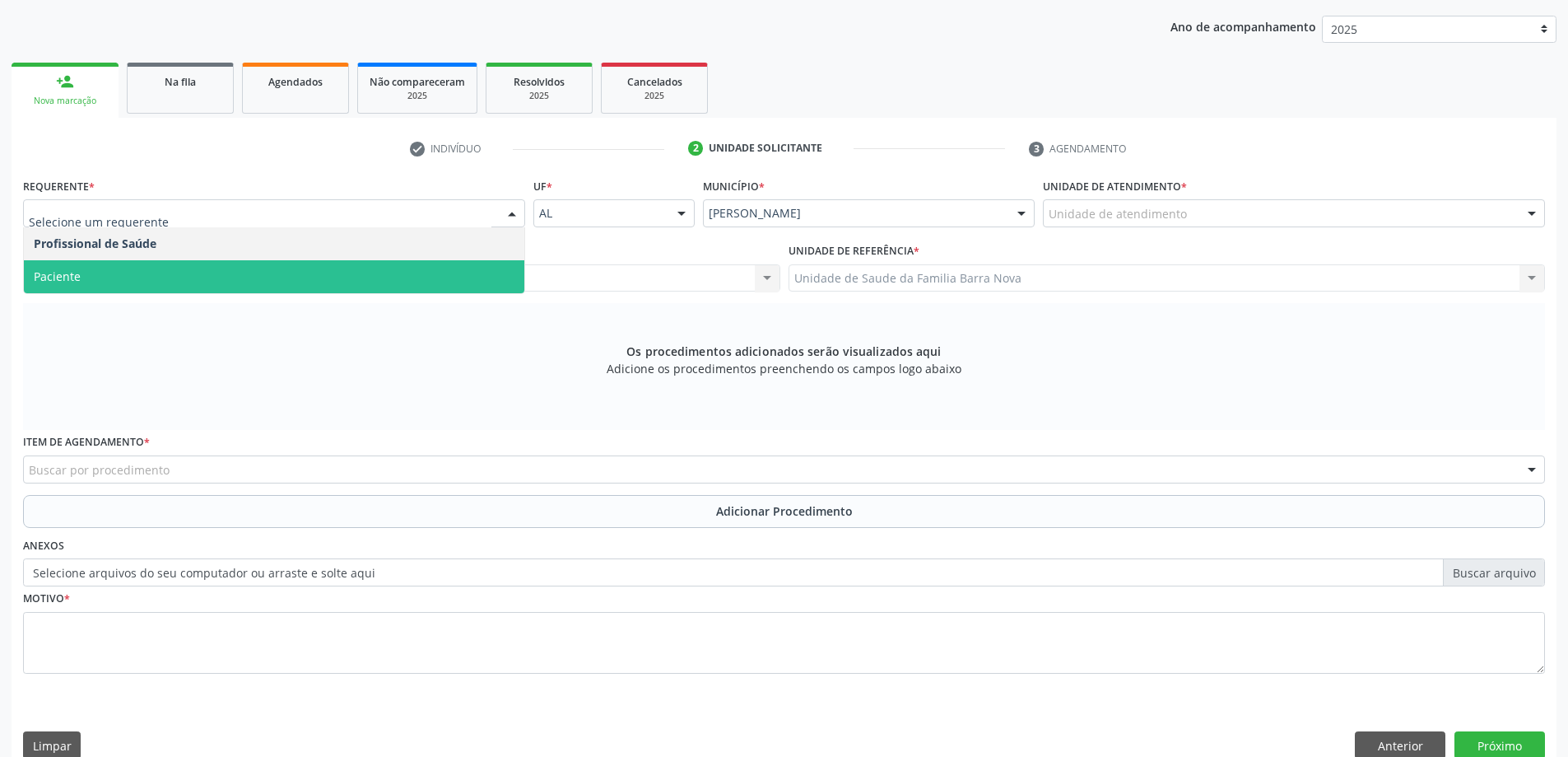
click at [218, 272] on span "Paciente" at bounding box center [274, 276] width 501 height 33
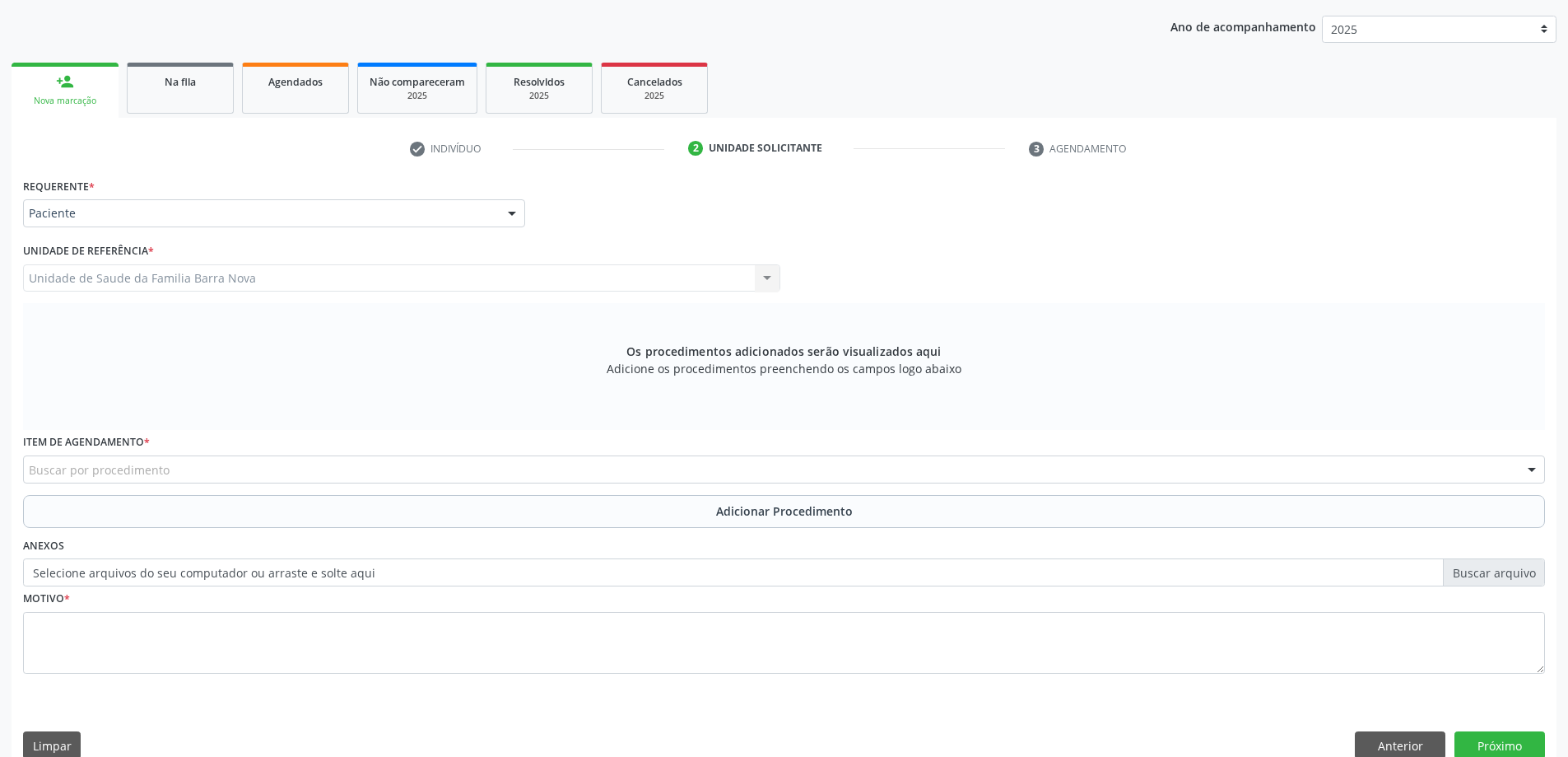
click at [298, 472] on div "Buscar por procedimento" at bounding box center [784, 469] width 1522 height 28
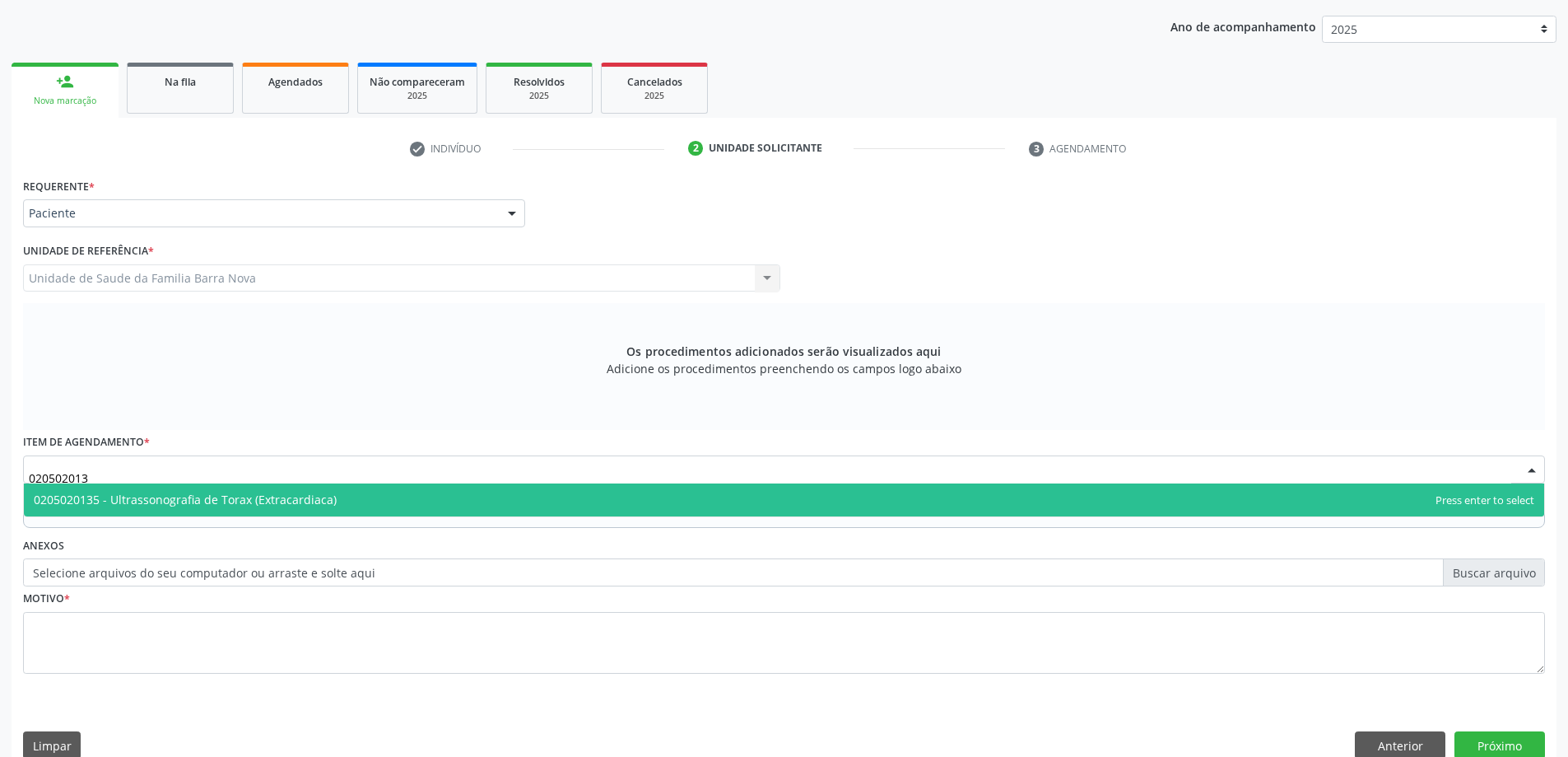
type input "0205020135"
click at [306, 506] on span "0205020135 - Ultrassonografia de Torax (Extracardiaca)" at bounding box center [185, 499] width 303 height 16
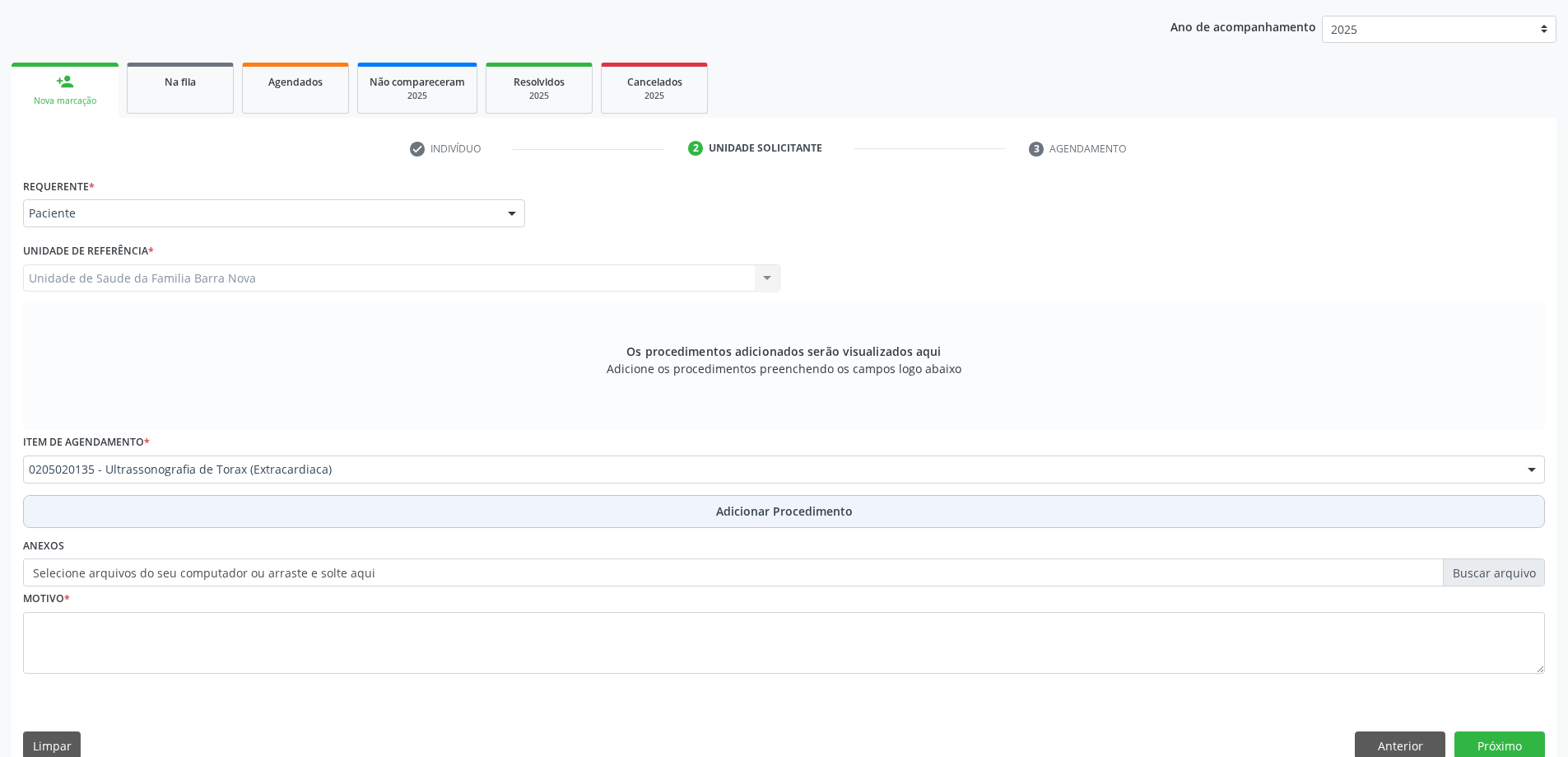
click at [712, 509] on button "Adicionar Procedimento" at bounding box center [784, 511] width 1522 height 33
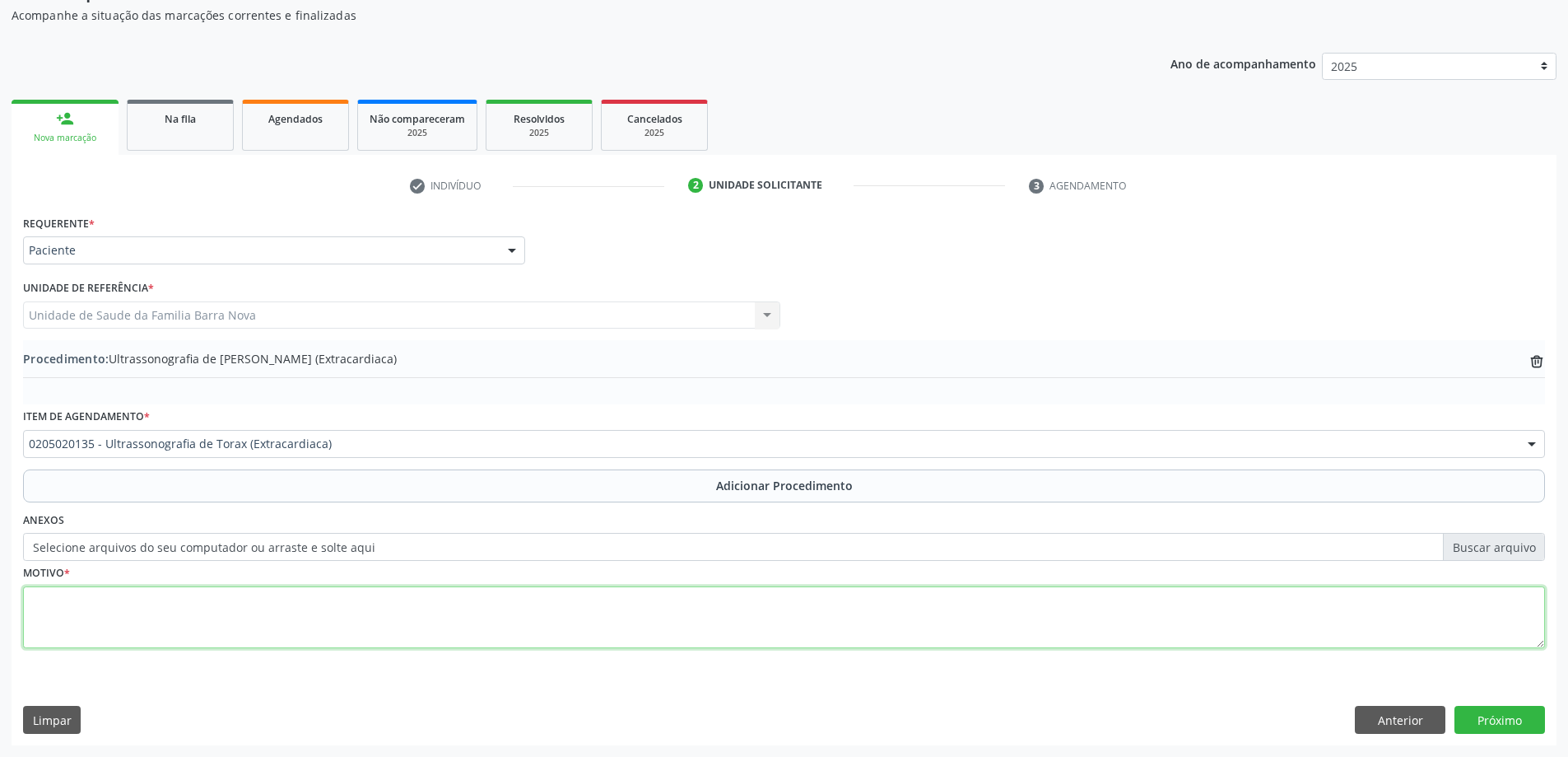
click at [490, 611] on textarea at bounding box center [784, 617] width 1522 height 62
click at [369, 605] on textarea "Presença de tumoração móvel sugestivo de [MEDICAL_DATA]-hemitorax squerdo" at bounding box center [784, 617] width 1522 height 62
click at [423, 607] on textarea "Presença de tumoração móvel sugestivo de [MEDICAL_DATA]-hemitorax esquerdo" at bounding box center [784, 617] width 1522 height 62
type textarea "Presença de tumoração móvel sugestivo de [MEDICAL_DATA]-hemitorax esquerdo."
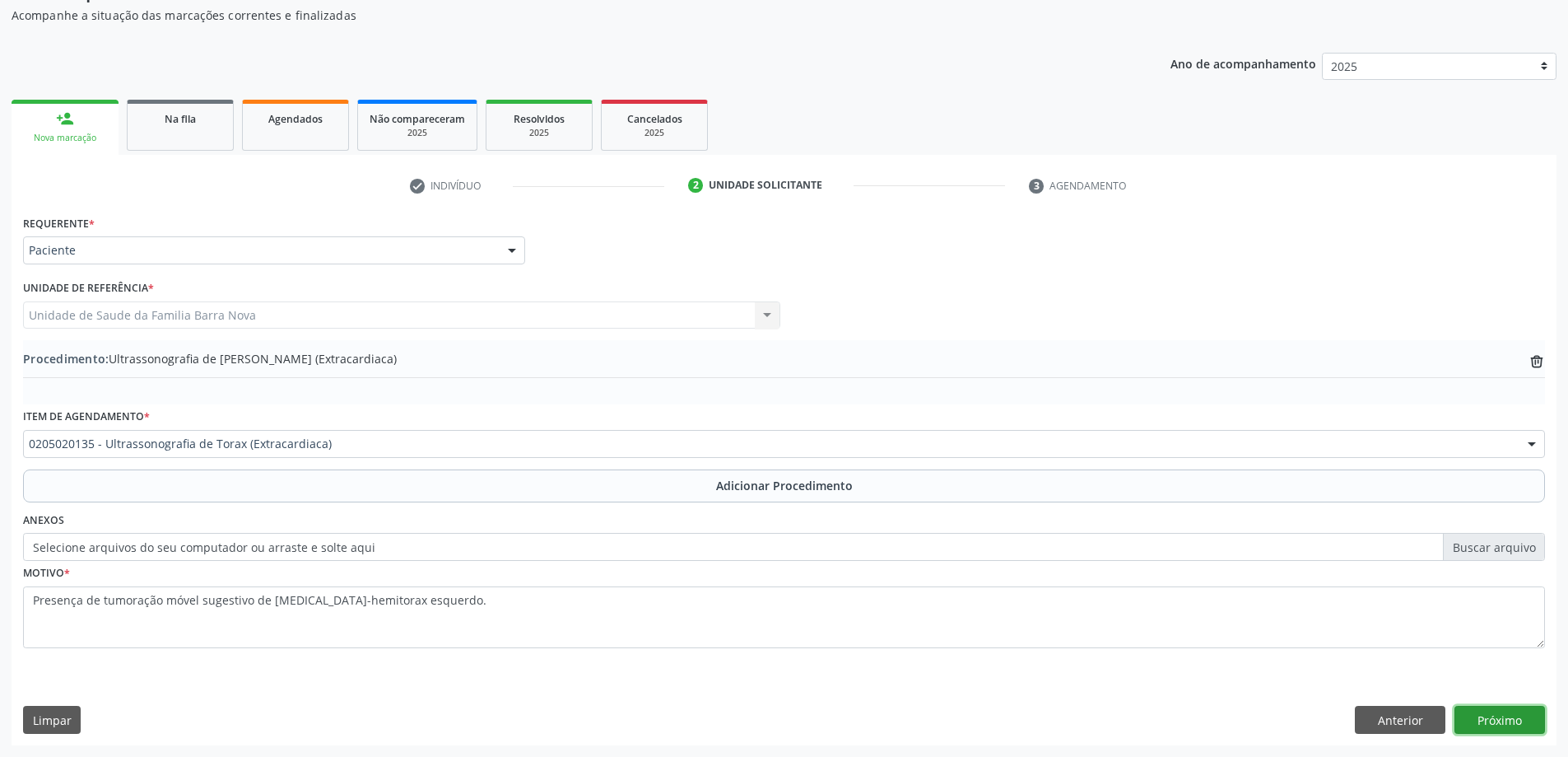
click at [1492, 718] on button "Próximo" at bounding box center [1500, 719] width 91 height 28
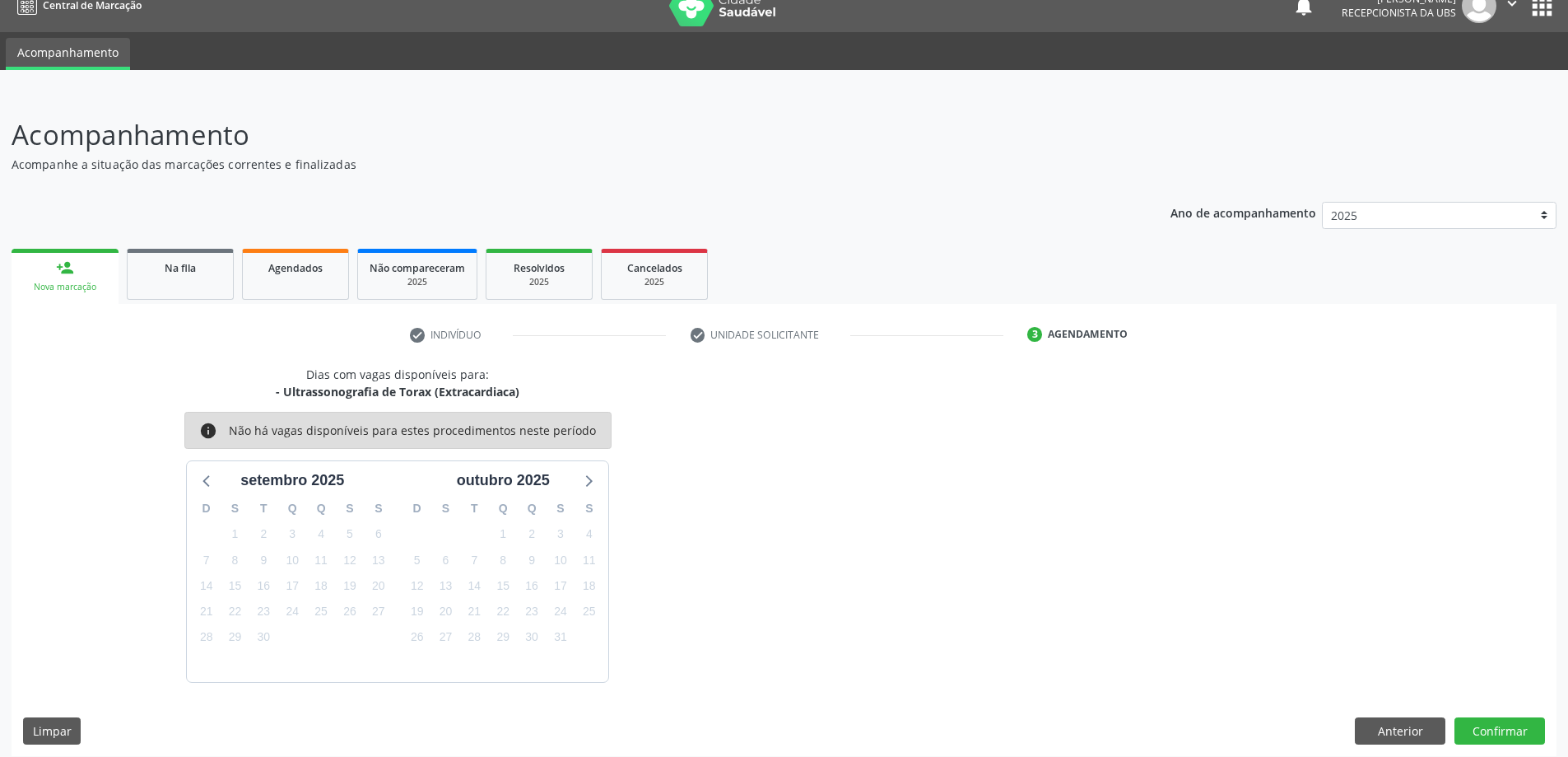
scroll to position [31, 0]
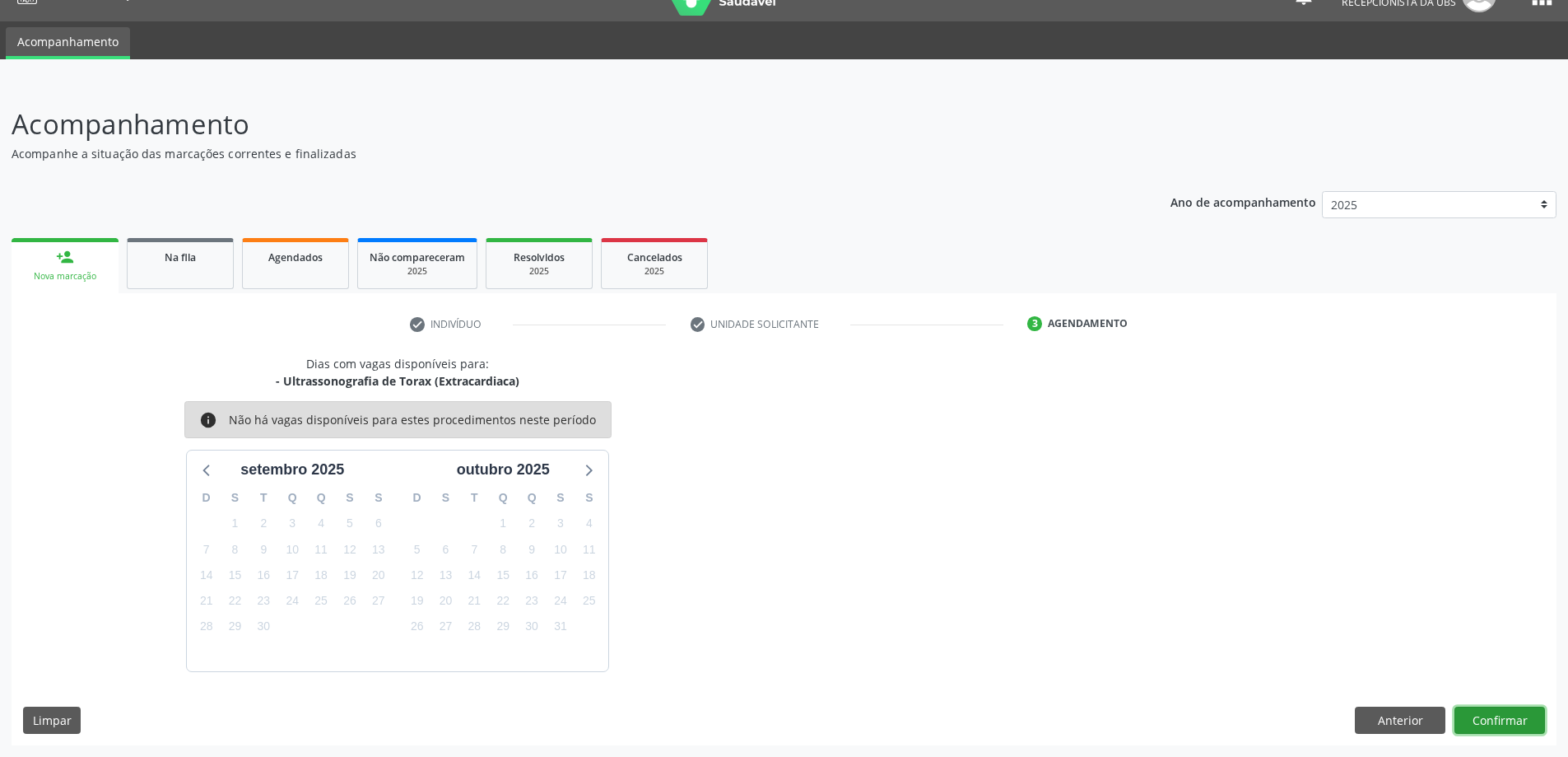
click at [1514, 716] on button "Confirmar" at bounding box center [1500, 720] width 91 height 28
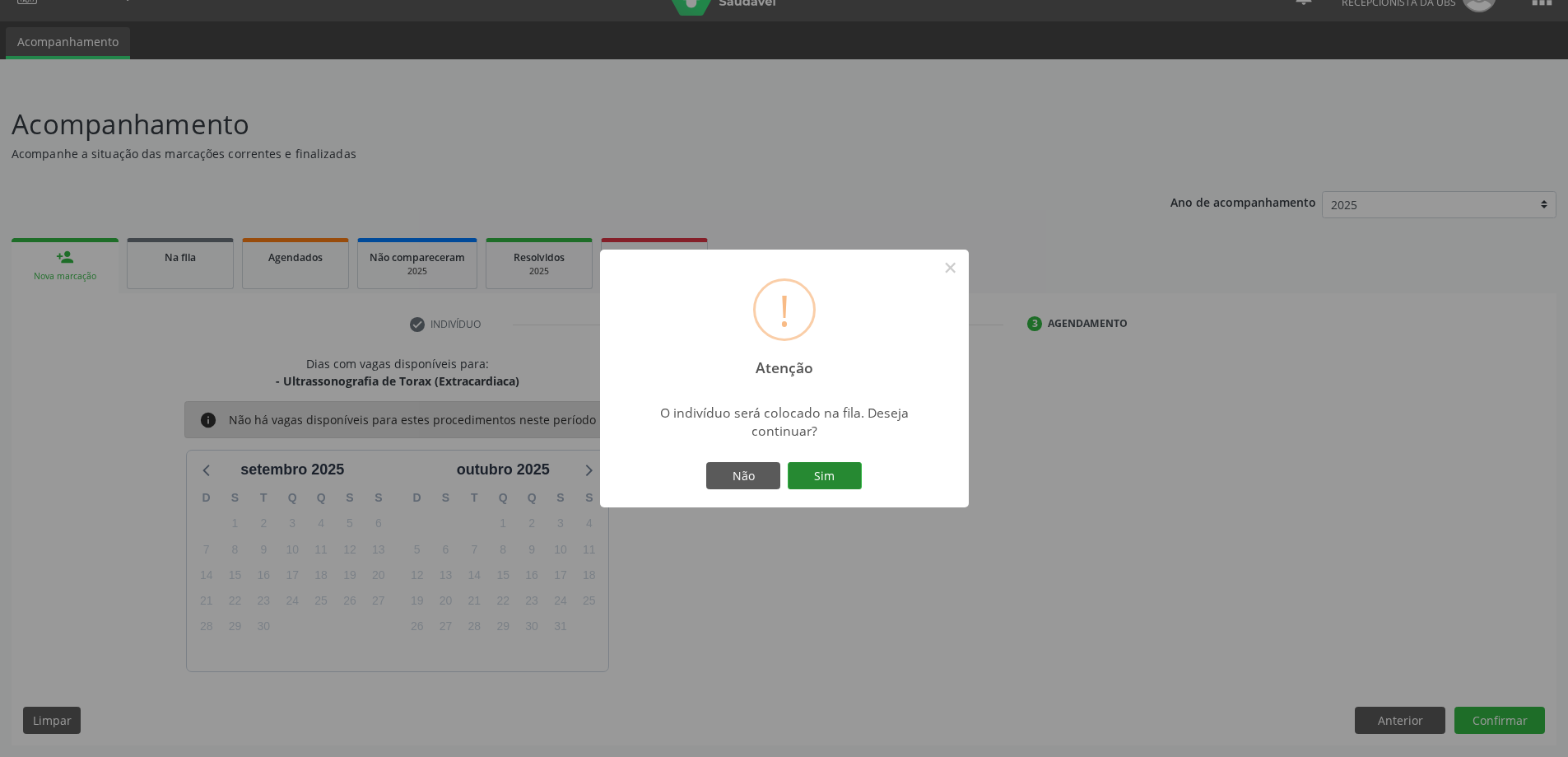
click at [821, 477] on button "Sim" at bounding box center [825, 476] width 74 height 28
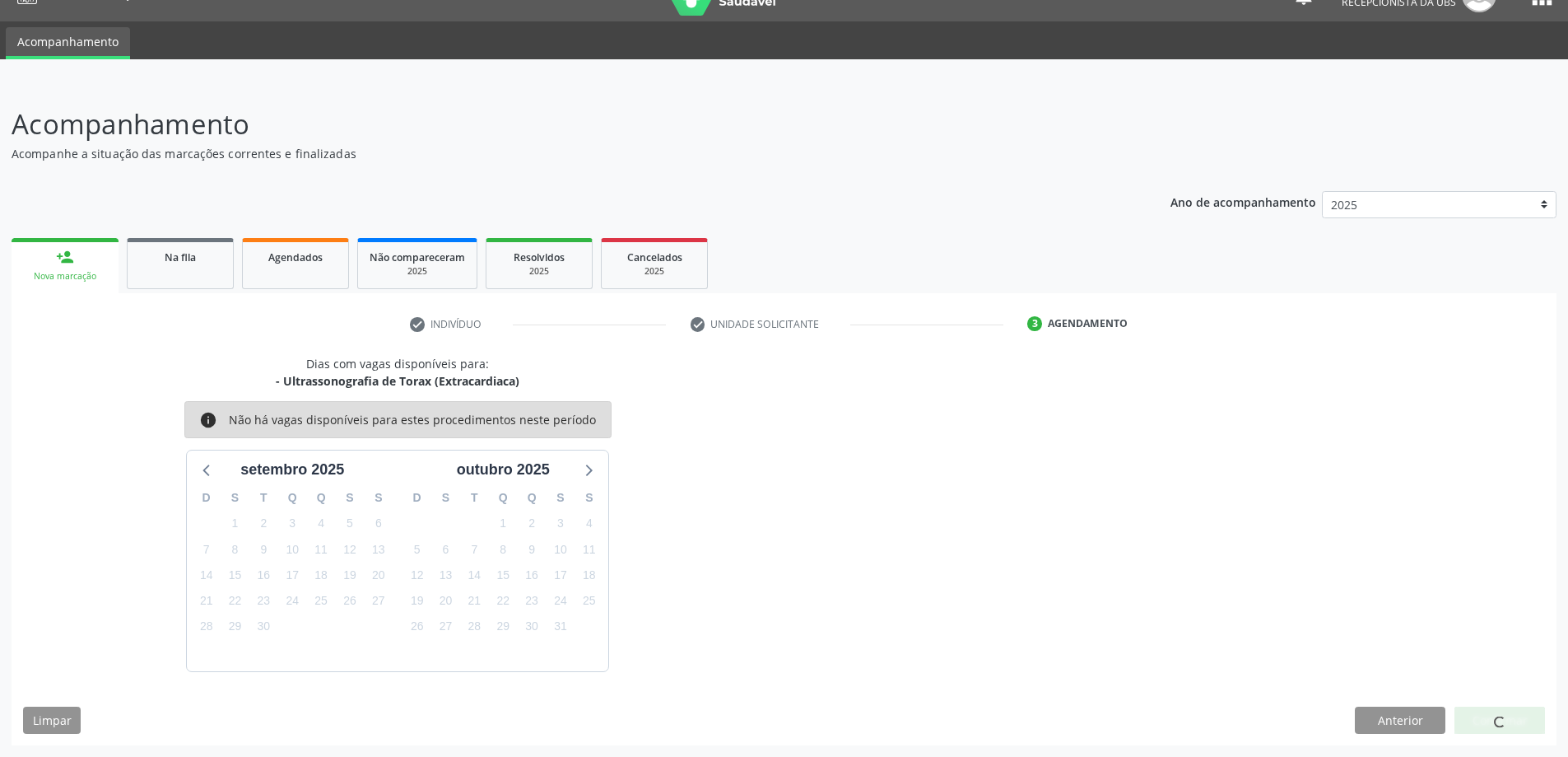
scroll to position [0, 0]
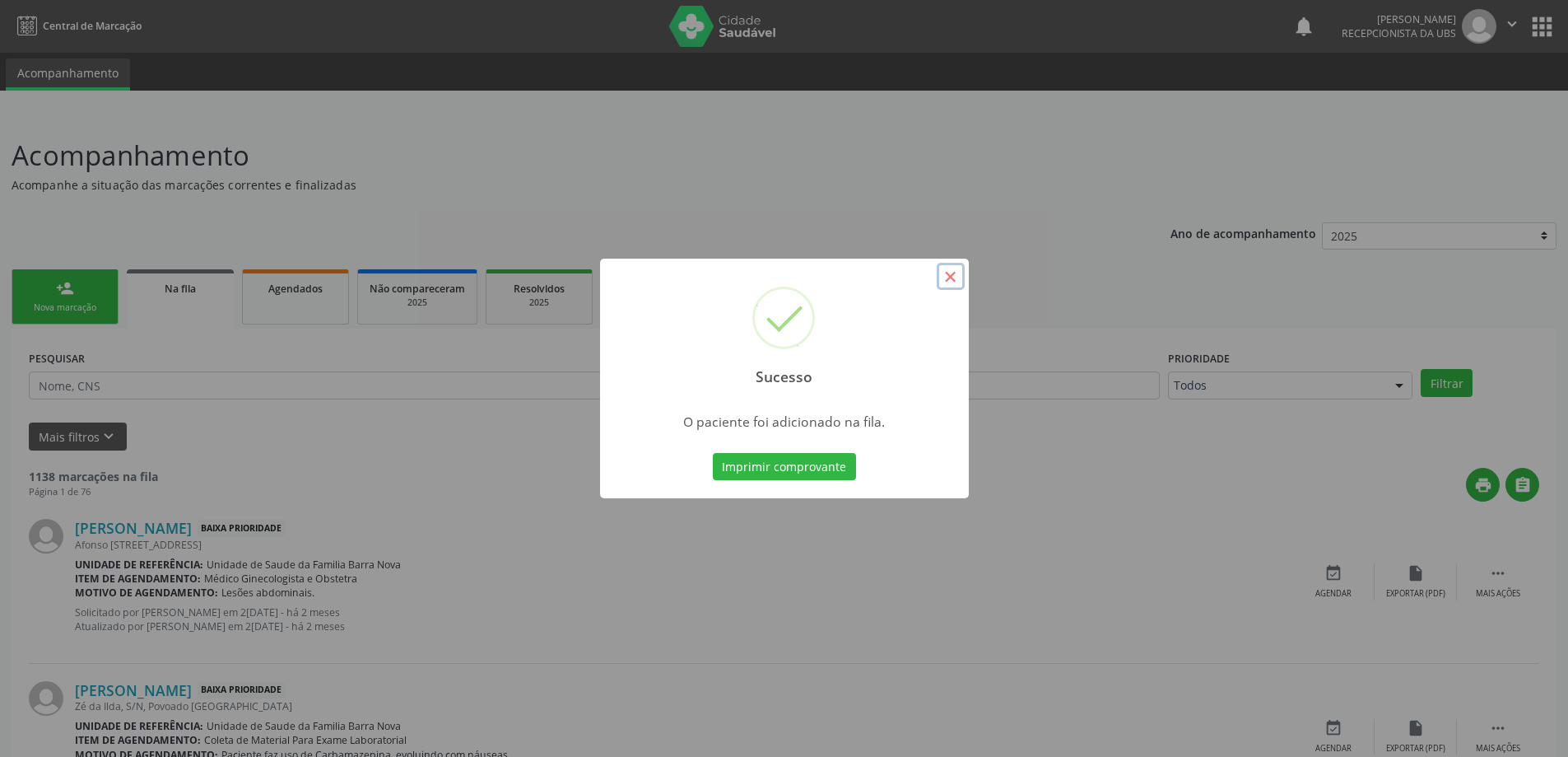
click at [952, 280] on button "×" at bounding box center [950, 276] width 28 height 28
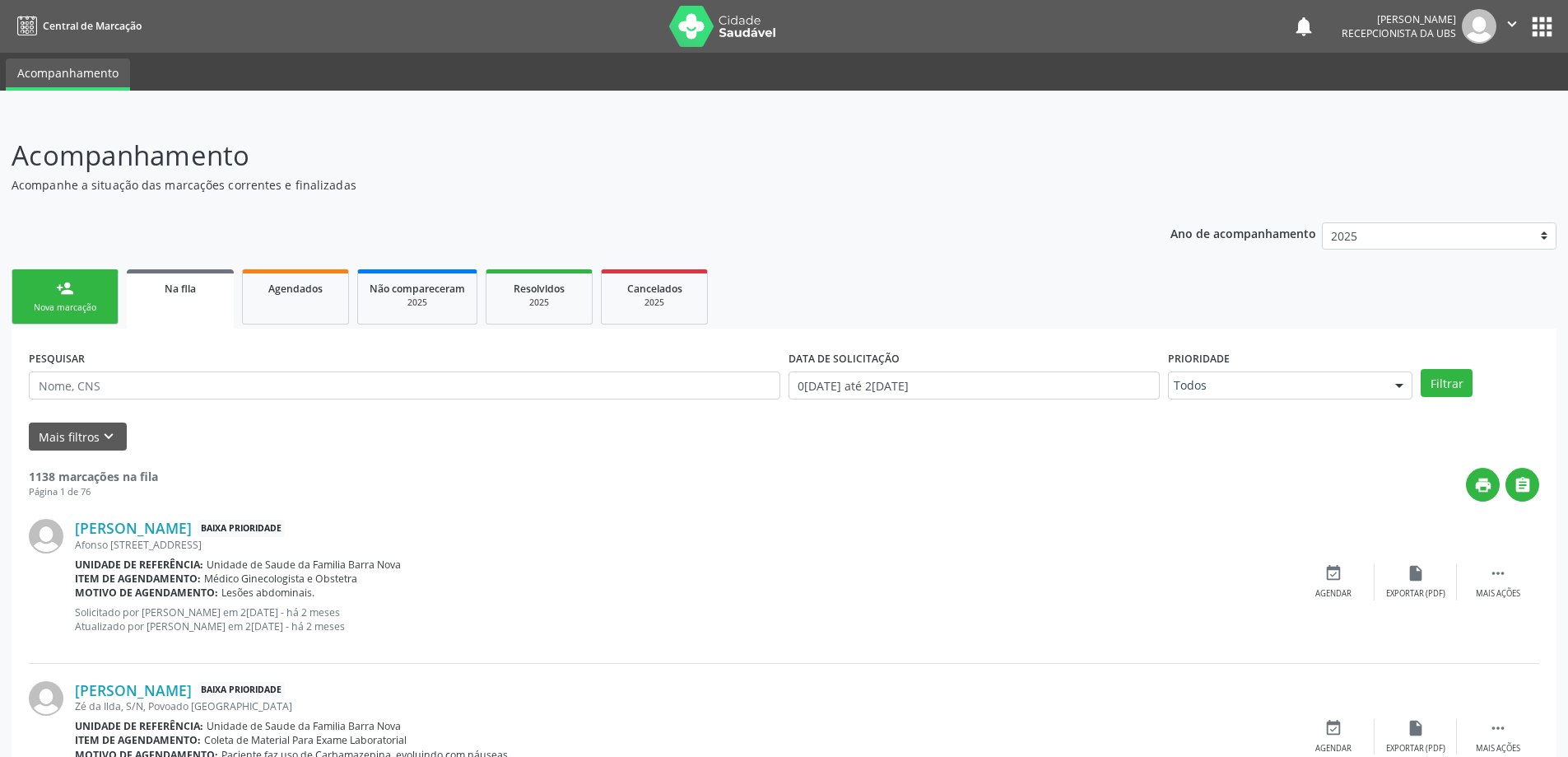
click at [65, 291] on div "person_add" at bounding box center [65, 289] width 19 height 19
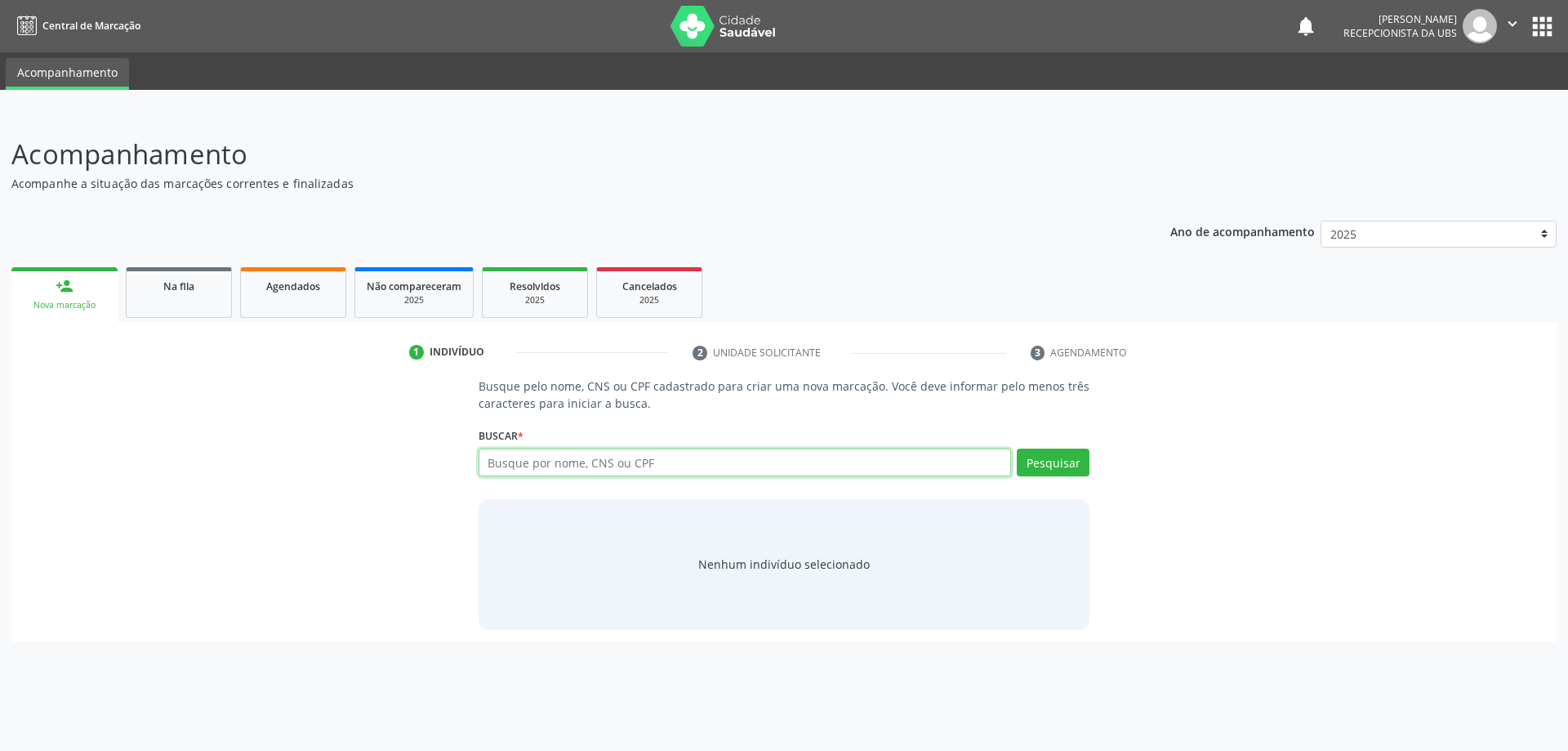
click at [548, 464] on input "text" at bounding box center [745, 462] width 534 height 28
type input "704709719401436"
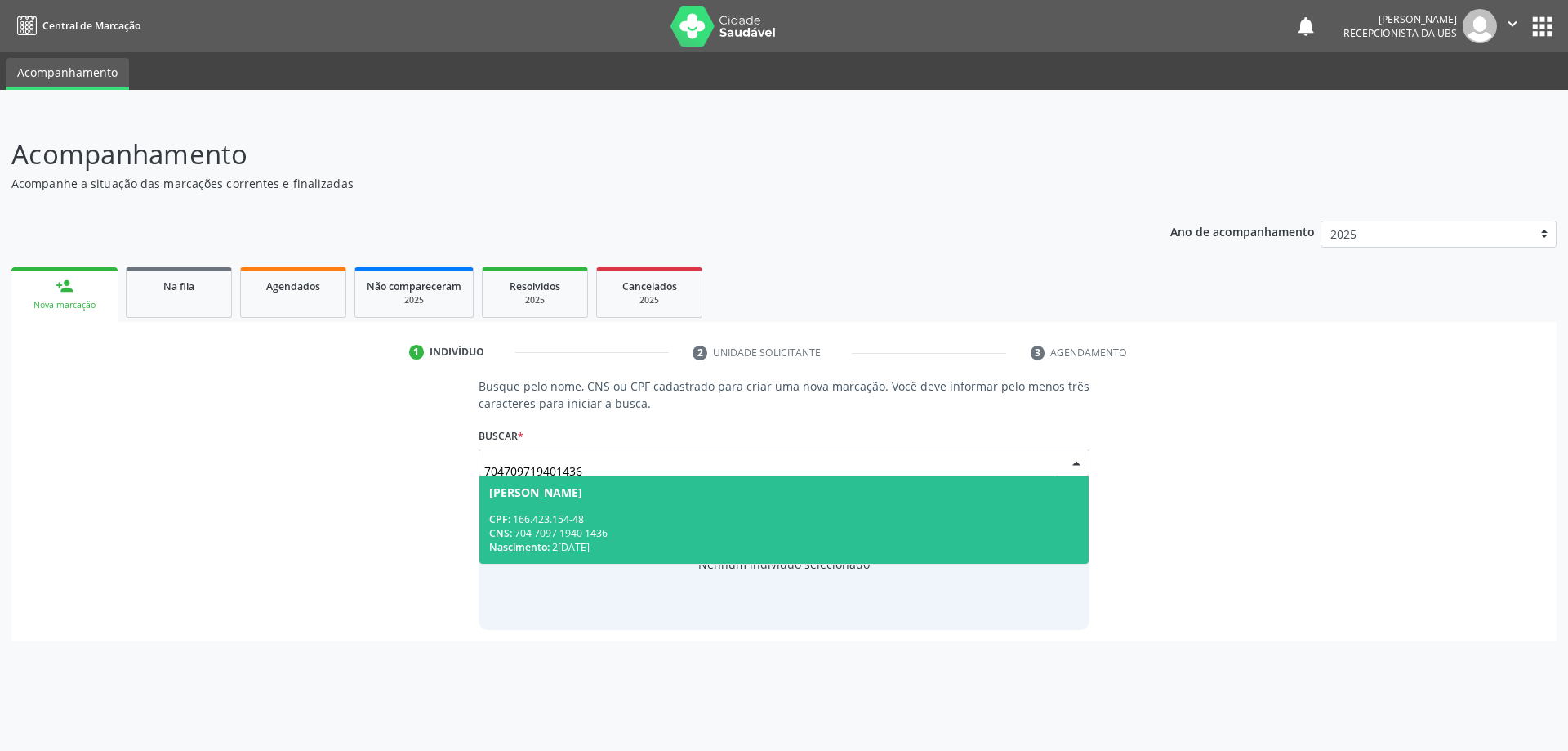
click at [587, 528] on div "CNS: 704 7097 1940 1436" at bounding box center [784, 533] width 590 height 14
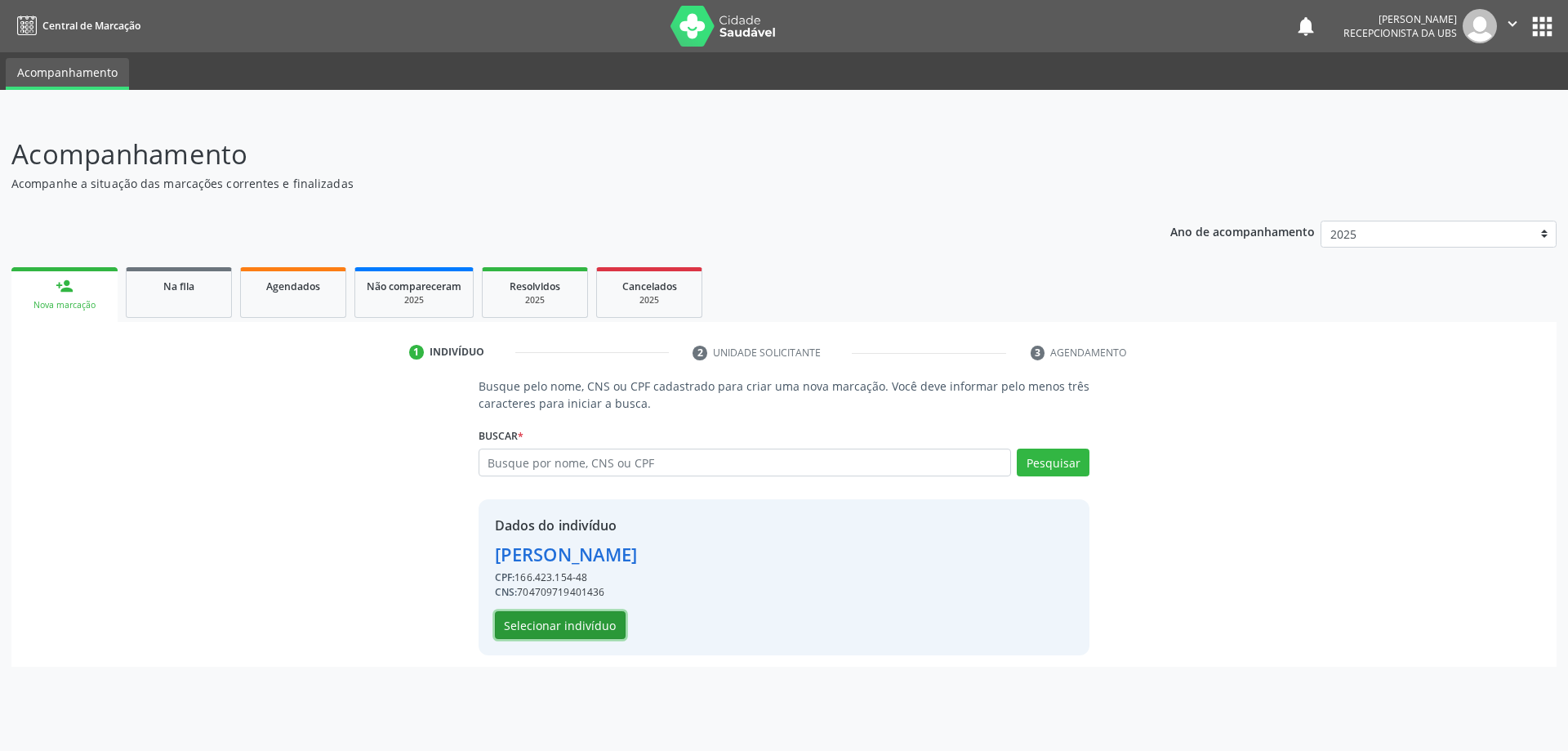
click at [568, 630] on button "Selecionar indivíduo" at bounding box center [560, 624] width 130 height 28
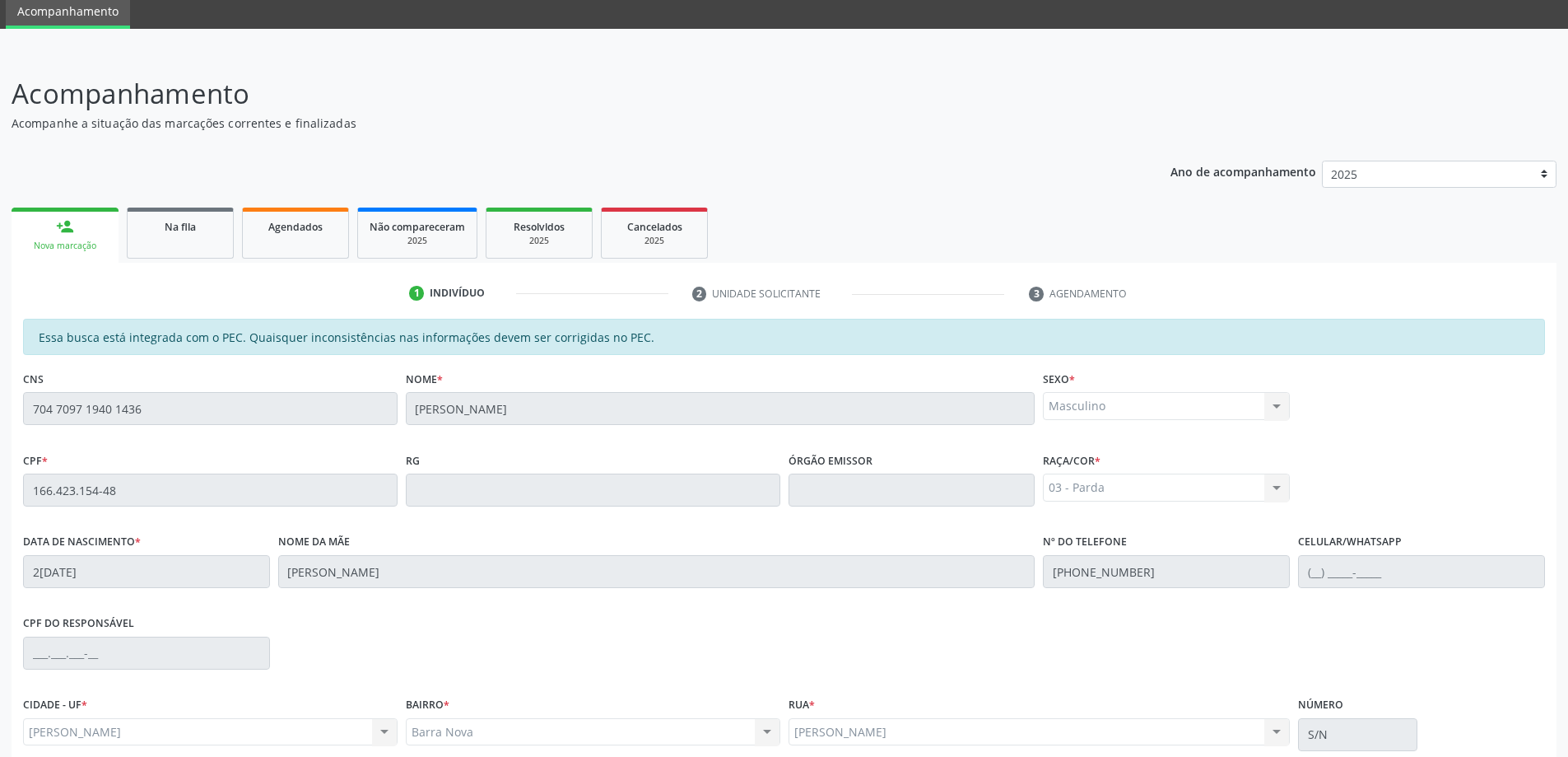
scroll to position [206, 0]
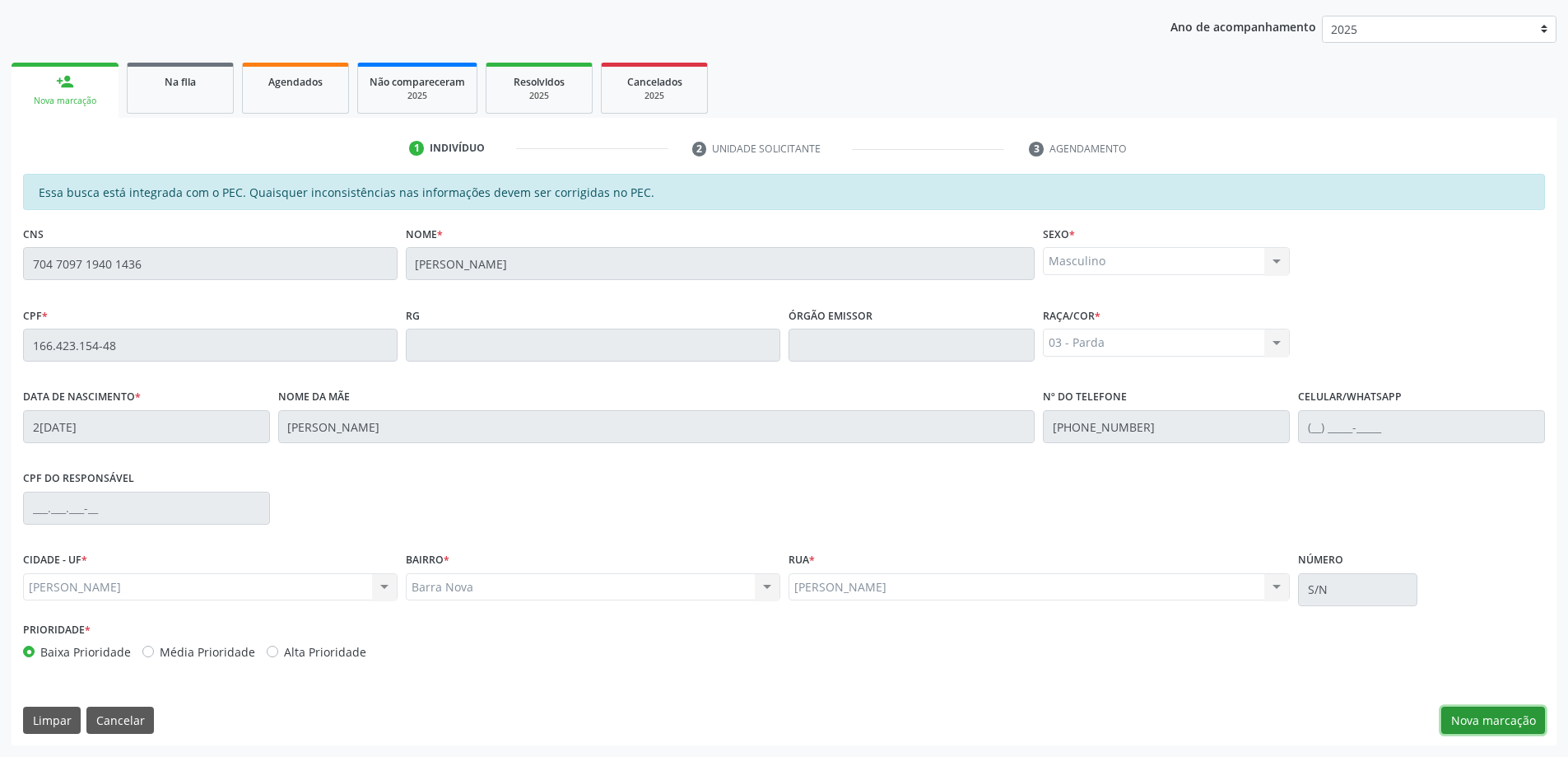
click at [1495, 728] on button "Nova marcação" at bounding box center [1492, 720] width 104 height 28
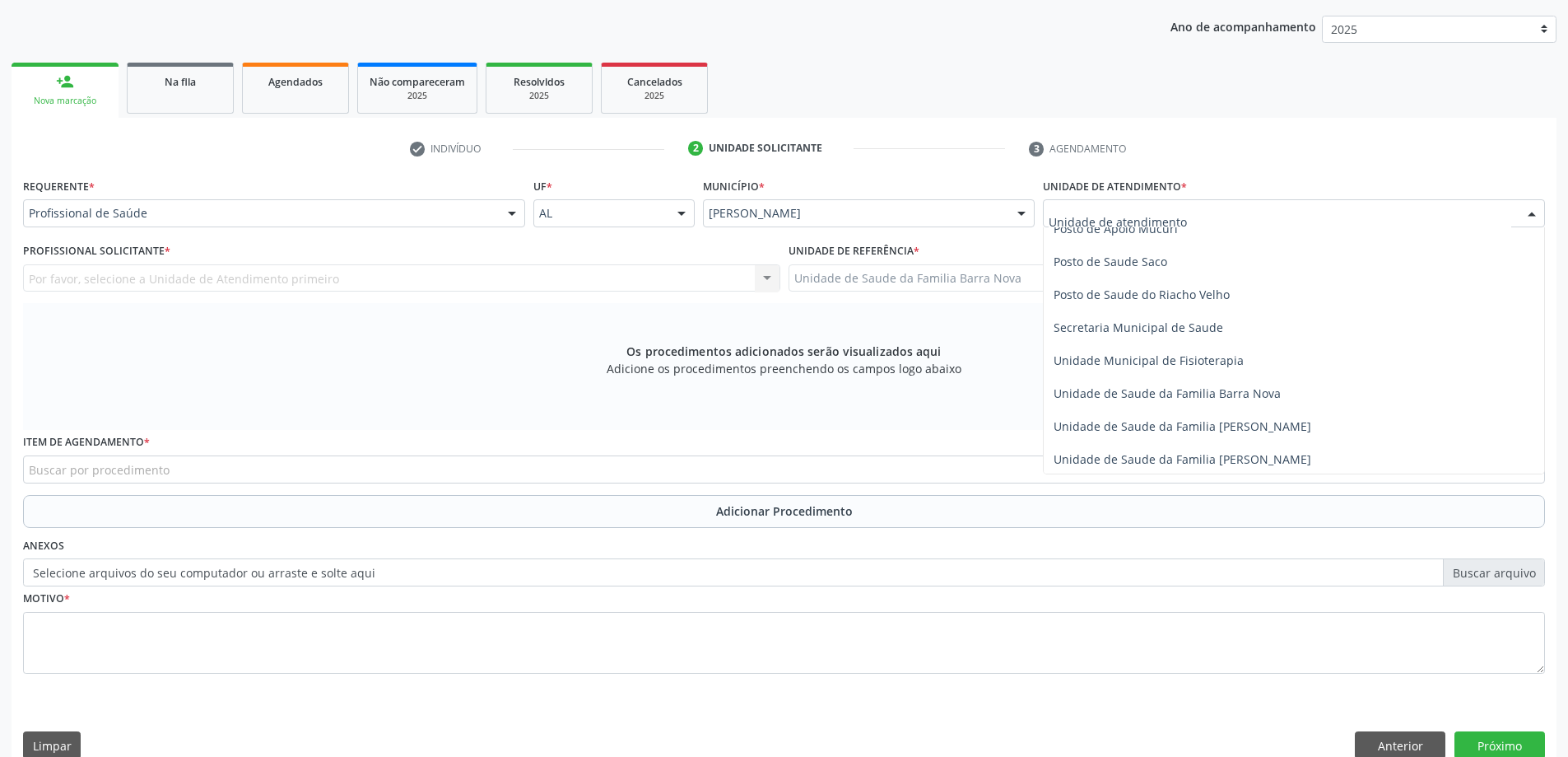
scroll to position [741, 0]
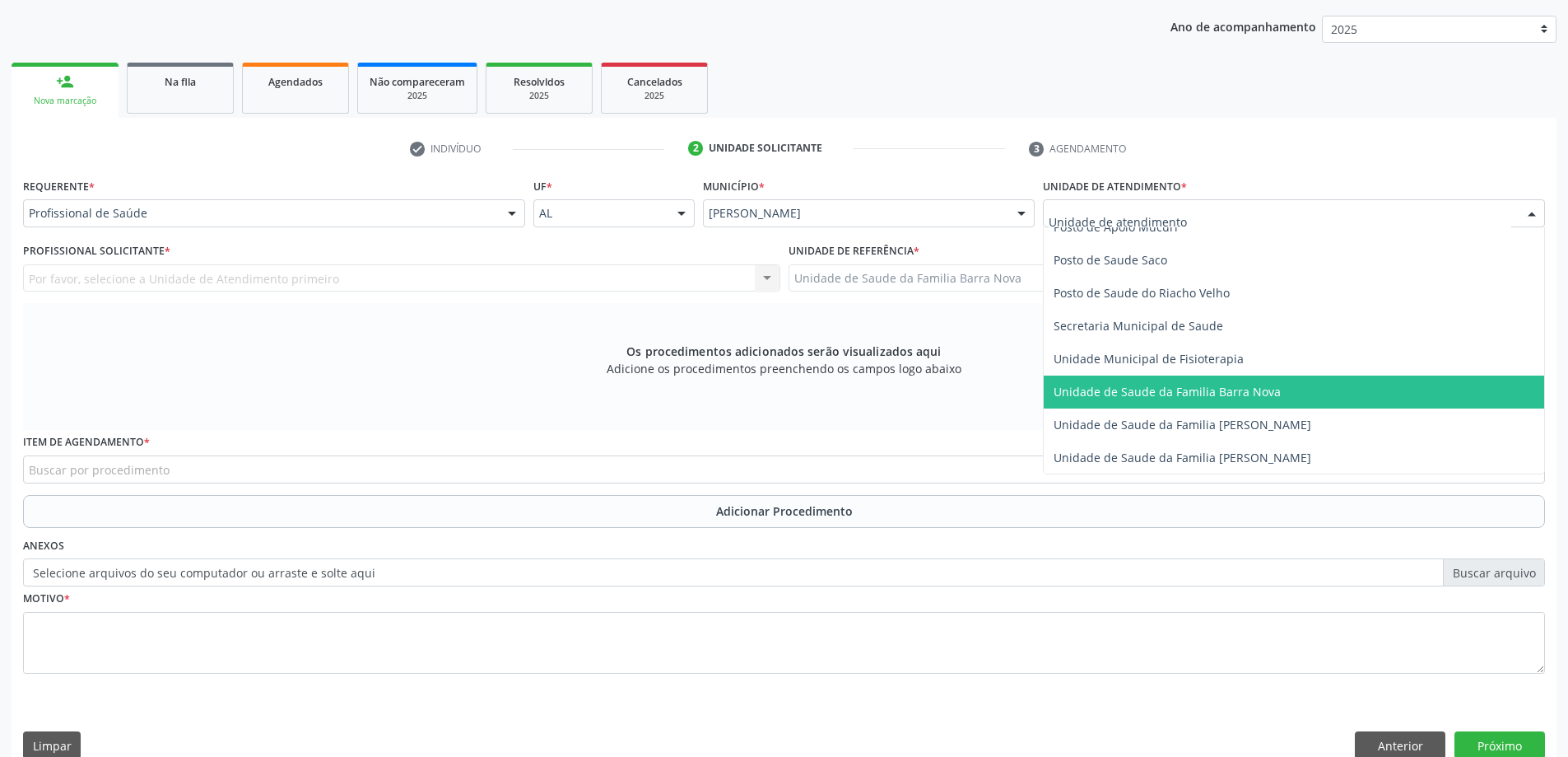
click at [1240, 402] on span "Unidade de Saude da Familia Barra Nova" at bounding box center [1294, 392] width 501 height 33
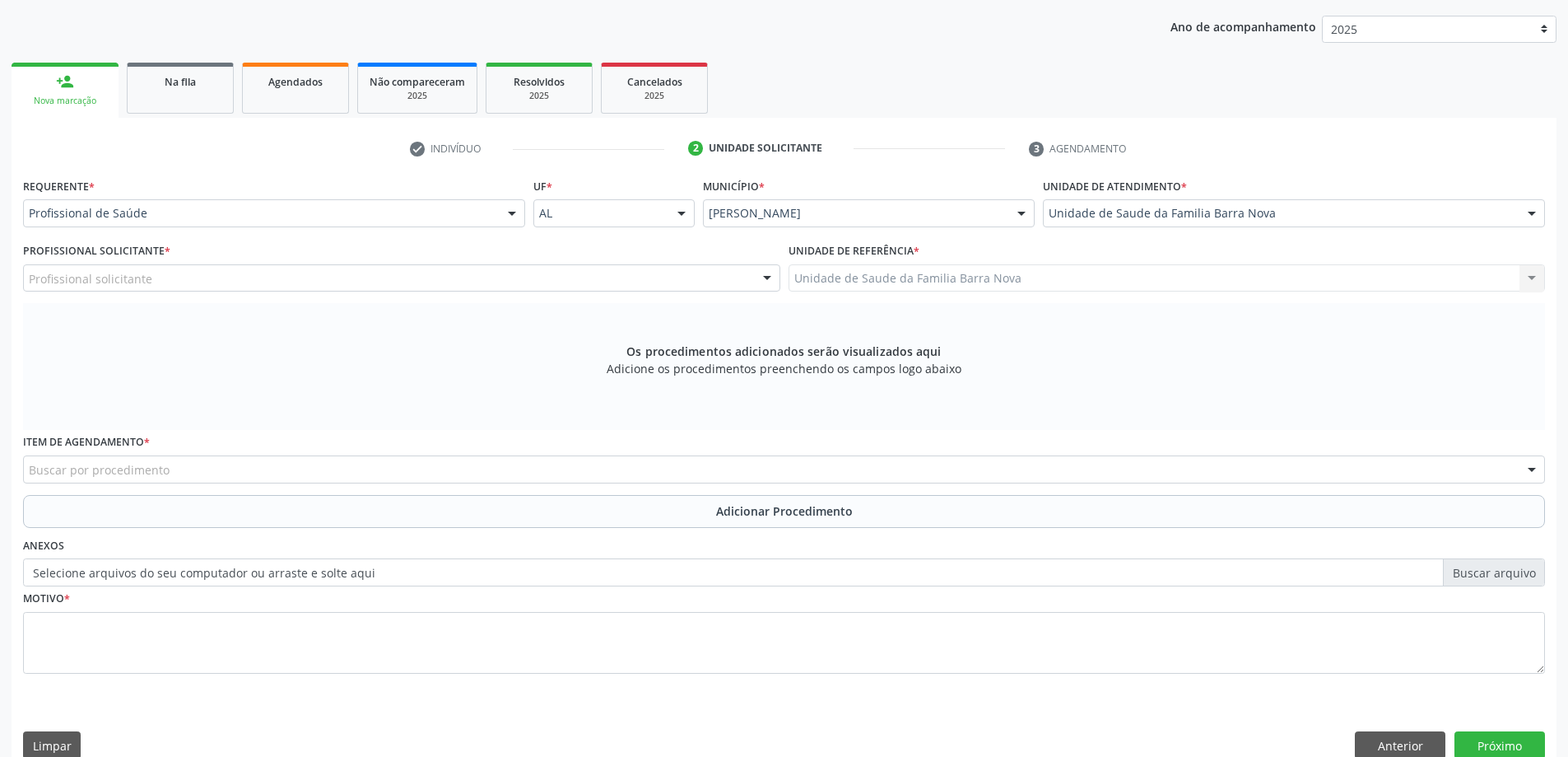
click at [333, 468] on div "Buscar por procedimento" at bounding box center [784, 469] width 1522 height 28
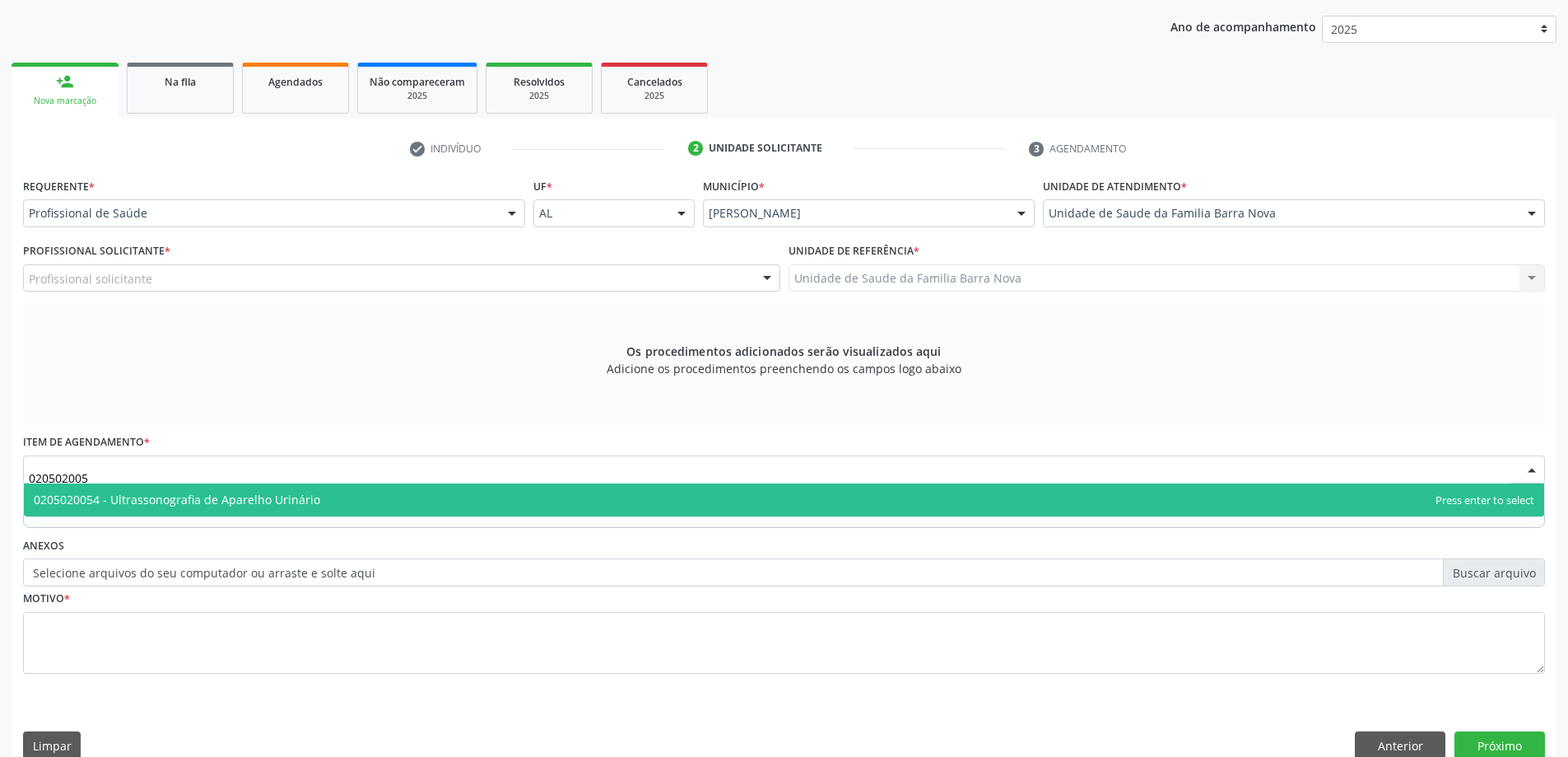
type input "0205020054"
click at [335, 499] on span "0205020054 - Ultrassonografia de Aparelho Urinário" at bounding box center [784, 499] width 1520 height 33
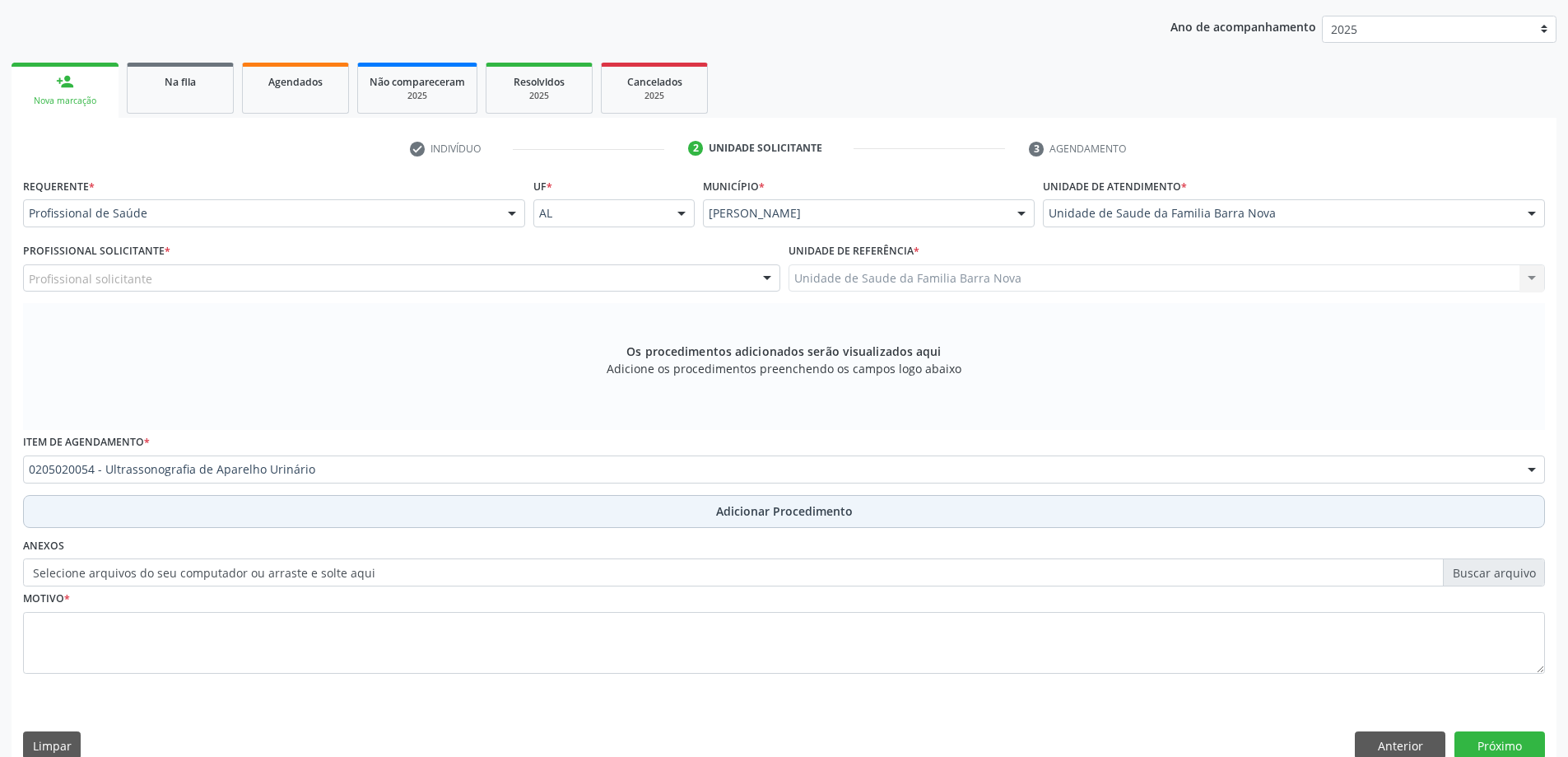
click at [712, 507] on button "Adicionar Procedimento" at bounding box center [784, 511] width 1522 height 33
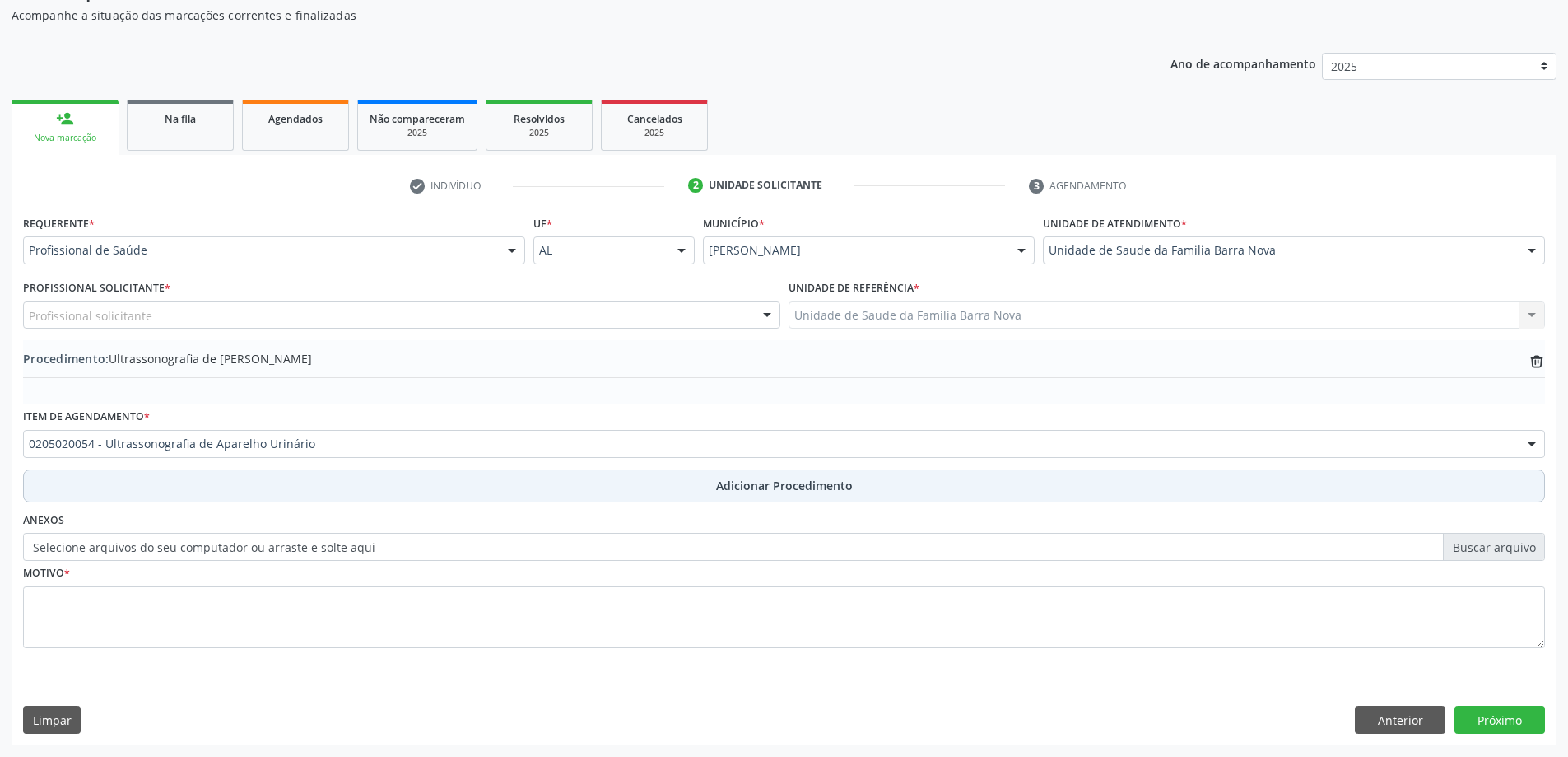
scroll to position [169, 0]
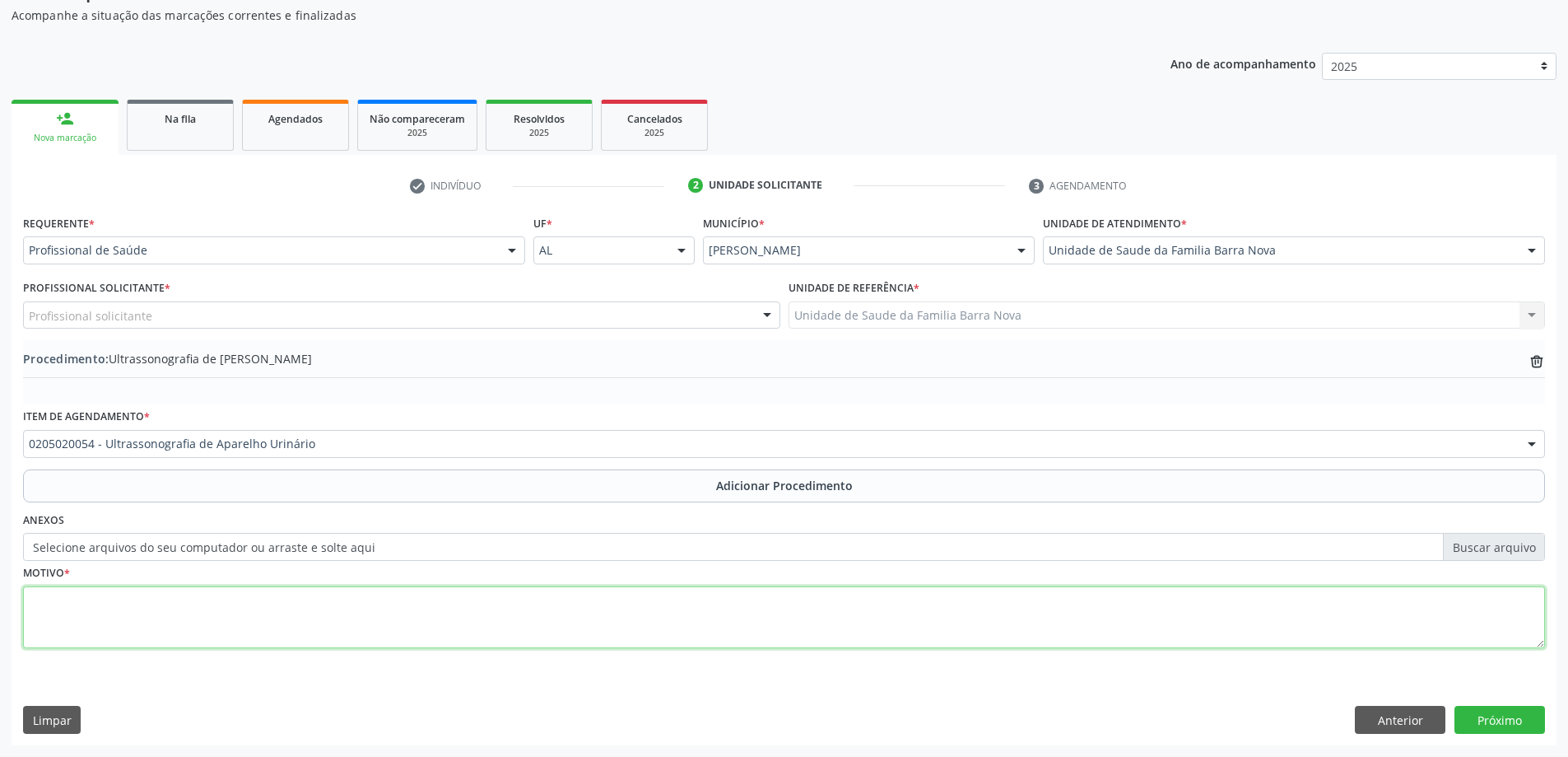
click at [206, 618] on textarea at bounding box center [784, 617] width 1522 height 62
type textarea "Doresdurante miccão."
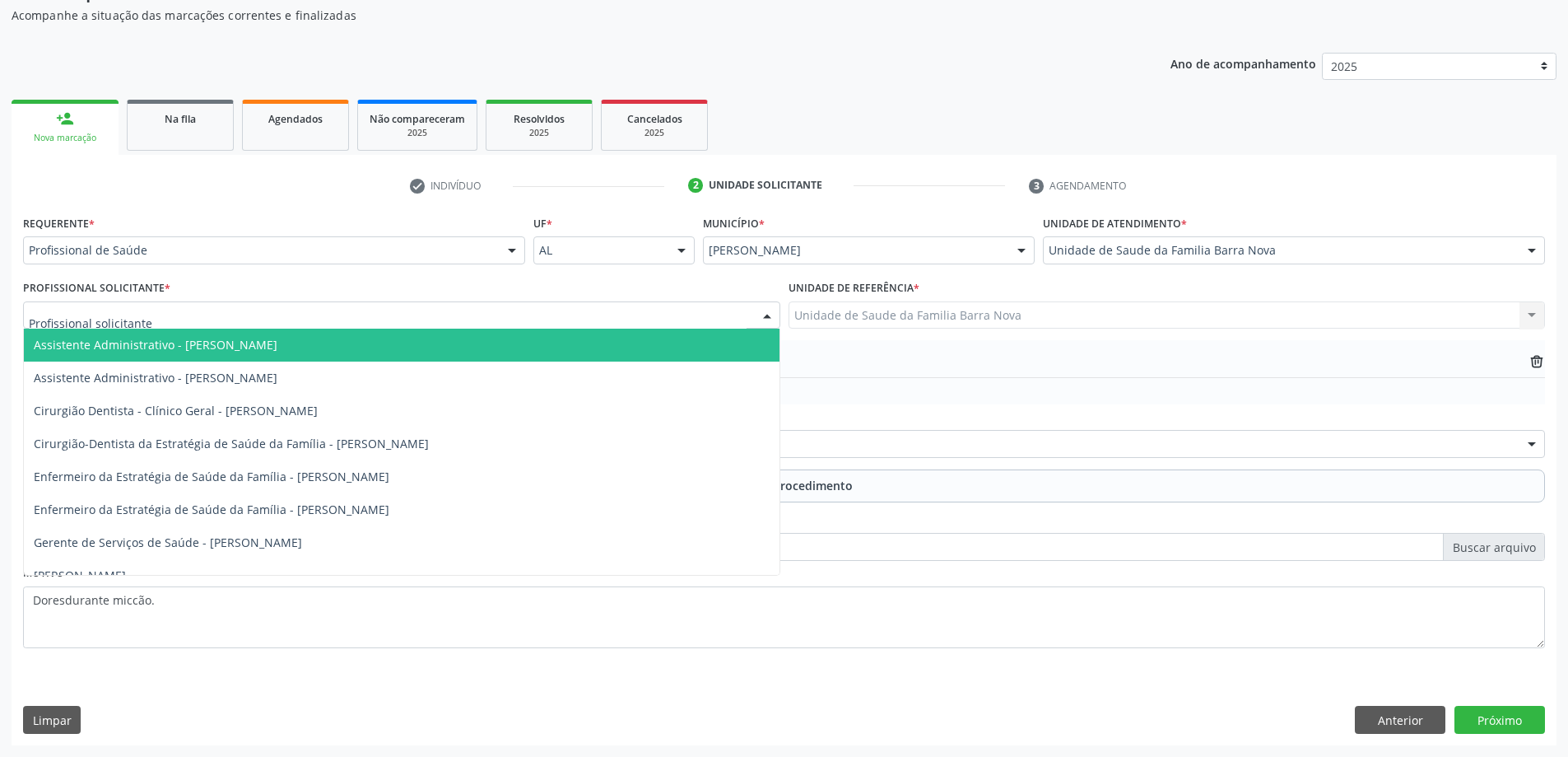
click at [577, 311] on div at bounding box center [401, 315] width 757 height 28
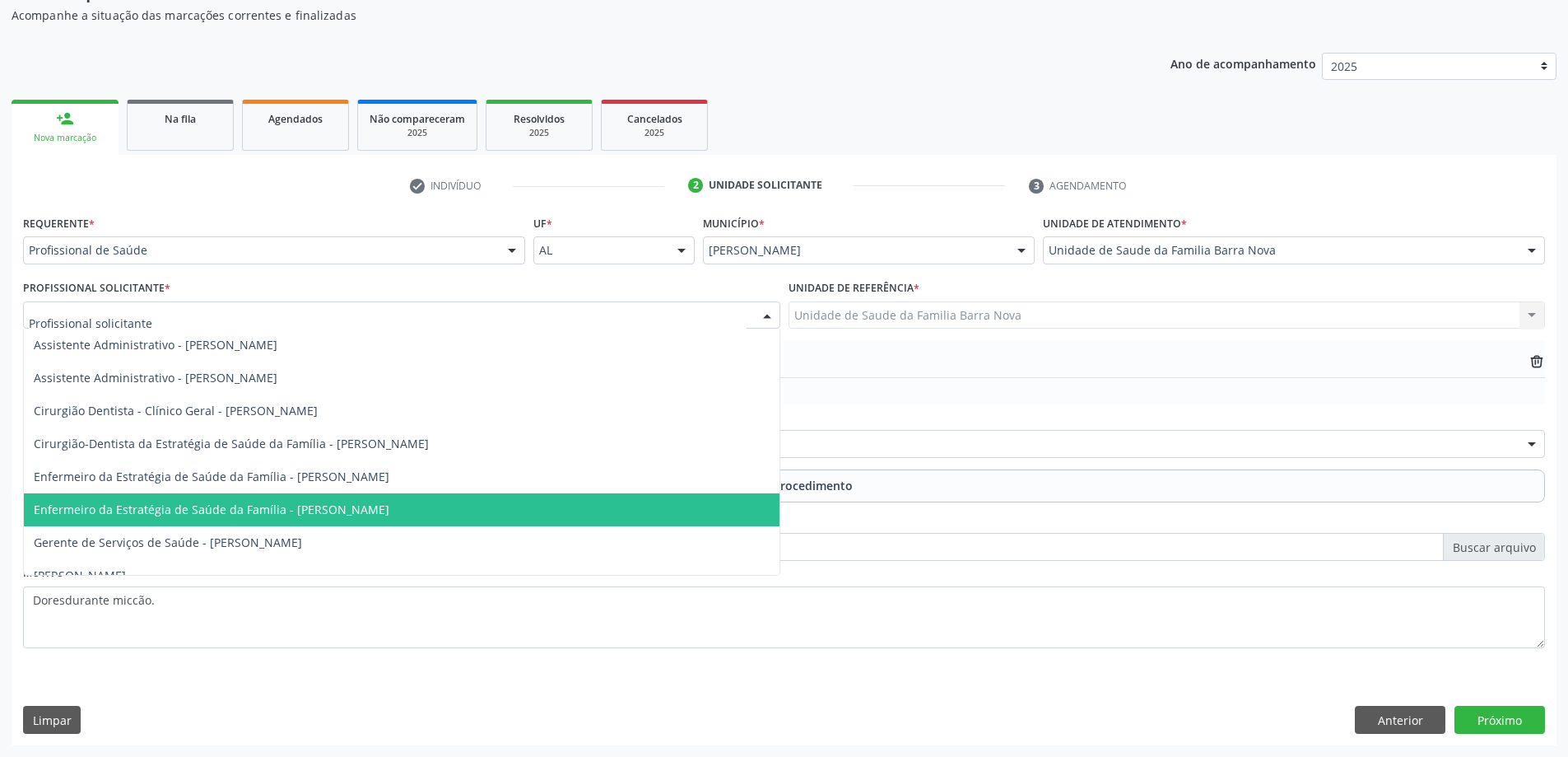
click at [390, 502] on span "Enfermeiro da Estratégia de Saúde da Família - [PERSON_NAME]" at bounding box center [211, 509] width 355 height 16
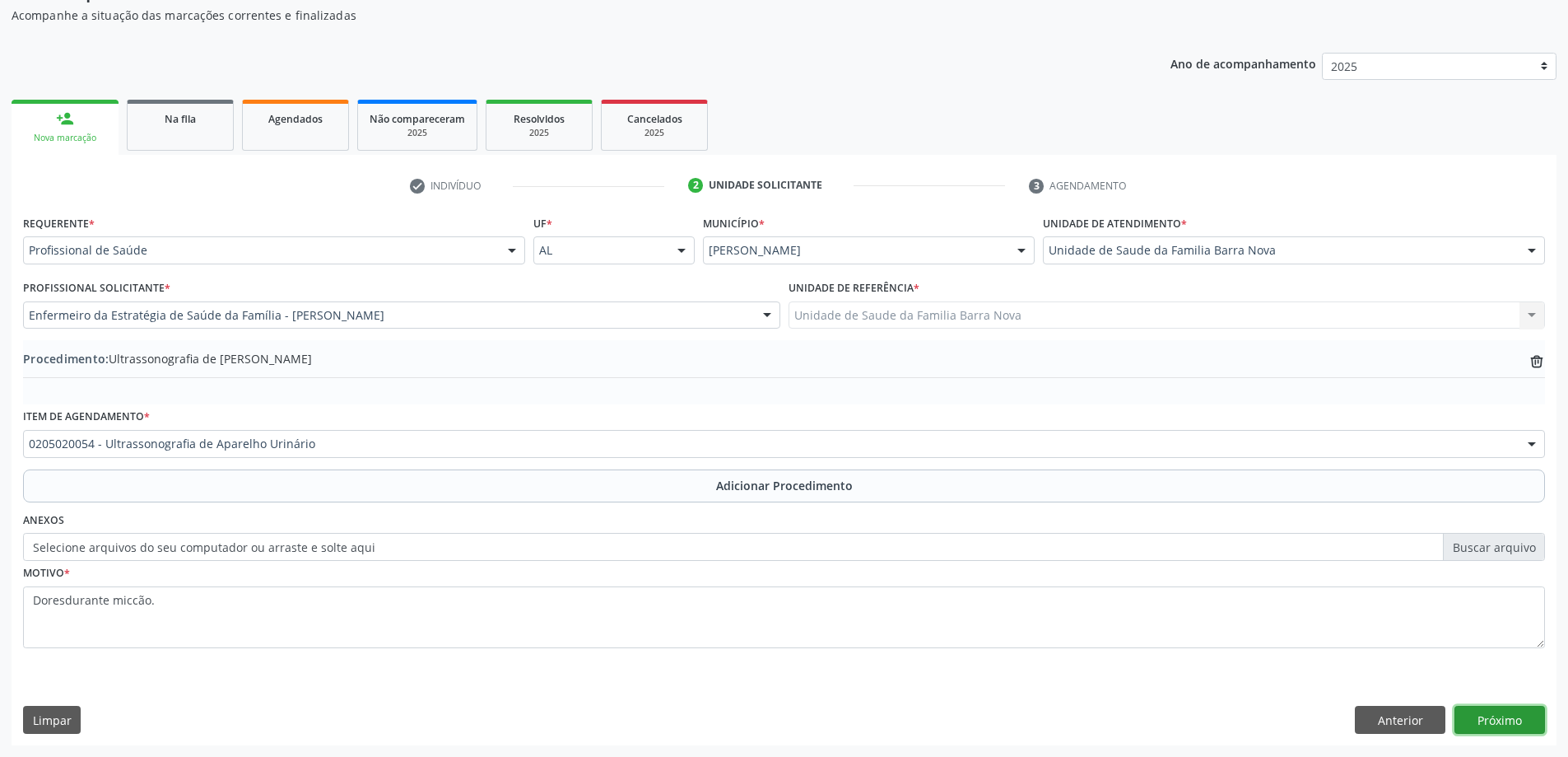
click at [1496, 728] on button "Próximo" at bounding box center [1500, 719] width 91 height 28
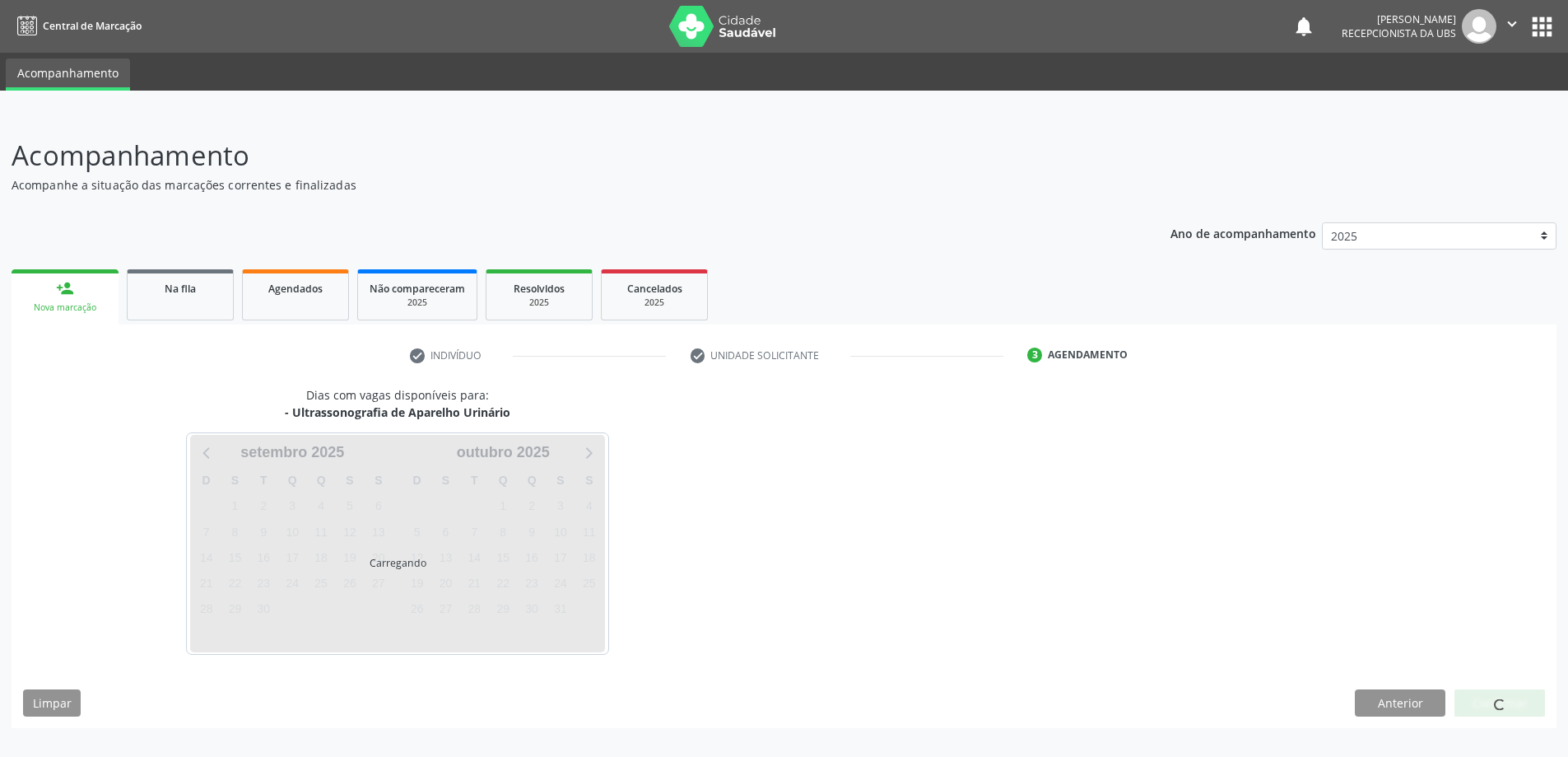
scroll to position [0, 0]
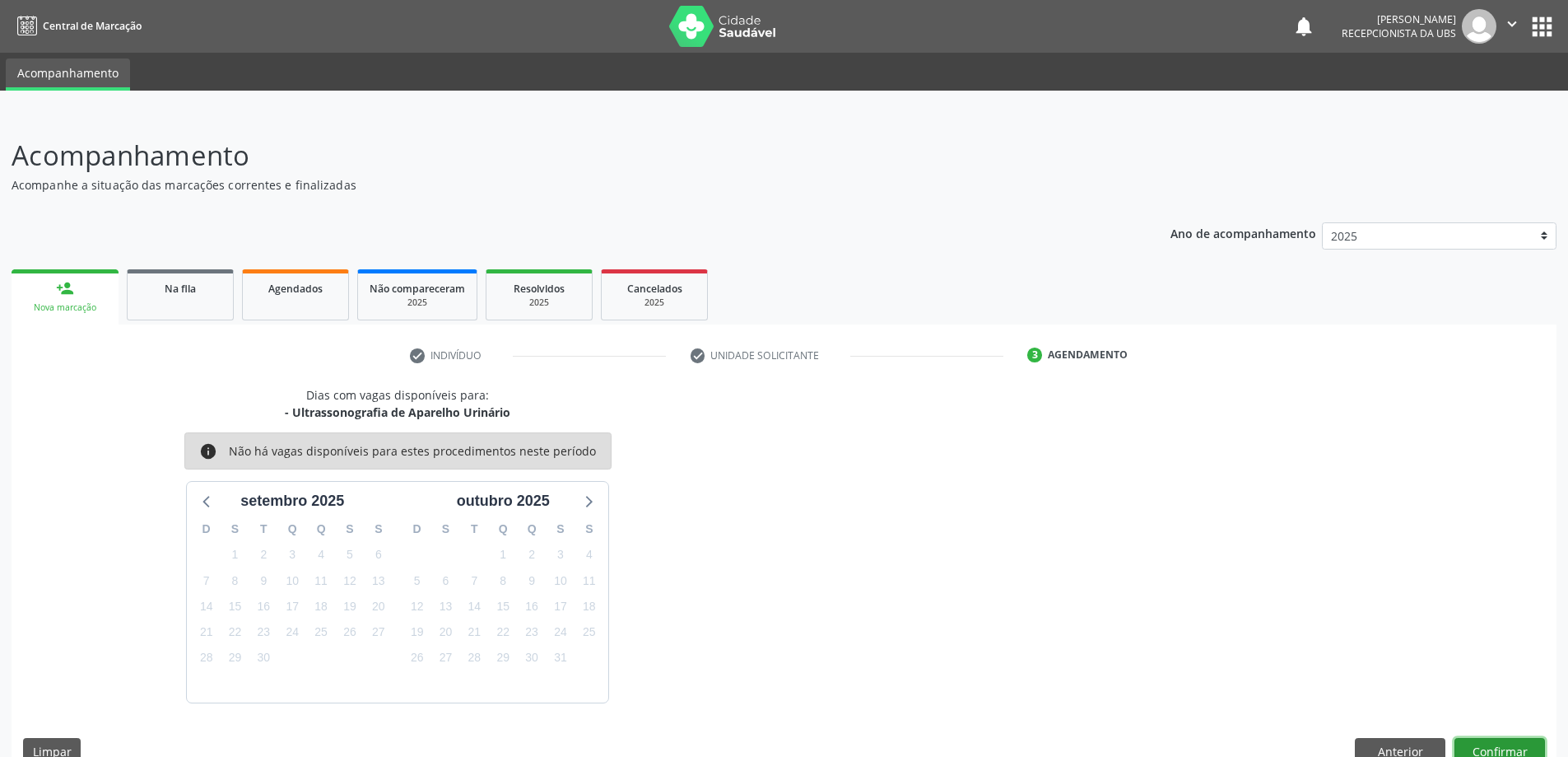
click at [1500, 748] on button "Confirmar" at bounding box center [1500, 751] width 91 height 28
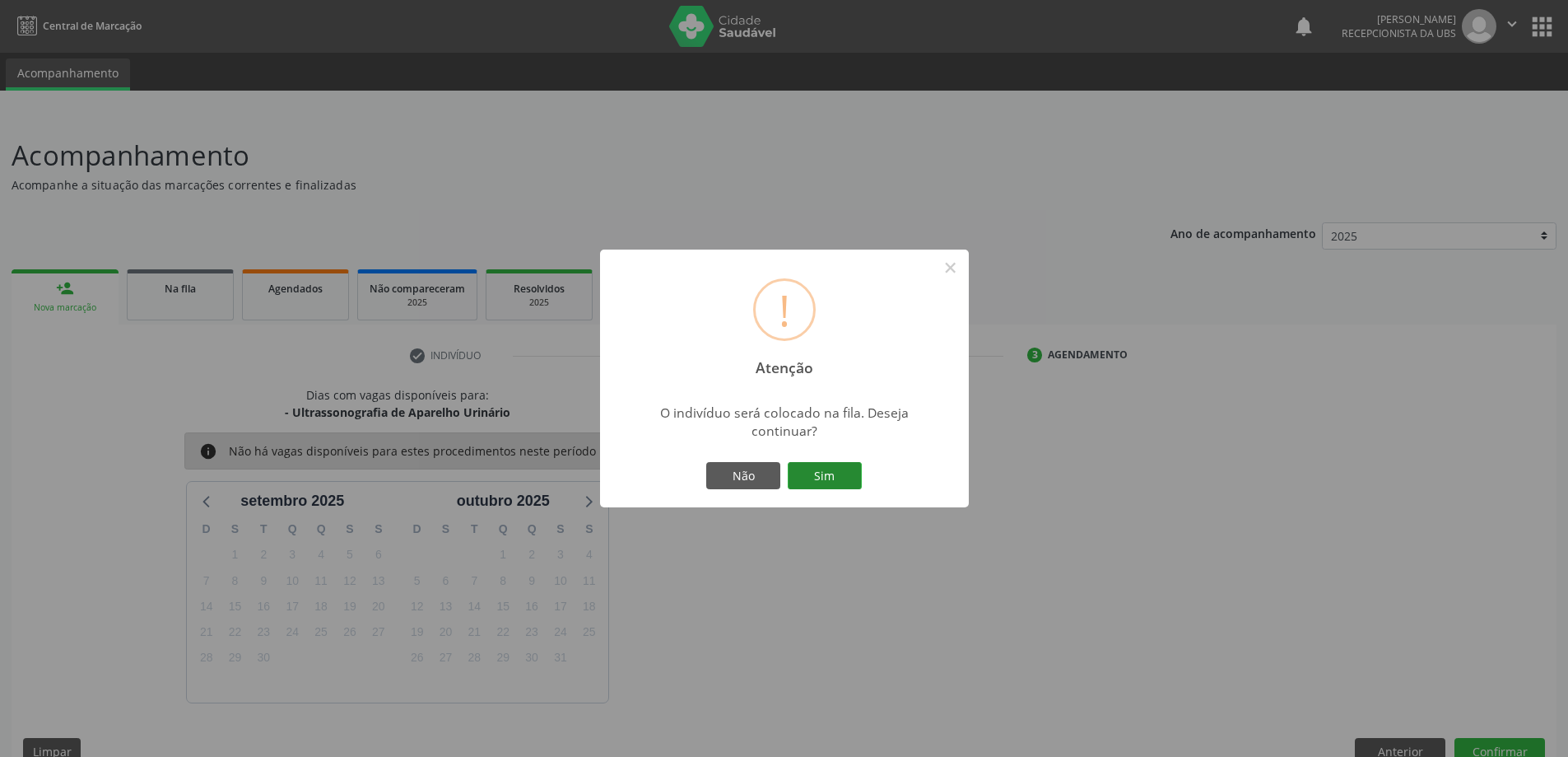
click at [822, 475] on button "Sim" at bounding box center [825, 476] width 74 height 28
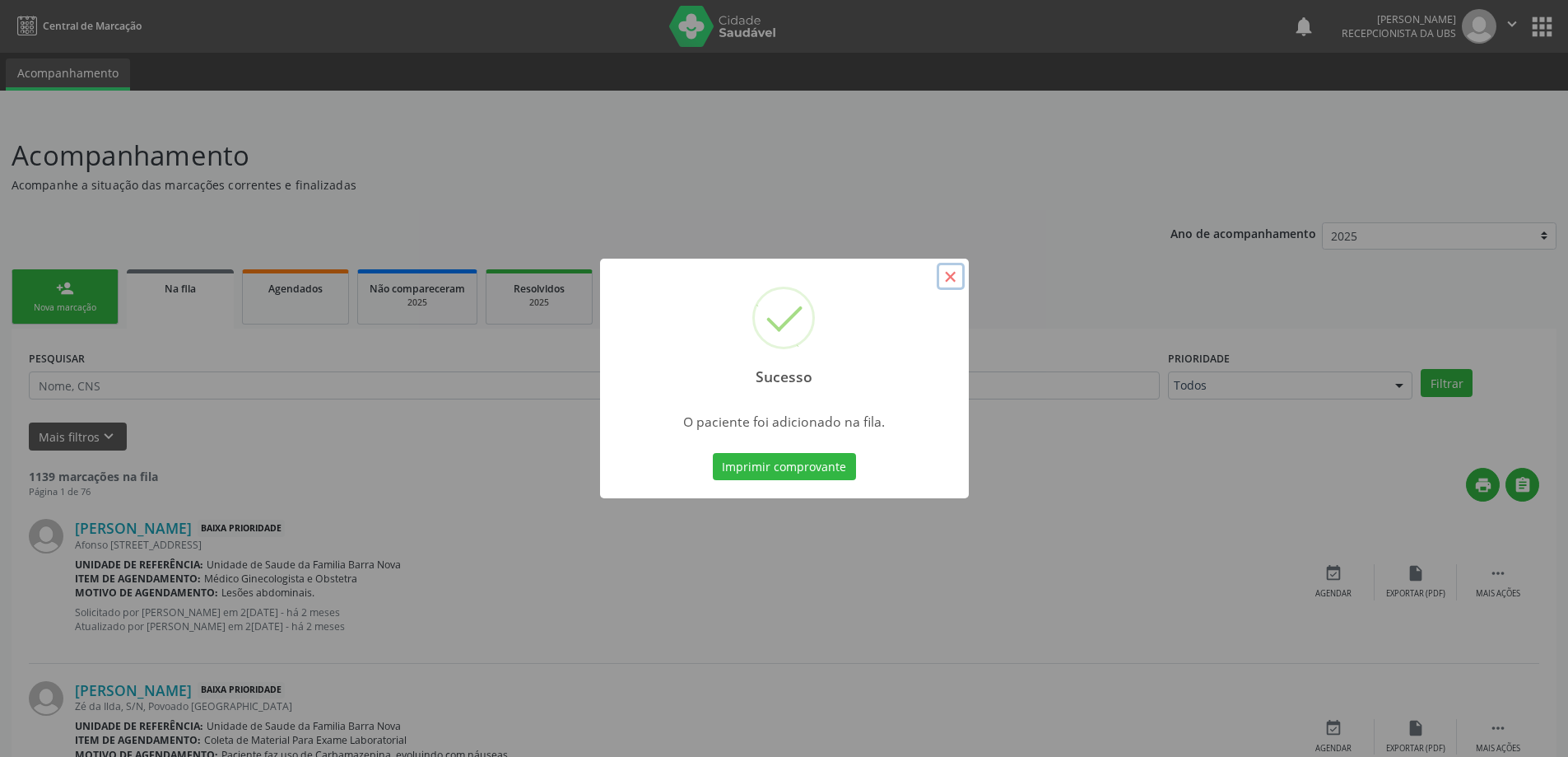
click at [959, 276] on button "×" at bounding box center [950, 276] width 28 height 28
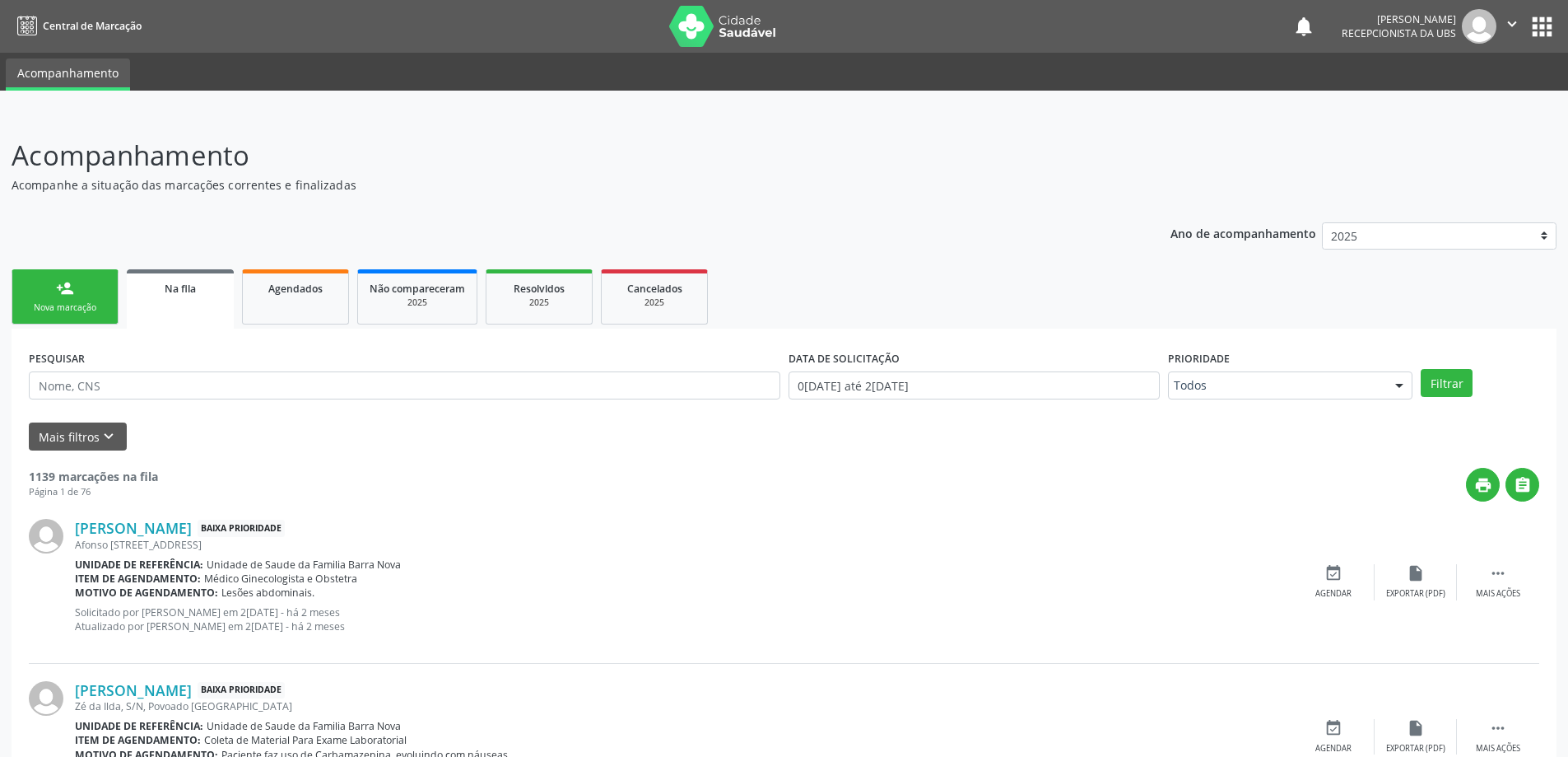
click at [84, 301] on div "Nova marcação" at bounding box center [65, 307] width 82 height 13
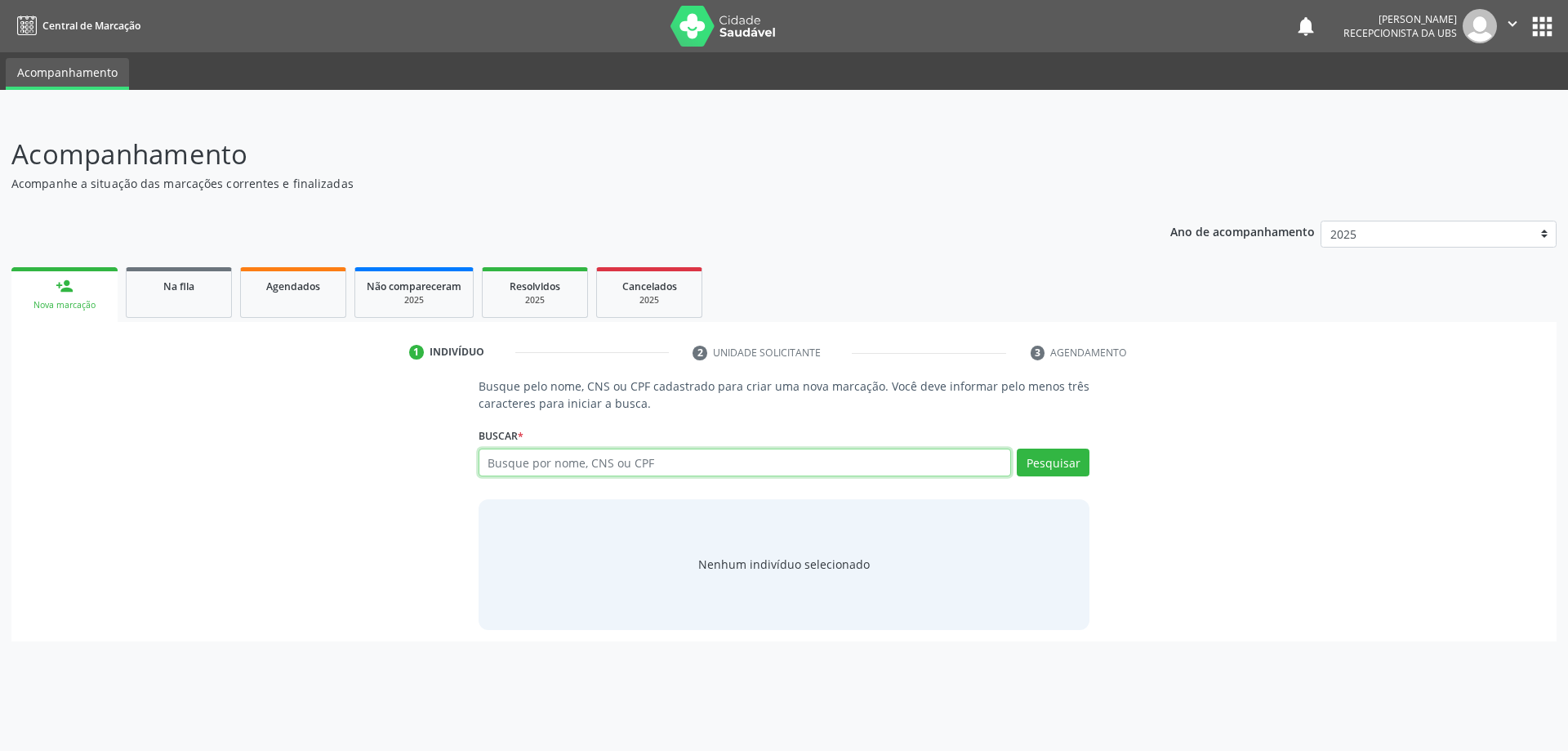
click at [577, 472] on input "text" at bounding box center [745, 462] width 534 height 28
type input "16642615448"
click at [1034, 464] on button "Pesquisar" at bounding box center [1053, 462] width 73 height 28
type input "16642615448"
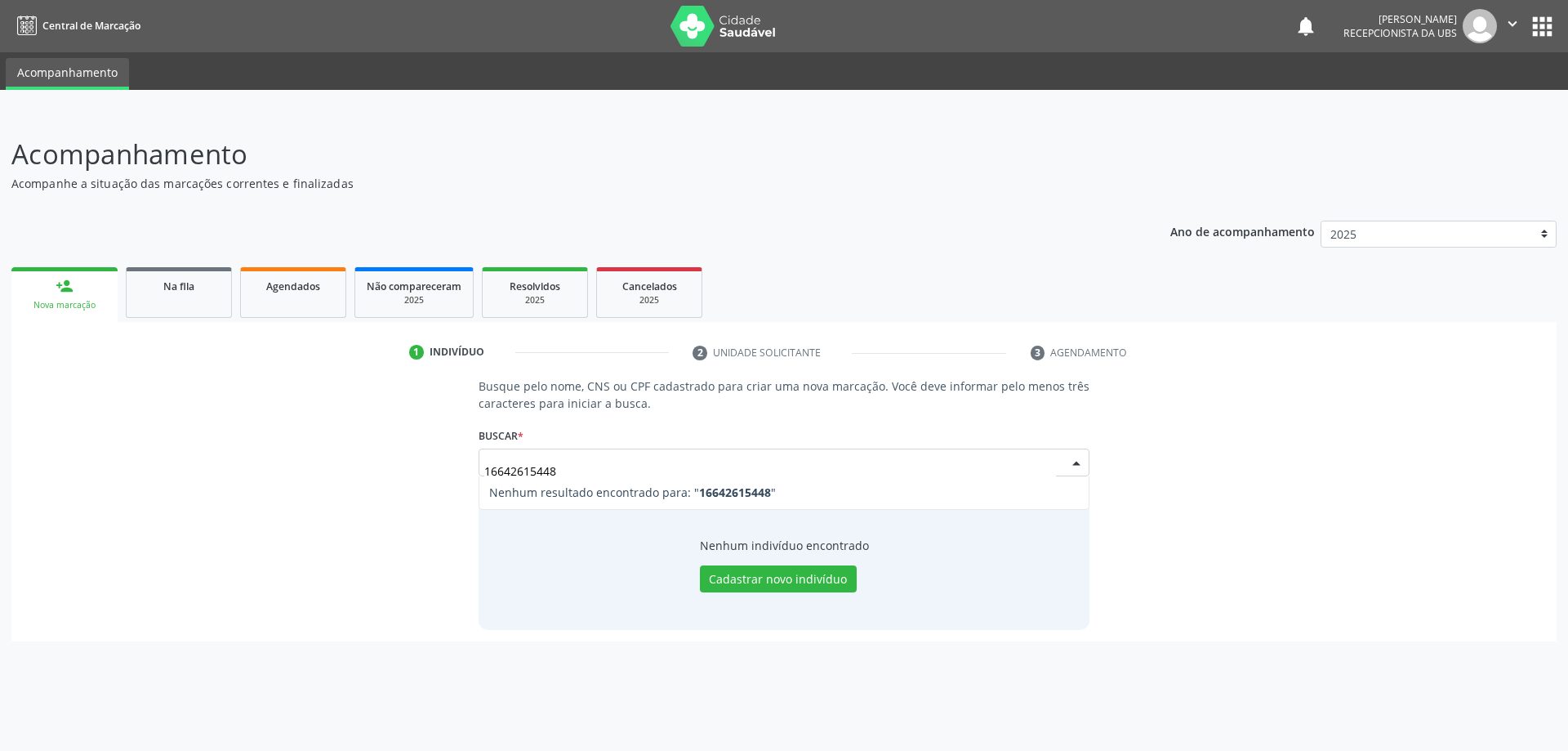
click at [601, 469] on input "16642615448" at bounding box center [771, 470] width 573 height 33
type input "1"
type input "704709719401436"
click at [1049, 466] on button "Pesquisar" at bounding box center [1053, 462] width 73 height 28
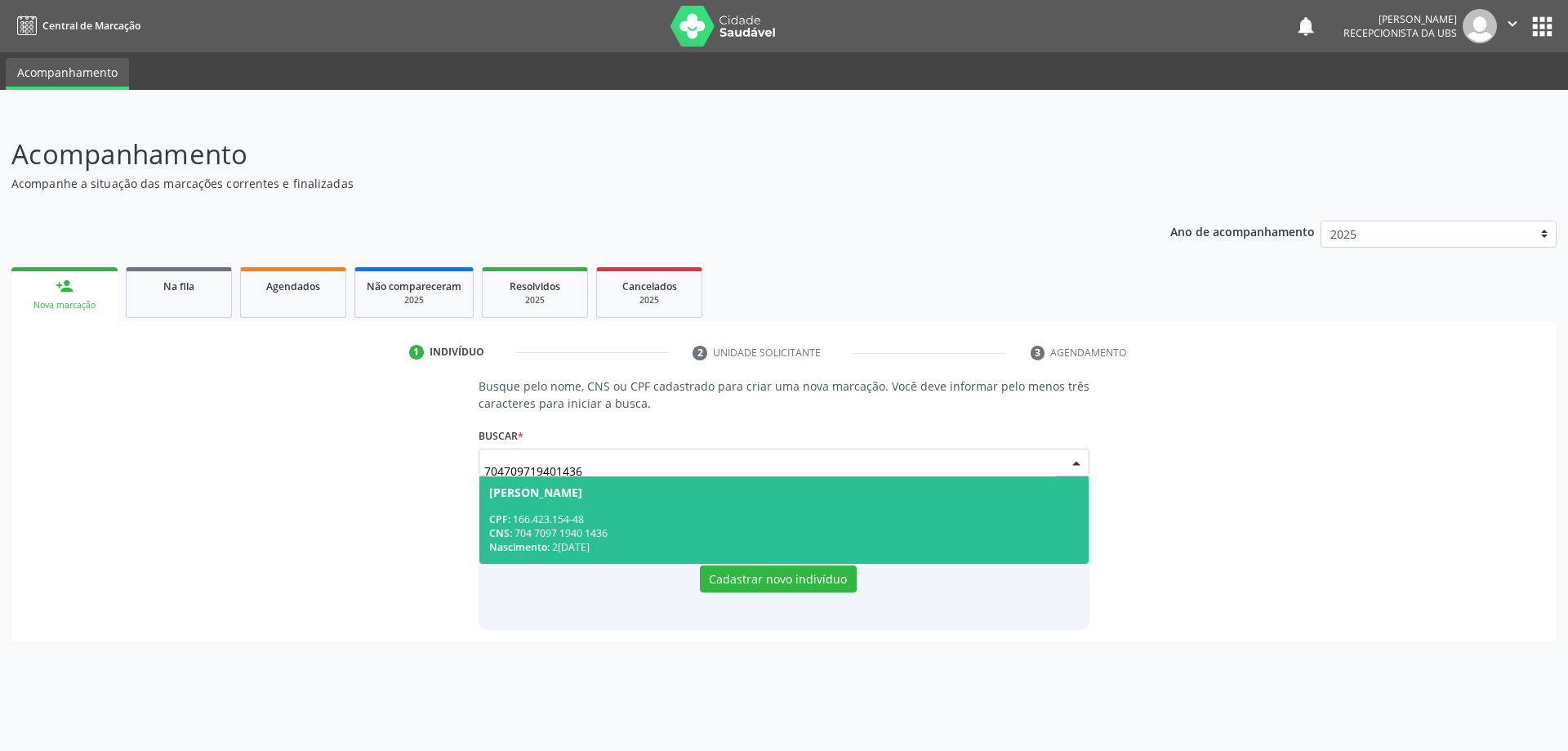
click at [722, 526] on div "CNS: 704 7097 1940 1436" at bounding box center [784, 533] width 590 height 14
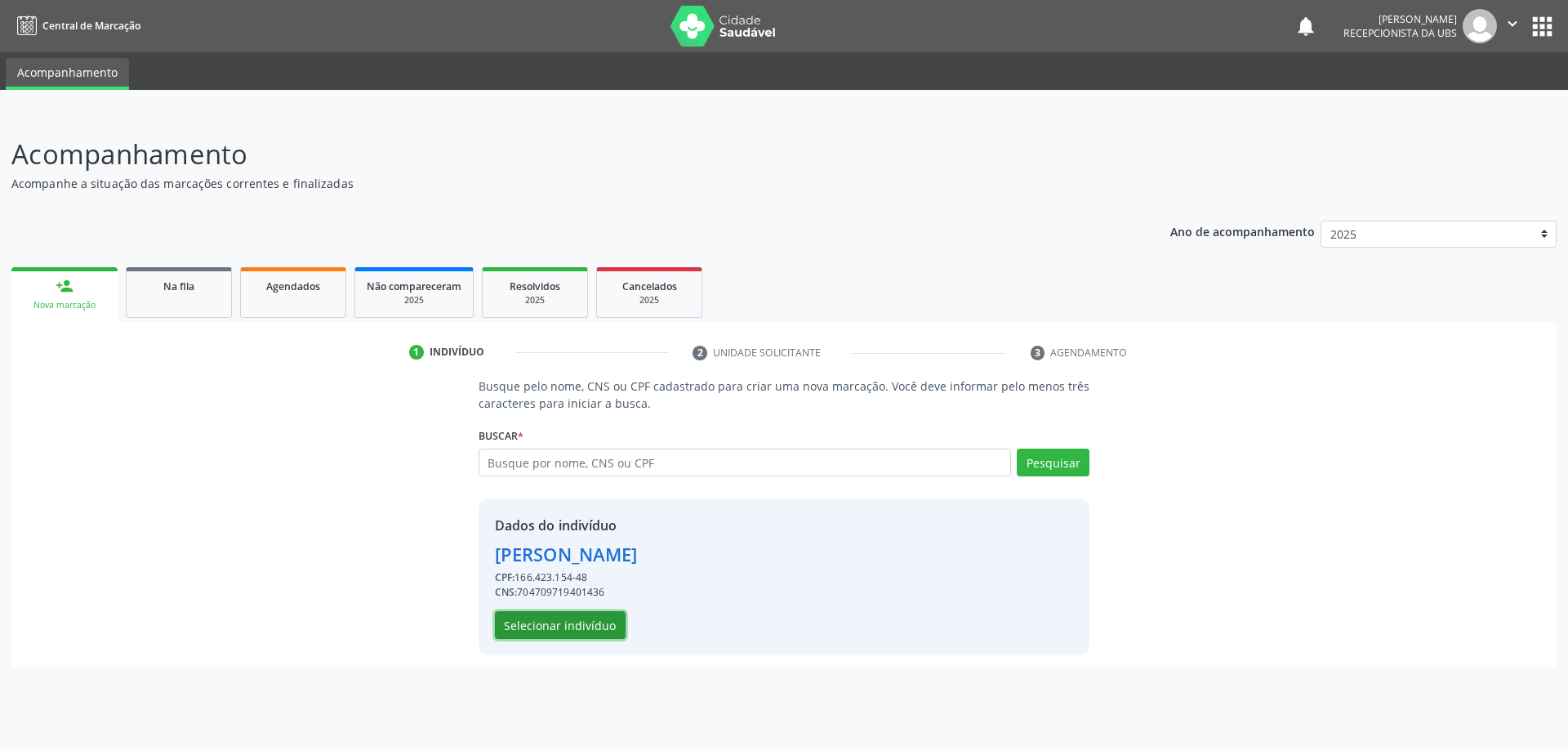
click at [561, 626] on button "Selecionar indivíduo" at bounding box center [560, 624] width 130 height 28
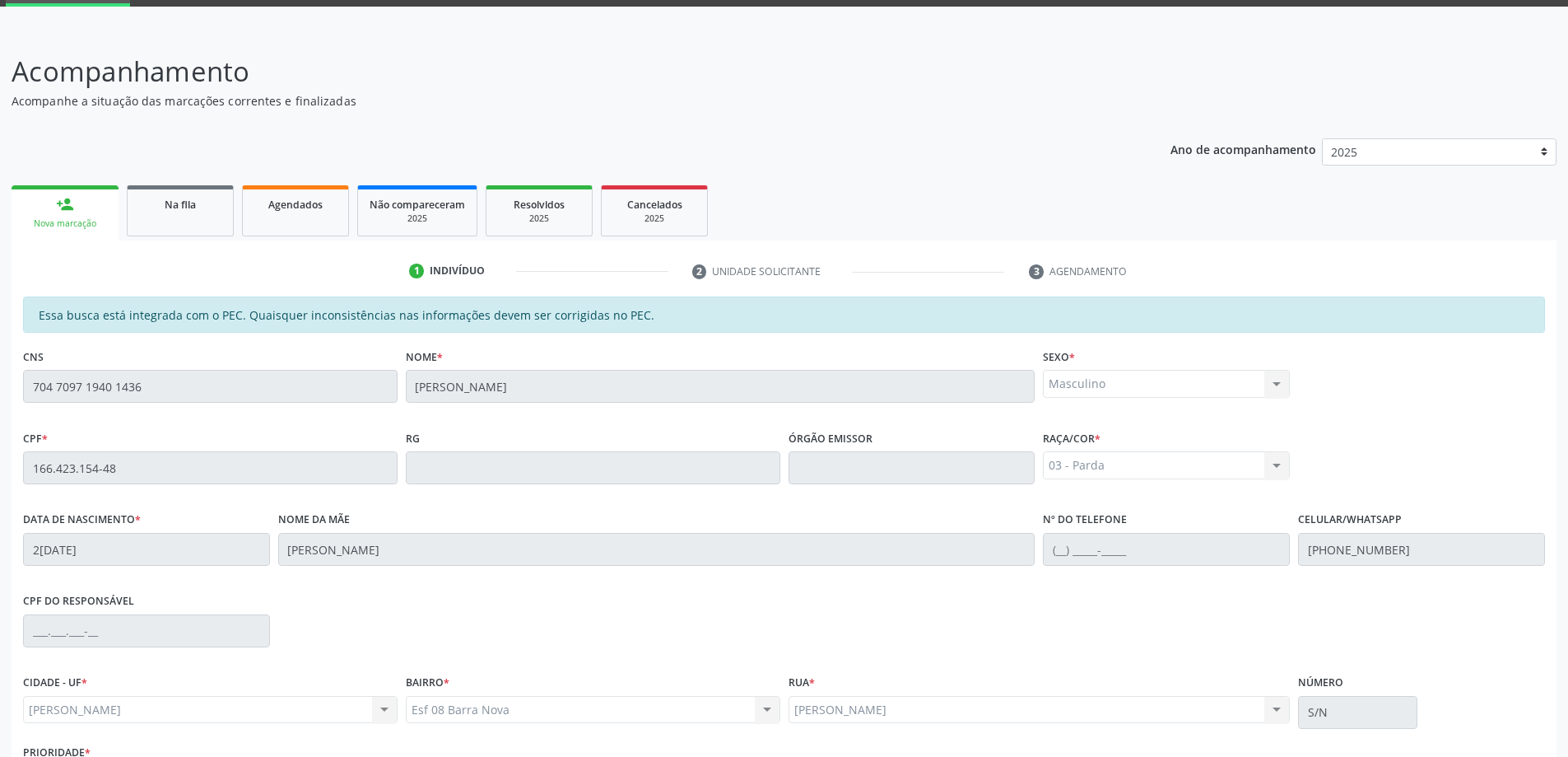
scroll to position [206, 0]
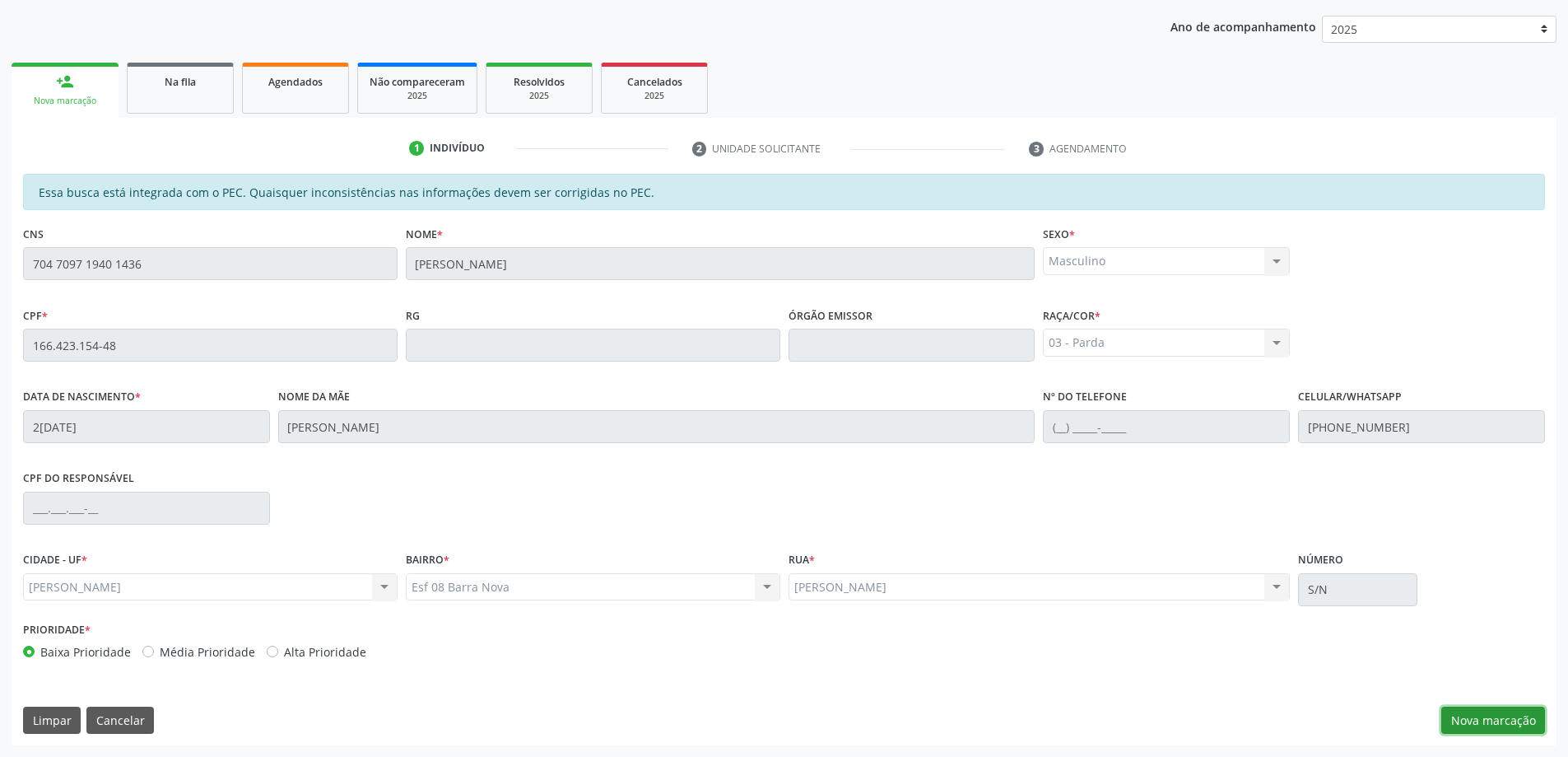
click at [1504, 707] on button "Nova marcação" at bounding box center [1492, 720] width 104 height 28
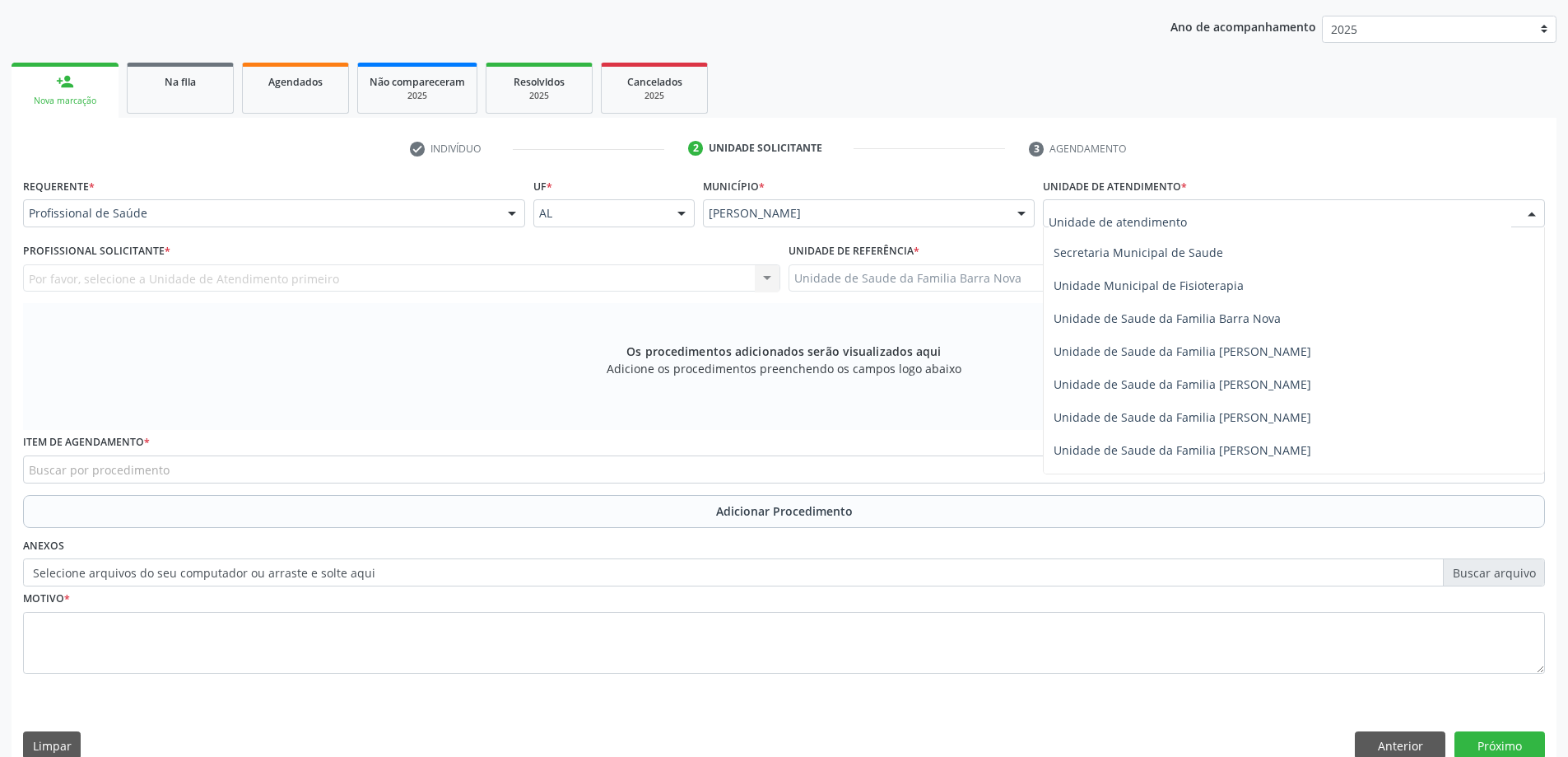
scroll to position [824, 0]
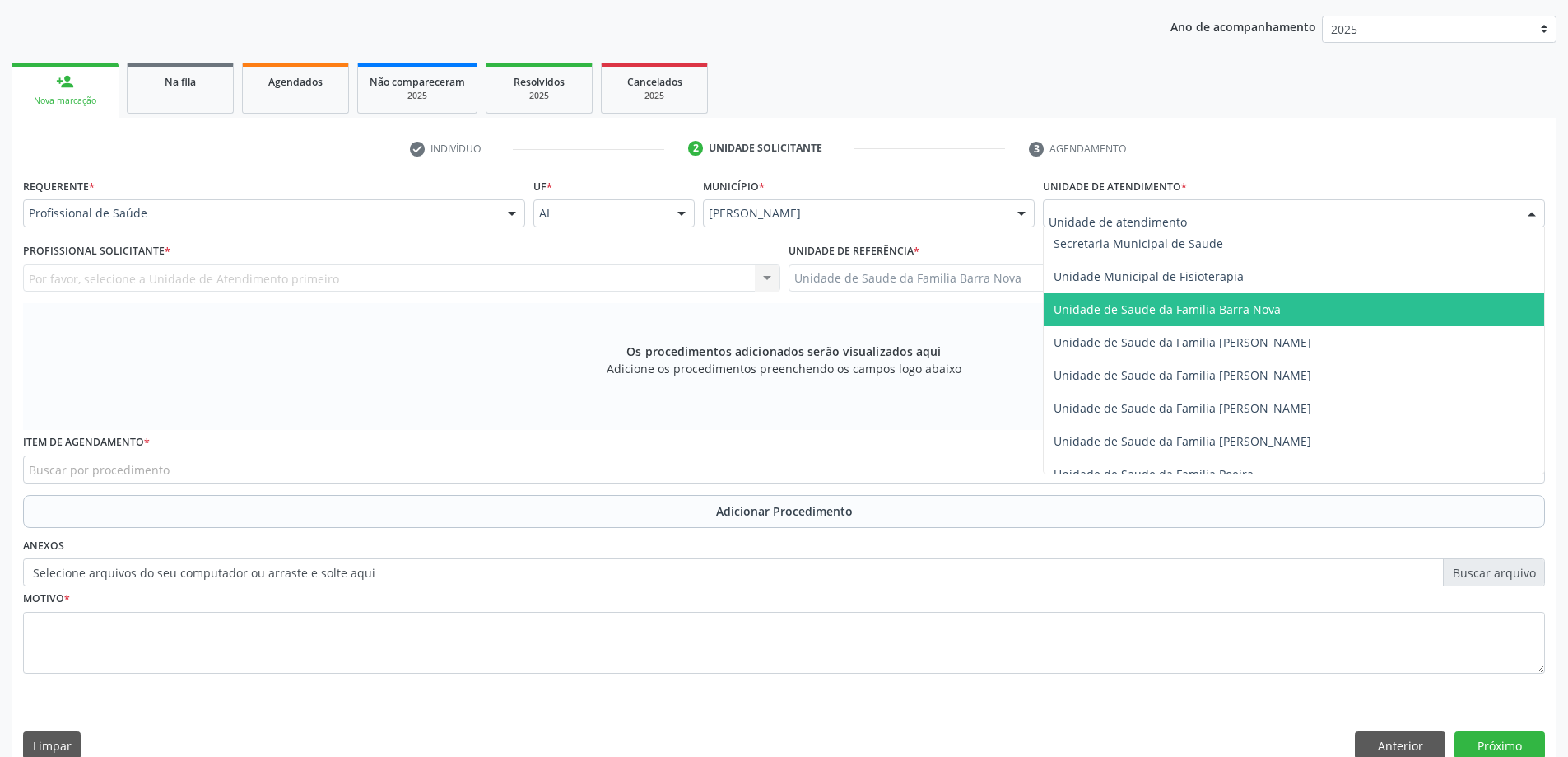
click at [1246, 317] on span "Unidade de Saude da Familia Barra Nova" at bounding box center [1167, 309] width 227 height 16
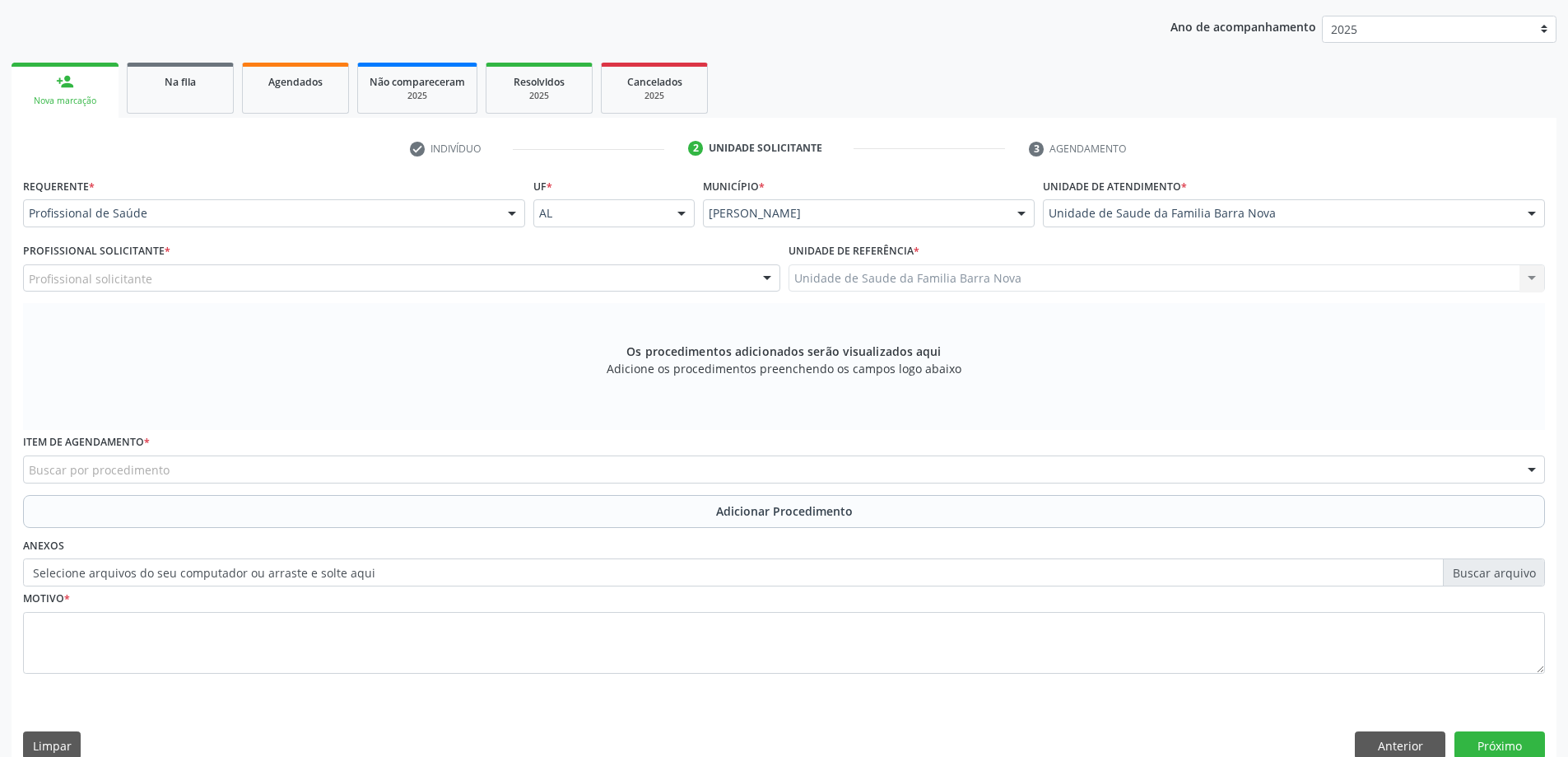
click at [391, 273] on div "Profissional solicitante" at bounding box center [401, 278] width 757 height 28
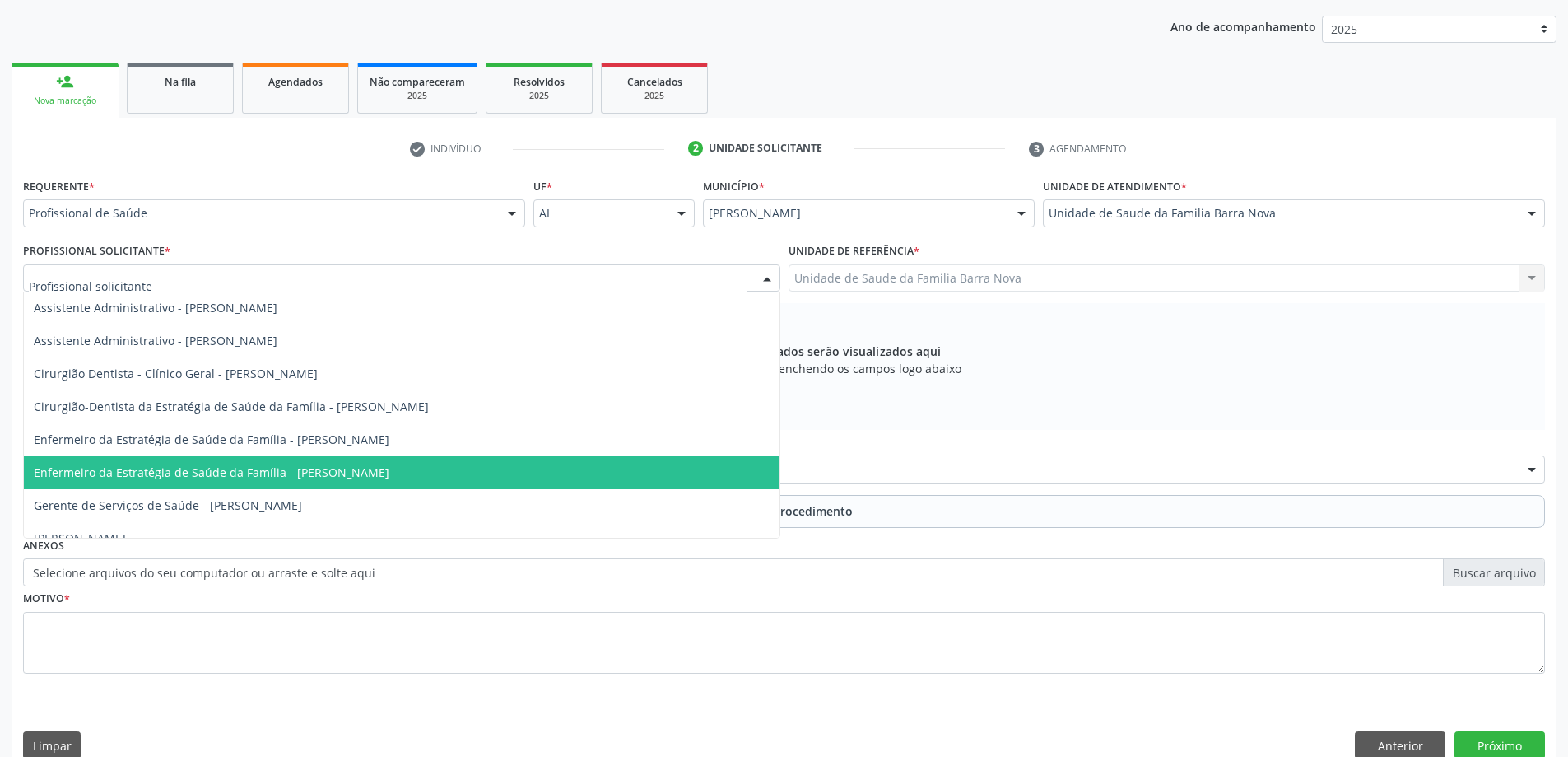
click at [327, 468] on span "Enfermeiro da Estratégia de Saúde da Família - [PERSON_NAME]" at bounding box center [211, 472] width 355 height 16
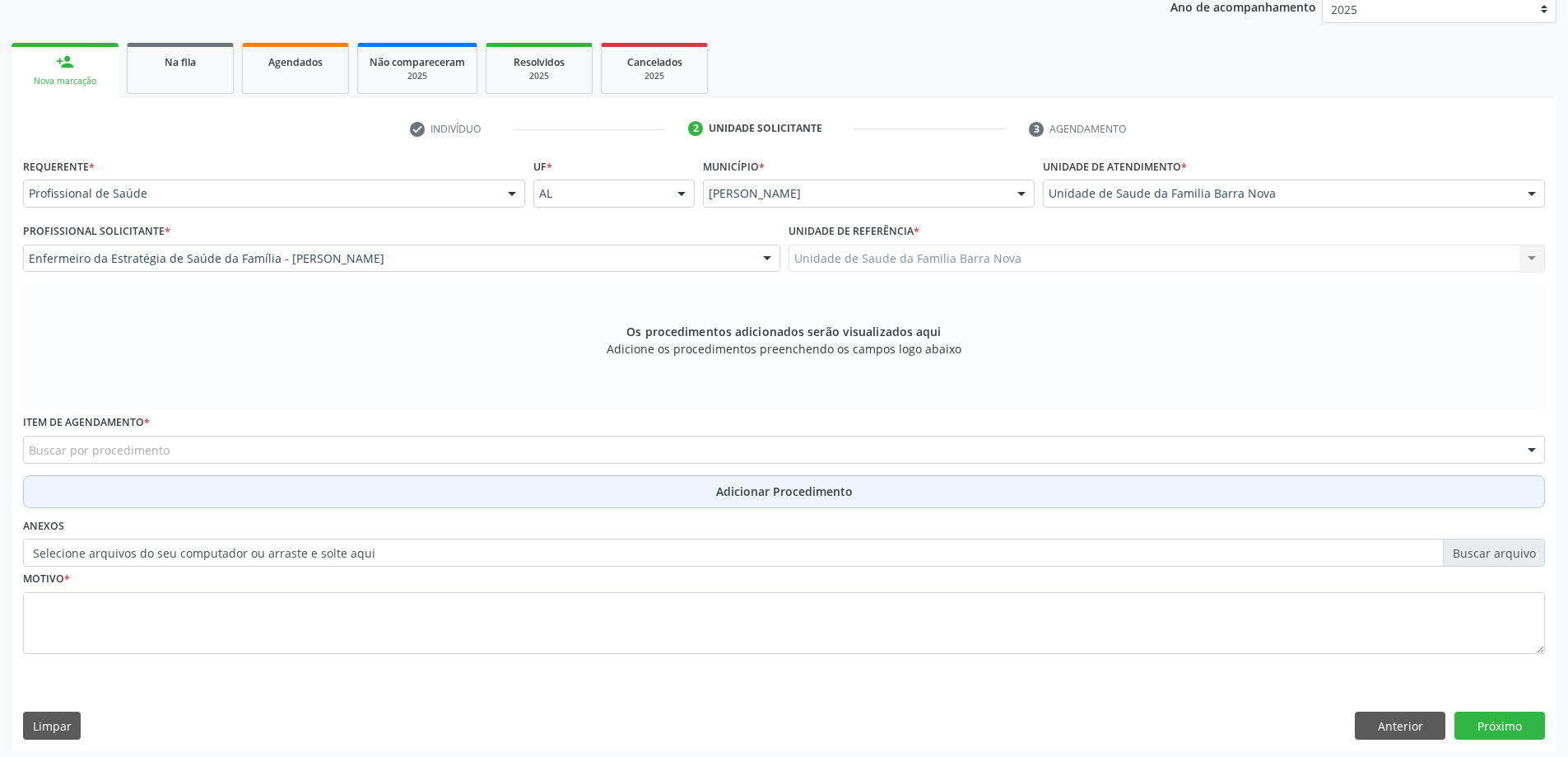
scroll to position [232, 0]
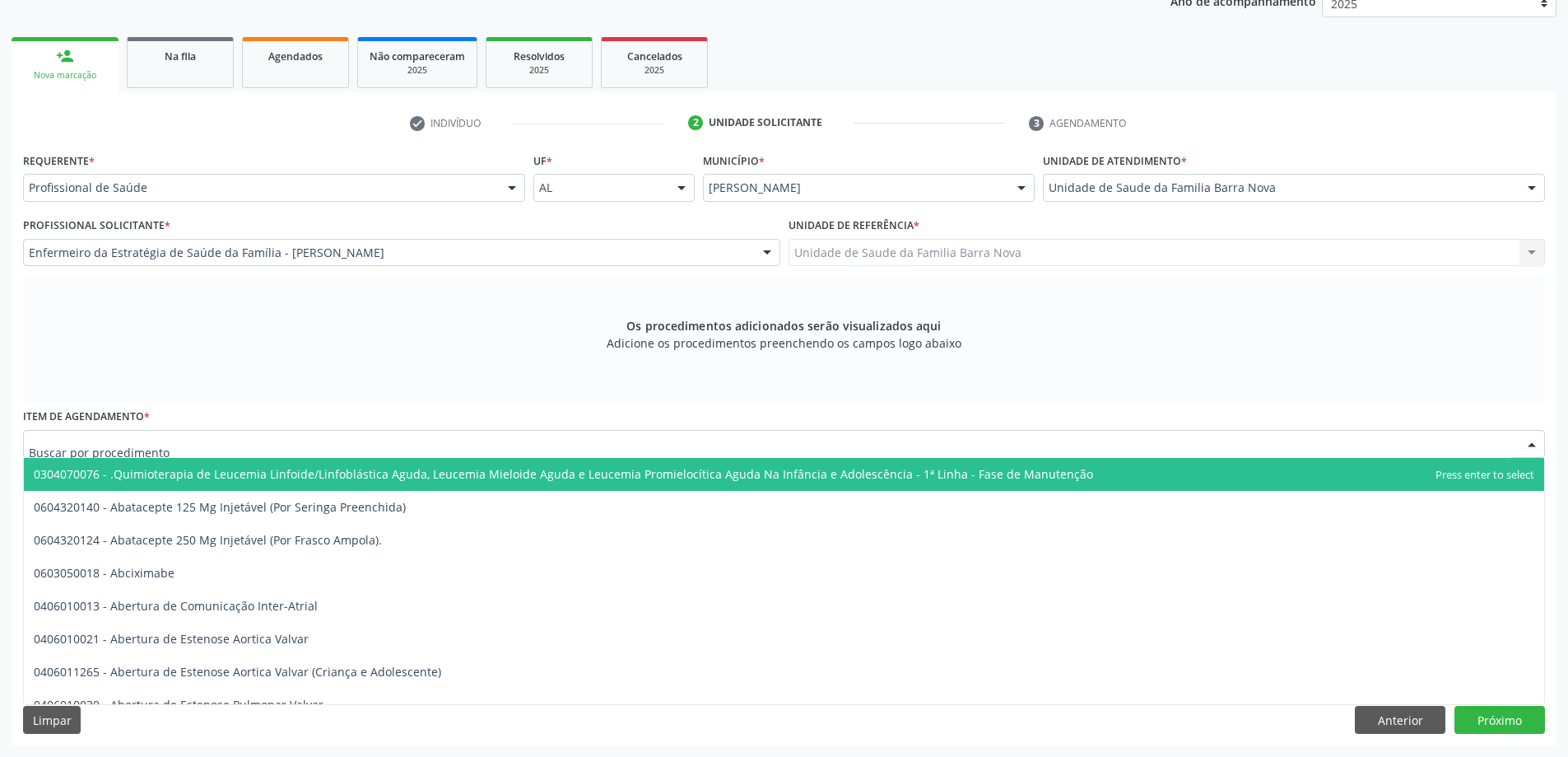
click at [431, 447] on div at bounding box center [784, 443] width 1522 height 28
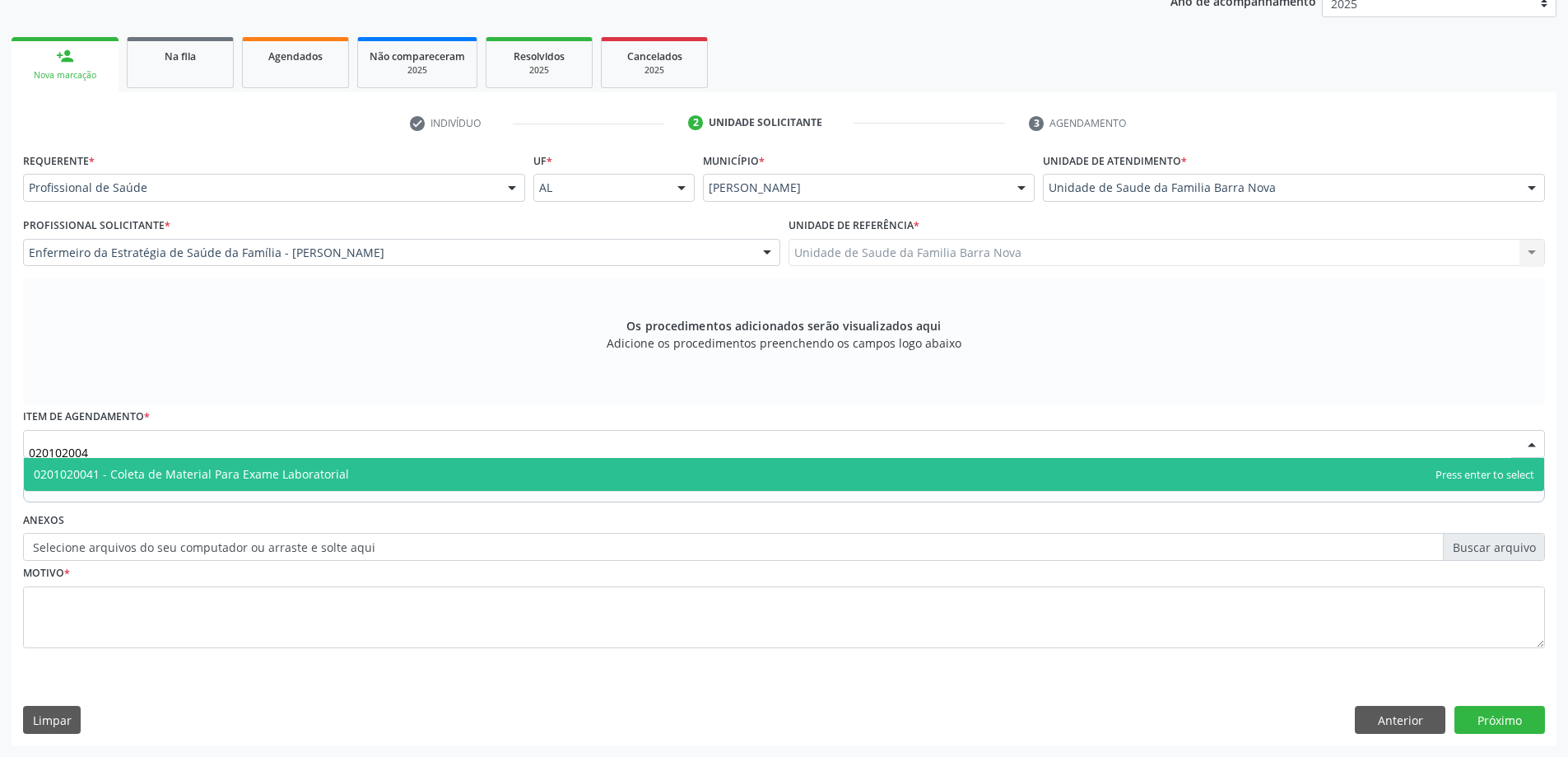
type input "0201020041"
click at [667, 481] on span "0201020041 - Coleta de Material Para Exame Laboratorial" at bounding box center [784, 474] width 1520 height 33
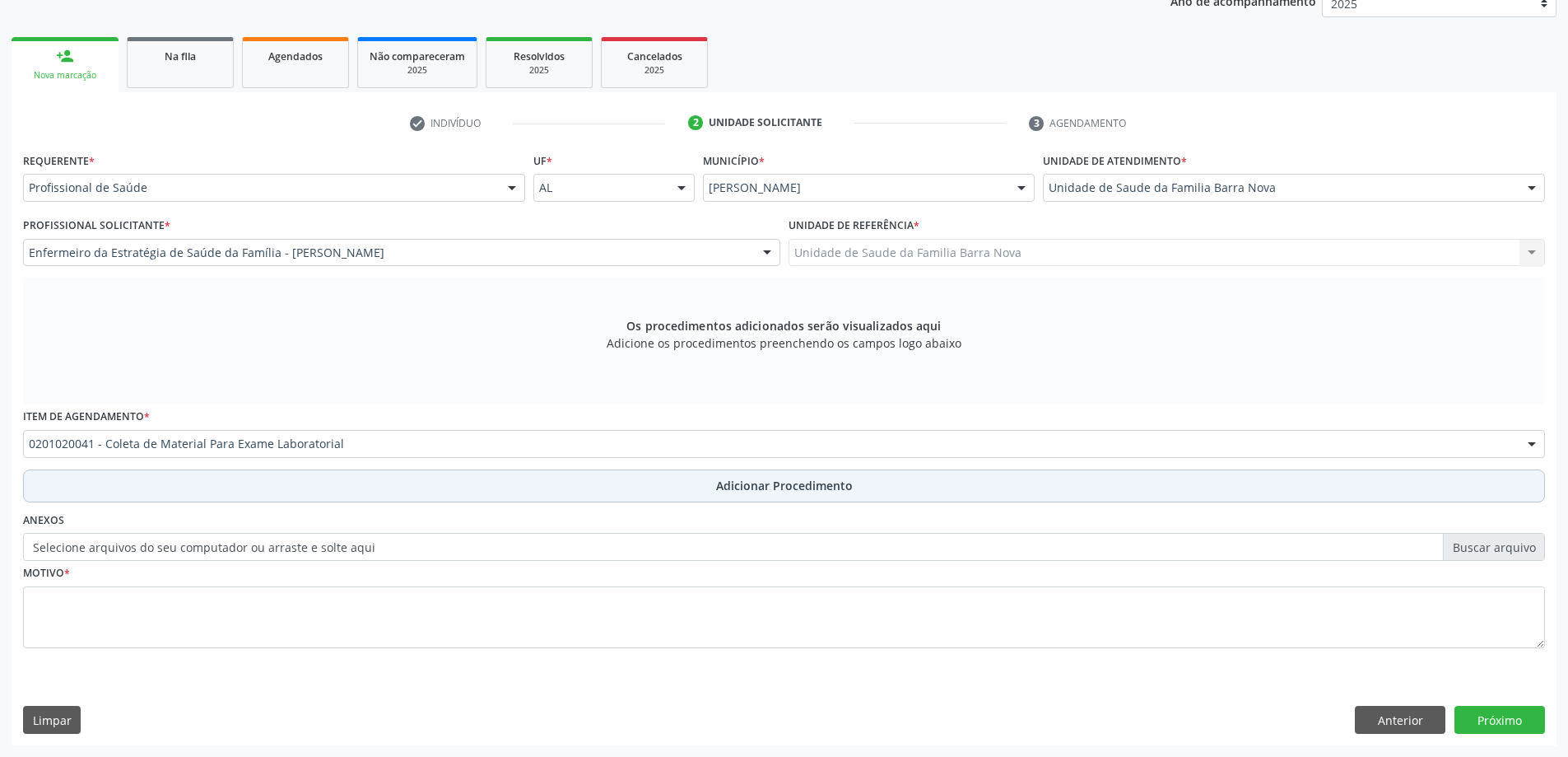
click at [755, 492] on span "Adicionar Procedimento" at bounding box center [784, 485] width 136 height 18
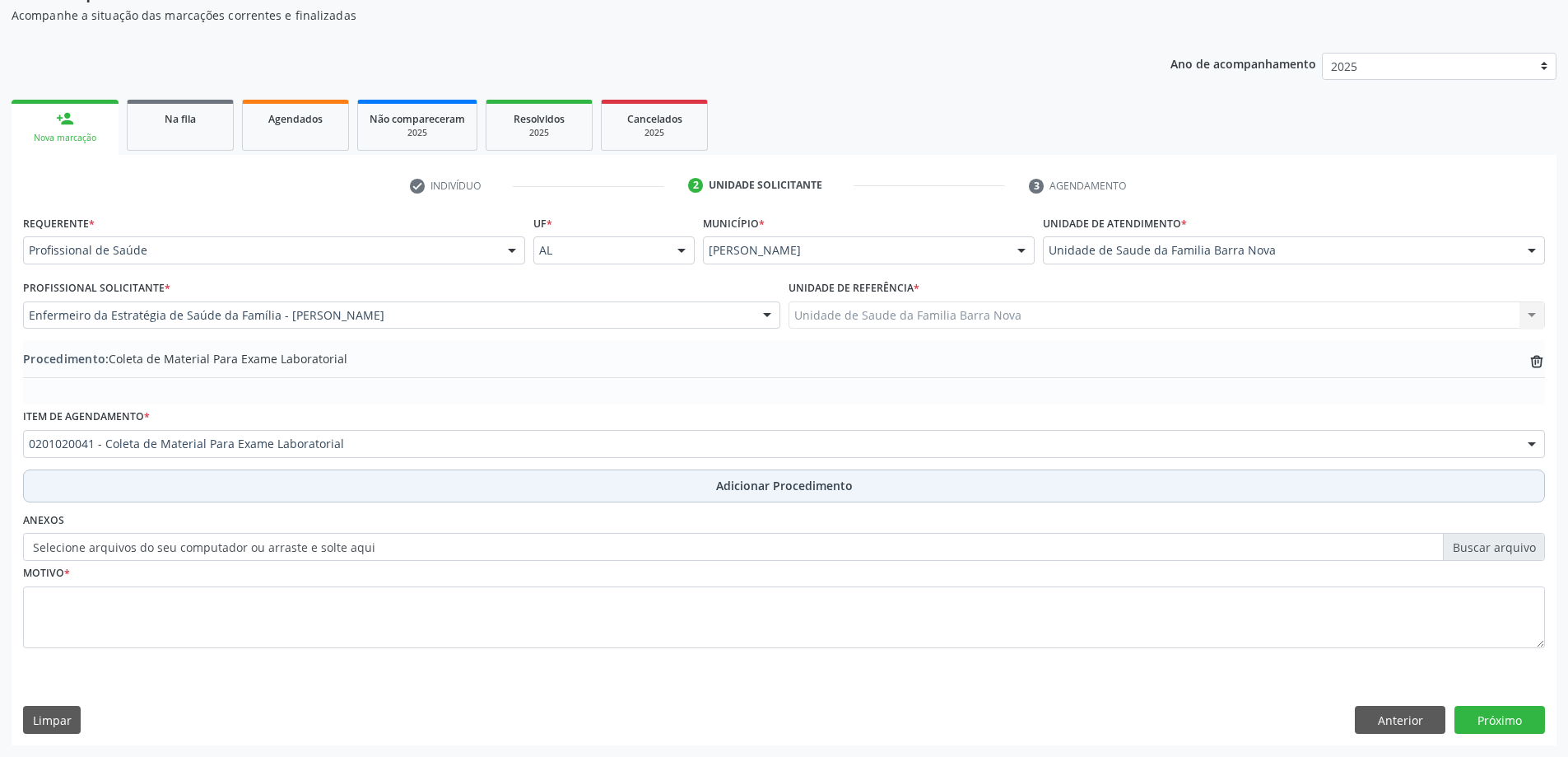
scroll to position [169, 0]
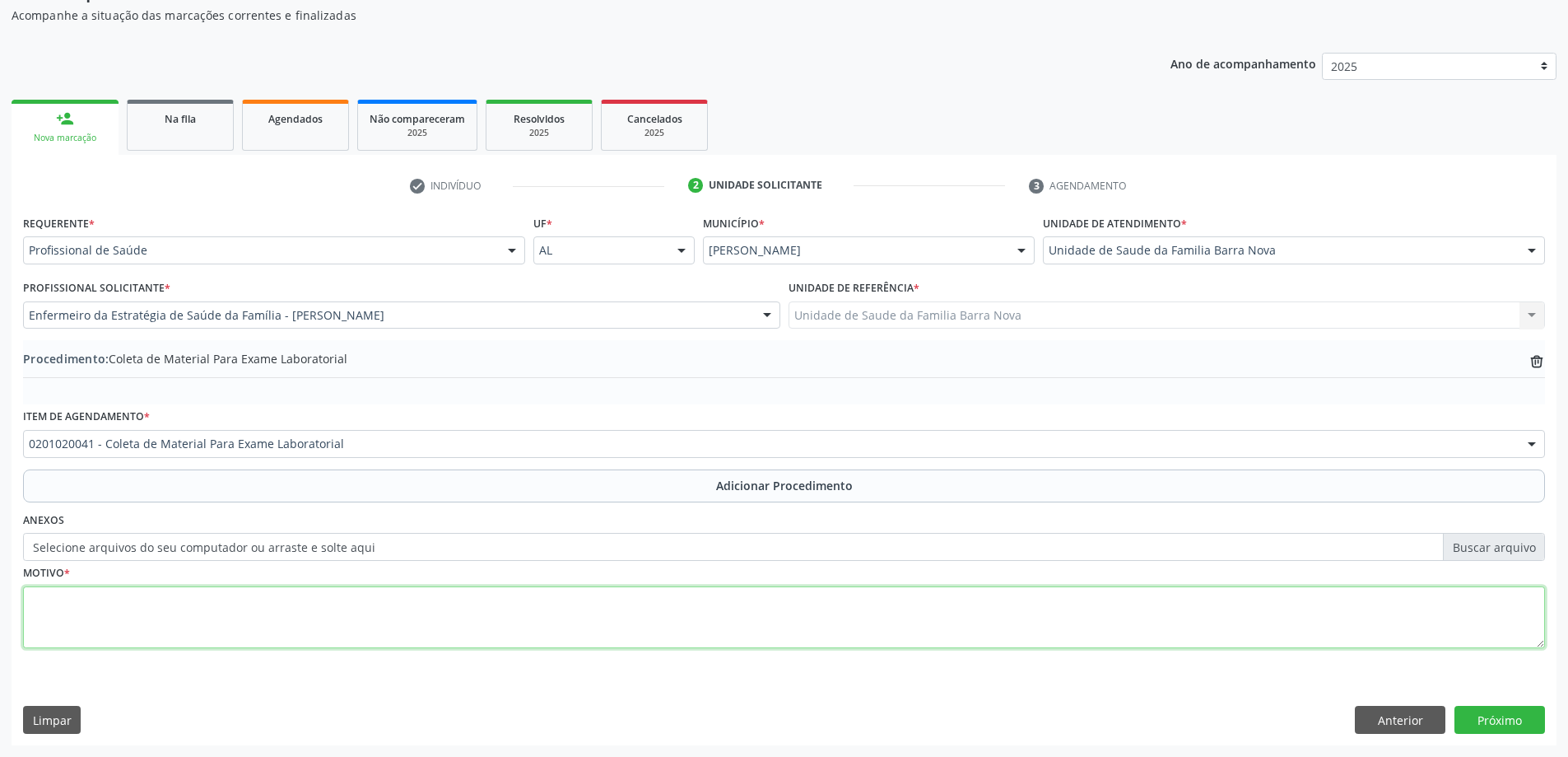
click at [147, 593] on textarea at bounding box center [784, 617] width 1522 height 62
type textarea "r"
type textarea "Rotina."
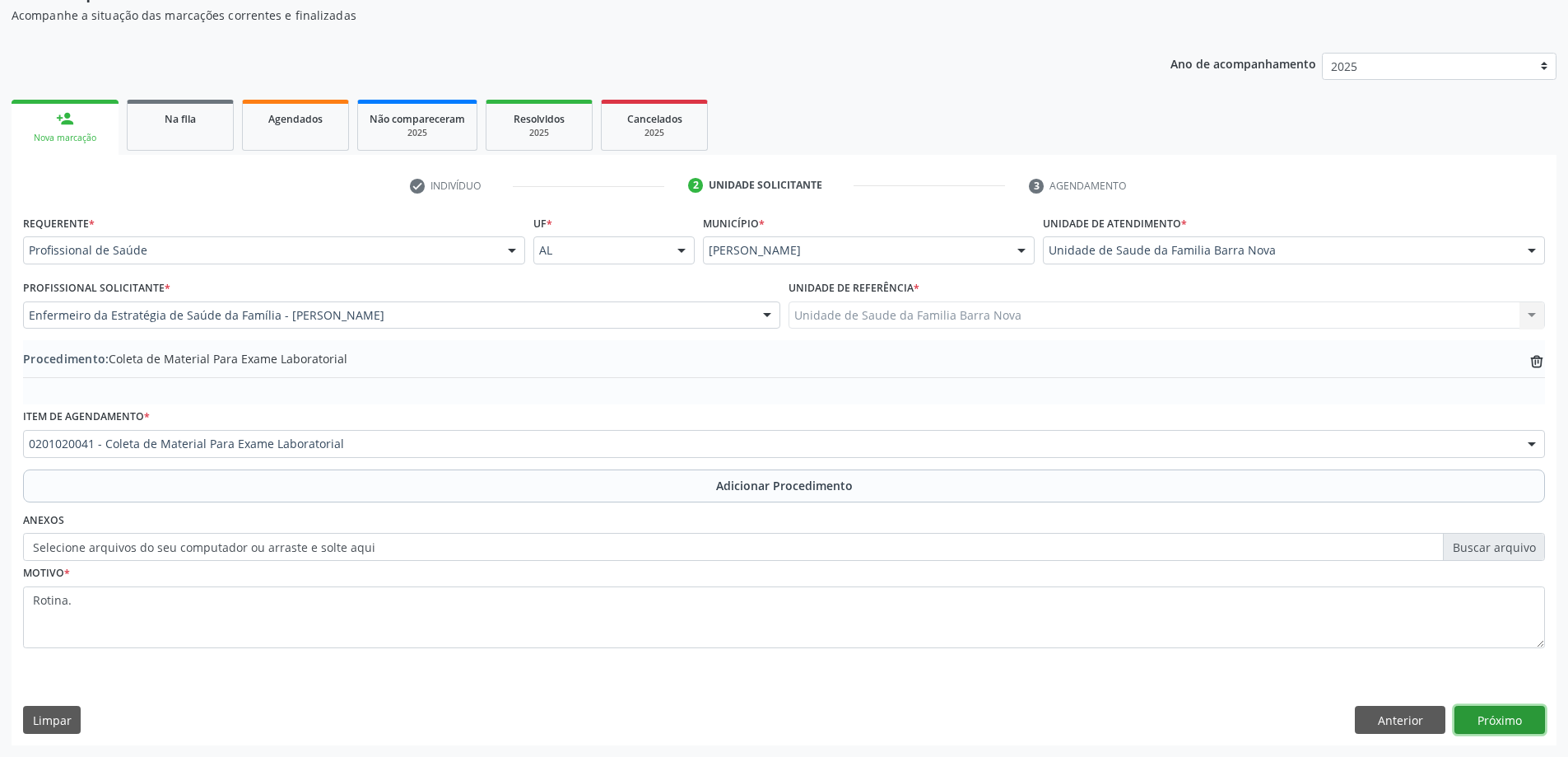
click at [1506, 714] on button "Próximo" at bounding box center [1500, 719] width 91 height 28
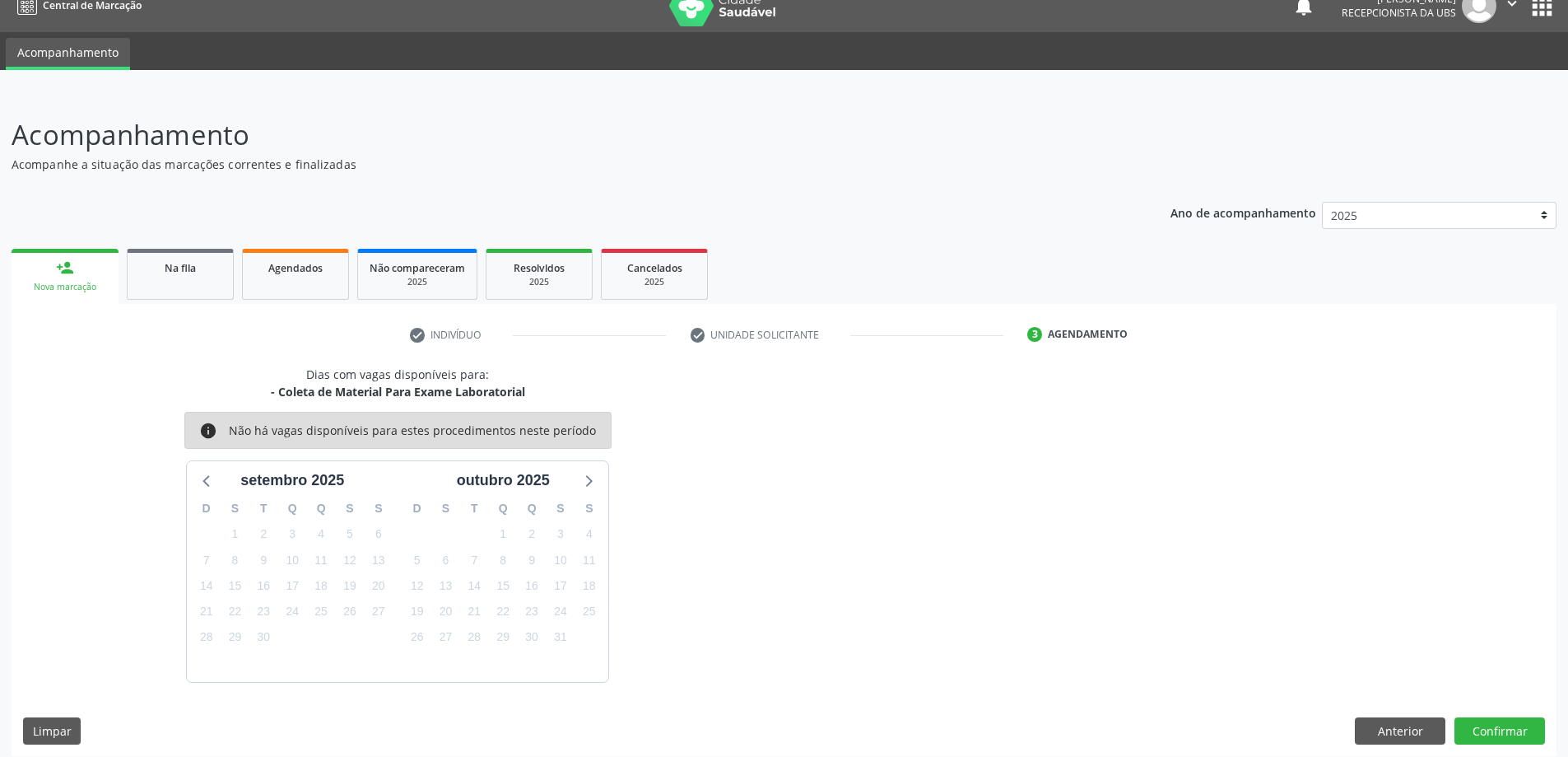
scroll to position [31, 0]
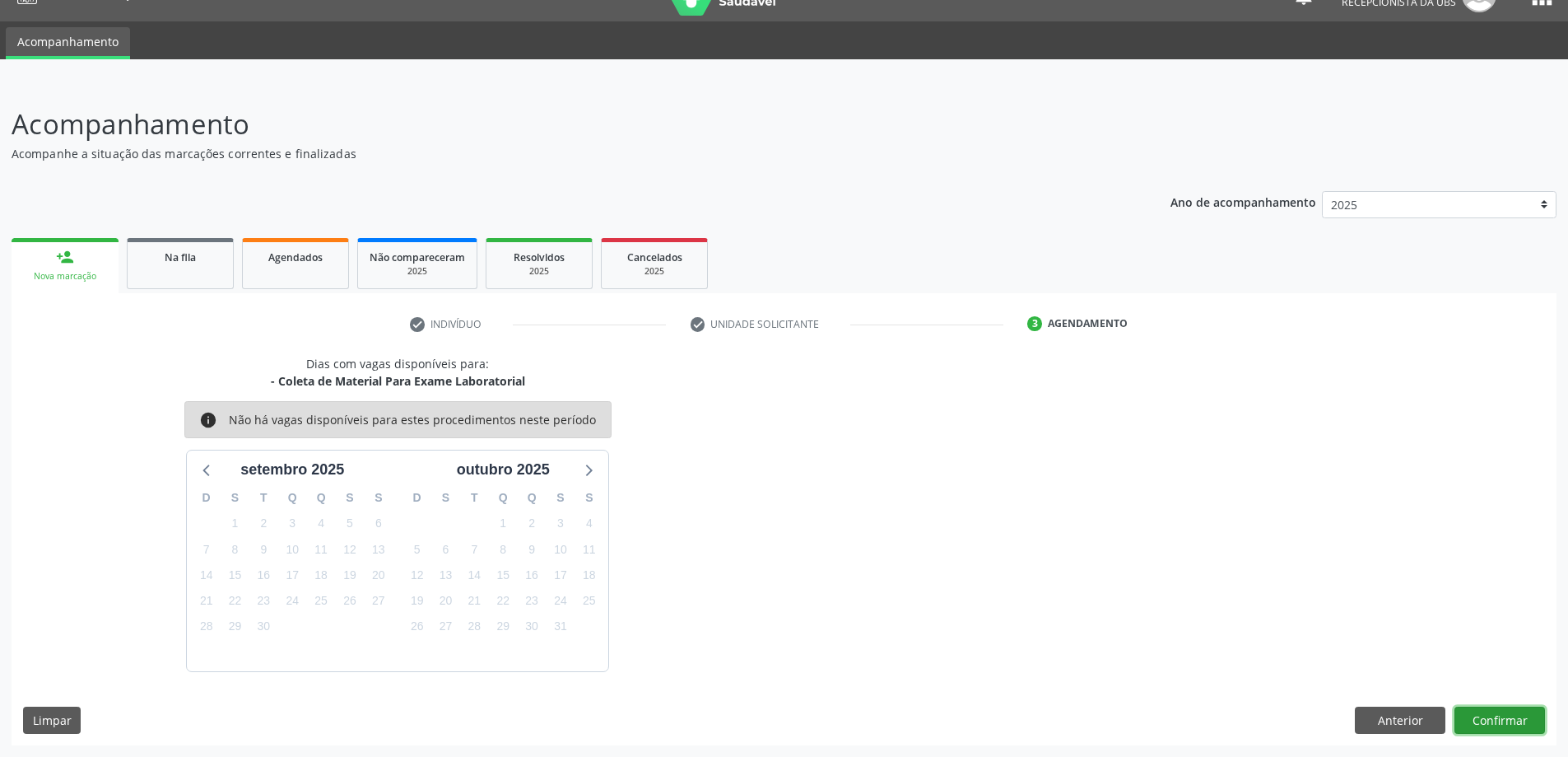
click at [1509, 727] on button "Confirmar" at bounding box center [1500, 720] width 91 height 28
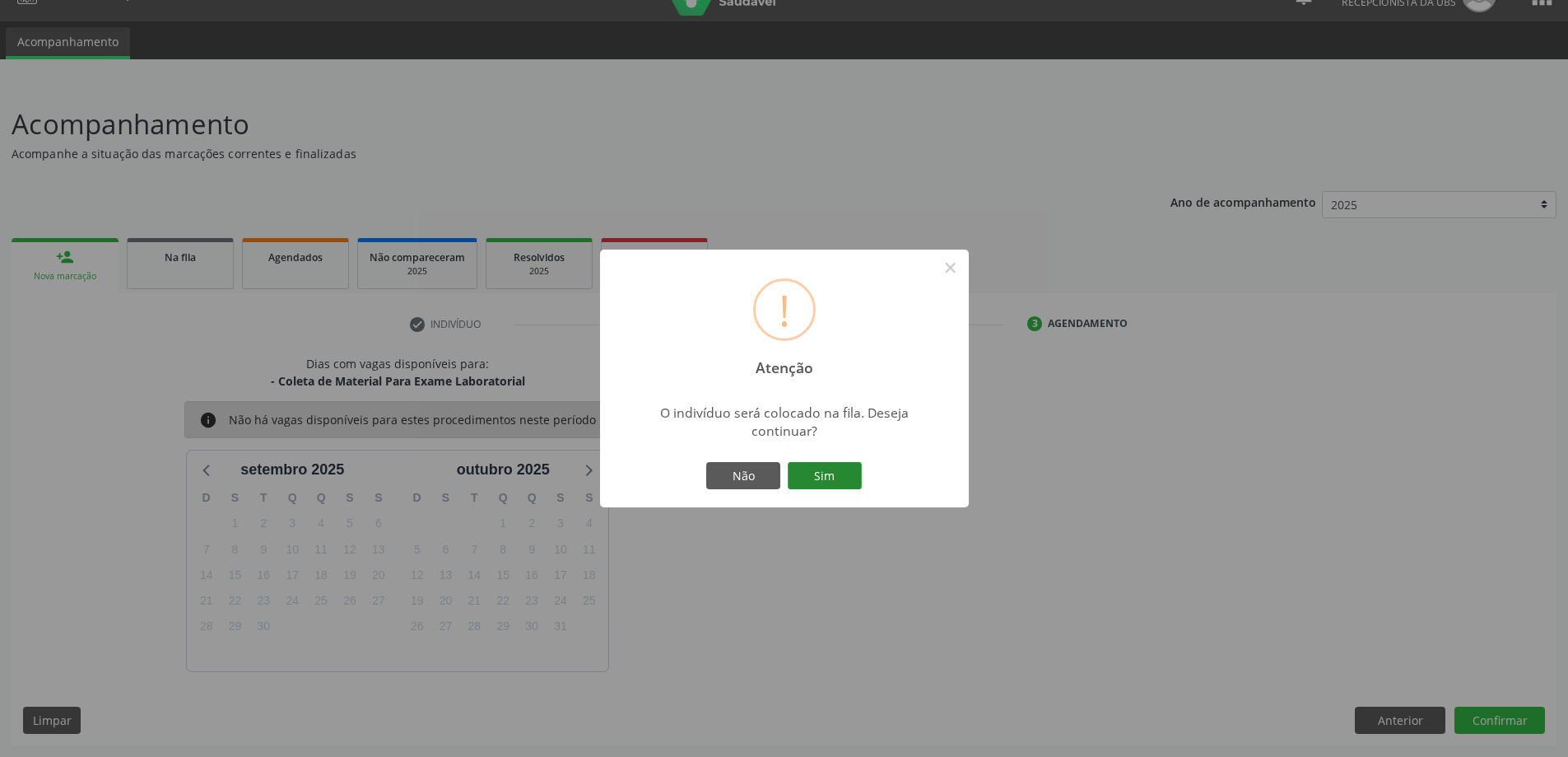
click at [821, 466] on button "Sim" at bounding box center [825, 476] width 74 height 28
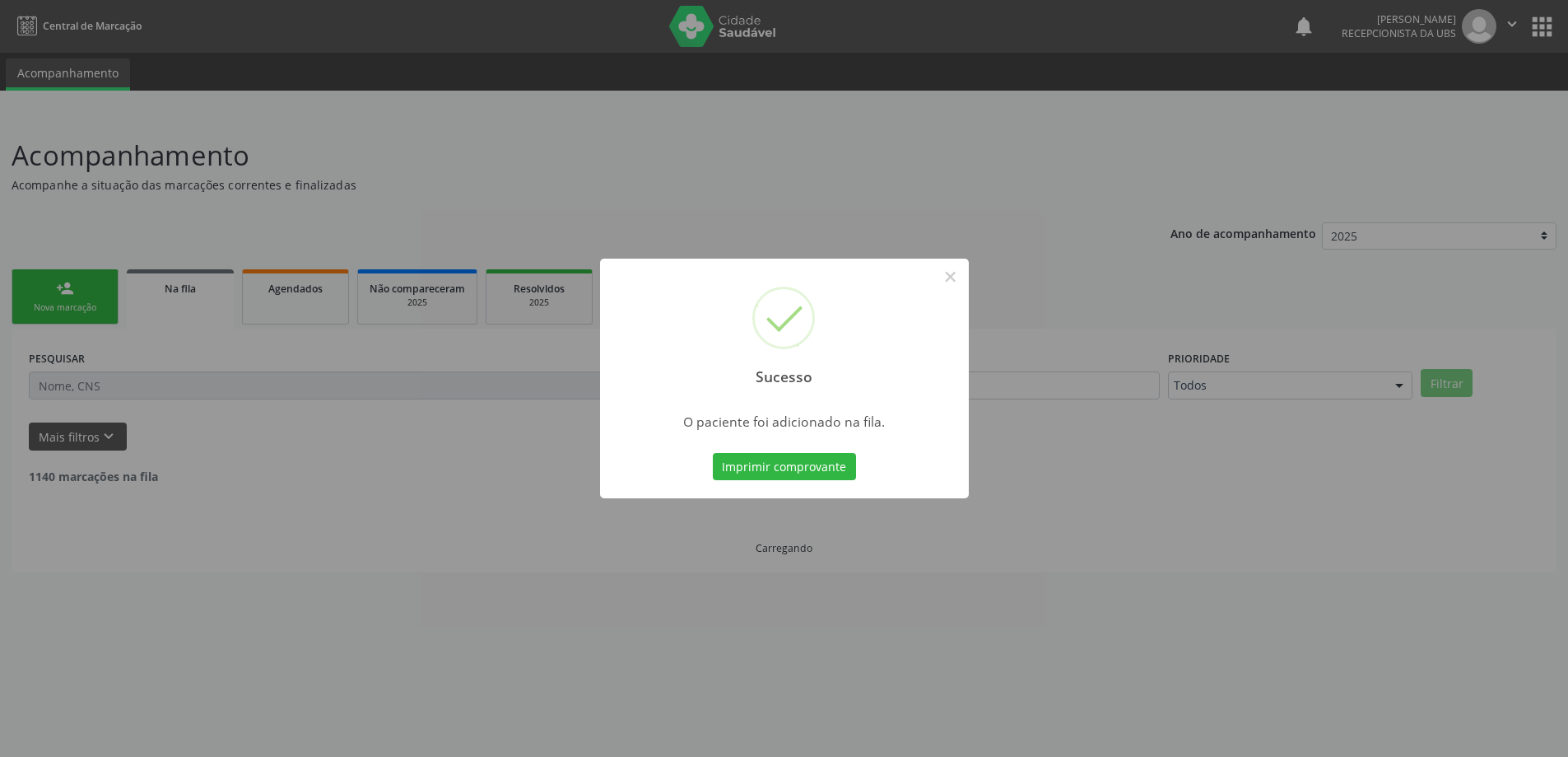
scroll to position [0, 0]
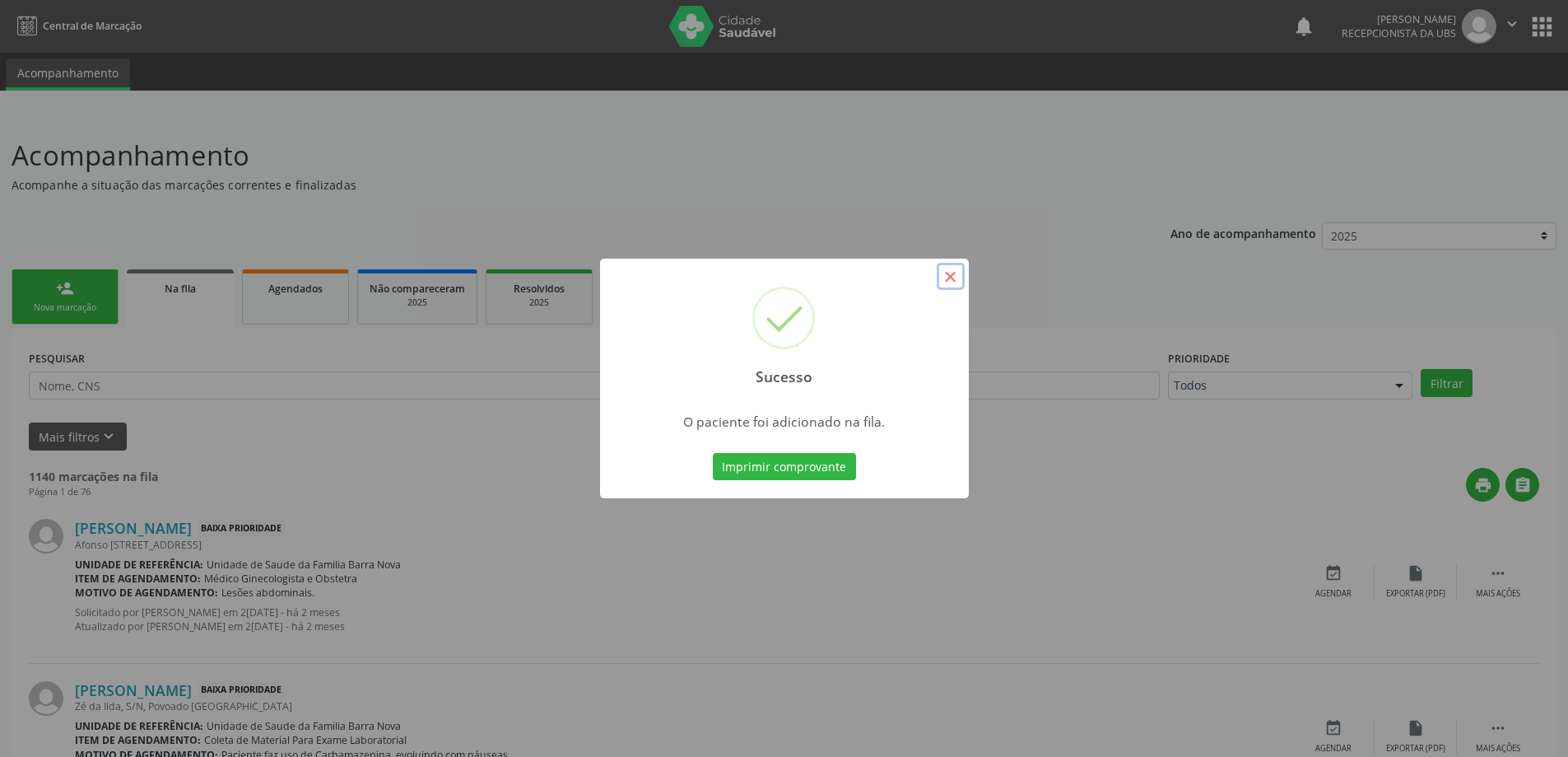
click at [954, 273] on button "×" at bounding box center [950, 276] width 28 height 28
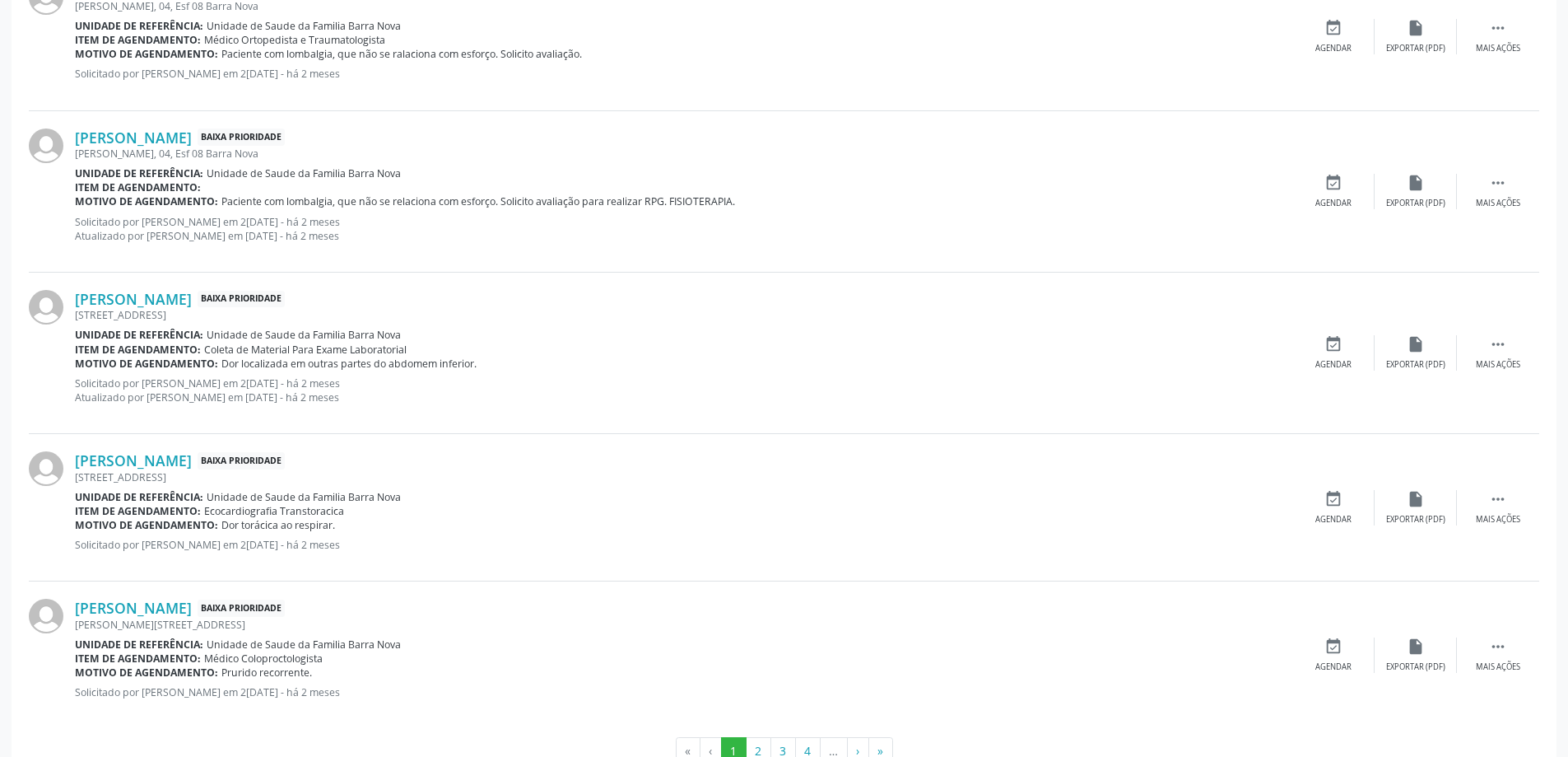
scroll to position [2076, 0]
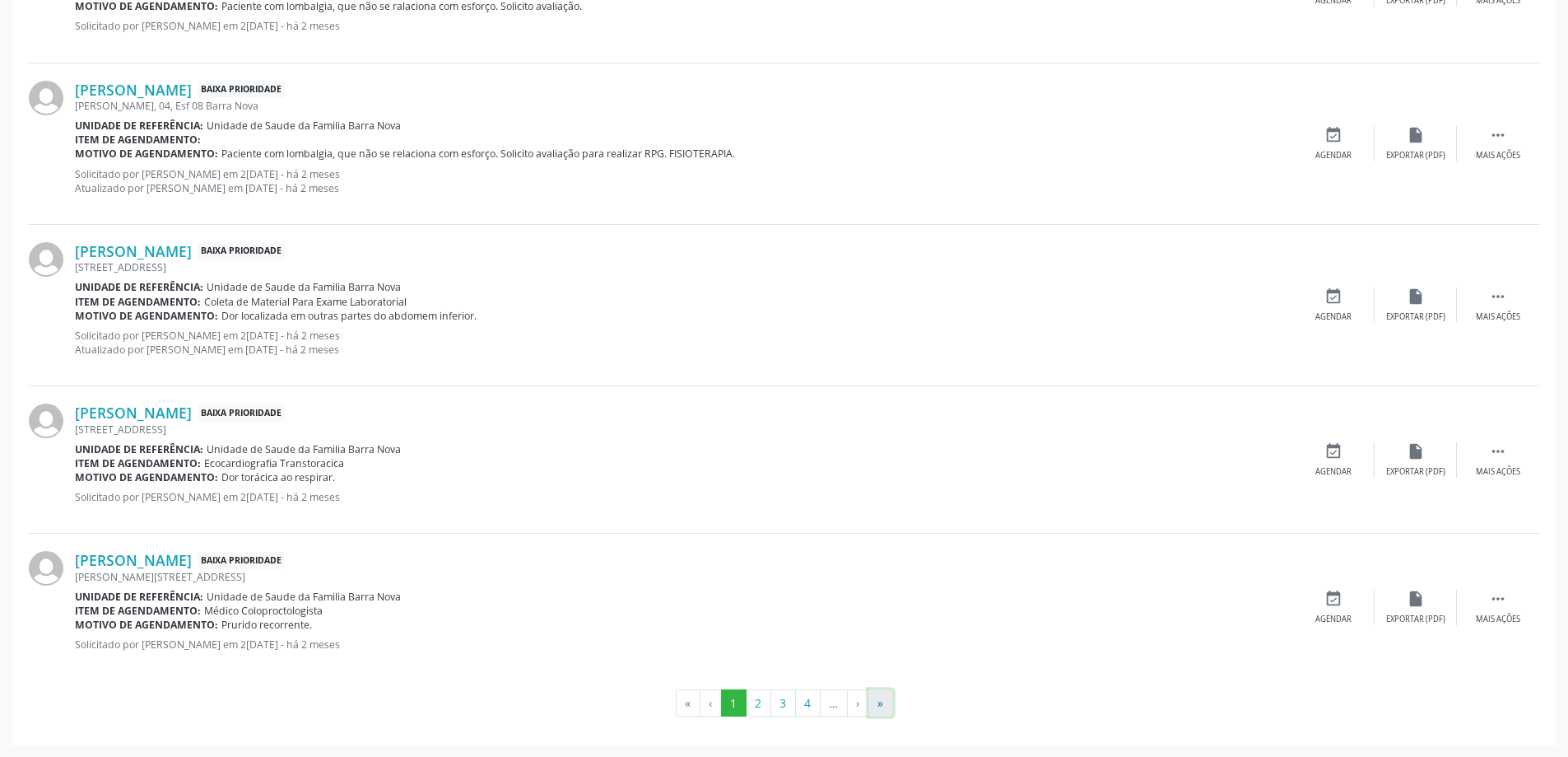
click at [877, 702] on button "»" at bounding box center [880, 703] width 24 height 28
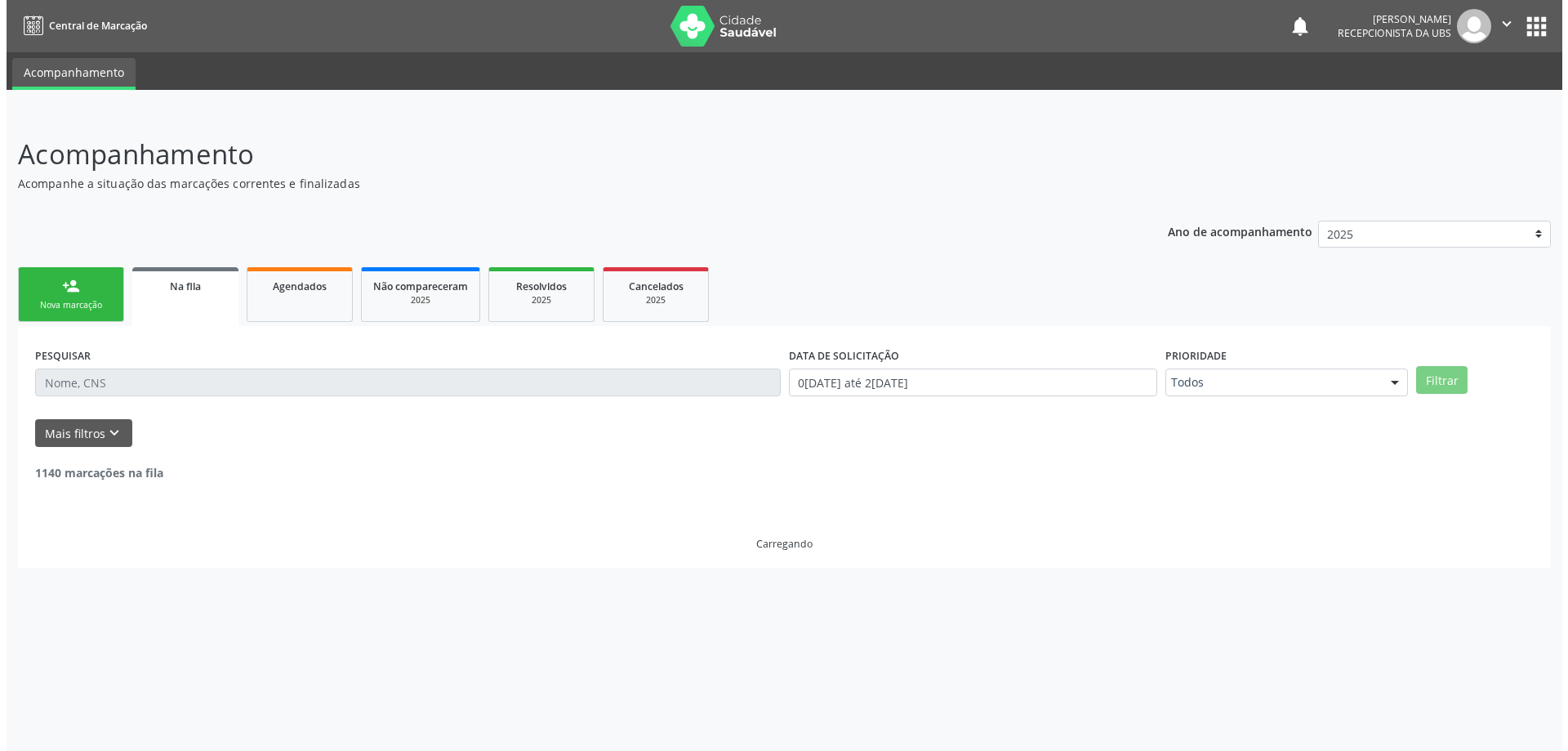
scroll to position [0, 0]
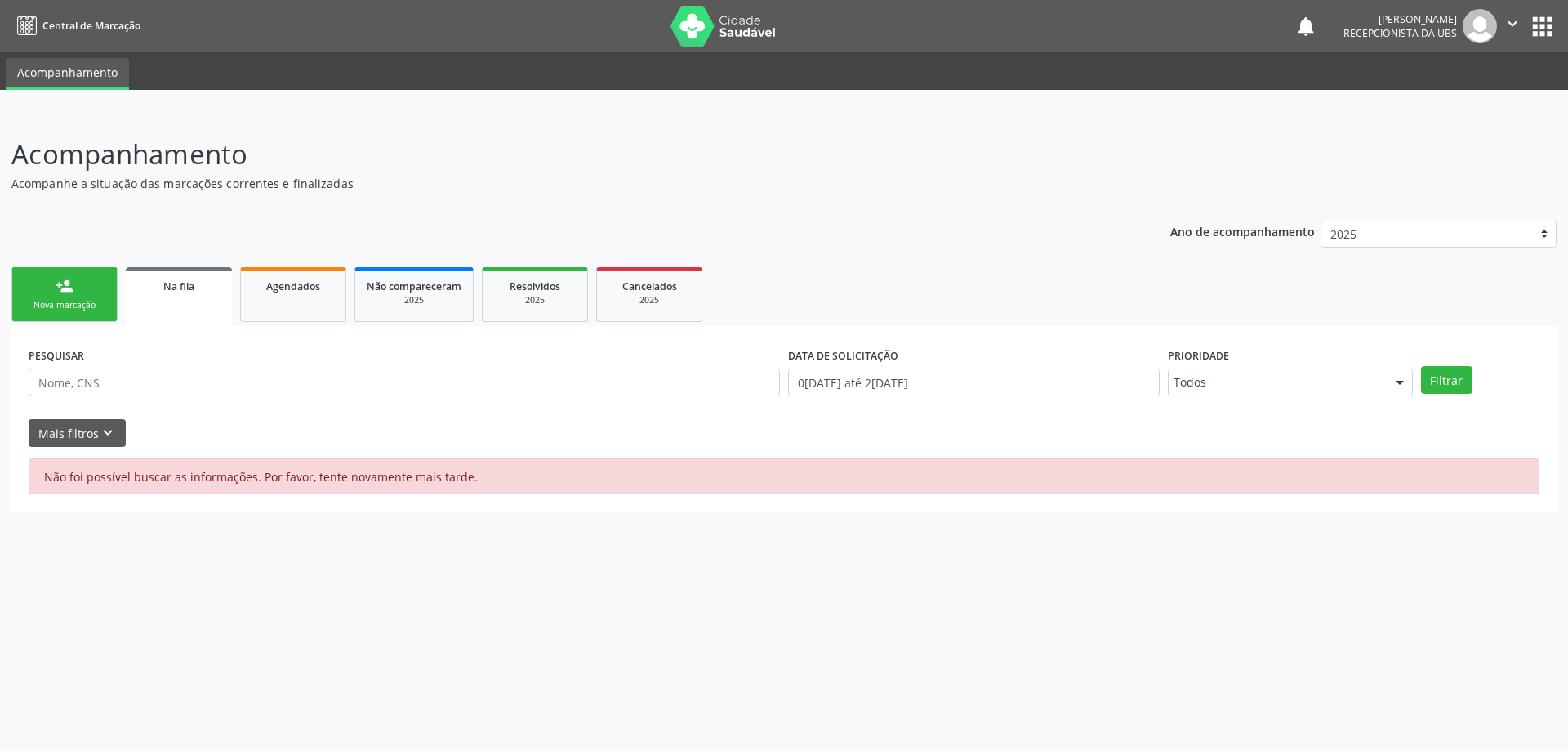
click at [87, 310] on div "Nova marcação" at bounding box center [64, 305] width 82 height 13
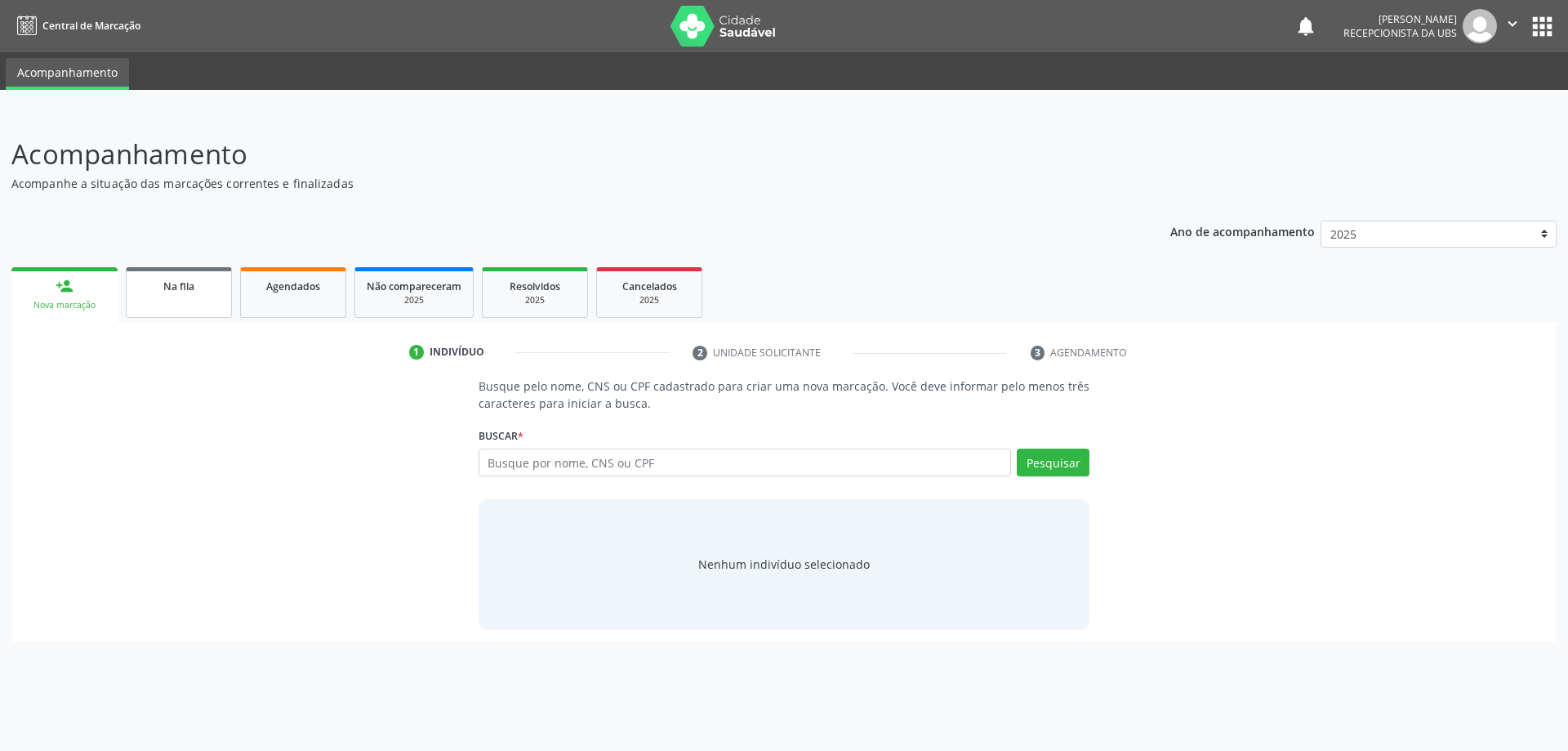
click at [192, 305] on link "Na fila" at bounding box center [179, 292] width 106 height 51
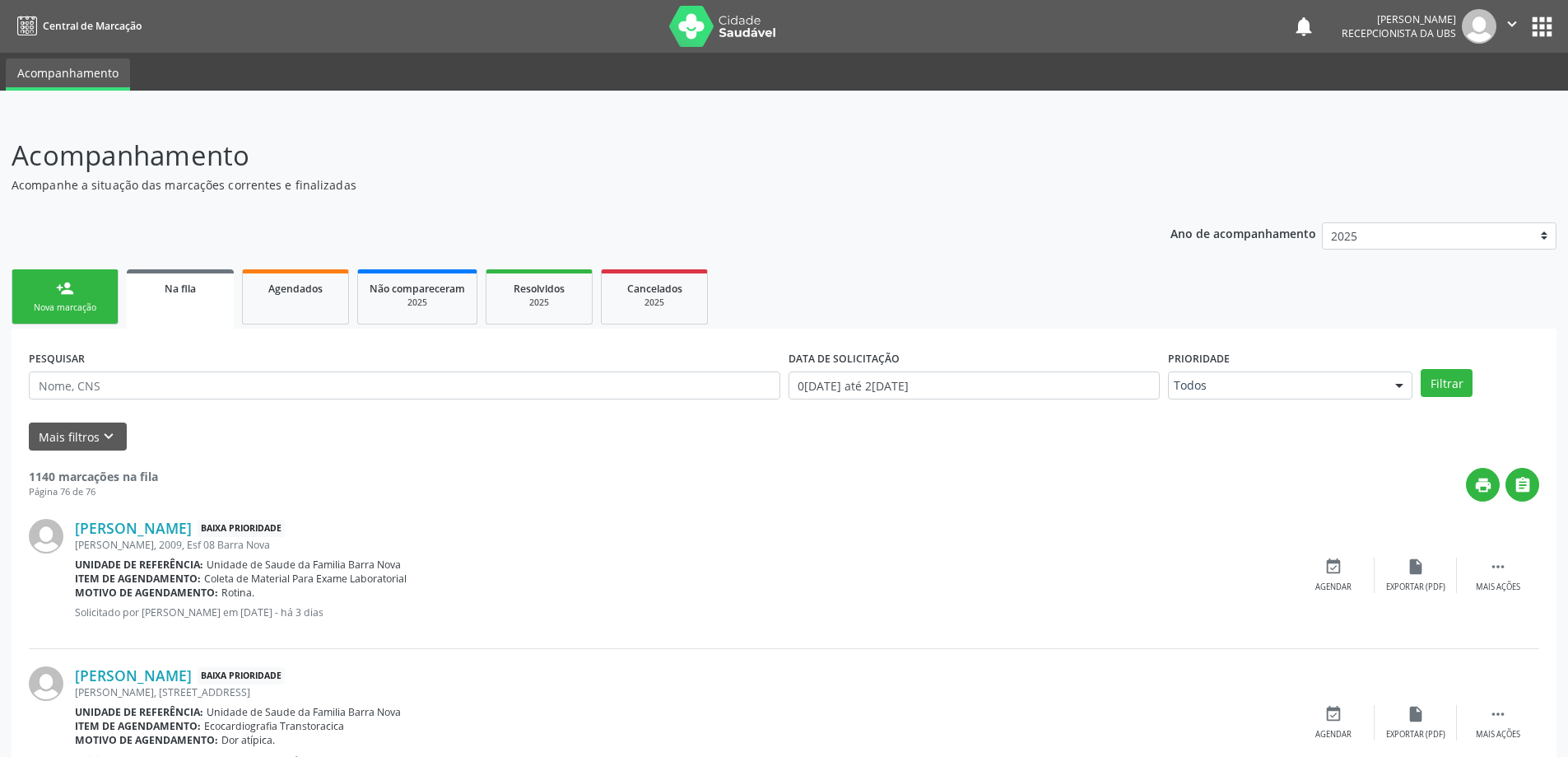
click at [89, 310] on div "Nova marcação" at bounding box center [65, 307] width 82 height 13
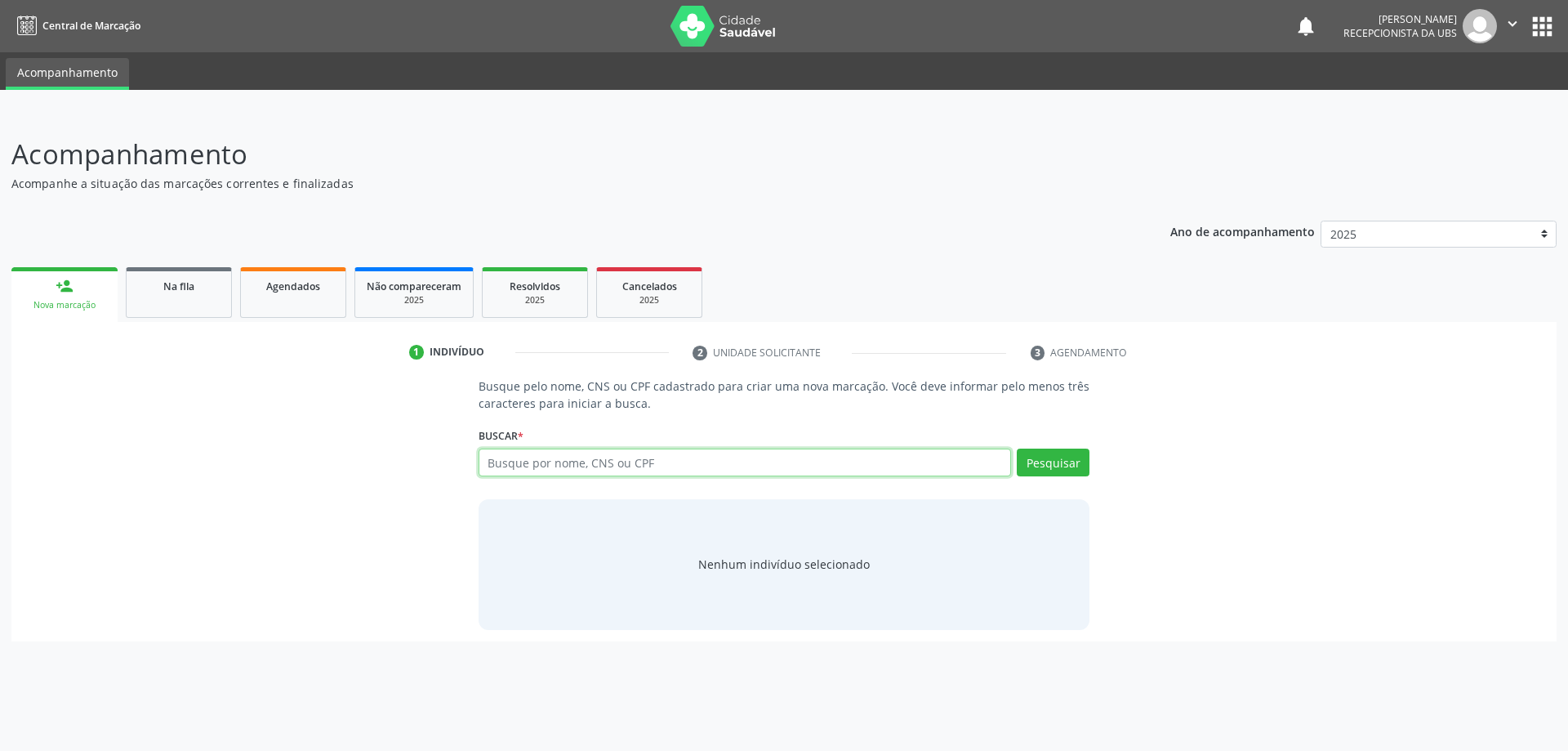
click at [554, 467] on input "text" at bounding box center [745, 462] width 534 height 28
click at [1080, 477] on div "Pesquisar" at bounding box center [1050, 468] width 78 height 39
click at [712, 452] on input "78640105472" at bounding box center [745, 462] width 534 height 28
type input "7"
type input "cicro lins"
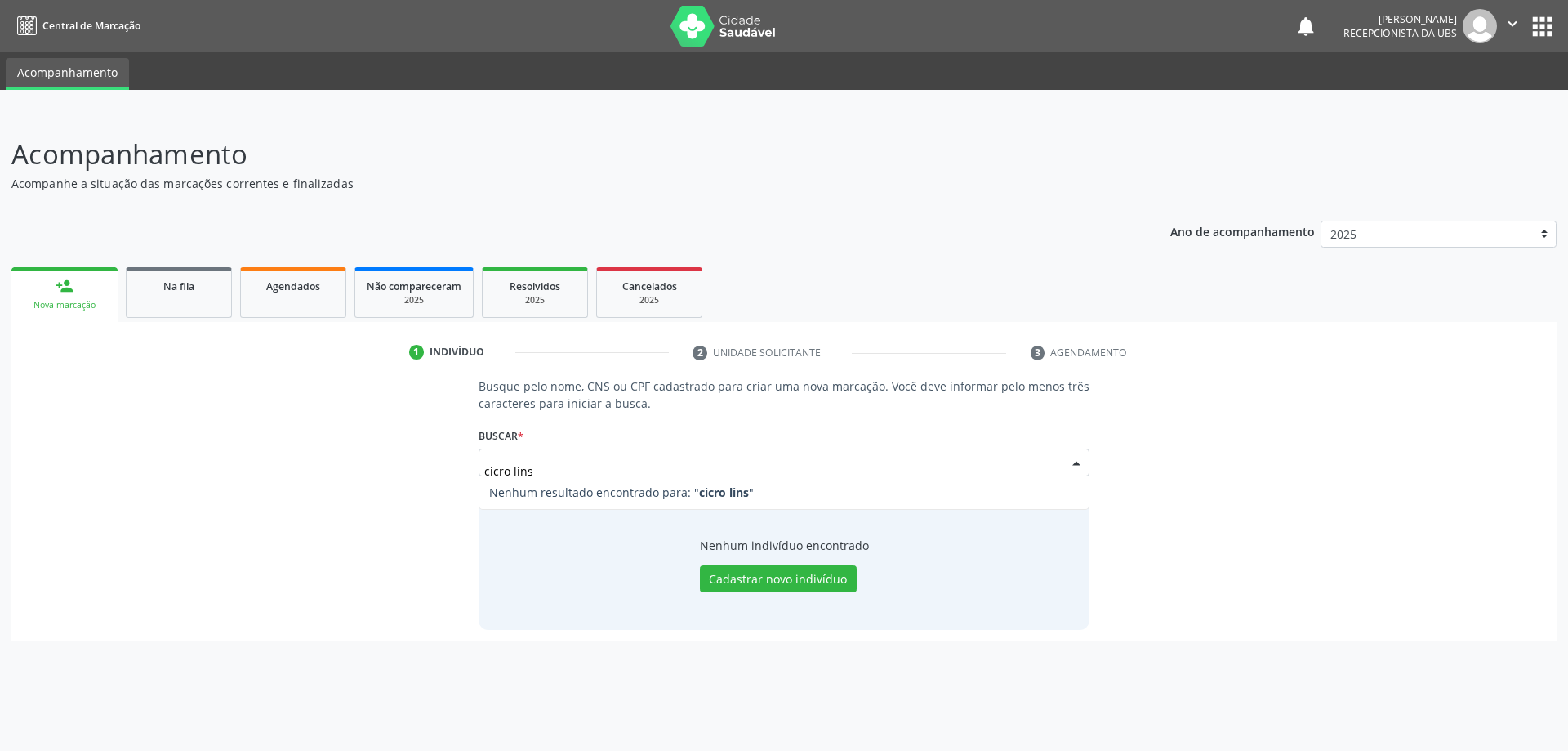
click at [497, 473] on input "cicro lins" at bounding box center [771, 470] width 573 height 33
type input "[PERSON_NAME]"
click at [1052, 464] on button "Pesquisar" at bounding box center [1053, 462] width 73 height 28
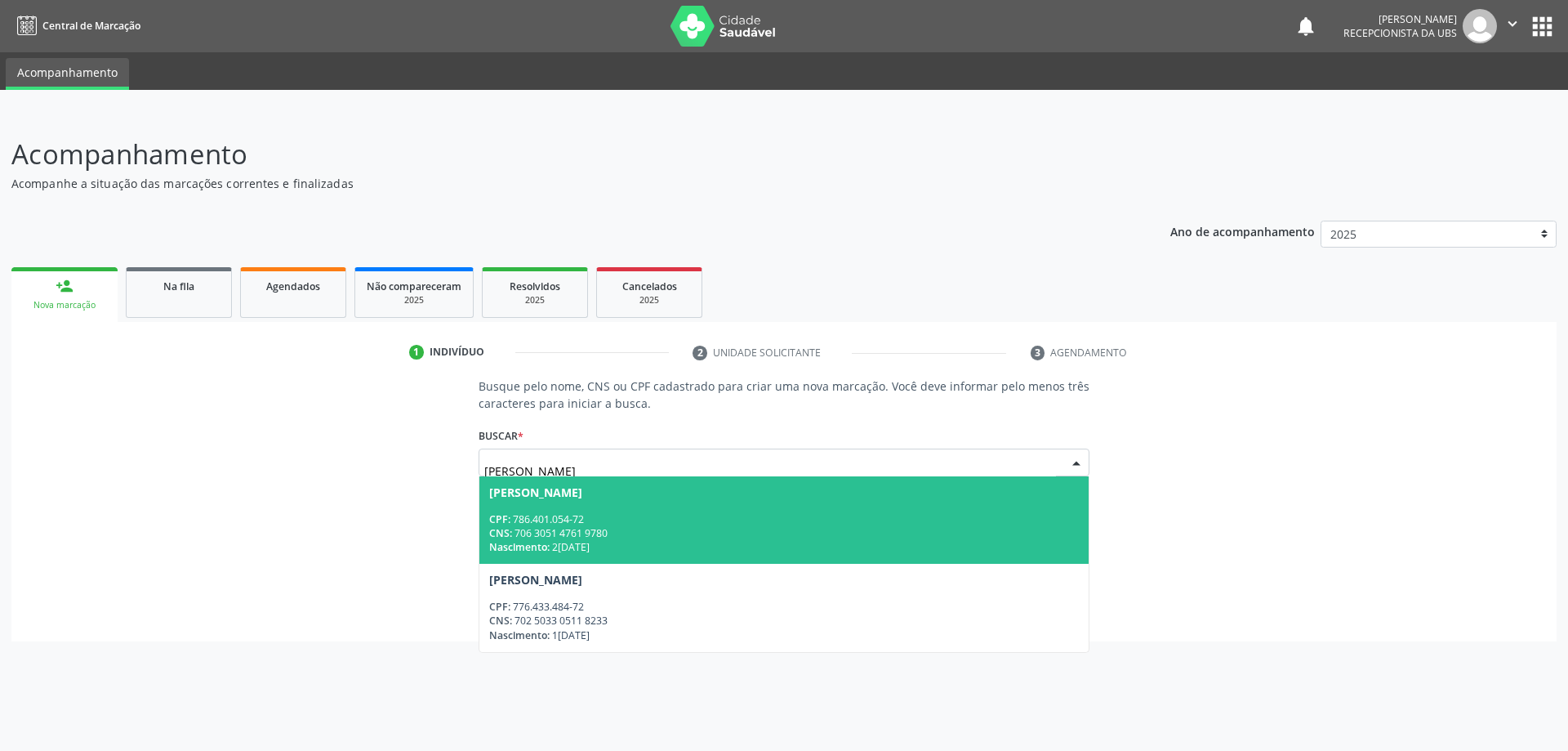
click at [685, 522] on div "CPF: 786.401.054-72" at bounding box center [784, 519] width 590 height 14
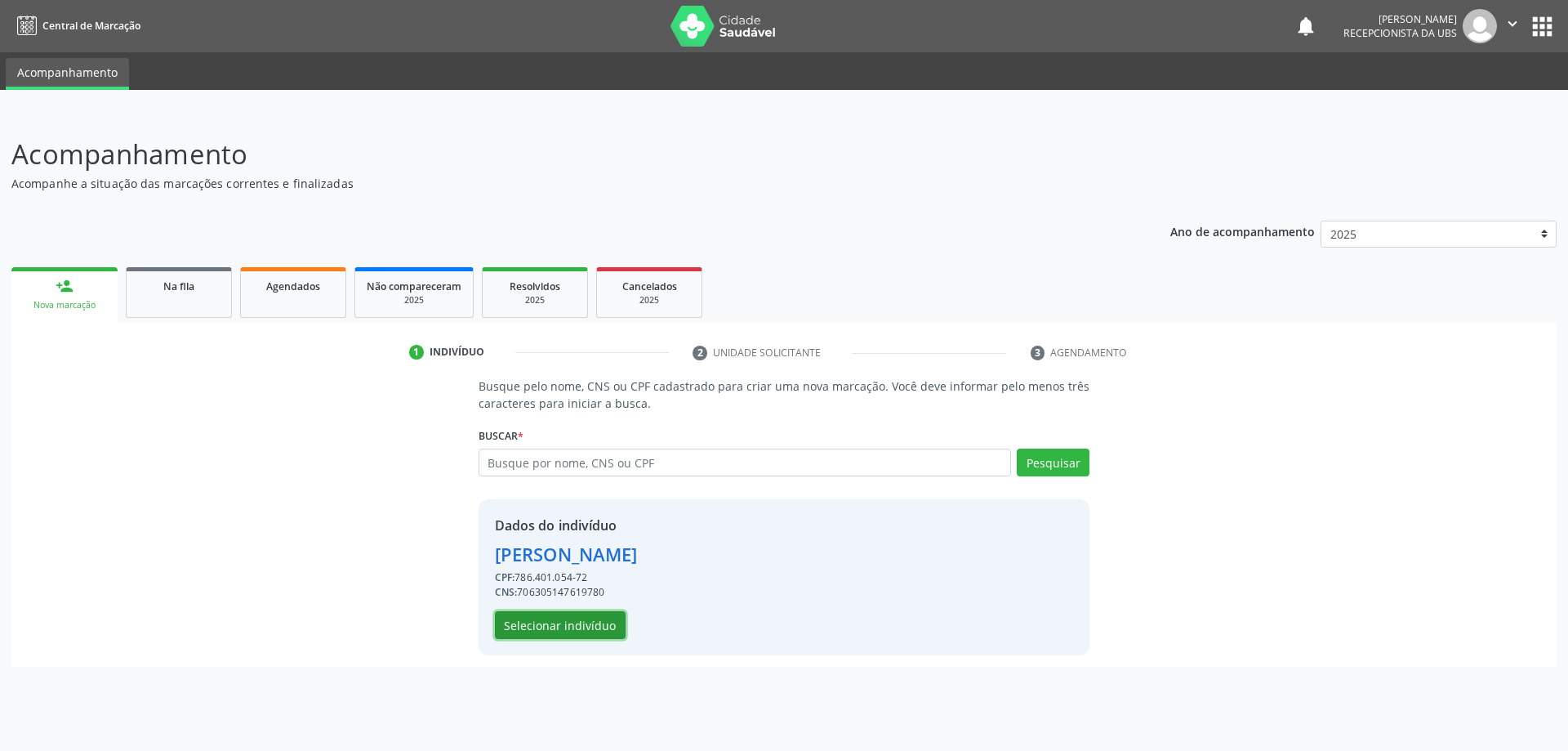
click at [585, 627] on button "Selecionar indivíduo" at bounding box center [560, 624] width 130 height 28
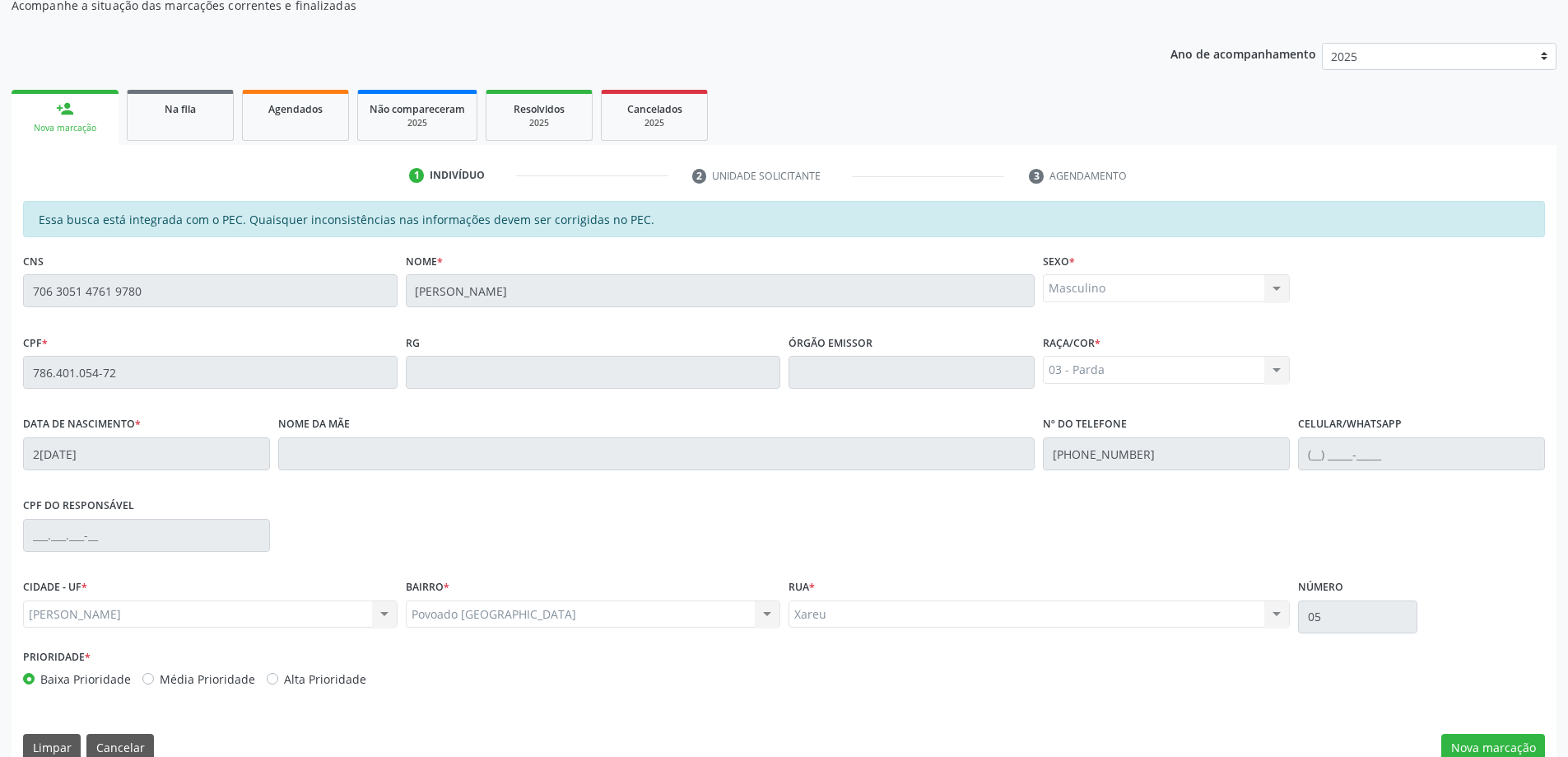
scroll to position [206, 0]
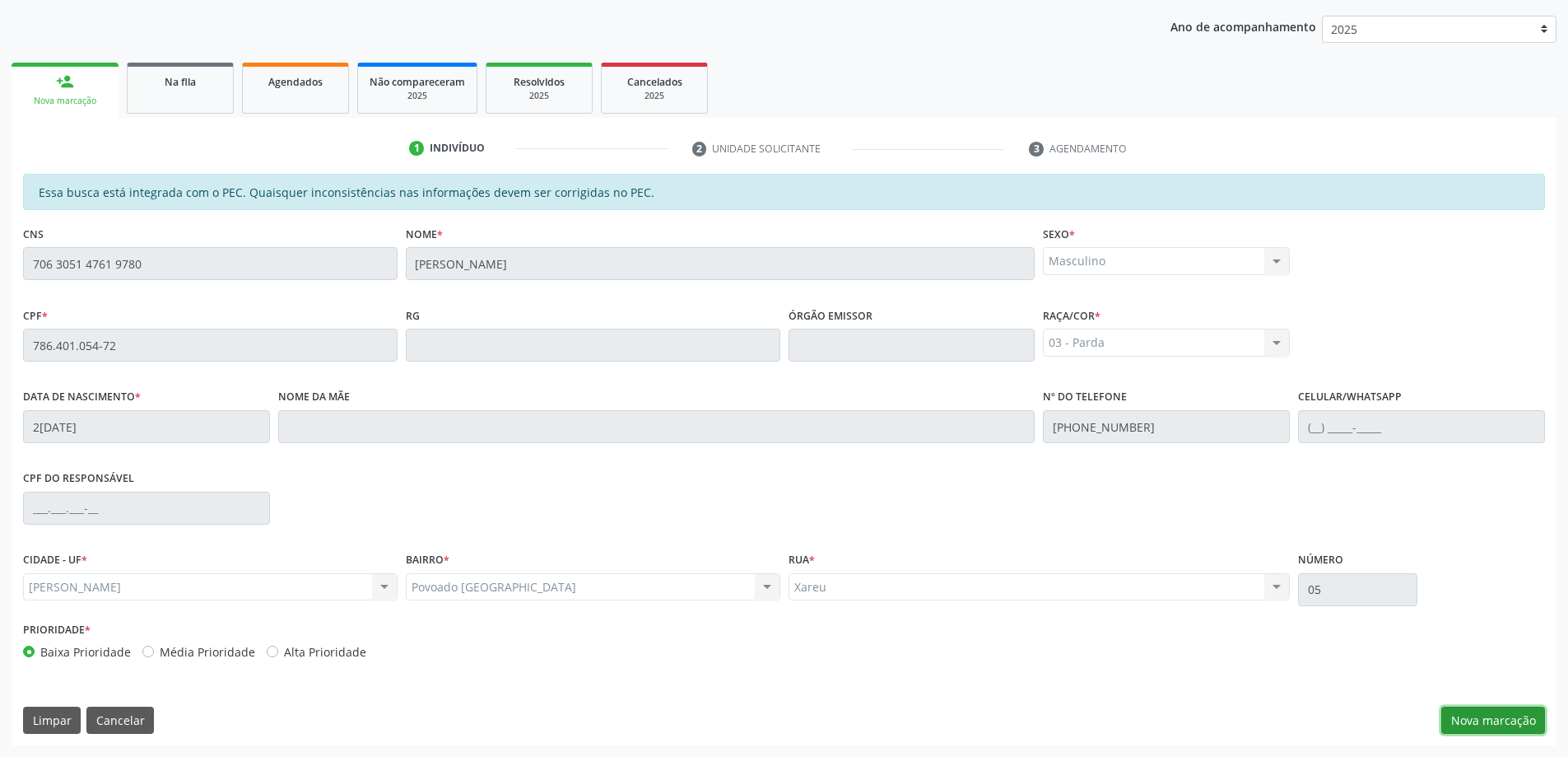
click at [1523, 715] on button "Nova marcação" at bounding box center [1492, 720] width 104 height 28
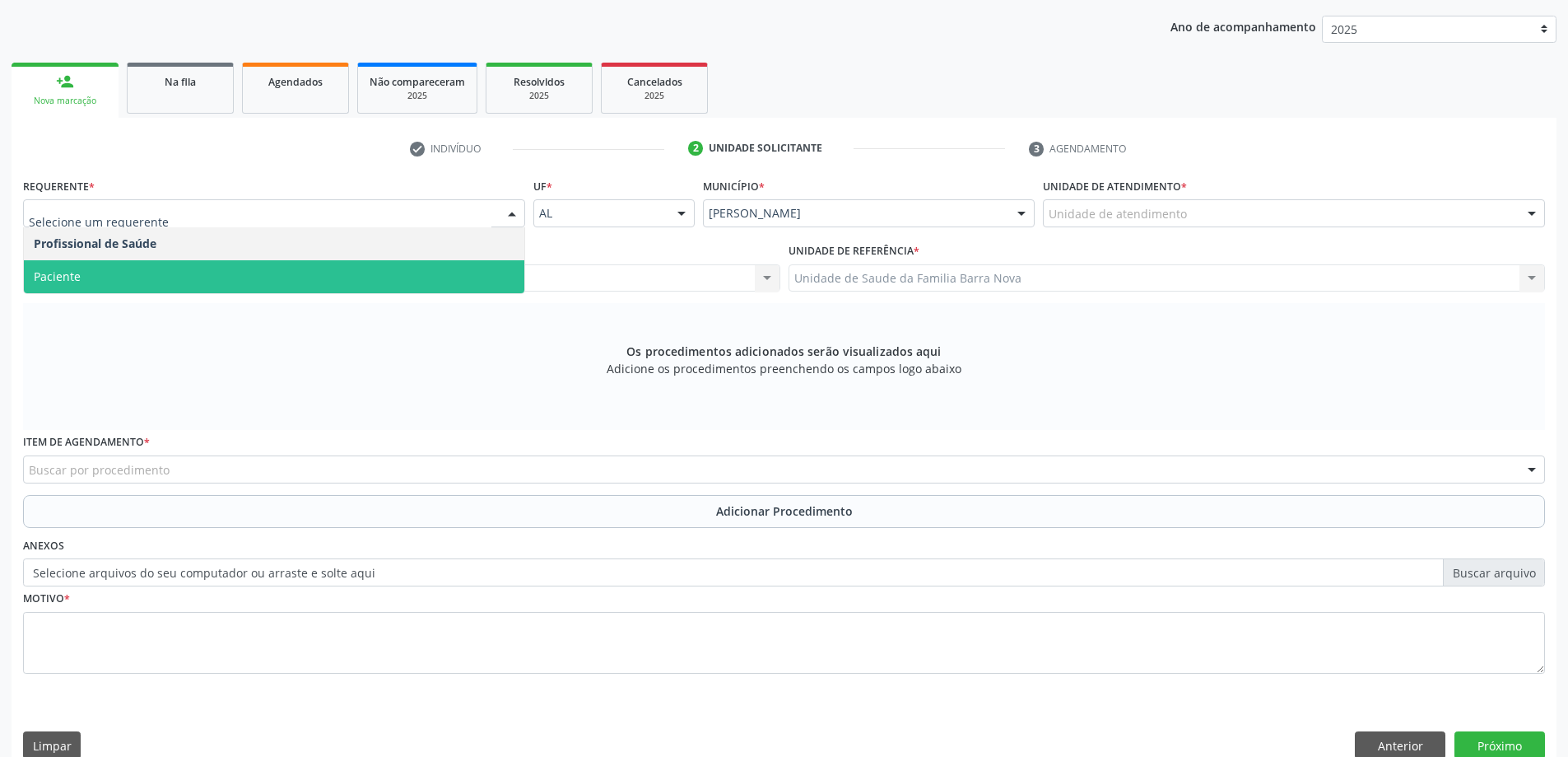
click at [237, 271] on span "Paciente" at bounding box center [274, 276] width 501 height 33
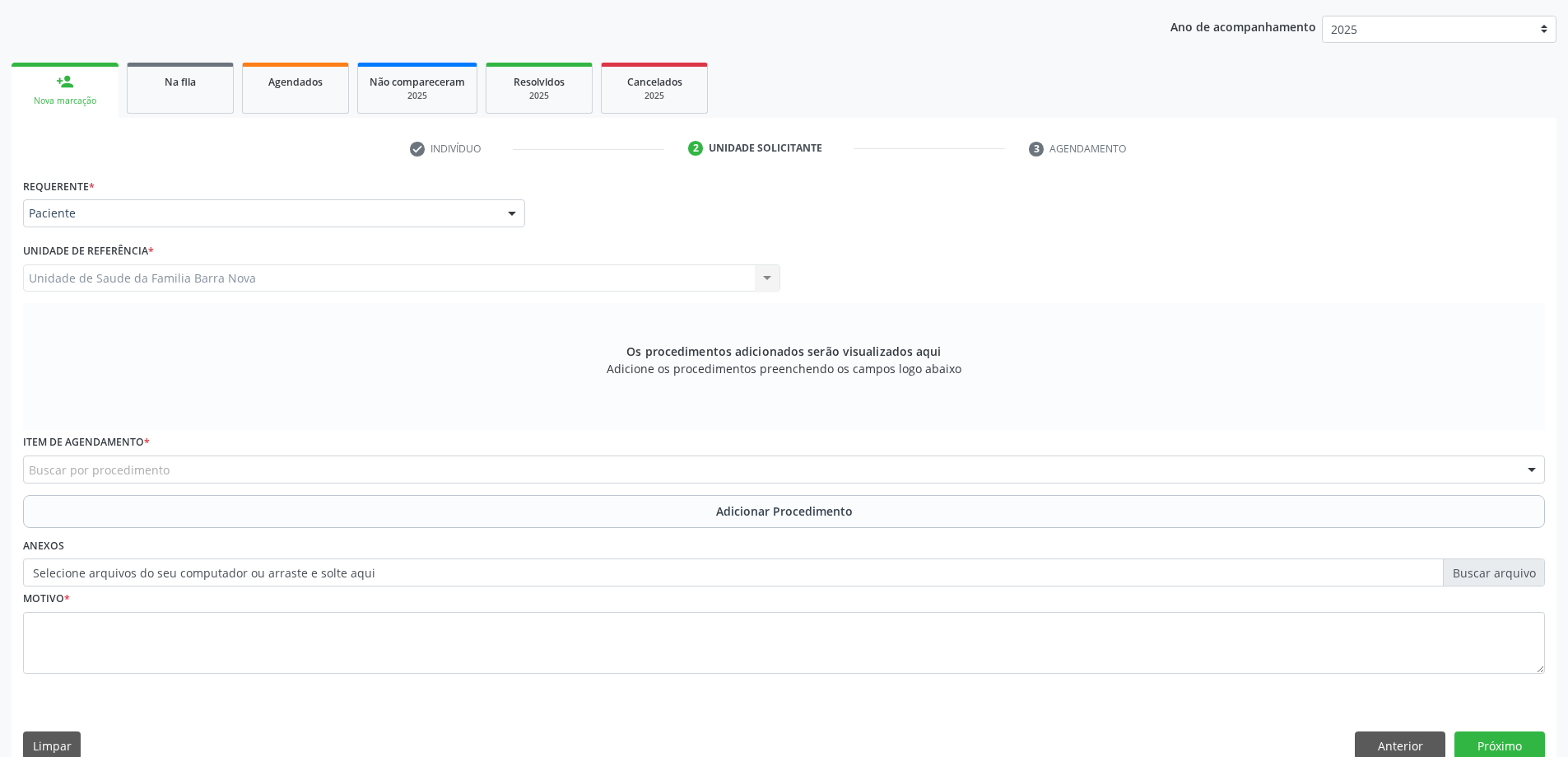
click at [484, 482] on div "Buscar por procedimento" at bounding box center [784, 469] width 1522 height 28
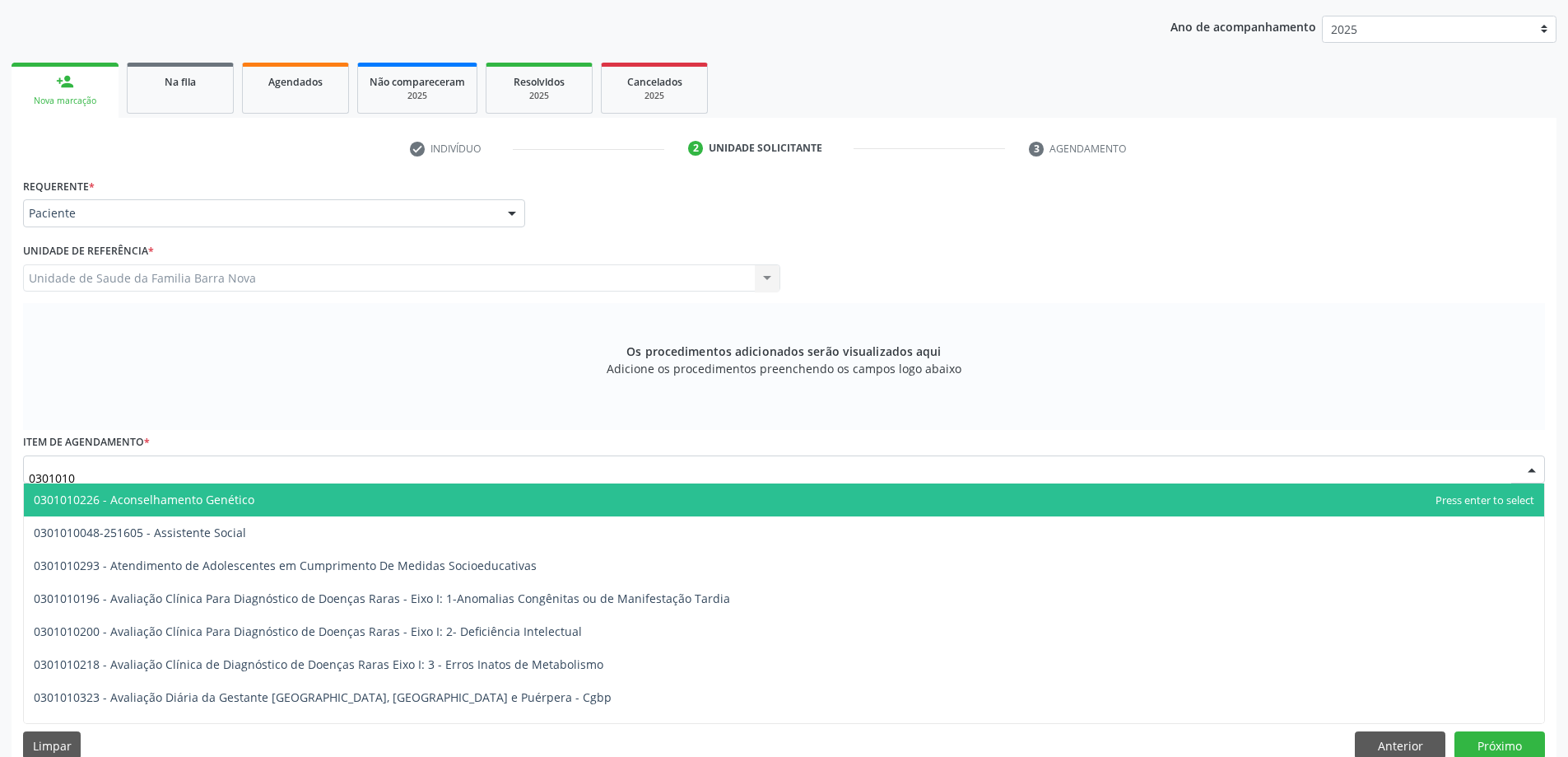
type input "03010100"
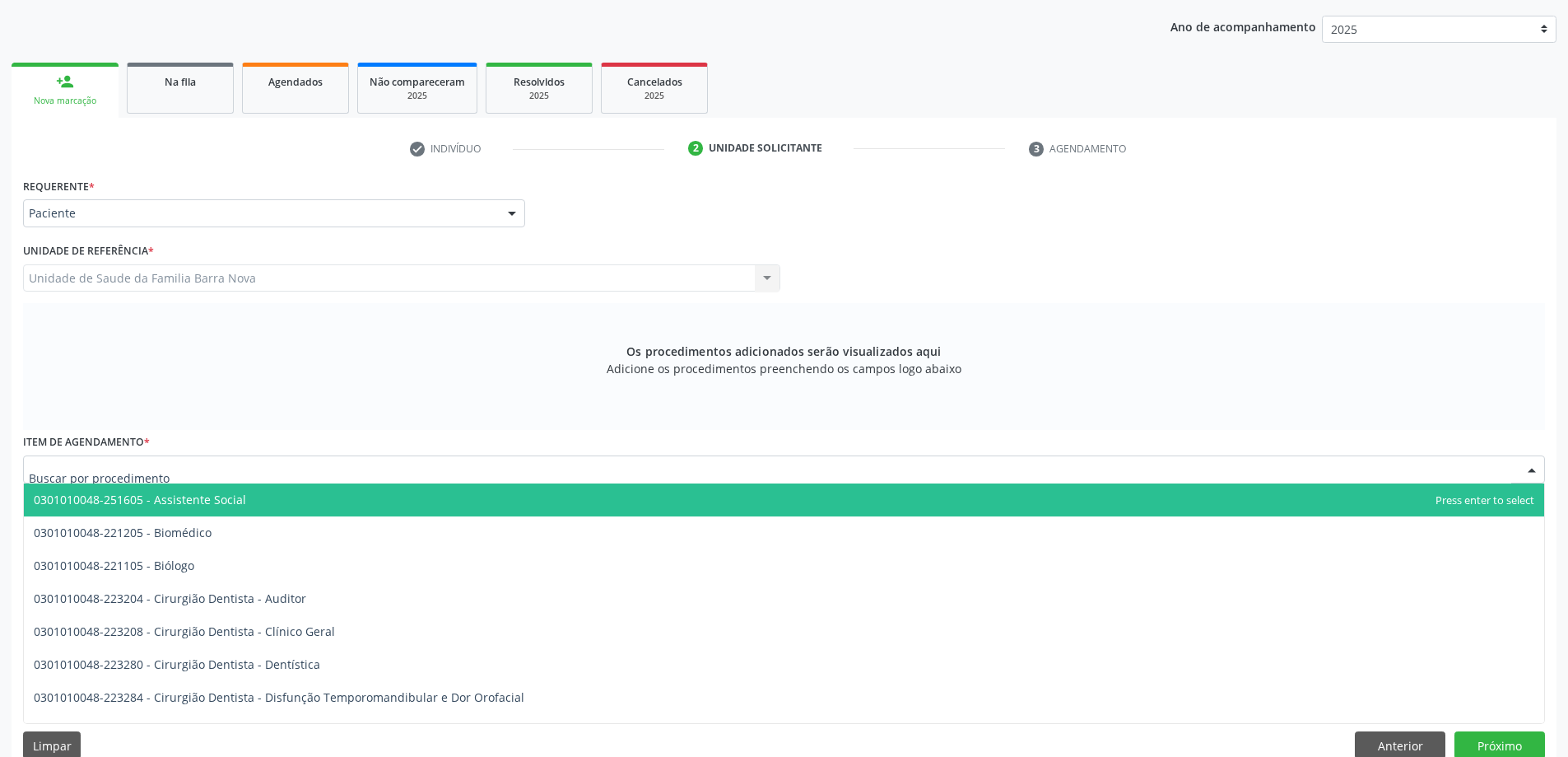
click at [1125, 360] on div "Os procedimentos adicionados serão visualizados aqui Adicione os procedimentos …" at bounding box center [784, 366] width 1522 height 127
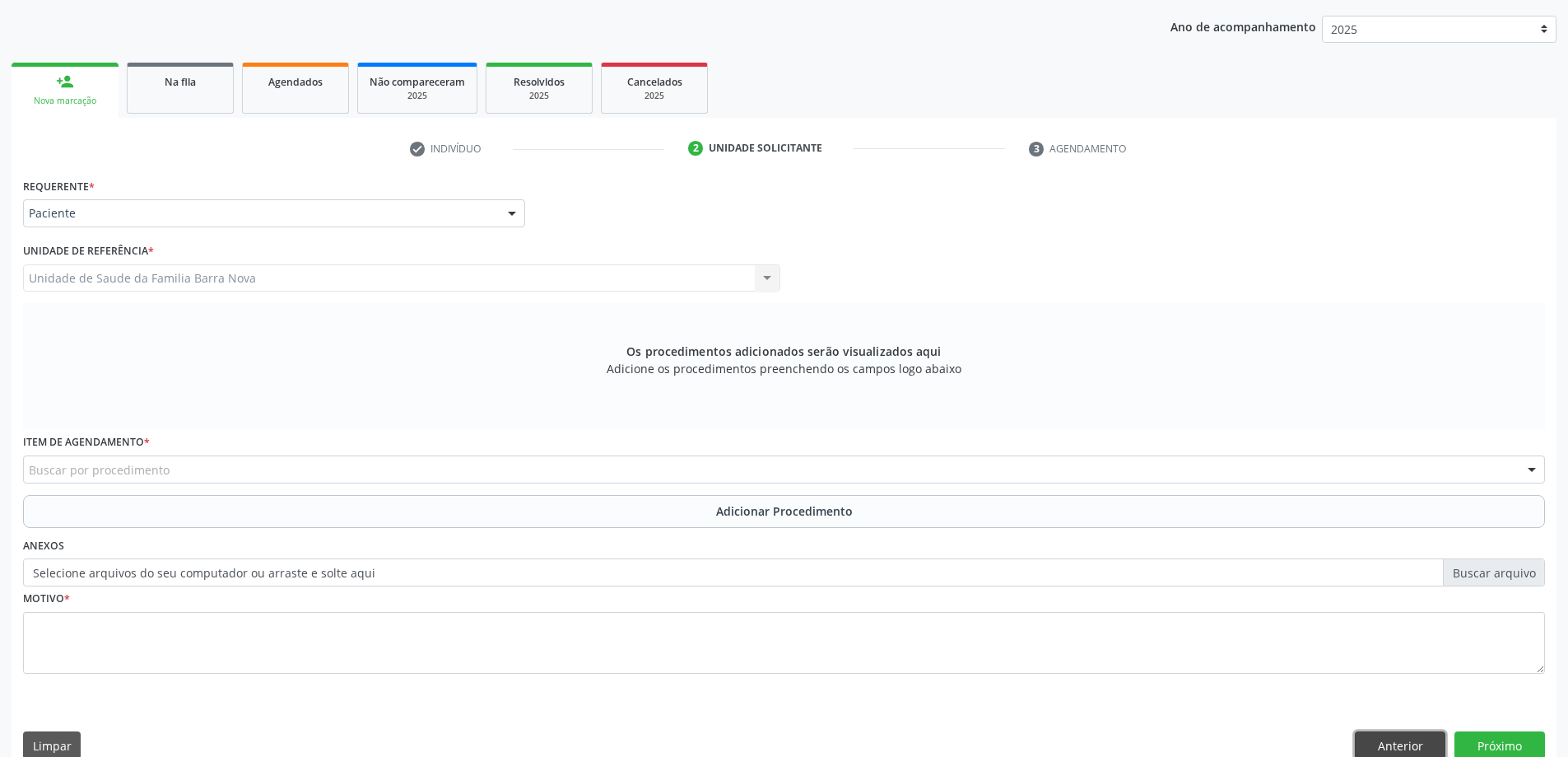
click at [1401, 743] on button "Anterior" at bounding box center [1401, 744] width 91 height 28
